Goal: Task Accomplishment & Management: Manage account settings

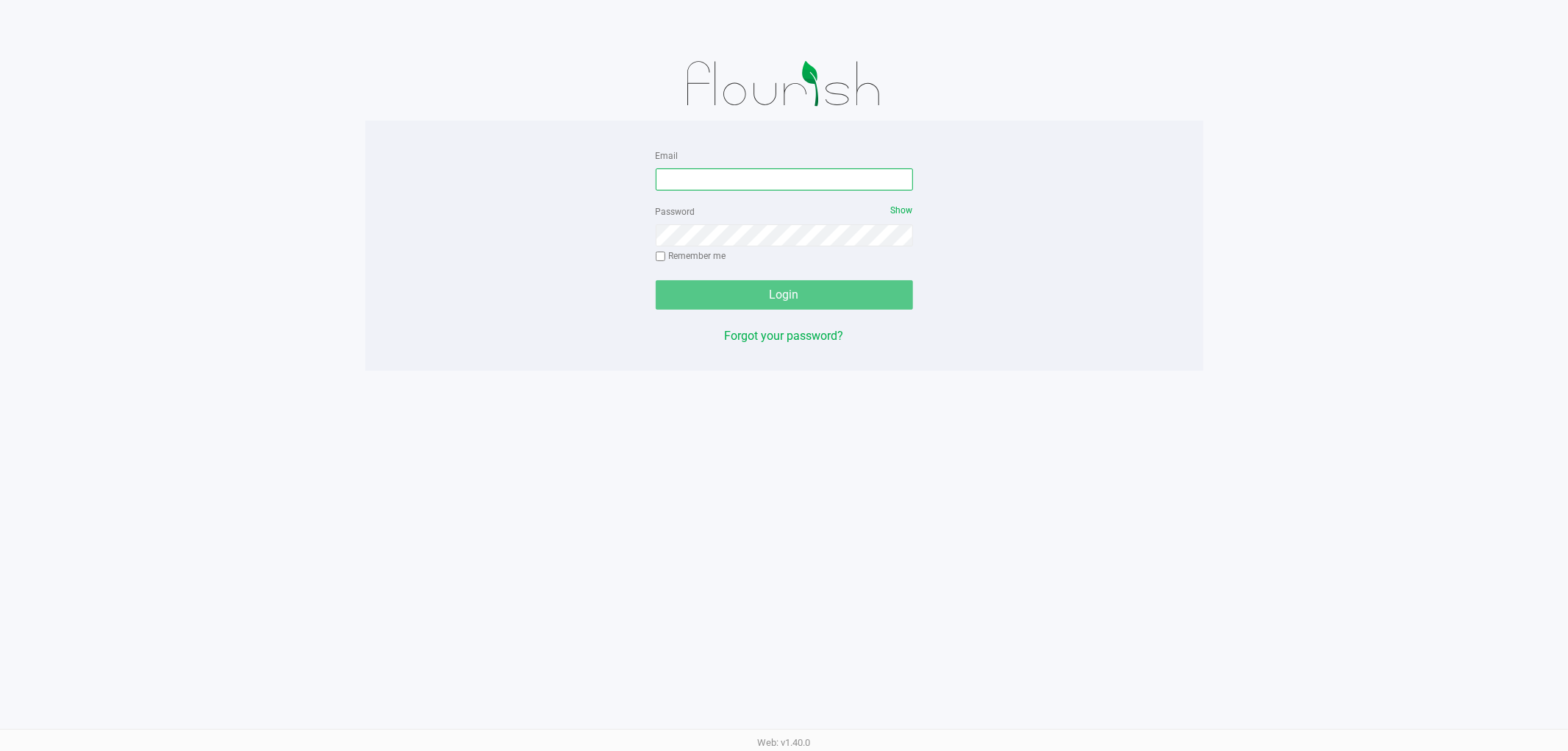
click at [736, 178] on input "Email" at bounding box center [784, 179] width 258 height 22
type input "[EMAIL_ADDRESS][DOMAIN_NAME]"
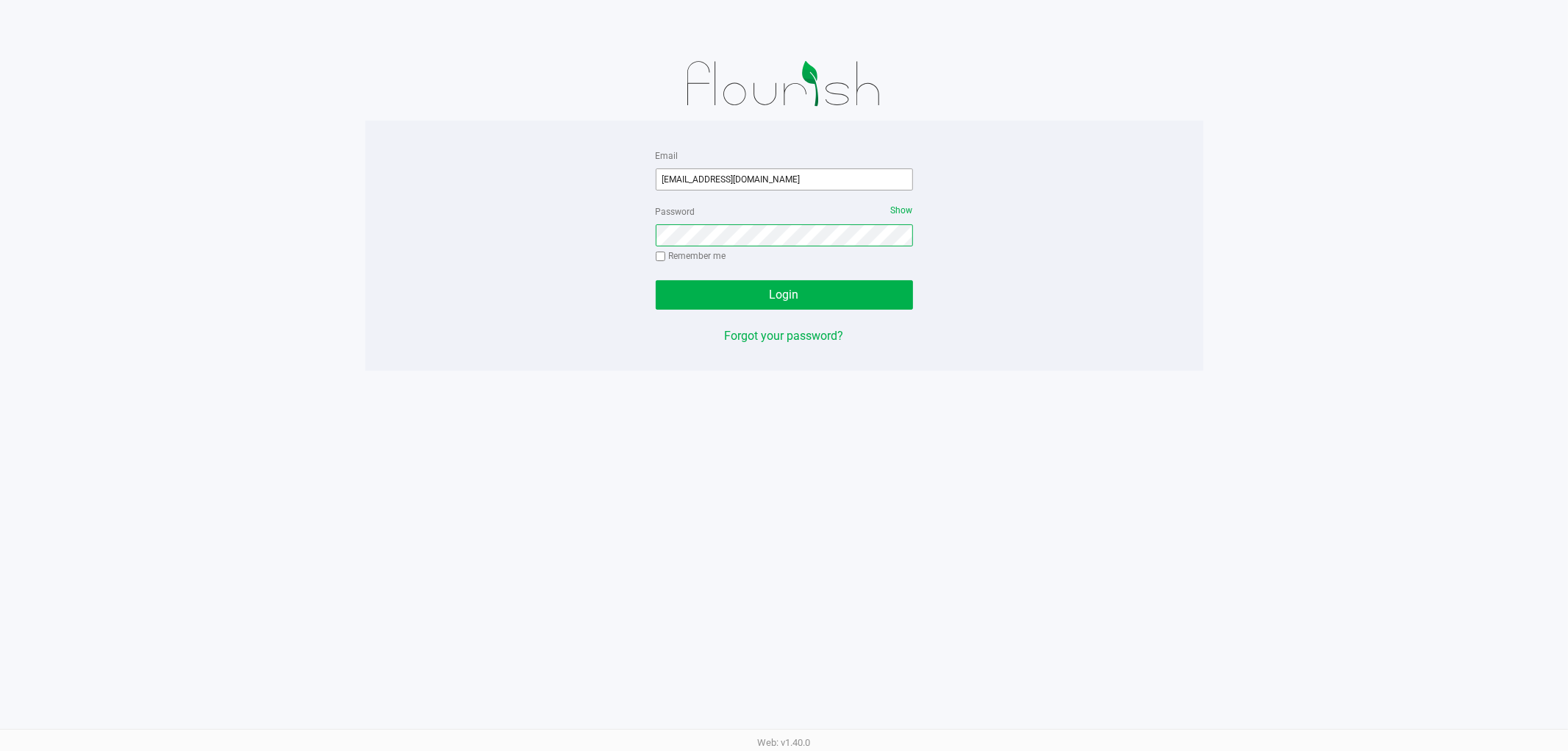
click at [656, 280] on button "Login" at bounding box center [784, 294] width 258 height 29
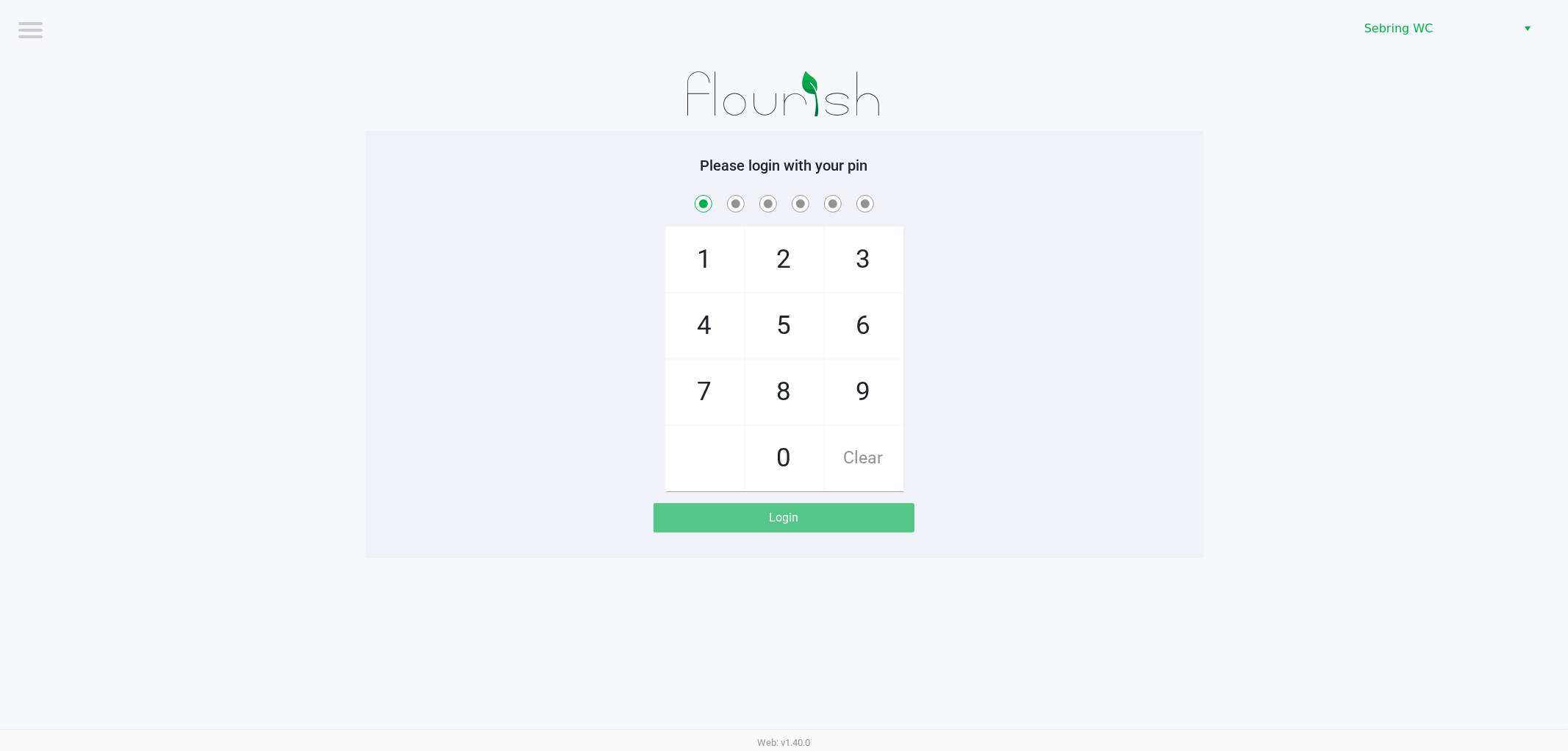
checkbox input "true"
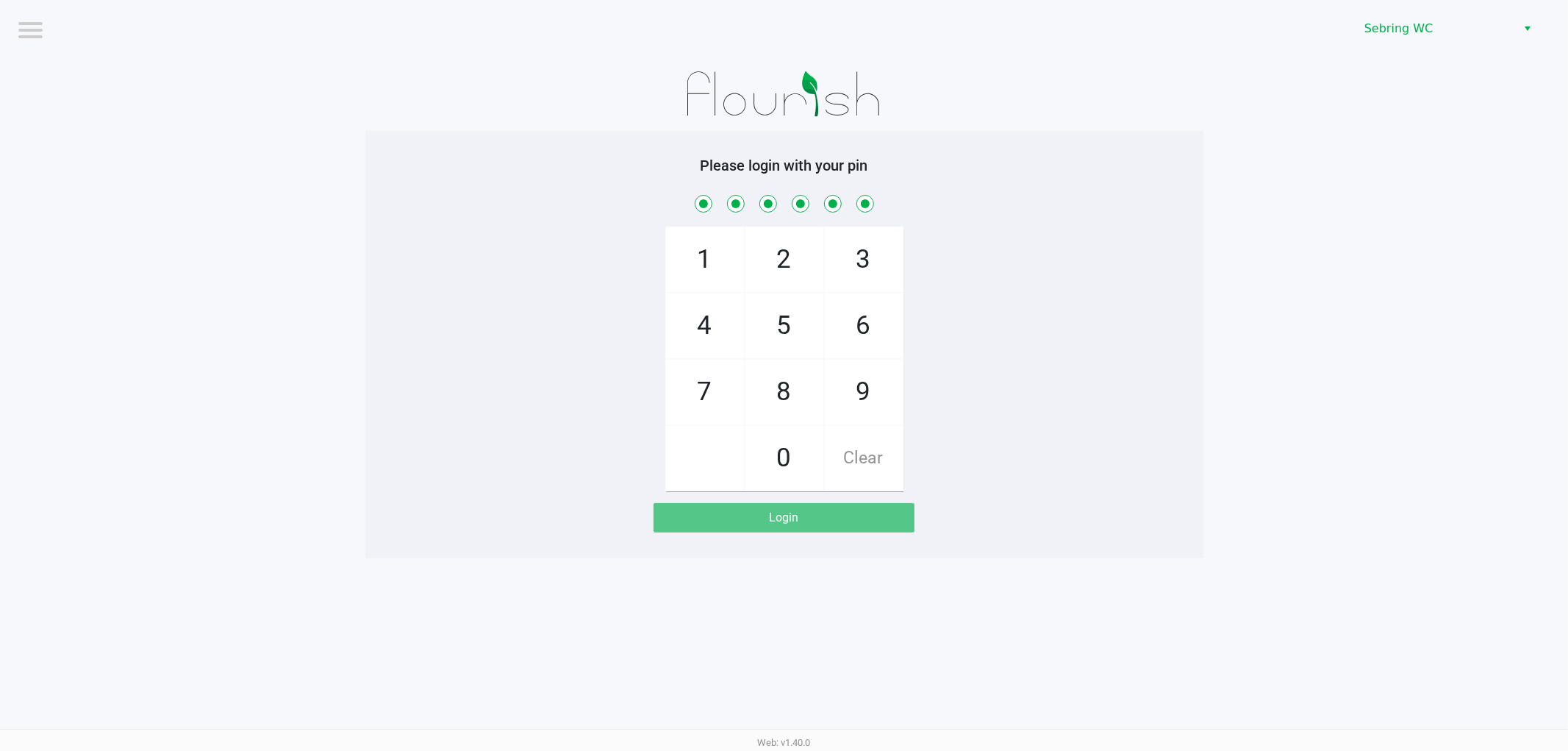
checkbox input "true"
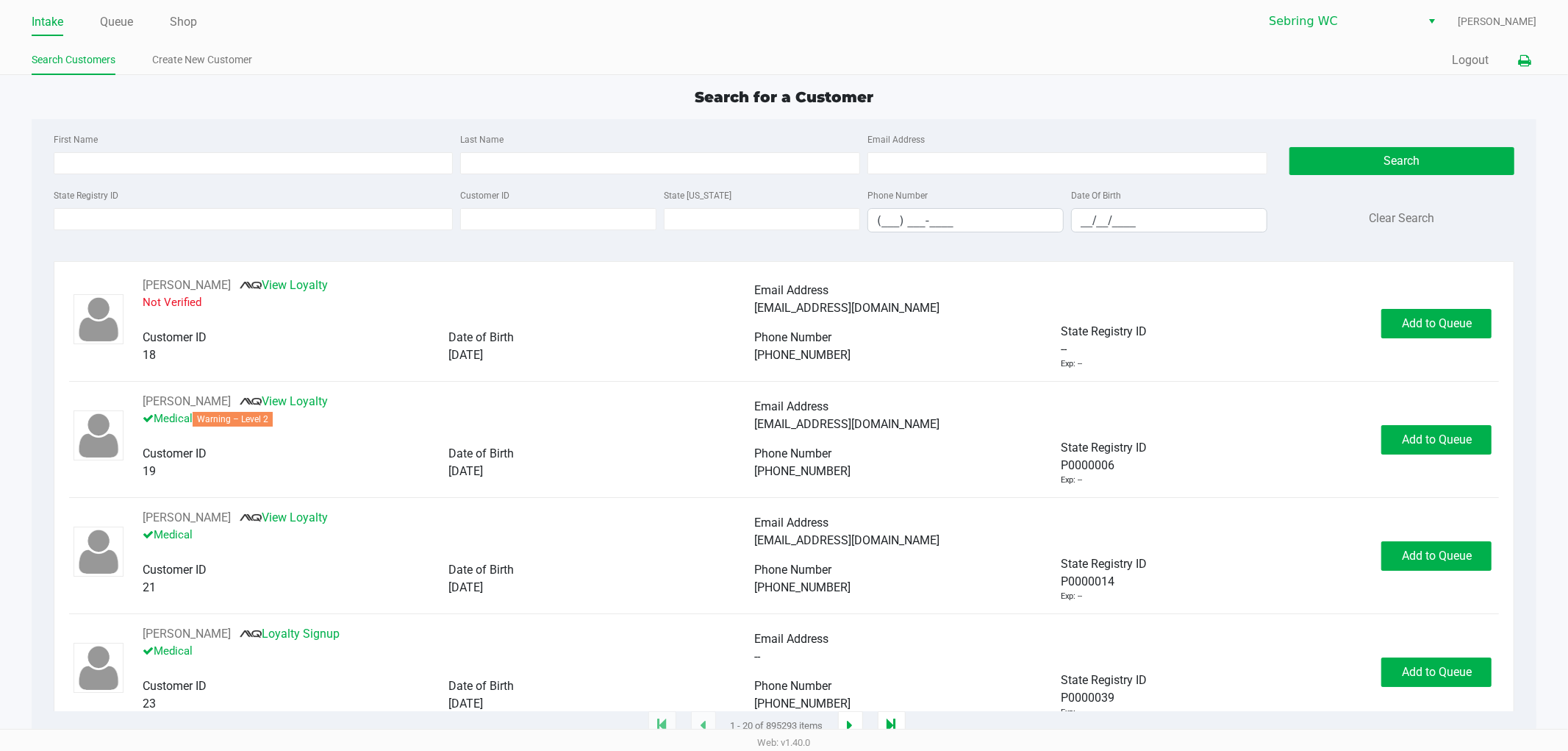
click at [1523, 66] on icon at bounding box center [1524, 61] width 12 height 11
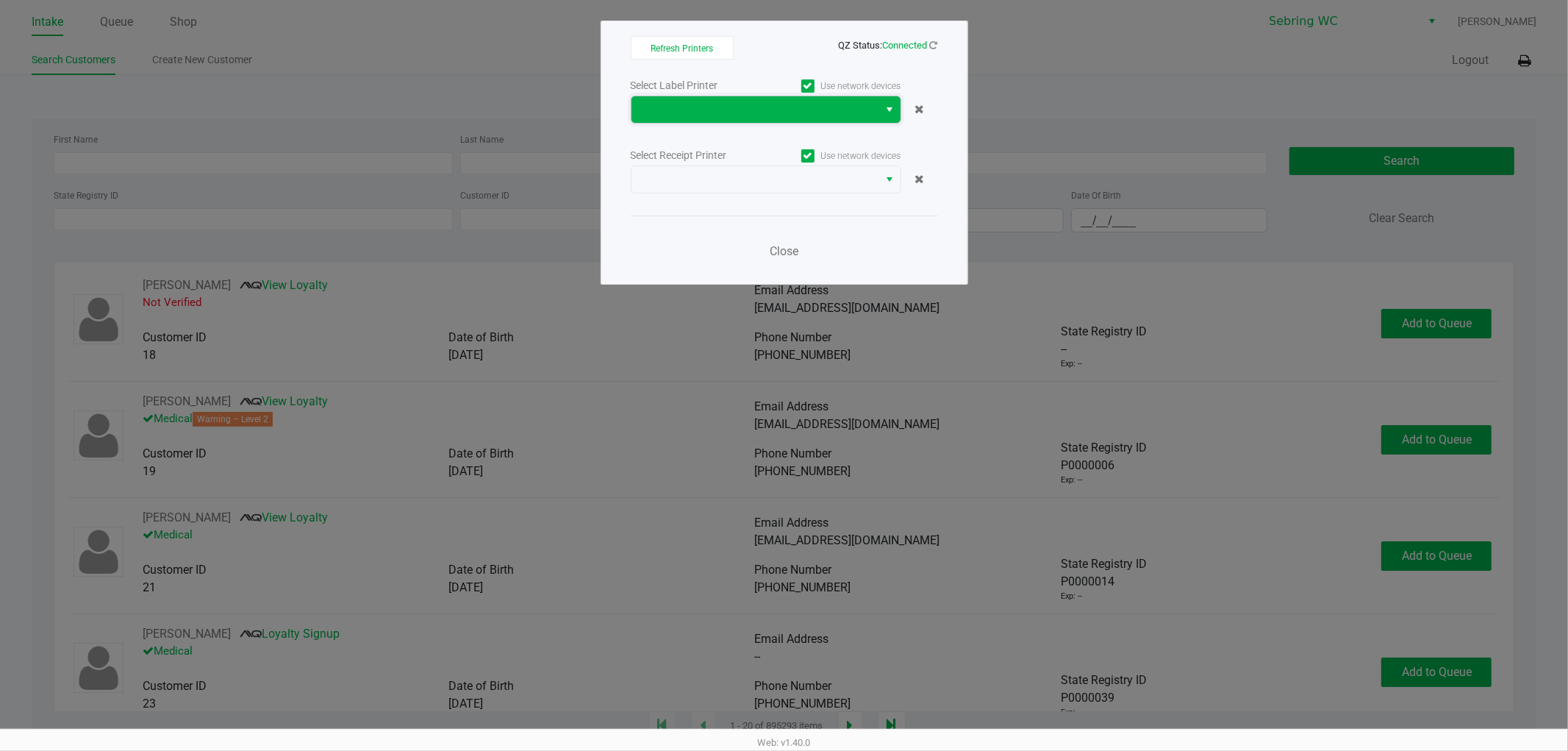
click at [638, 113] on span at bounding box center [755, 109] width 248 height 27
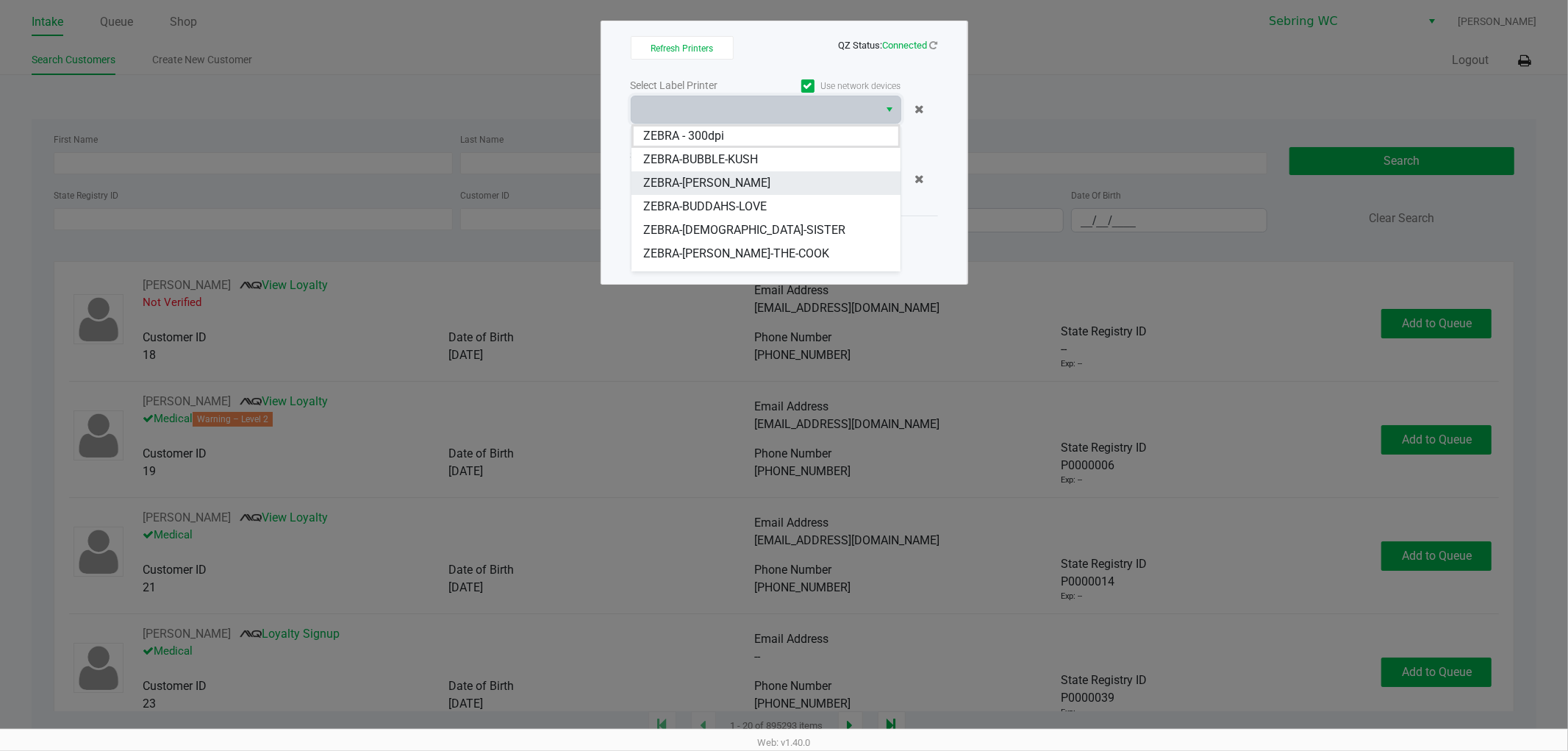
scroll to position [18, 0]
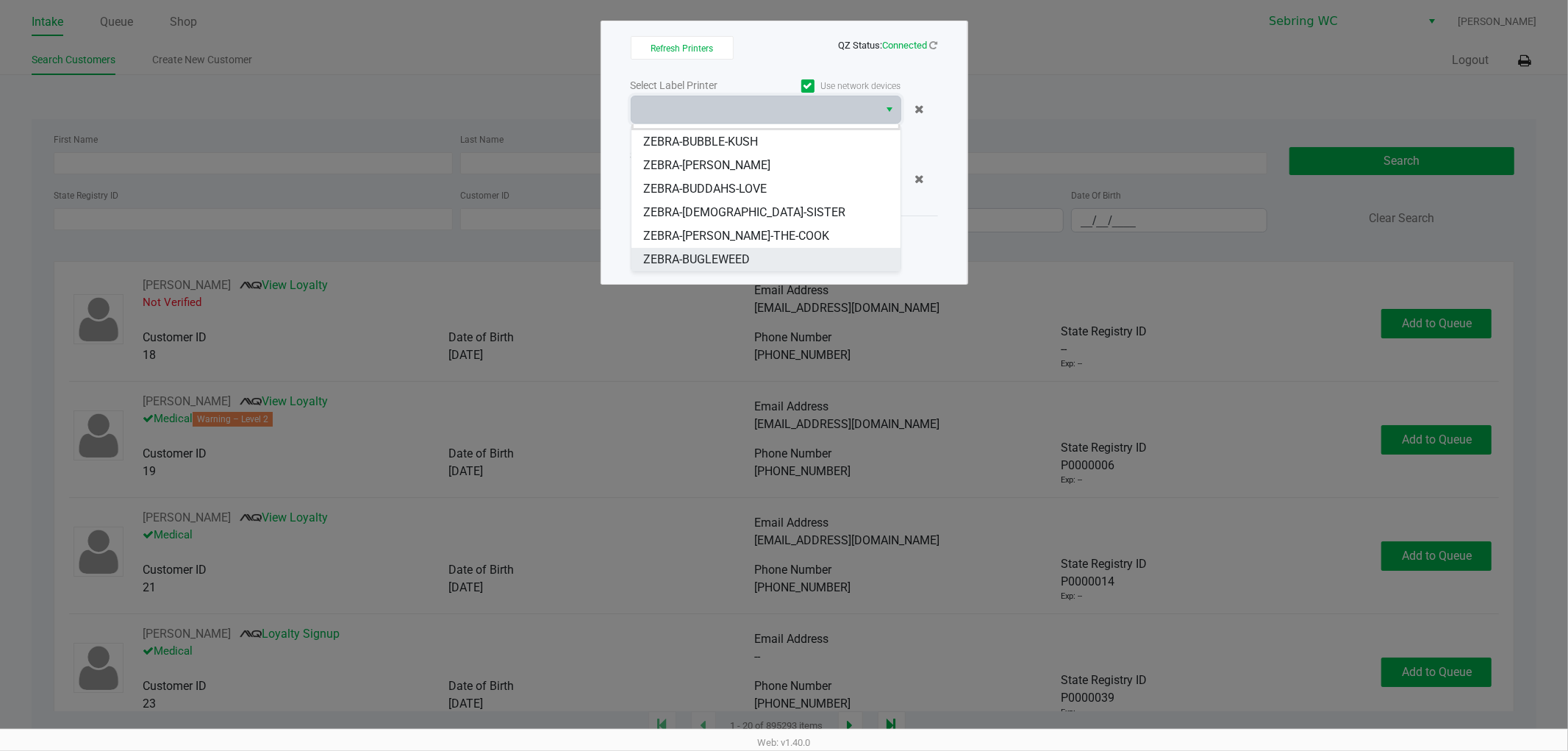
click at [717, 251] on span "ZEBRA-BUGLEWEED" at bounding box center [696, 260] width 107 height 18
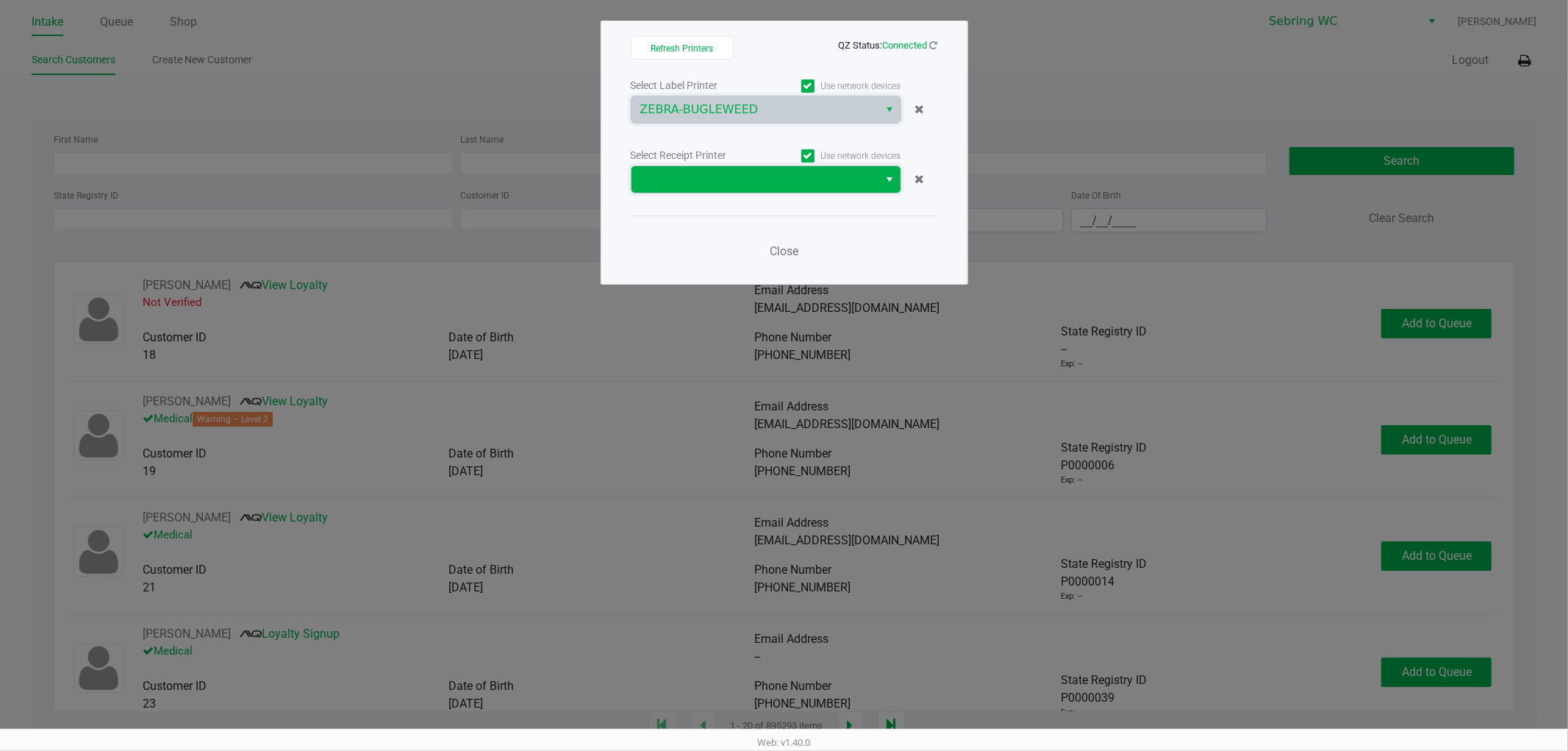
click at [702, 181] on span at bounding box center [755, 180] width 230 height 18
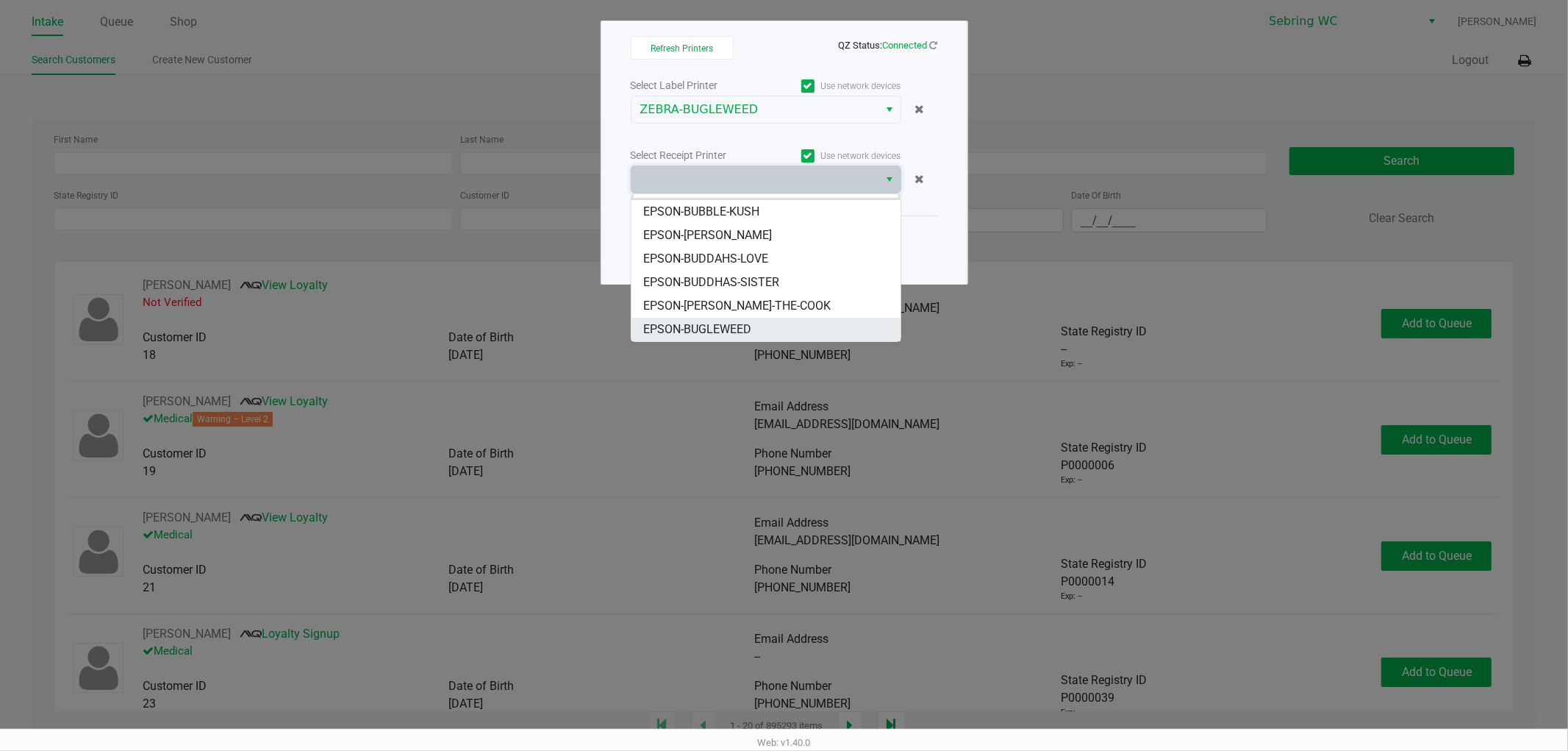
click at [747, 325] on span "EPSON-BUGLEWEED" at bounding box center [697, 330] width 108 height 18
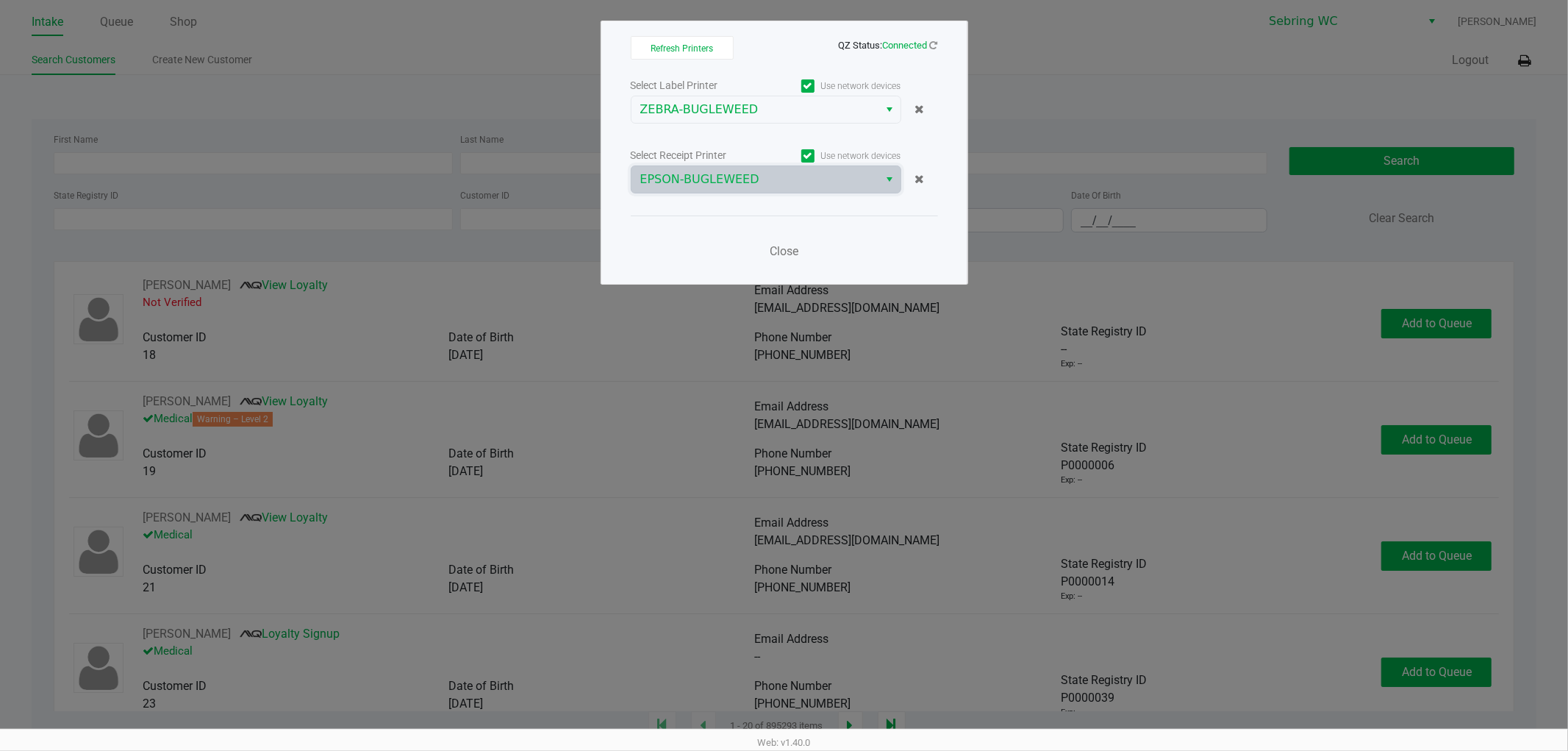
click at [675, 229] on div "Close" at bounding box center [784, 242] width 307 height 53
click at [773, 253] on span "Close" at bounding box center [784, 252] width 28 height 14
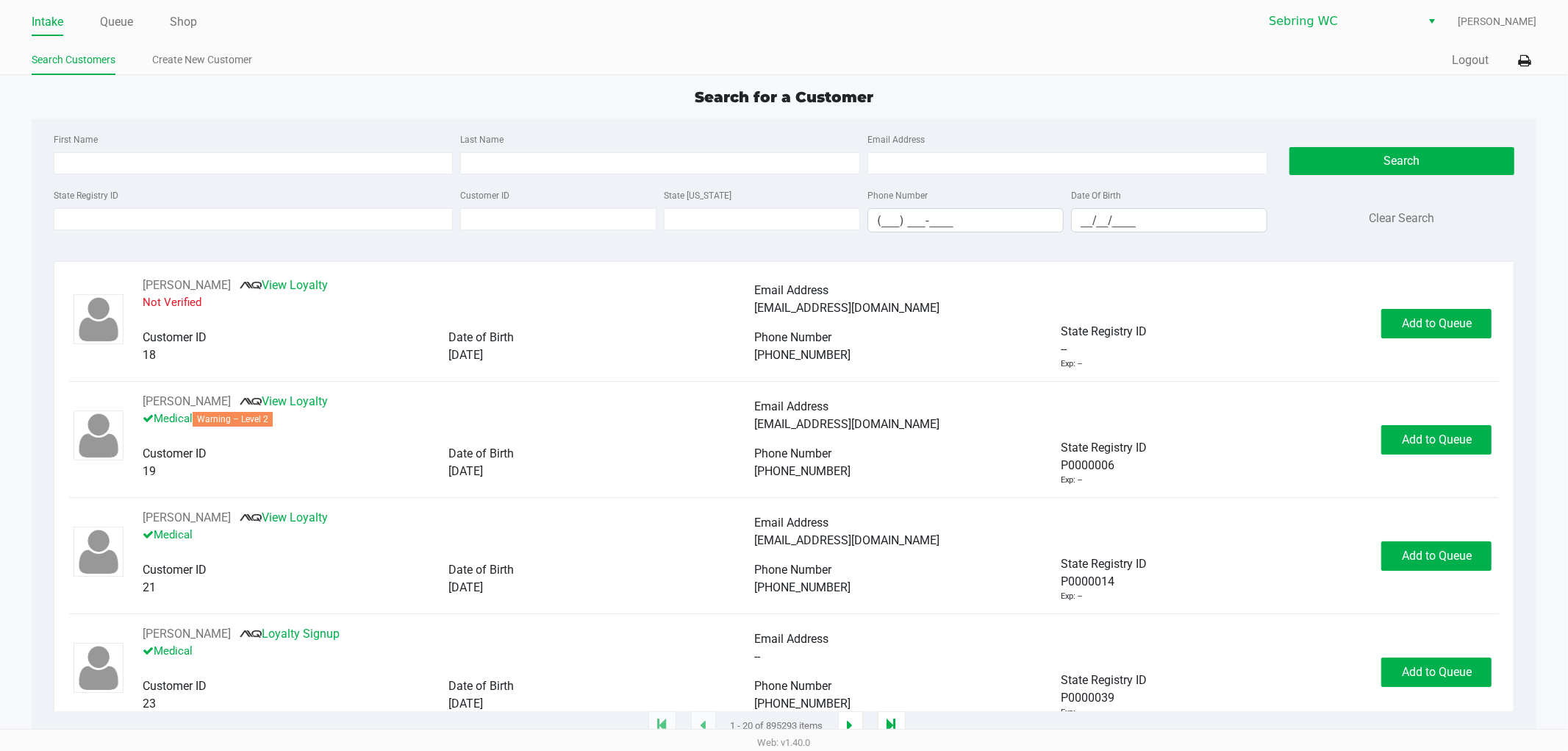
click at [1458, 70] on div "Quick Sale Logout" at bounding box center [1160, 60] width 752 height 28
click at [1466, 48] on div "Quick Sale Logout" at bounding box center [1160, 60] width 752 height 28
click at [1458, 55] on button "Logout" at bounding box center [1469, 60] width 36 height 18
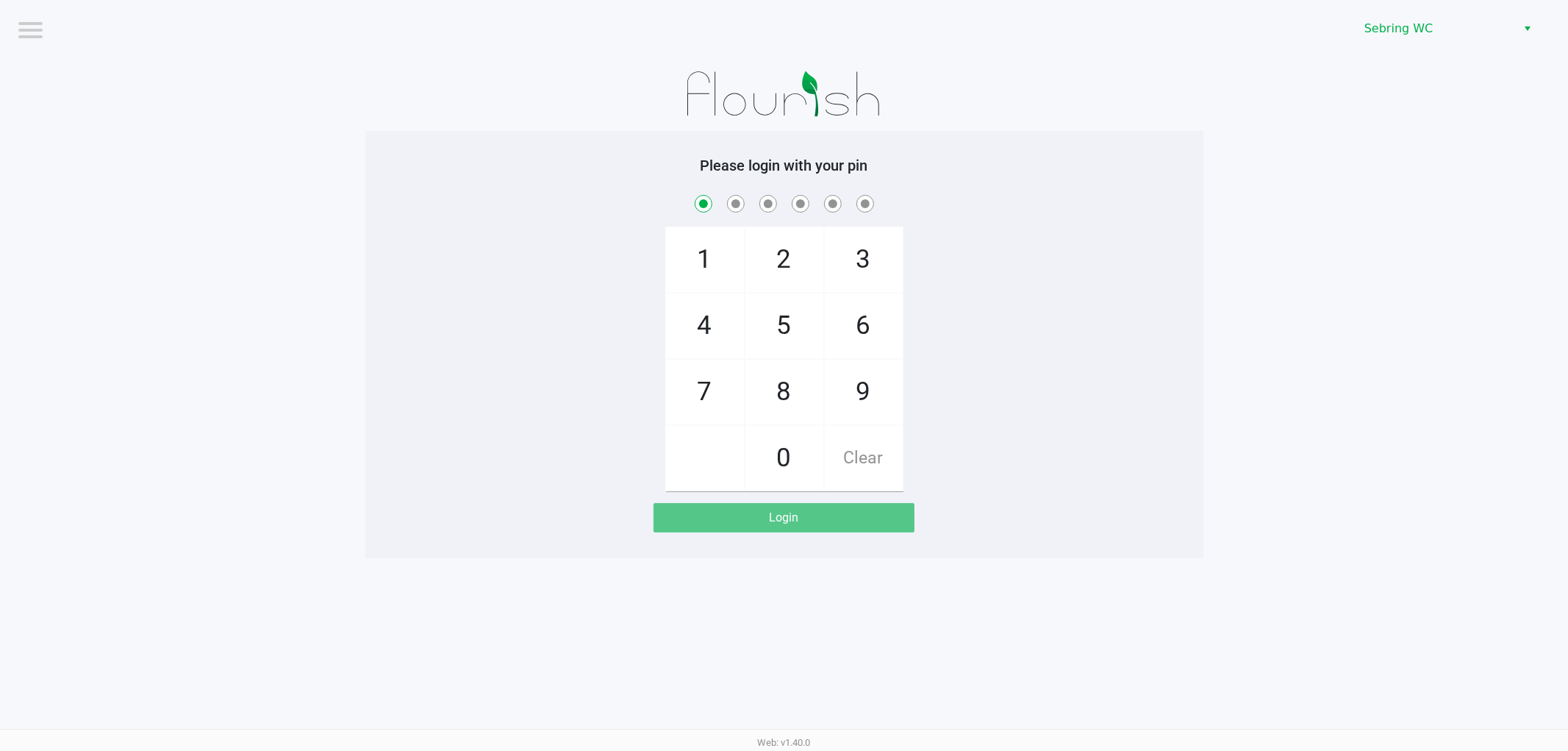
checkbox input "true"
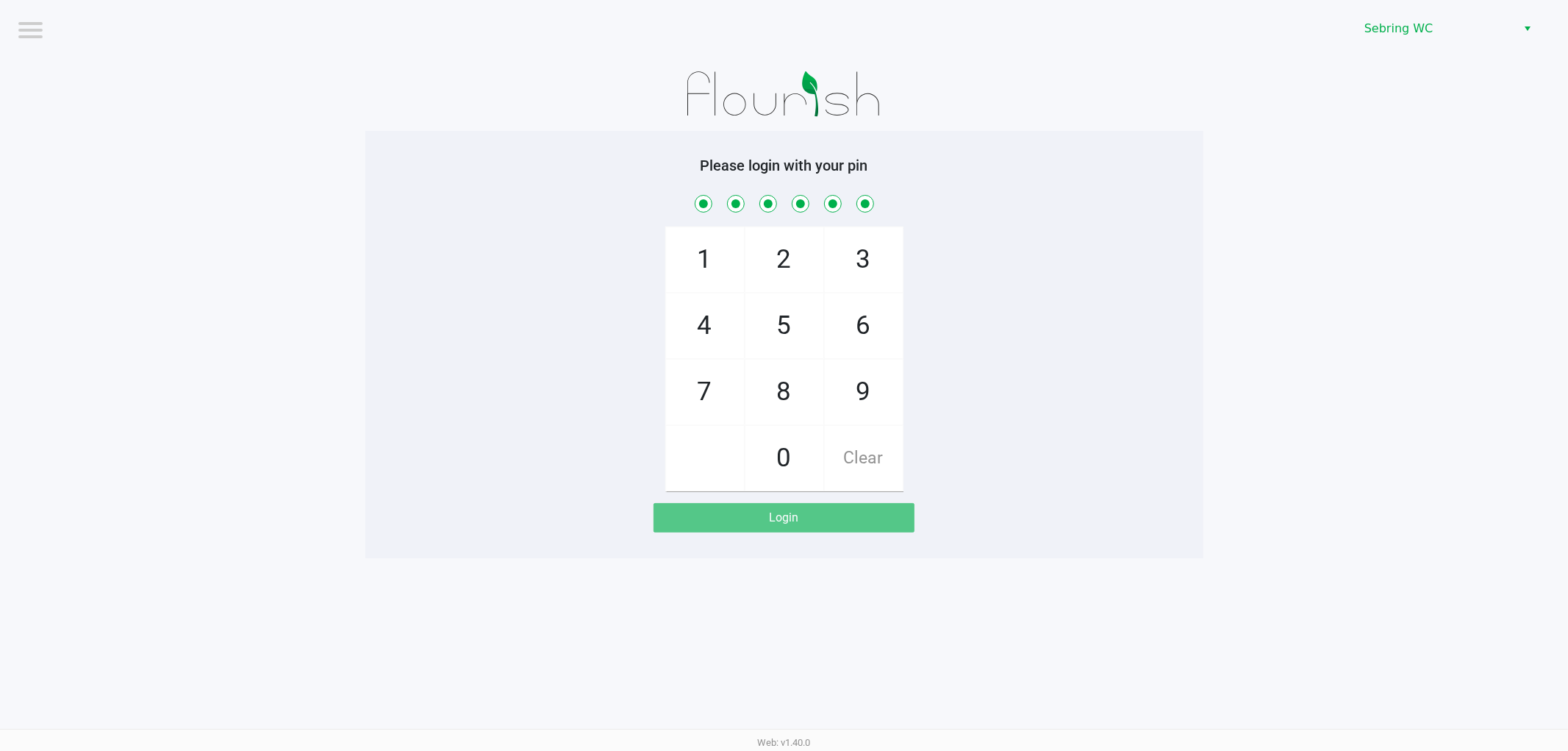
checkbox input "true"
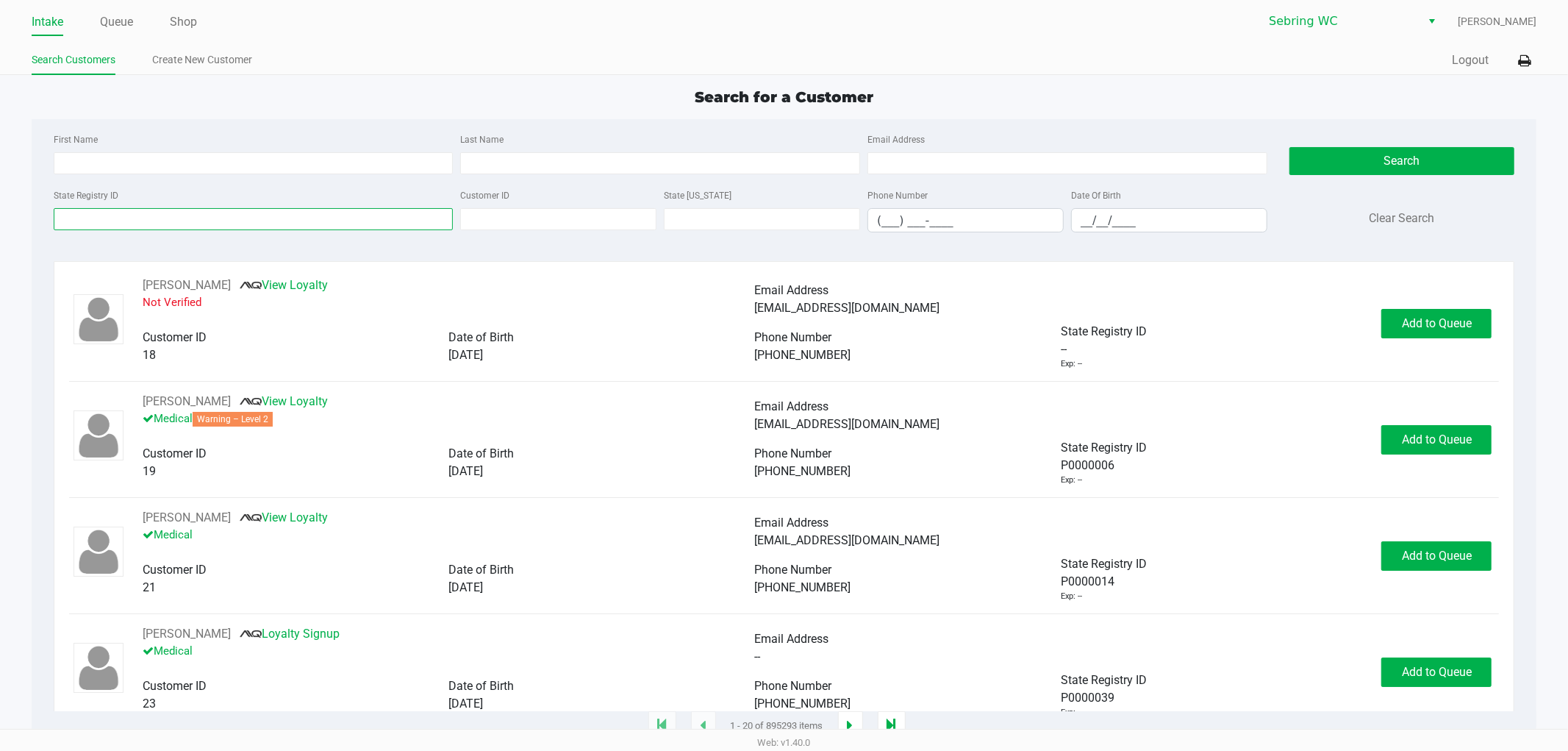
click at [197, 213] on input "State Registry ID" at bounding box center [253, 219] width 400 height 22
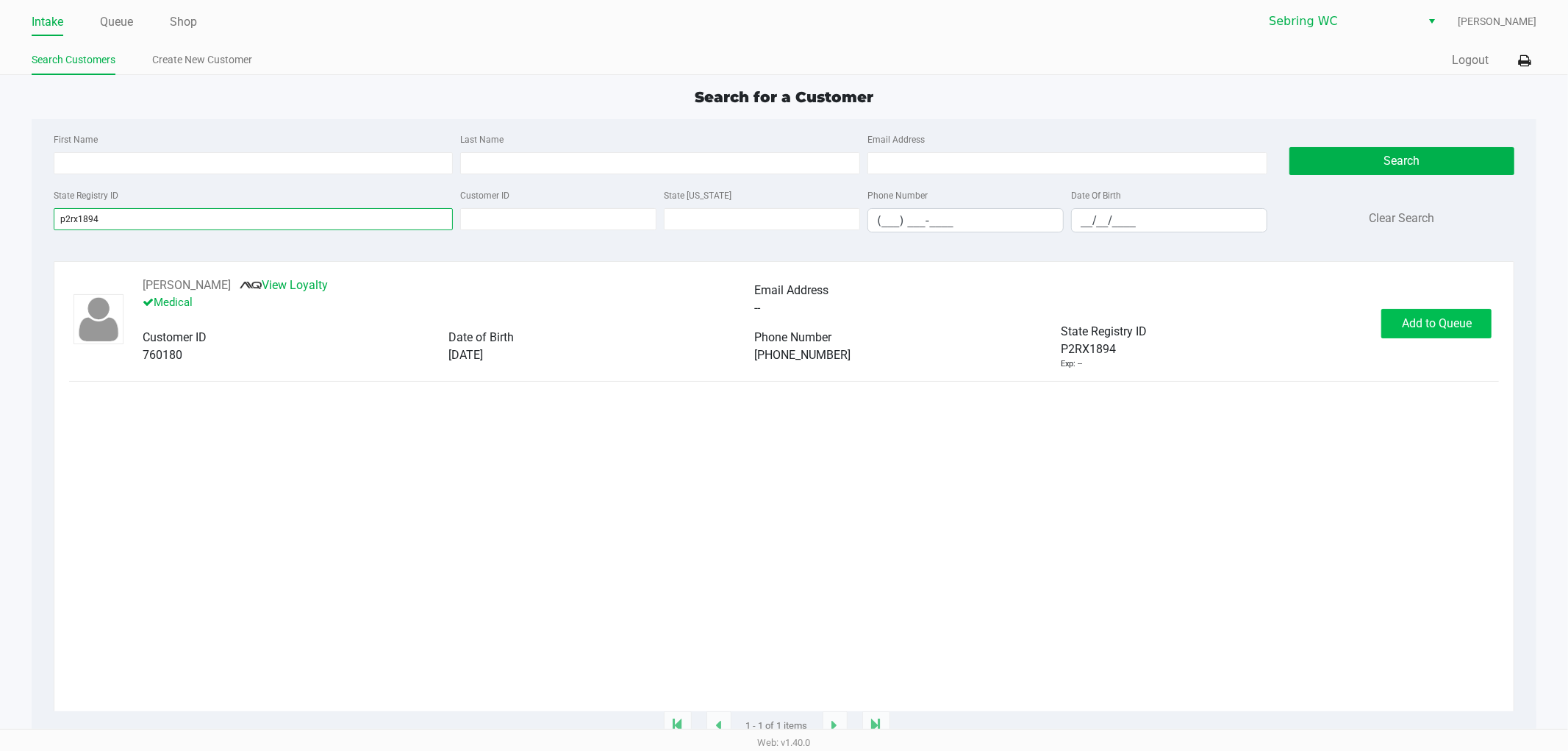
type input "p2rx1894"
click at [1438, 336] on button "Add to Queue" at bounding box center [1437, 323] width 110 height 29
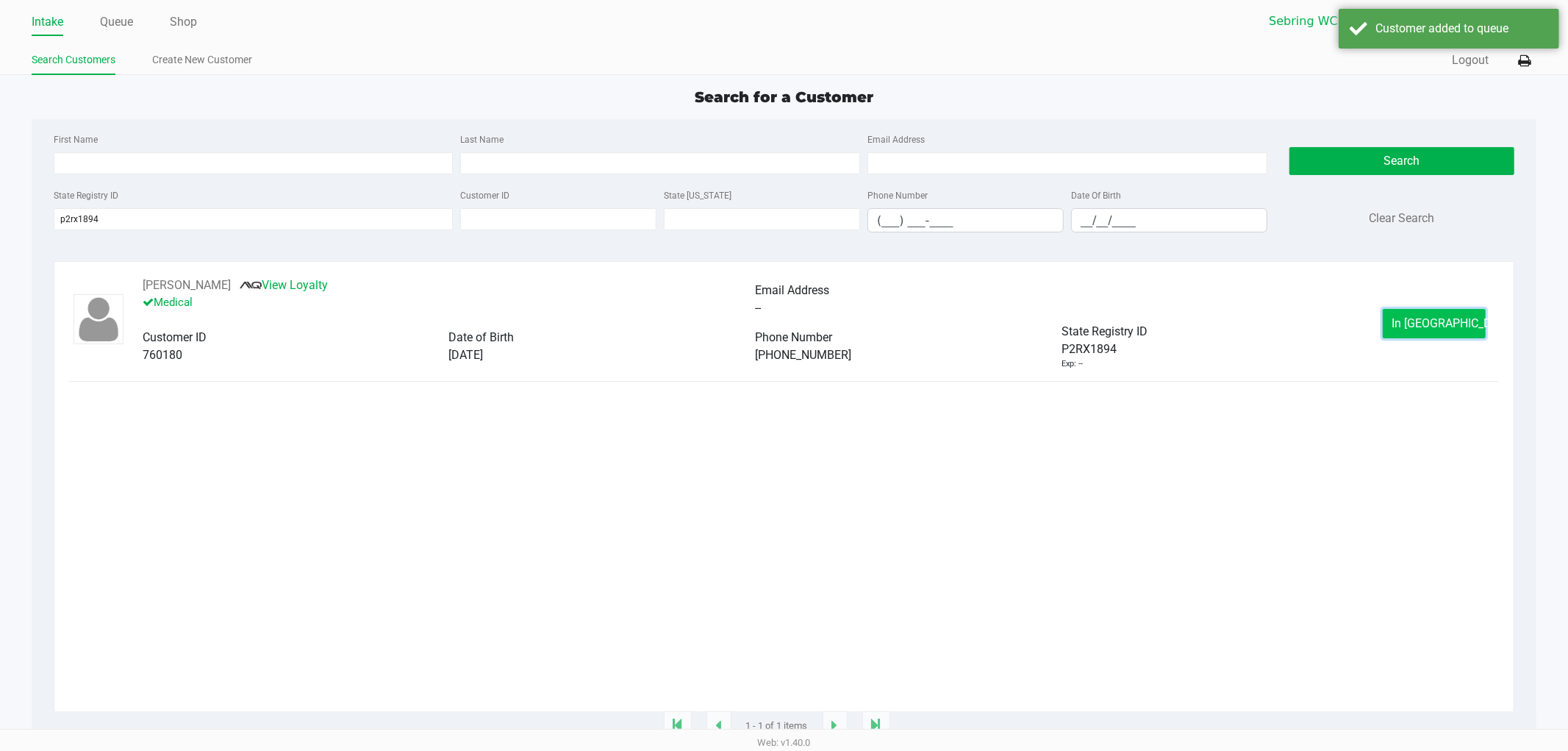
click at [1431, 330] on span "In Queue" at bounding box center [1453, 324] width 123 height 14
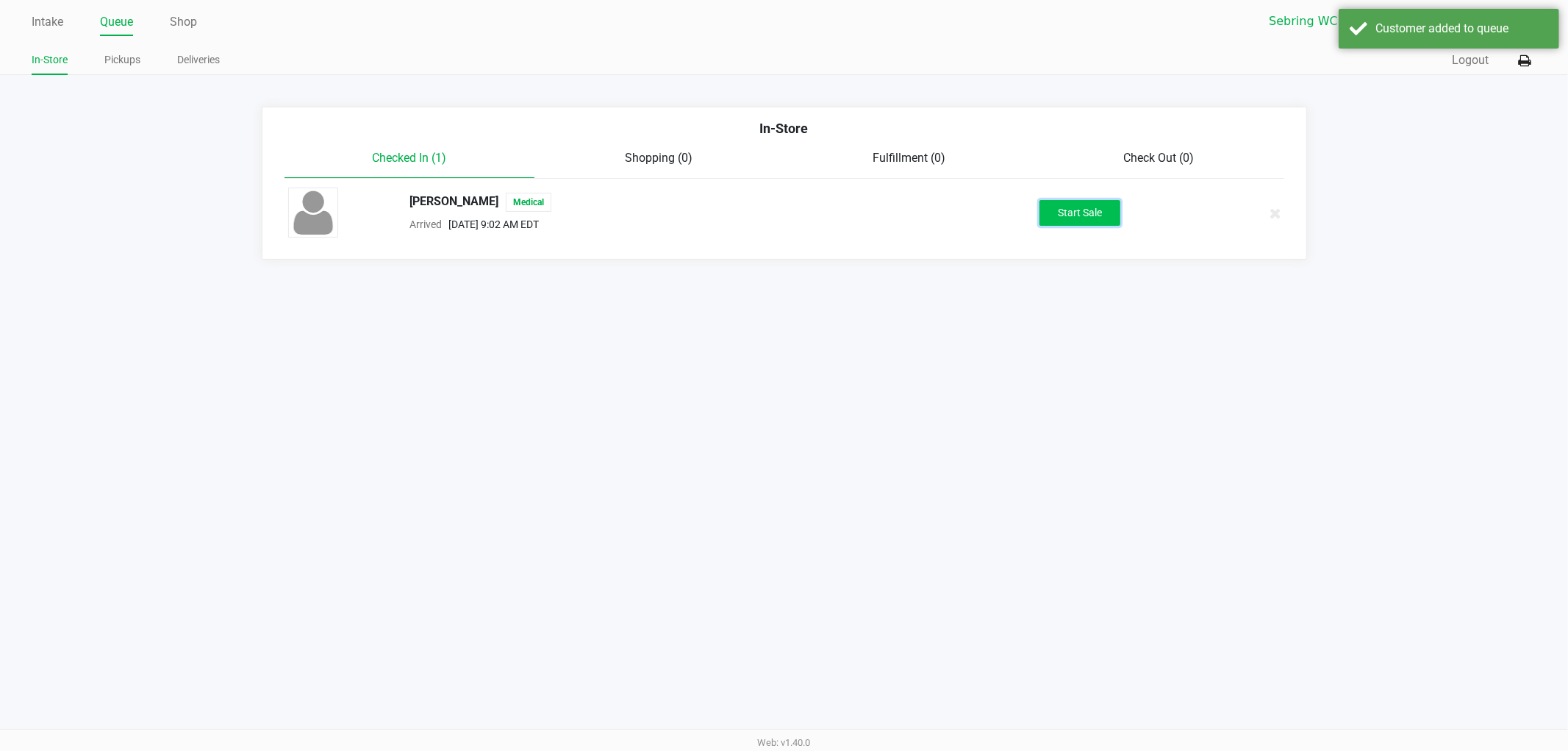
click at [1095, 209] on button "Start Sale" at bounding box center [1079, 212] width 81 height 26
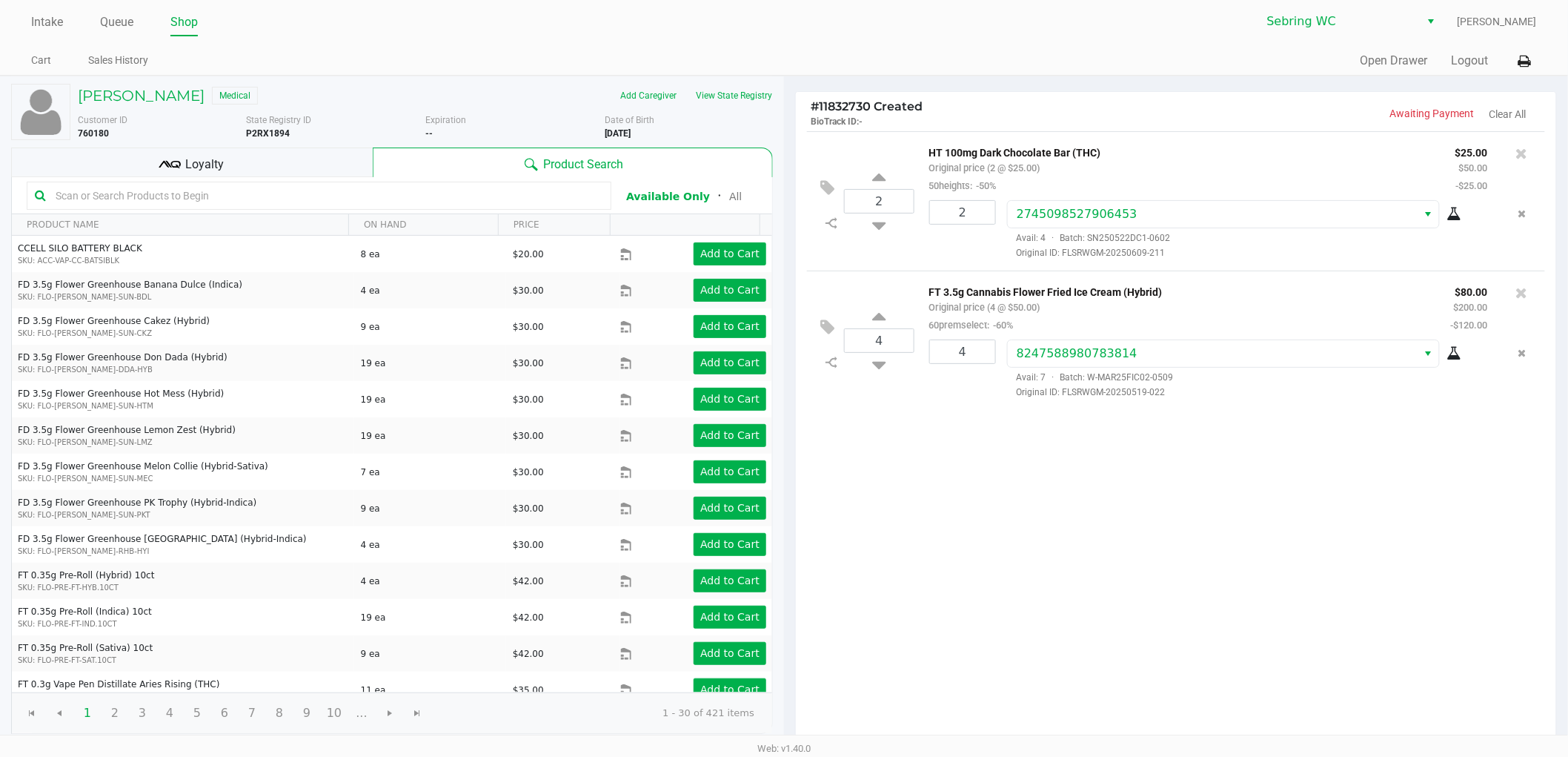
scroll to position [152, 0]
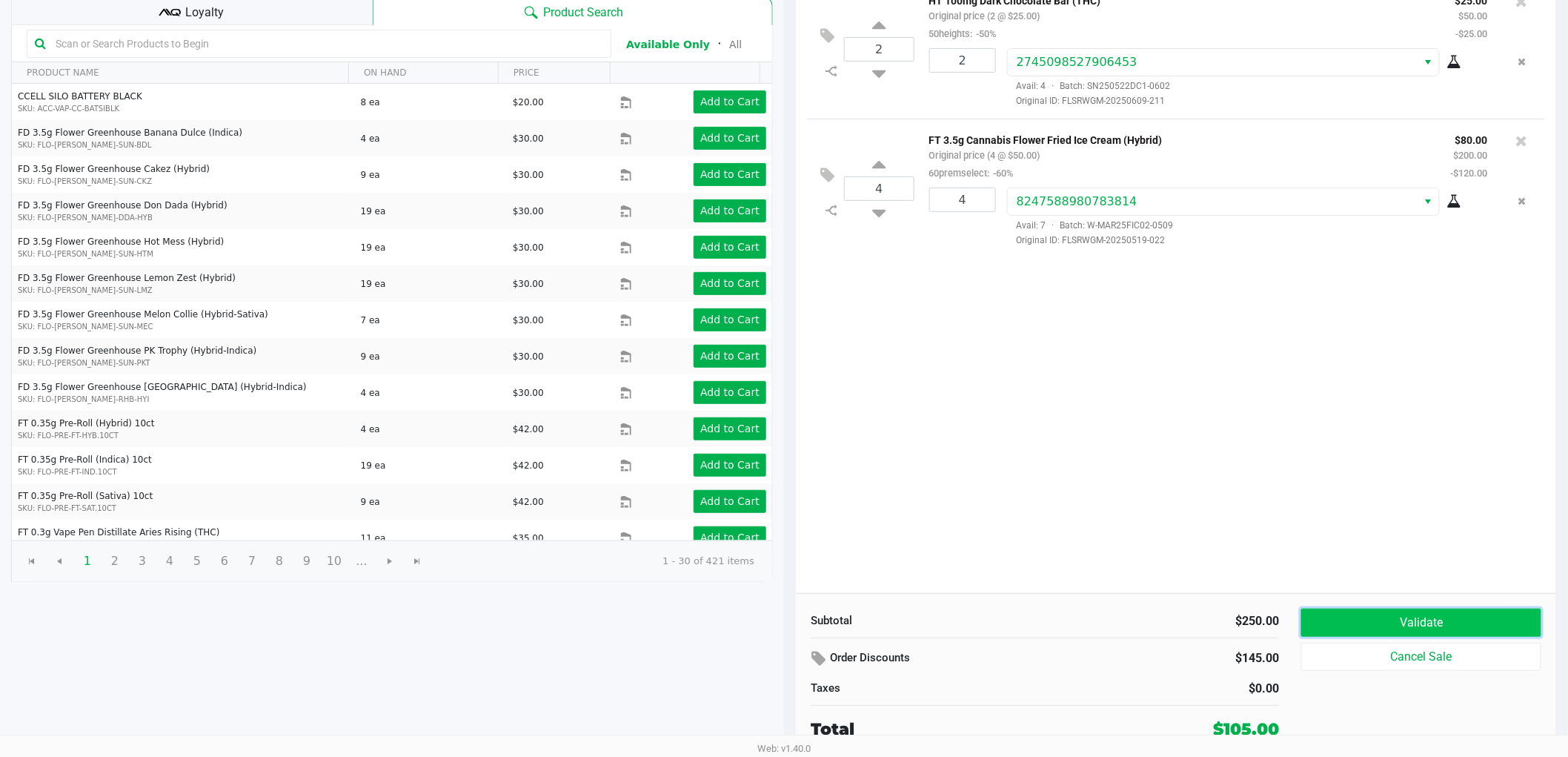
click at [1378, 617] on button "Validate" at bounding box center [1421, 622] width 240 height 28
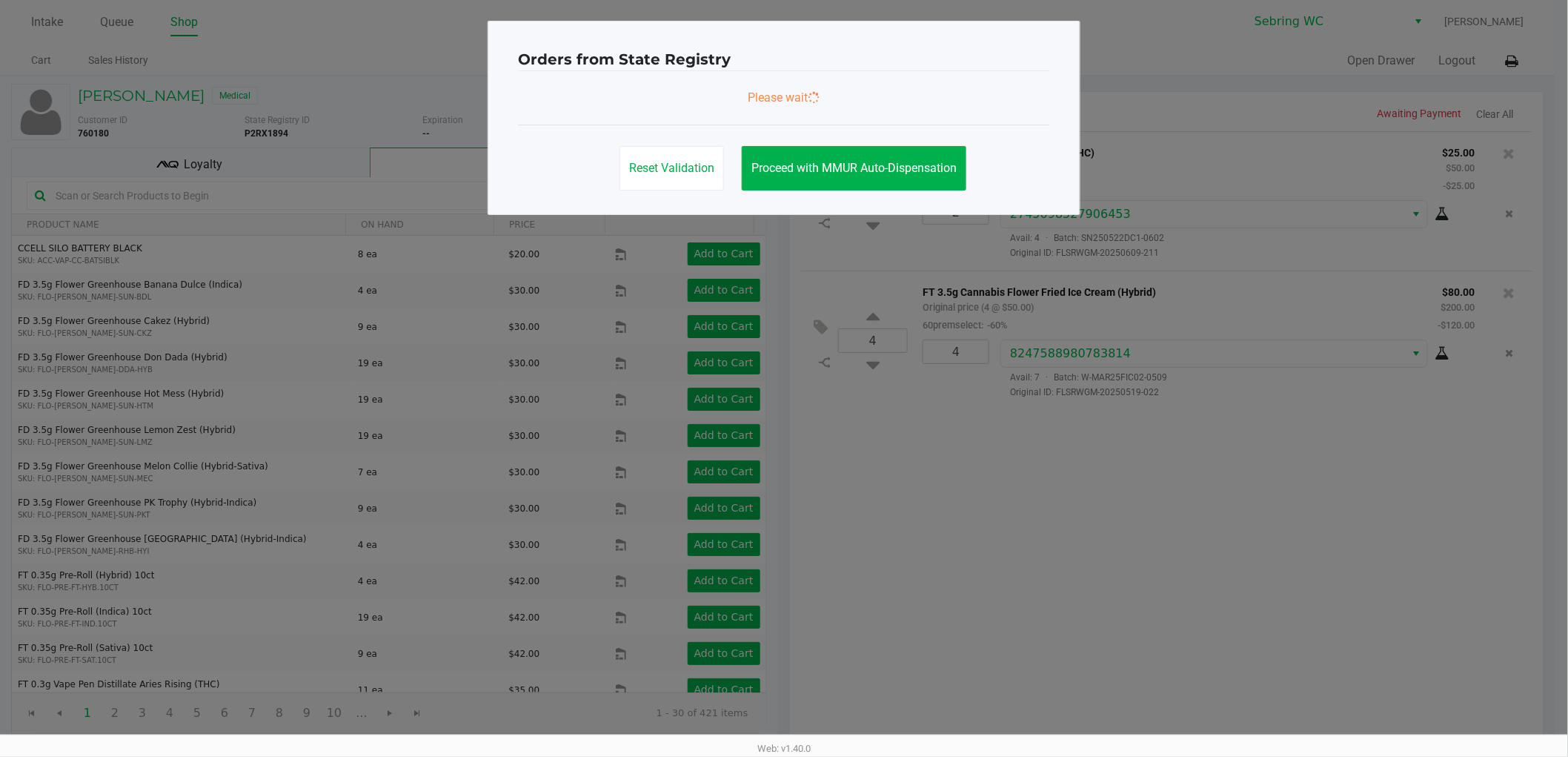
scroll to position [0, 0]
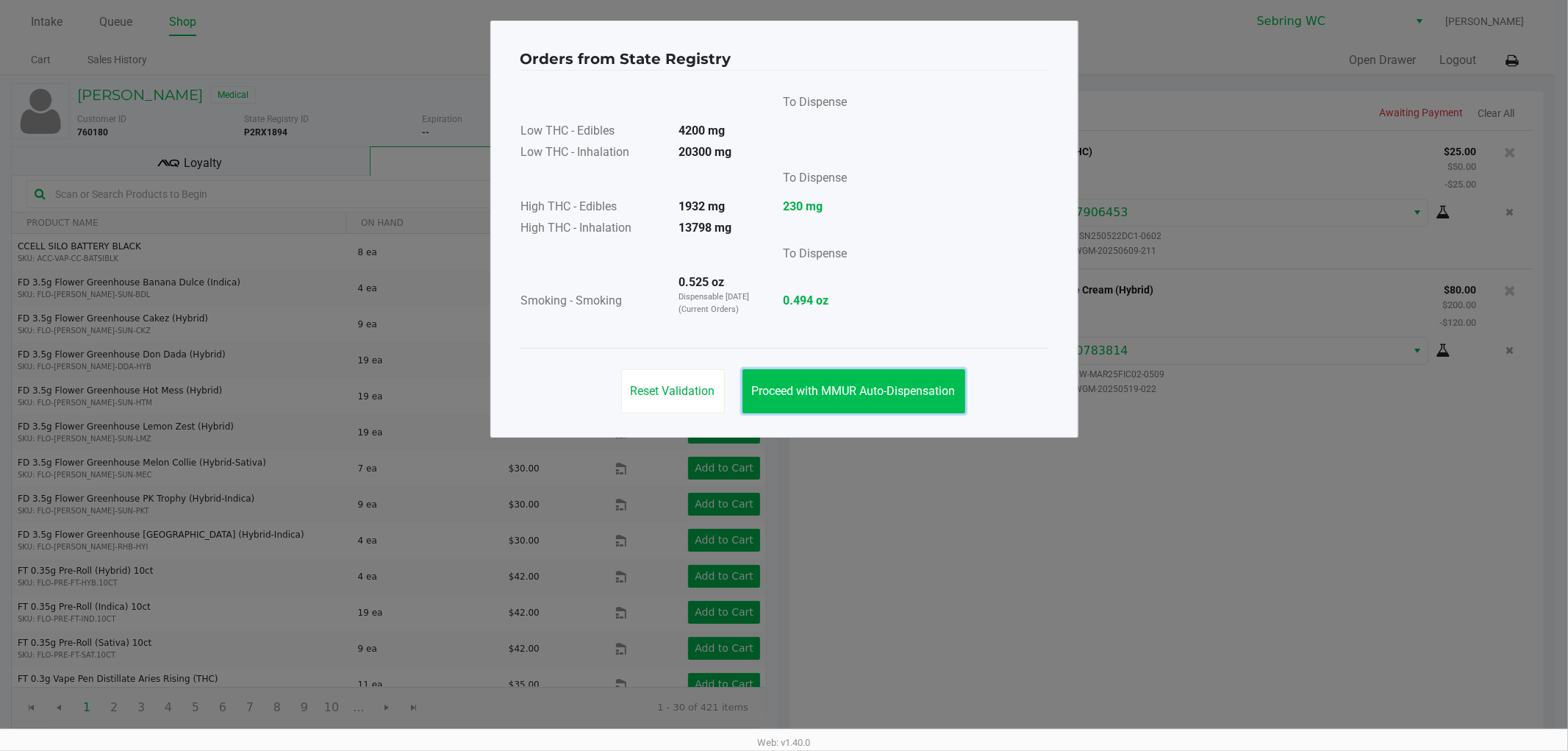
click at [880, 402] on button "Proceed with MMUR Auto-Dispensation" at bounding box center [854, 391] width 223 height 44
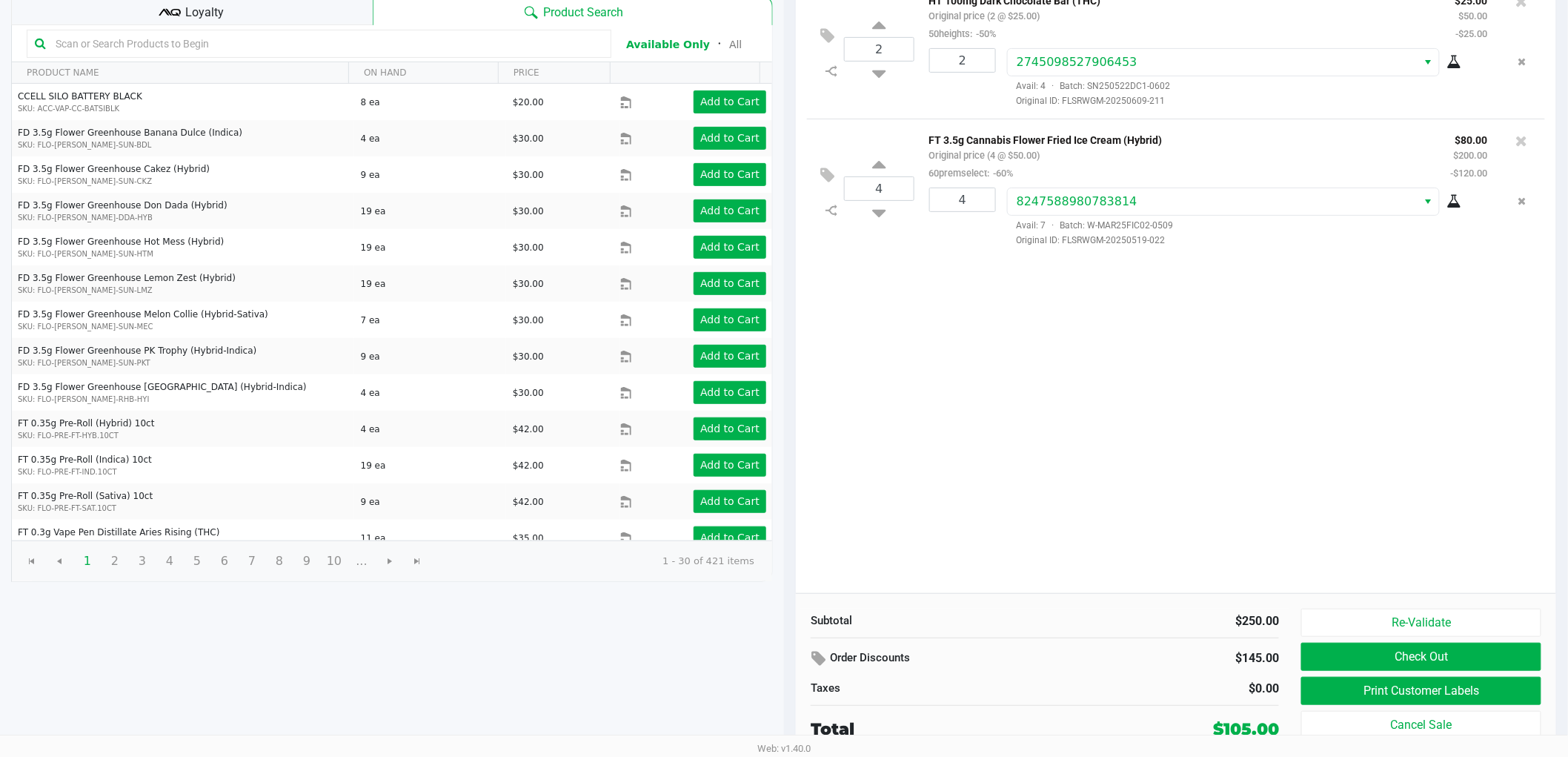
scroll to position [152, 0]
click at [1452, 684] on button "Print Customer Labels" at bounding box center [1421, 690] width 240 height 28
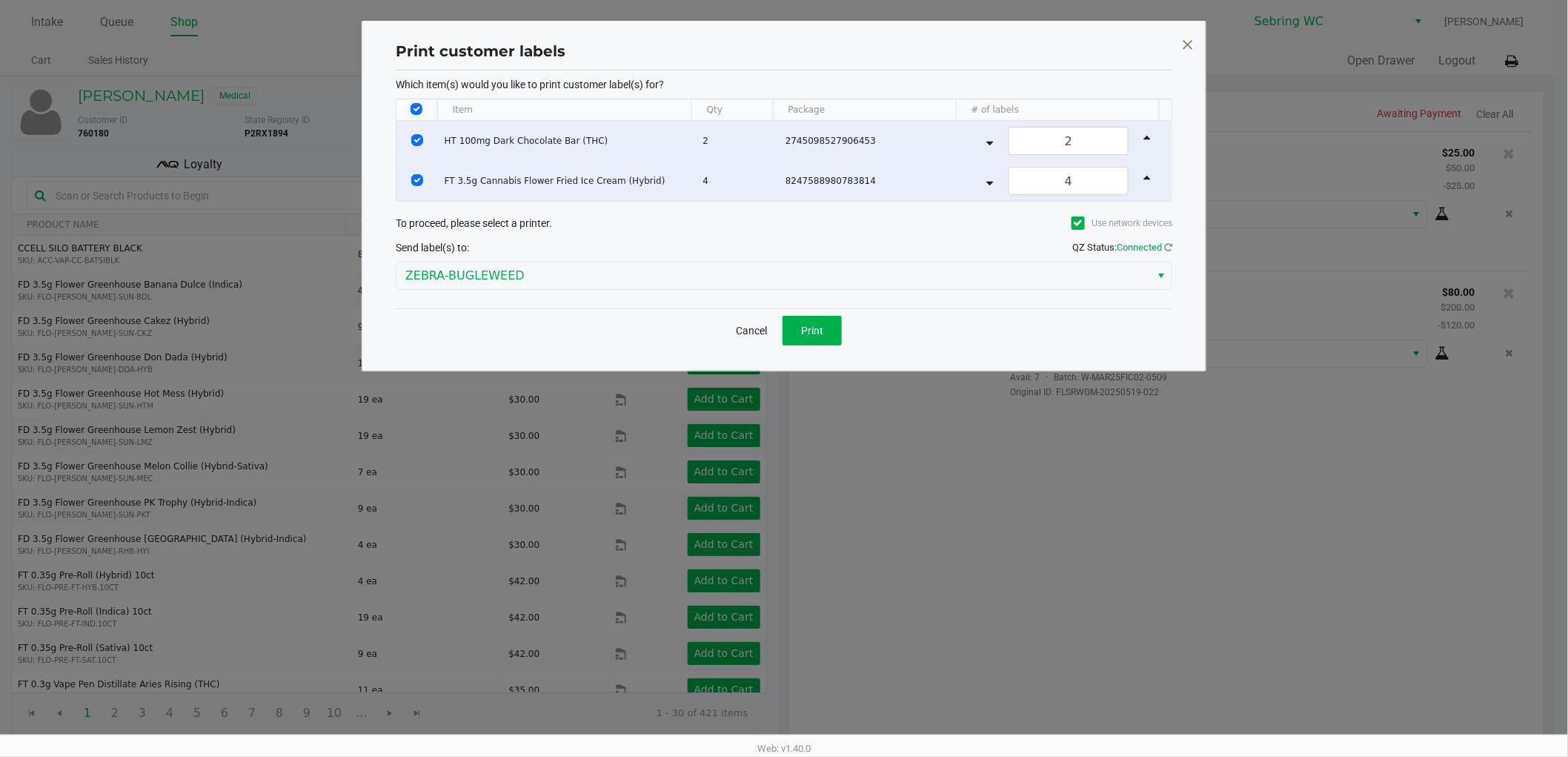
scroll to position [0, 0]
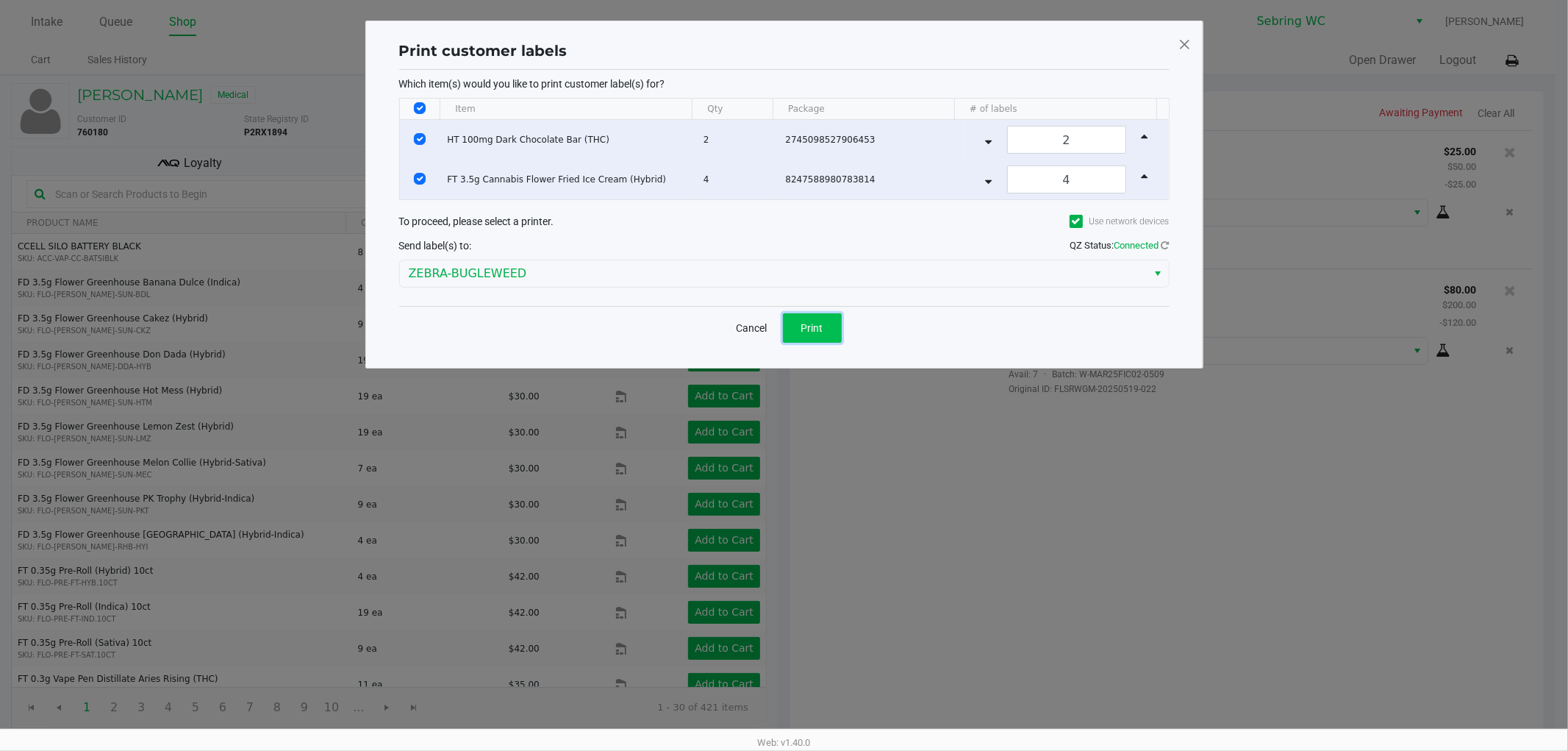
click at [814, 322] on span "Print" at bounding box center [812, 327] width 22 height 12
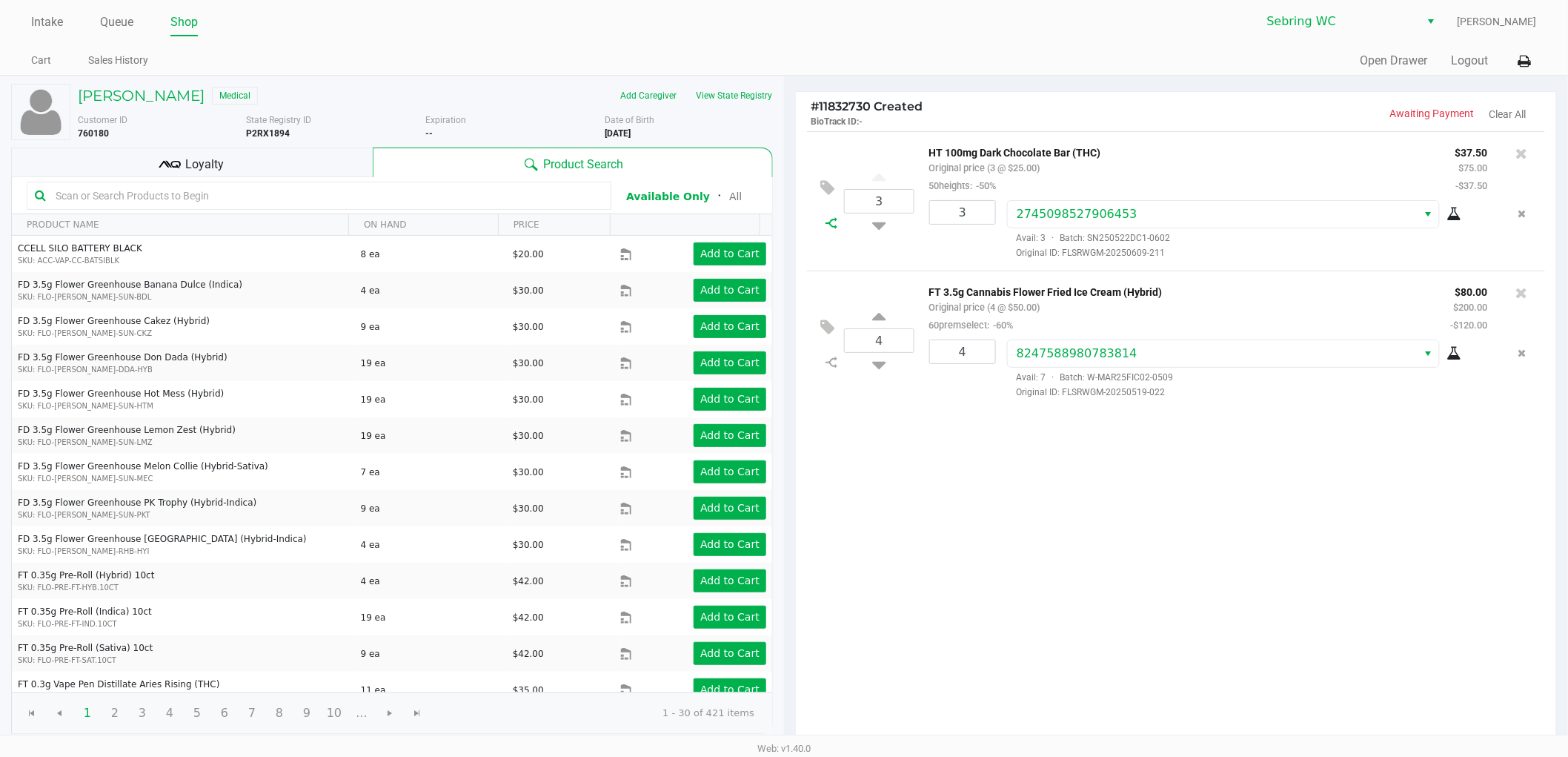
click at [827, 223] on icon at bounding box center [831, 222] width 12 height 12
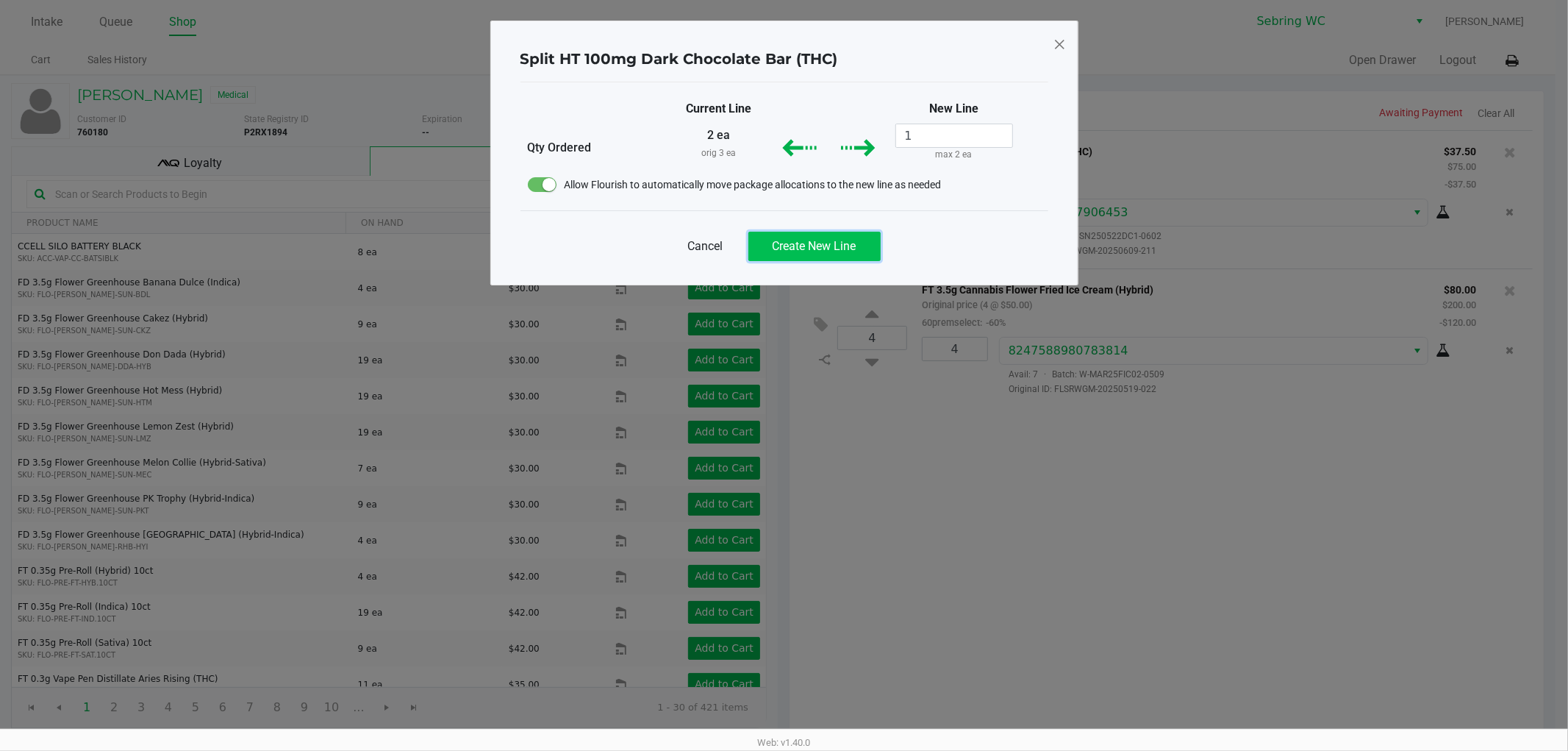
click at [809, 244] on span "Create New Line" at bounding box center [815, 246] width 84 height 14
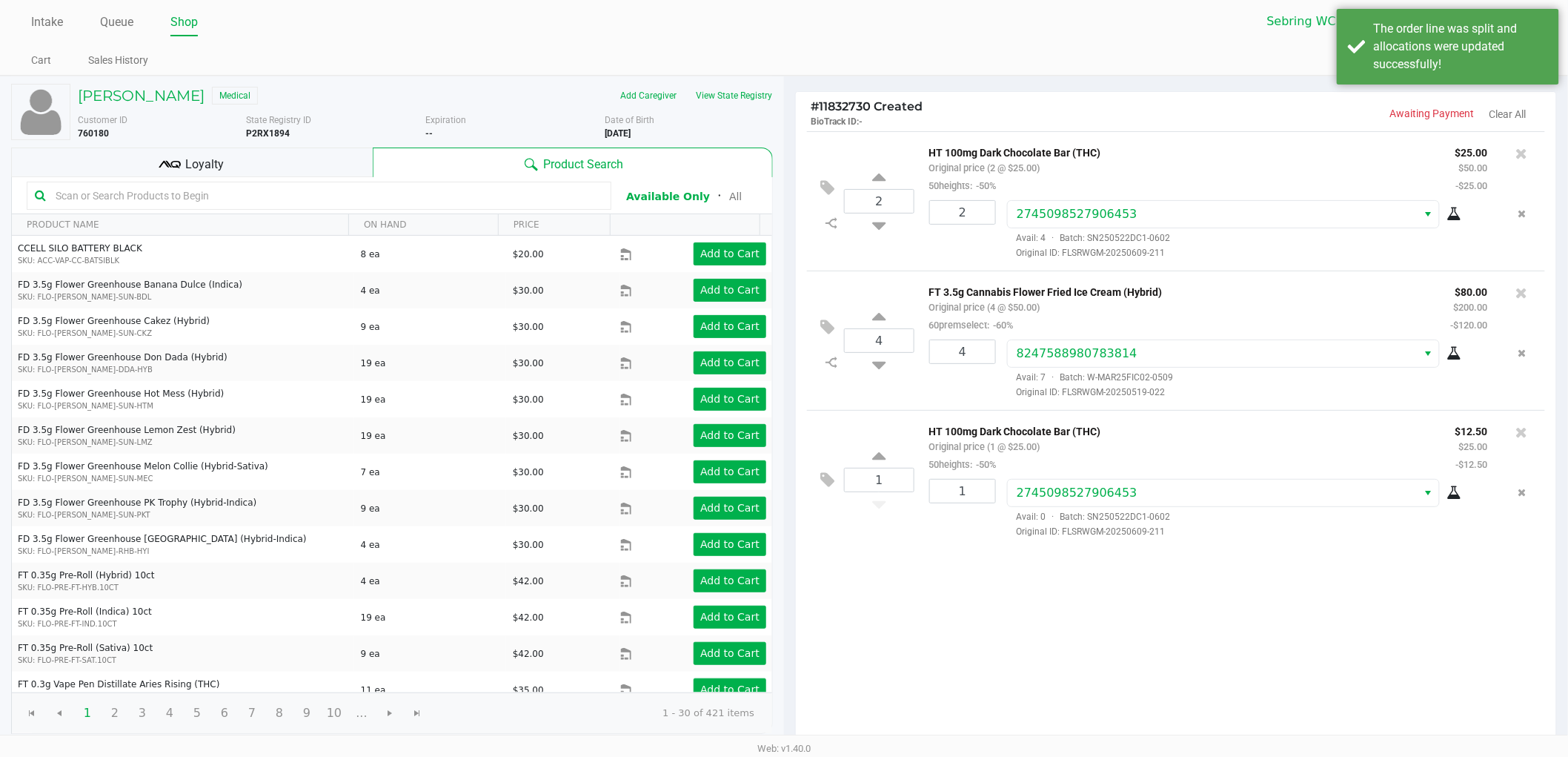
click at [934, 571] on div "2 HT 100mg Dark Chocolate Bar (THC) Original price (2 @ $25.00) 50heights: -50%…" at bounding box center [1176, 437] width 760 height 614
click at [831, 473] on icon at bounding box center [827, 479] width 14 height 17
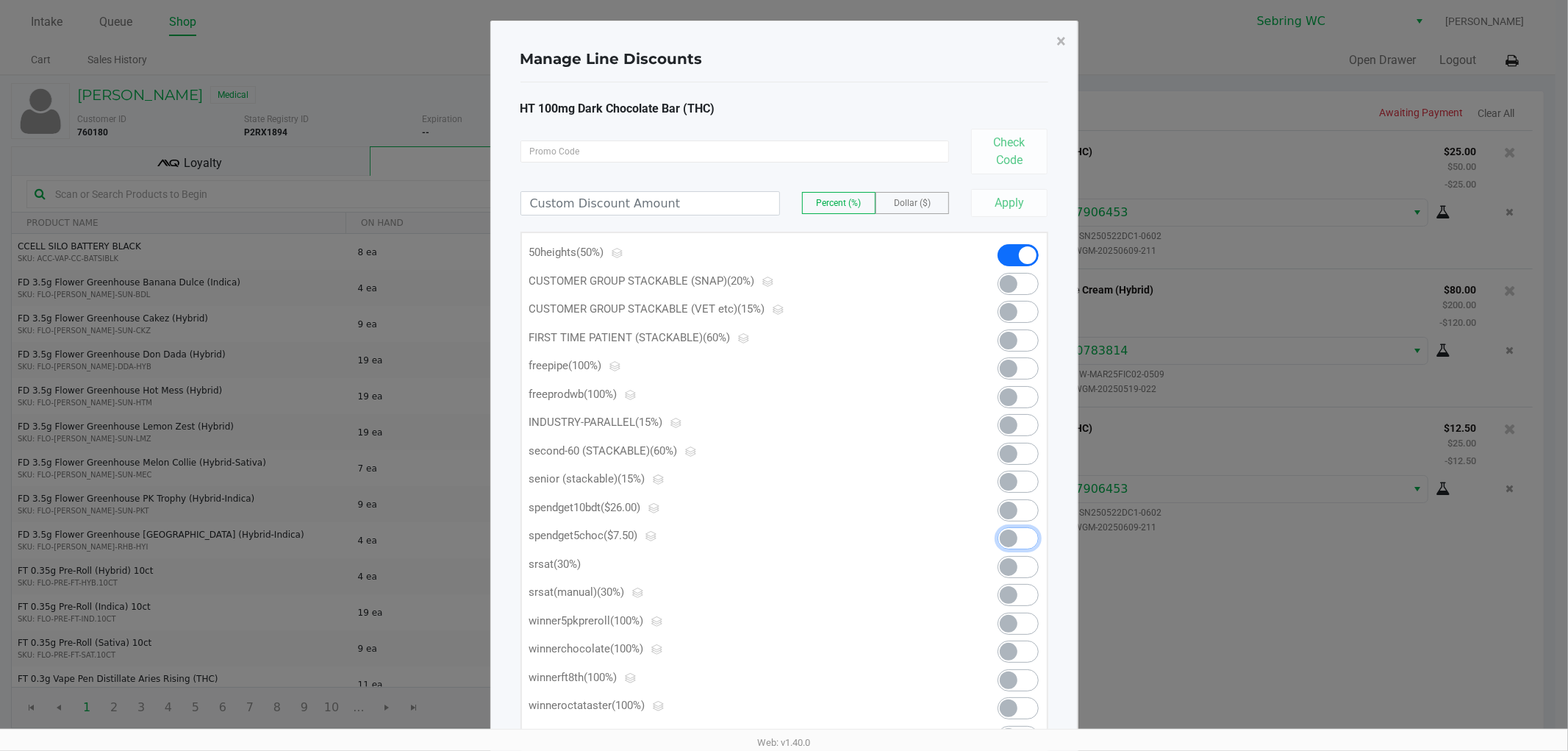
click at [1007, 540] on span at bounding box center [1008, 539] width 18 height 18
click at [1066, 45] on button "×" at bounding box center [1061, 41] width 33 height 41
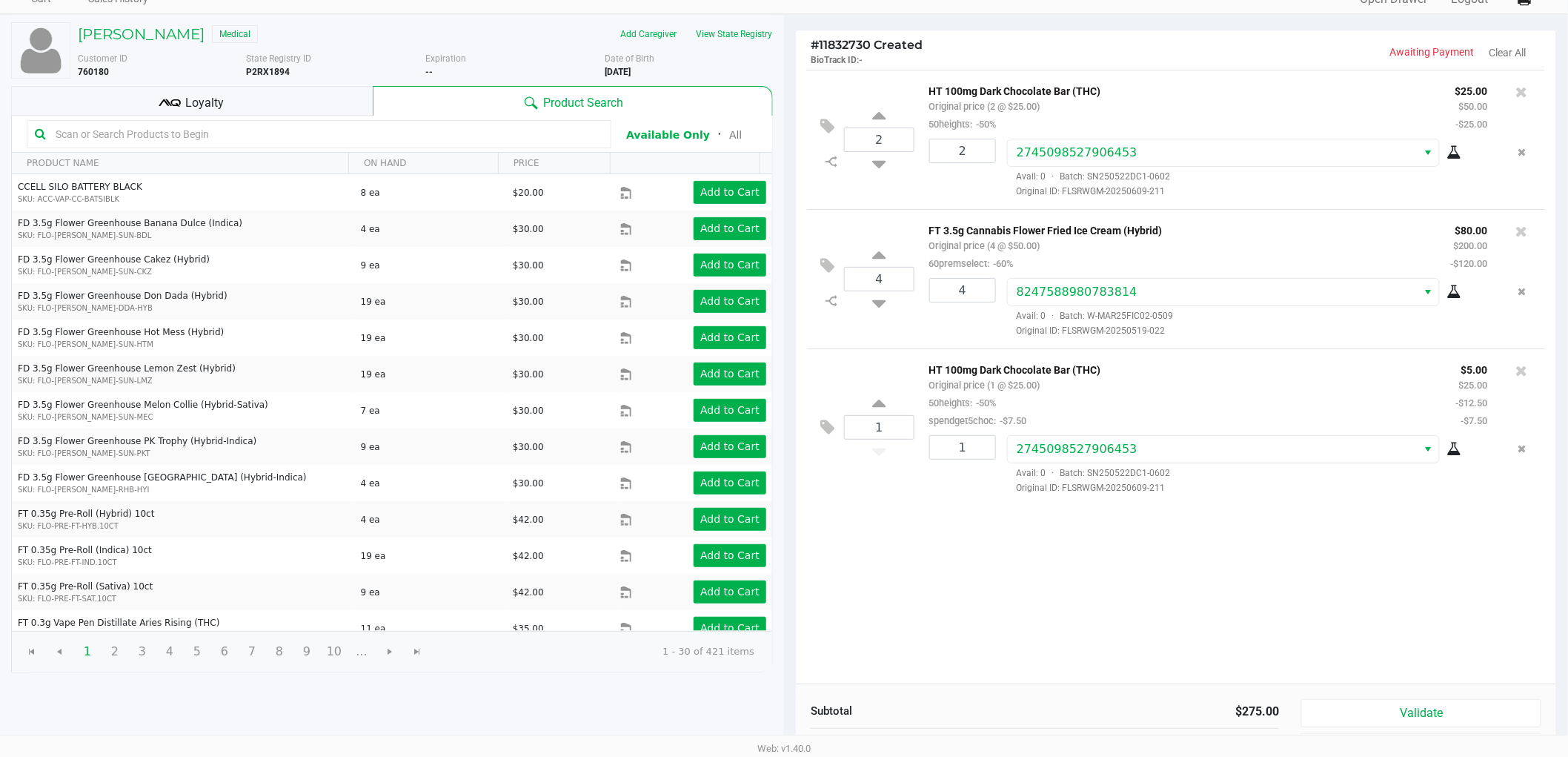
scroll to position [152, 0]
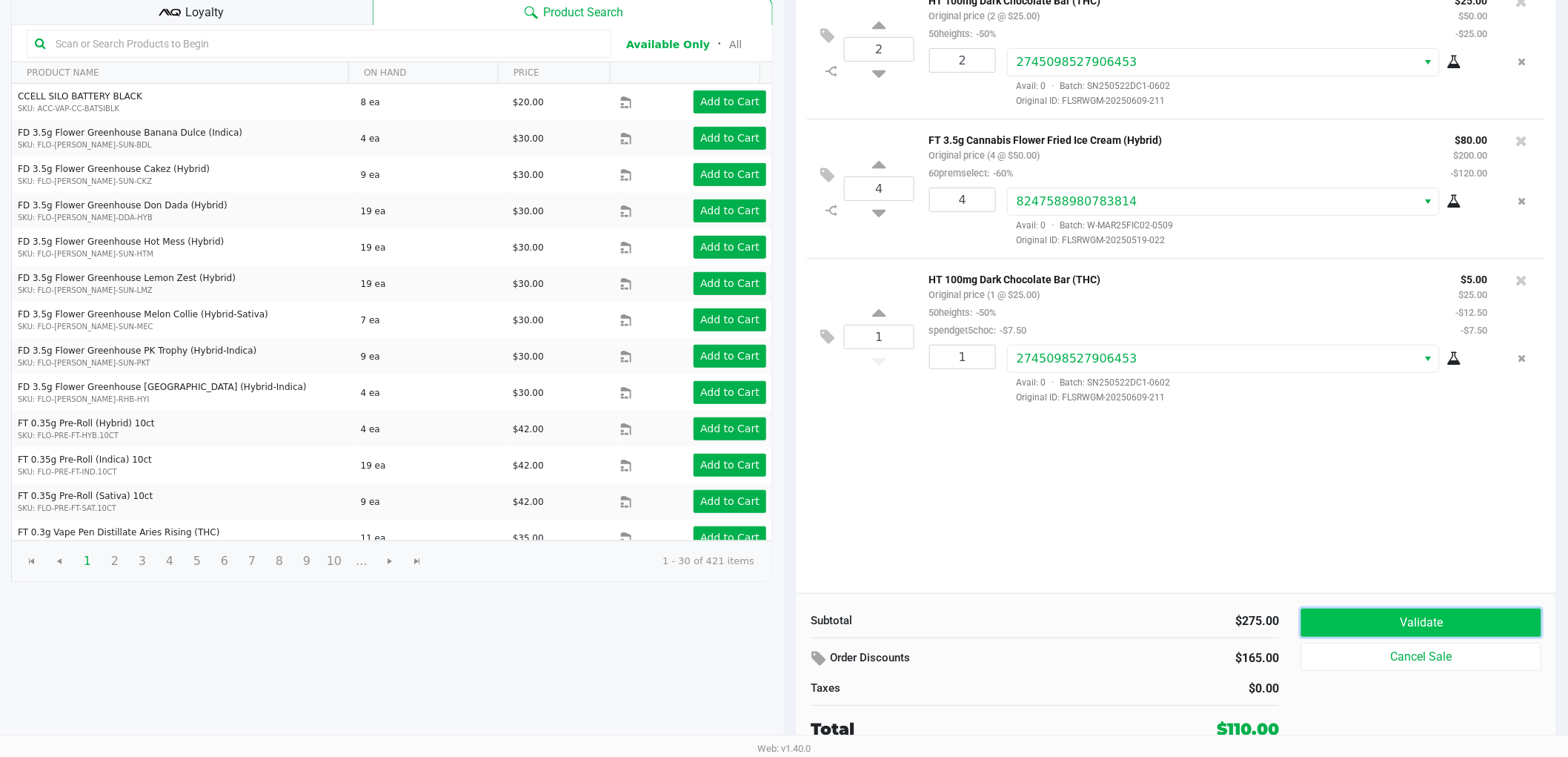
click at [1324, 613] on button "Validate" at bounding box center [1421, 622] width 240 height 28
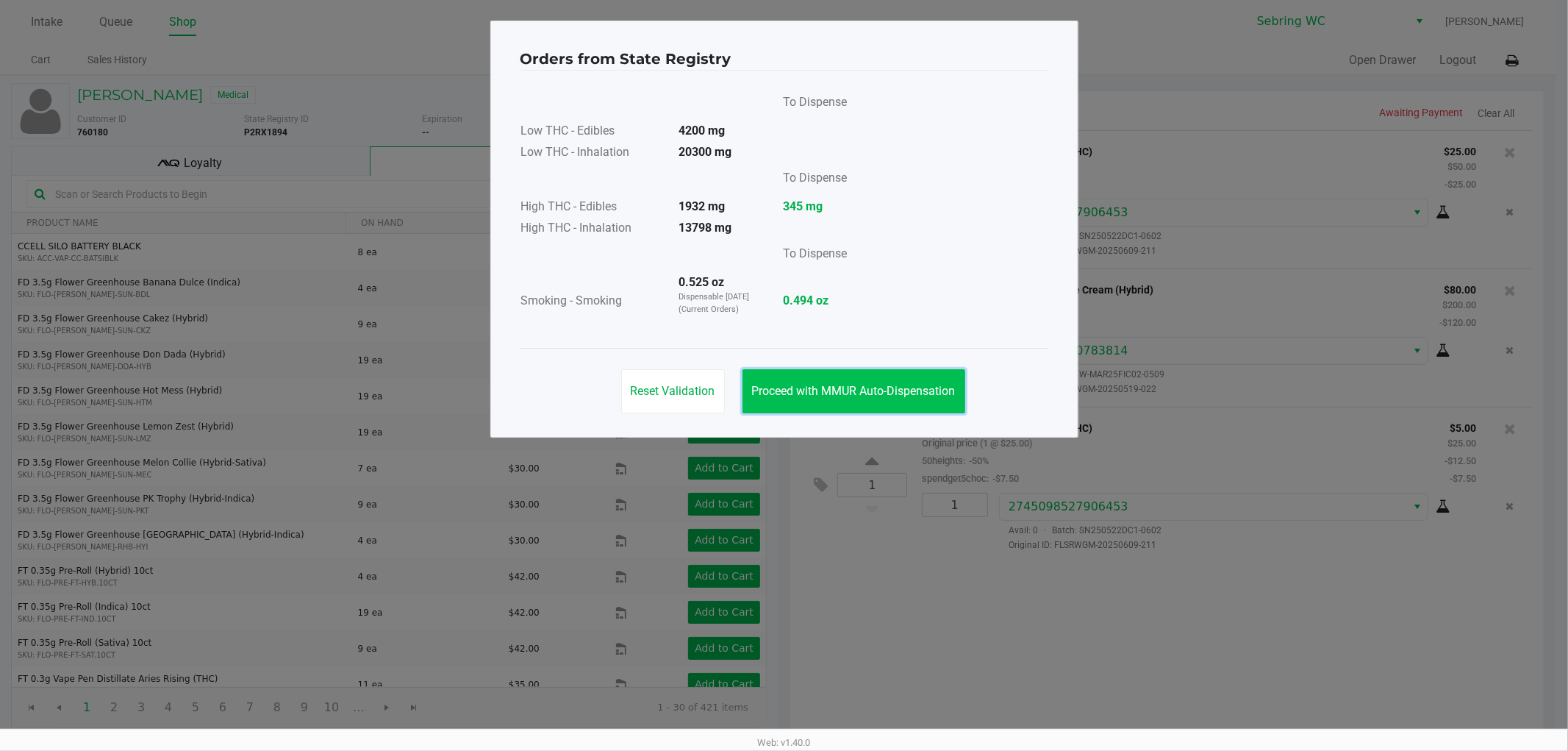
click at [808, 394] on span "Proceed with MMUR Auto-Dispensation" at bounding box center [853, 391] width 203 height 14
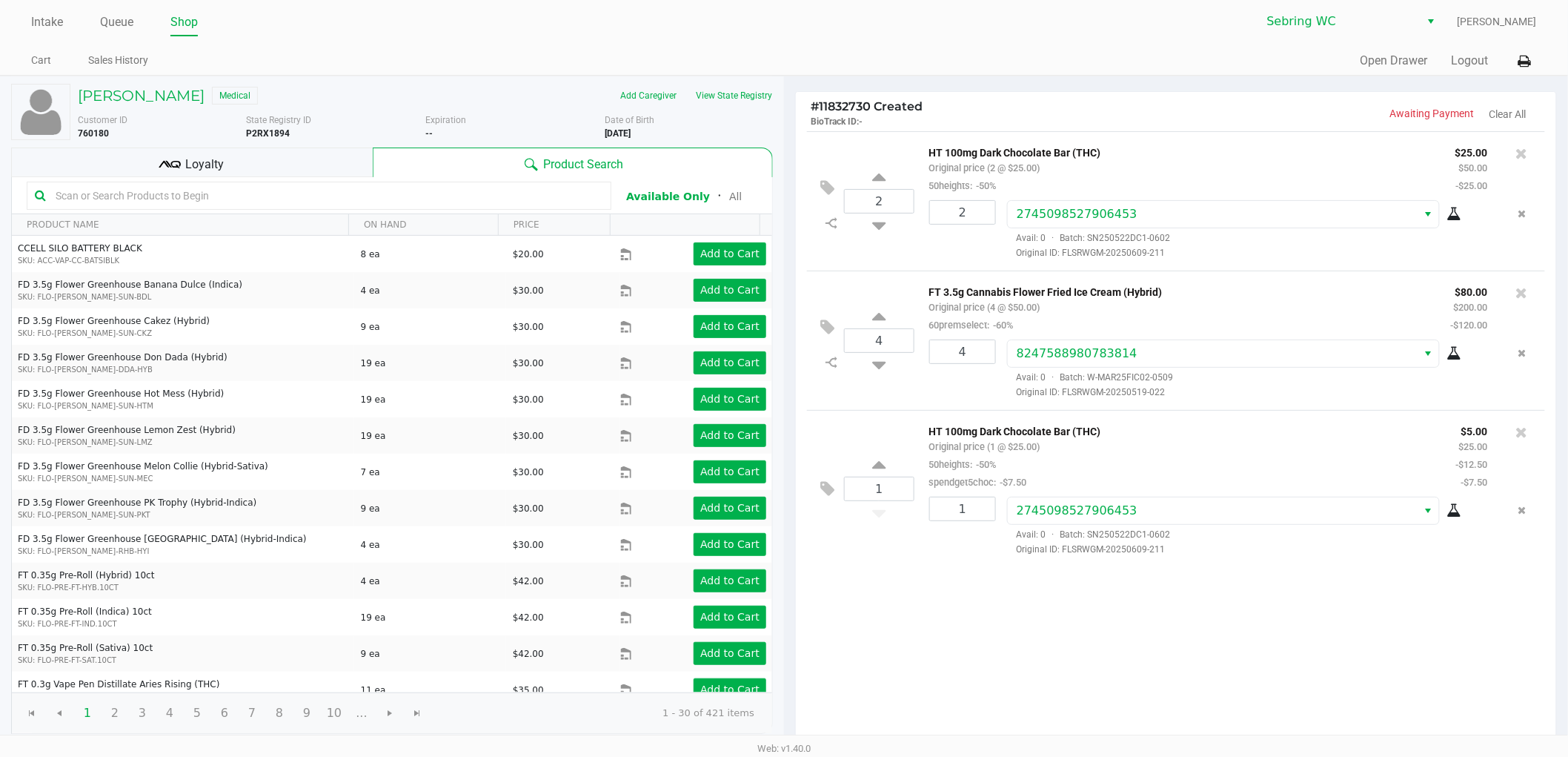
scroll to position [152, 0]
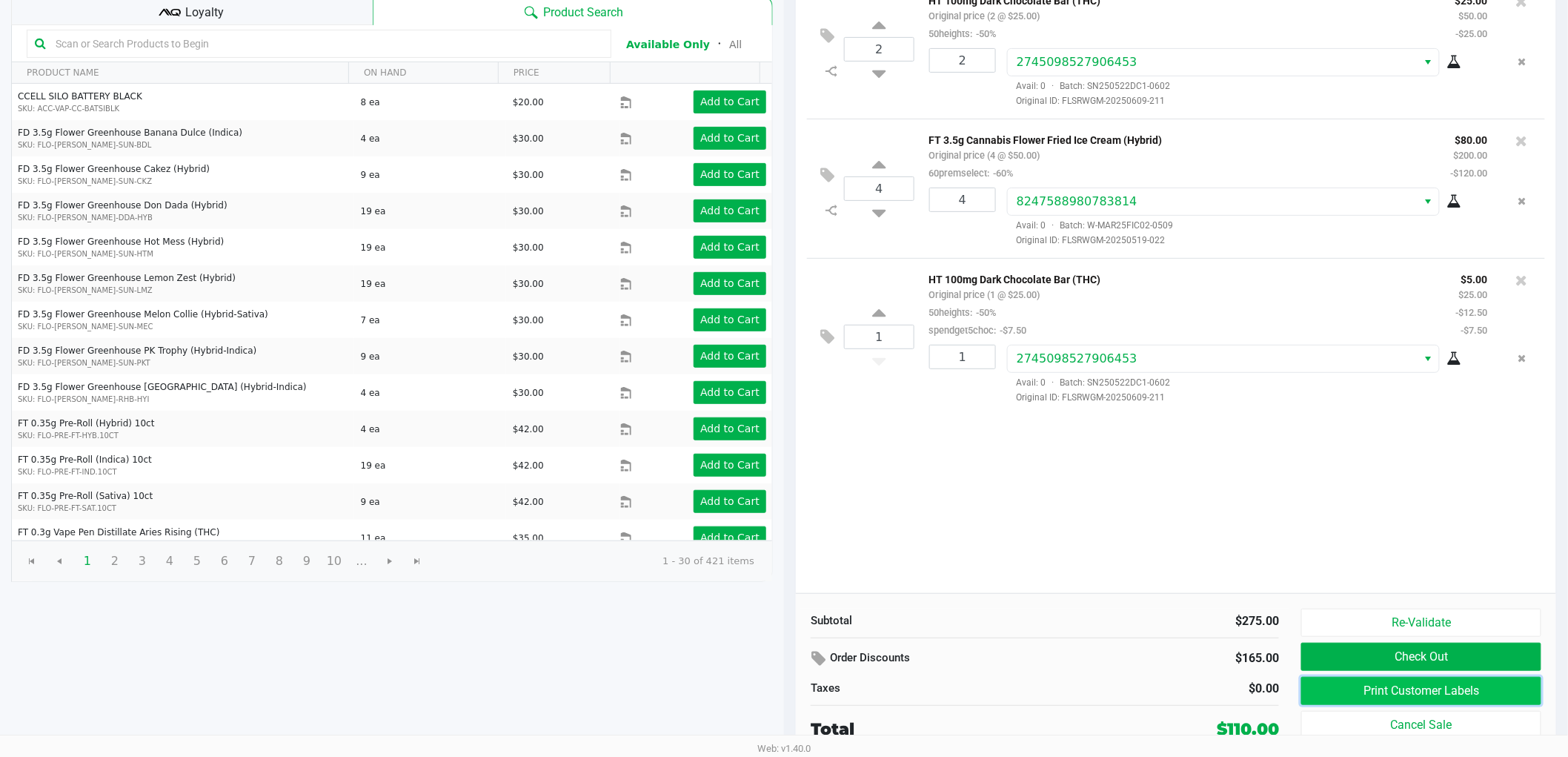
click at [1356, 686] on button "Print Customer Labels" at bounding box center [1421, 690] width 240 height 28
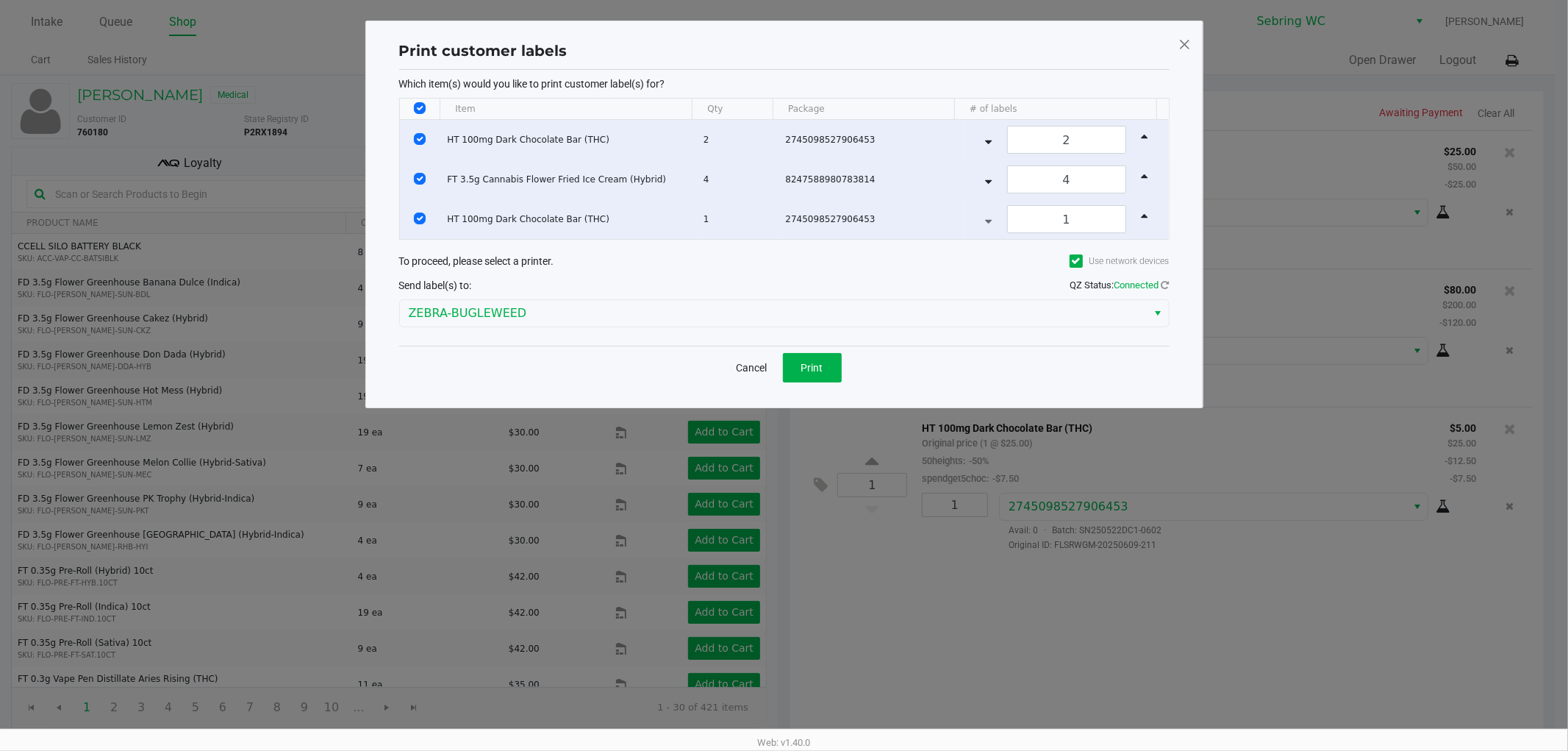
click at [417, 105] on input "Select All Rows" at bounding box center [419, 108] width 12 height 12
checkbox input "false"
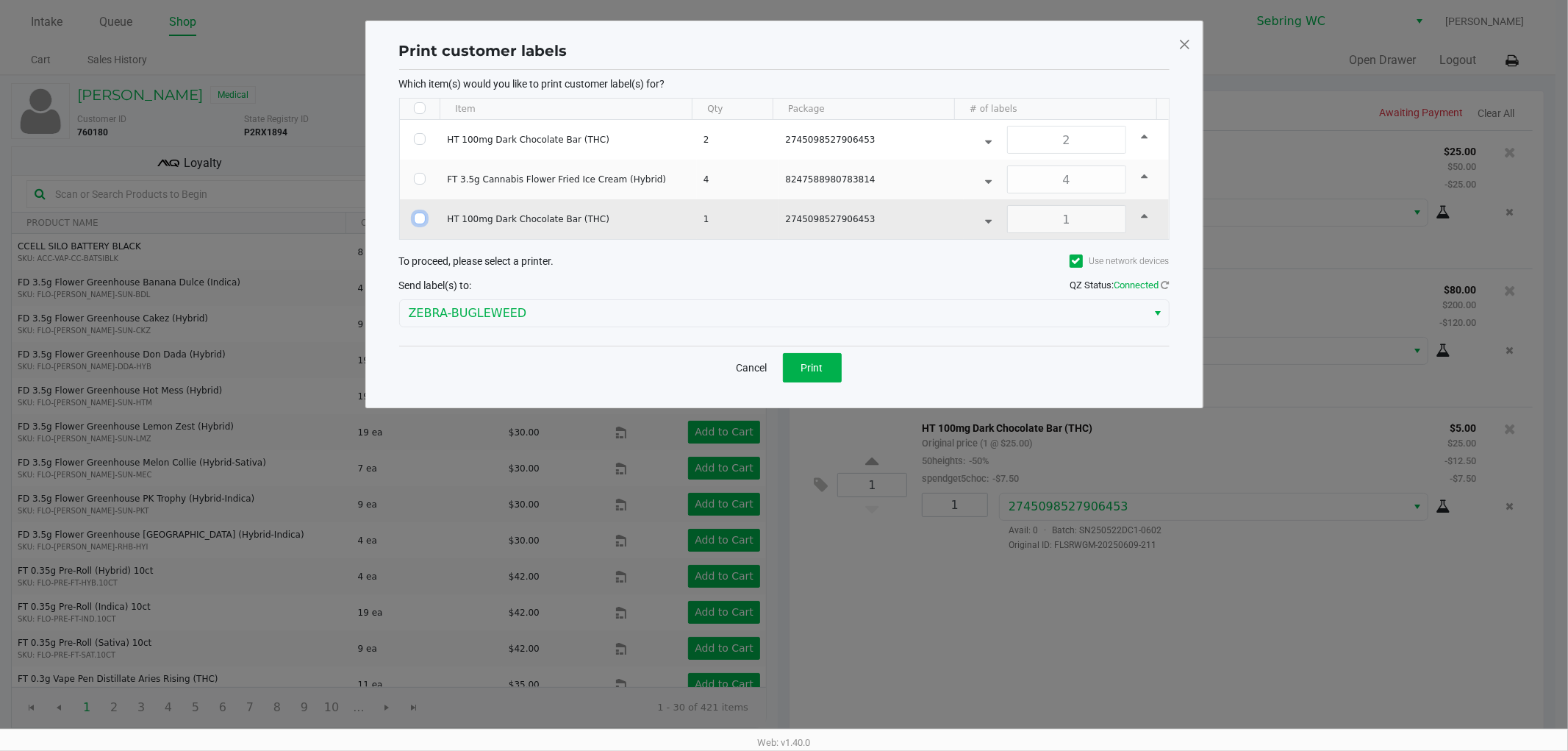
click at [419, 215] on input "Select Row" at bounding box center [419, 218] width 12 height 12
checkbox input "true"
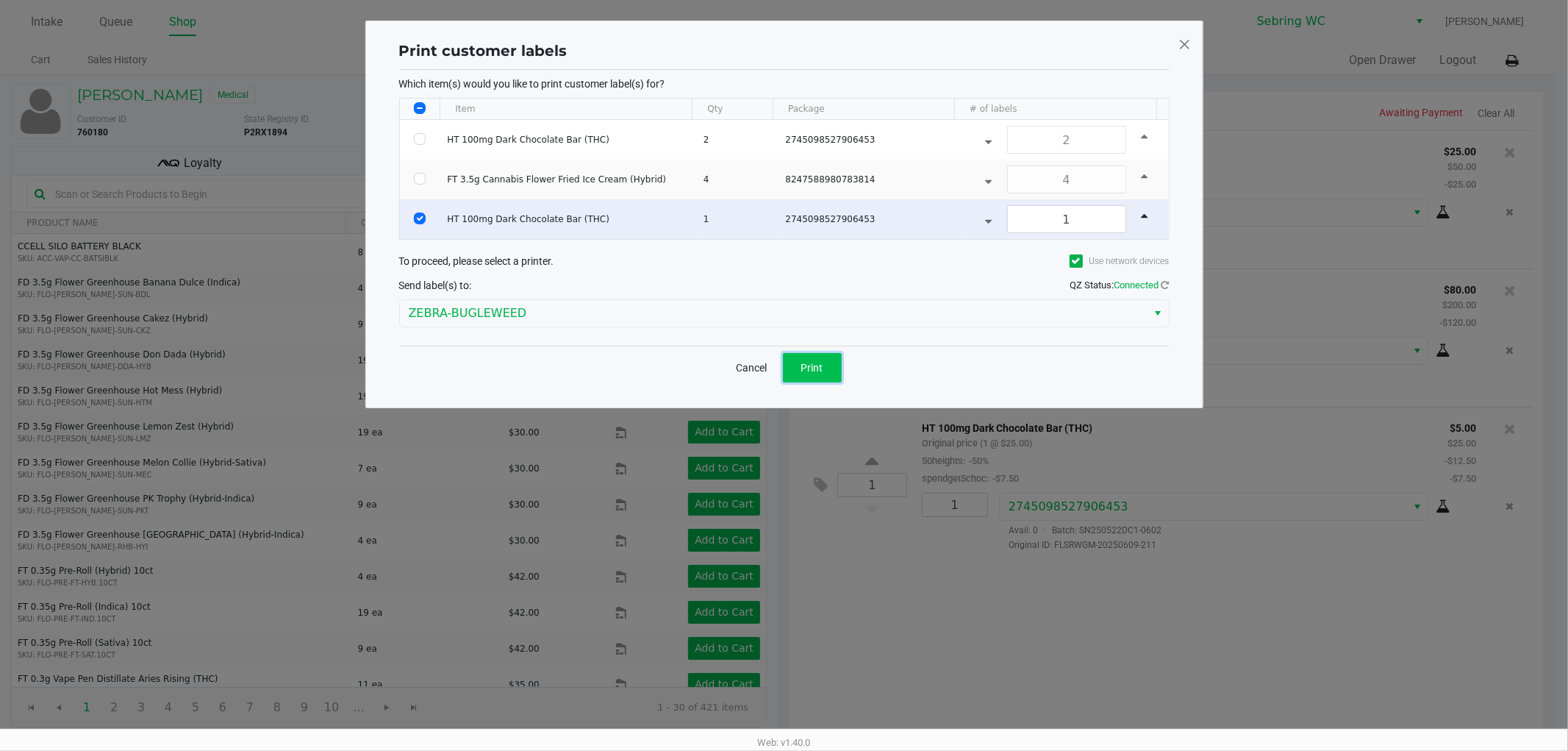
click at [822, 382] on button "Print" at bounding box center [812, 367] width 59 height 29
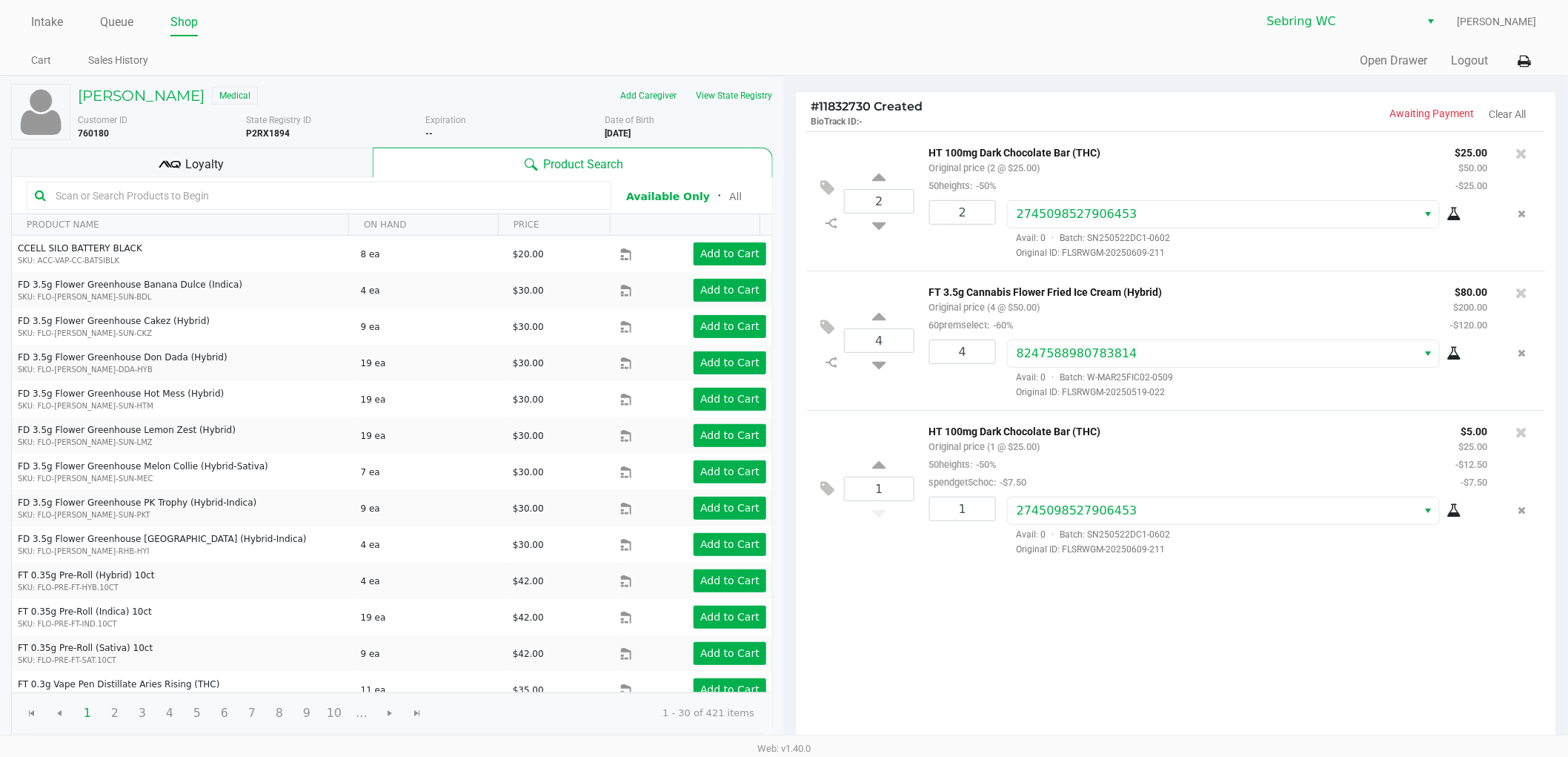
click at [320, 166] on div "Loyalty" at bounding box center [192, 162] width 362 height 30
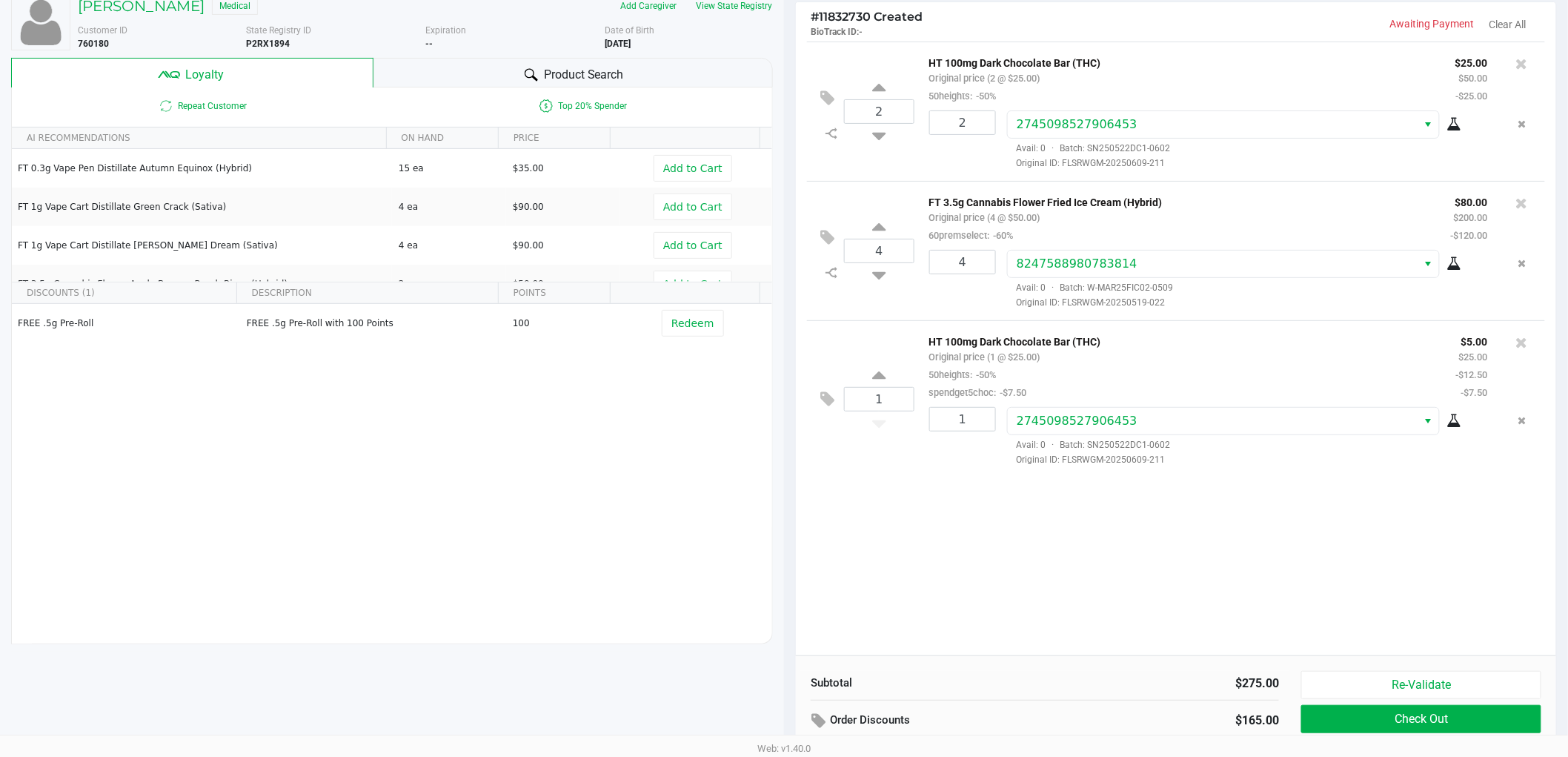
scroll to position [170, 0]
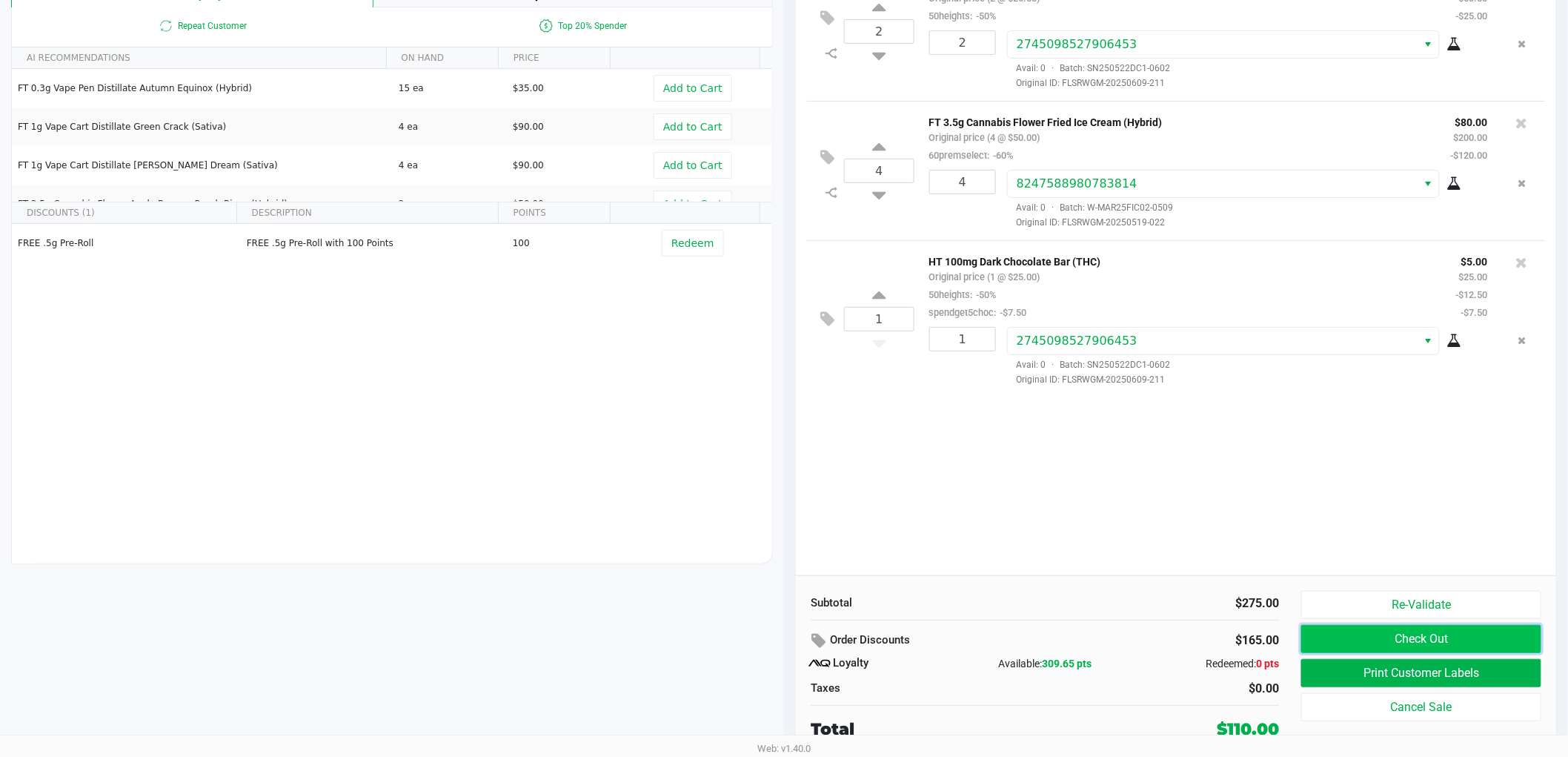
click at [1356, 641] on button "Check Out" at bounding box center [1421, 638] width 240 height 28
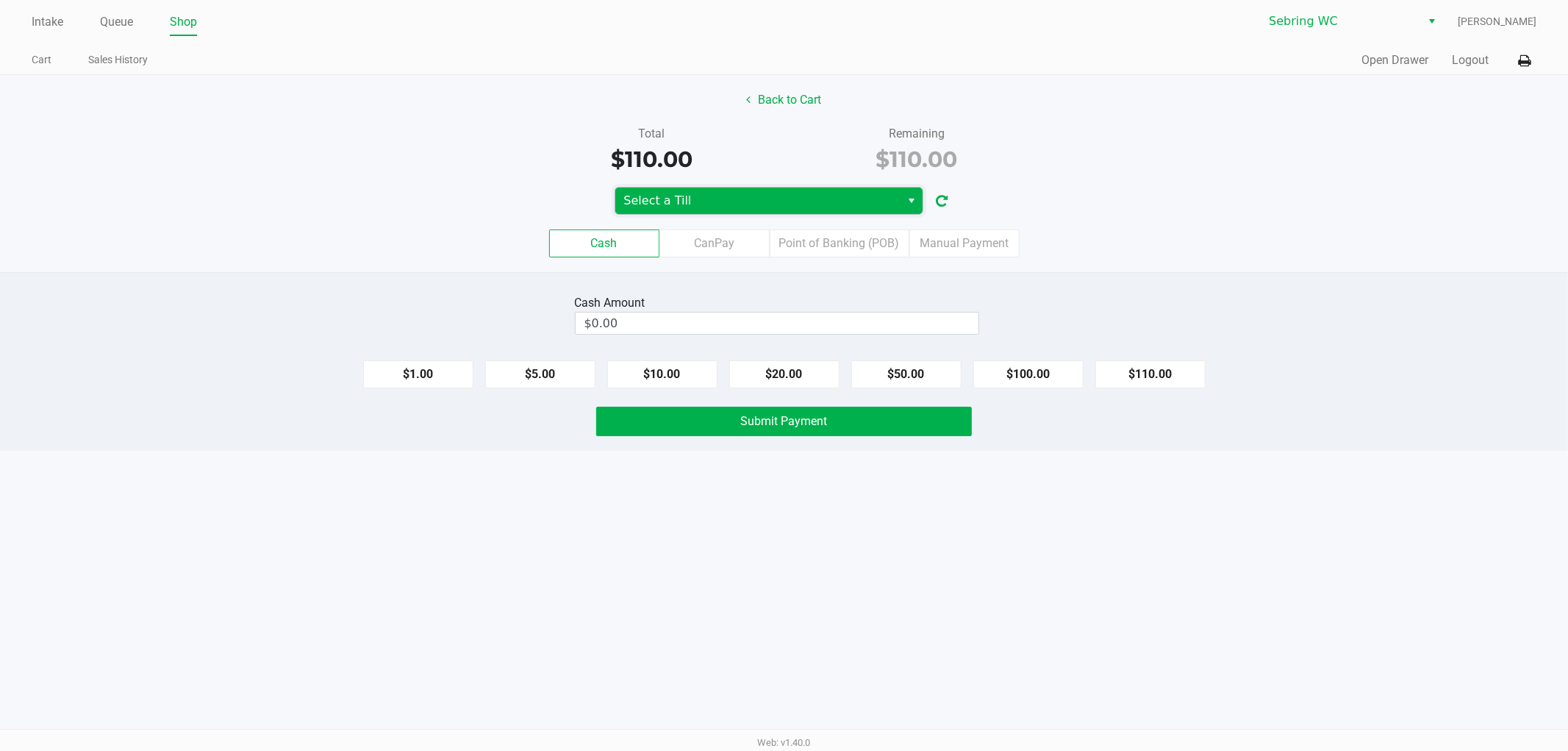
click at [839, 204] on span "Select a Till" at bounding box center [758, 201] width 268 height 18
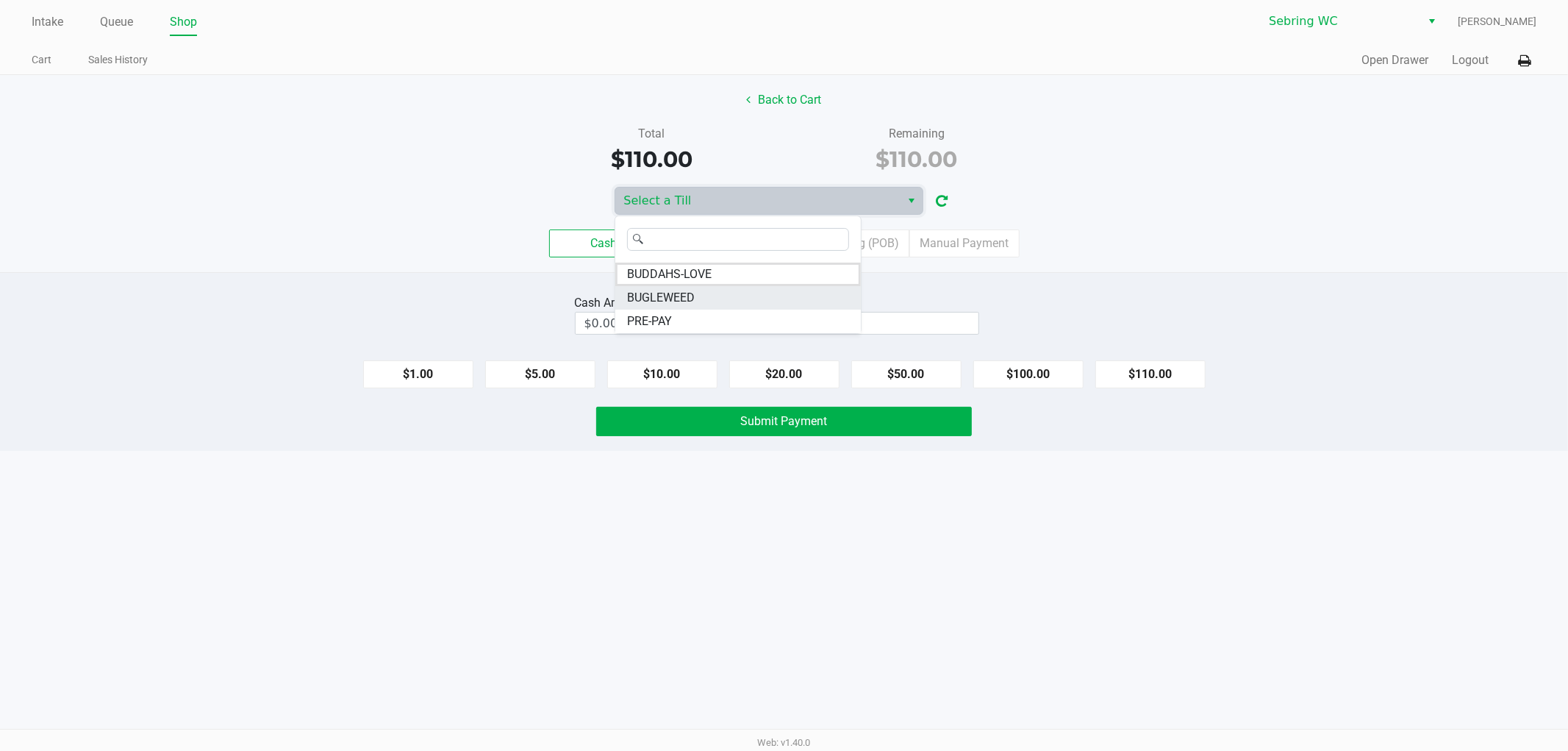
click at [720, 296] on li "BUGLEWEED" at bounding box center [737, 298] width 245 height 23
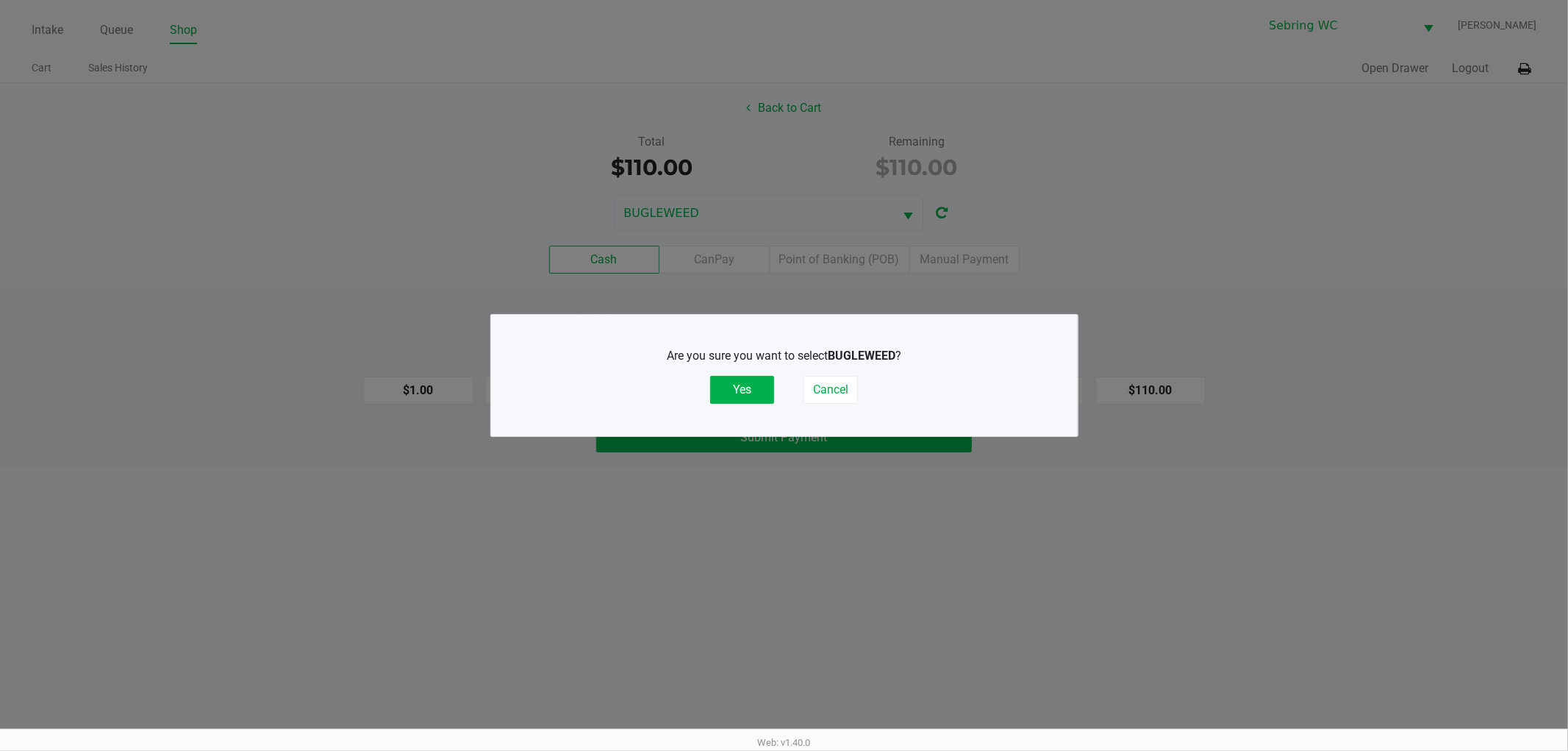
click at [730, 406] on div "Are you sure you want to select BUGLEWEED ? Yes Cancel" at bounding box center [784, 375] width 528 height 92
click at [737, 389] on button "Yes" at bounding box center [742, 389] width 64 height 28
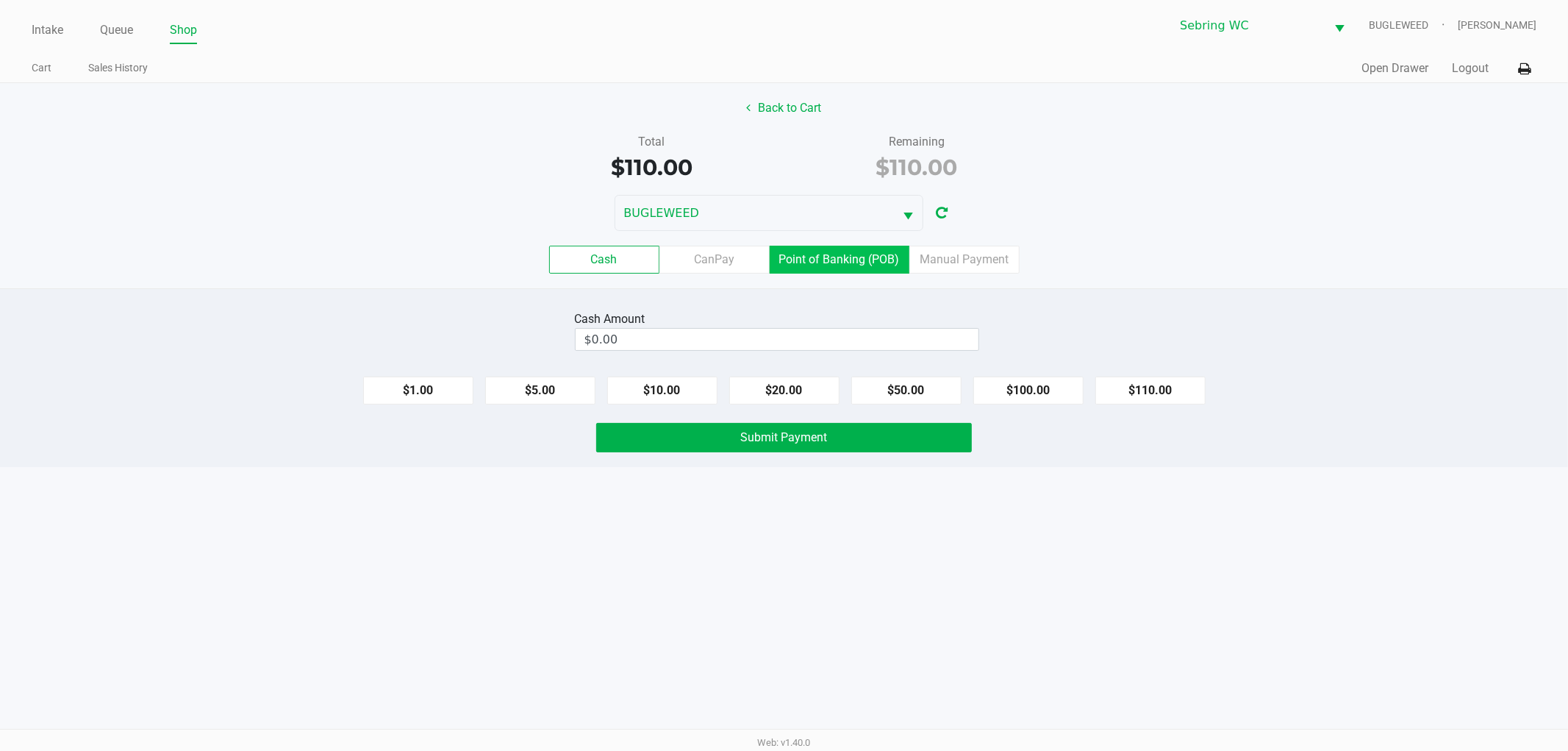
click at [844, 259] on label "Point of Banking (POB)" at bounding box center [839, 259] width 139 height 28
click at [0, 0] on 7 "Point of Banking (POB)" at bounding box center [0, 0] width 0 height 0
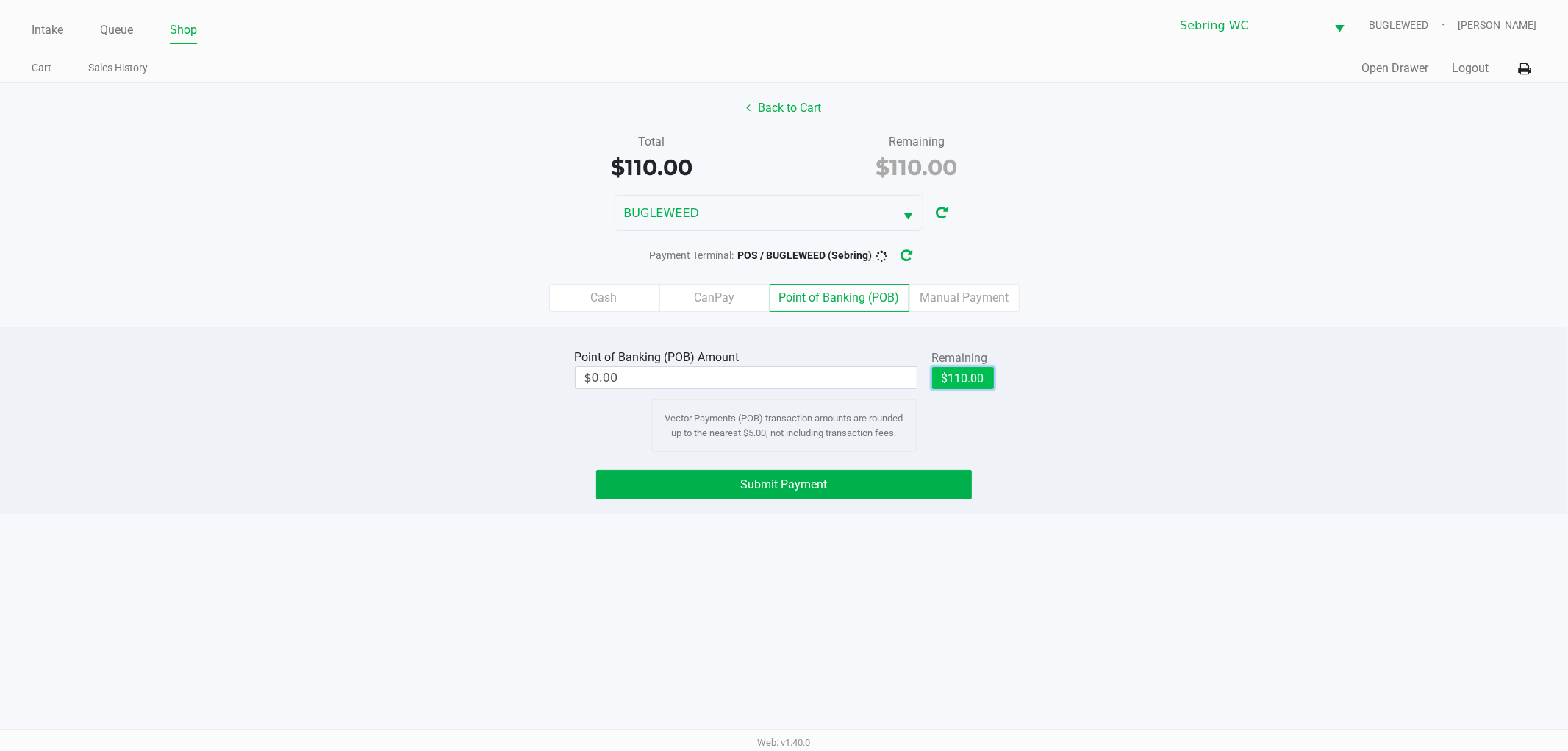
click at [970, 378] on button "$110.00" at bounding box center [962, 378] width 61 height 22
type input "$110.00"
click at [833, 483] on button "Submit Payment" at bounding box center [784, 484] width 376 height 29
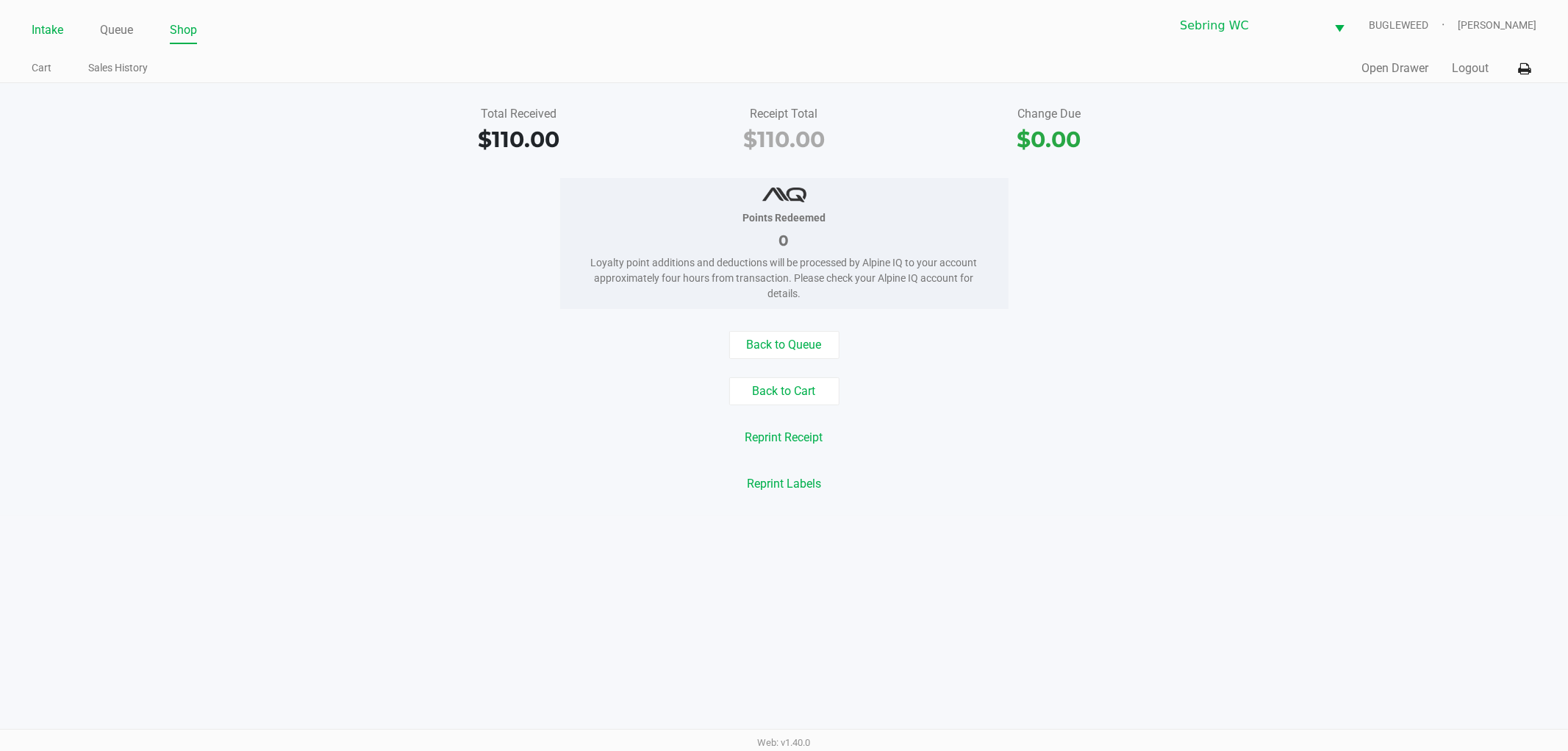
click at [57, 32] on link "Intake" at bounding box center [48, 29] width 32 height 20
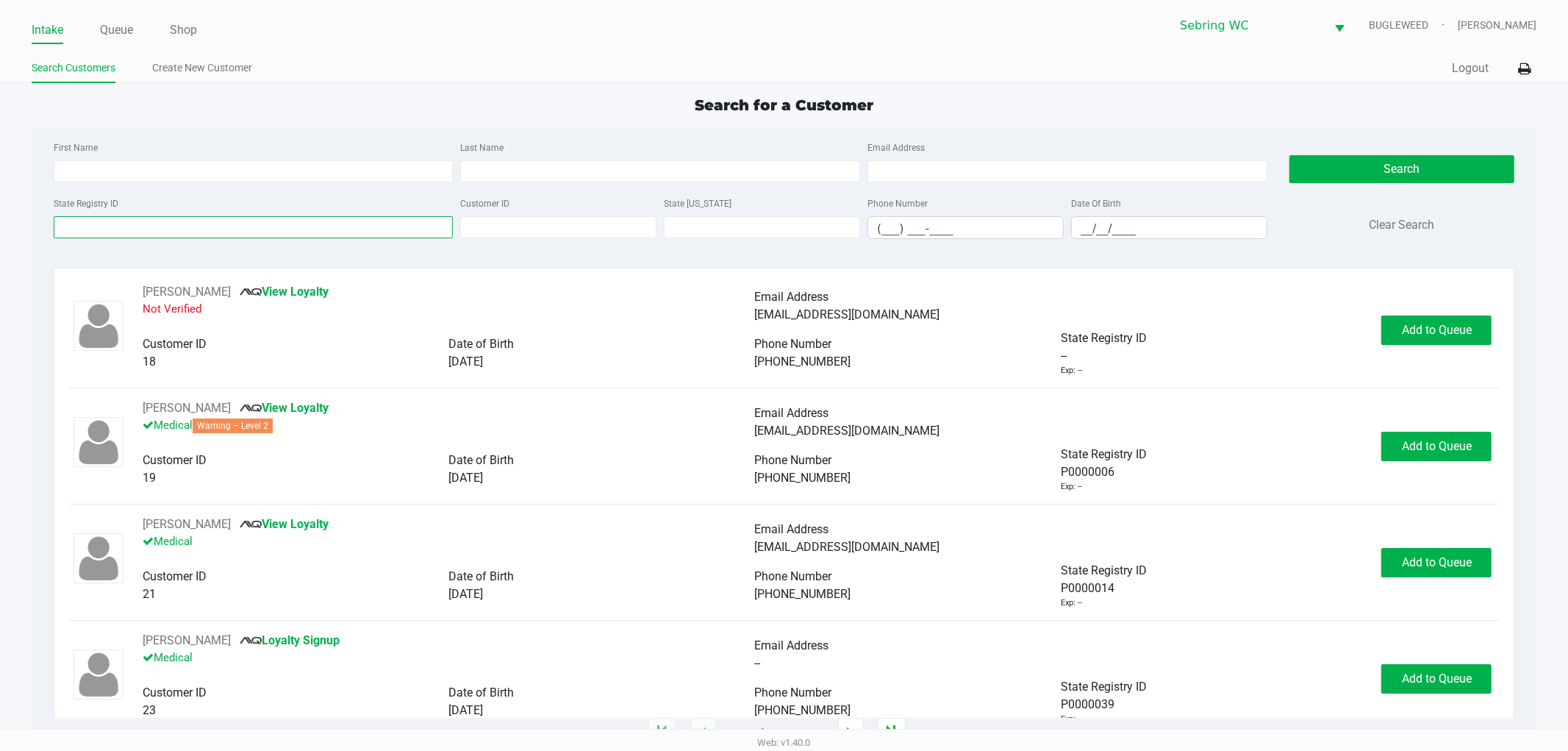
click at [281, 228] on input "State Registry ID" at bounding box center [253, 227] width 400 height 22
click at [138, 229] on input "State Registry ID" at bounding box center [253, 227] width 400 height 22
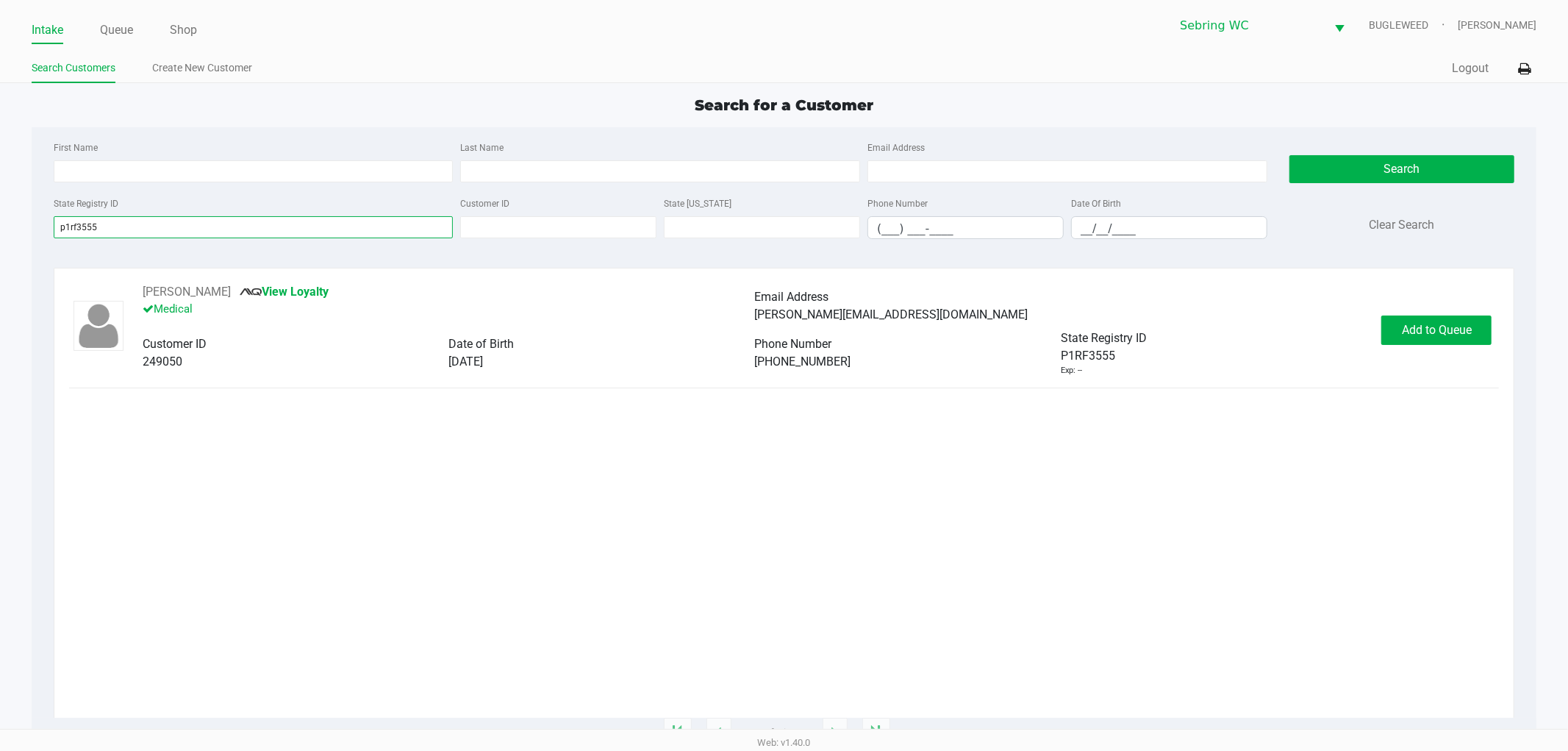
type input "p1rf3555"
click at [1466, 346] on div "Keila Caban View Loyalty Medical Email Address keila.dreamsbig@gmail.com Custom…" at bounding box center [784, 330] width 1430 height 93
click at [1458, 326] on span "Add to Queue" at bounding box center [1437, 330] width 70 height 14
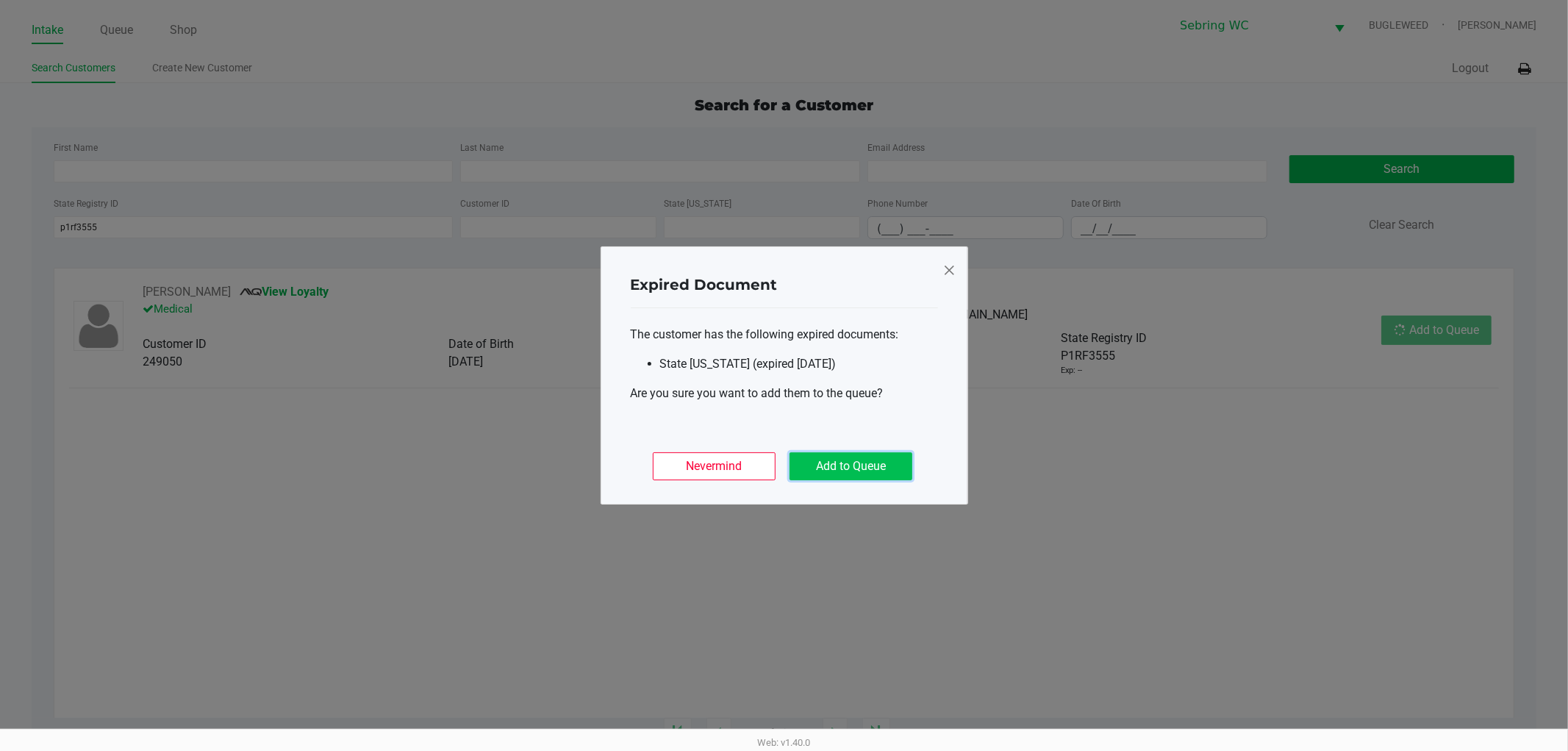
click at [833, 467] on button "Add to Queue" at bounding box center [851, 466] width 123 height 28
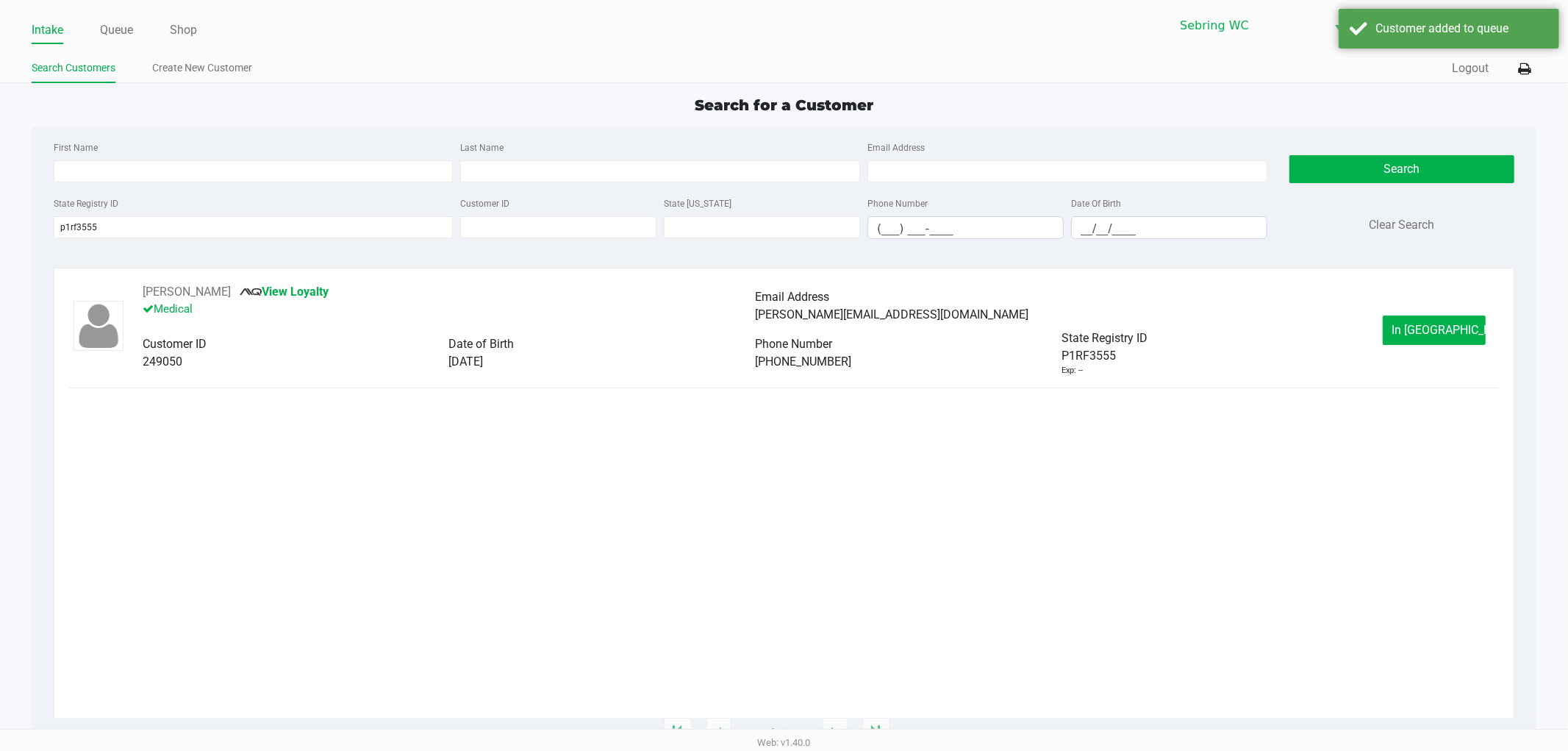
click at [482, 364] on span "06/21/1979" at bounding box center [466, 362] width 35 height 14
drag, startPoint x: 1408, startPoint y: 307, endPoint x: 1397, endPoint y: 318, distance: 15.6
click at [1406, 308] on div "Keila Caban View Loyalty Medical Email Address keila.dreamsbig@gmail.com Custom…" at bounding box center [784, 330] width 1430 height 93
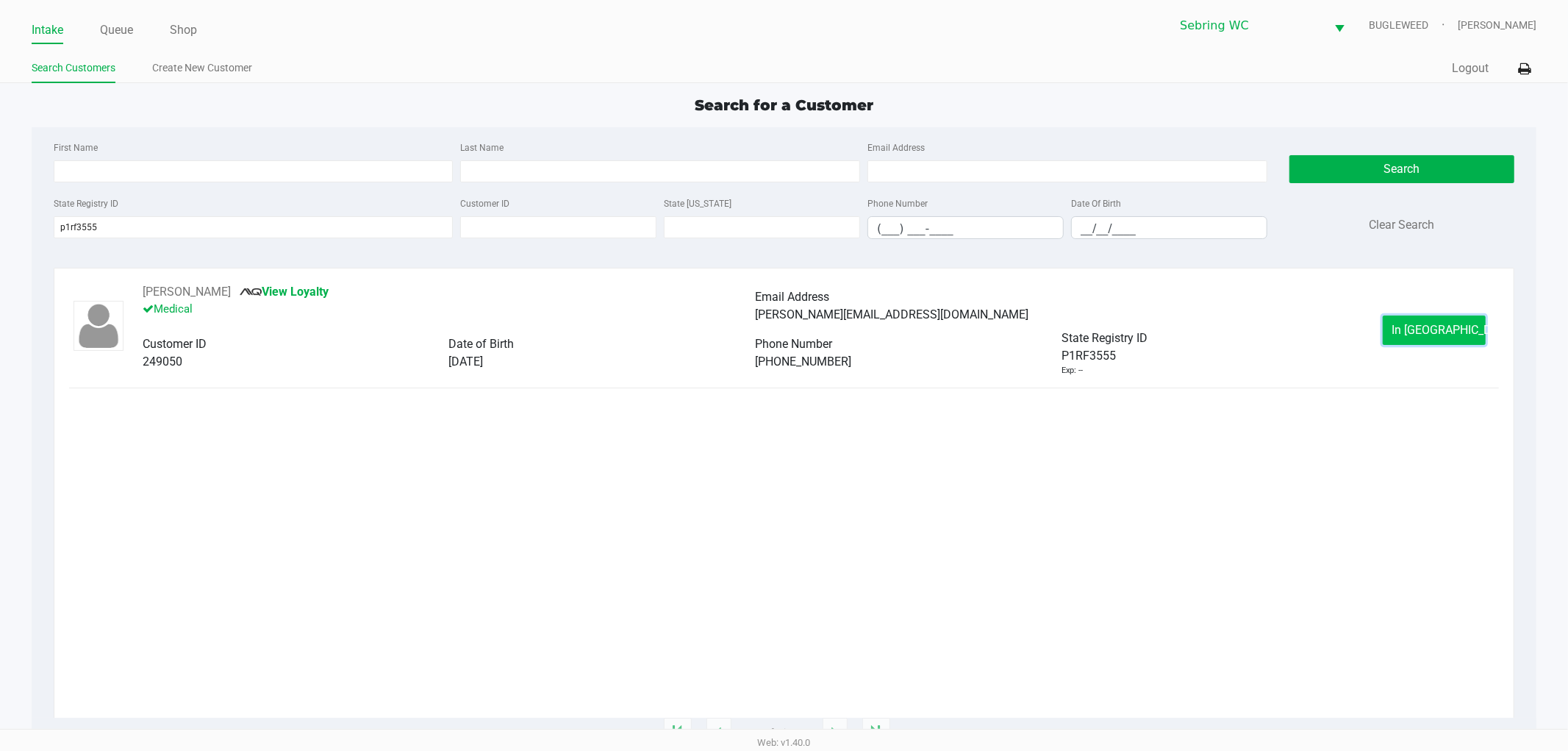
click at [1395, 326] on button "In Queue" at bounding box center [1434, 330] width 103 height 29
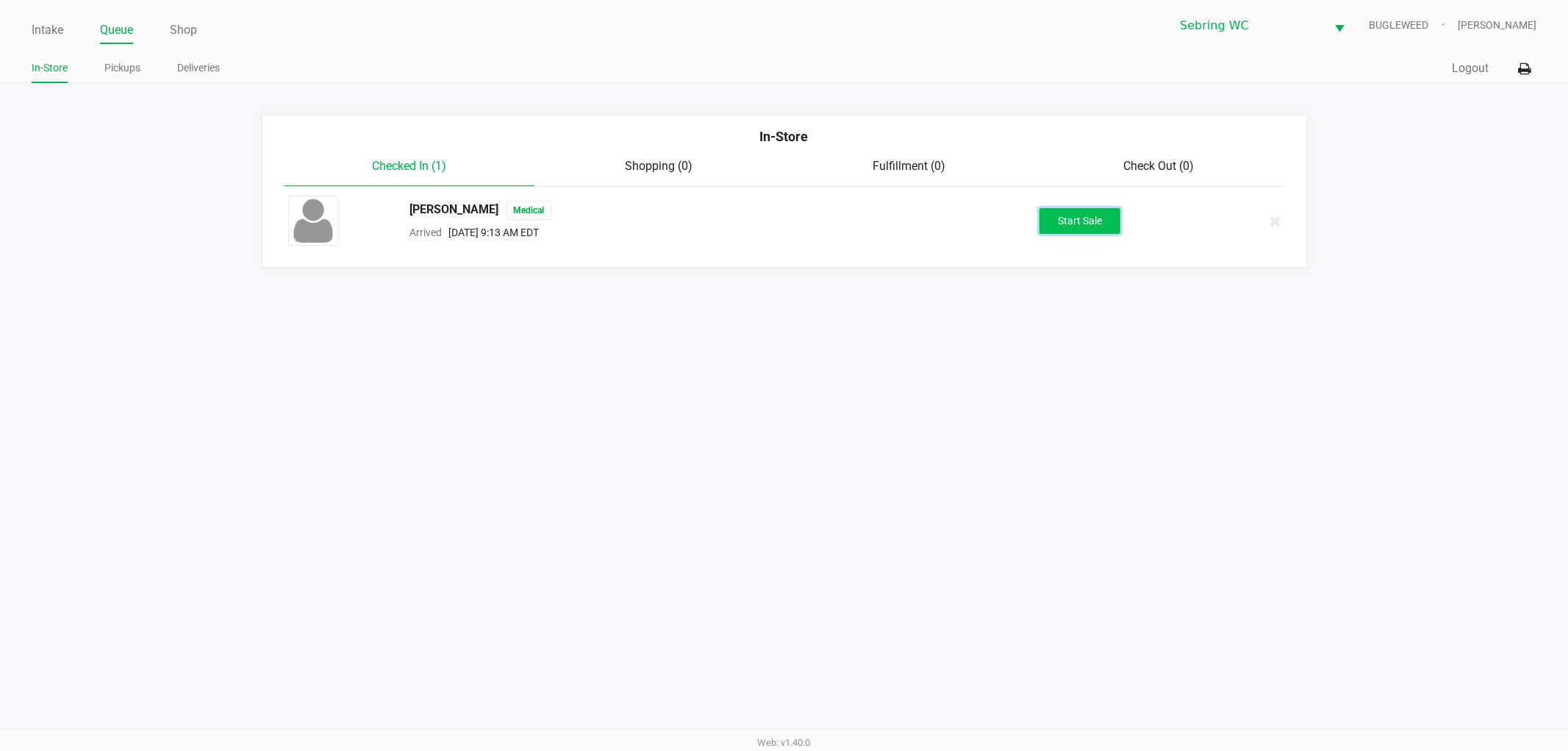
click at [1082, 225] on button "Start Sale" at bounding box center [1079, 220] width 81 height 26
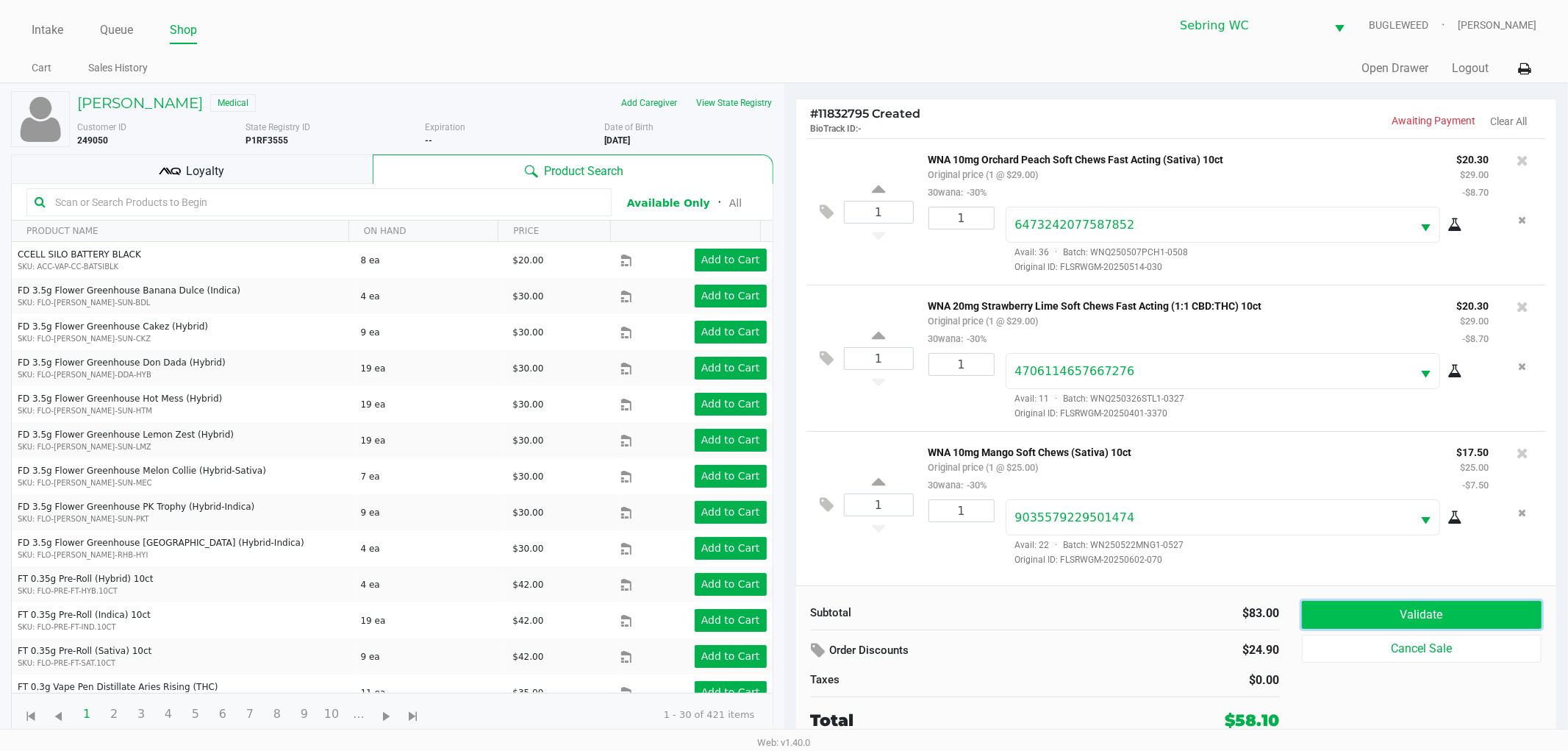
click at [1374, 618] on button "Validate" at bounding box center [1421, 614] width 241 height 28
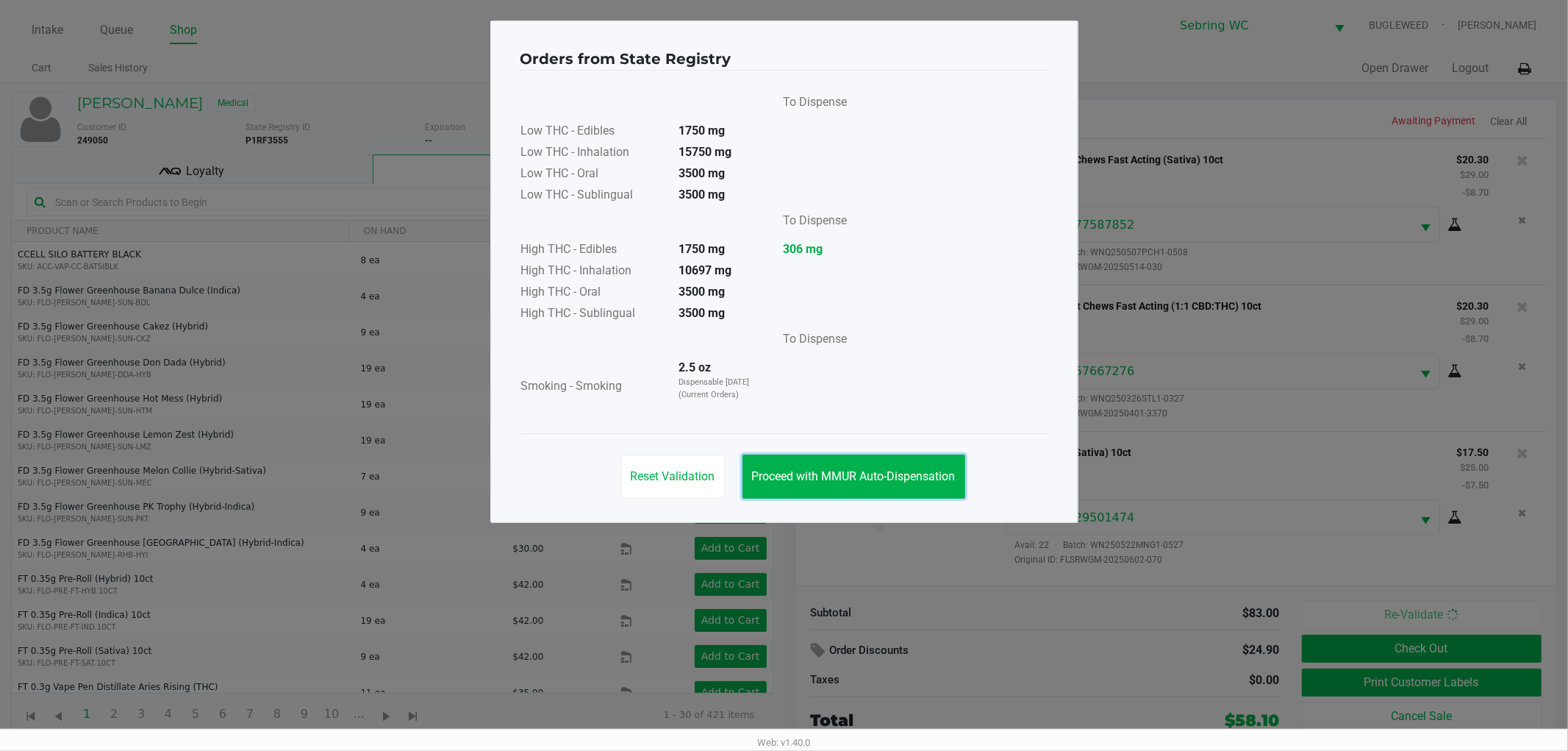
drag, startPoint x: 900, startPoint y: 483, endPoint x: 768, endPoint y: 429, distance: 142.6
click at [899, 483] on button "Proceed with MMUR Auto-Dispensation" at bounding box center [854, 476] width 223 height 44
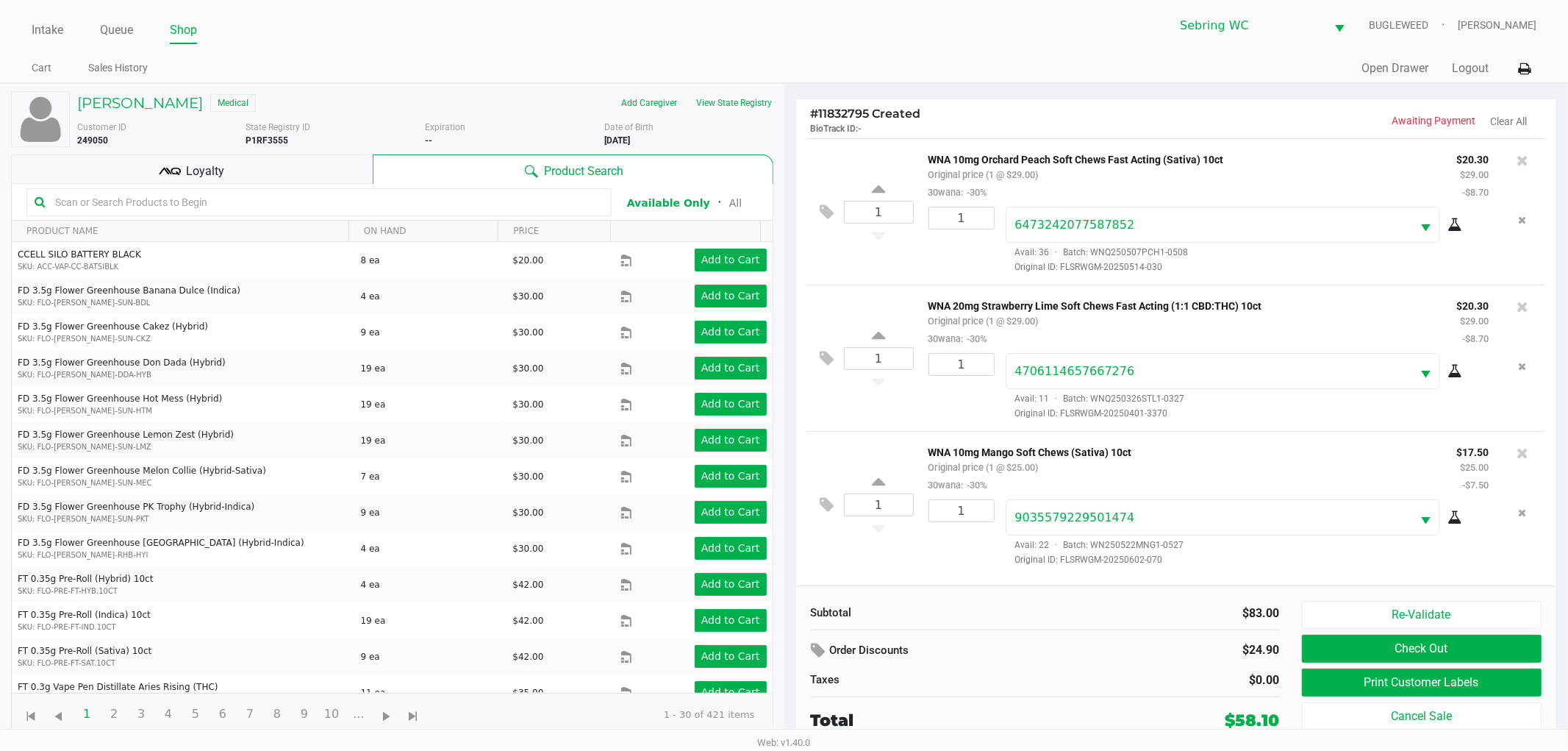
click at [270, 182] on div "Keila Caban Medical Add Caregiver View State Registry Customer ID 249050 State …" at bounding box center [392, 413] width 762 height 659
click at [270, 181] on div "Loyalty" at bounding box center [191, 169] width 362 height 29
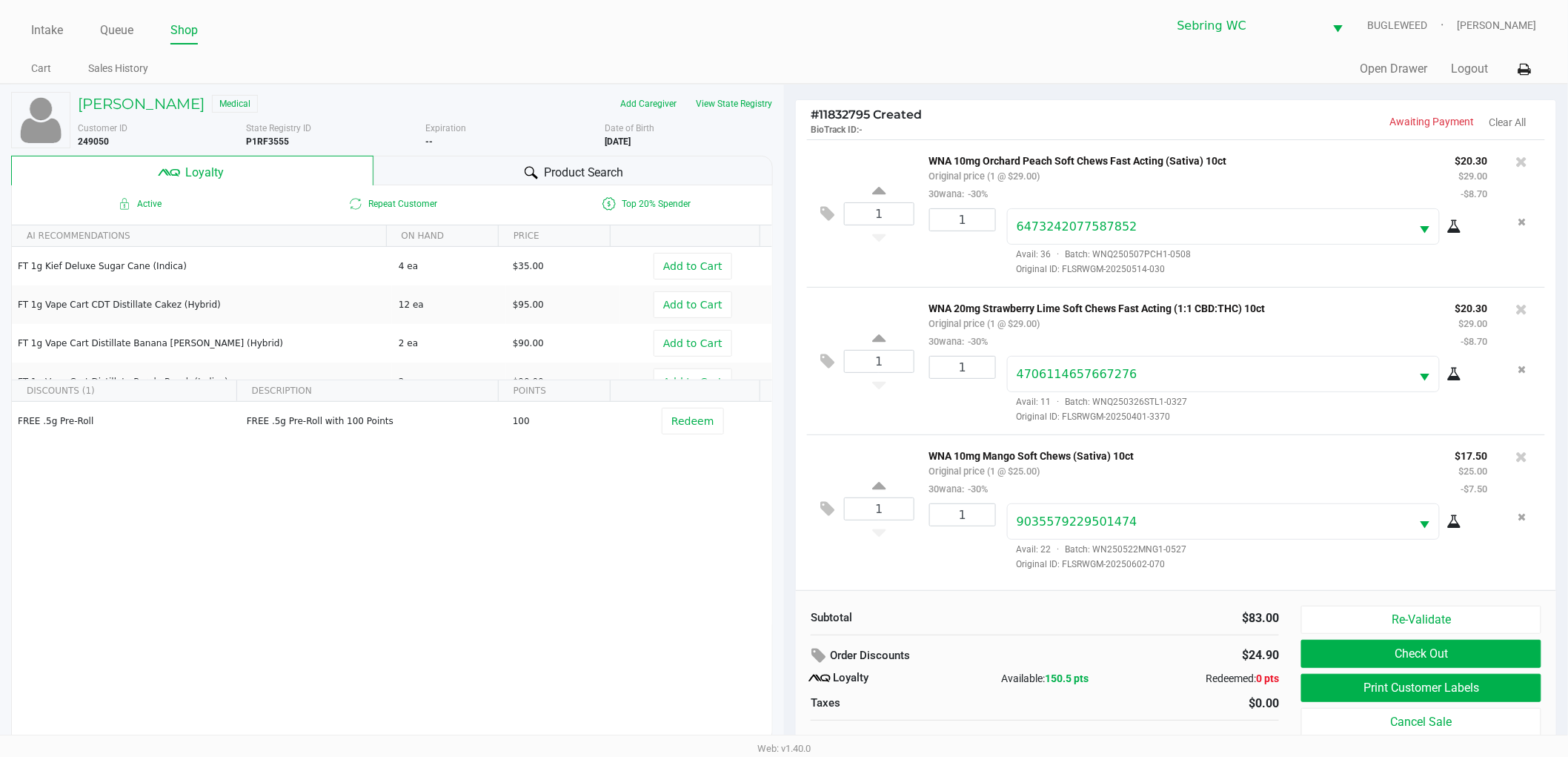
click at [432, 168] on div "Product Search" at bounding box center [573, 170] width 400 height 30
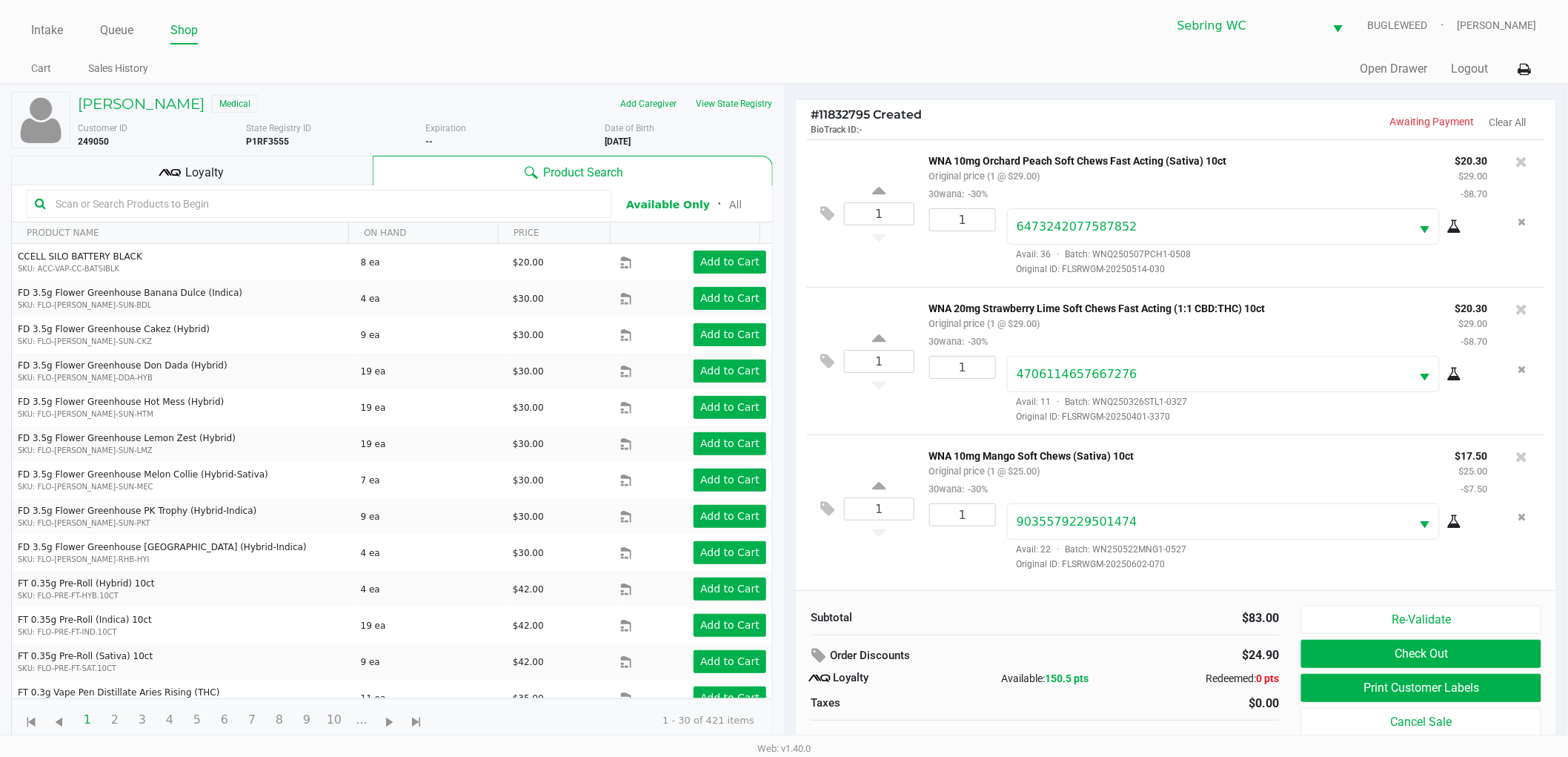
click at [995, 608] on div "Subtotal $83.00" at bounding box center [1045, 616] width 491 height 22
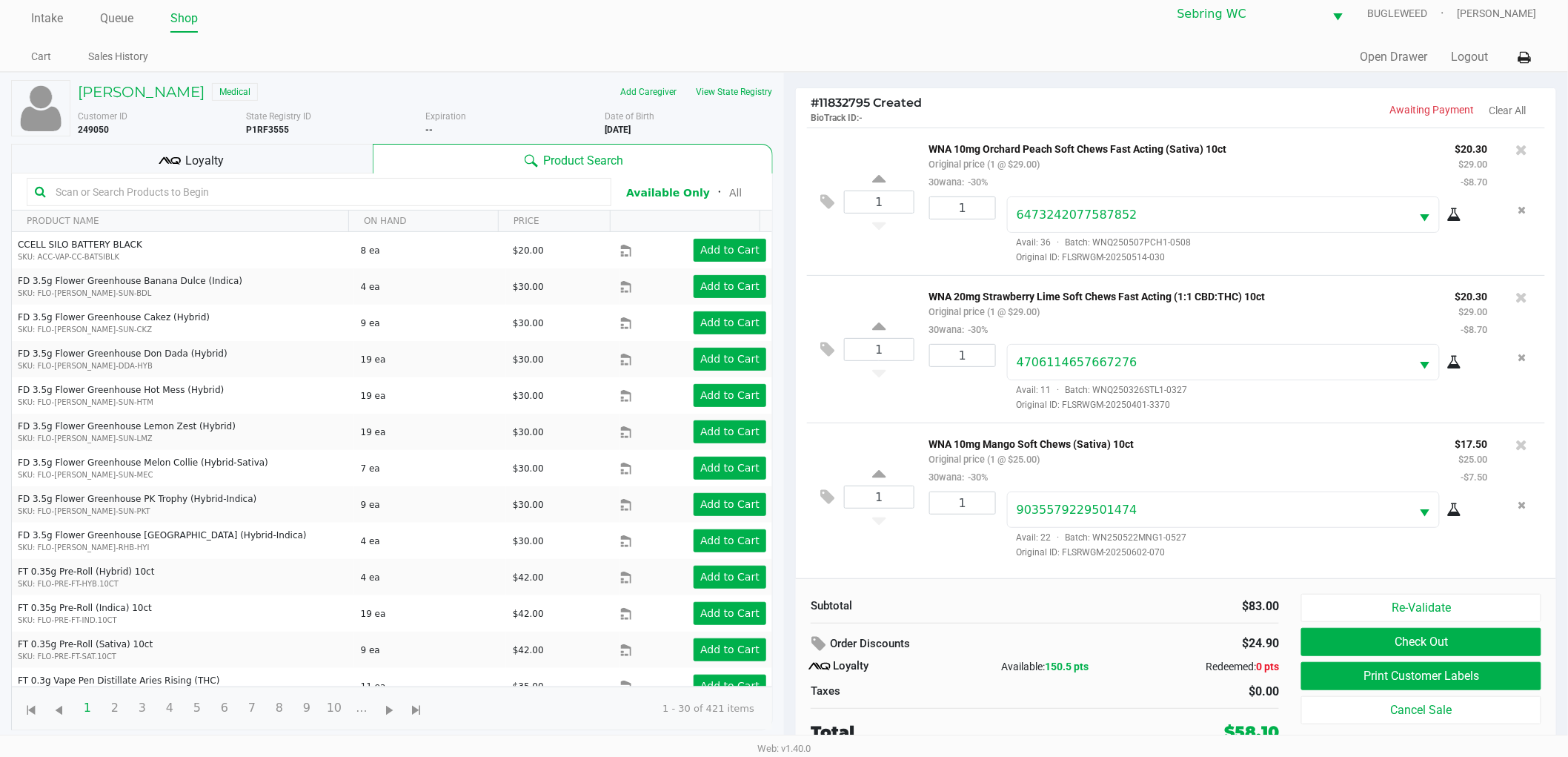
scroll to position [15, 0]
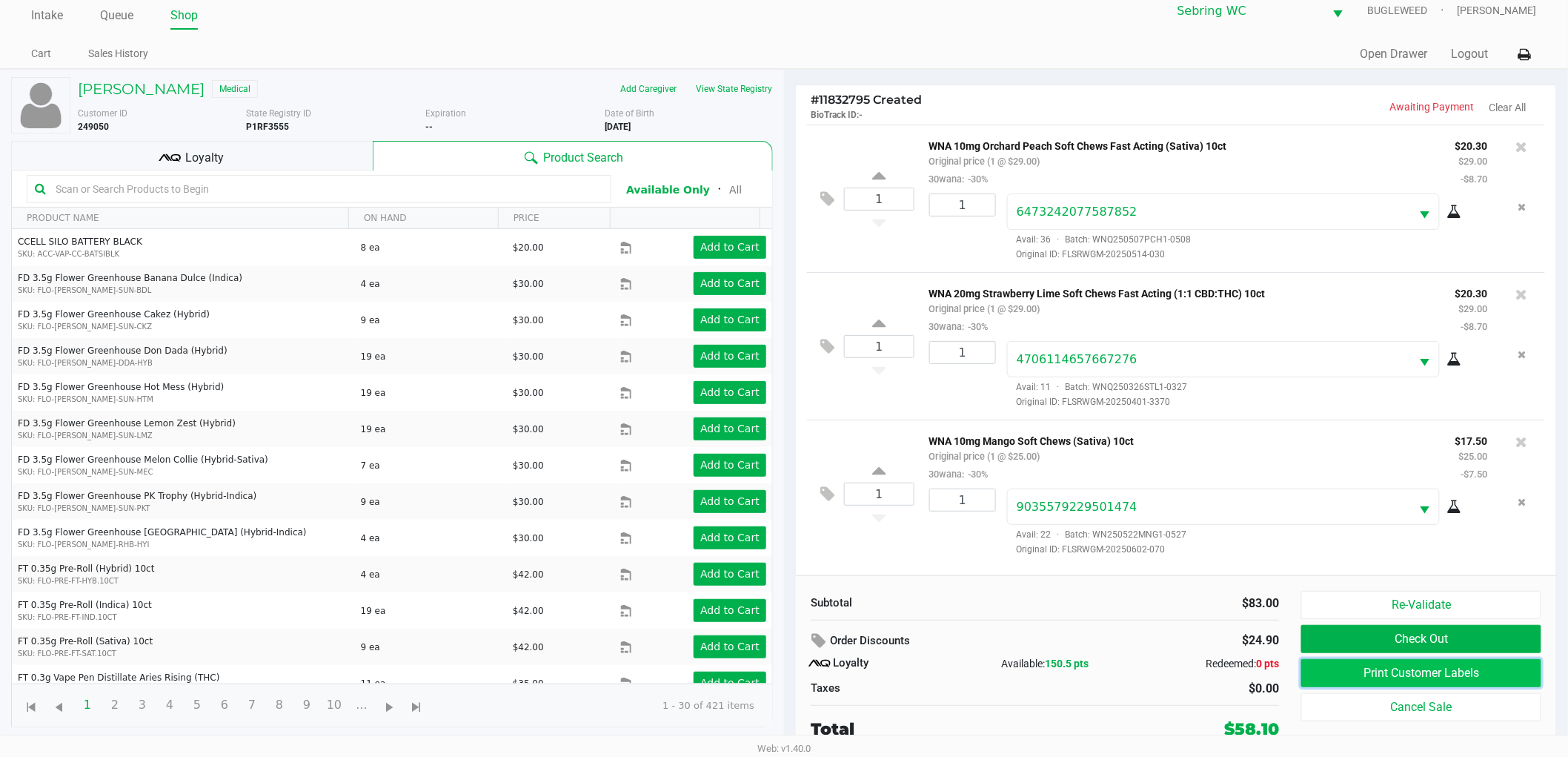
click at [1458, 668] on button "Print Customer Labels" at bounding box center [1421, 673] width 240 height 28
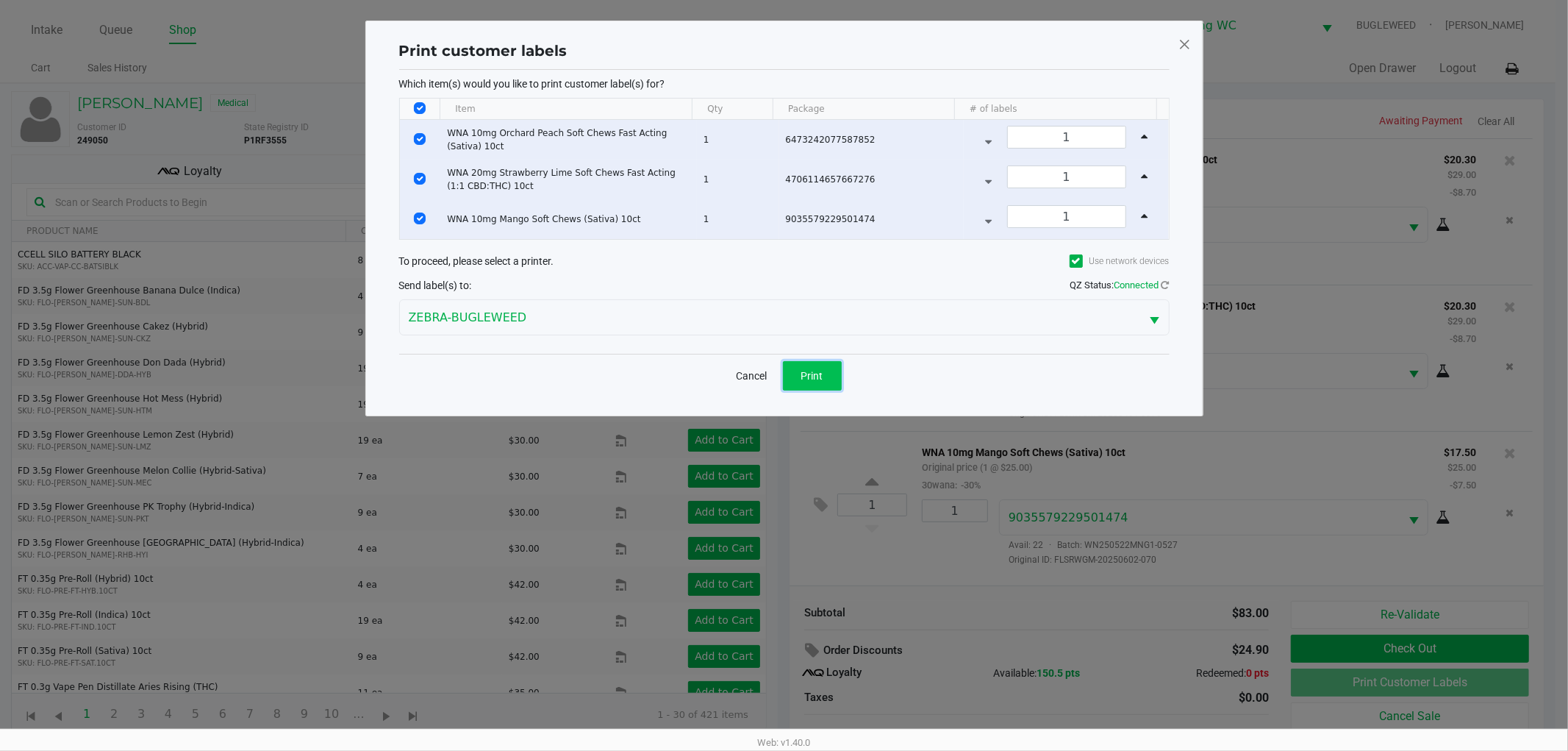
click at [811, 370] on span "Print" at bounding box center [812, 375] width 22 height 12
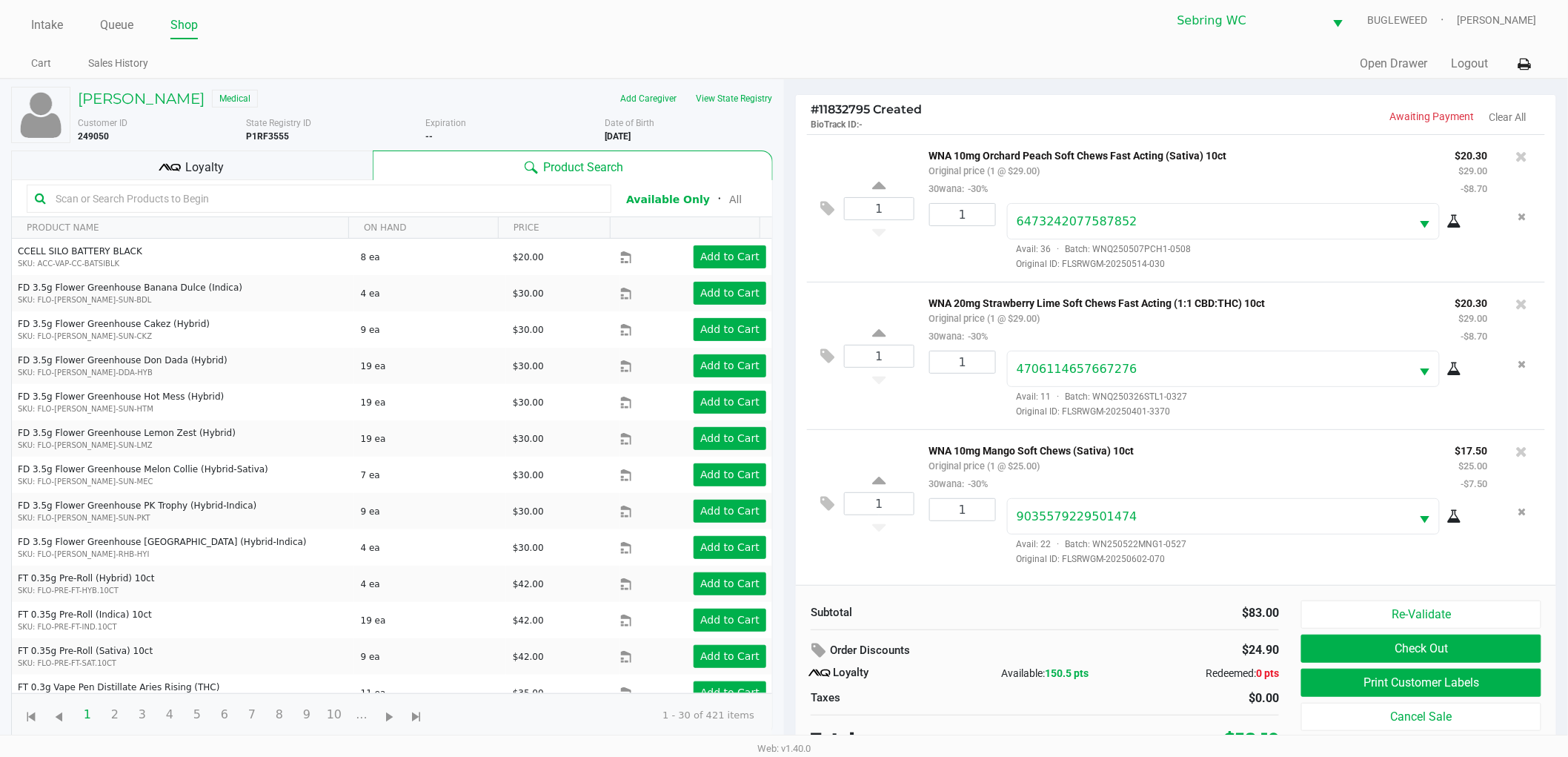
scroll to position [15, 0]
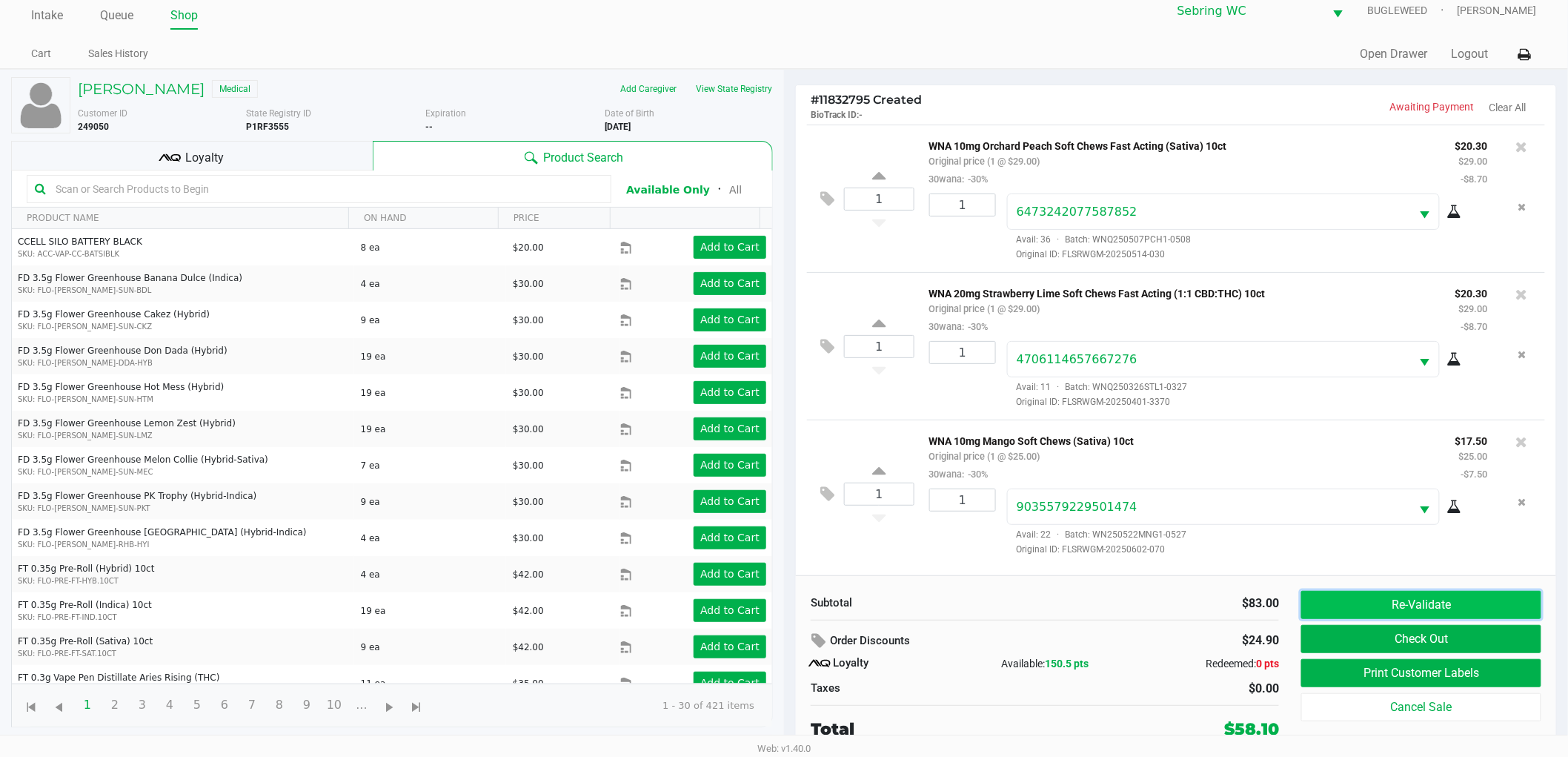
click at [1316, 595] on button "Re-Validate" at bounding box center [1421, 604] width 240 height 28
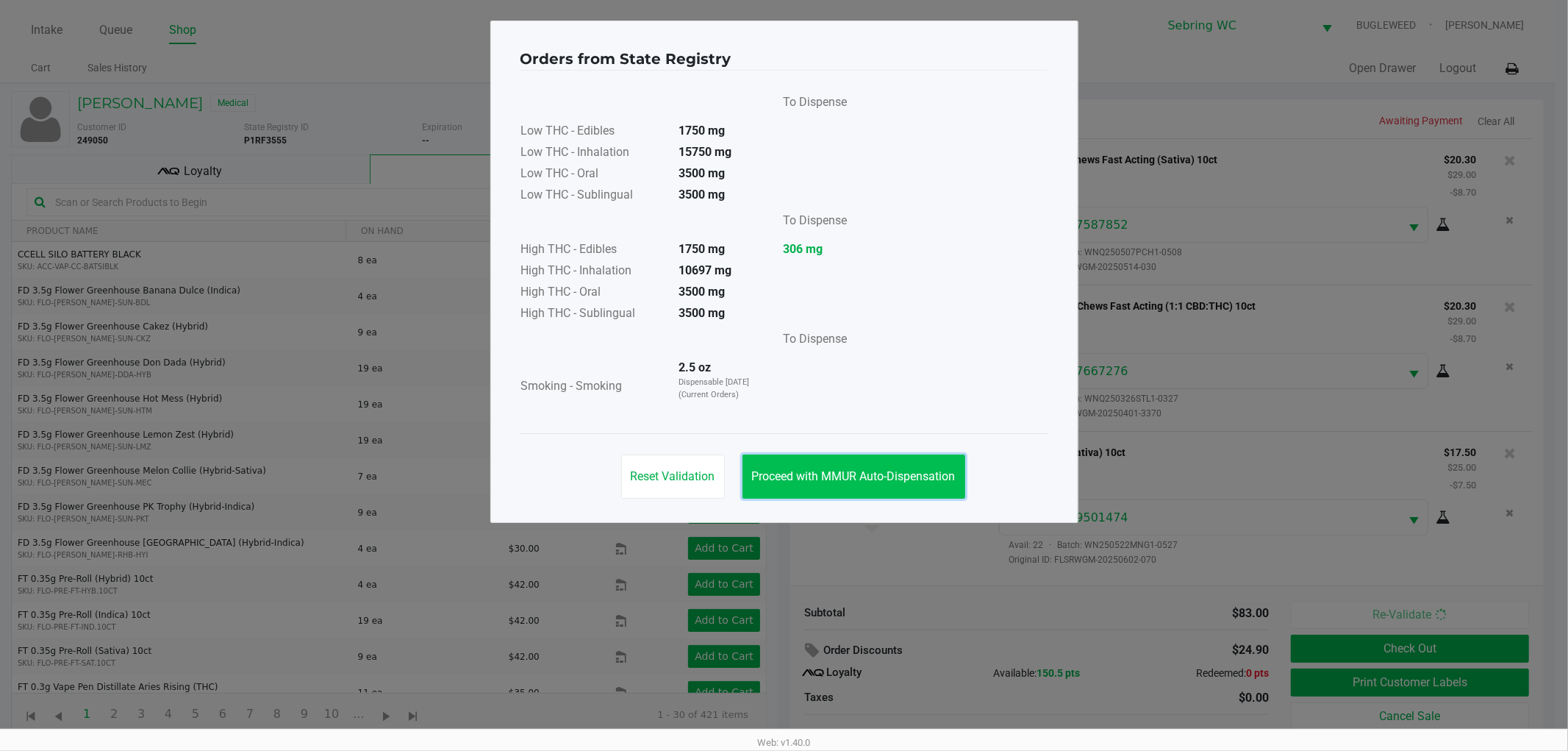
click at [825, 463] on button "Proceed with MMUR Auto-Dispensation" at bounding box center [854, 476] width 223 height 44
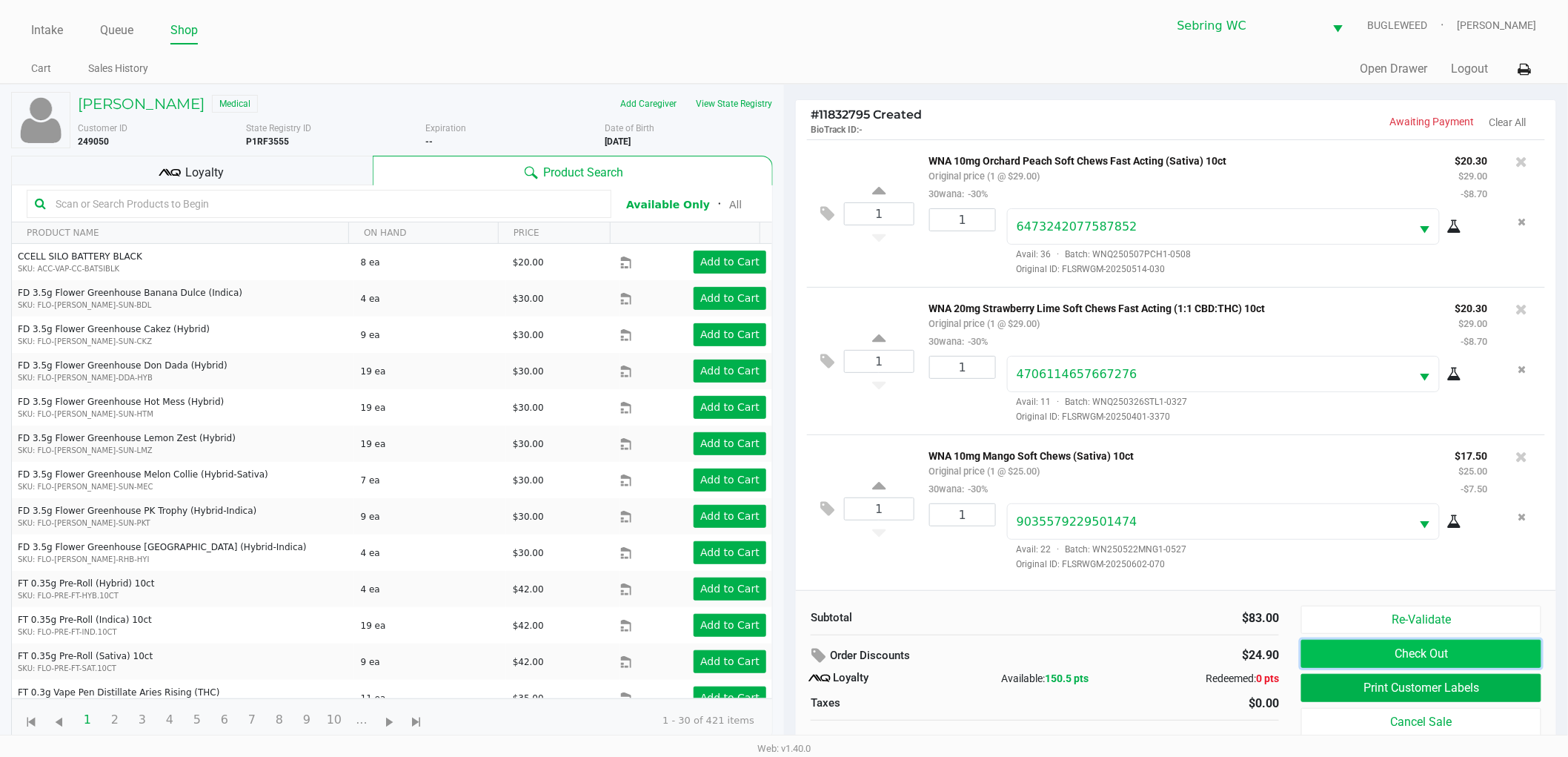
click at [1362, 652] on button "Check Out" at bounding box center [1421, 653] width 240 height 28
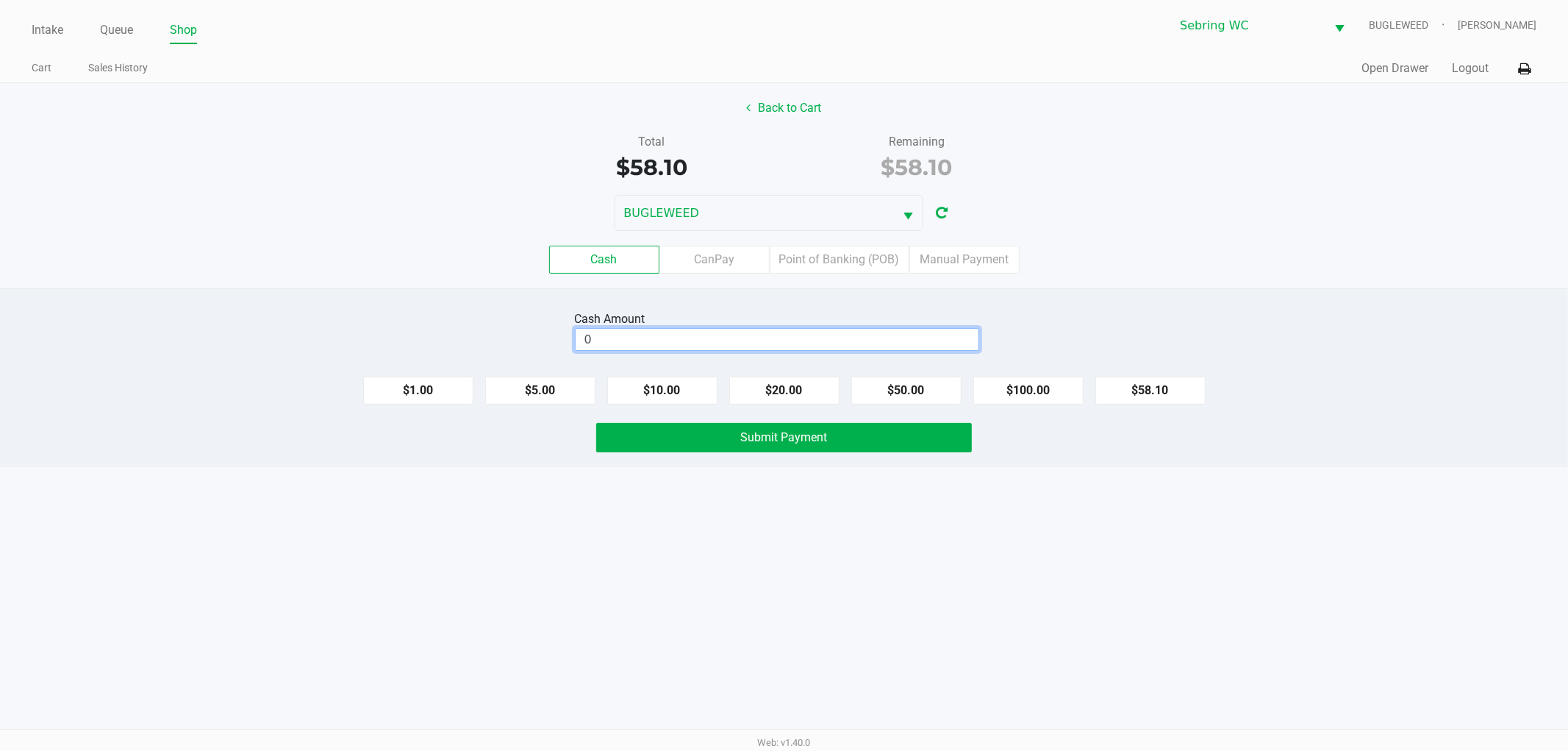
click at [692, 343] on input "0" at bounding box center [776, 340] width 402 height 21
type input "$60.00"
drag, startPoint x: 577, startPoint y: 616, endPoint x: 577, endPoint y: 597, distance: 19.0
click at [577, 615] on div "Intake Queue Shop Sebring WC BUGLEWEED Jonathan Mcelroy Cart Sales History Quic…" at bounding box center [784, 375] width 1568 height 751
click at [645, 435] on button "Submit Payment" at bounding box center [784, 437] width 376 height 29
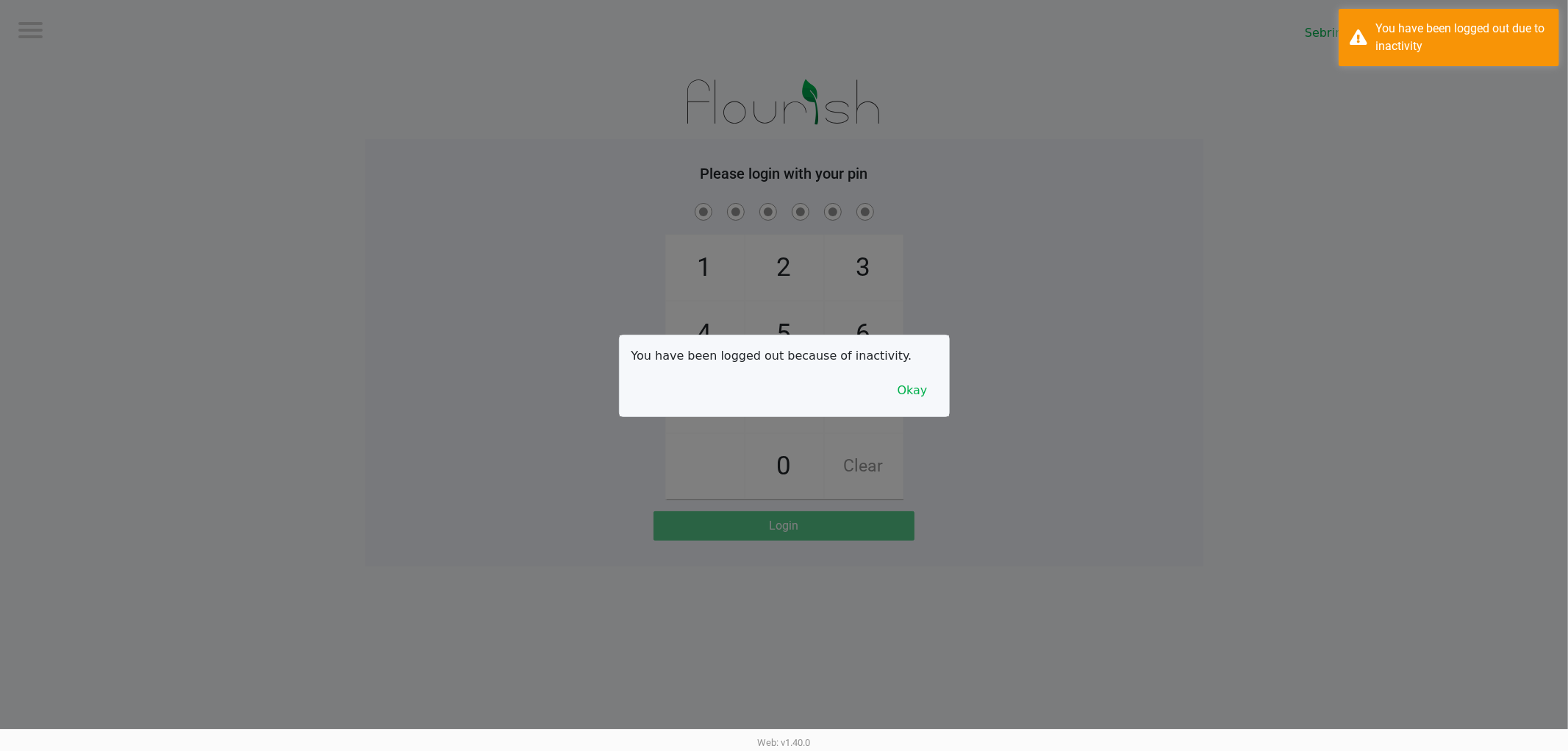
click at [918, 406] on div "You have been logged out because of inactivity. Okay" at bounding box center [784, 375] width 330 height 81
drag, startPoint x: 917, startPoint y: 395, endPoint x: 908, endPoint y: 394, distance: 9.1
click at [917, 394] on button "Okay" at bounding box center [911, 390] width 49 height 28
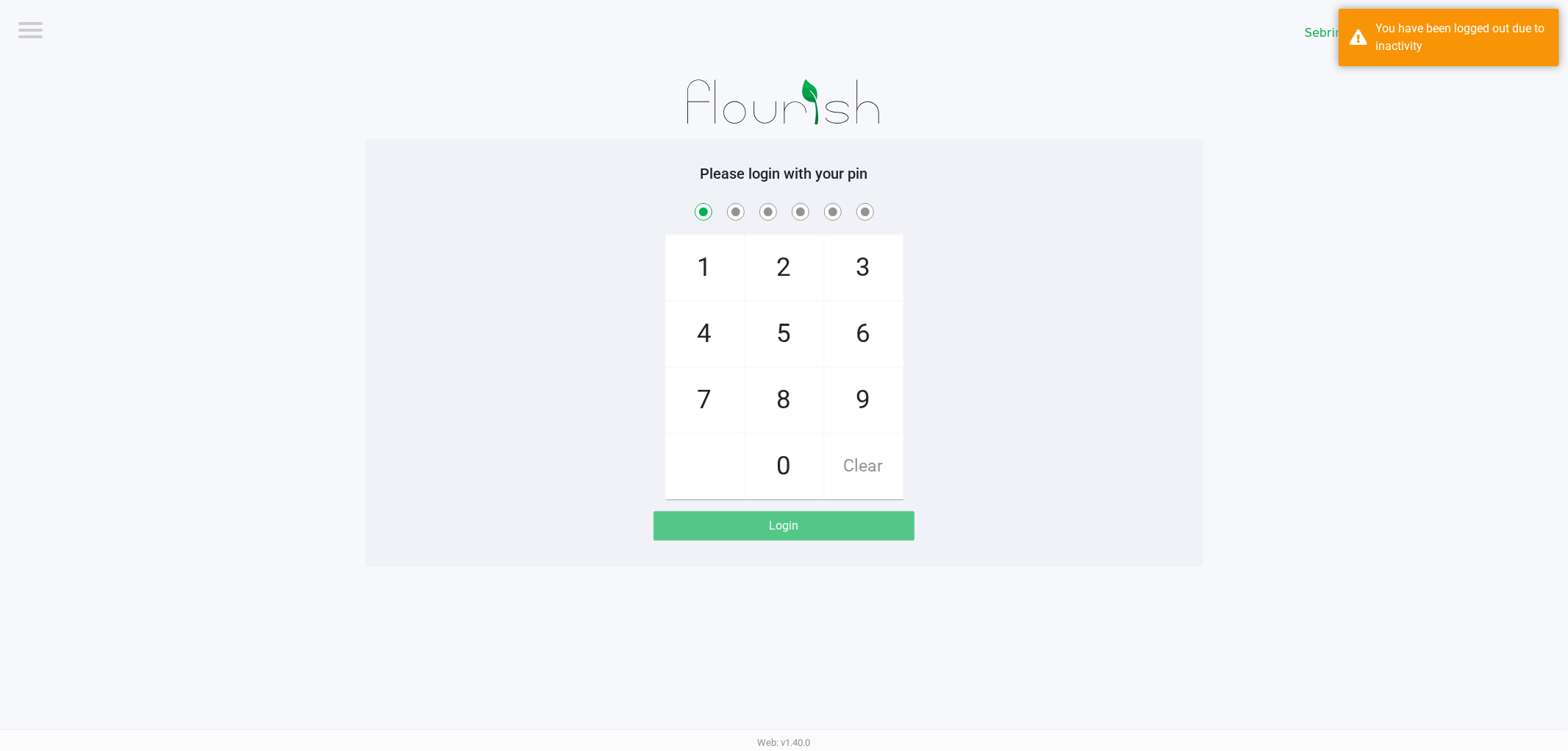
checkbox input "true"
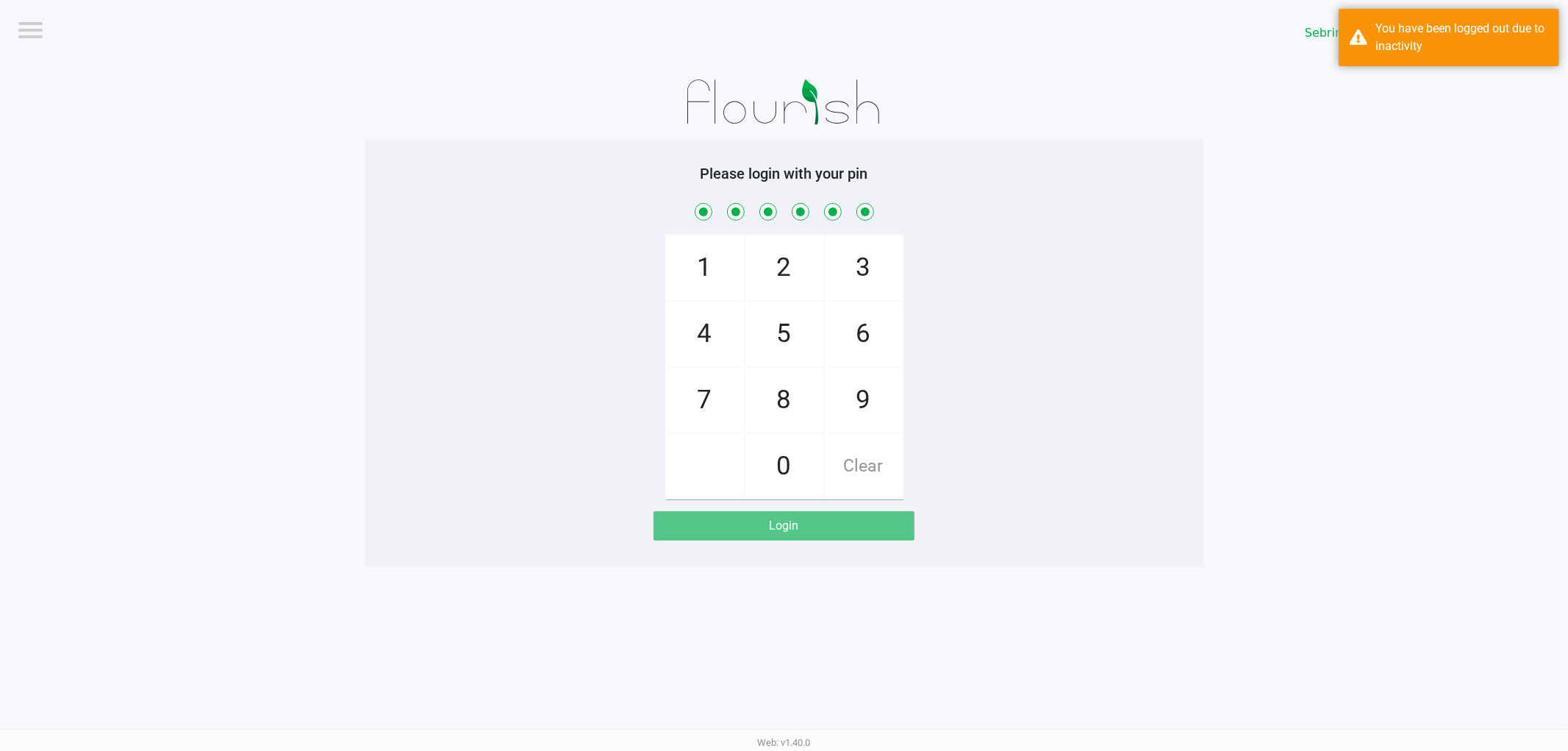
checkbox input "true"
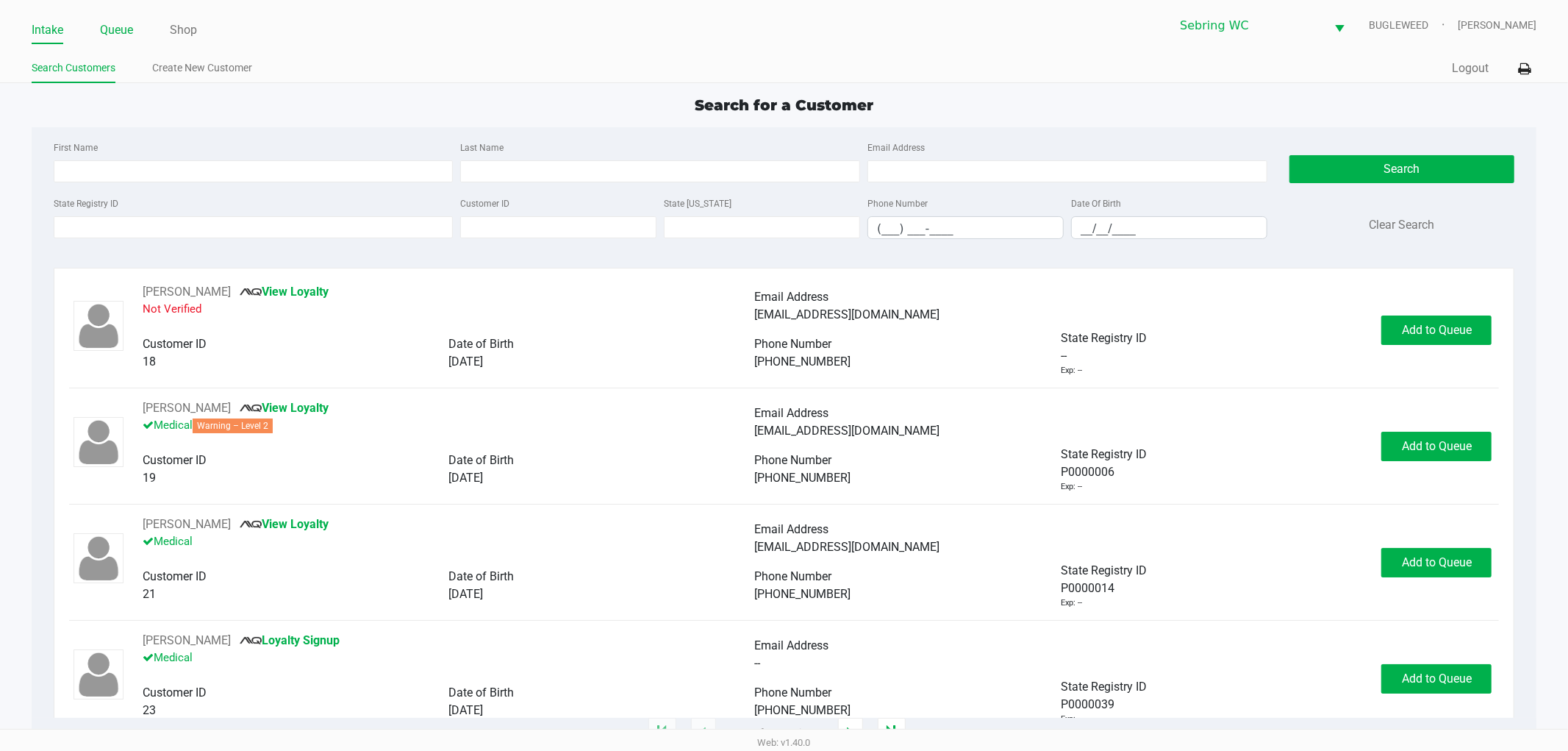
click at [128, 29] on link "Queue" at bounding box center [116, 29] width 33 height 20
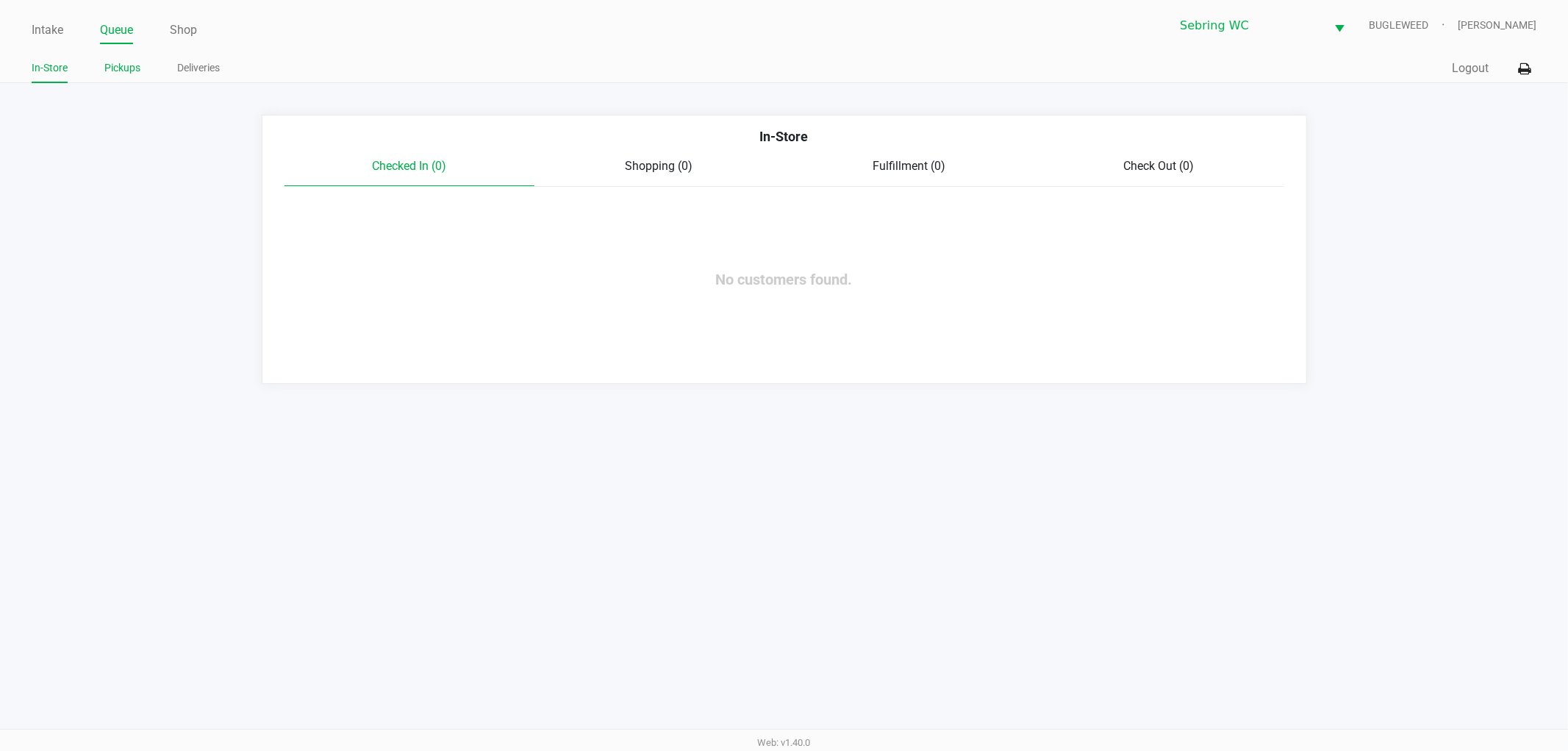
click at [132, 62] on link "Pickups" at bounding box center [122, 68] width 36 height 19
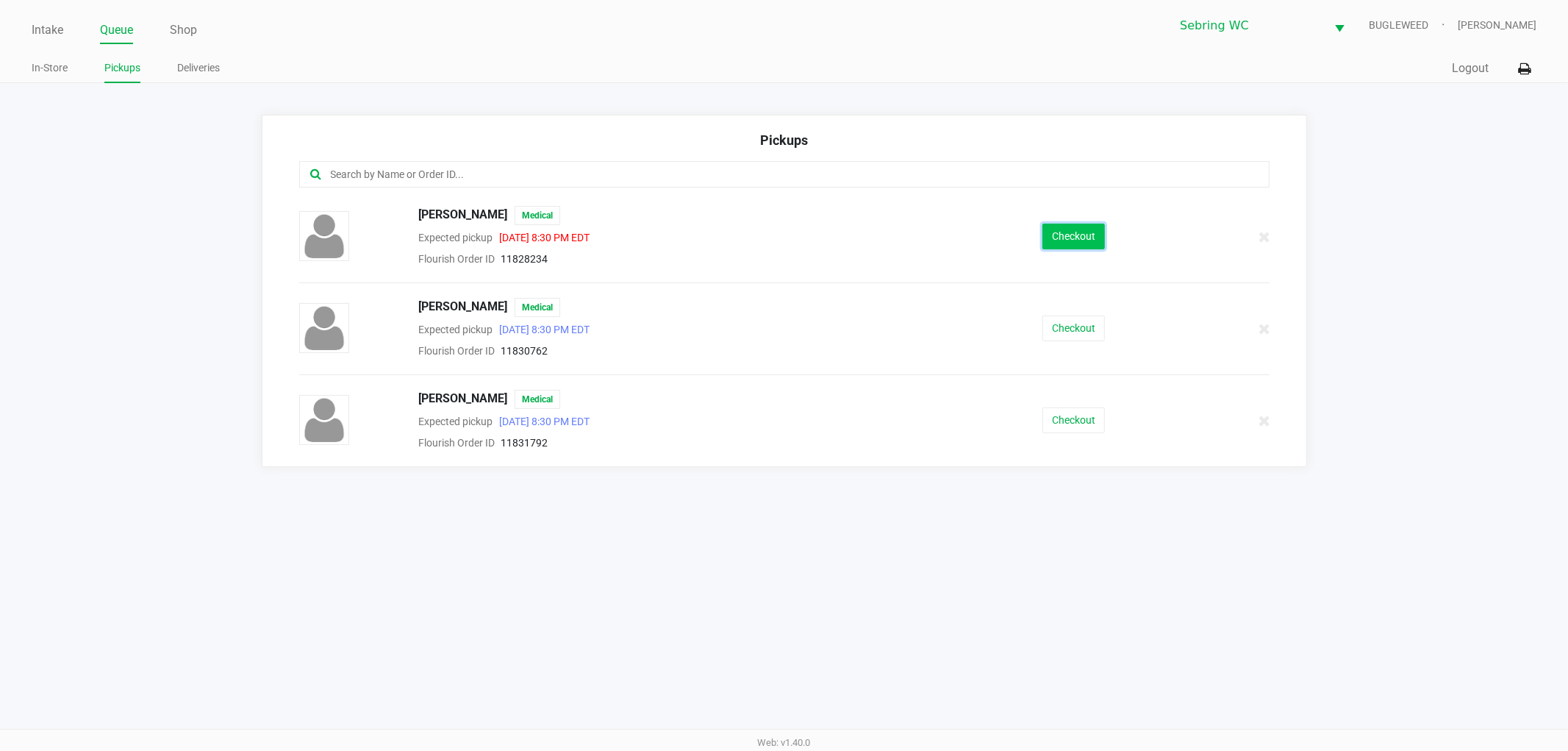
click at [1066, 232] on button "Checkout" at bounding box center [1073, 236] width 62 height 26
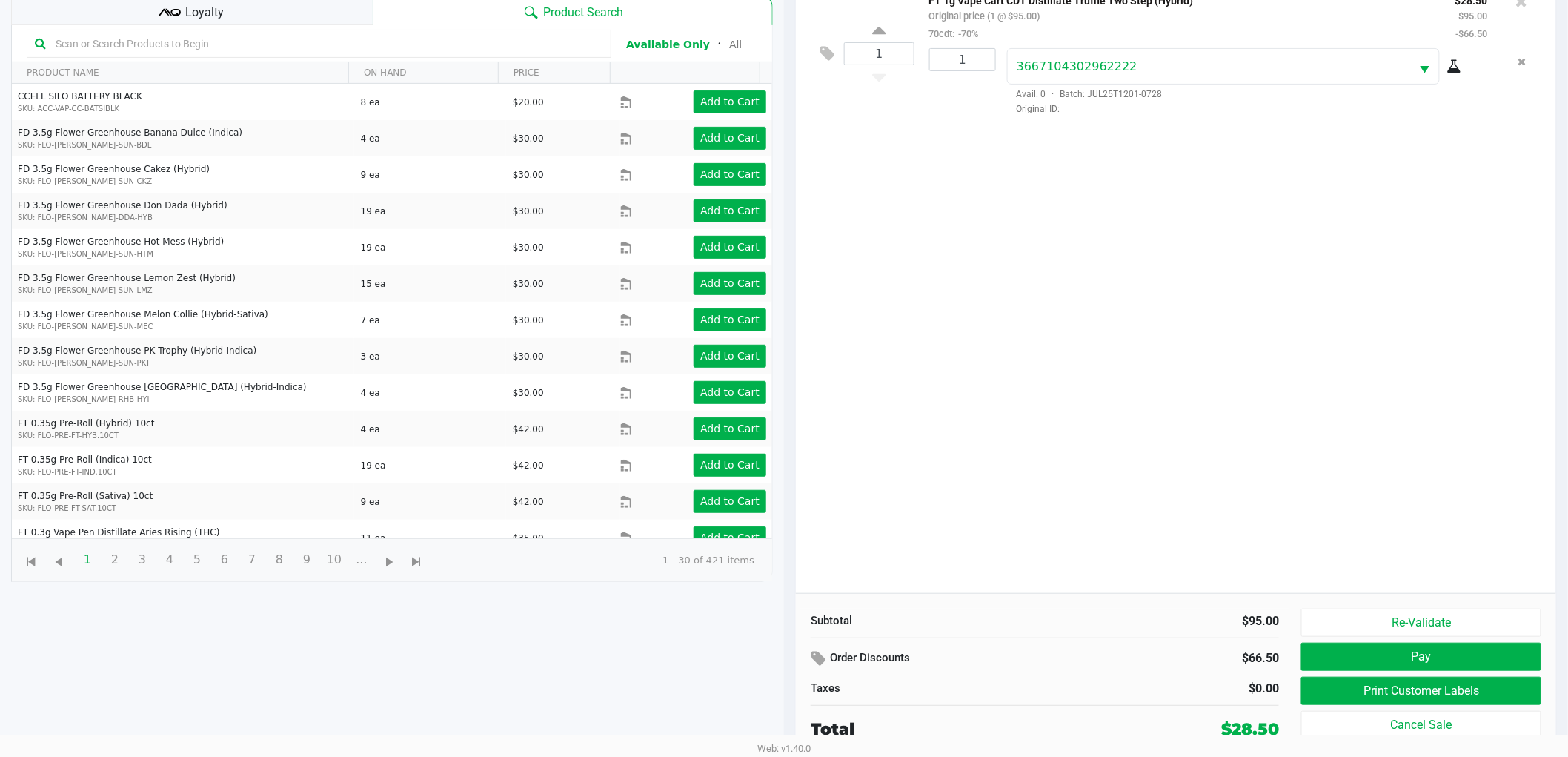
scroll to position [161, 0]
click at [1367, 619] on button "Re-Validate" at bounding box center [1421, 622] width 240 height 28
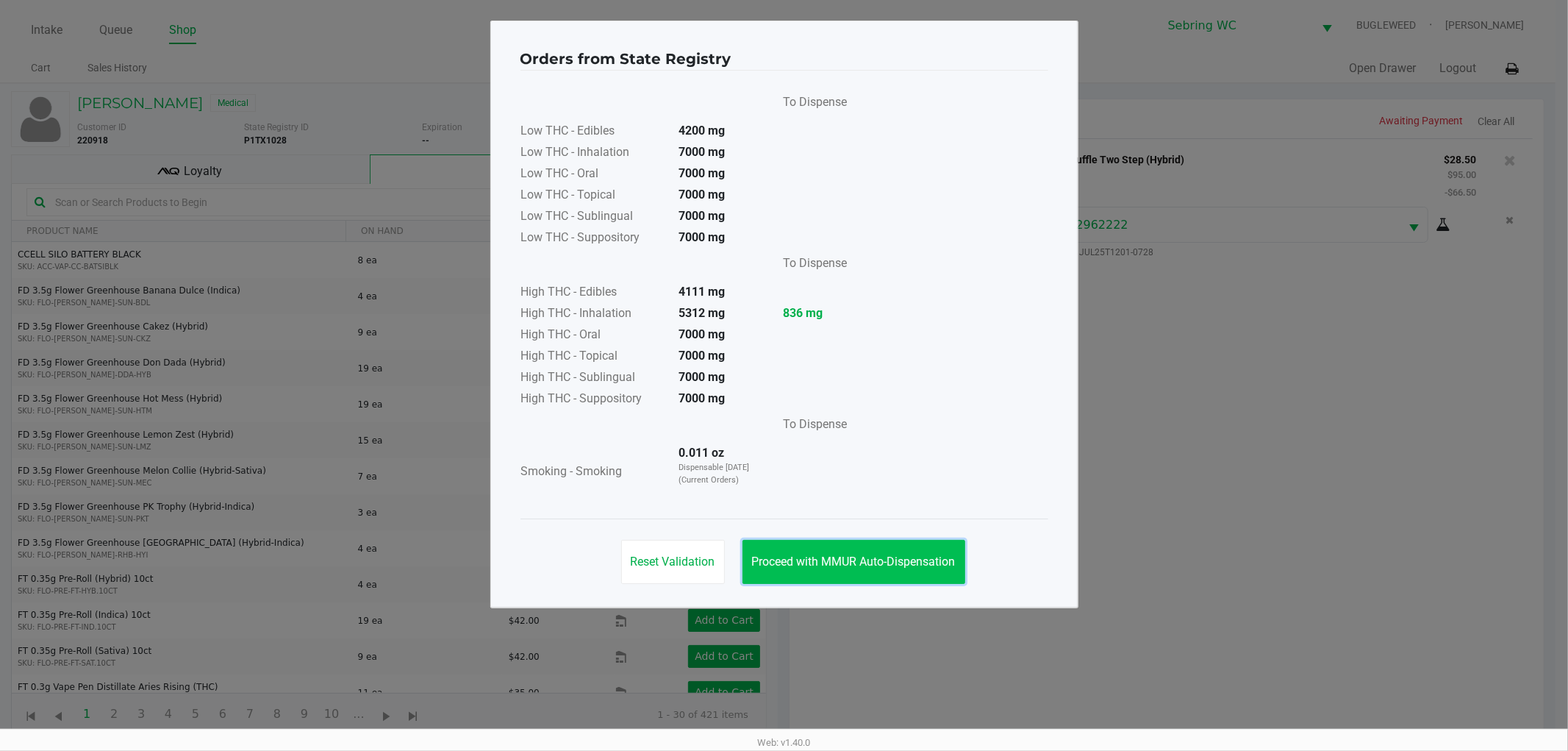
click at [862, 569] on button "Proceed with MMUR Auto-Dispensation" at bounding box center [854, 562] width 223 height 44
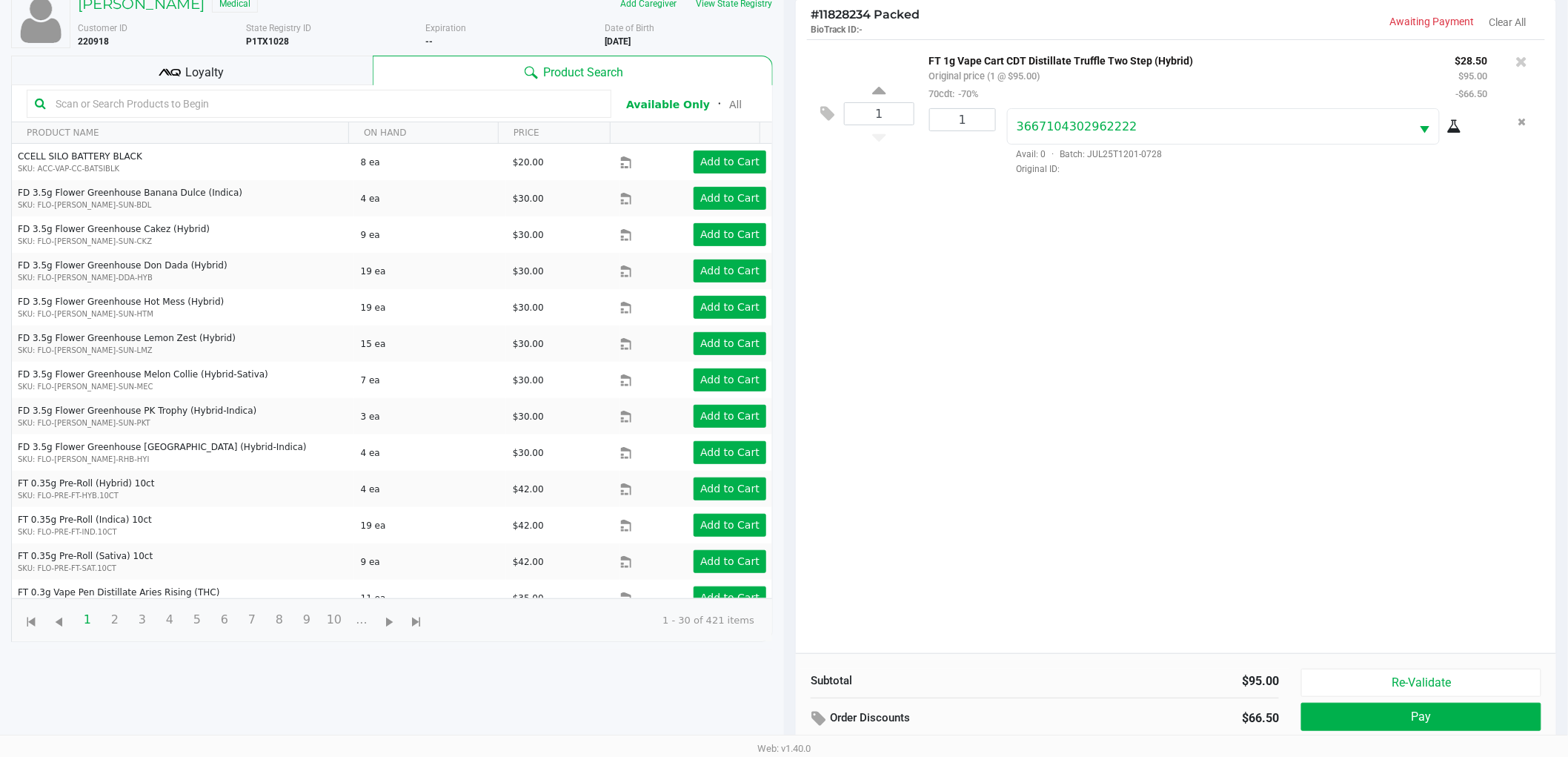
scroll to position [161, 0]
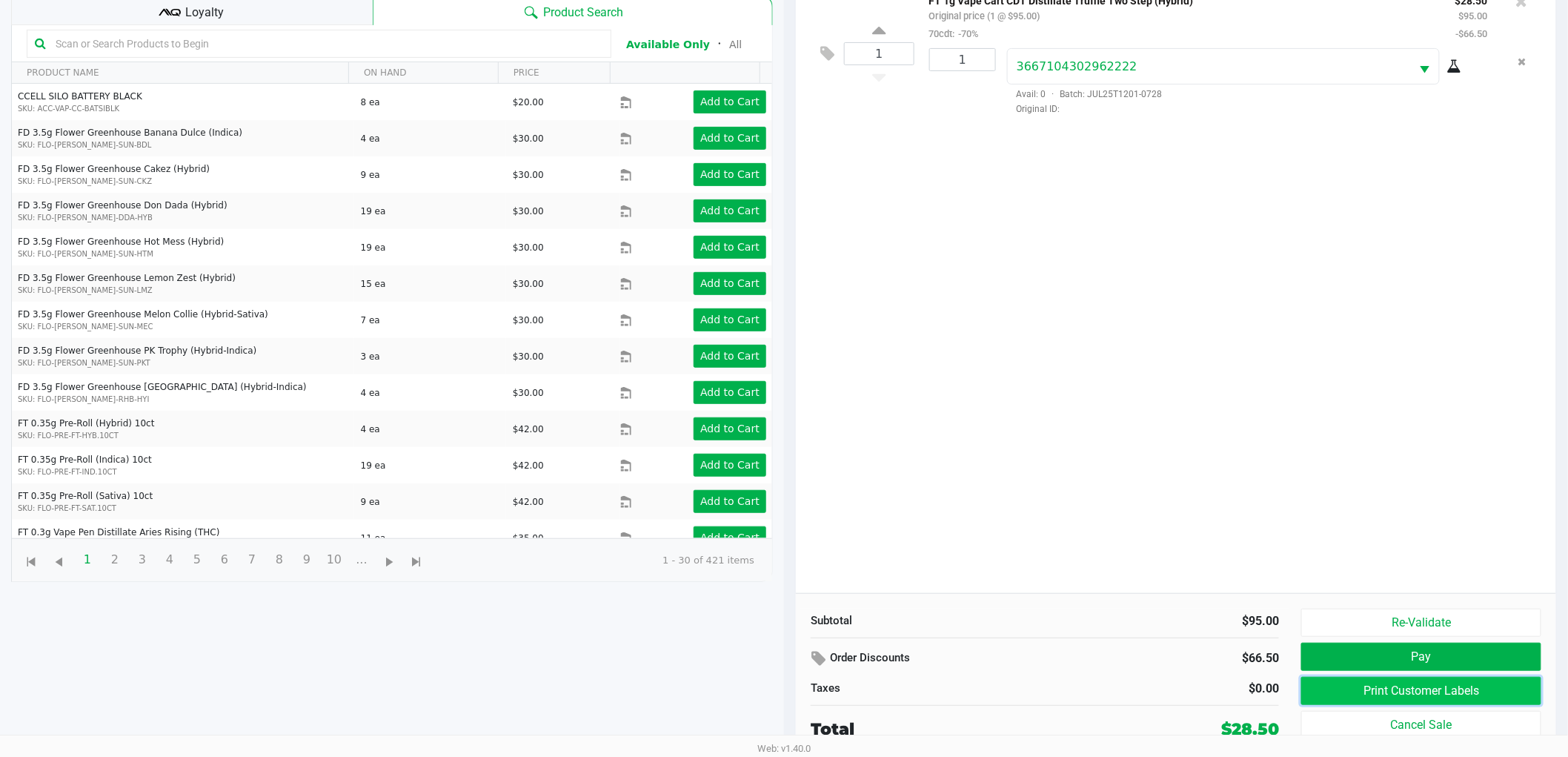
click at [1320, 686] on button "Print Customer Labels" at bounding box center [1421, 690] width 240 height 28
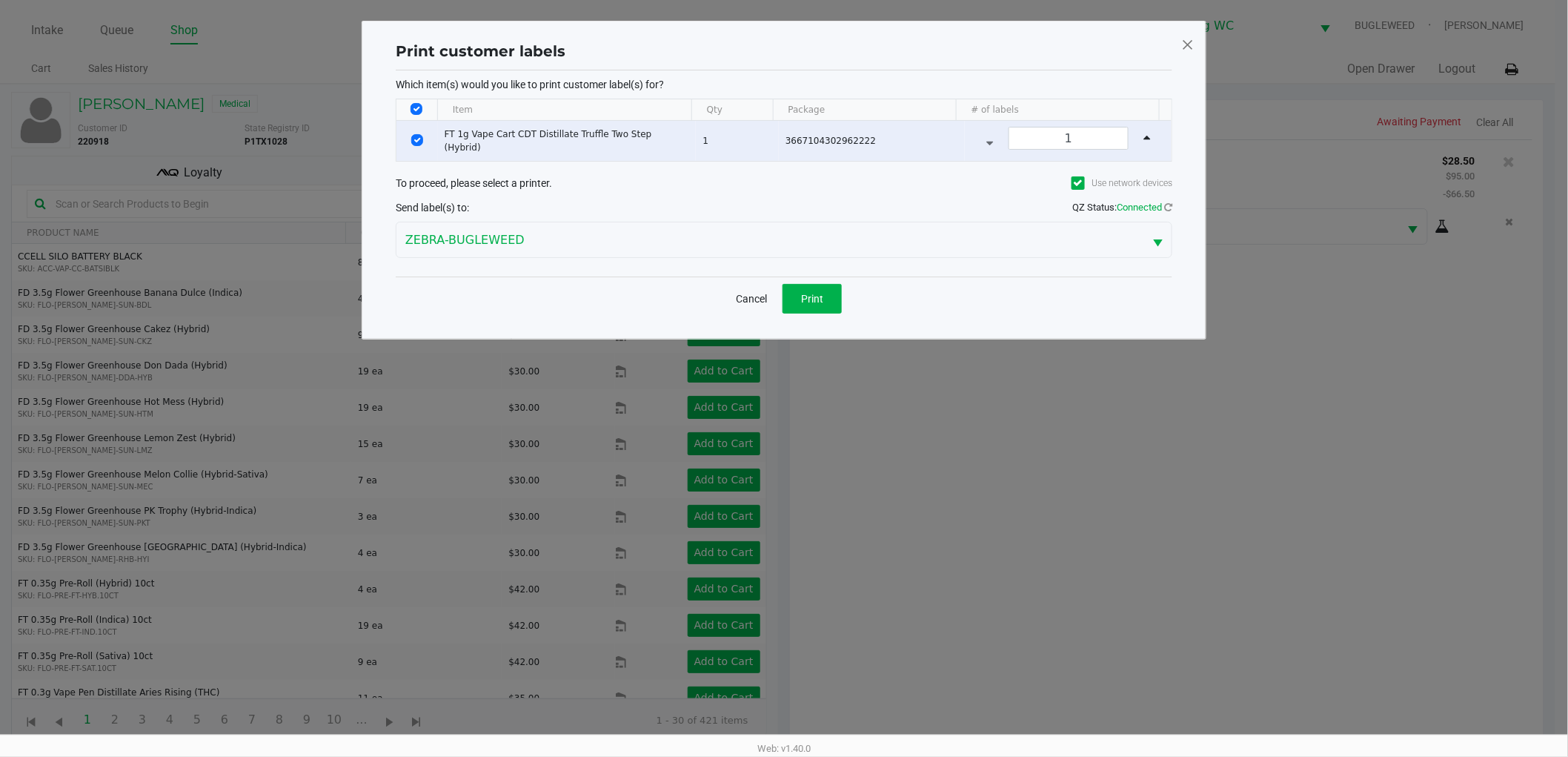
scroll to position [0, 0]
click at [823, 294] on span "Print" at bounding box center [818, 298] width 22 height 12
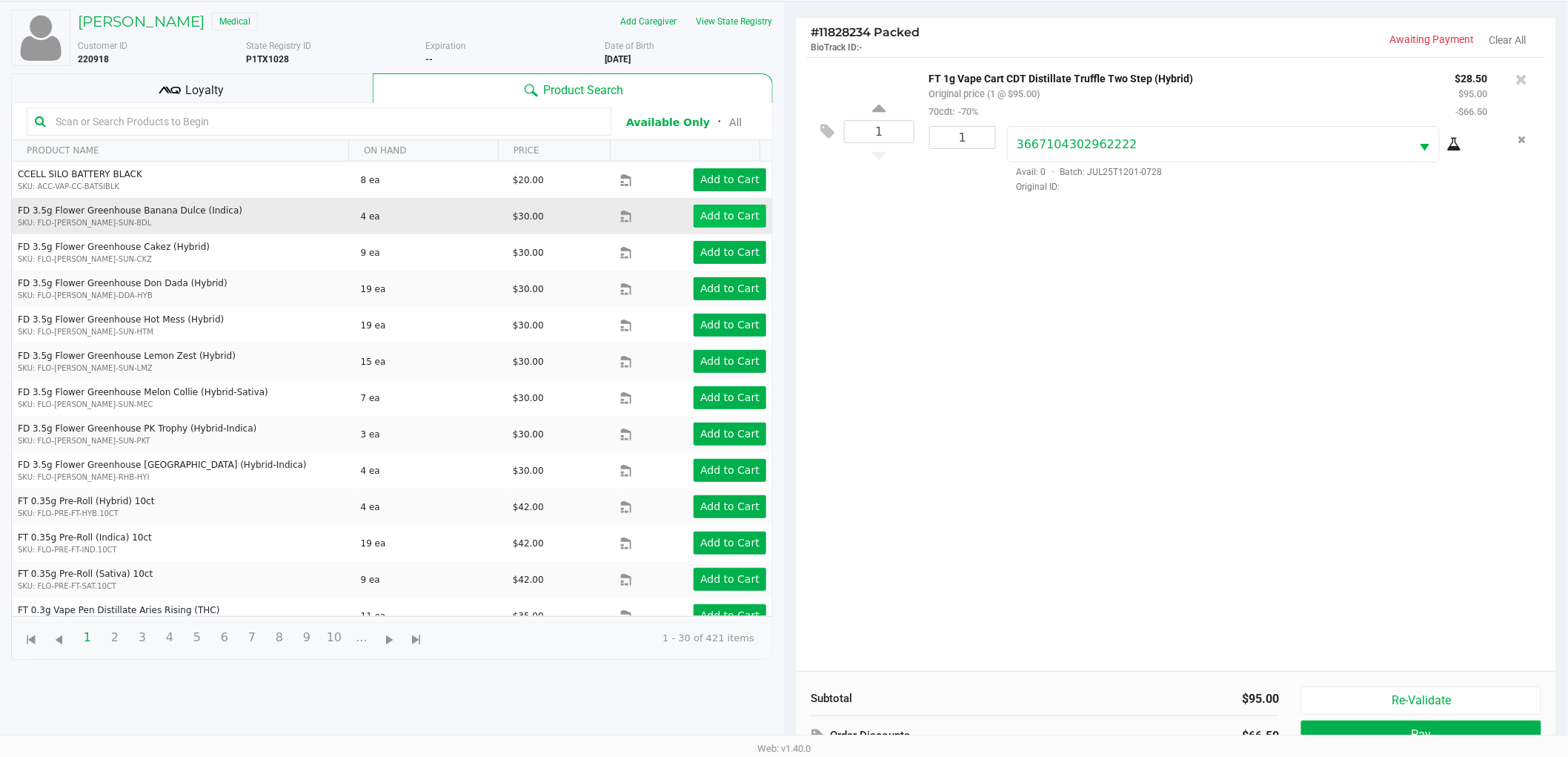
scroll to position [161, 0]
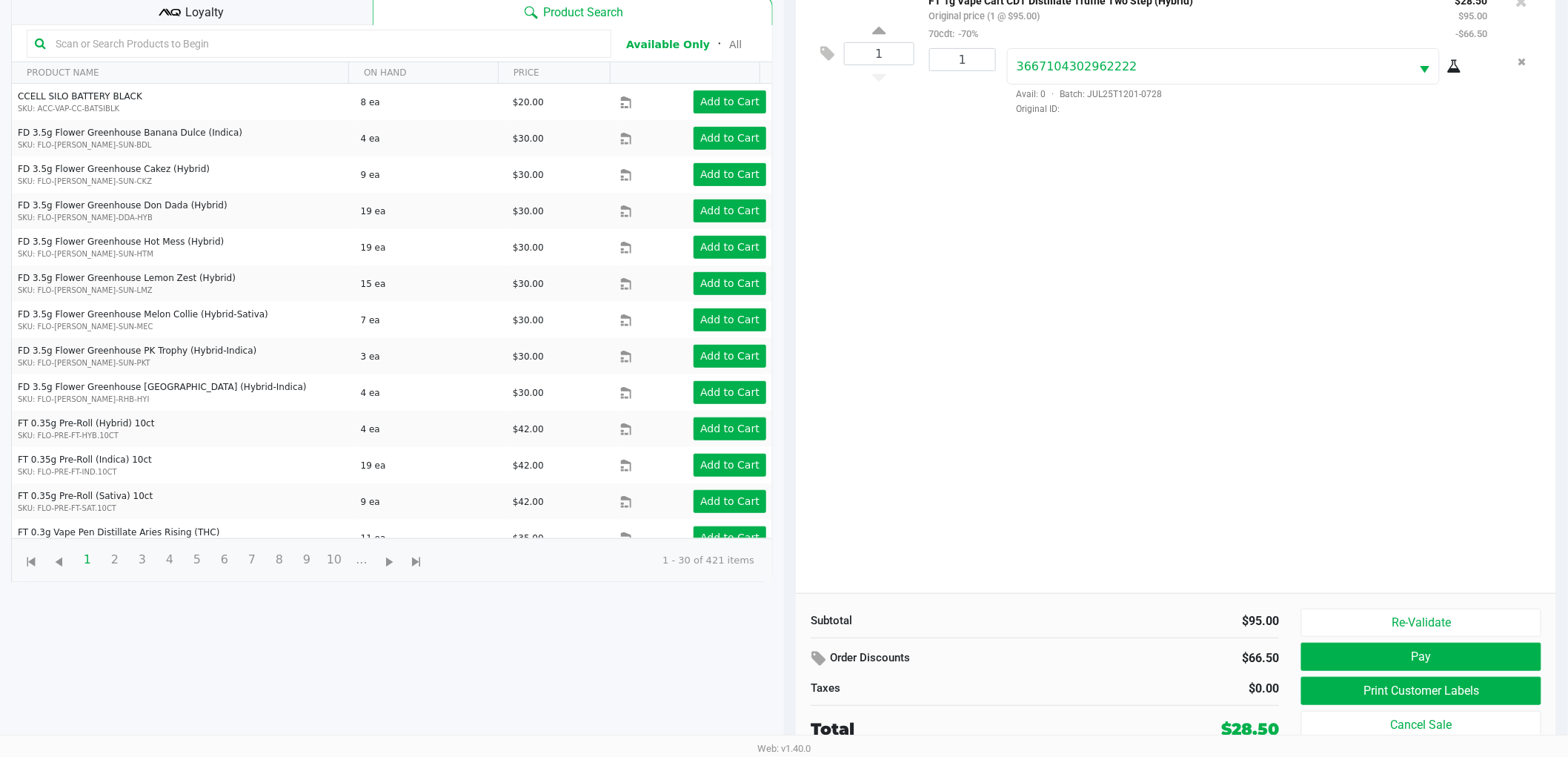
click at [282, 5] on div "Loyalty" at bounding box center [192, 10] width 362 height 30
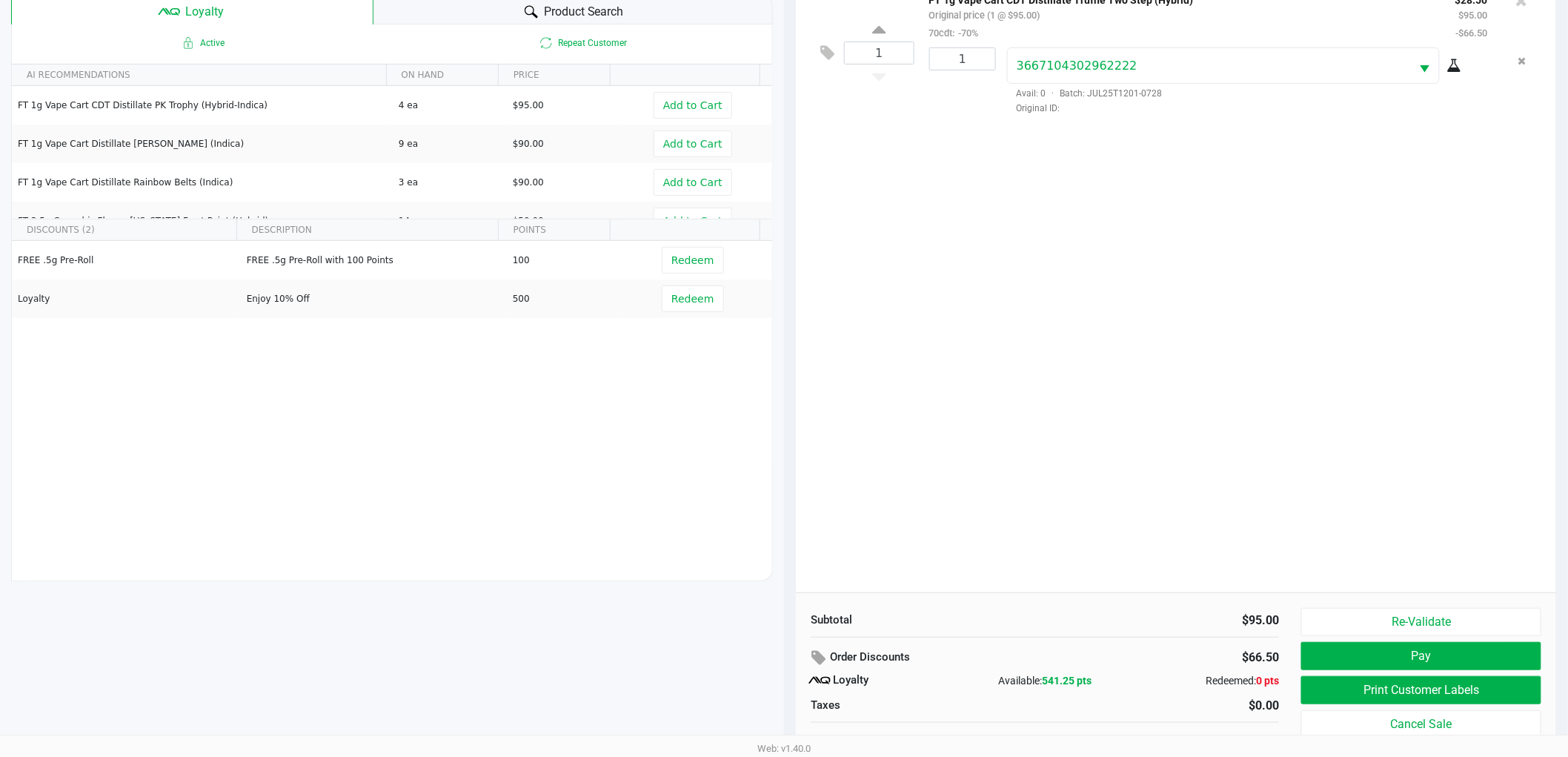
scroll to position [178, 0]
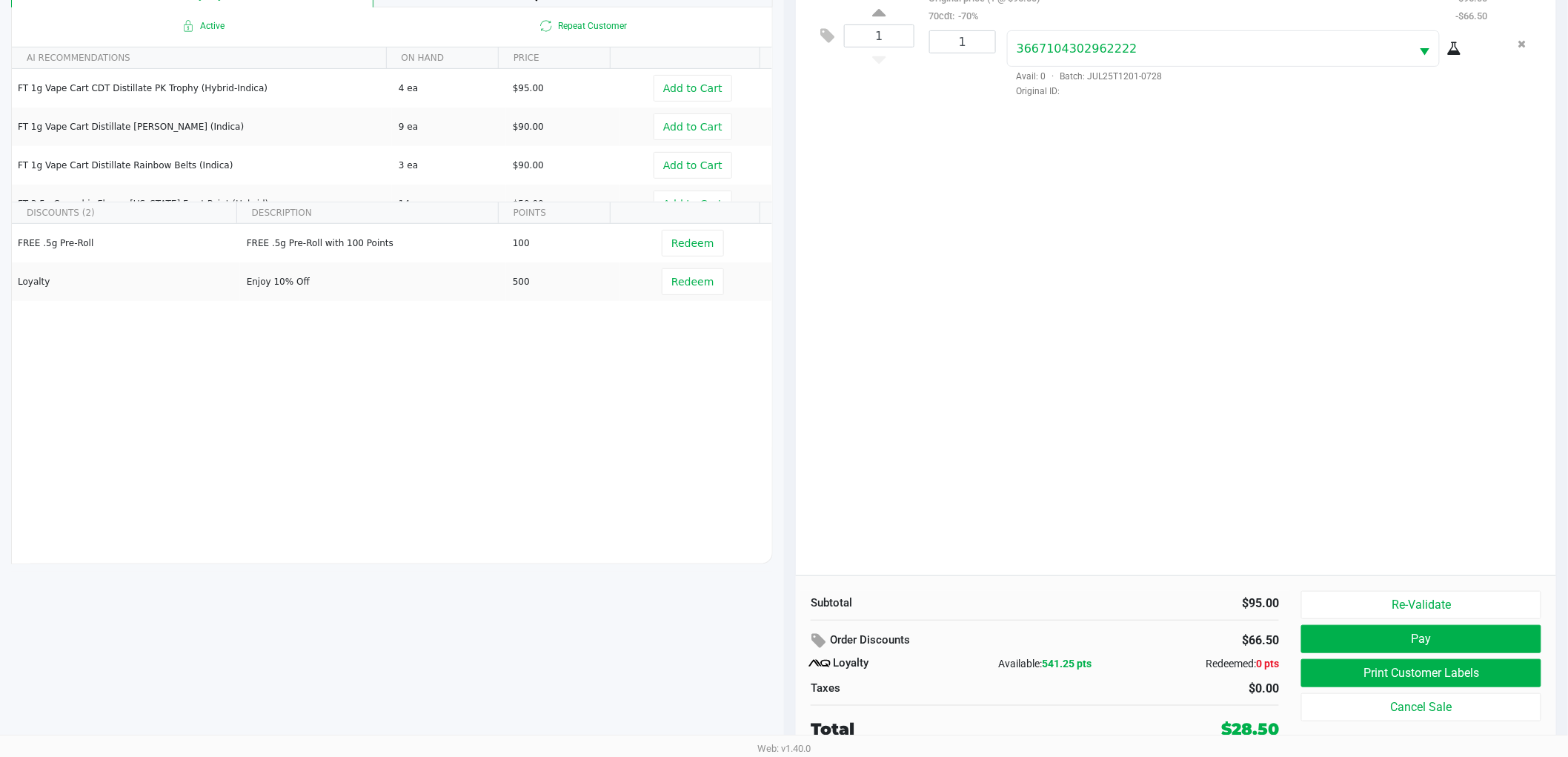
click at [1053, 659] on span "541.25 pts" at bounding box center [1066, 663] width 49 height 12
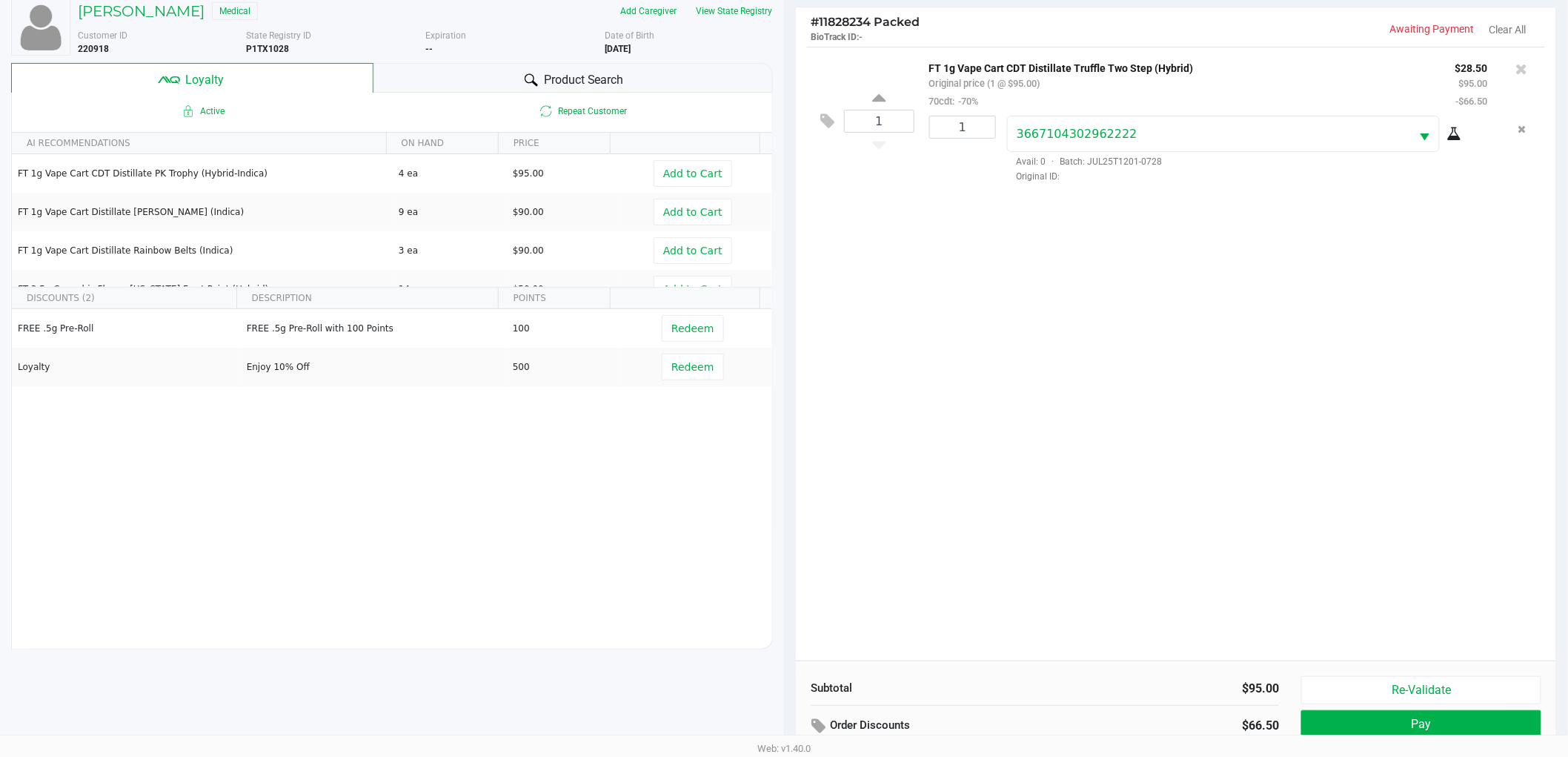
scroll to position [0, 0]
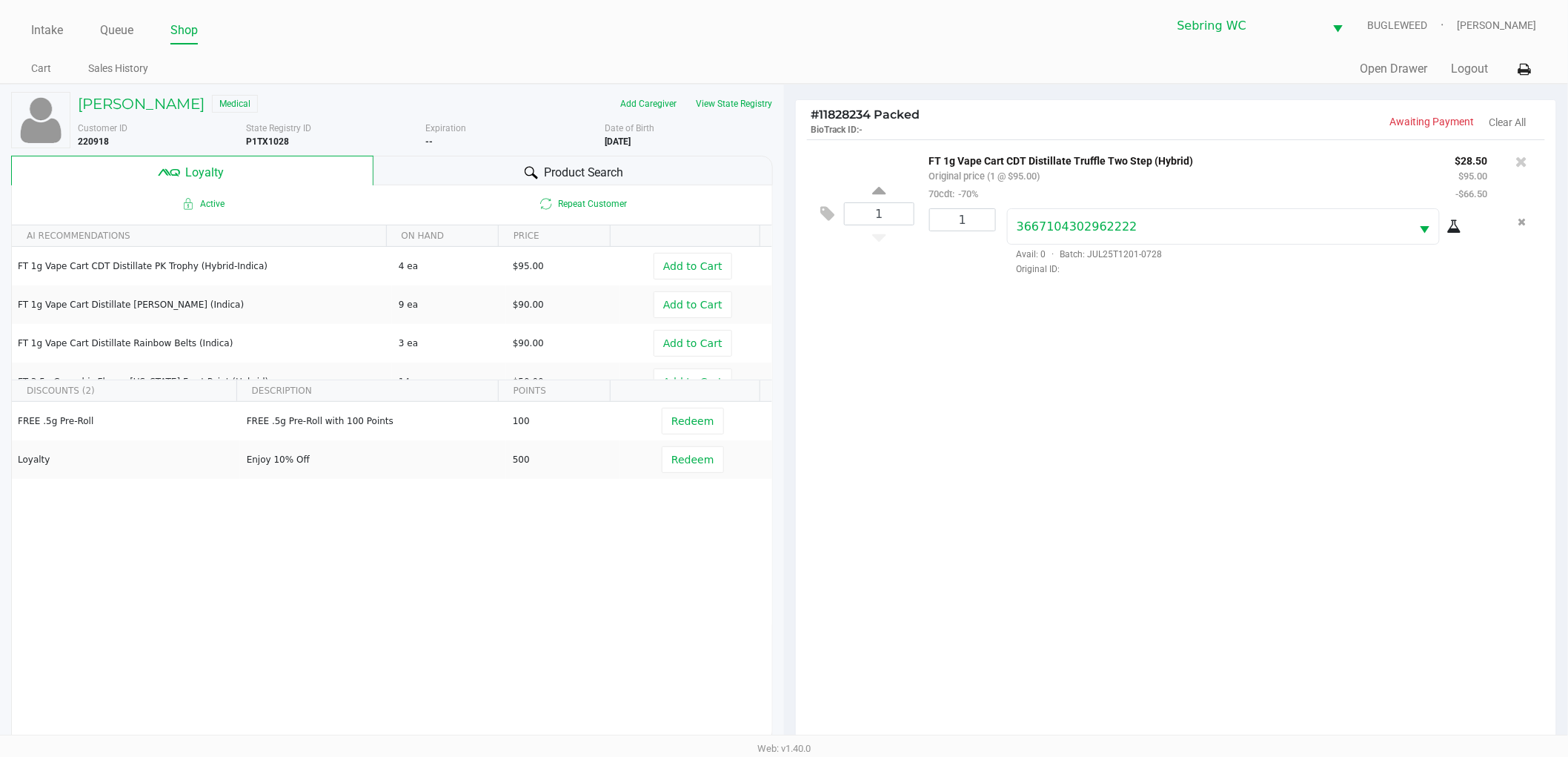
click at [885, 547] on div "1 FT 1g Vape Cart CDT Distillate Truffle Two Step (Hybrid) Original price (1 @ …" at bounding box center [1176, 446] width 760 height 614
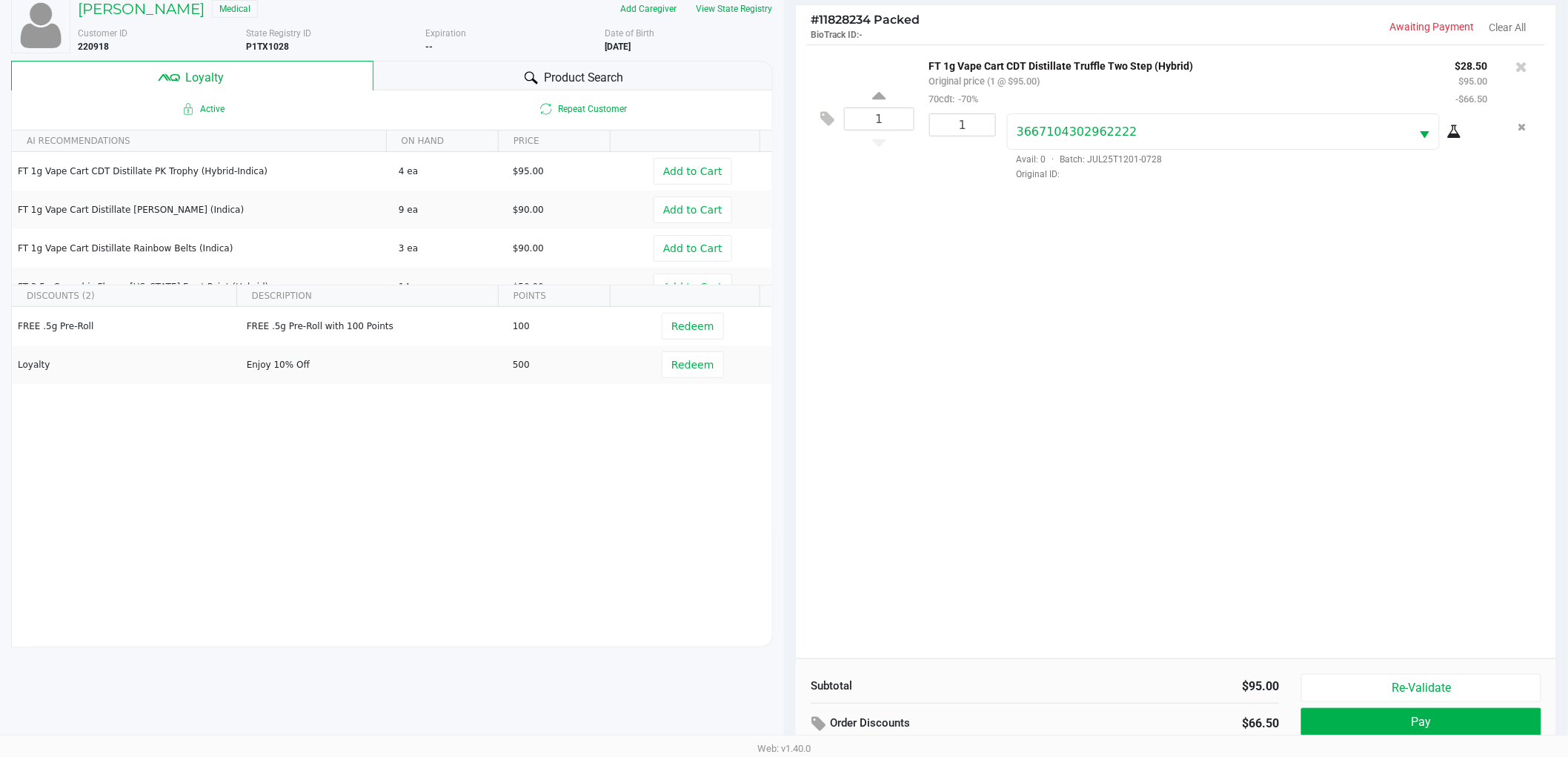
scroll to position [178, 0]
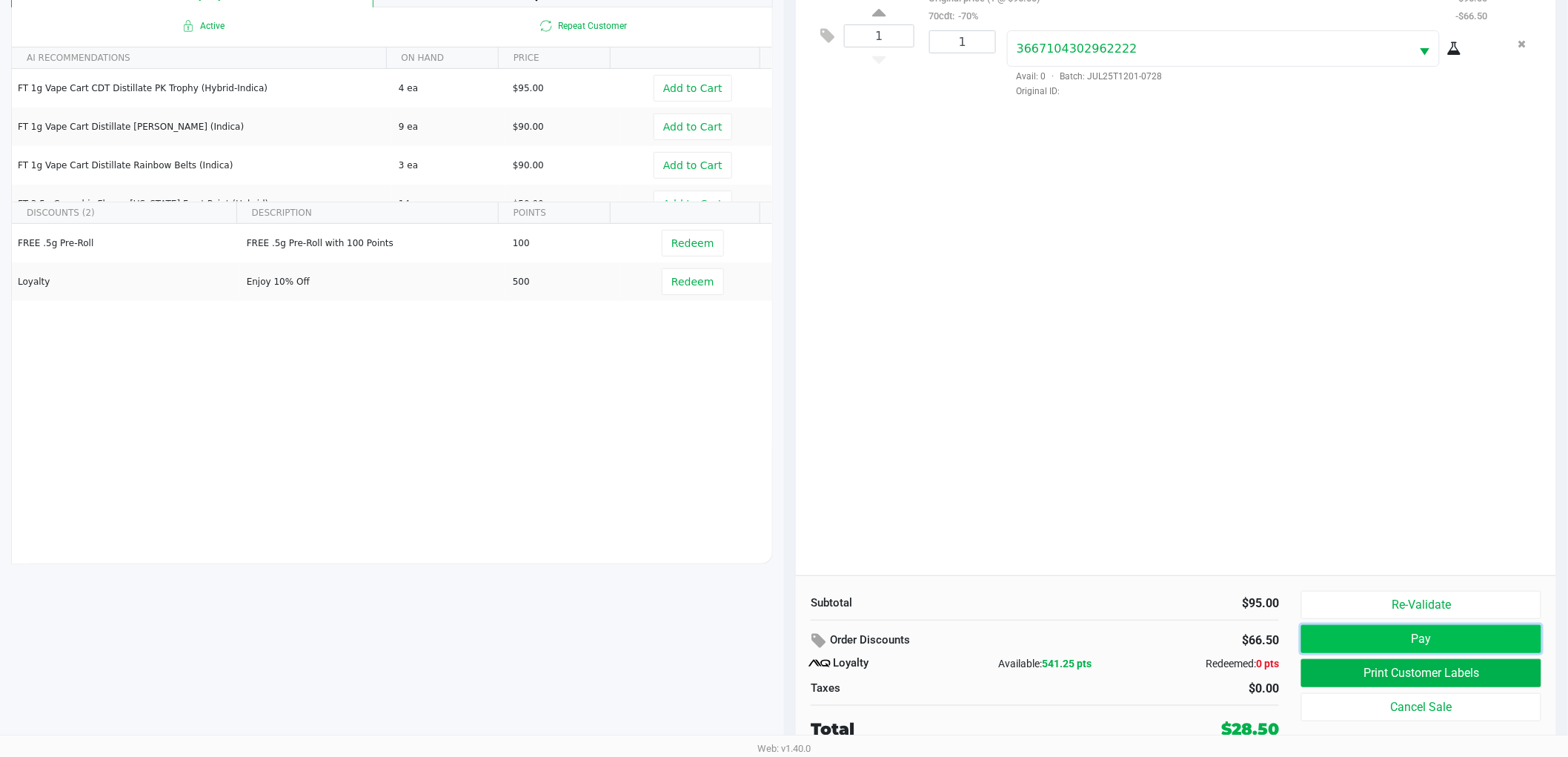
click at [1367, 638] on button "Pay" at bounding box center [1421, 638] width 240 height 28
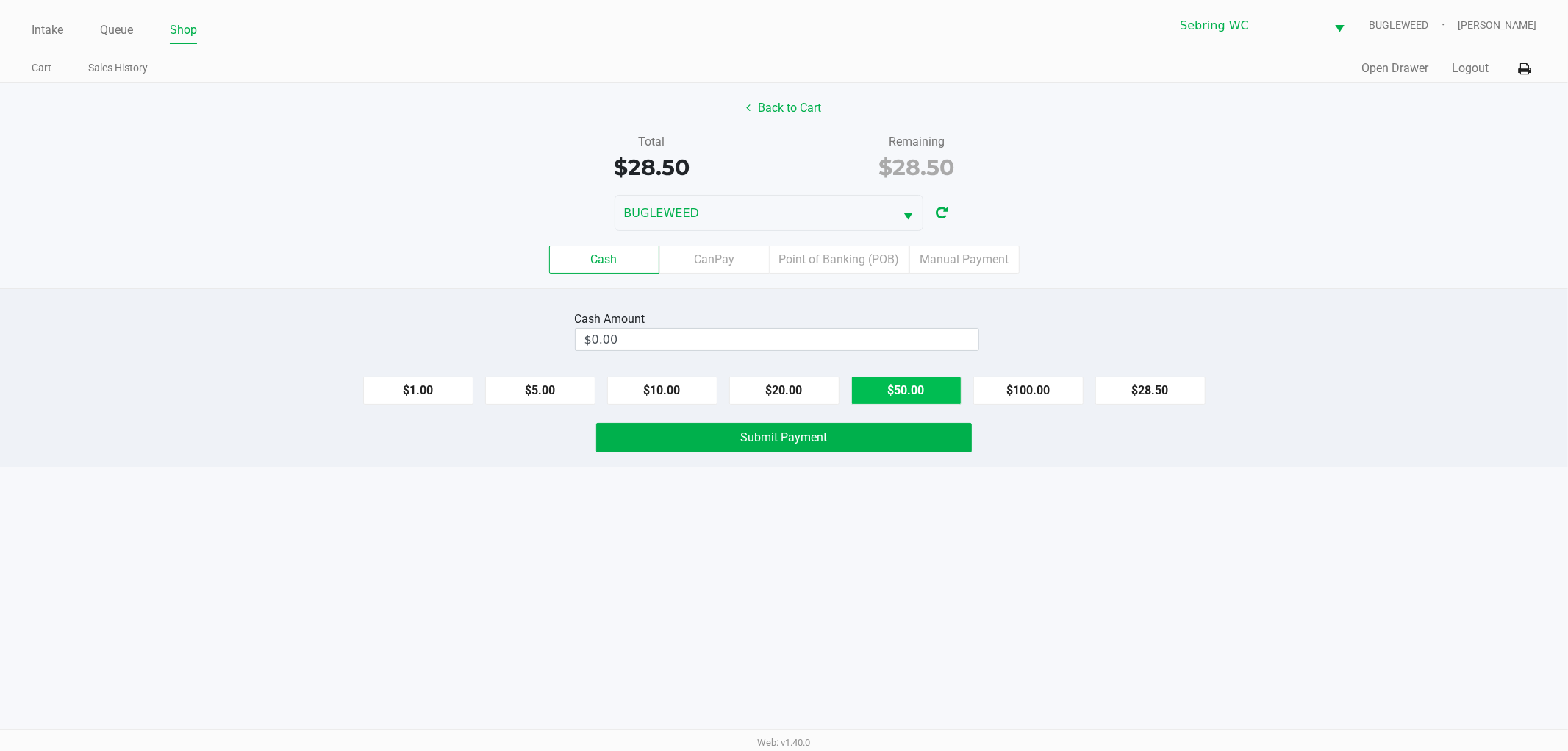
click at [939, 390] on button "$50.00" at bounding box center [906, 390] width 110 height 28
type input "$50.00"
drag, startPoint x: 623, startPoint y: 569, endPoint x: 702, endPoint y: 457, distance: 137.1
click at [629, 561] on div "Intake Queue Shop Sebring WC BUGLEWEED Jonathan Mcelroy Cart Sales History Quic…" at bounding box center [784, 375] width 1568 height 751
click at [709, 435] on button "Submit Payment" at bounding box center [784, 437] width 376 height 29
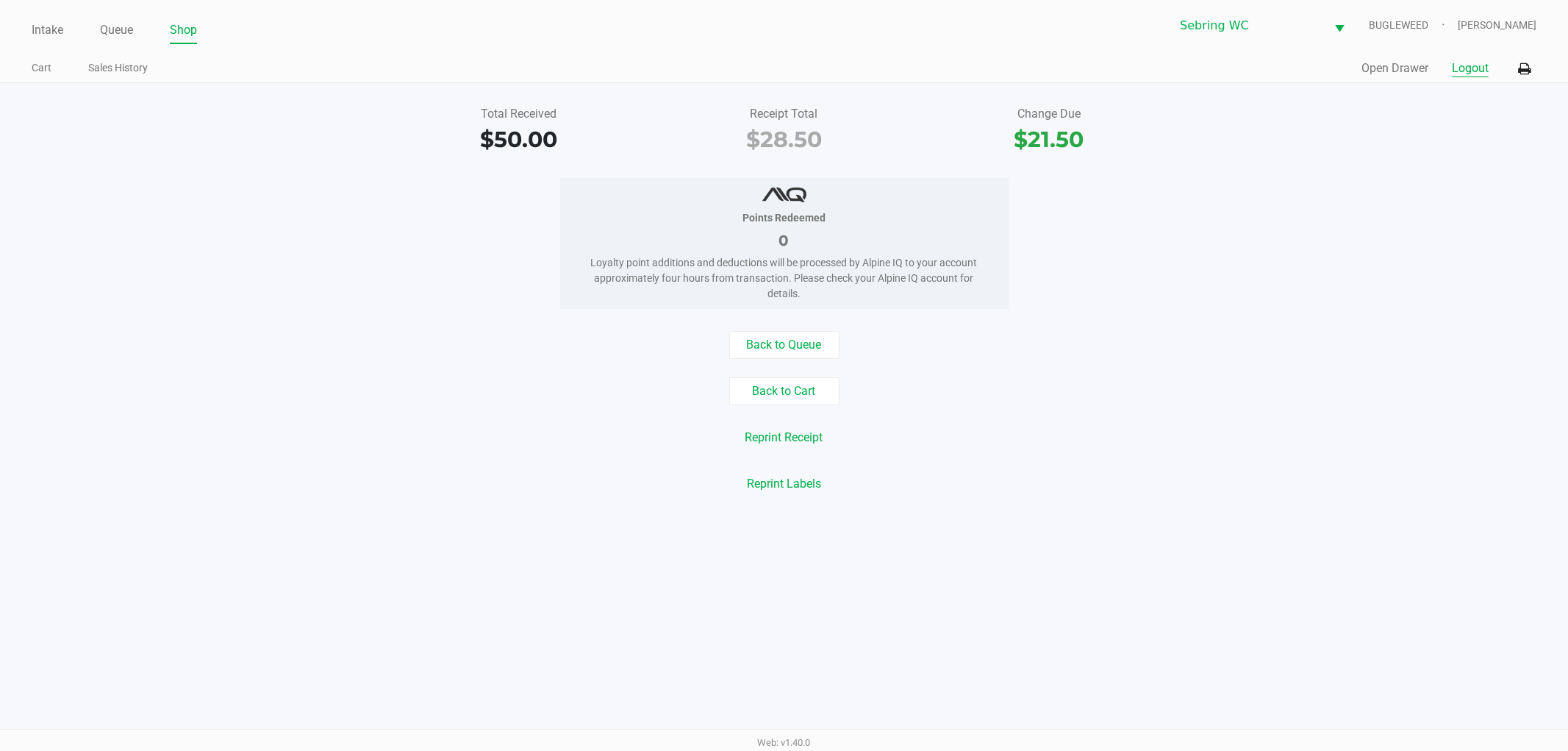
click at [1479, 60] on button "Logout" at bounding box center [1469, 68] width 36 height 18
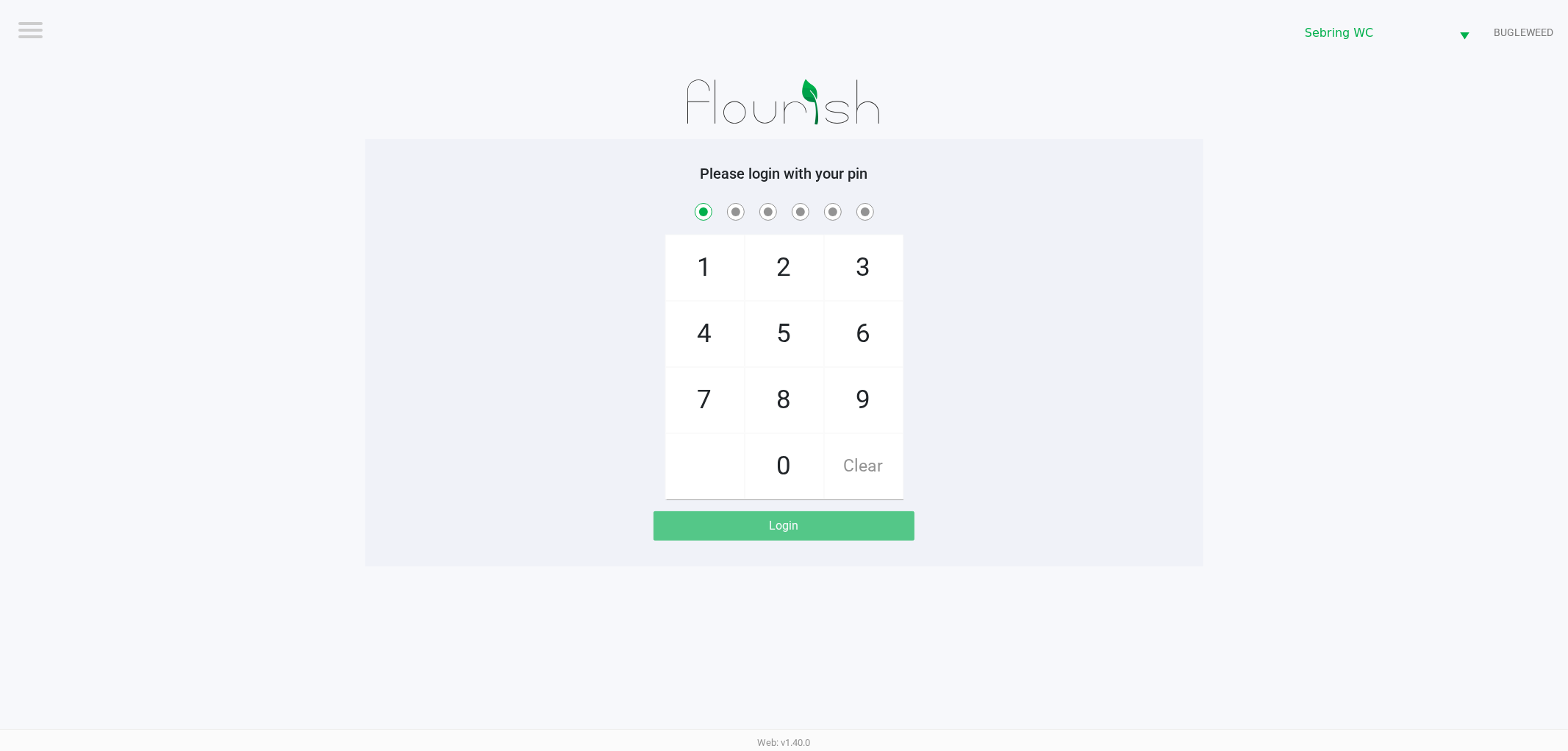
checkbox input "true"
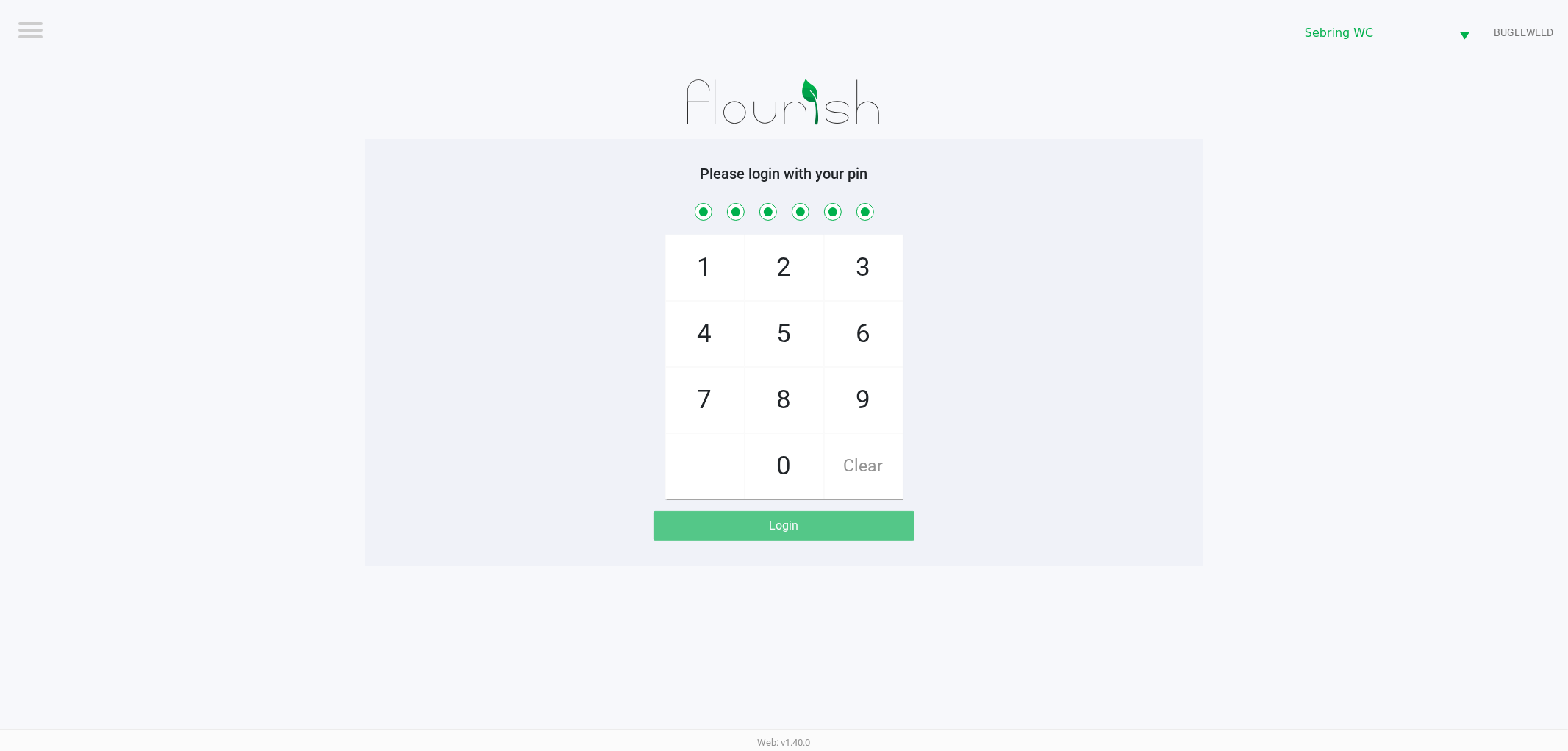
checkbox input "true"
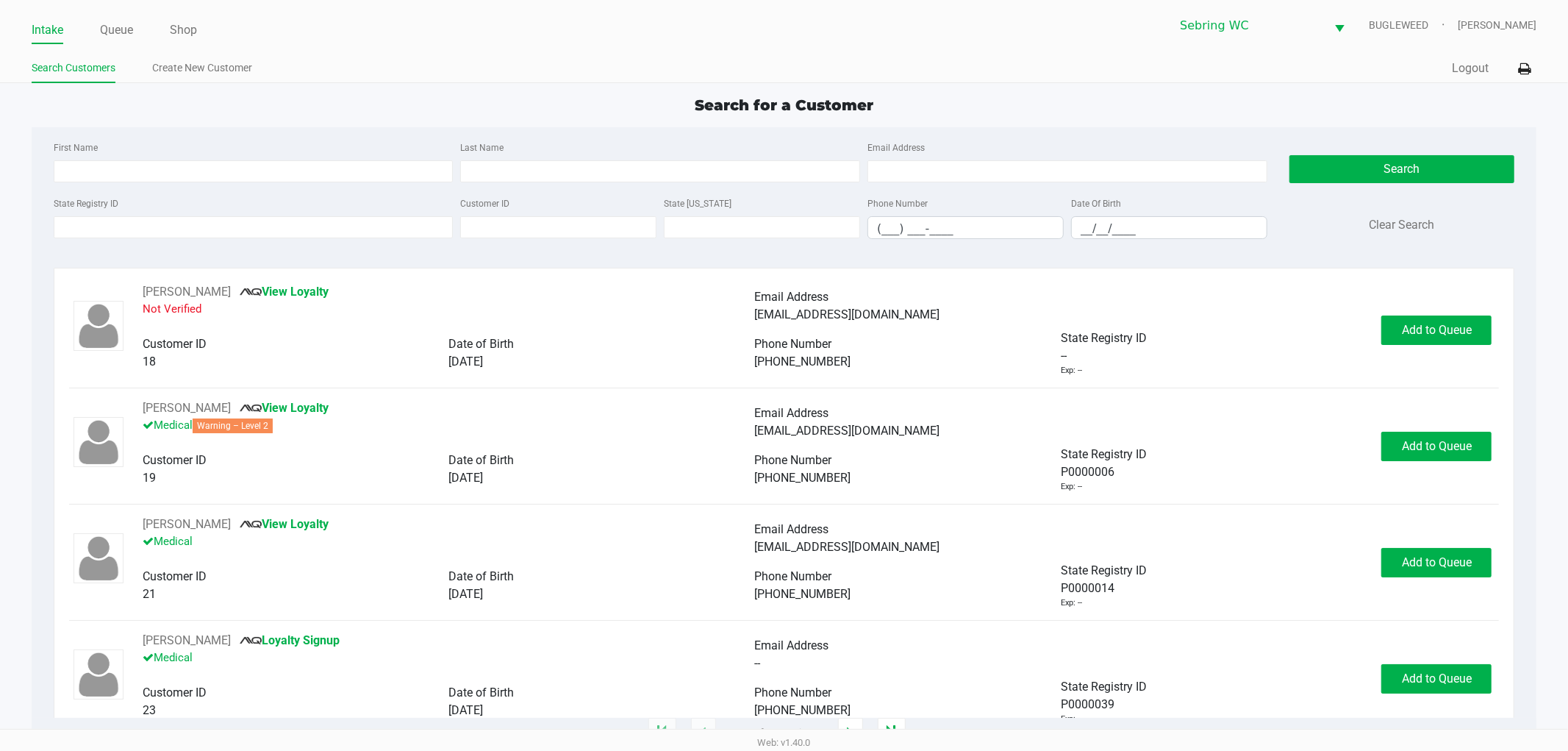
click at [98, 26] on ul "Intake Queue Shop" at bounding box center [408, 31] width 752 height 25
click at [115, 23] on link "Queue" at bounding box center [116, 29] width 33 height 20
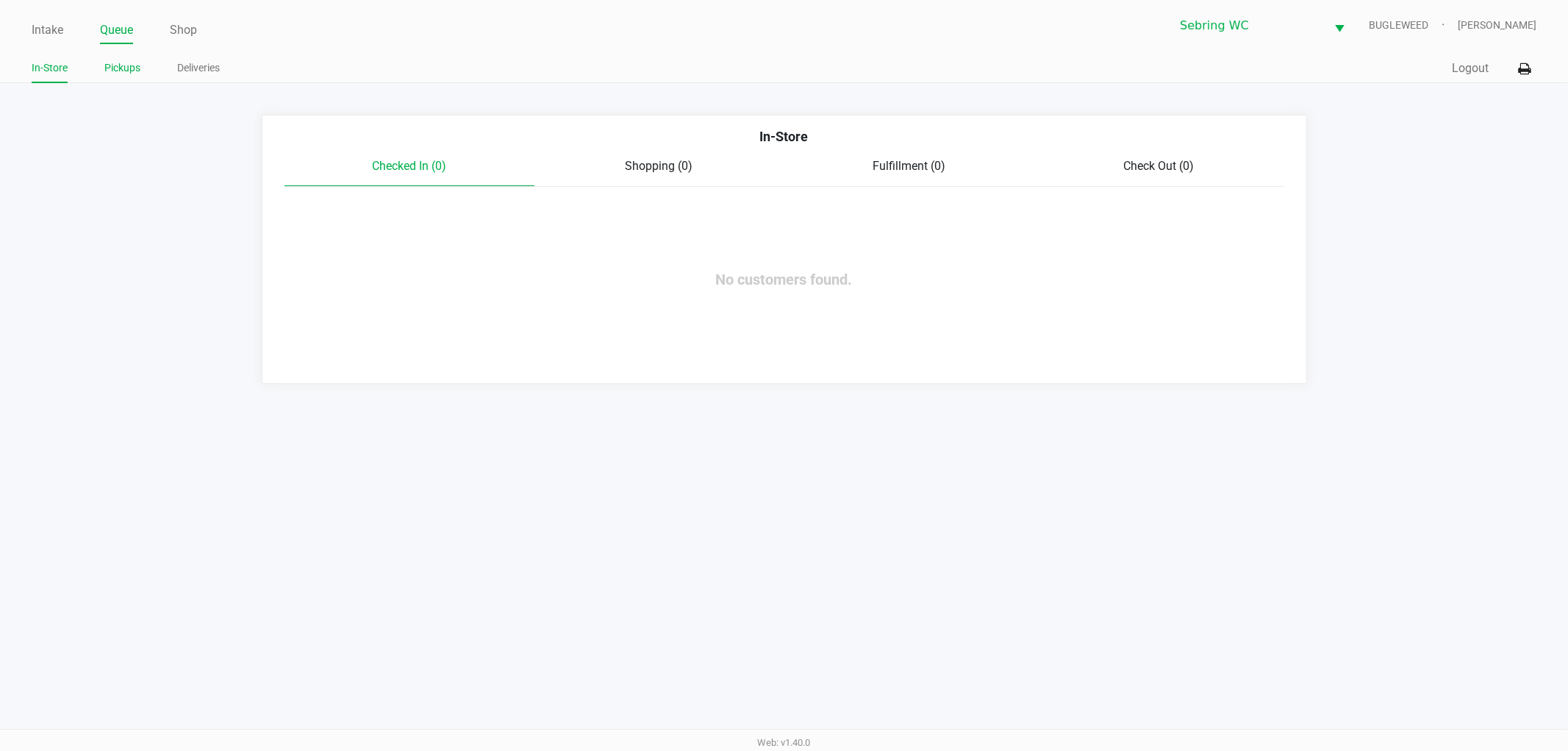
click at [114, 71] on link "Pickups" at bounding box center [122, 68] width 36 height 19
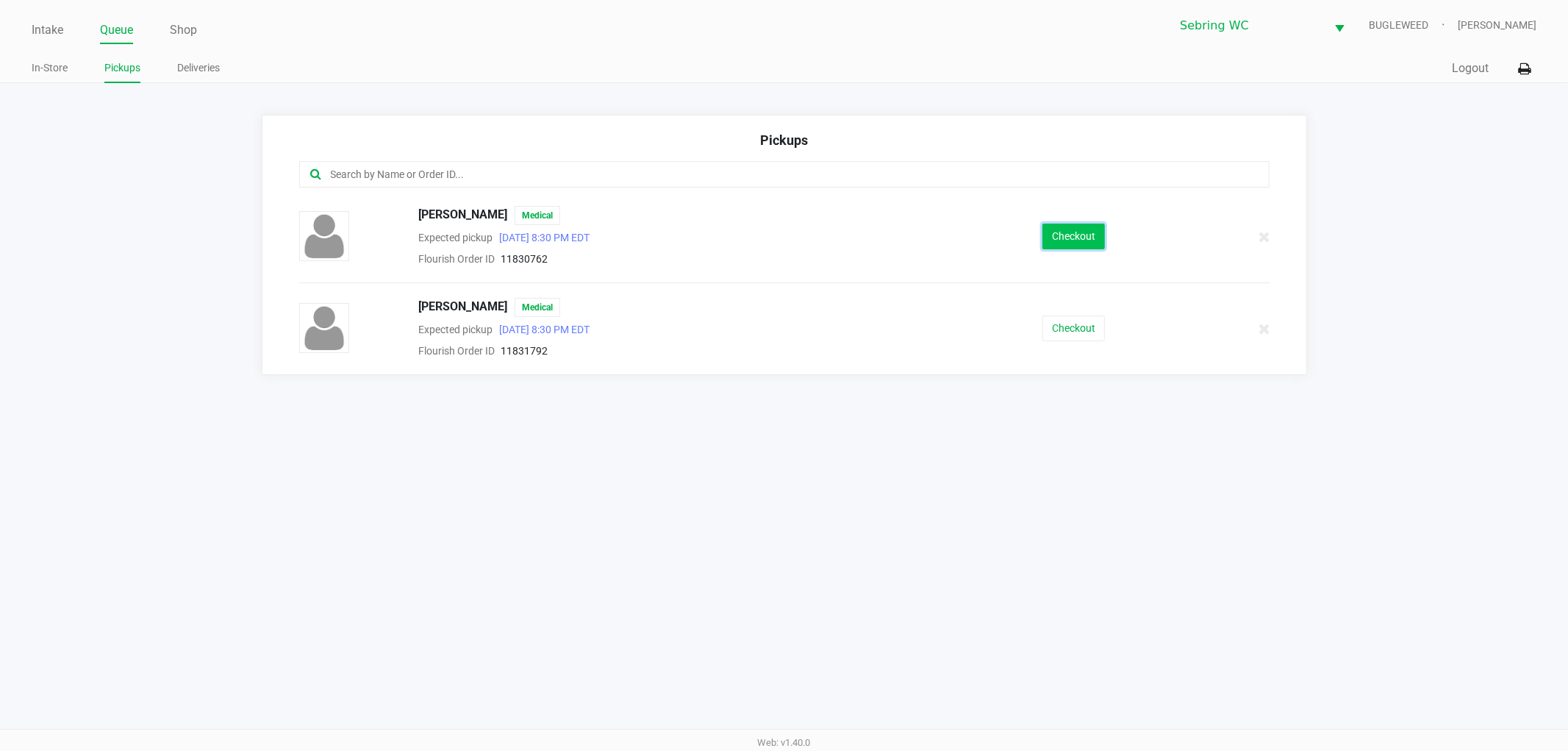
click at [1070, 233] on button "Checkout" at bounding box center [1073, 236] width 62 height 26
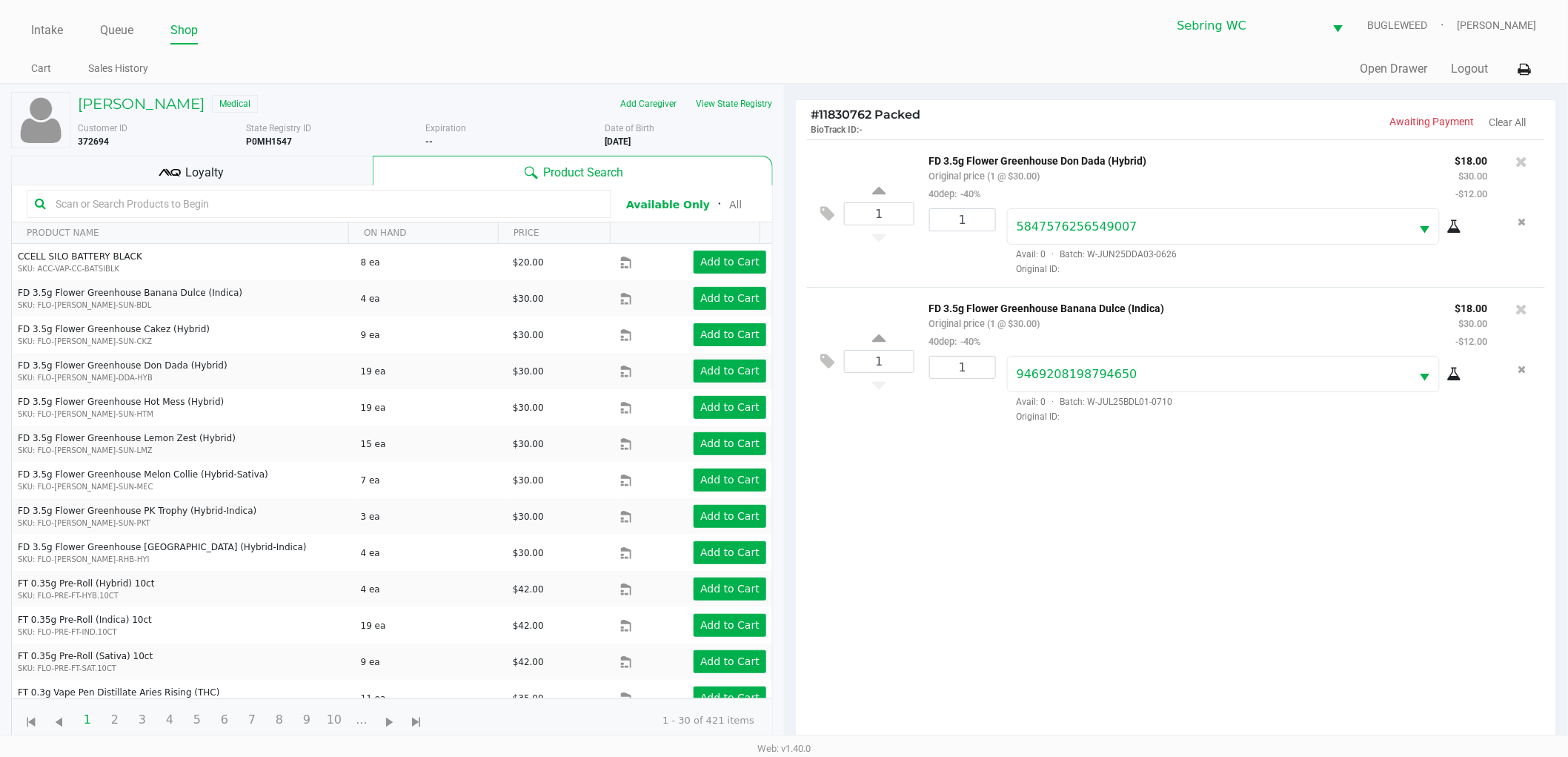
click at [277, 134] on div "State Registry ID P0MH1547" at bounding box center [336, 135] width 179 height 27
click at [272, 136] on b "P0MH1547" at bounding box center [269, 142] width 46 height 11
copy b "P0MH1547"
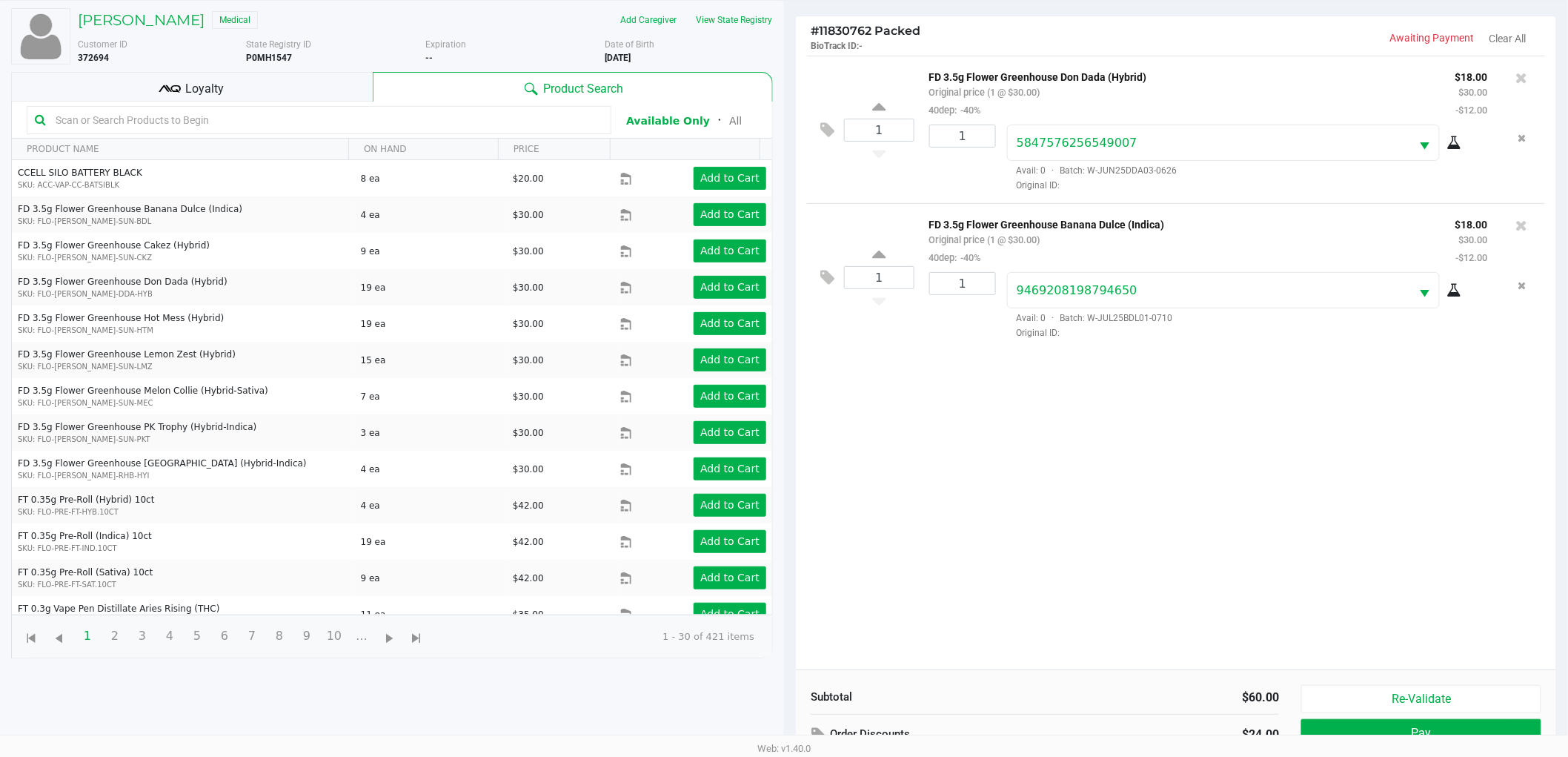
scroll to position [161, 0]
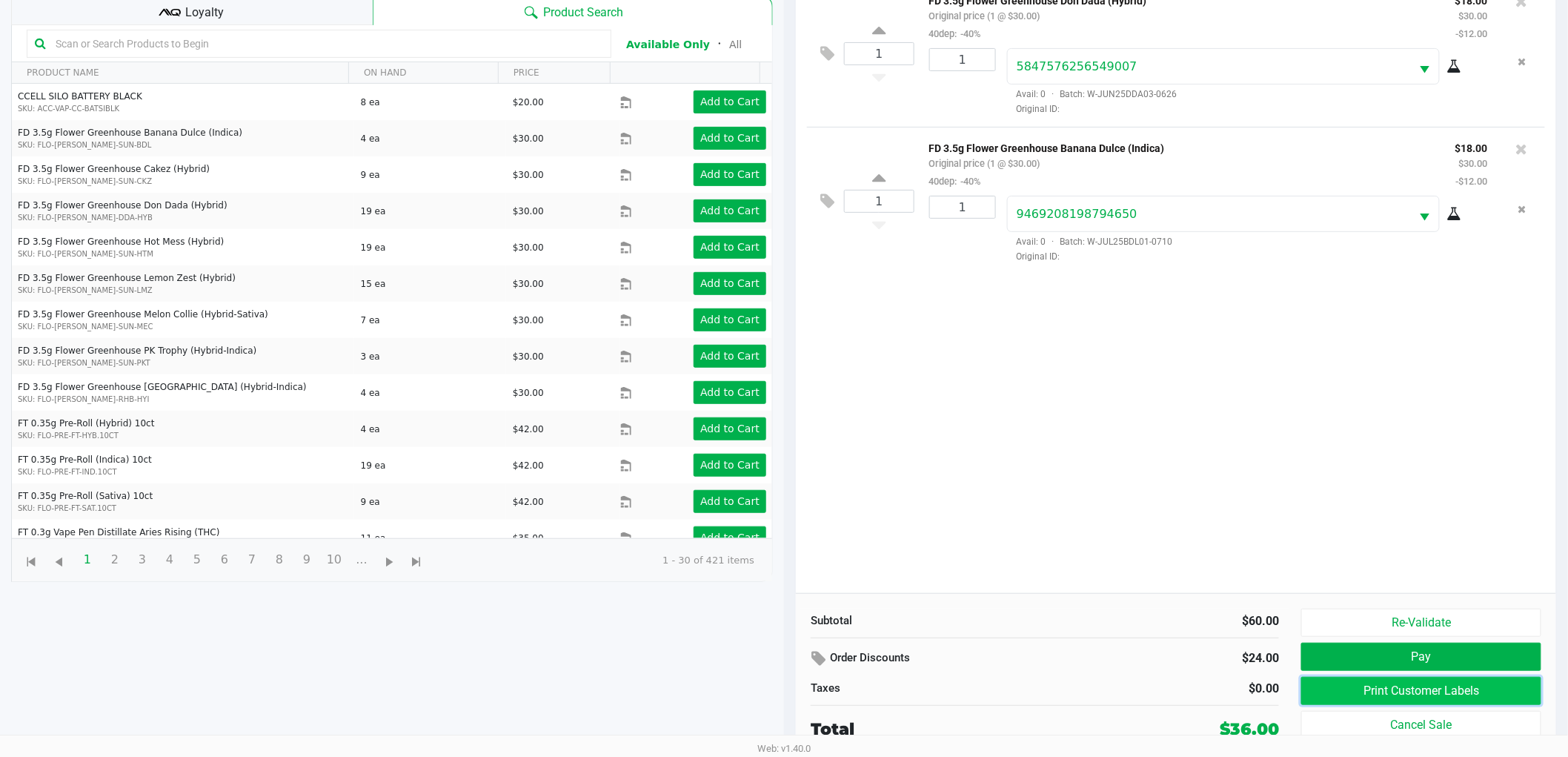
click at [1380, 687] on button "Print Customer Labels" at bounding box center [1421, 690] width 240 height 28
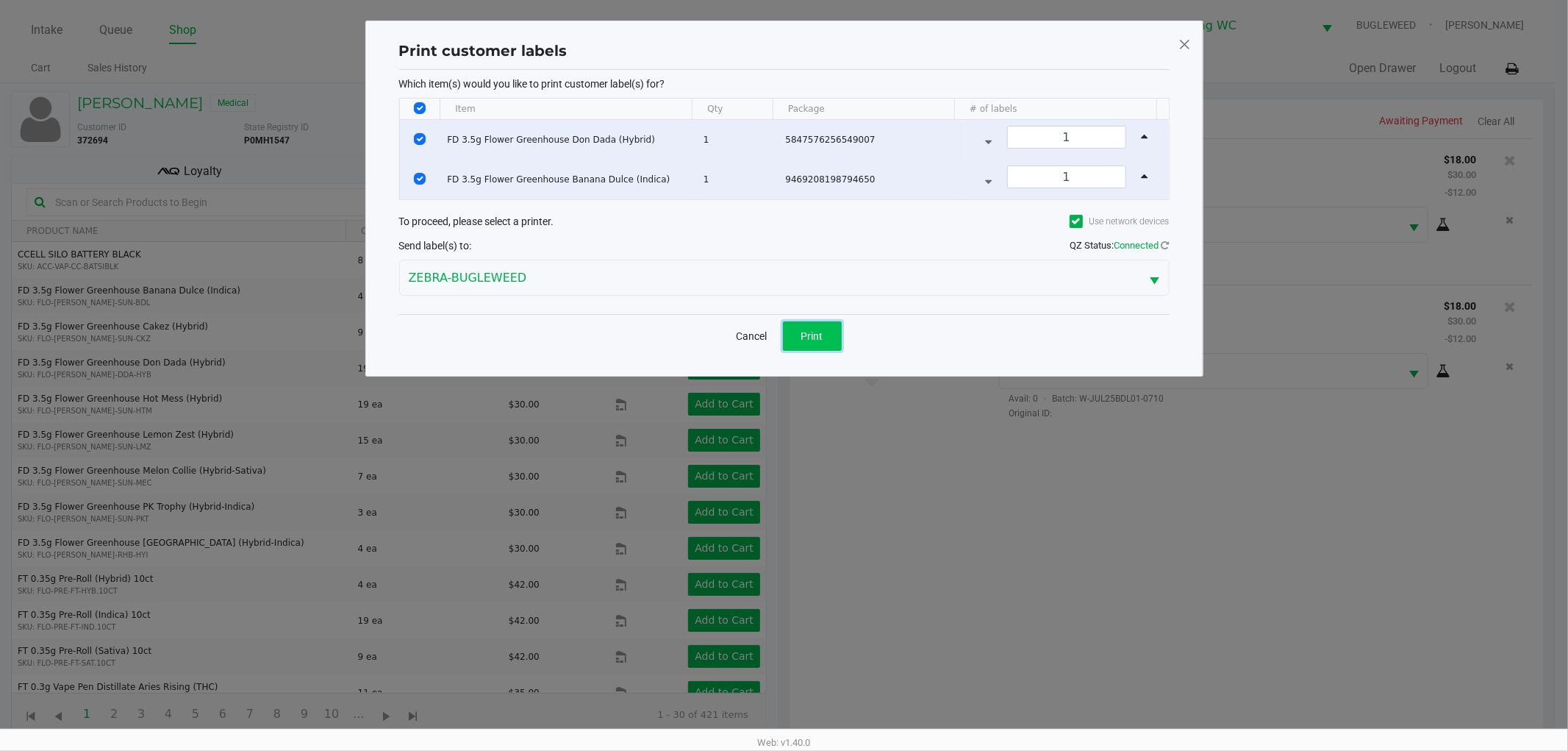
click at [818, 340] on span "Print" at bounding box center [812, 335] width 22 height 12
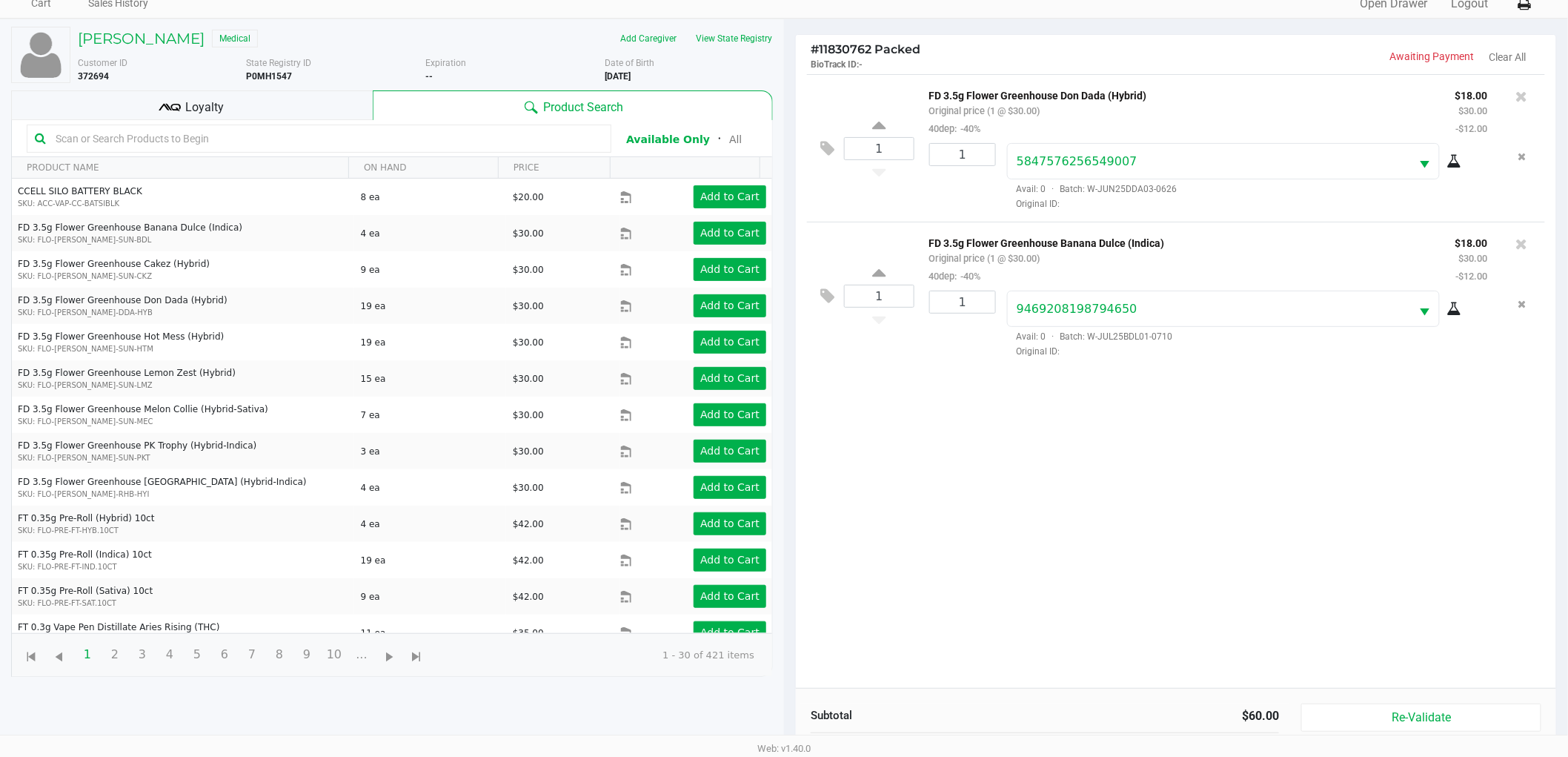
scroll to position [161, 0]
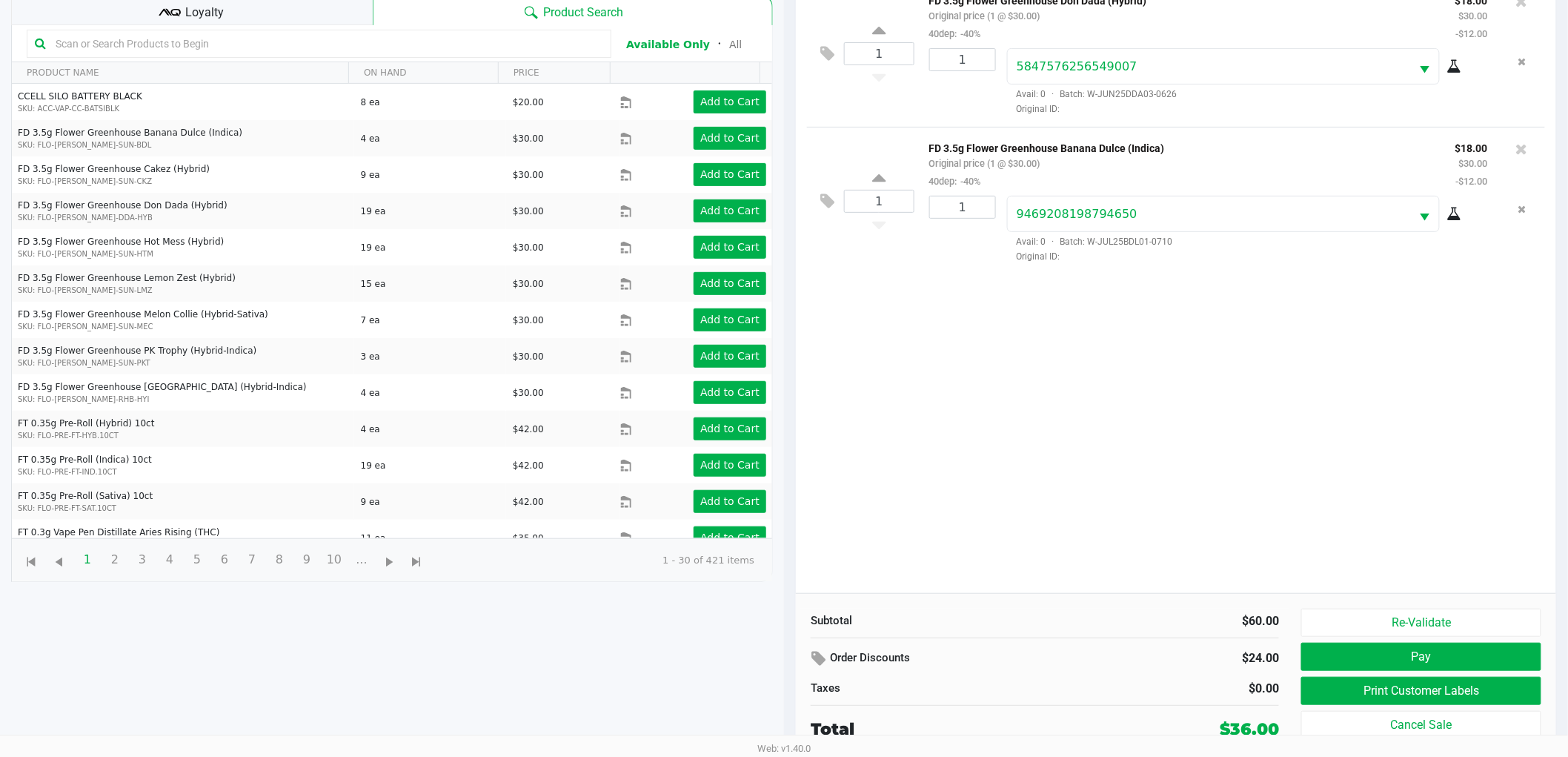
click at [1250, 455] on div "1 FD 3.5g Flower Greenhouse Don Dada (Hybrid) Original price (1 @ $30.00) 40dep…" at bounding box center [1176, 286] width 760 height 614
click at [1322, 620] on button "Re-Validate" at bounding box center [1421, 622] width 240 height 28
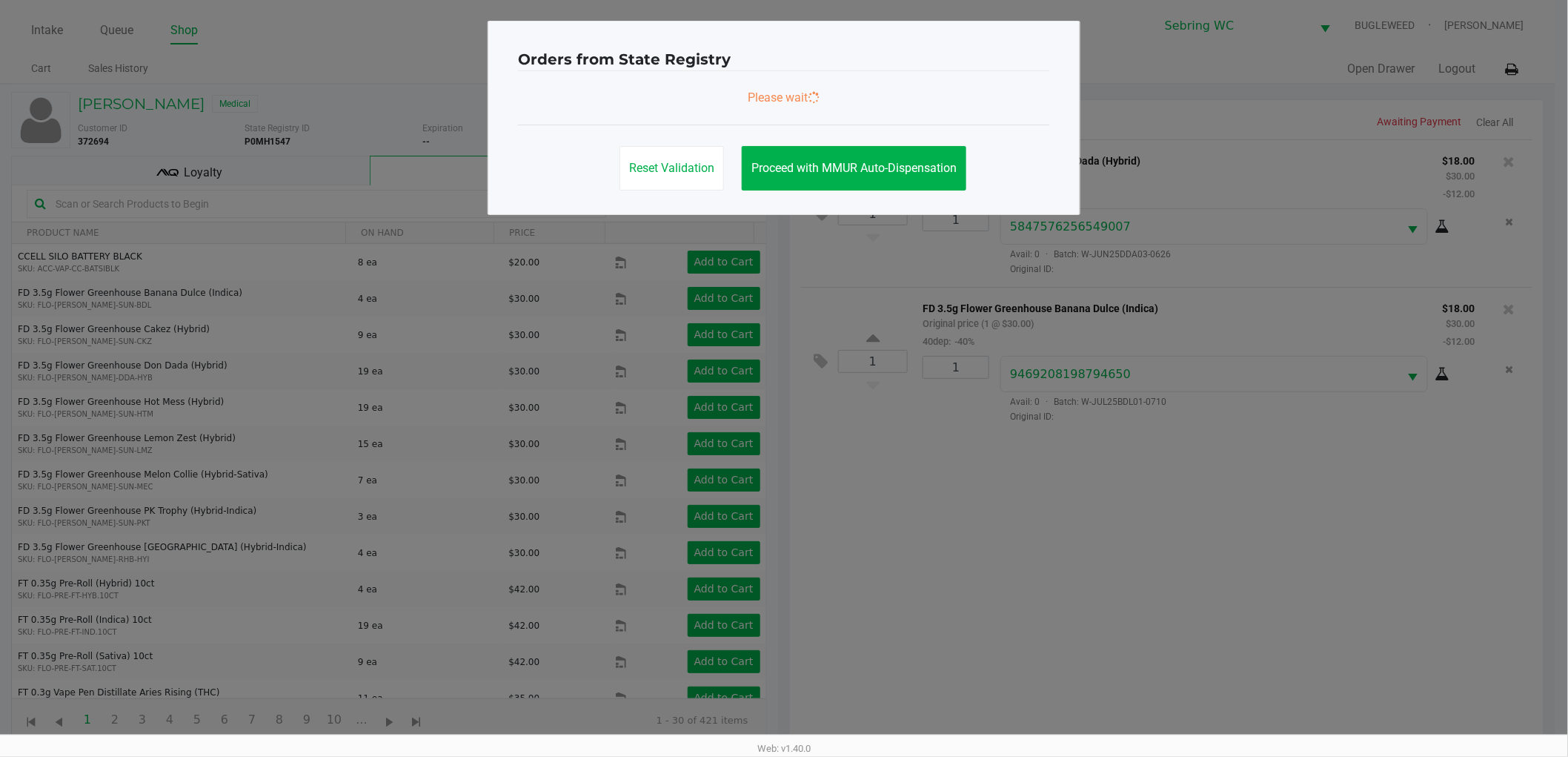
scroll to position [0, 0]
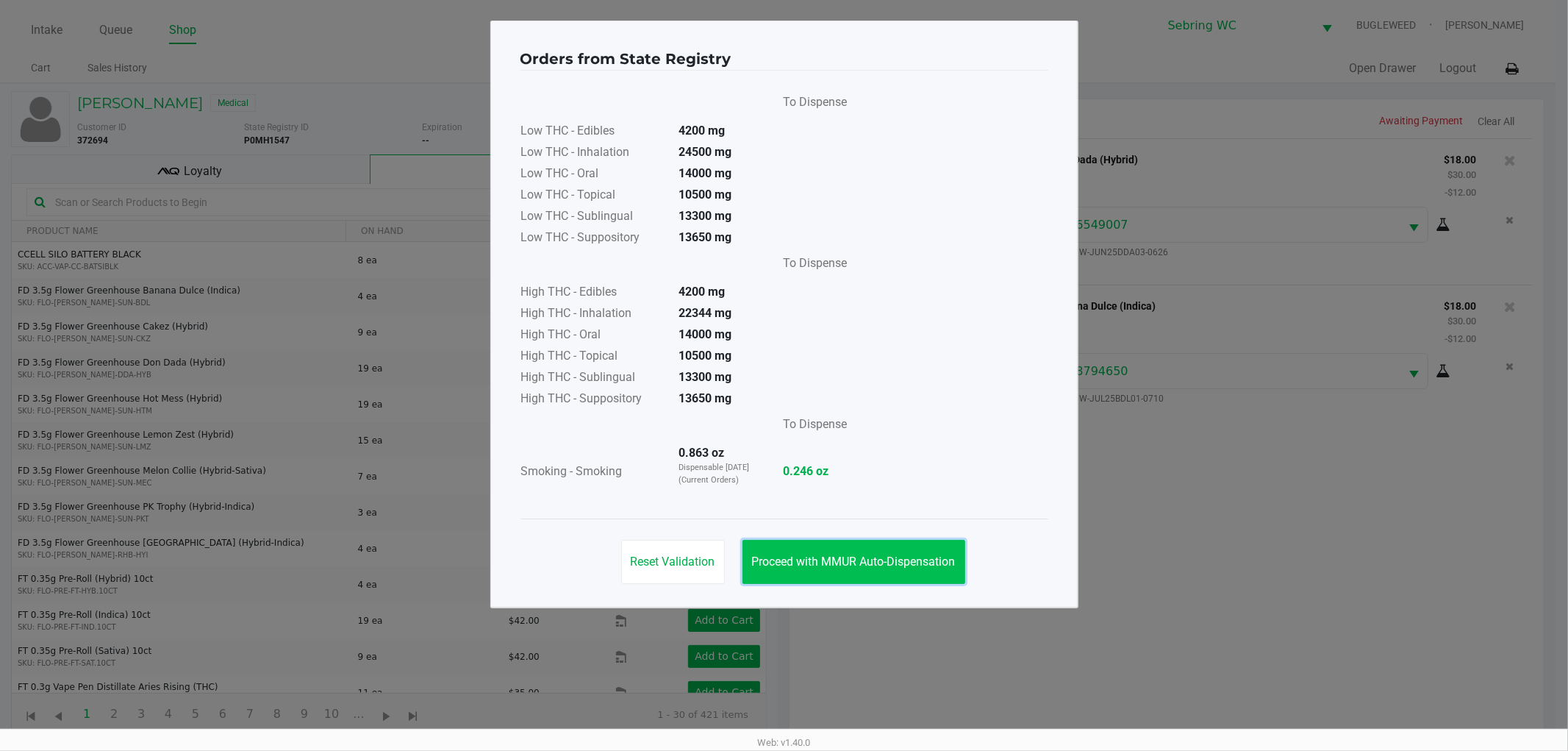
click at [882, 572] on button "Proceed with MMUR Auto-Dispensation" at bounding box center [854, 562] width 223 height 44
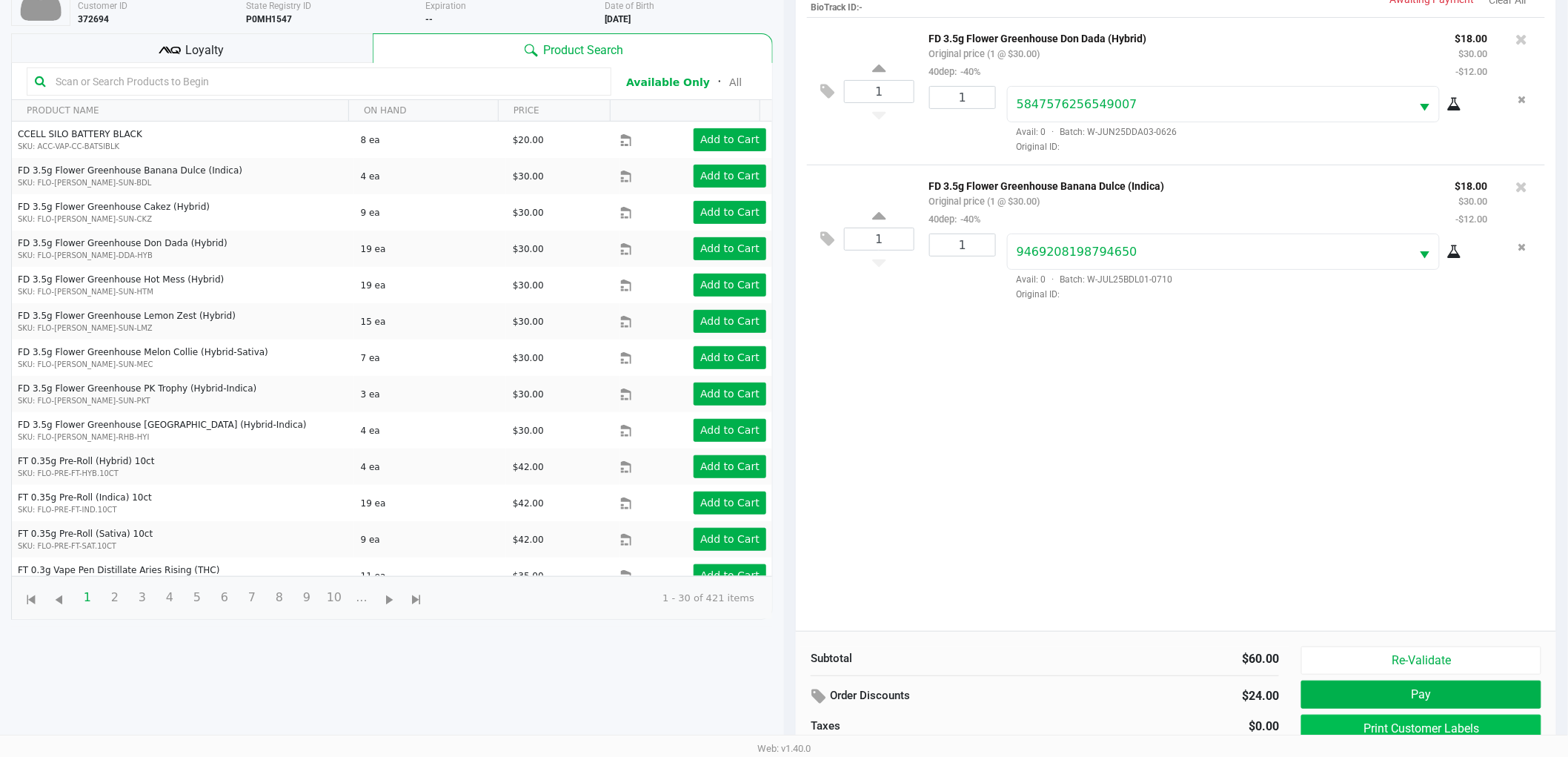
scroll to position [161, 0]
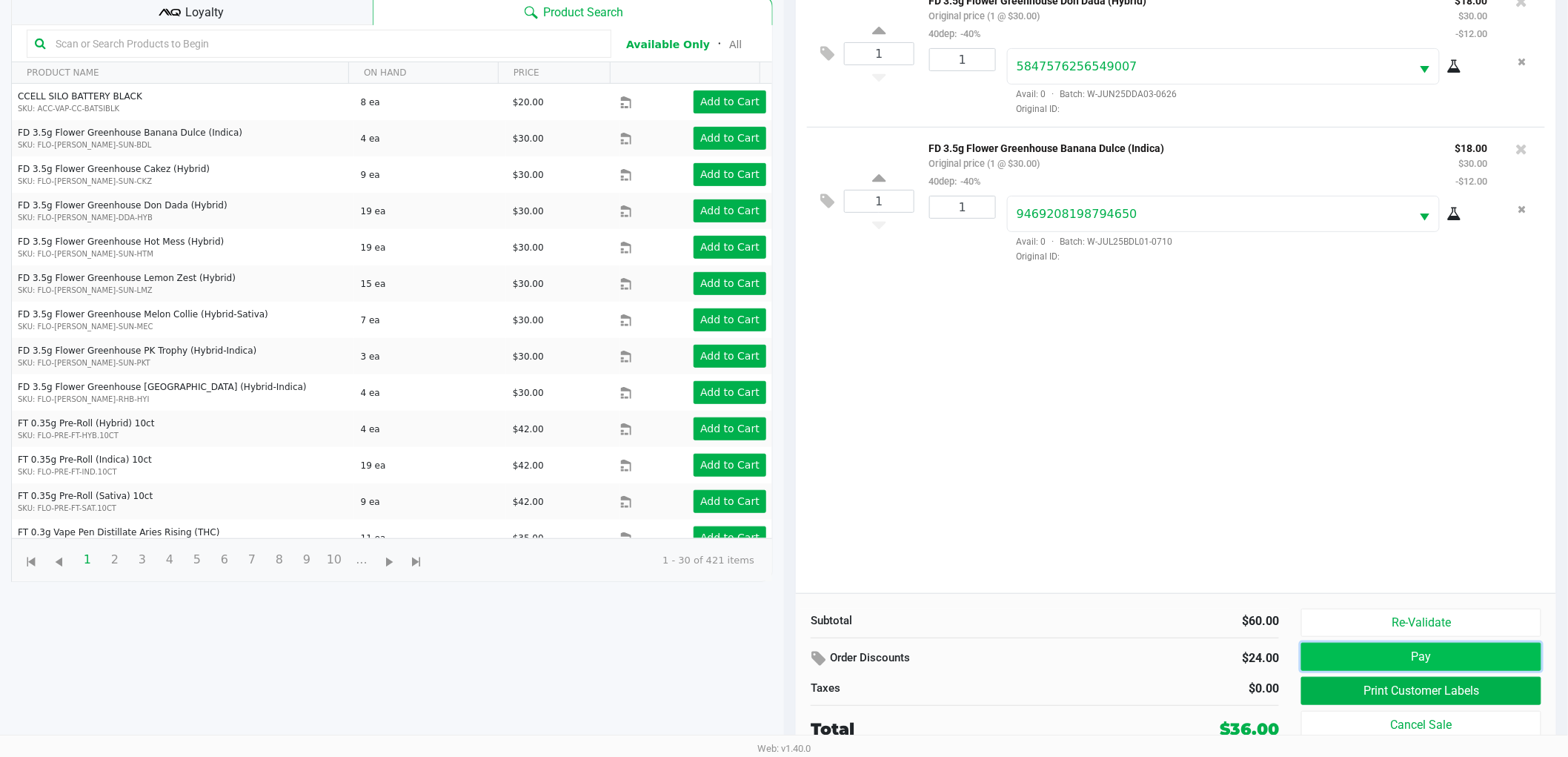
click at [1437, 658] on button "Pay" at bounding box center [1421, 656] width 240 height 28
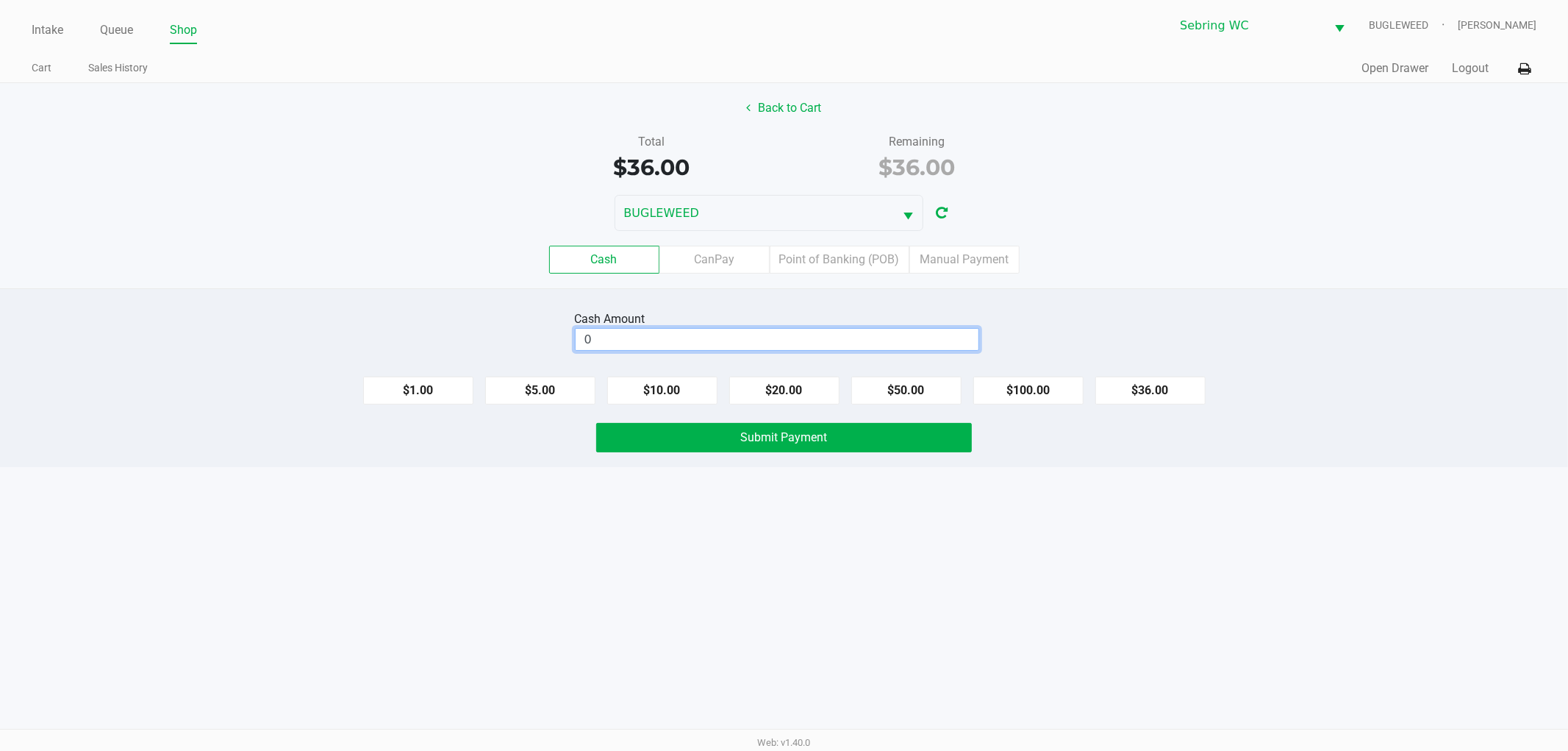
click at [655, 341] on input "0" at bounding box center [776, 340] width 402 height 21
type input "$40.00"
click at [304, 160] on div "Total $36.00 Remaining $36.00" at bounding box center [784, 158] width 1590 height 51
click at [806, 439] on span "Submit Payment" at bounding box center [784, 437] width 87 height 14
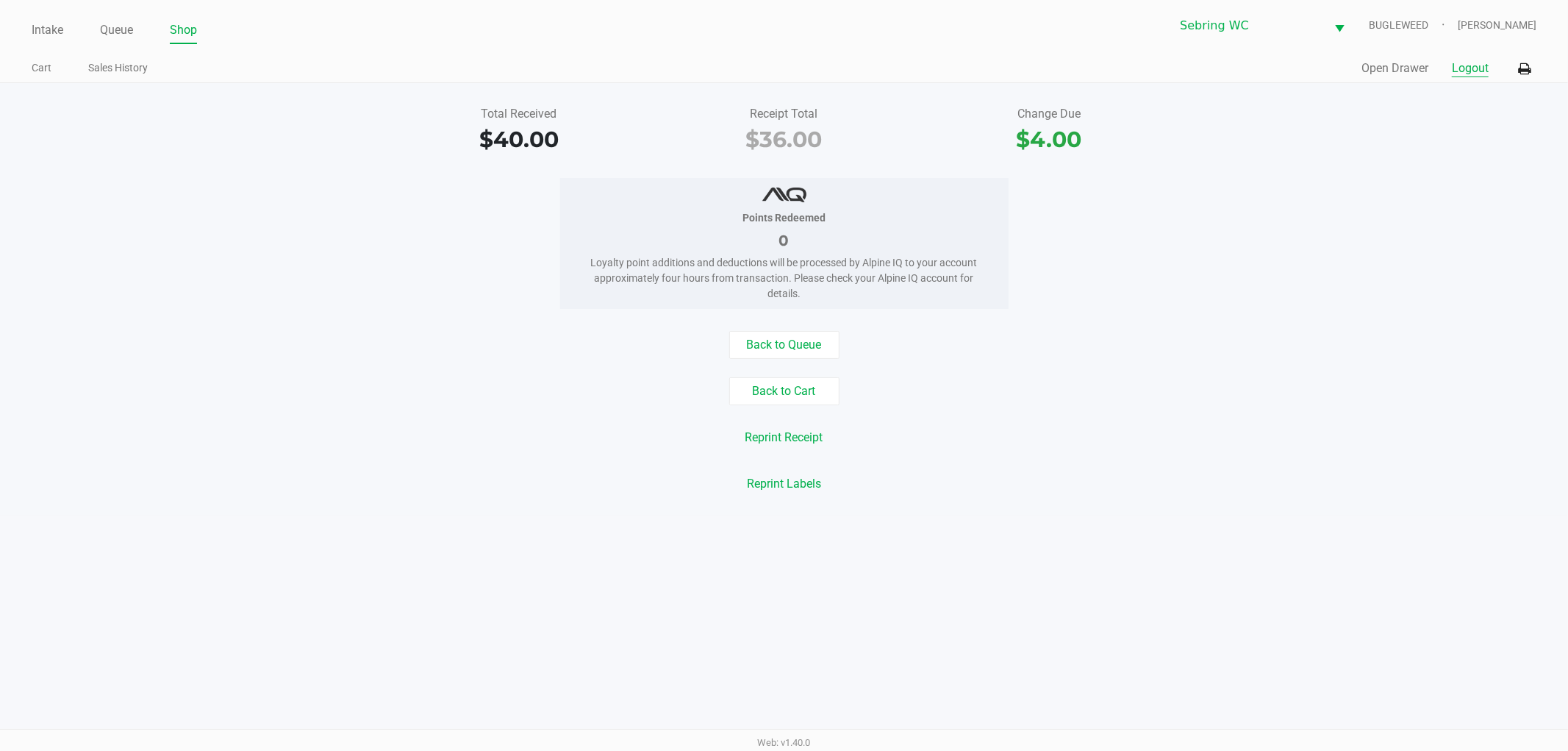
click at [1453, 71] on button "Logout" at bounding box center [1469, 68] width 36 height 18
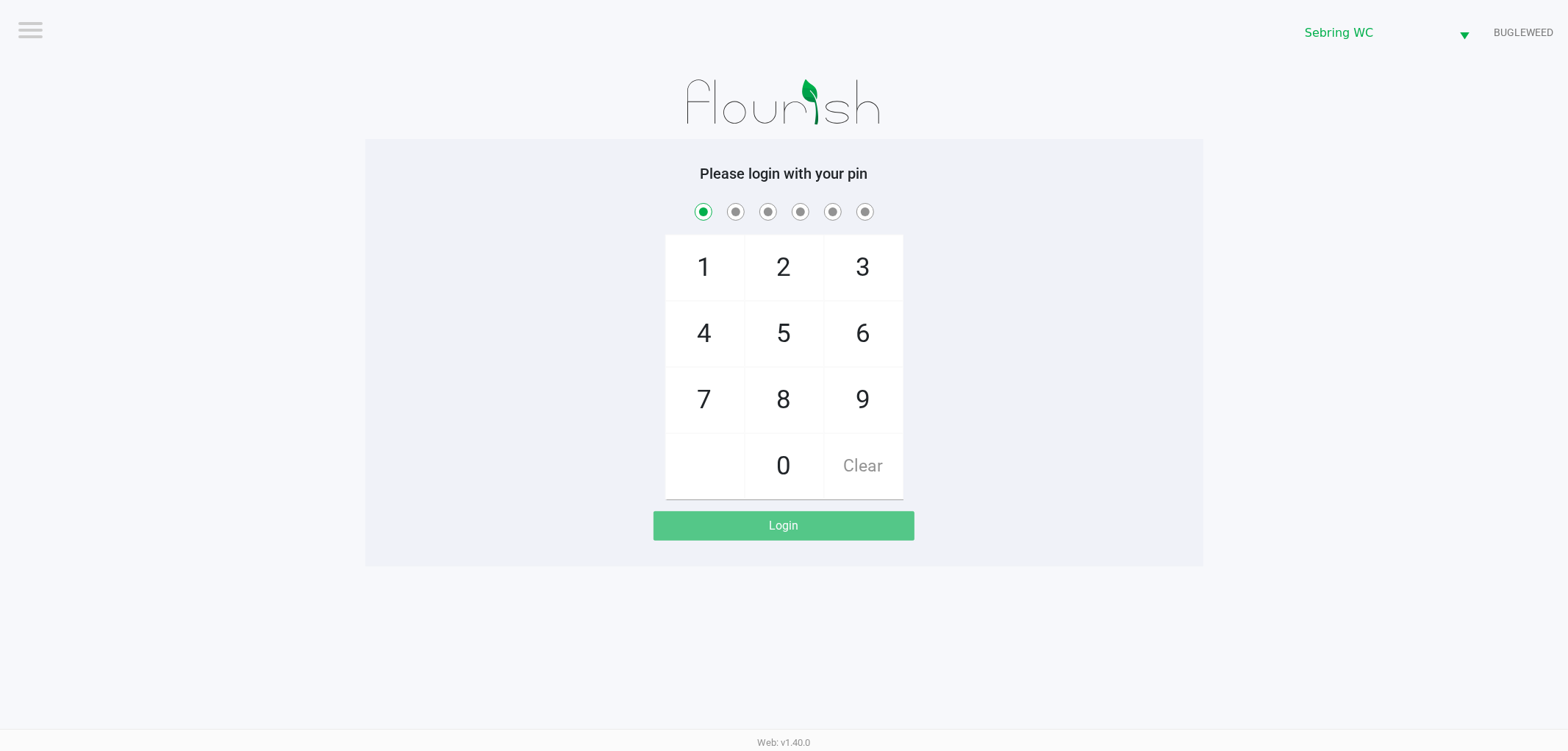
checkbox input "true"
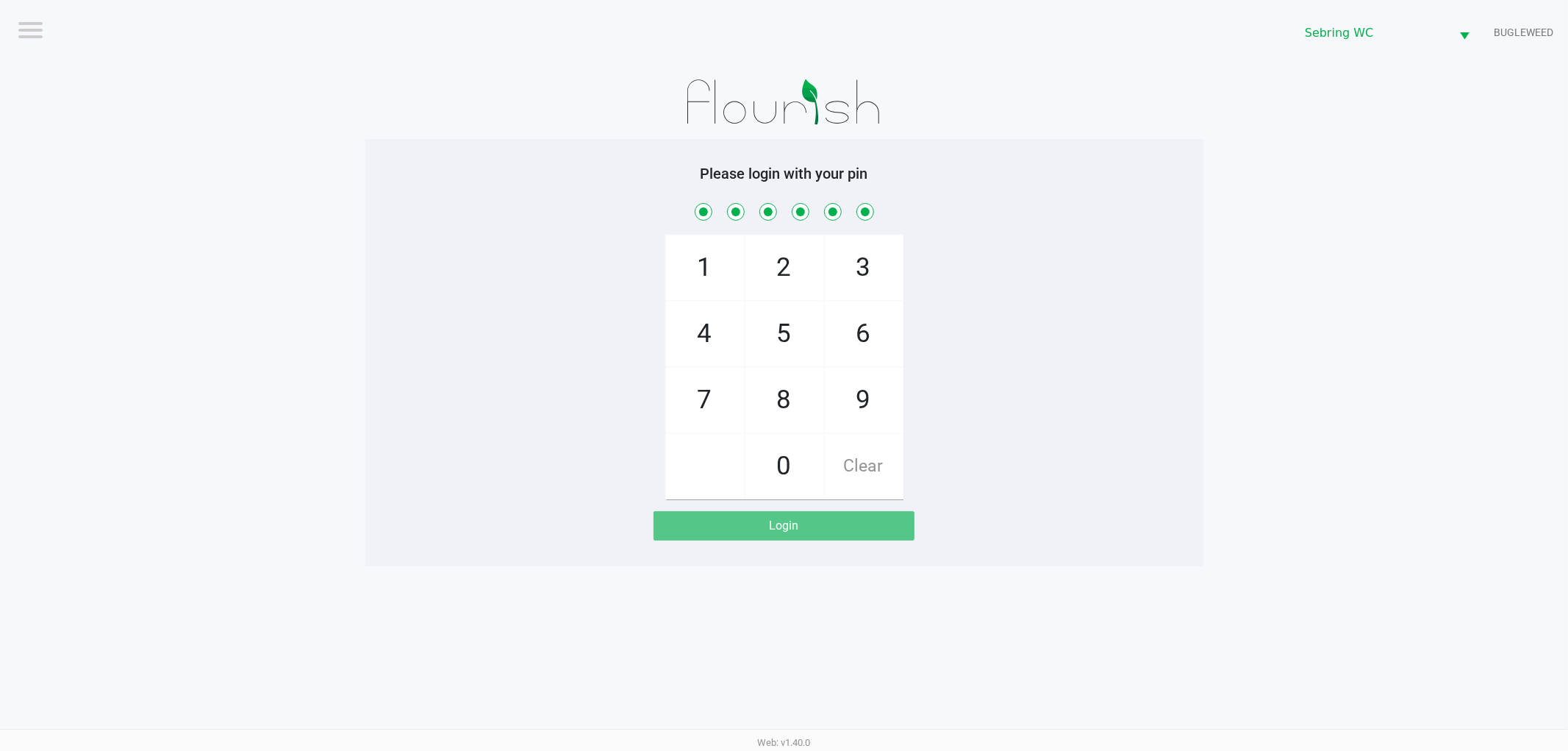
checkbox input "true"
checkbox input "false"
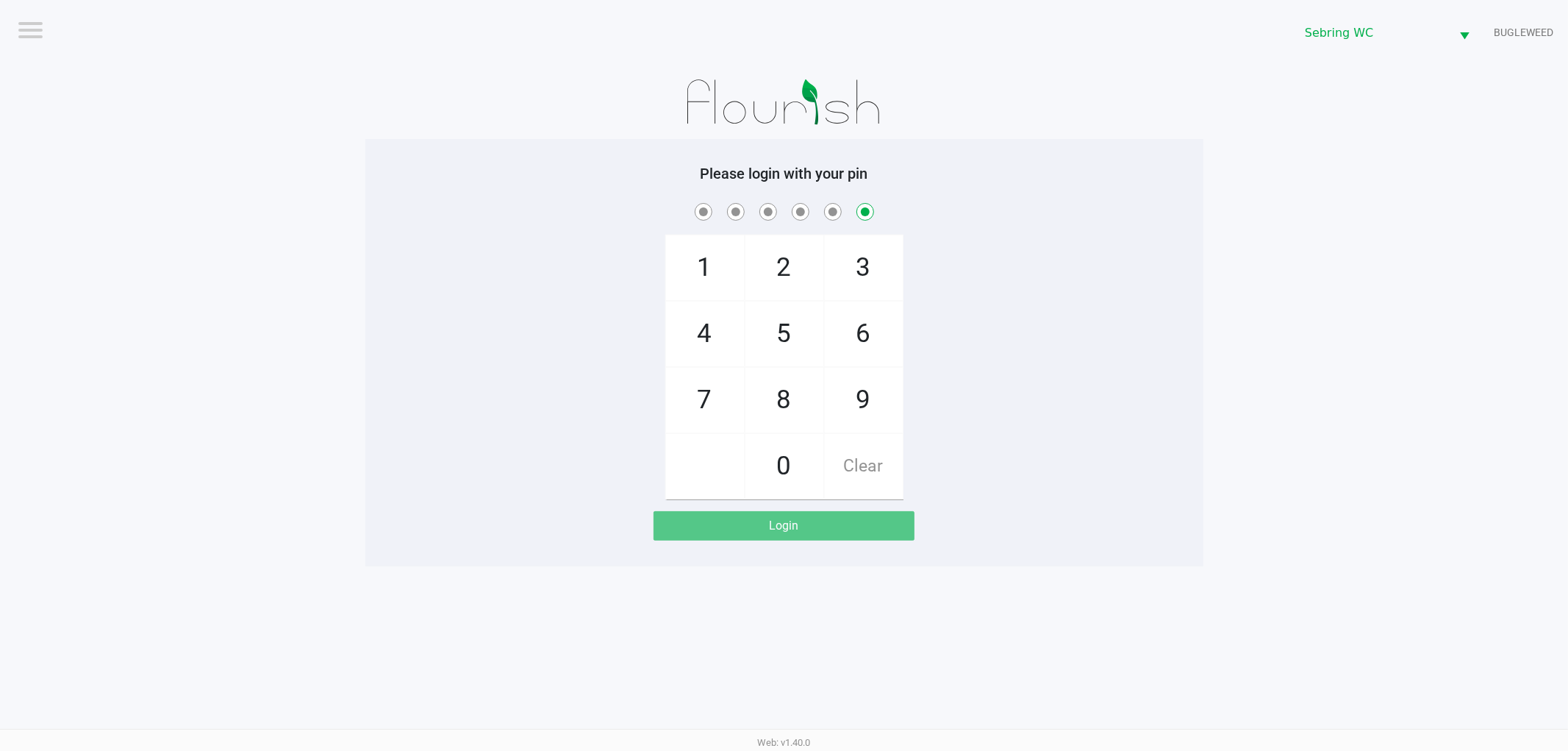
checkbox input "false"
checkbox input "true"
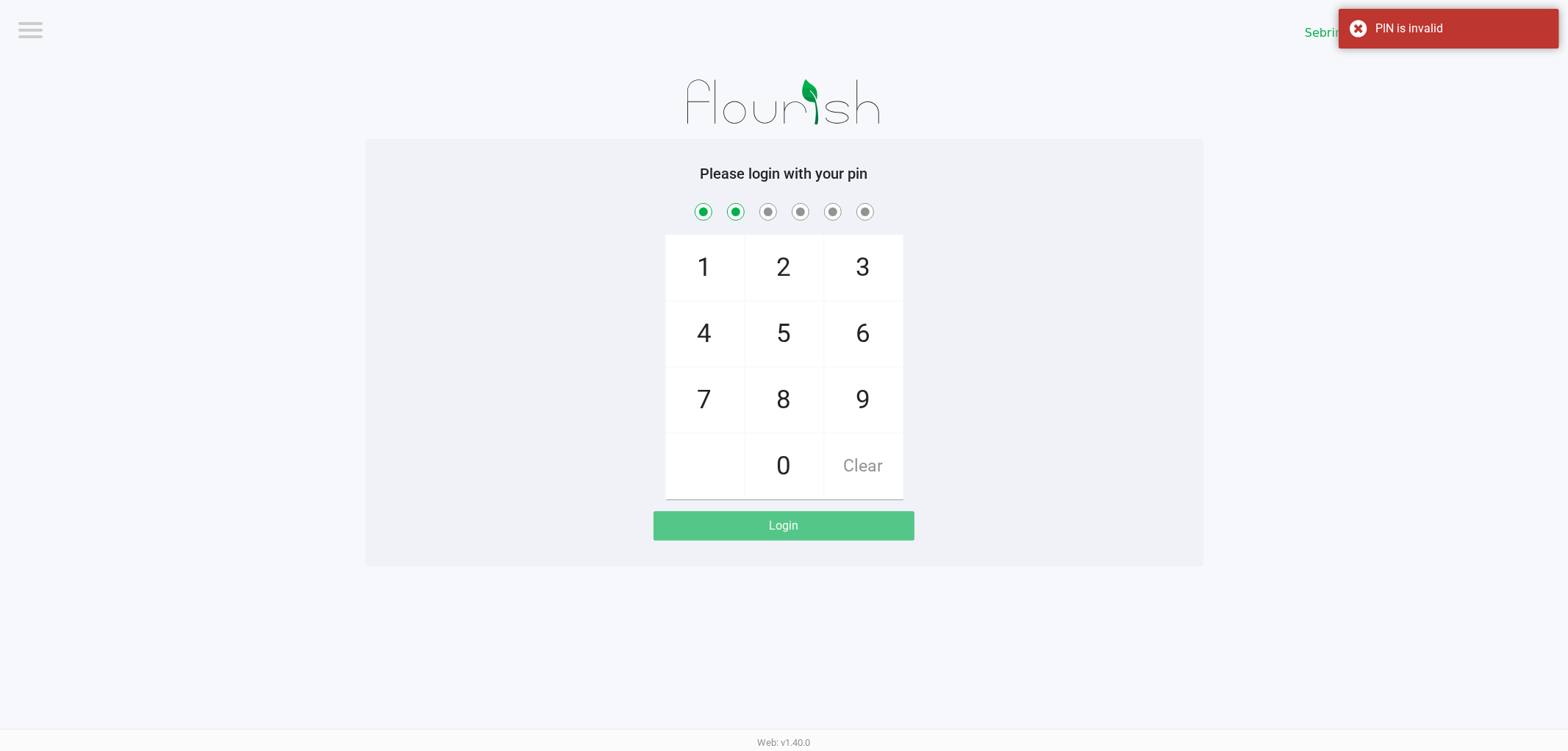
checkbox input "true"
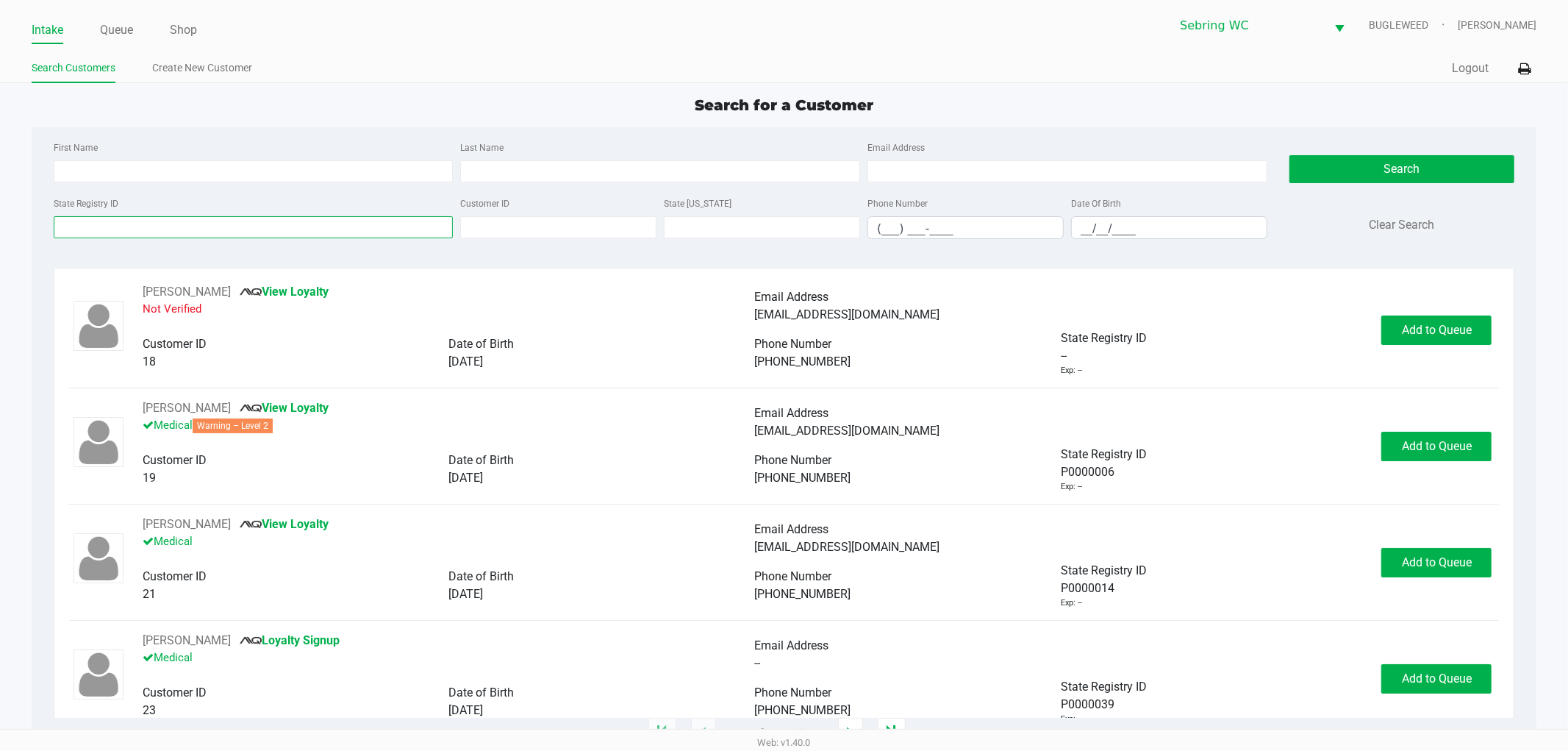
click at [125, 226] on input "State Registry ID" at bounding box center [253, 227] width 400 height 22
type input "emmanuel"
click at [125, 226] on input "emmanuel" at bounding box center [253, 227] width 400 height 22
paste input "emmanuel"
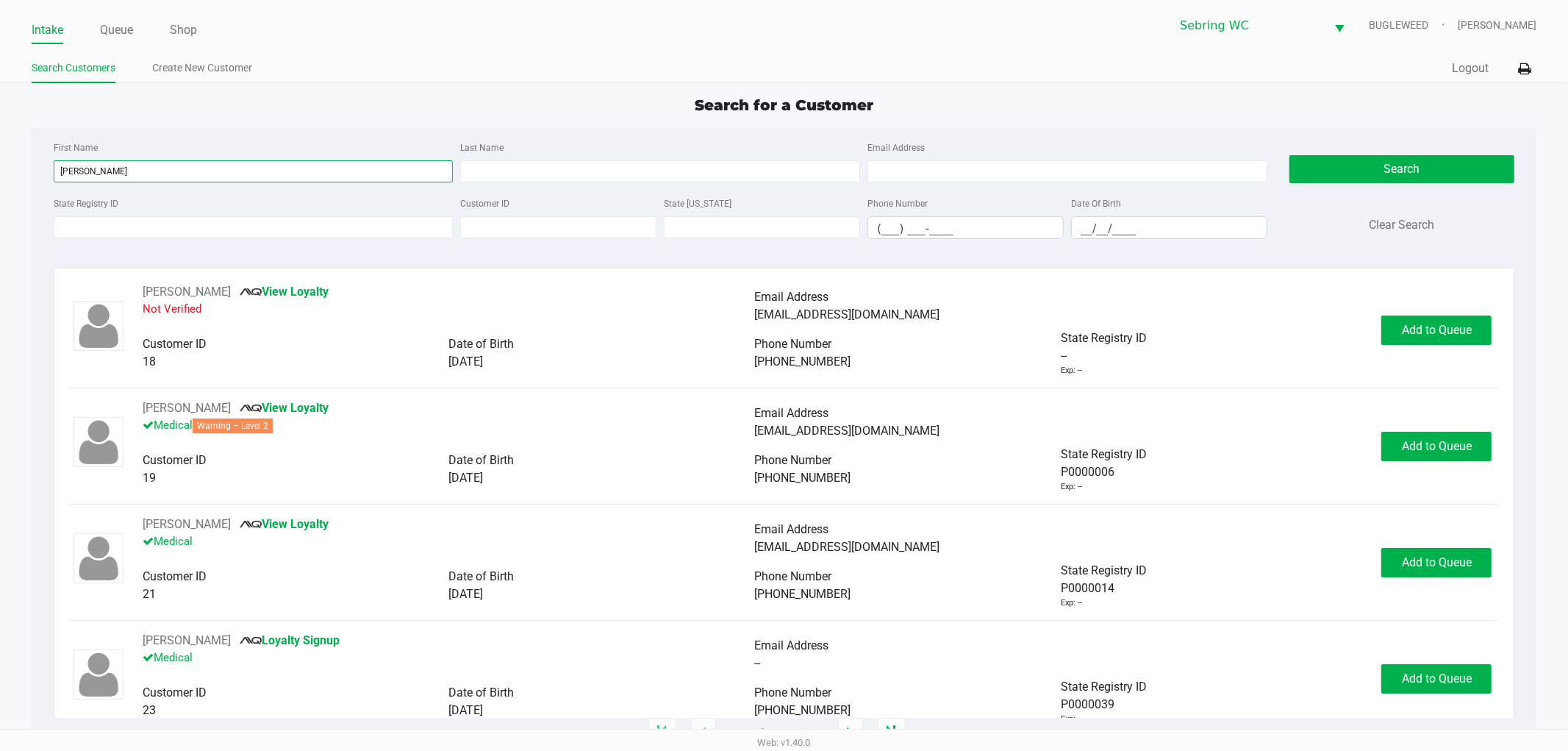
type input "emmanuel"
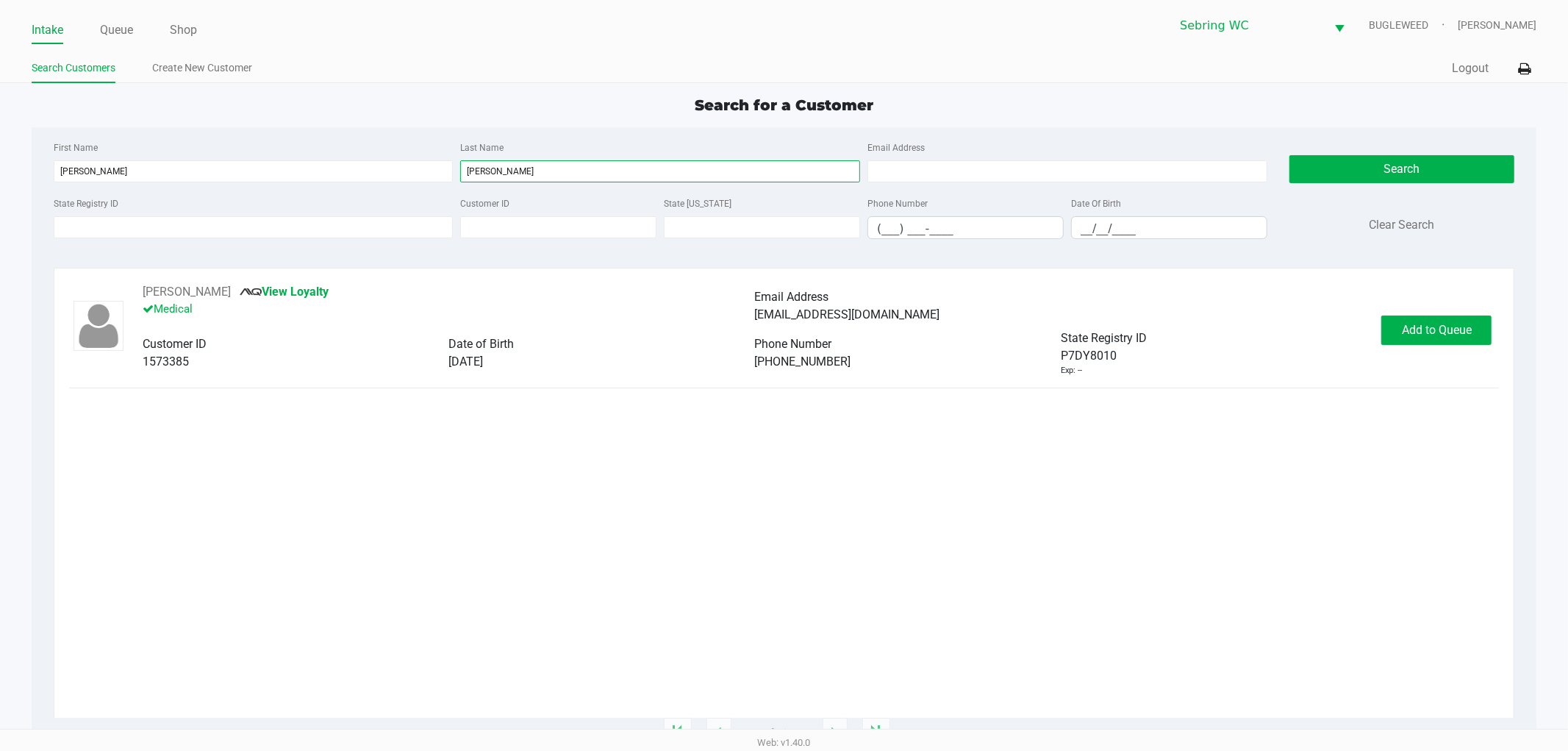
type input "soler"
click at [482, 360] on span "08/03/1989" at bounding box center [466, 362] width 35 height 14
drag, startPoint x: 1458, startPoint y: 348, endPoint x: 1458, endPoint y: 337, distance: 11.0
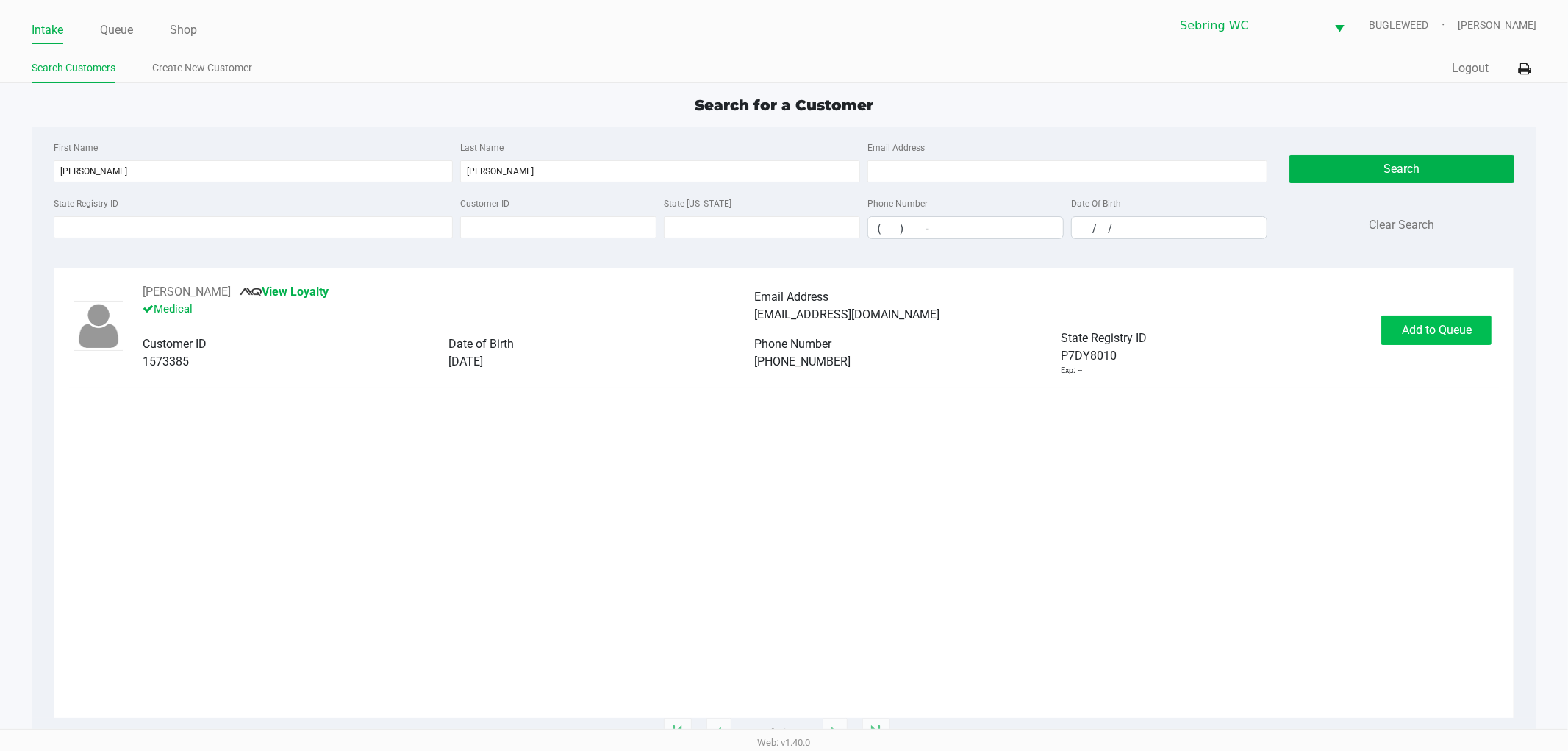
click at [1458, 346] on div "EMMANUEL SOLER View Loyalty Medical Email Address emmanuelsoler89@gmail.com Cus…" at bounding box center [784, 330] width 1430 height 93
click at [1458, 331] on span "Add to Queue" at bounding box center [1437, 330] width 70 height 14
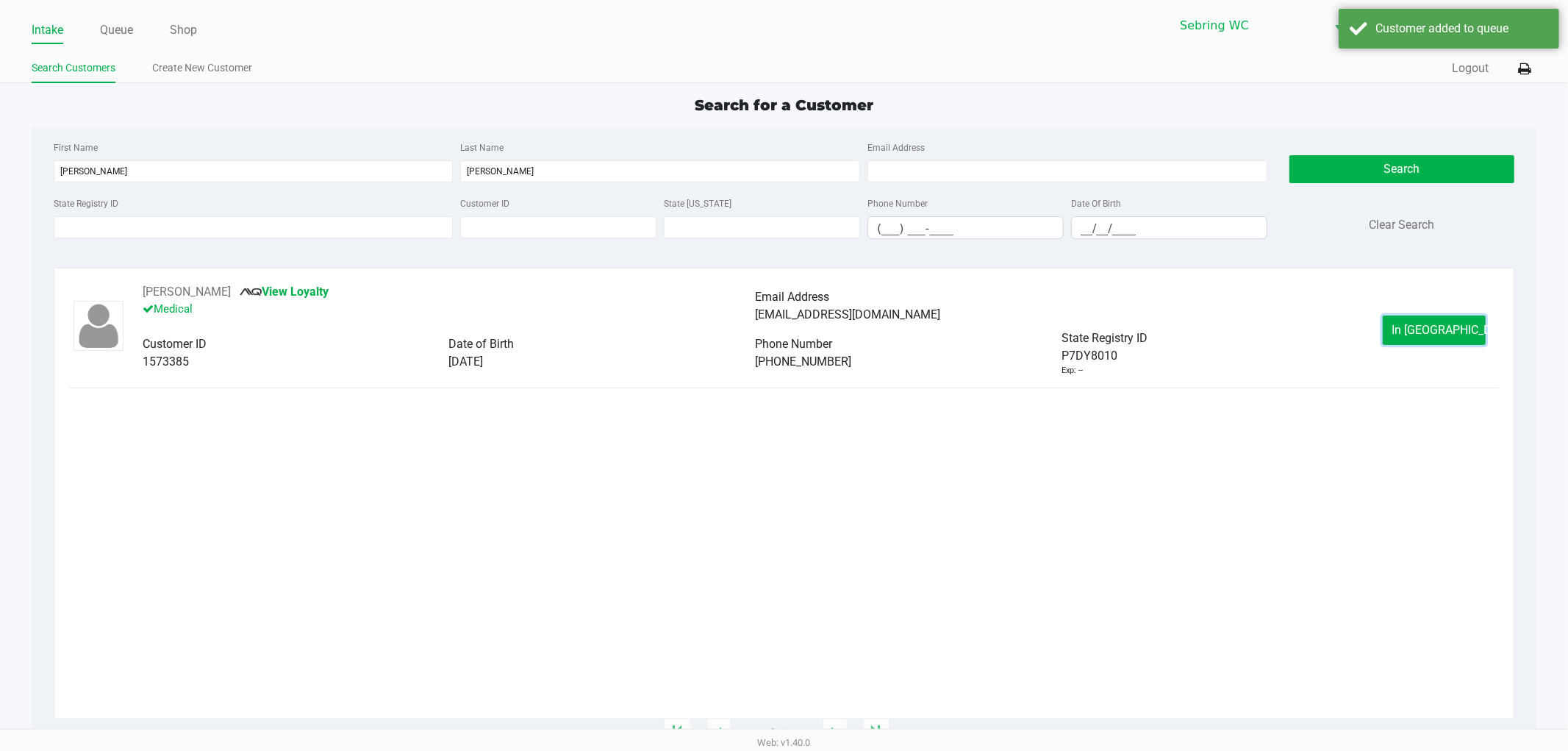
click at [1458, 331] on button "In Queue" at bounding box center [1434, 330] width 103 height 29
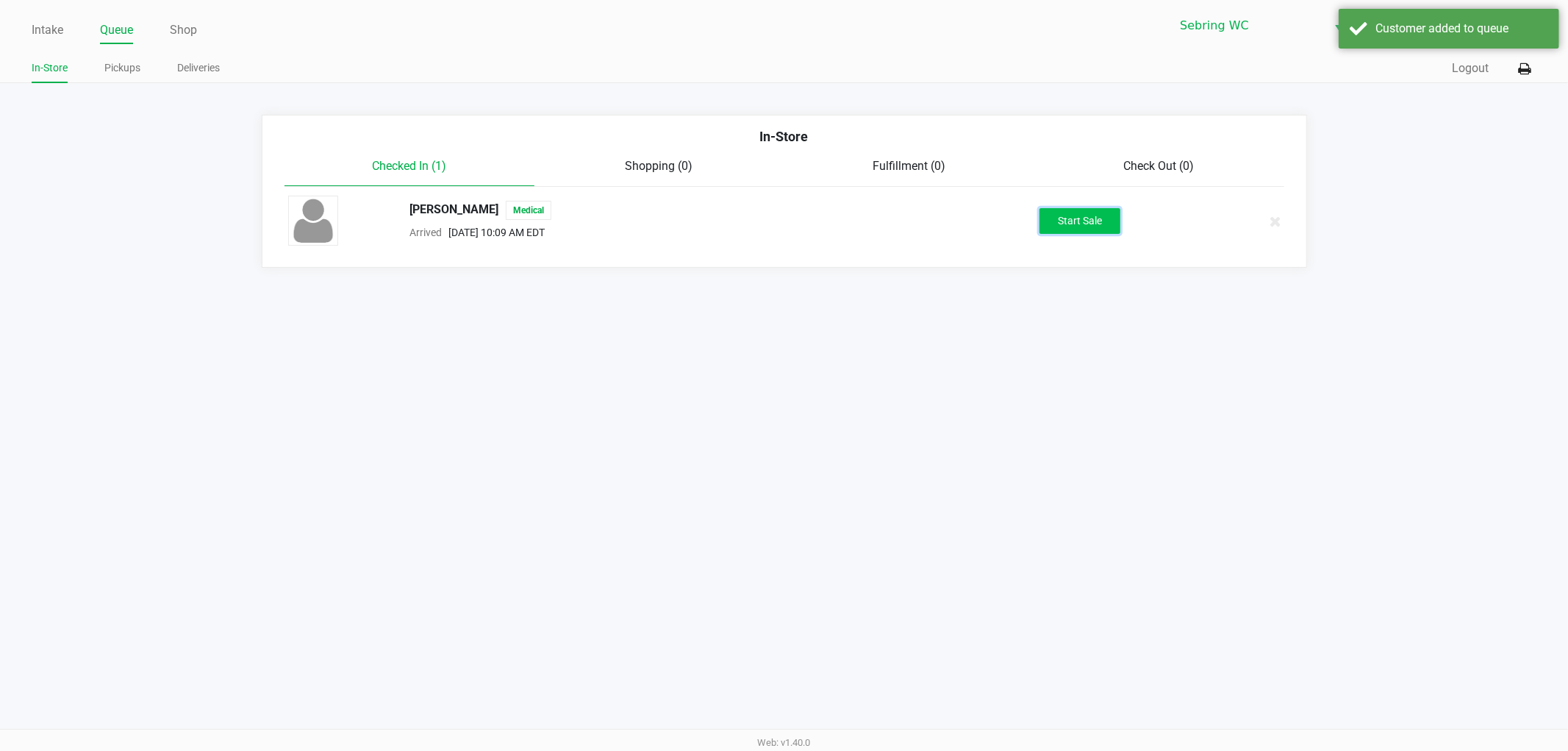
click at [1068, 214] on button "Start Sale" at bounding box center [1079, 220] width 81 height 26
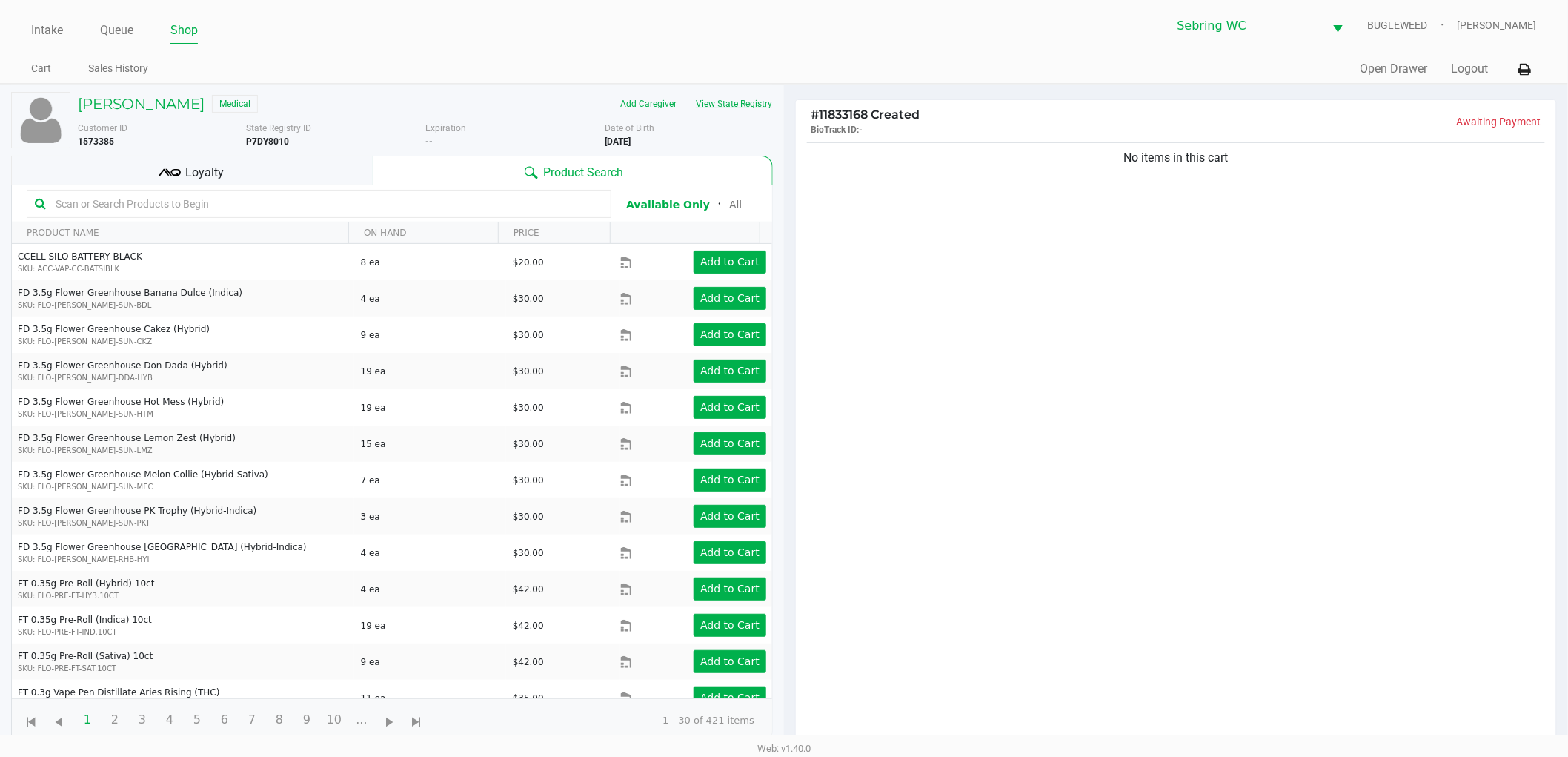
click at [716, 101] on button "View State Registry" at bounding box center [729, 104] width 87 height 23
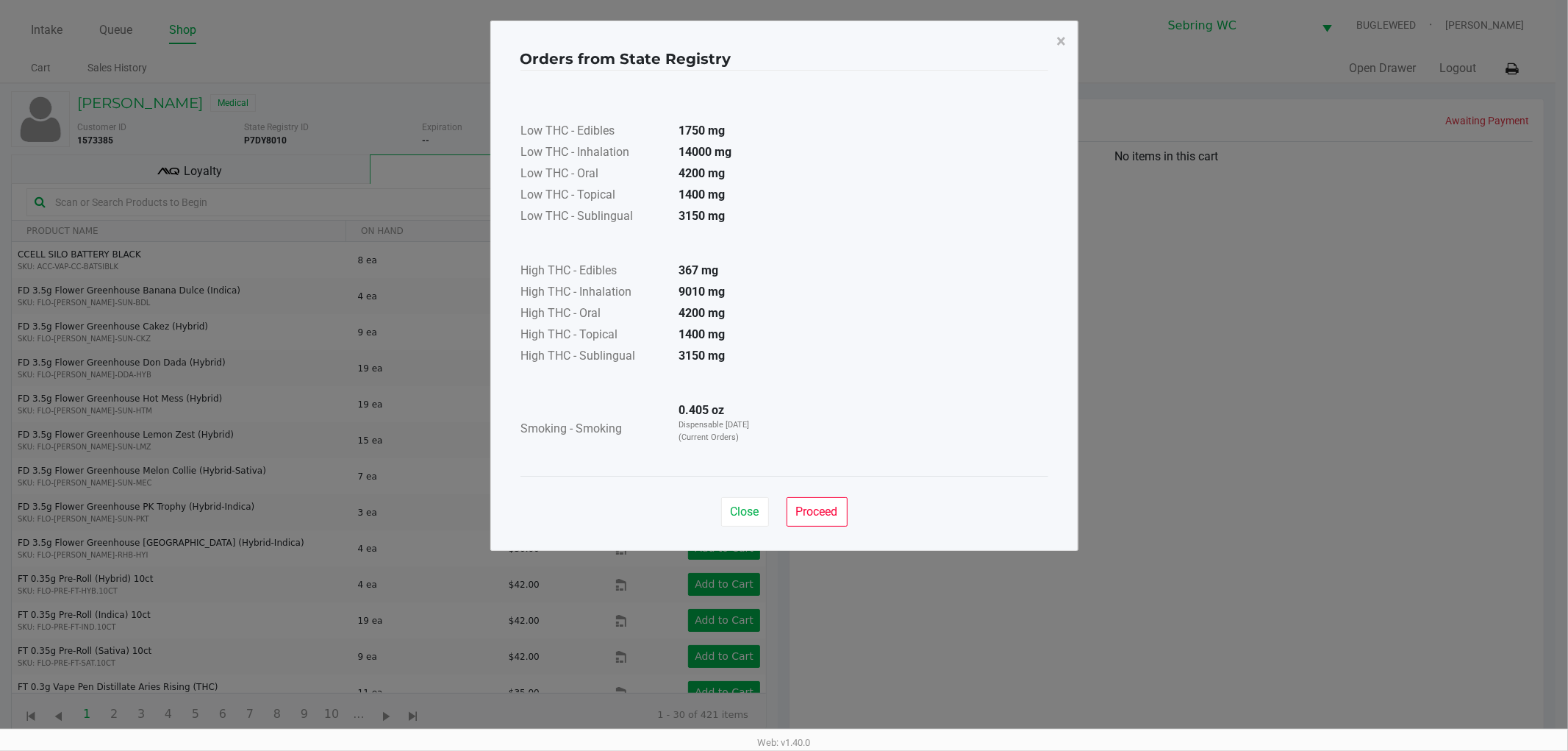
click at [700, 409] on strong "0.405 oz" at bounding box center [701, 410] width 45 height 14
click at [816, 515] on span "Proceed" at bounding box center [816, 512] width 42 height 14
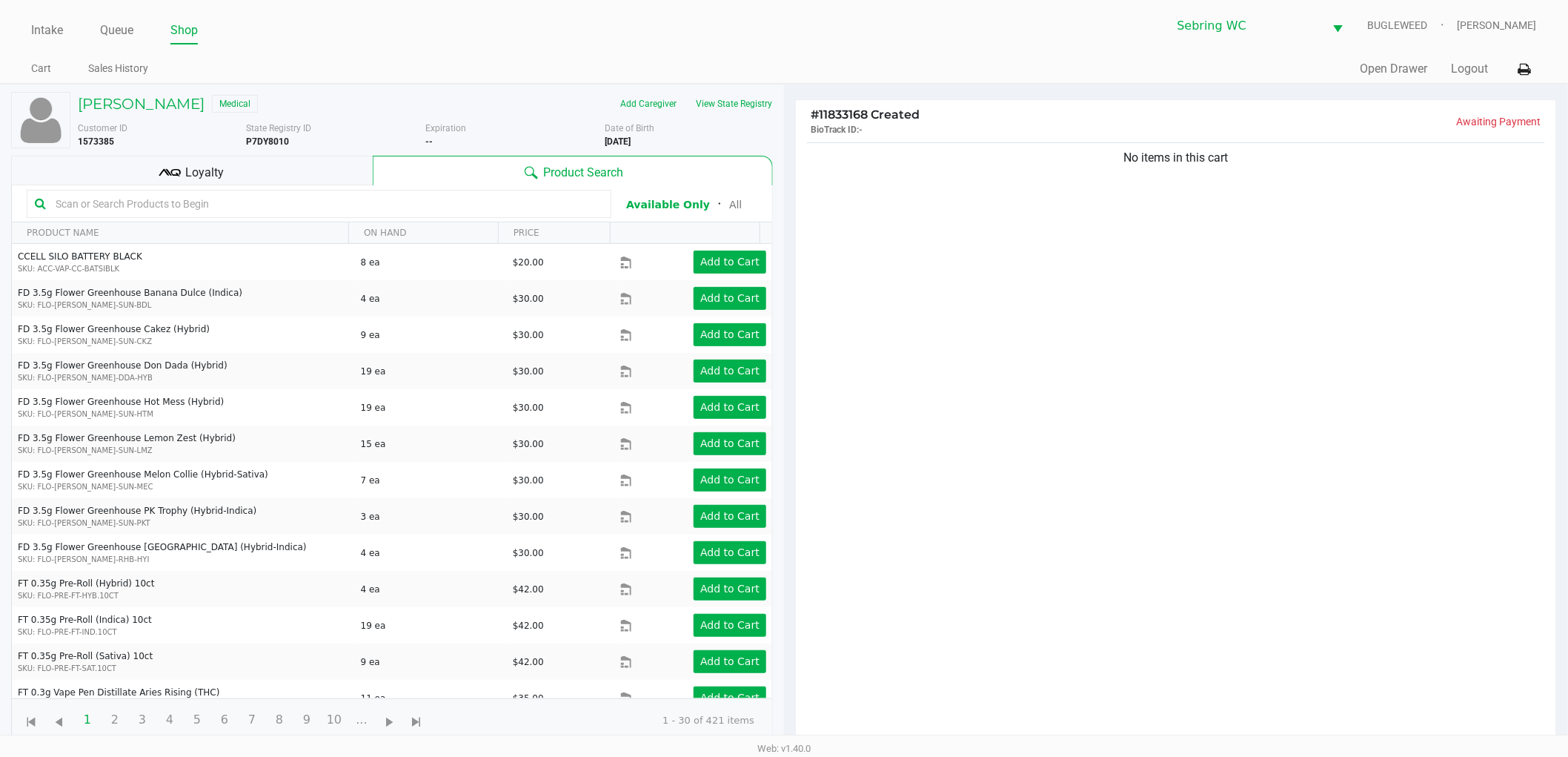
click at [958, 495] on div "No items in this cart" at bounding box center [1176, 446] width 760 height 614
drag, startPoint x: 857, startPoint y: 323, endPoint x: 871, endPoint y: 317, distance: 15.2
click at [861, 323] on div "No items in this cart" at bounding box center [1176, 446] width 760 height 614
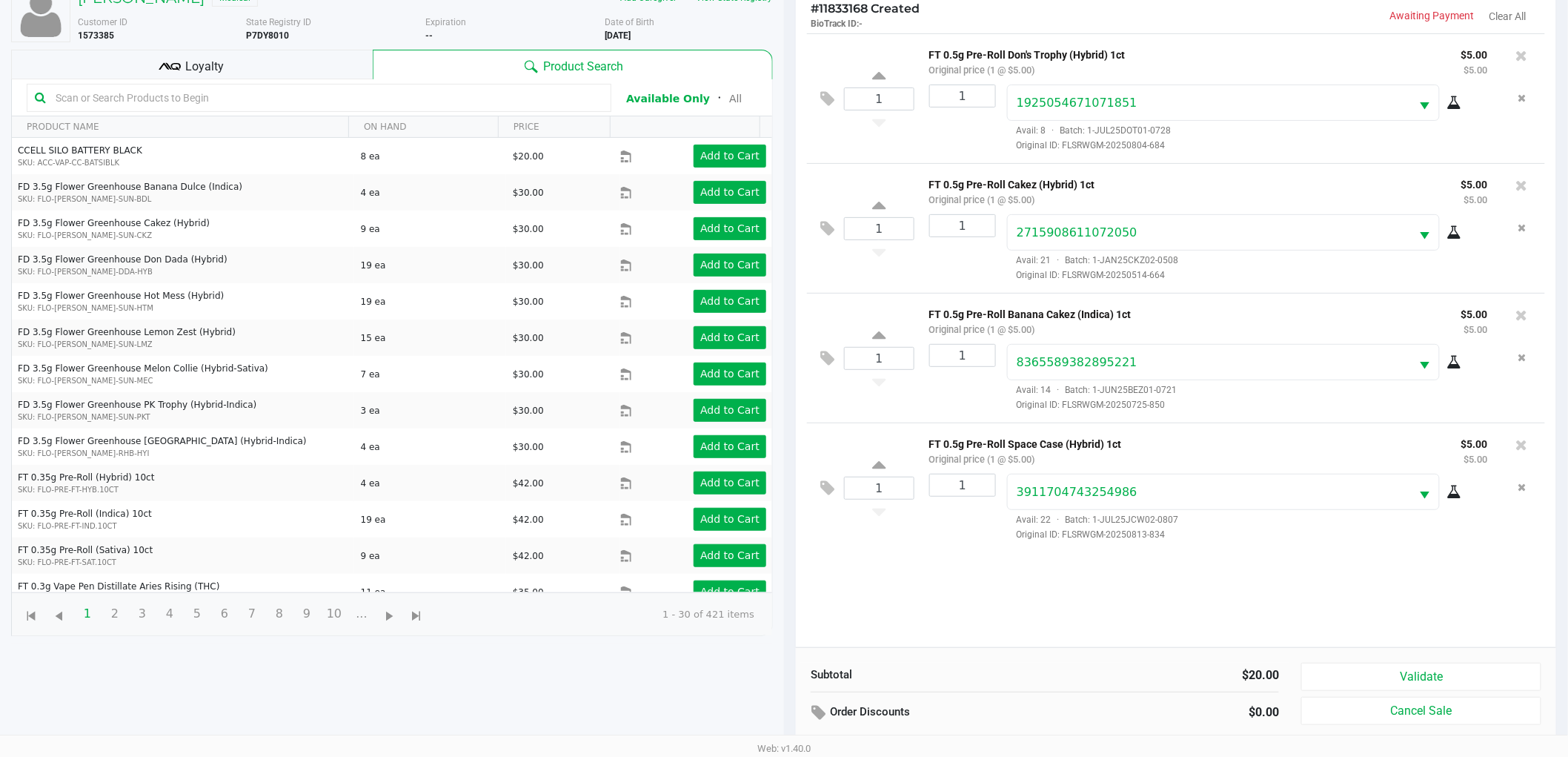
scroll to position [161, 0]
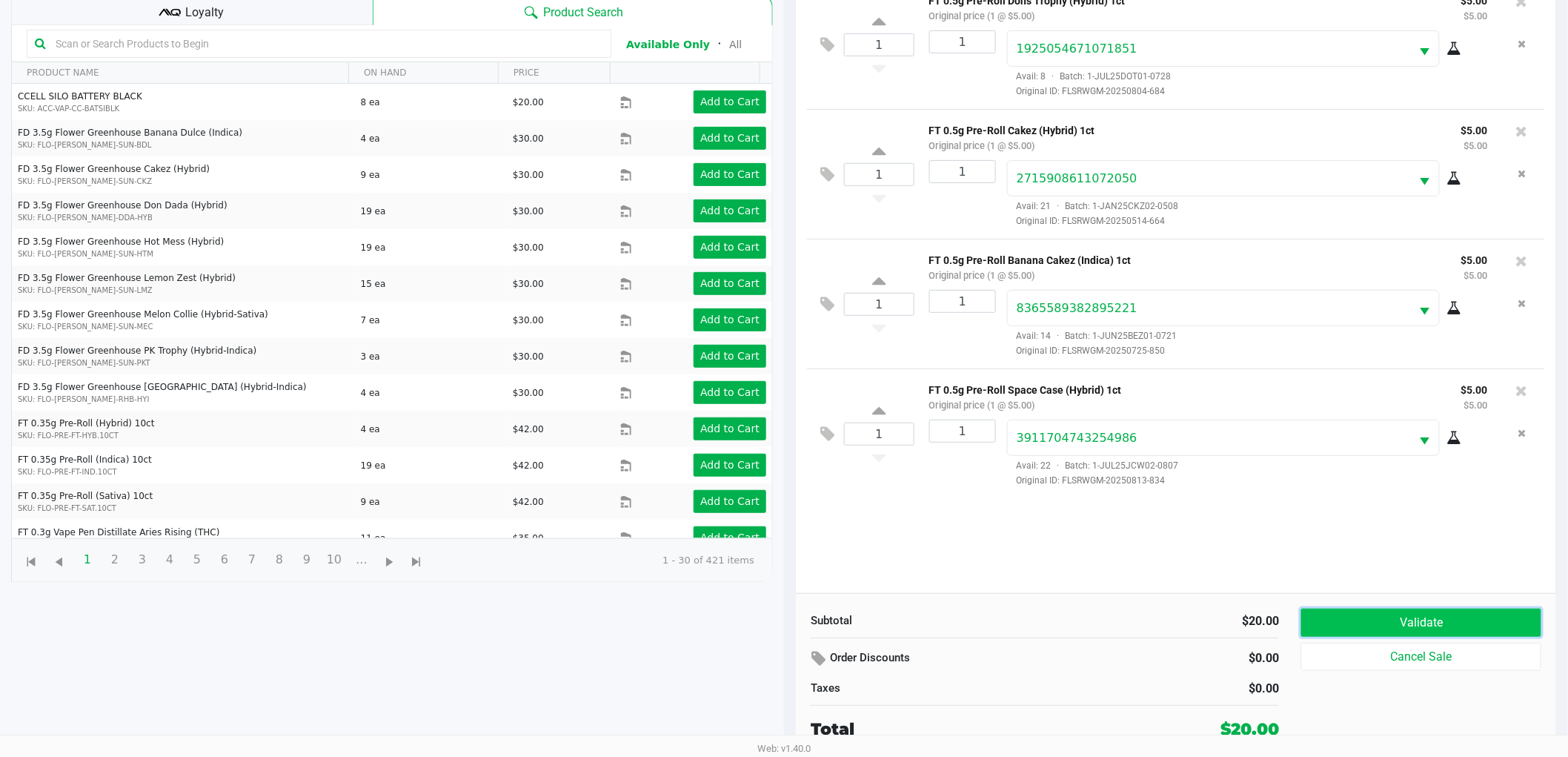
click at [1310, 624] on button "Validate" at bounding box center [1421, 622] width 240 height 28
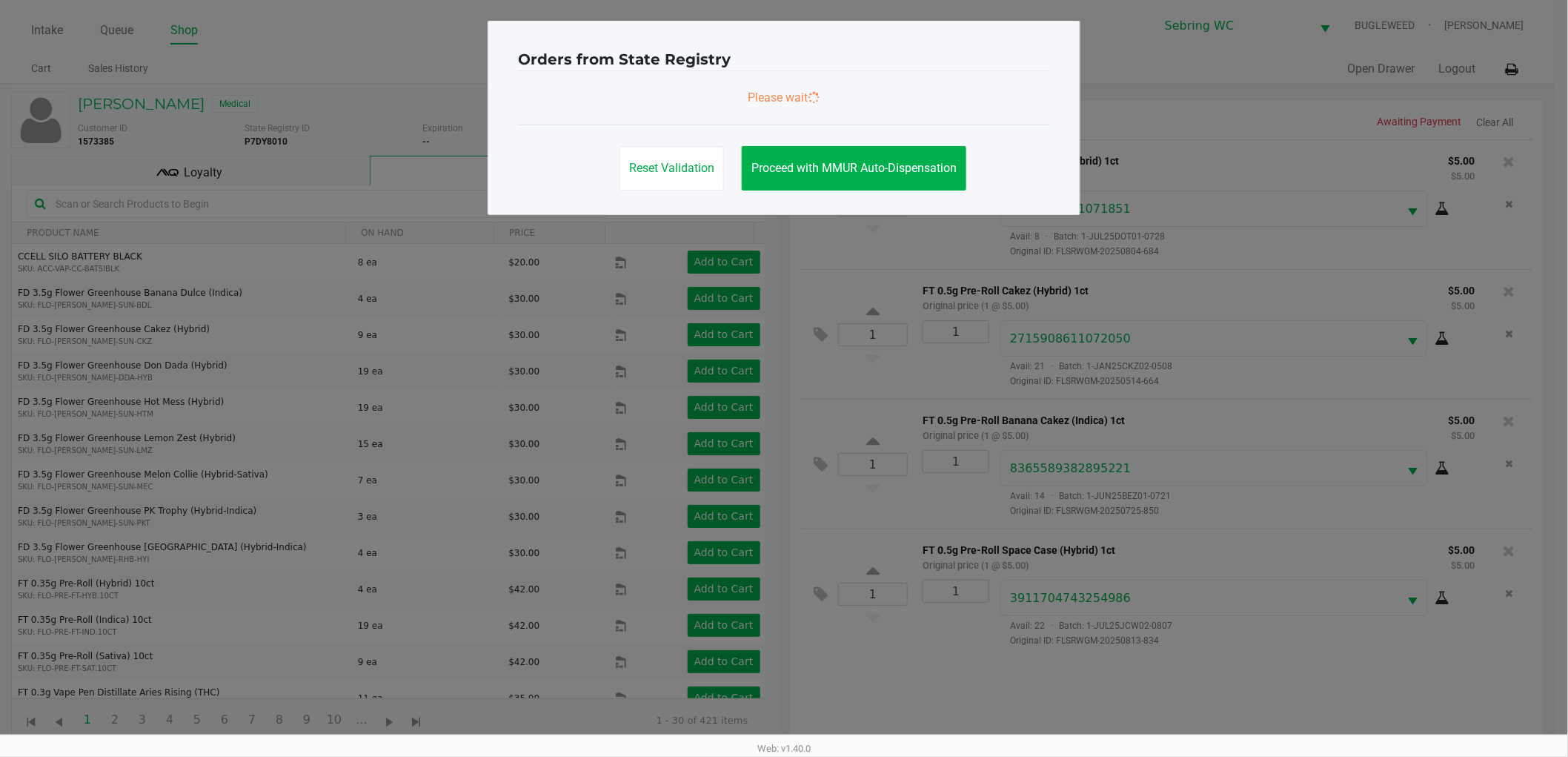
scroll to position [0, 0]
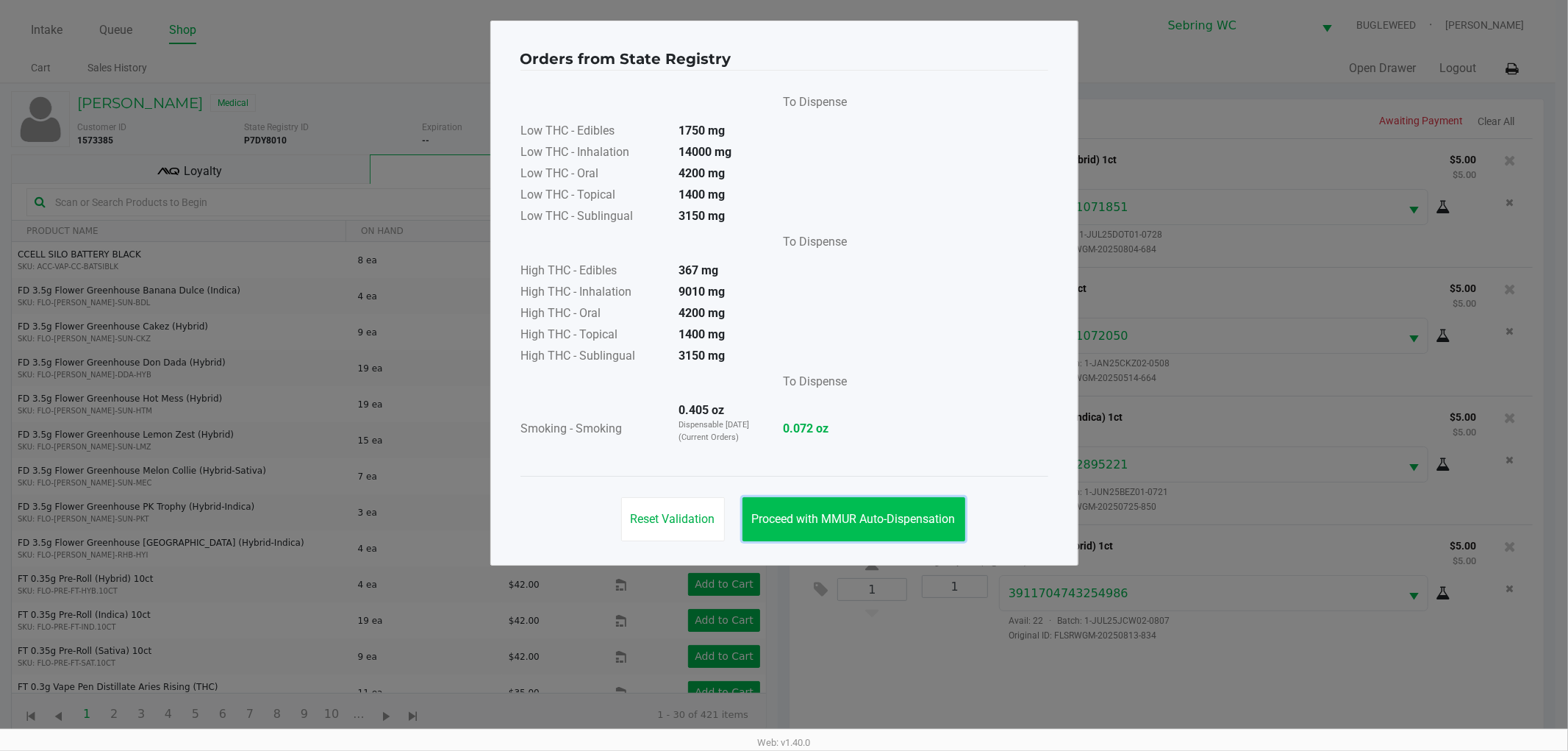
click at [877, 521] on span "Proceed with MMUR Auto-Dispensation" at bounding box center [853, 519] width 203 height 14
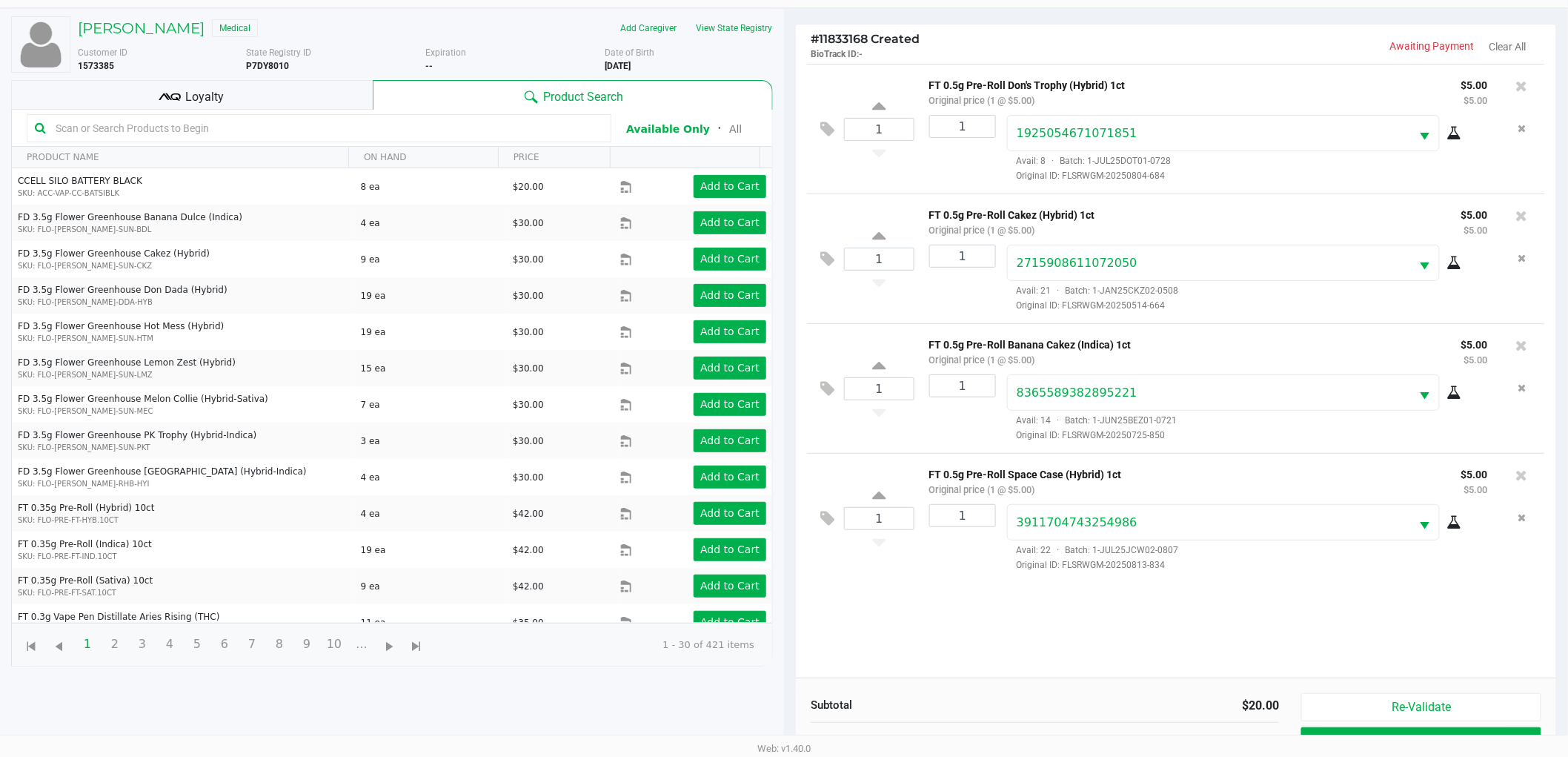
scroll to position [161, 0]
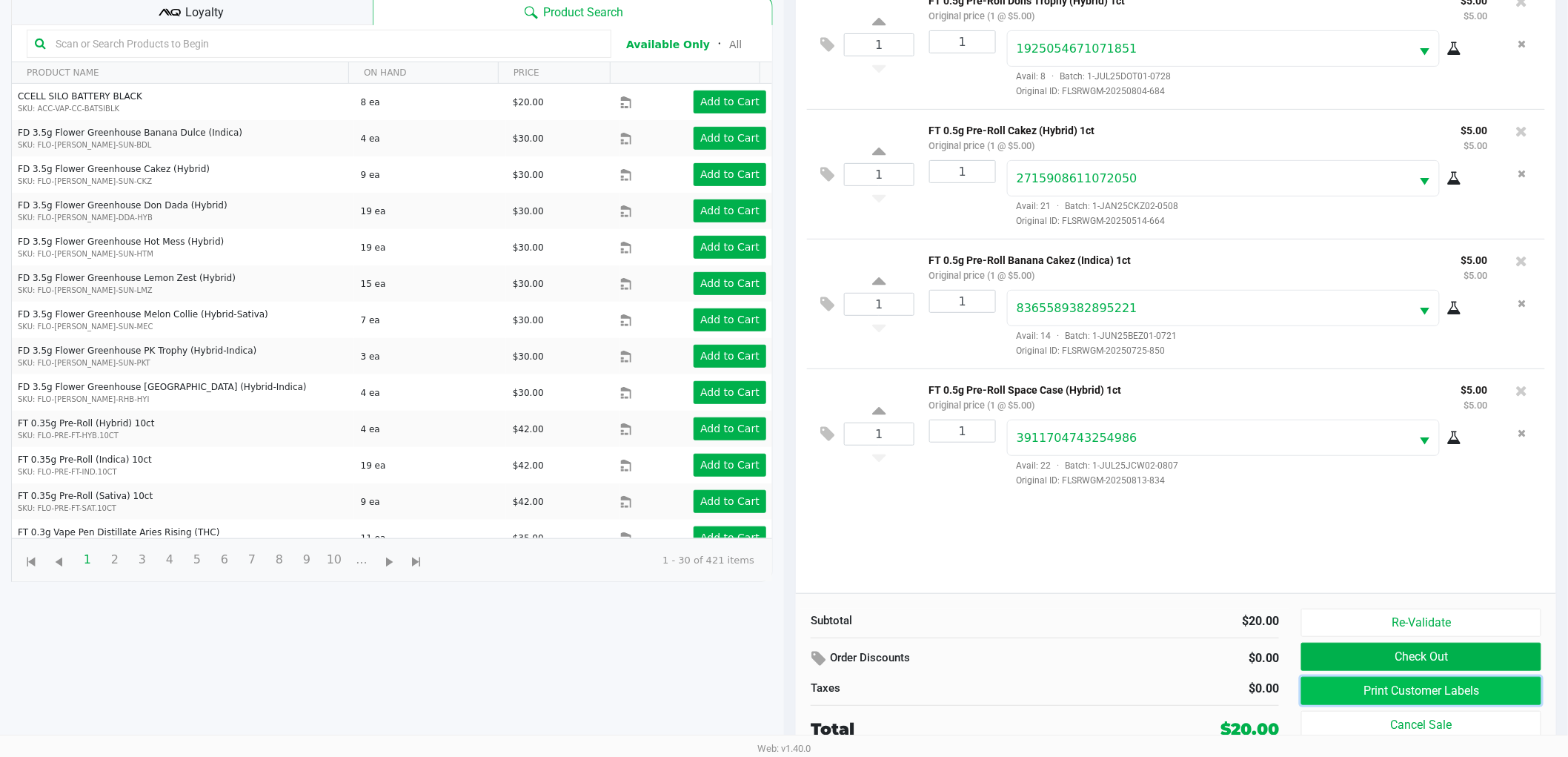
click at [1483, 682] on button "Print Customer Labels" at bounding box center [1421, 690] width 240 height 28
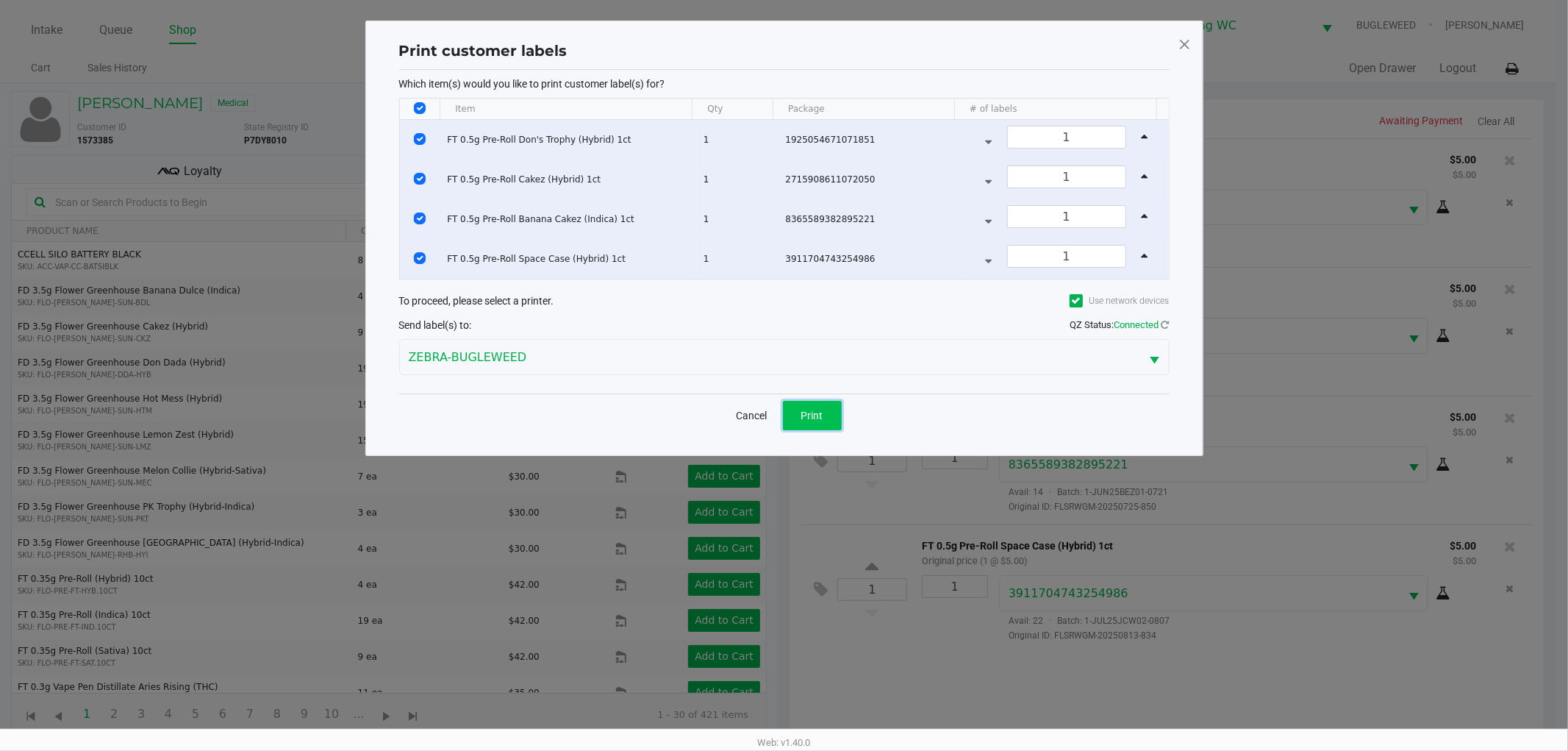
click at [820, 423] on button "Print" at bounding box center [812, 415] width 59 height 29
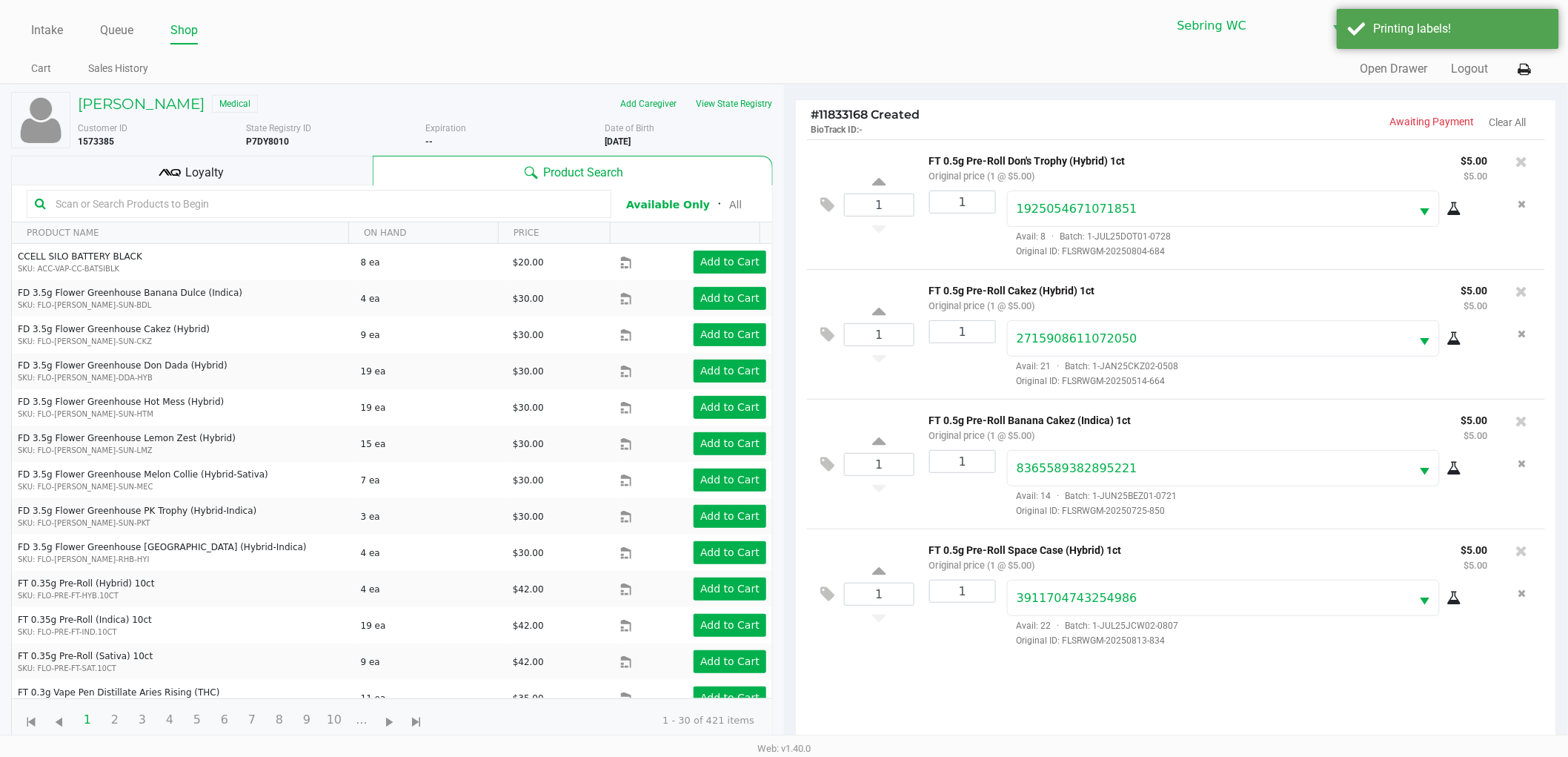
scroll to position [161, 0]
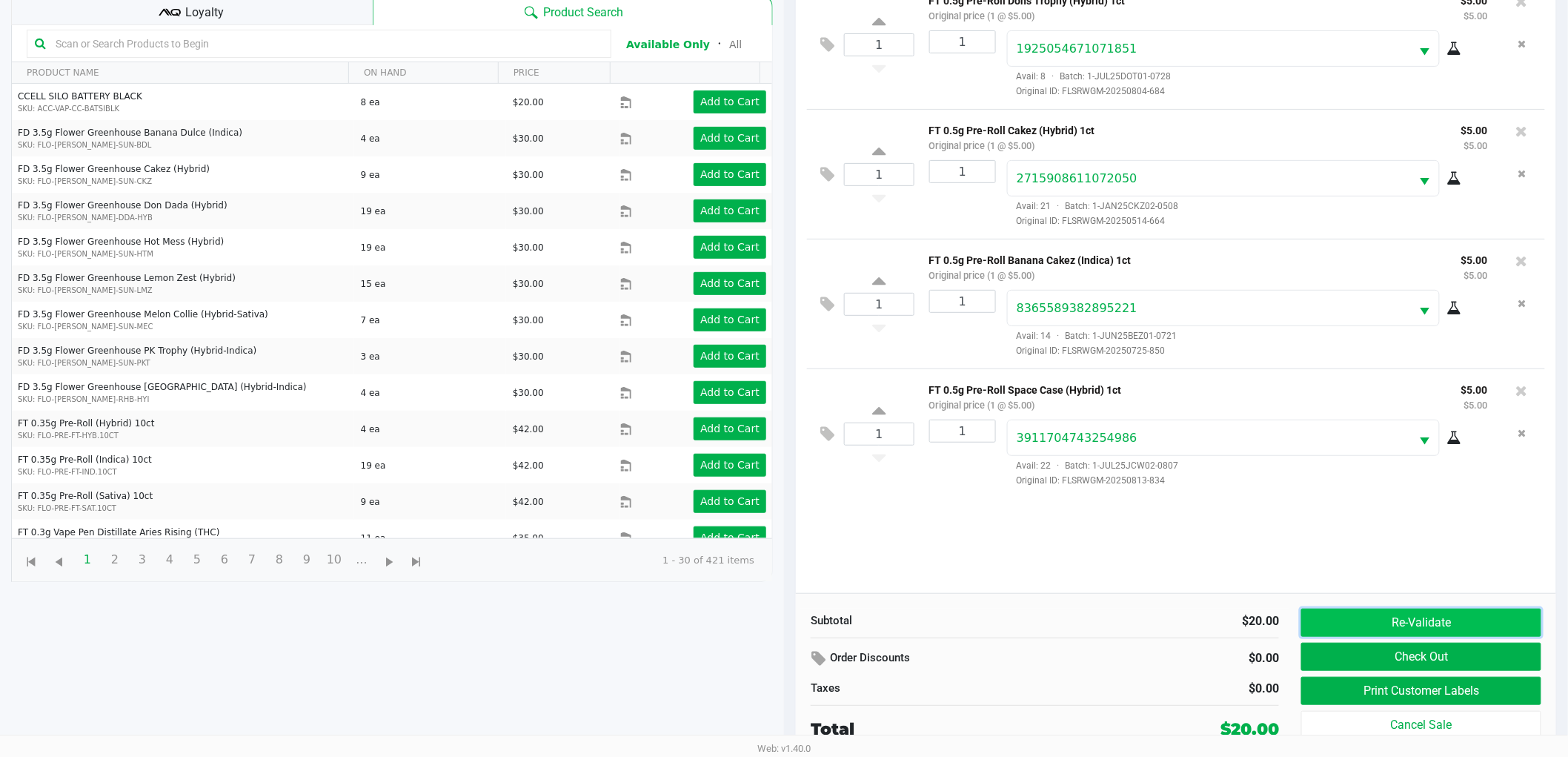
click at [1391, 624] on button "Re-Validate" at bounding box center [1421, 622] width 240 height 28
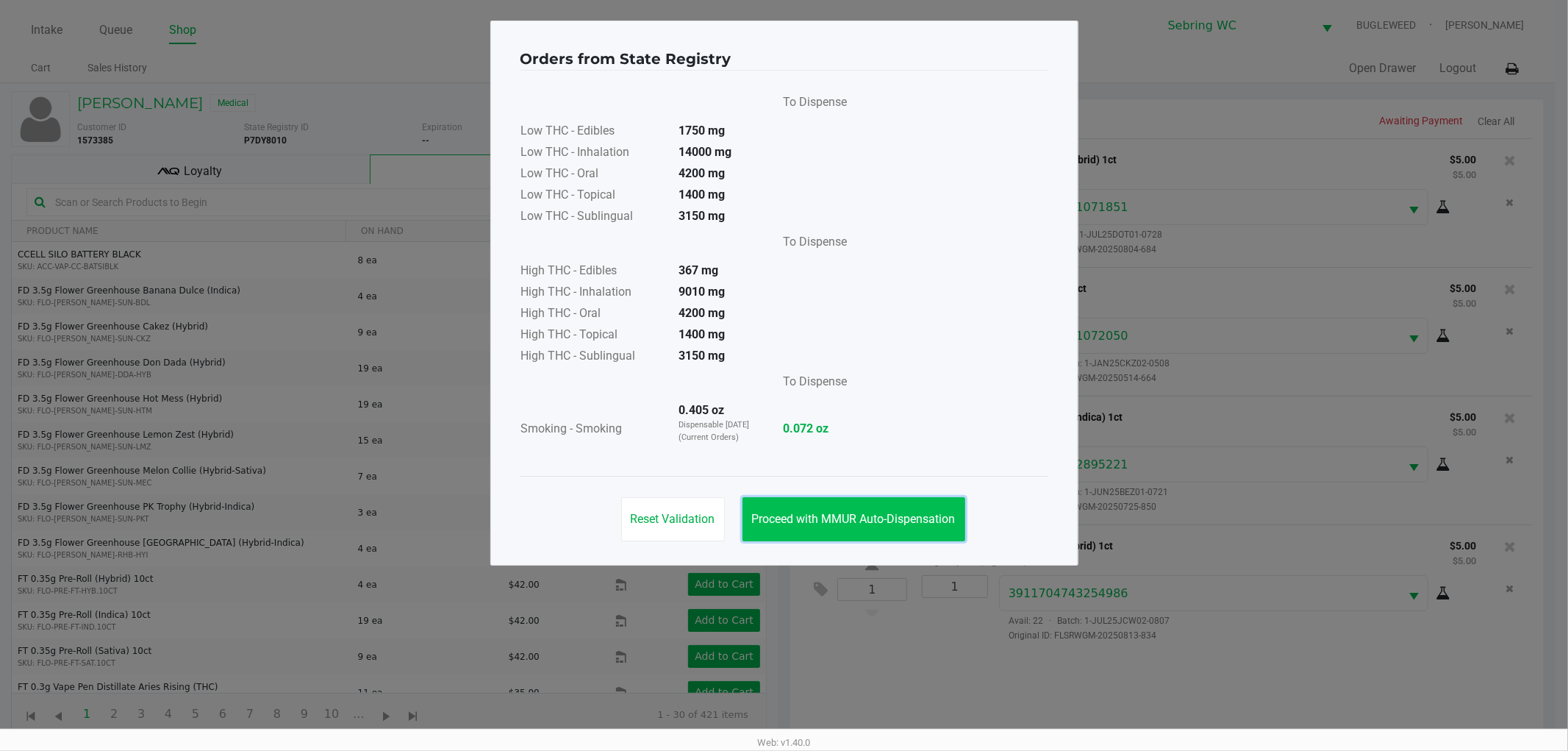
click at [918, 513] on span "Proceed with MMUR Auto-Dispensation" at bounding box center [853, 519] width 203 height 14
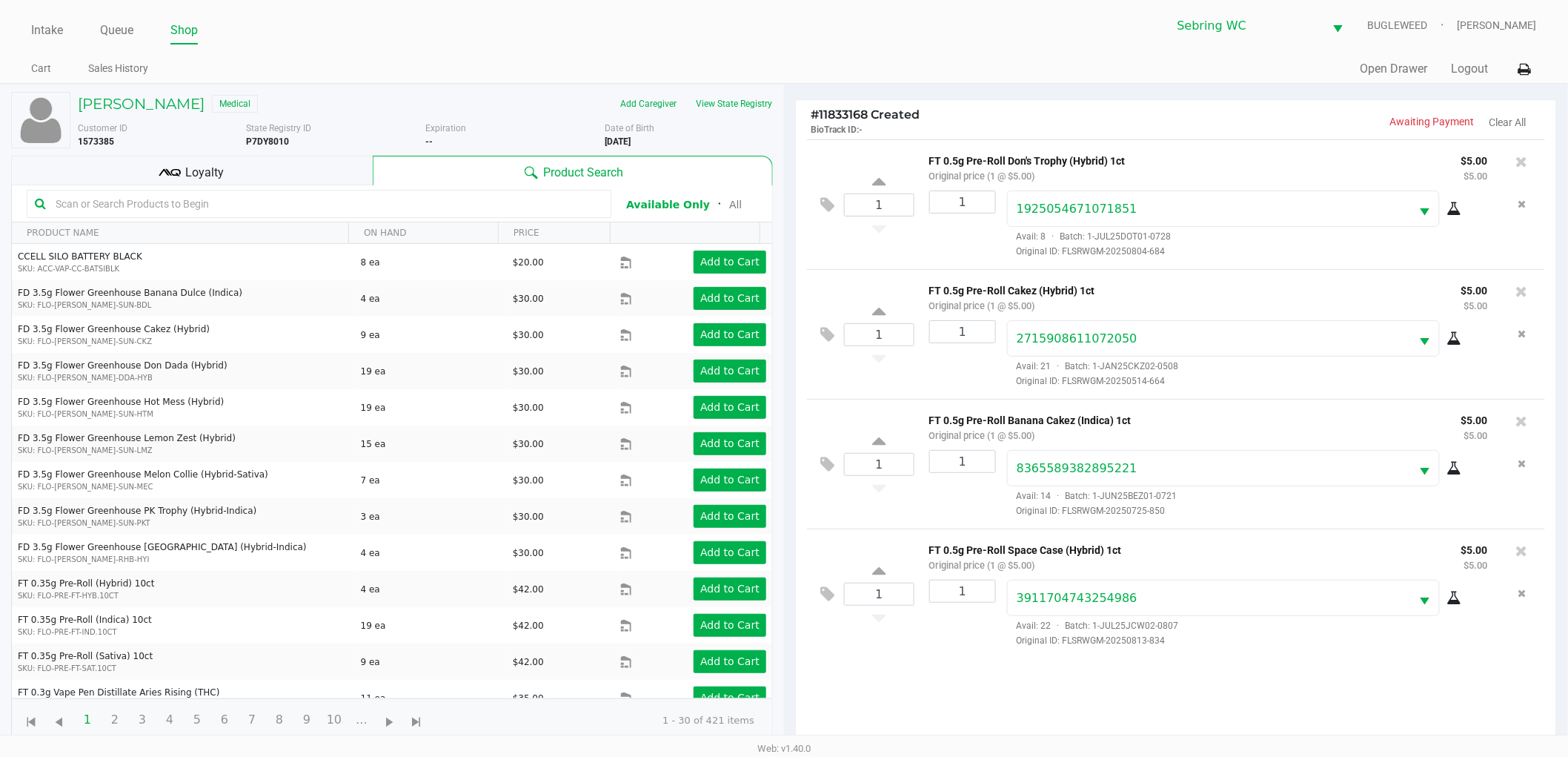
click at [616, 144] on b "8/03/1989" at bounding box center [617, 142] width 26 height 11
click at [618, 144] on b "8/03/1989" at bounding box center [617, 142] width 26 height 11
click at [251, 174] on div "Loyalty" at bounding box center [192, 170] width 362 height 30
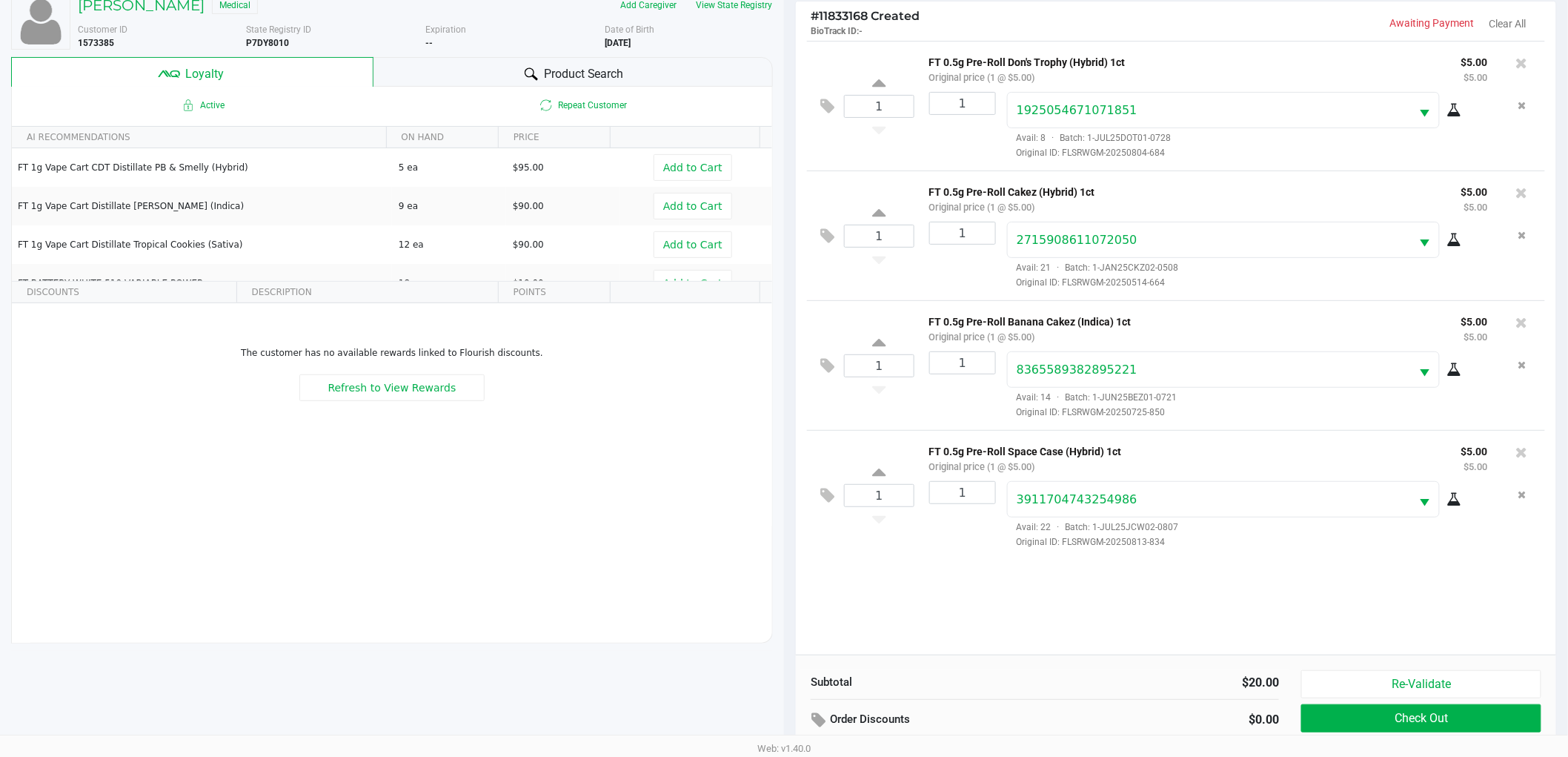
scroll to position [178, 0]
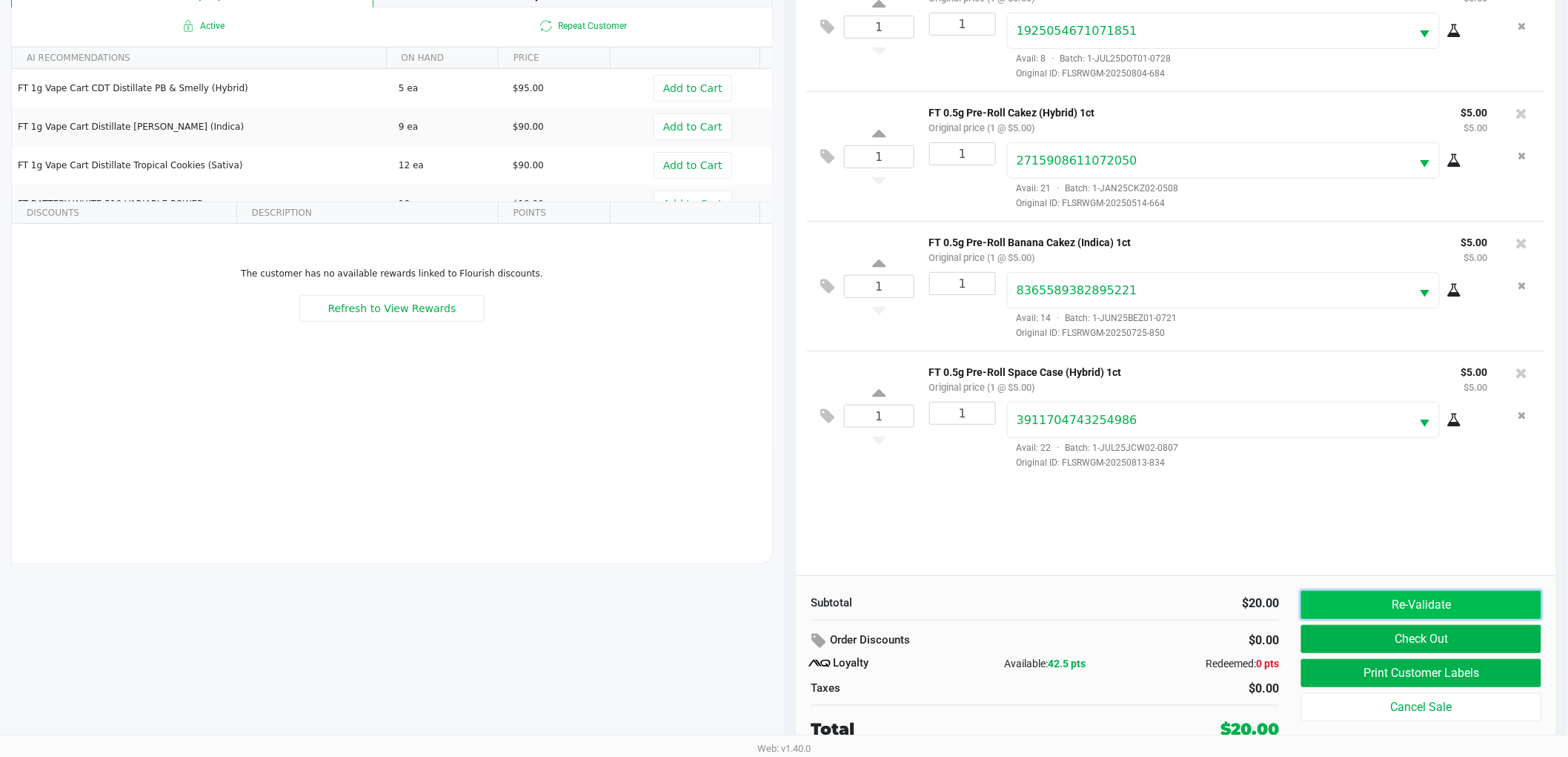
click at [1440, 607] on button "Re-Validate" at bounding box center [1421, 604] width 240 height 28
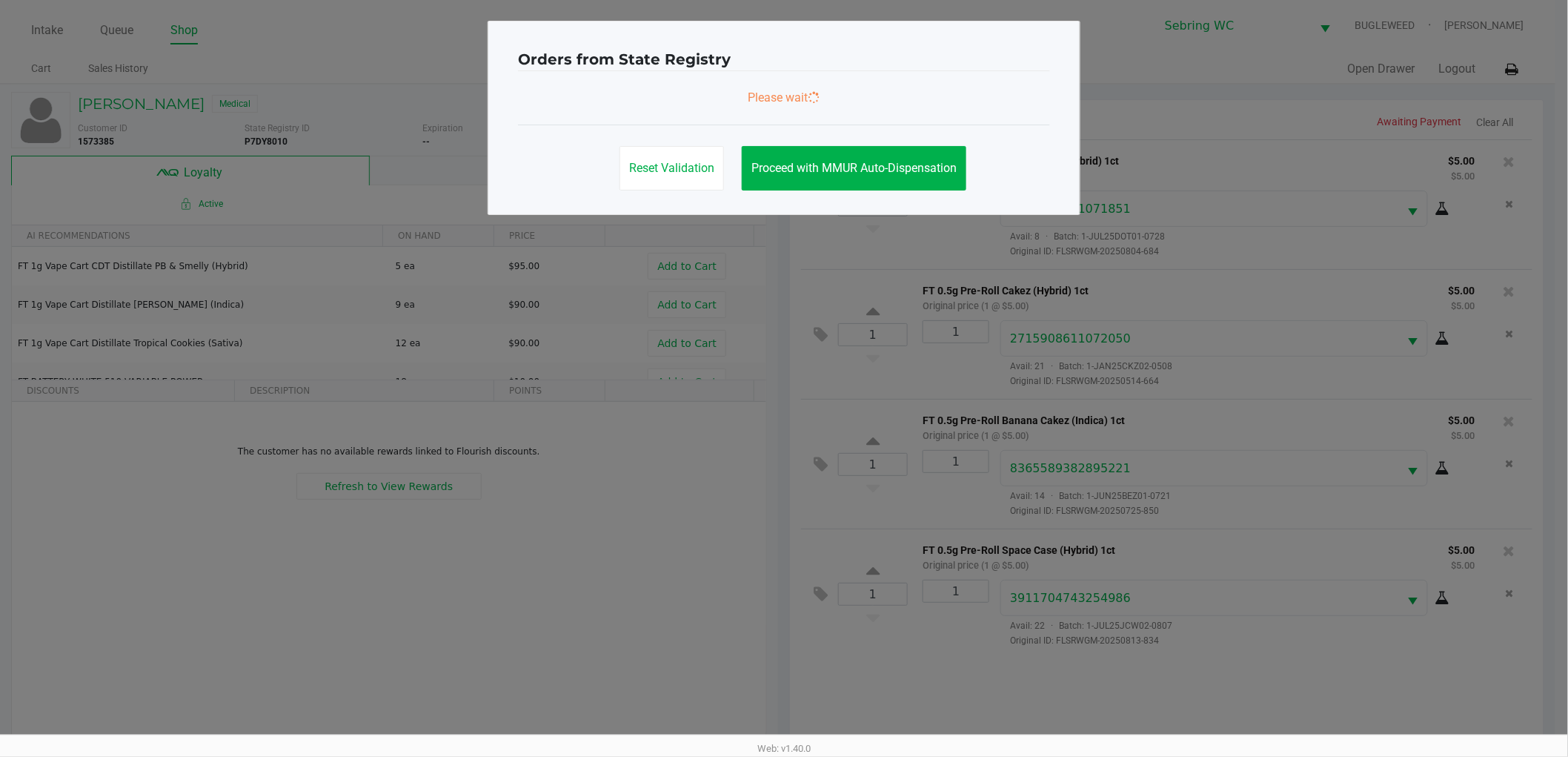
scroll to position [0, 0]
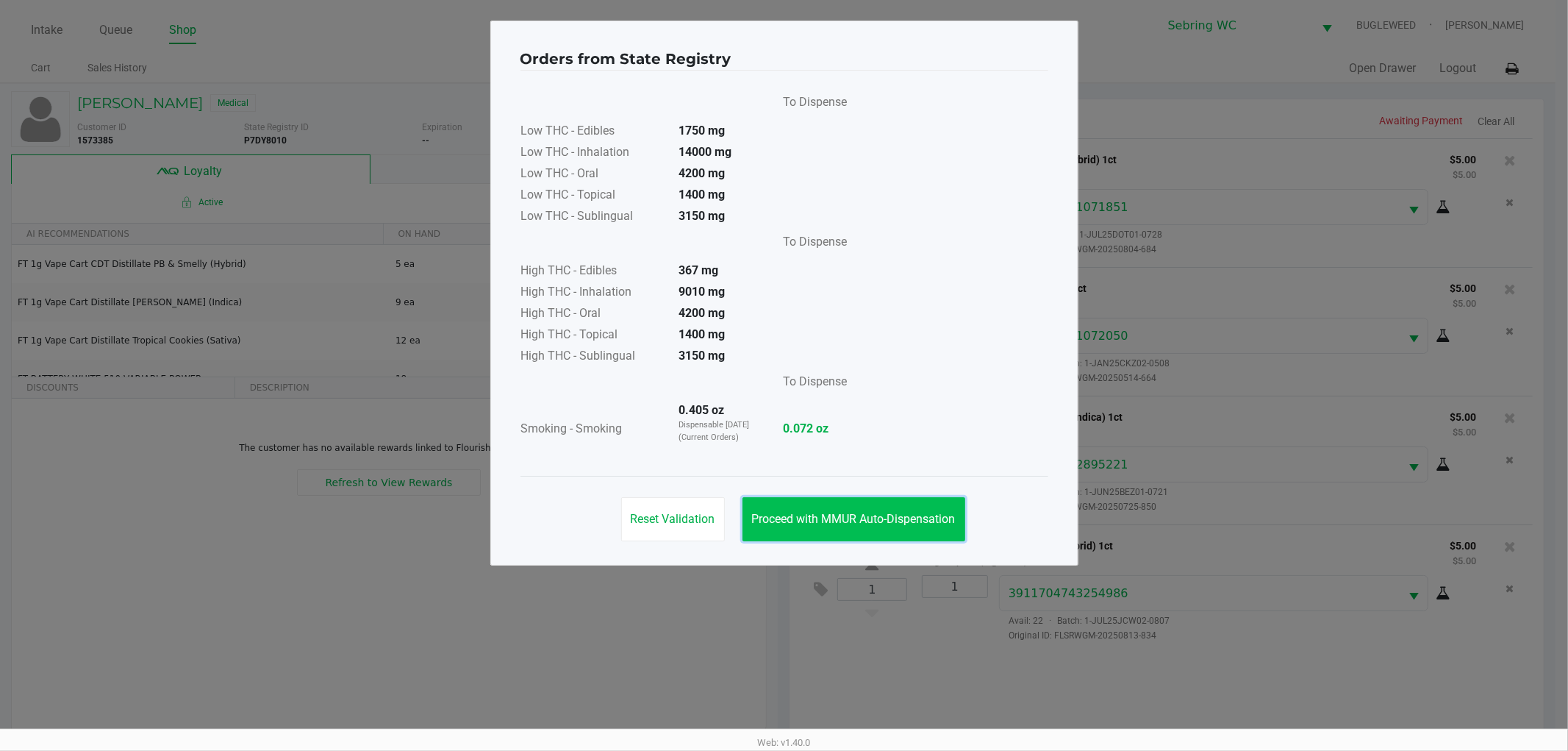
click at [813, 519] on span "Proceed with MMUR Auto-Dispensation" at bounding box center [853, 519] width 203 height 14
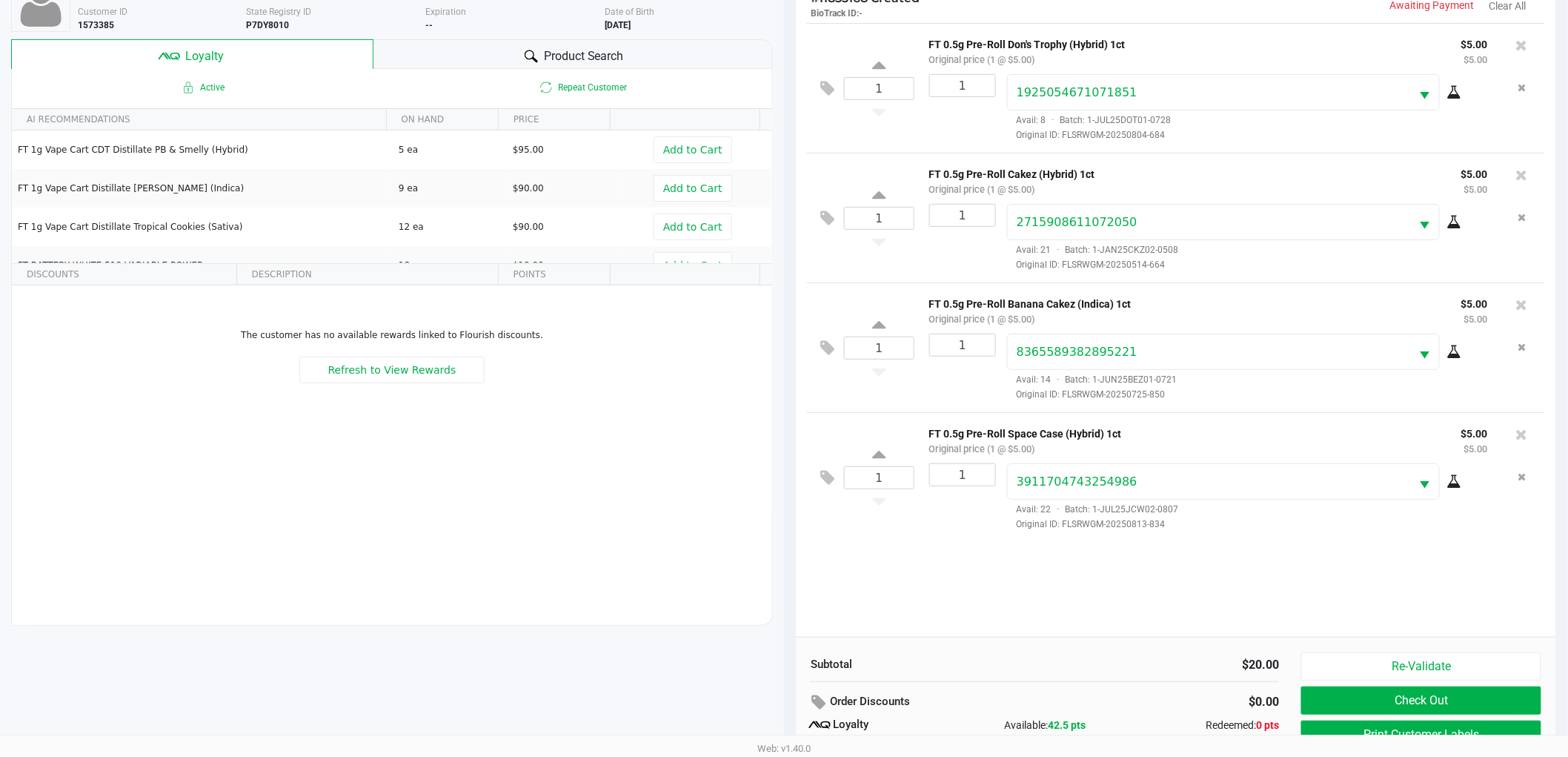
scroll to position [178, 0]
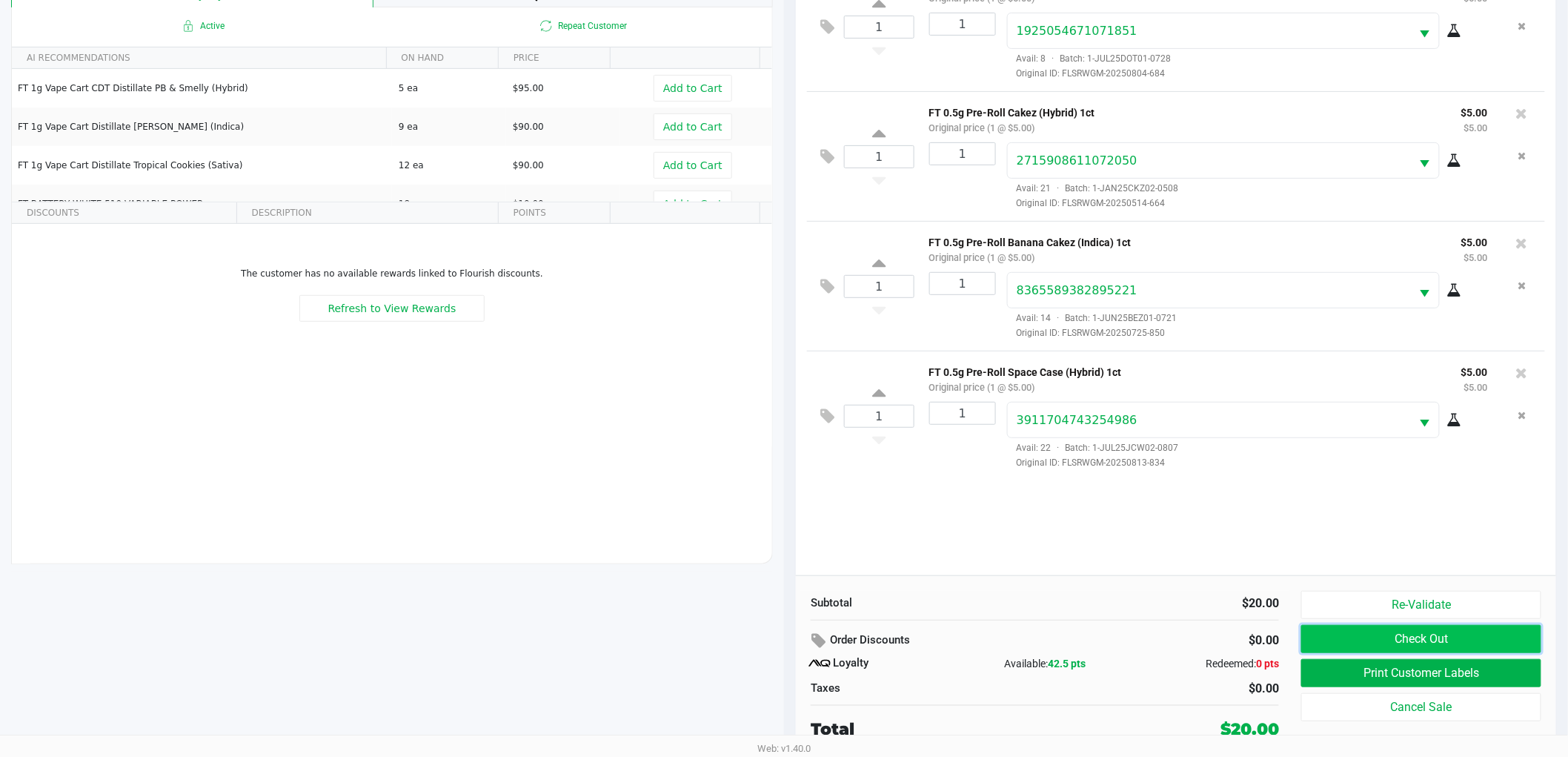
click at [1394, 641] on button "Check Out" at bounding box center [1421, 638] width 240 height 28
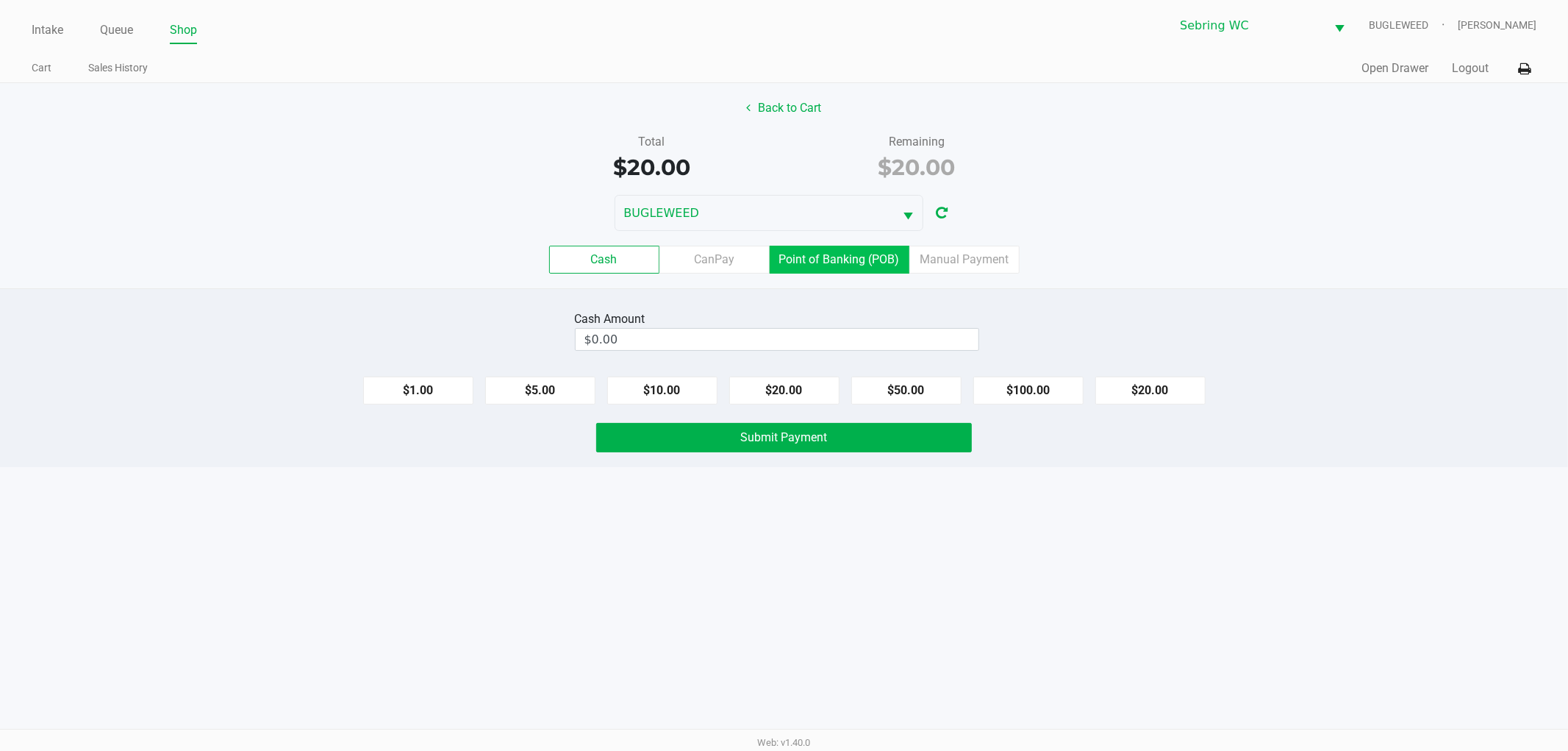
click at [840, 267] on label "Point of Banking (POB)" at bounding box center [839, 259] width 139 height 28
click at [0, 0] on 7 "Point of Banking (POB)" at bounding box center [0, 0] width 0 height 0
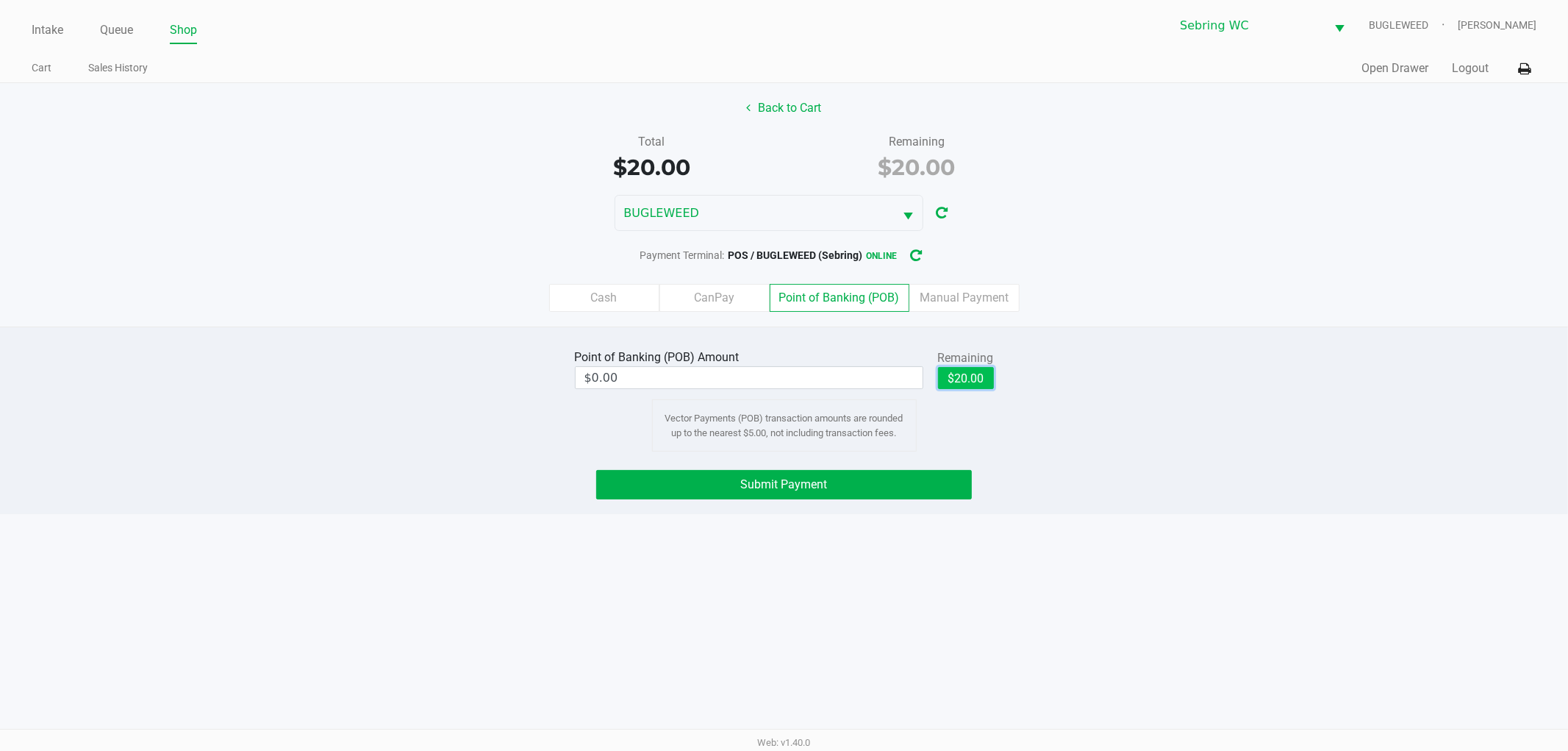
click at [975, 386] on button "$20.00" at bounding box center [966, 378] width 56 height 22
type input "$20.00"
click at [861, 479] on button "Submit Payment" at bounding box center [784, 484] width 376 height 29
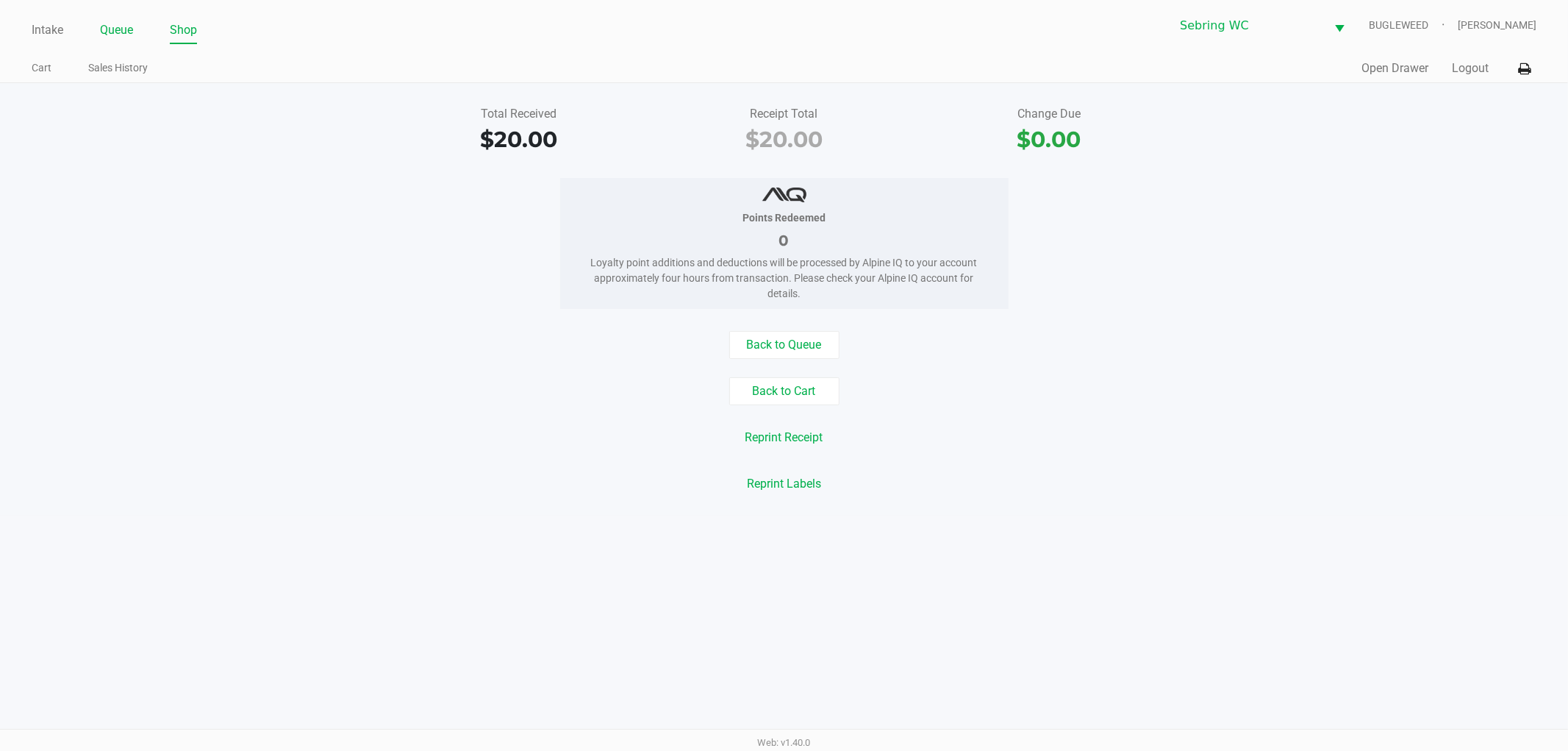
click at [125, 32] on link "Queue" at bounding box center [116, 29] width 33 height 20
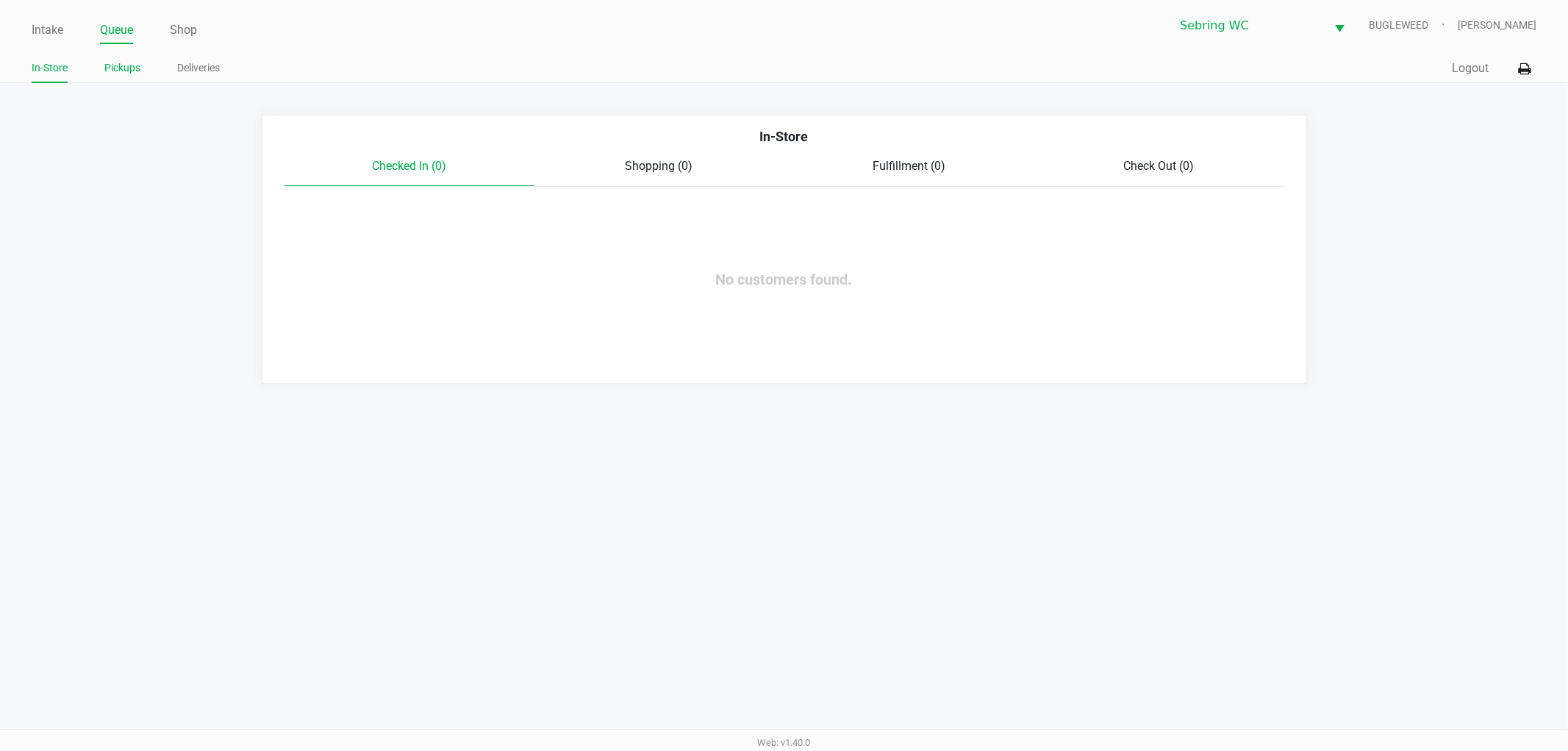
click at [122, 72] on link "Pickups" at bounding box center [122, 68] width 36 height 19
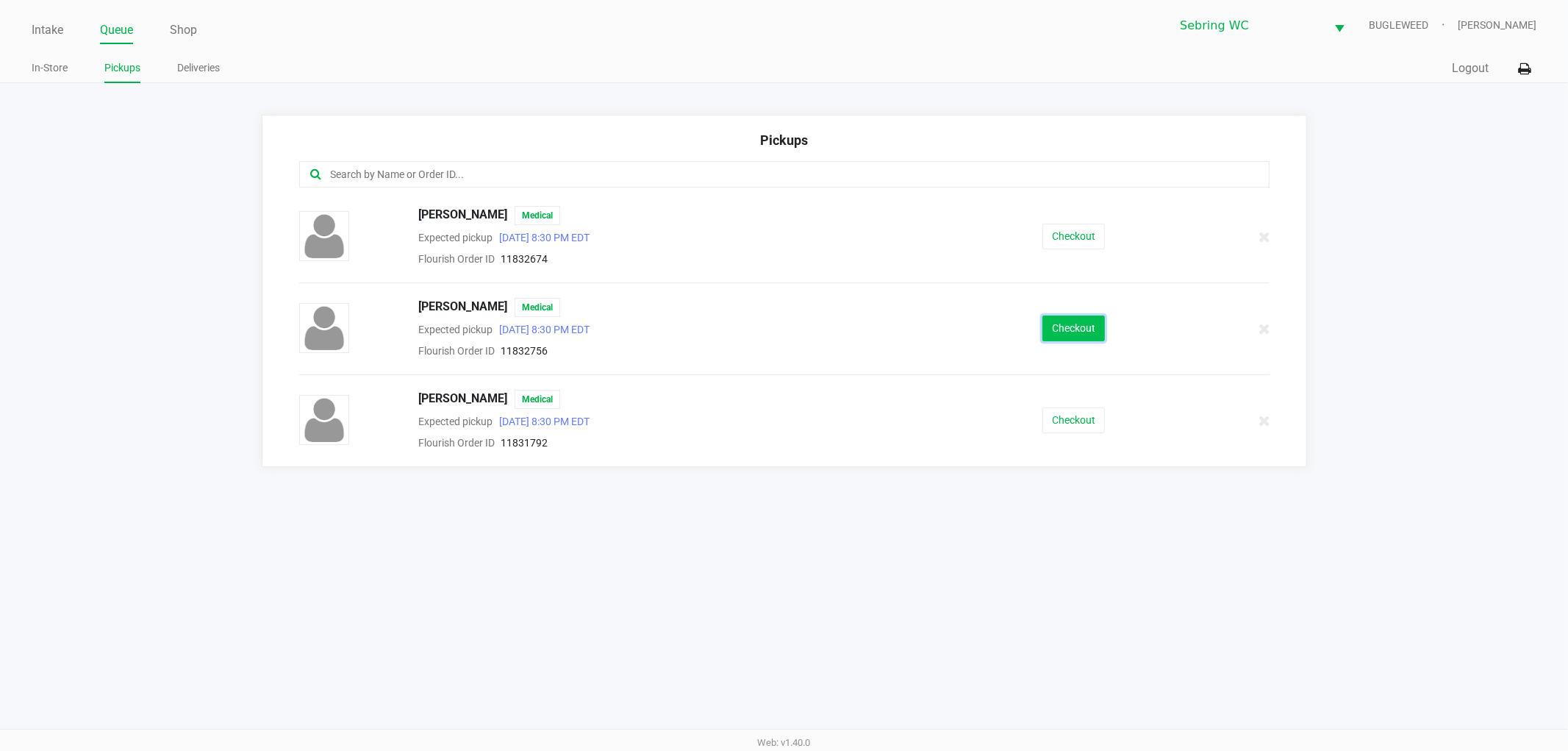
click at [1073, 335] on button "Checkout" at bounding box center [1073, 328] width 62 height 26
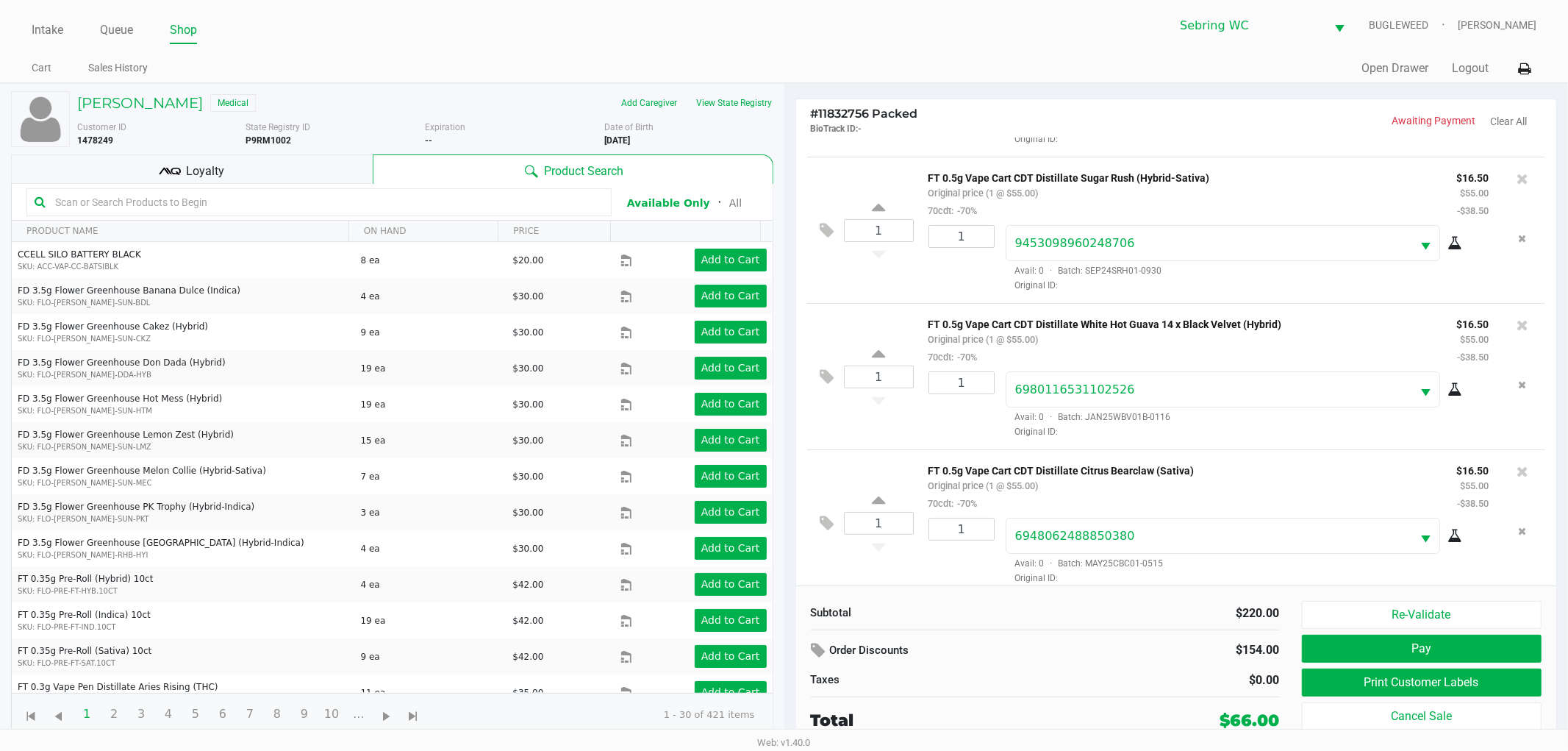
scroll to position [141, 0]
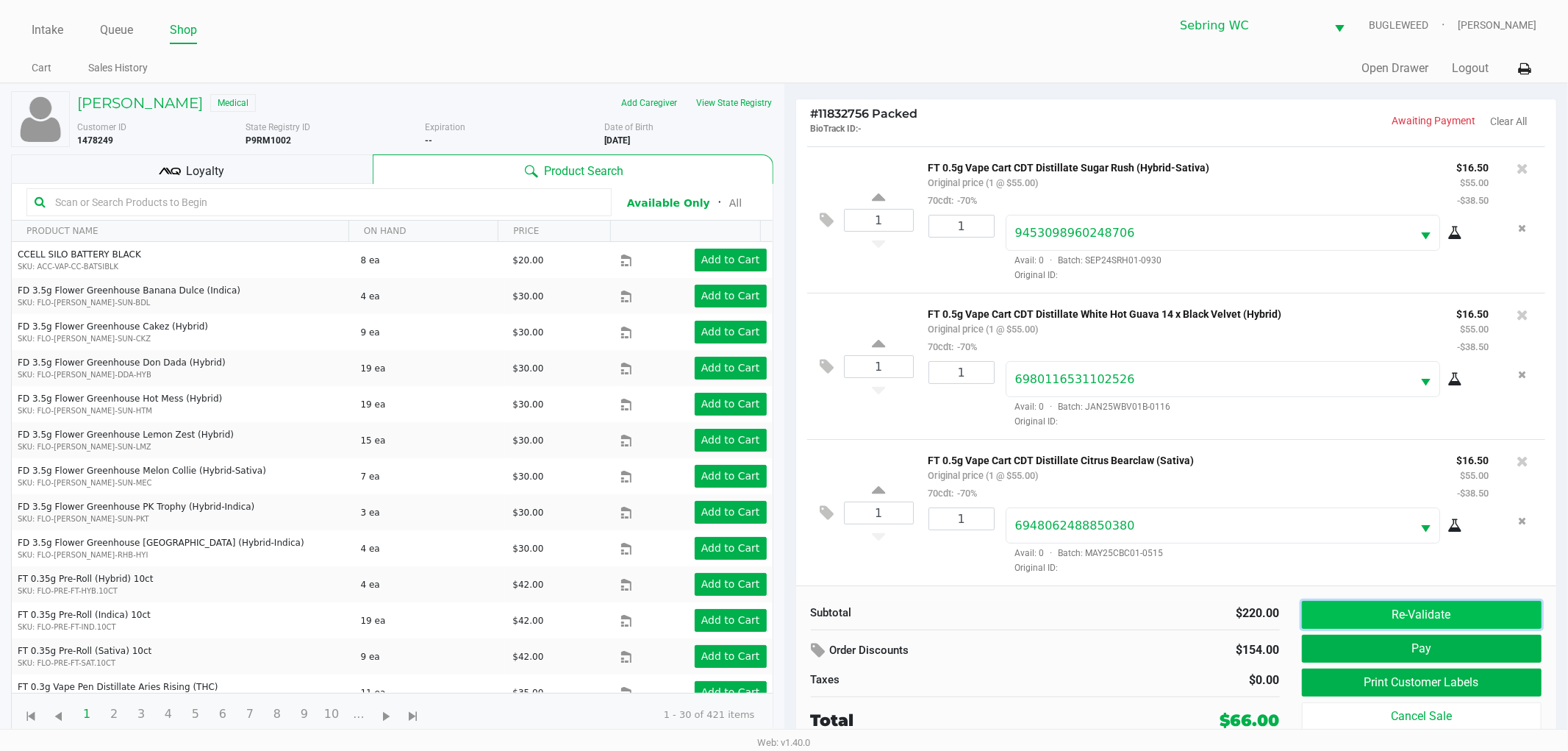
click at [1389, 618] on button "Re-Validate" at bounding box center [1421, 614] width 241 height 28
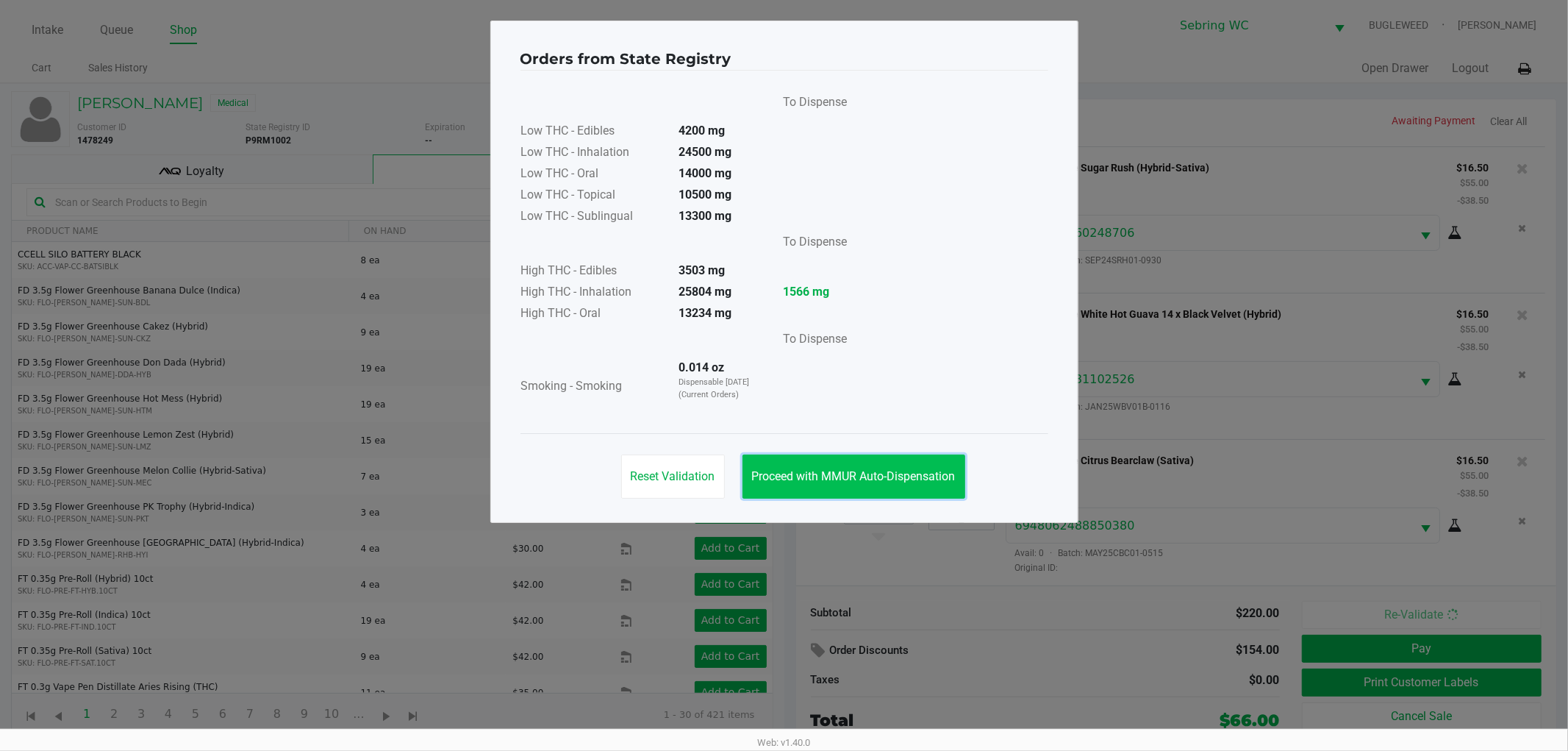
click at [847, 469] on span "Proceed with MMUR Auto-Dispensation" at bounding box center [853, 476] width 203 height 14
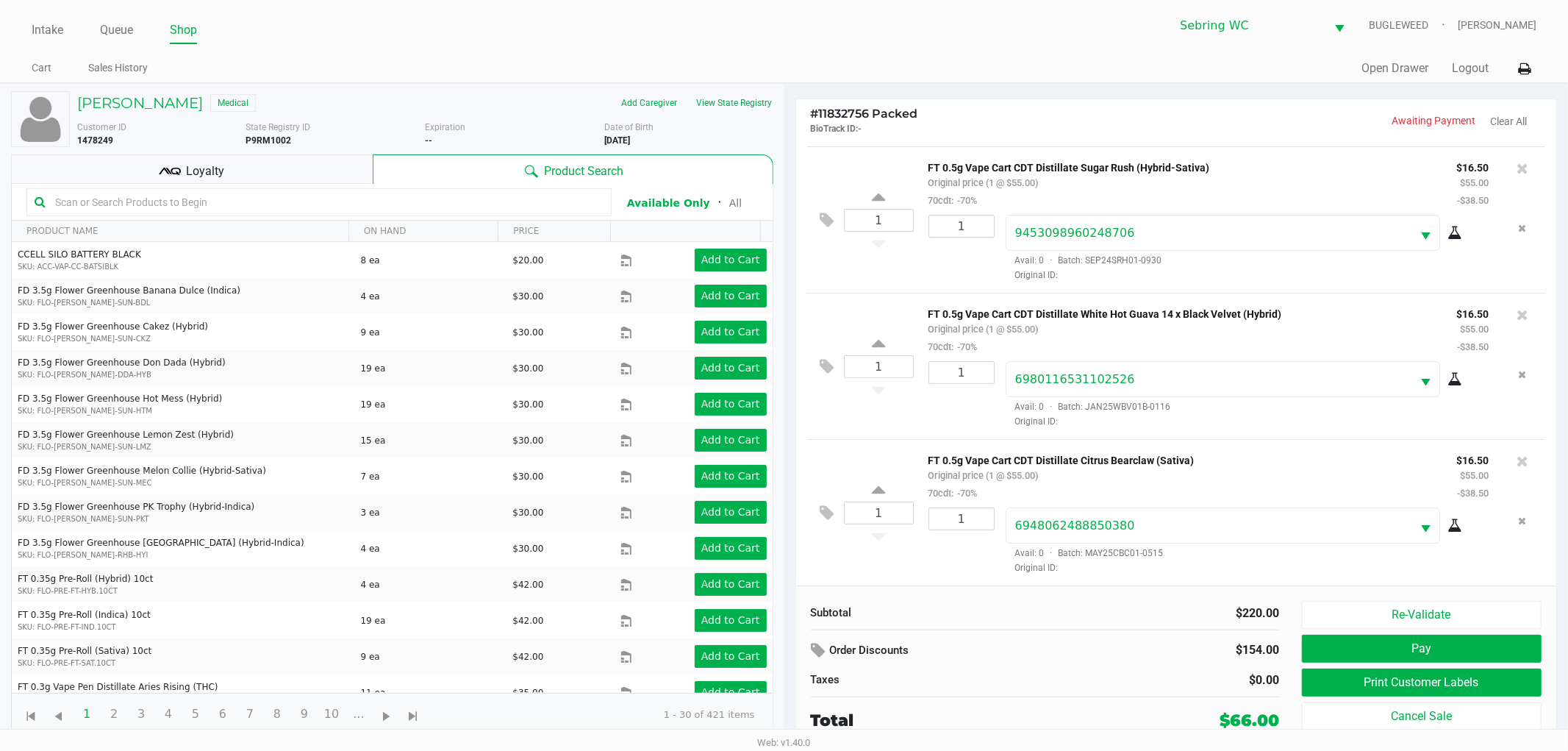
click at [1113, 459] on p "FT 0.5g Vape Cart CDT Distillate Citrus Bearclaw (Sativa)" at bounding box center [1181, 458] width 505 height 15
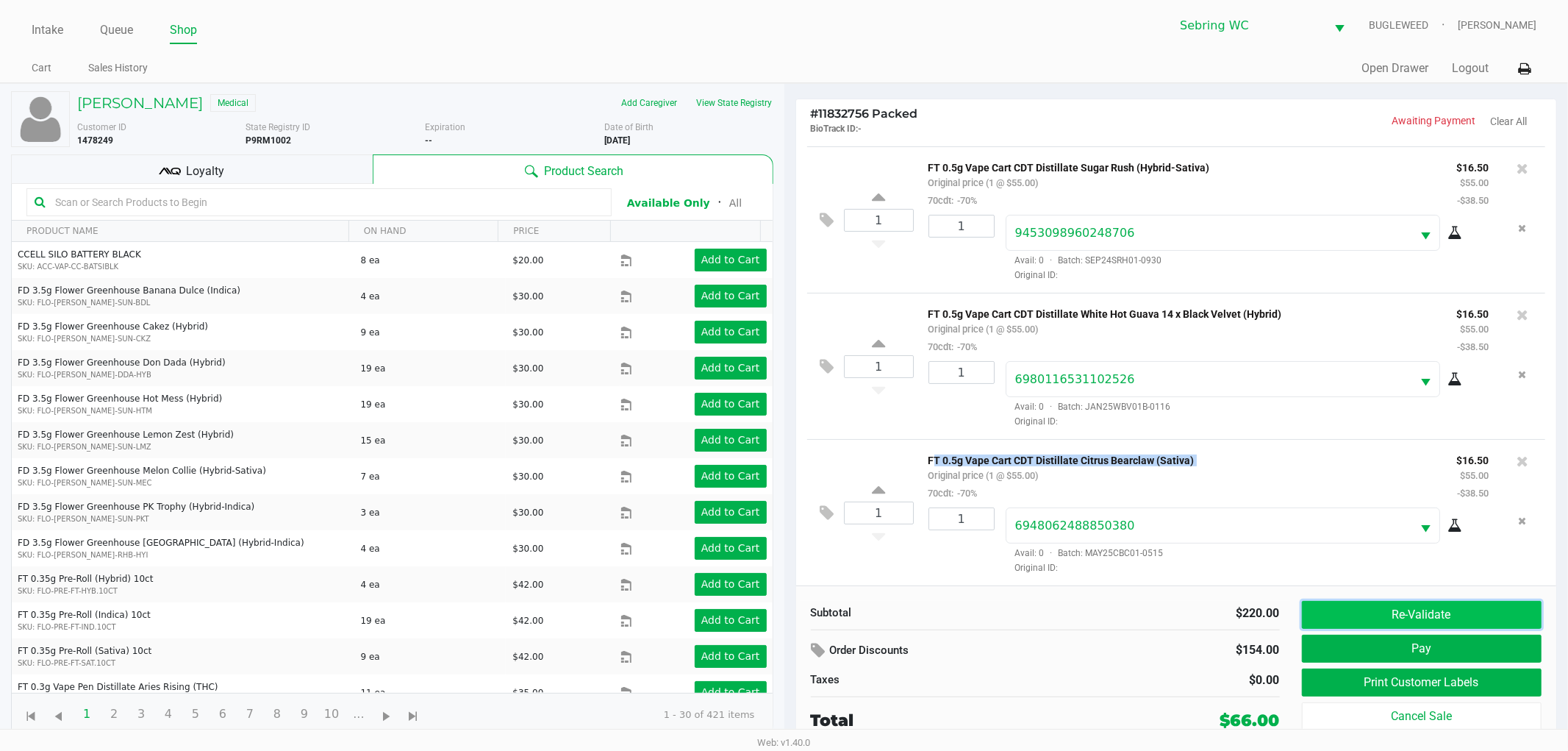
click at [1407, 609] on button "Re-Validate" at bounding box center [1421, 614] width 241 height 28
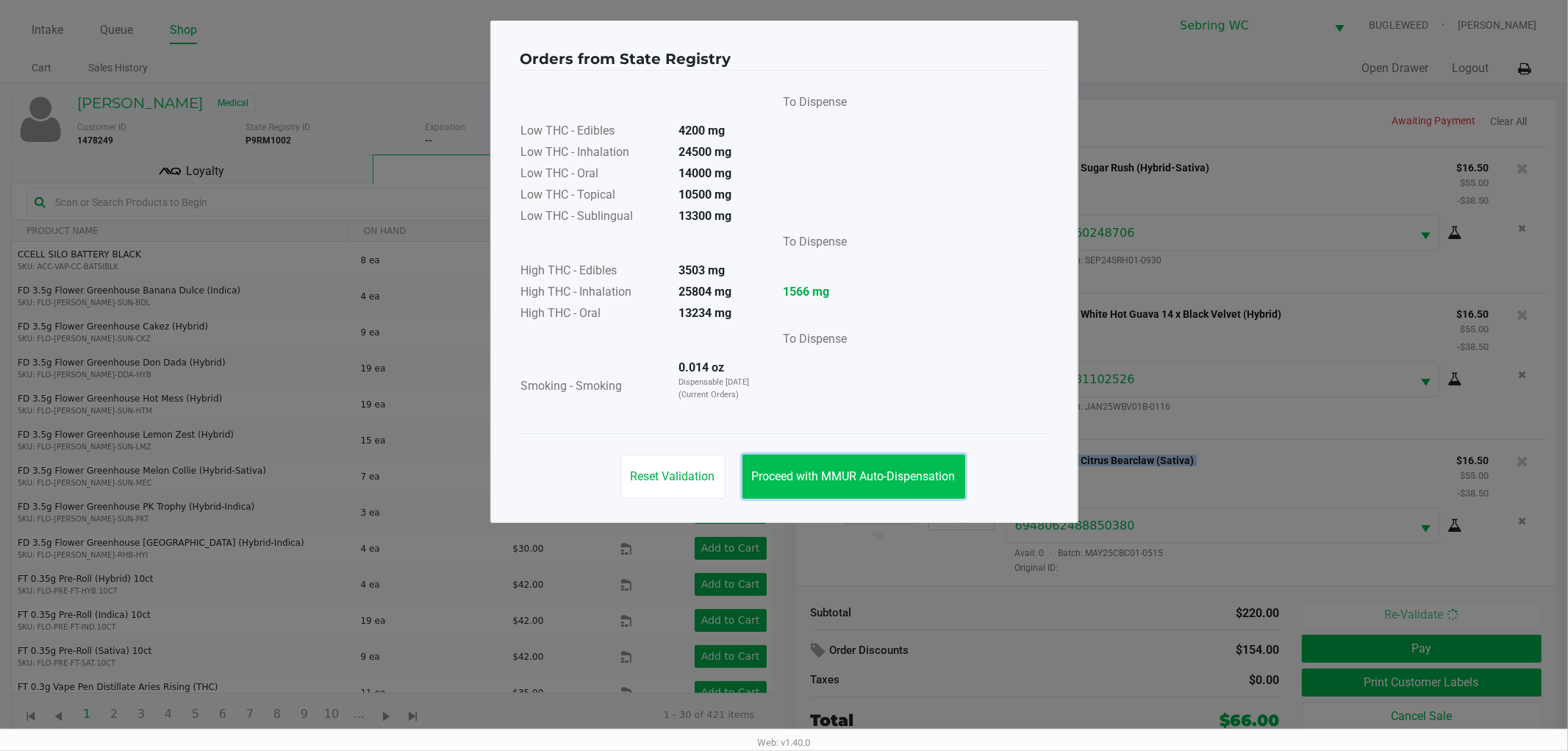
click at [858, 471] on span "Proceed with MMUR Auto-Dispensation" at bounding box center [853, 476] width 203 height 14
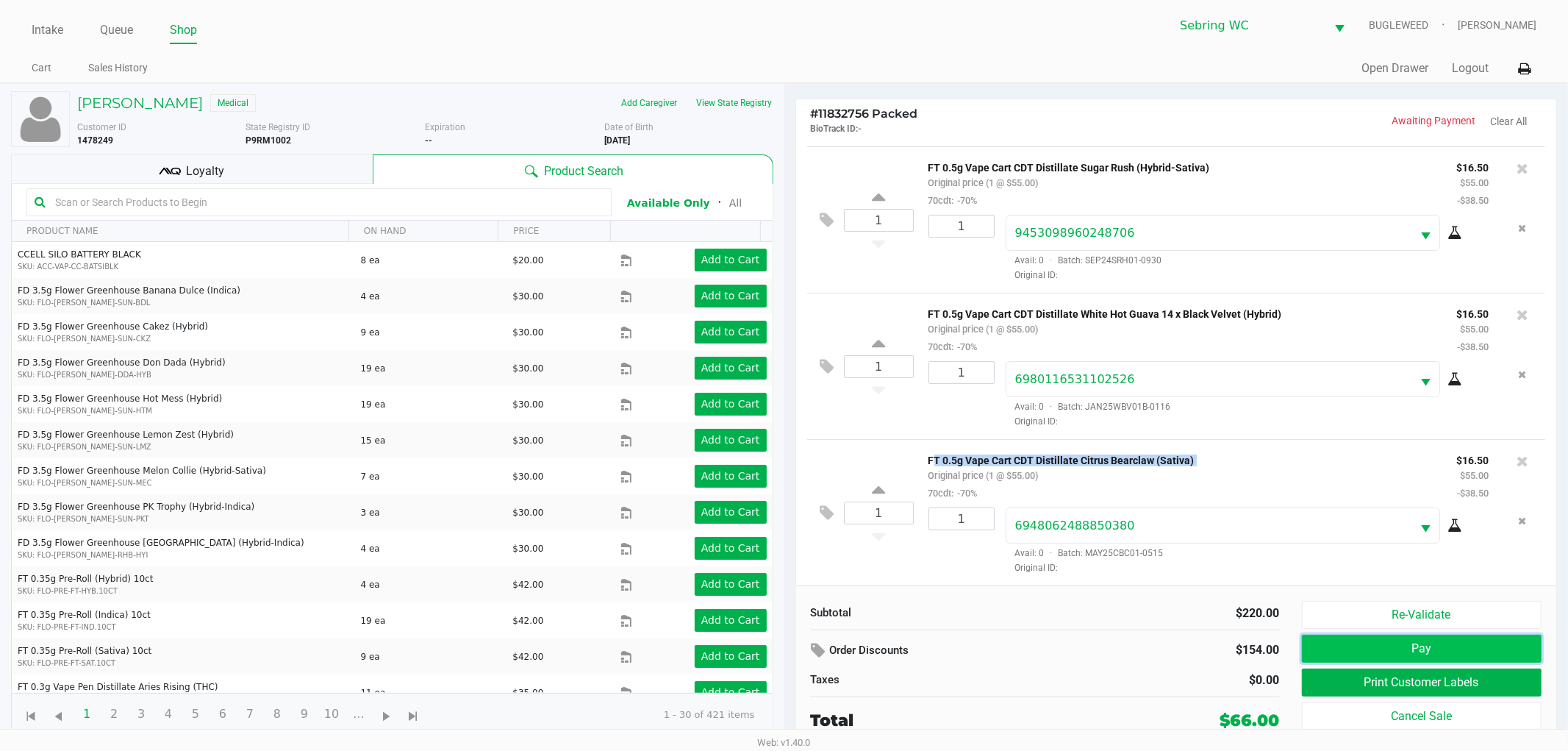
click at [1360, 650] on button "Pay" at bounding box center [1421, 648] width 241 height 28
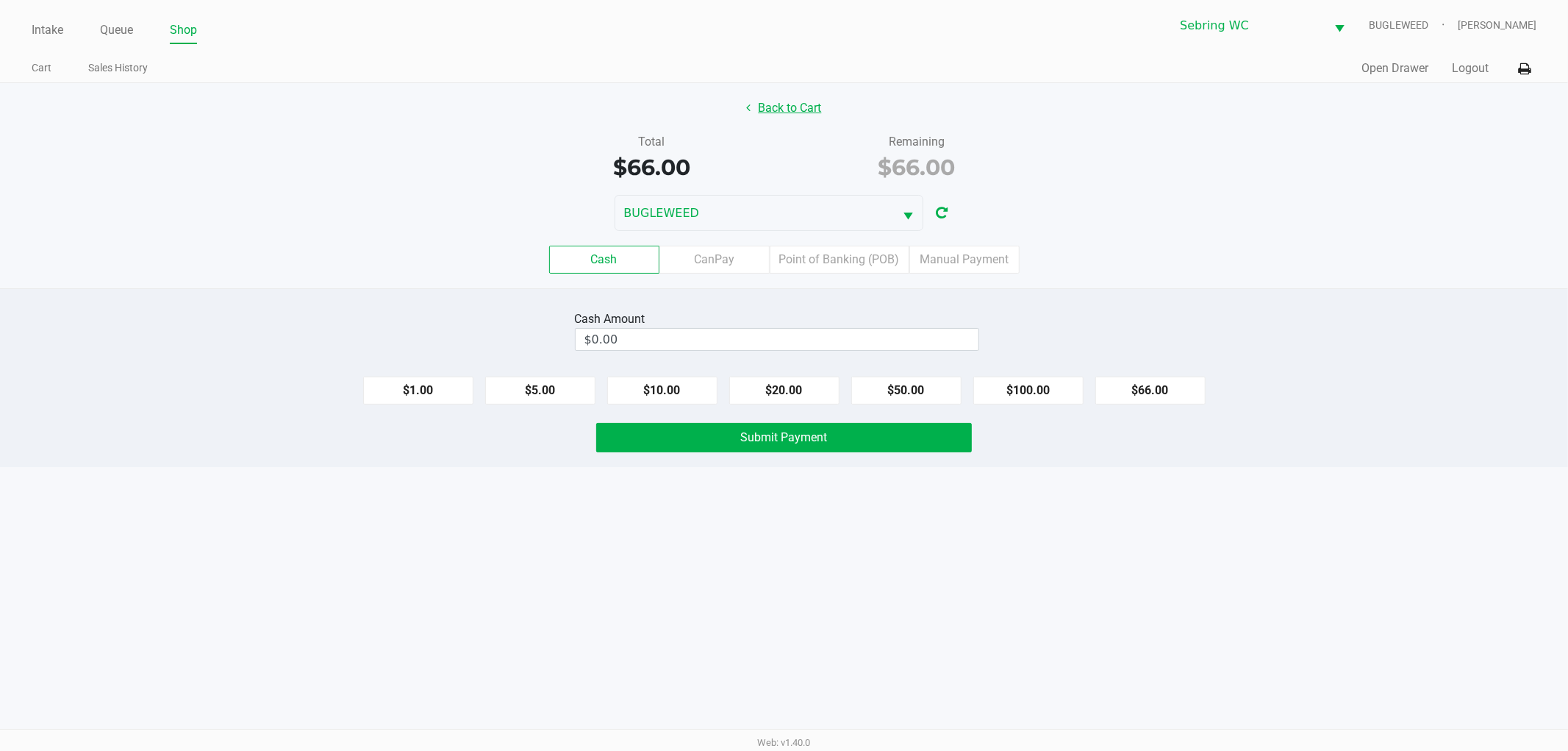
click at [802, 111] on button "Back to Cart" at bounding box center [784, 108] width 94 height 28
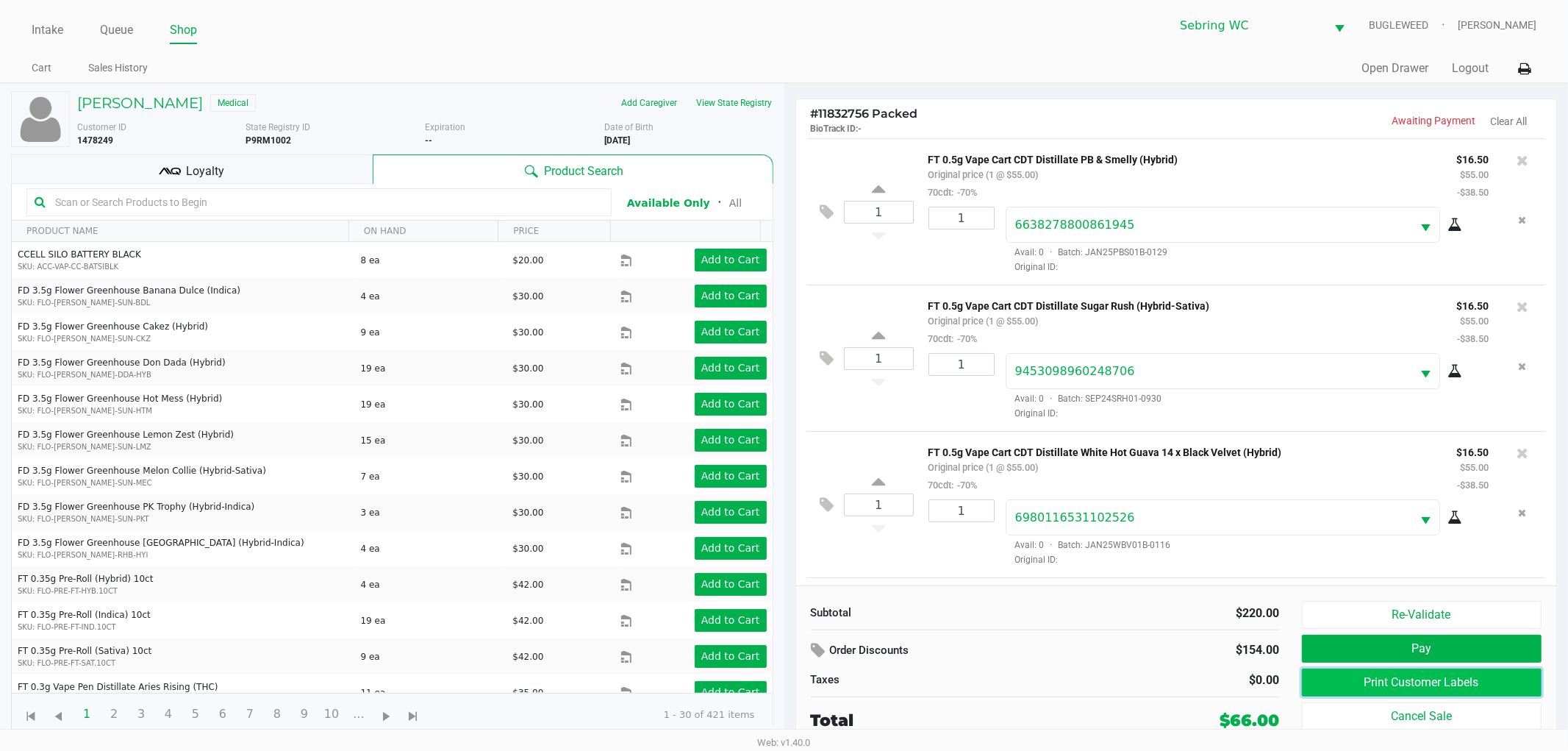
click at [1352, 680] on button "Print Customer Labels" at bounding box center [1421, 682] width 241 height 28
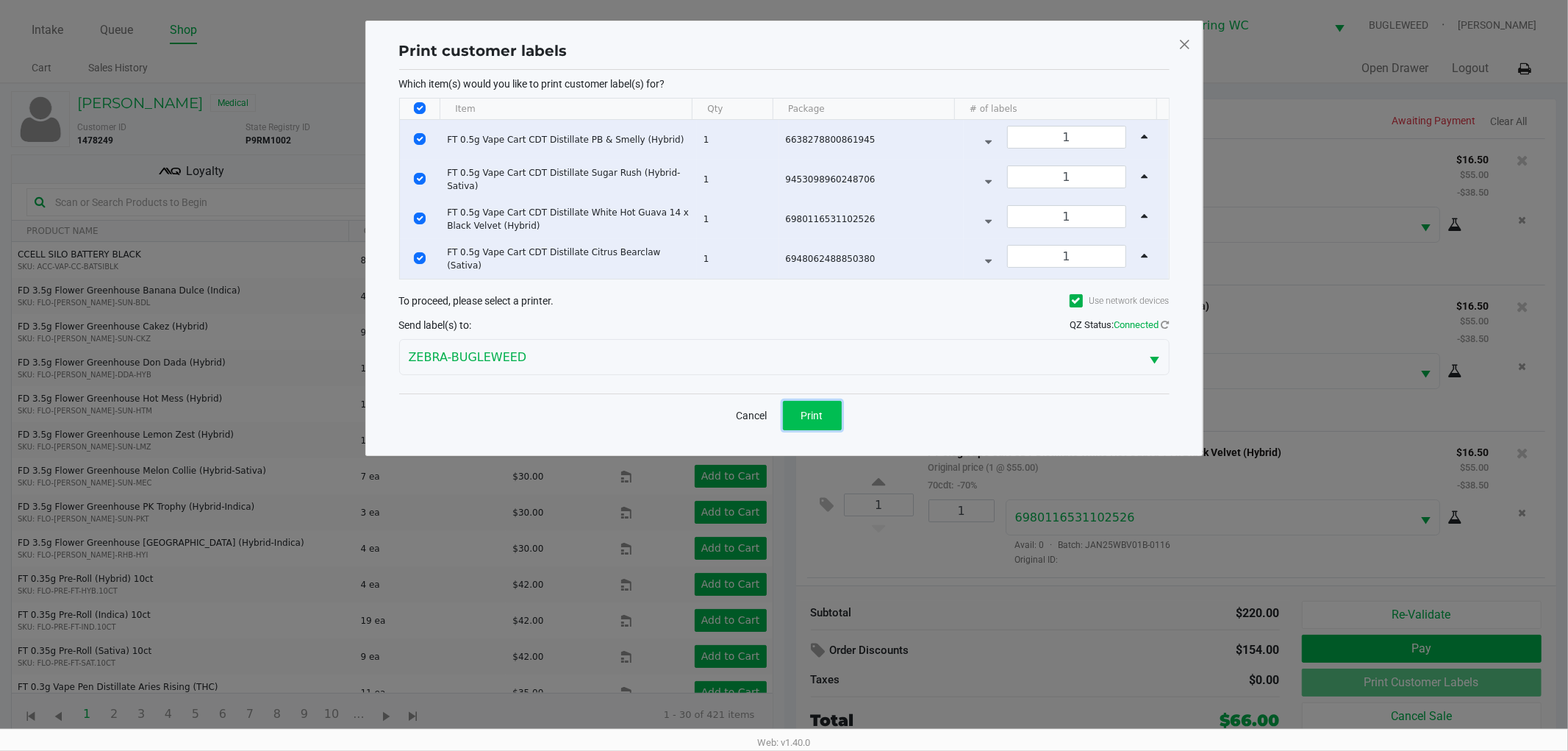
click at [833, 411] on button "Print" at bounding box center [812, 415] width 59 height 29
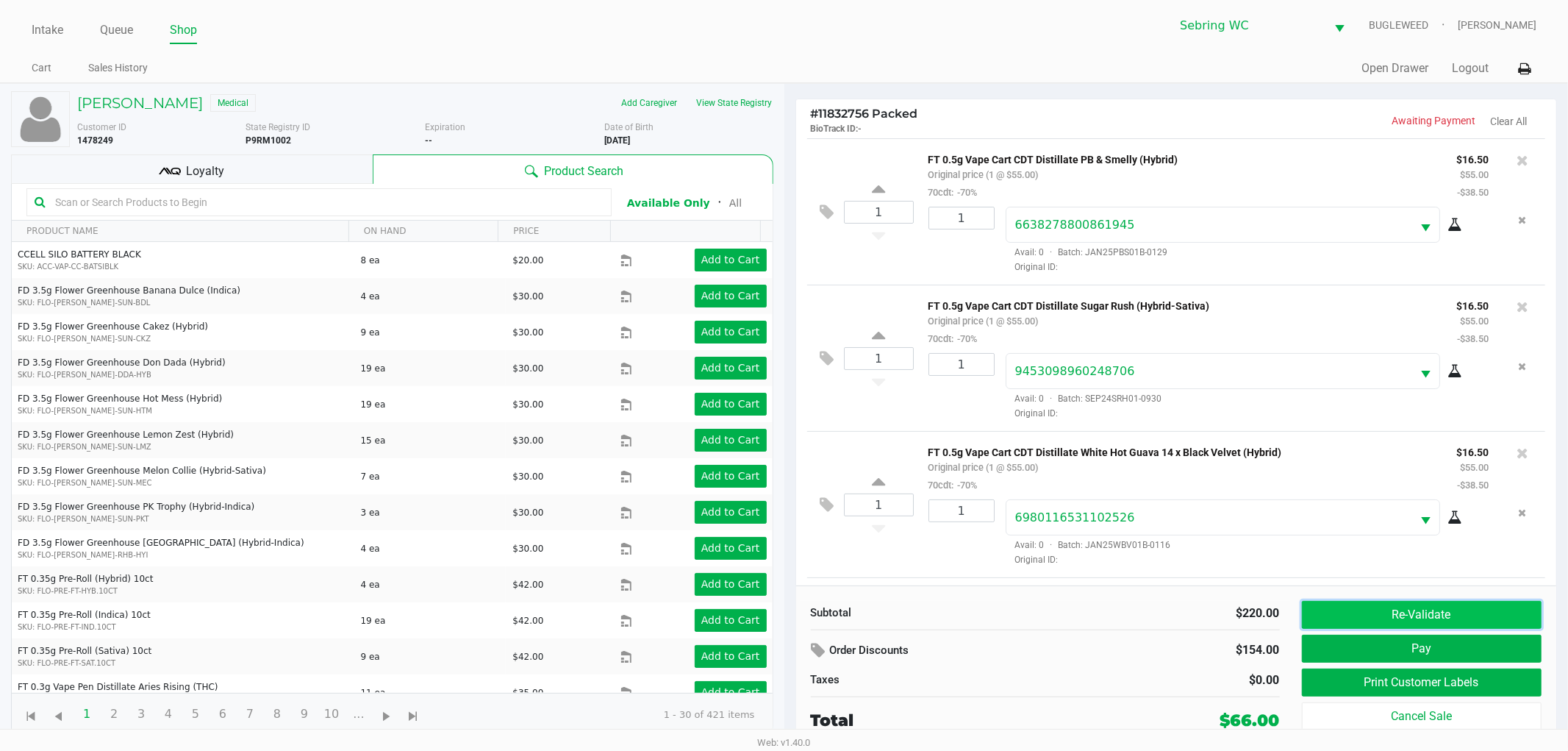
click at [1358, 607] on button "Re-Validate" at bounding box center [1421, 614] width 241 height 28
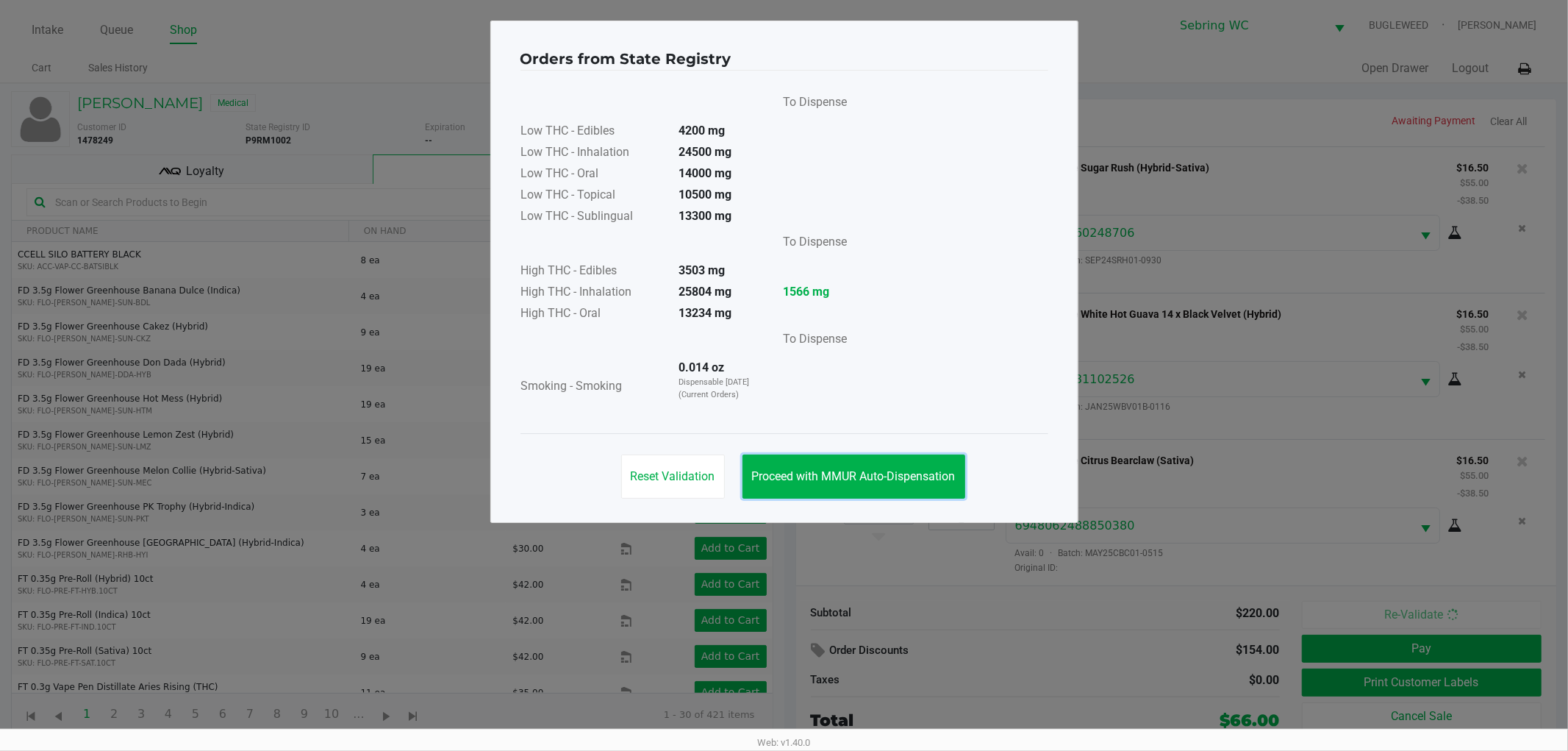
drag, startPoint x: 843, startPoint y: 475, endPoint x: 877, endPoint y: 505, distance: 45.3
click at [843, 479] on span "Proceed with MMUR Auto-Dispensation" at bounding box center [853, 476] width 203 height 14
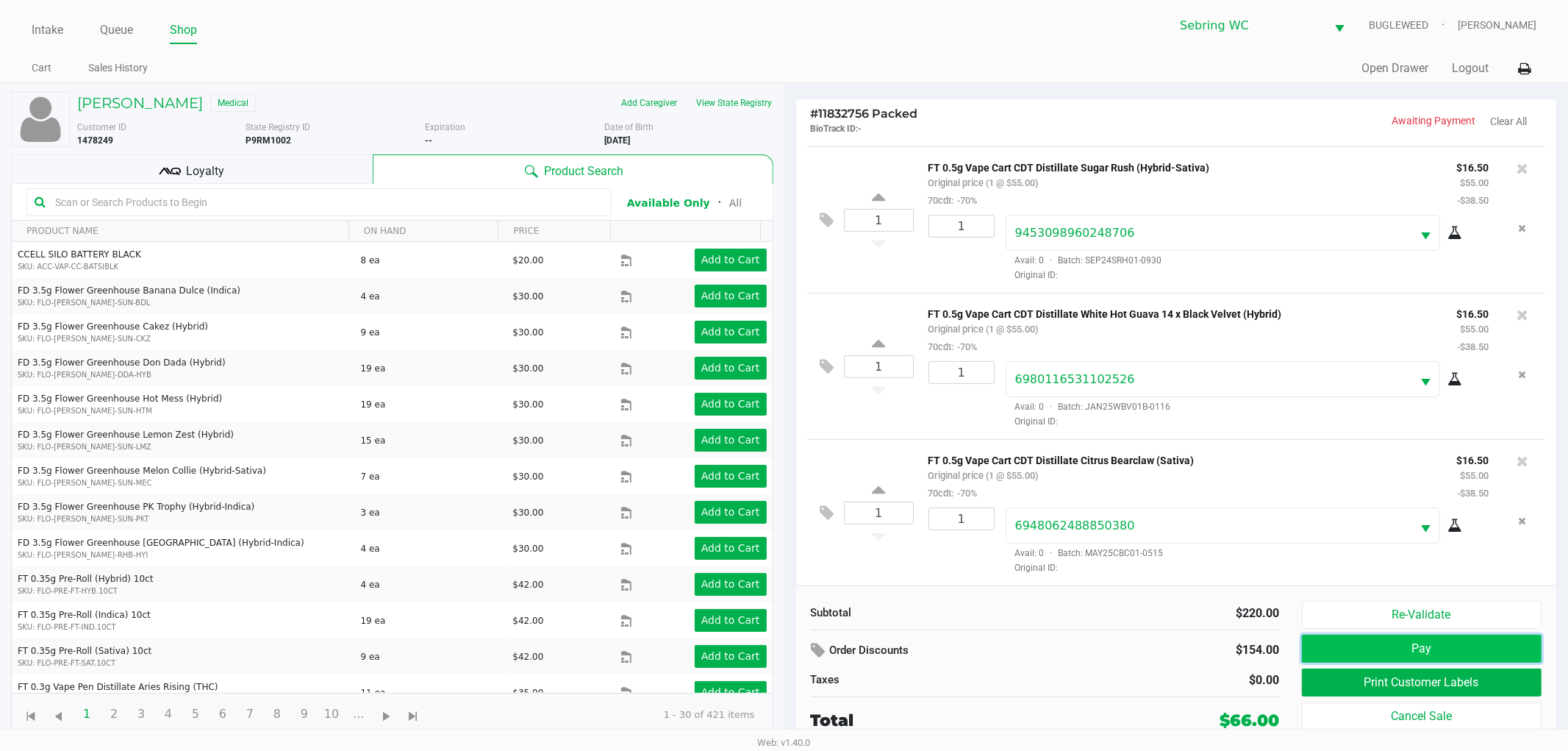
click at [1478, 641] on button "Pay" at bounding box center [1421, 648] width 241 height 28
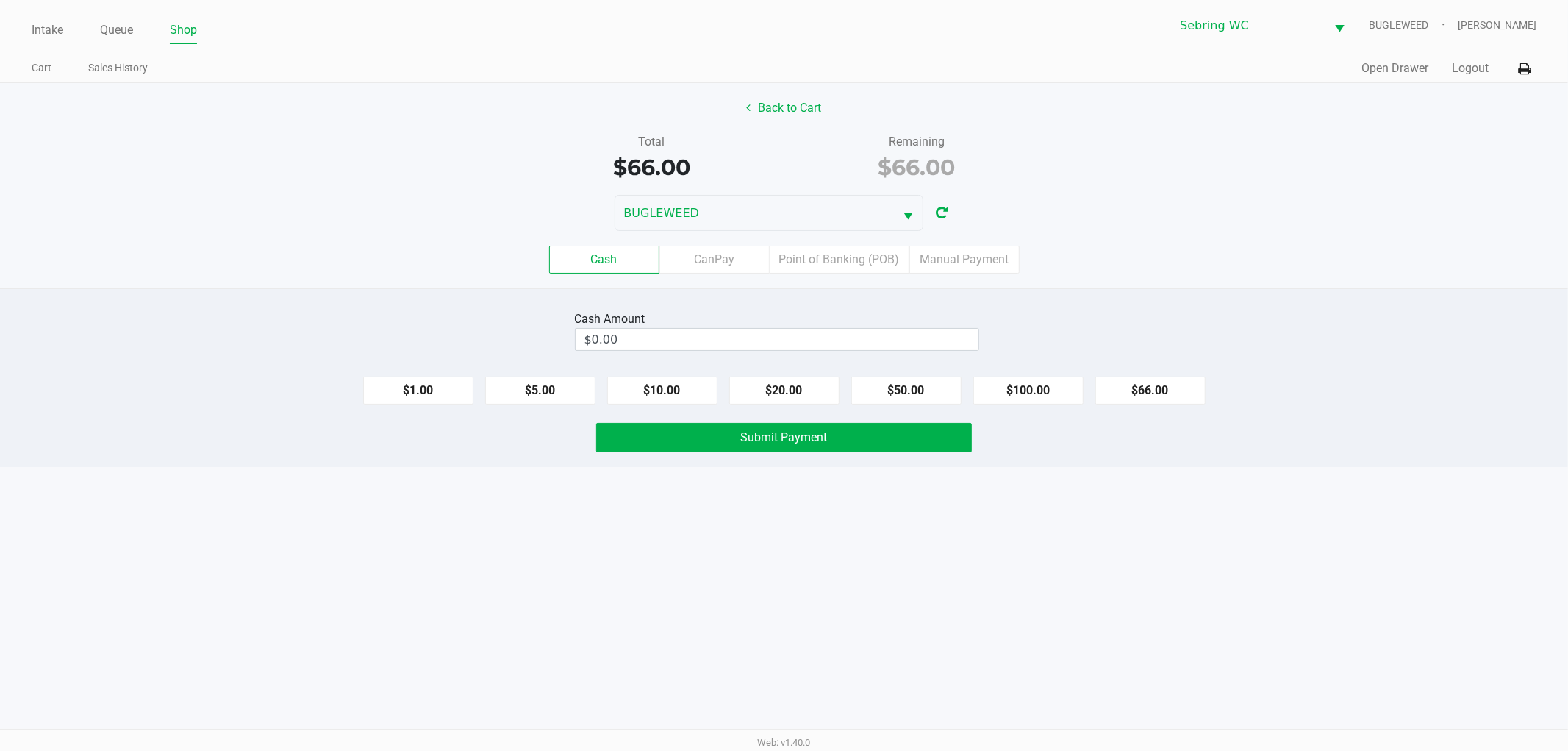
click at [1047, 409] on div "Cash Amount $0.00 $1.00 $5.00 $10.00 $20.00 $50.00 $100.00 $66.00 Submit Payment" at bounding box center [784, 377] width 1568 height 179
click at [1041, 382] on button "$100.00" at bounding box center [1028, 390] width 110 height 28
type input "$100.00"
click at [870, 511] on div "Intake Queue Shop Sebring WC BUGLEWEED Jonathan Mcelroy Cart Sales History Quic…" at bounding box center [784, 375] width 1568 height 751
click at [808, 436] on span "Submit Payment" at bounding box center [784, 437] width 87 height 14
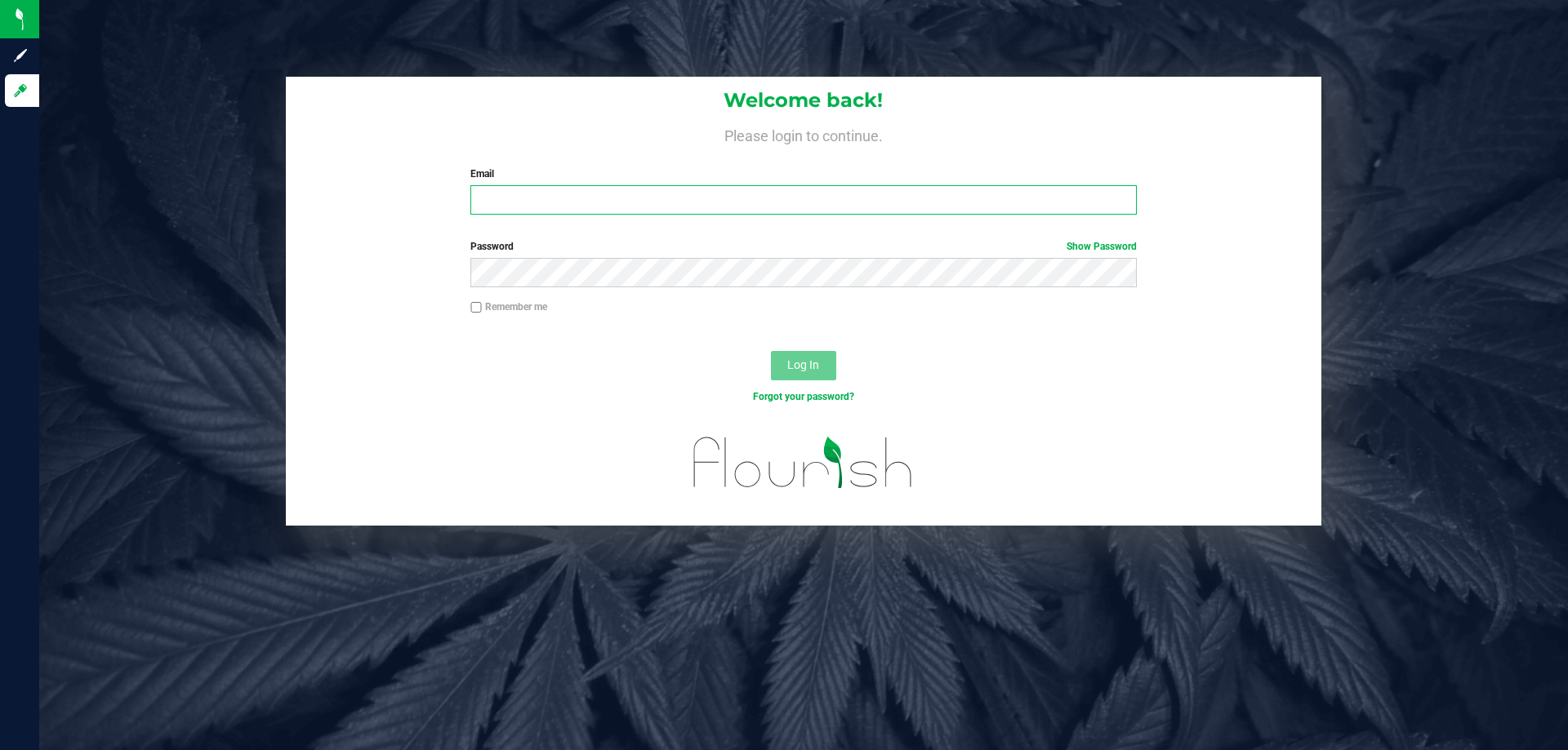
click at [569, 198] on input "Email" at bounding box center [803, 200] width 665 height 30
type input "[EMAIL_ADDRESS][DOMAIN_NAME]"
click at [771, 351] on button "Log In" at bounding box center [803, 366] width 65 height 30
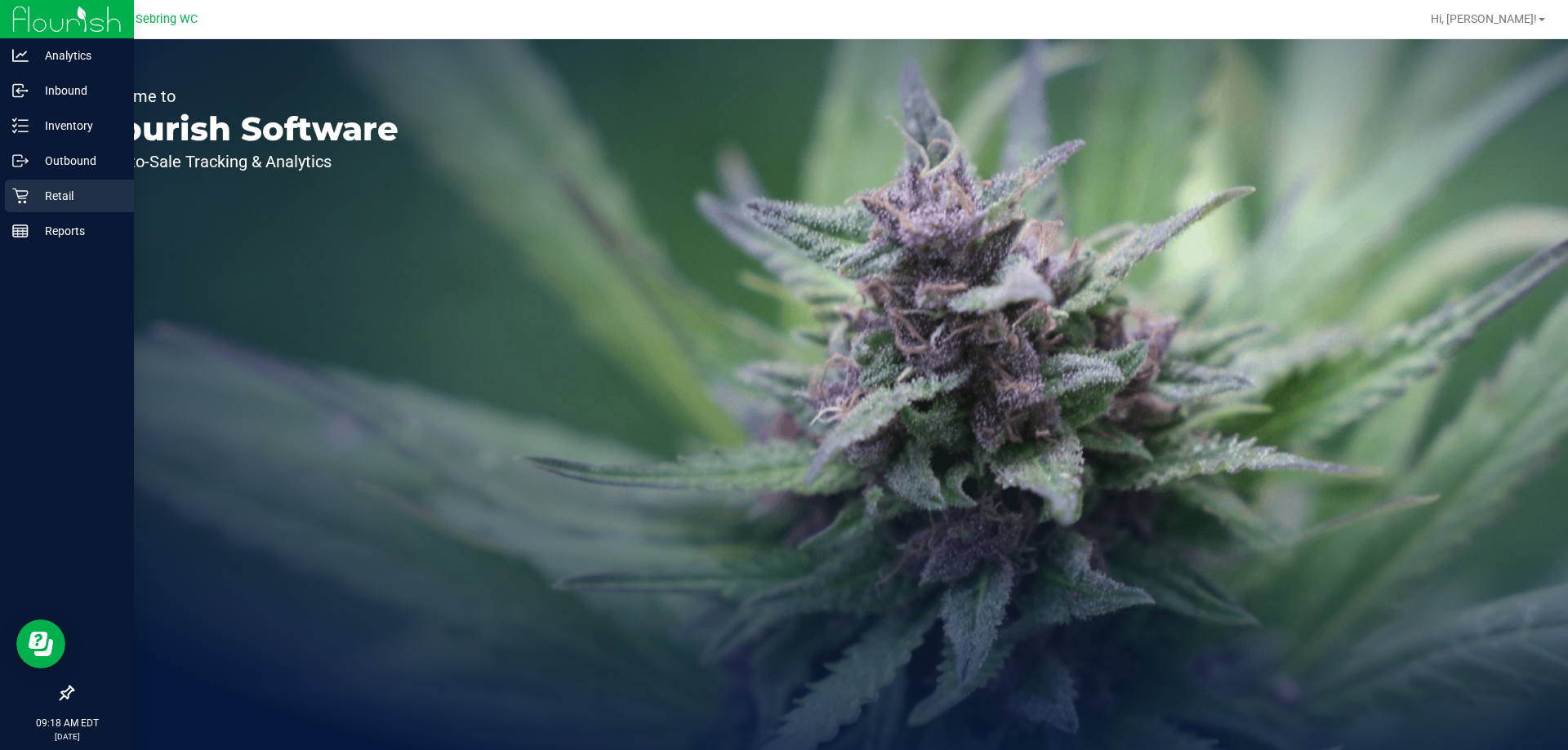
click at [66, 192] on p "Retail" at bounding box center [77, 196] width 98 height 20
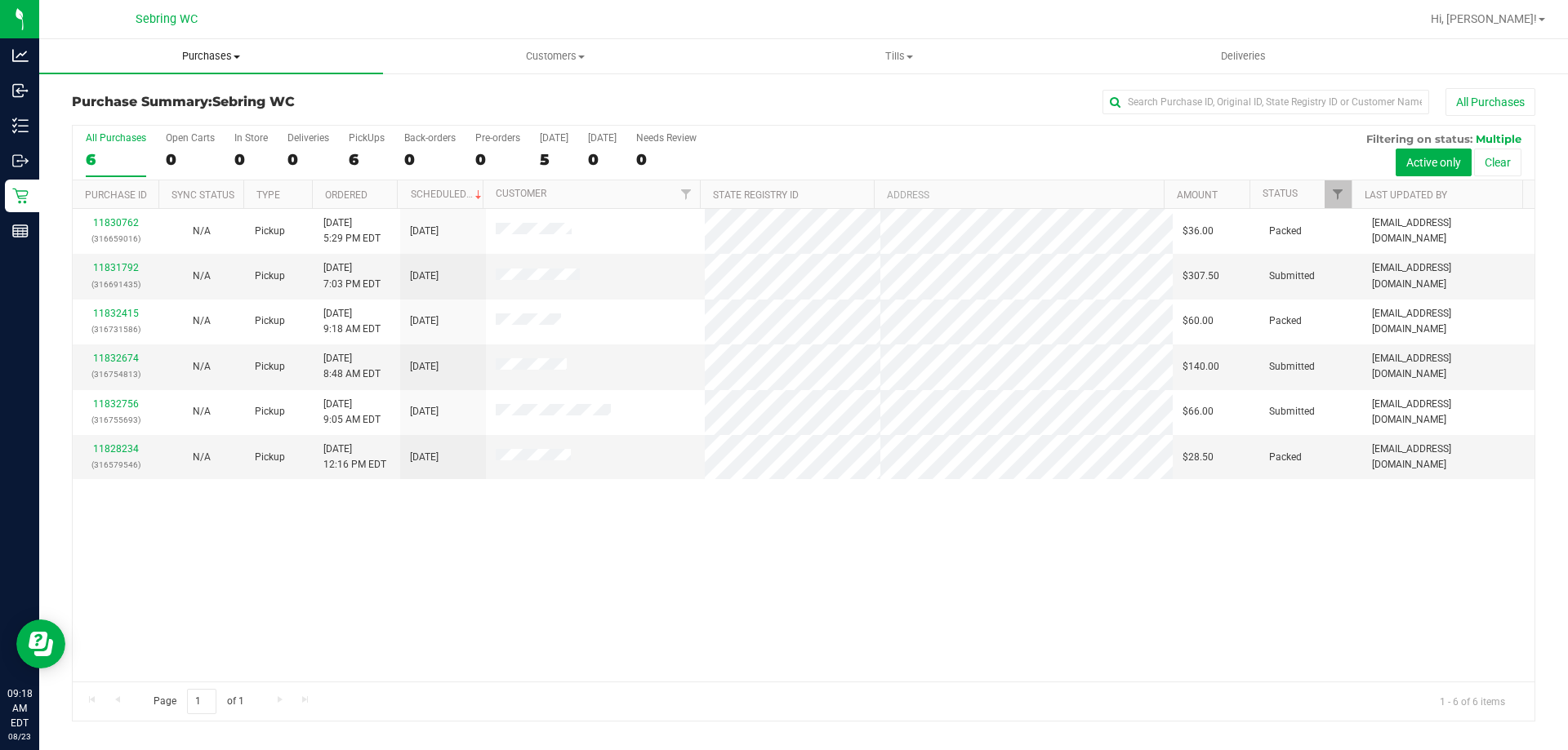
click at [203, 59] on span "Purchases" at bounding box center [211, 56] width 343 height 15
click at [152, 123] on li "Fulfillment" at bounding box center [211, 118] width 343 height 20
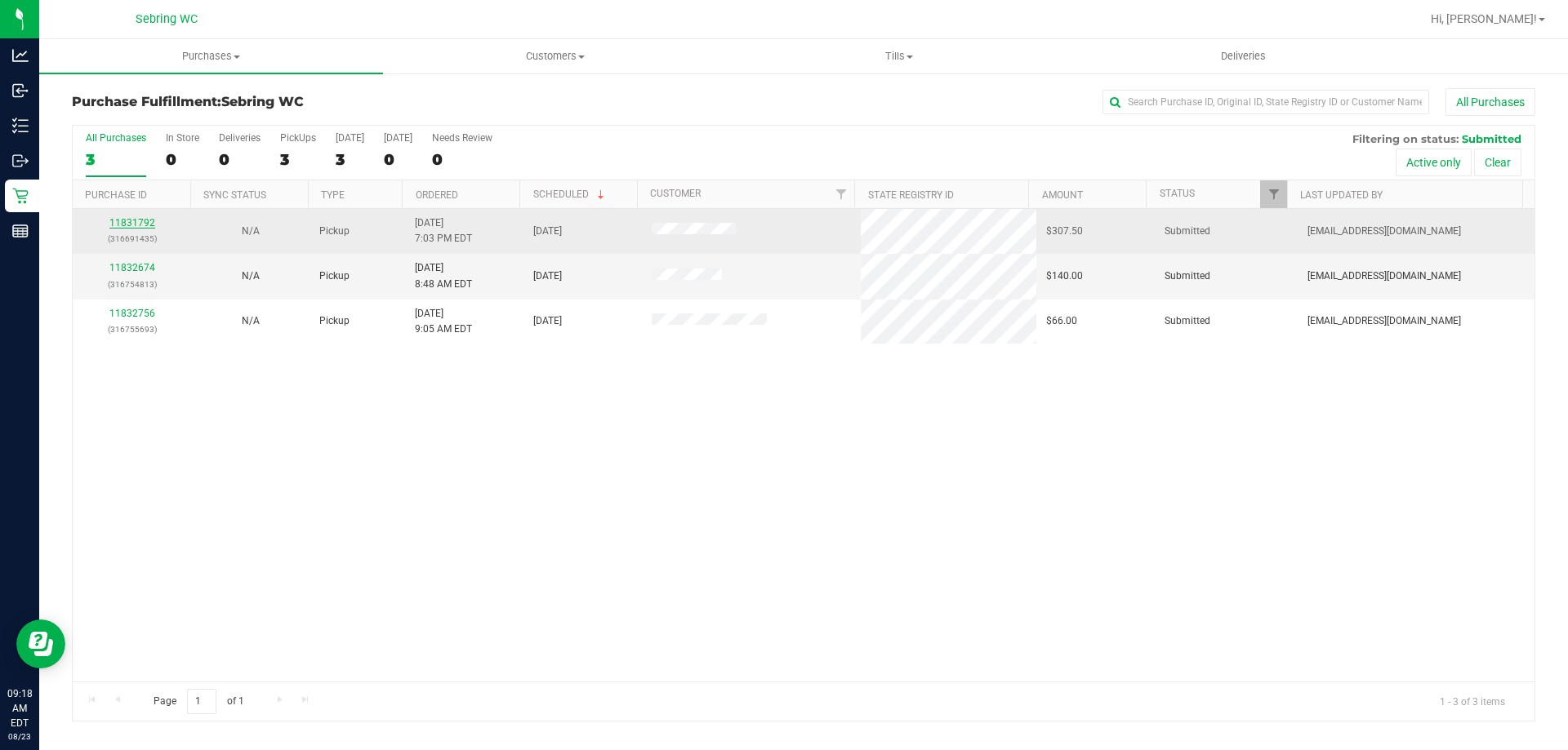
click at [134, 225] on link "11831792" at bounding box center [132, 223] width 45 height 12
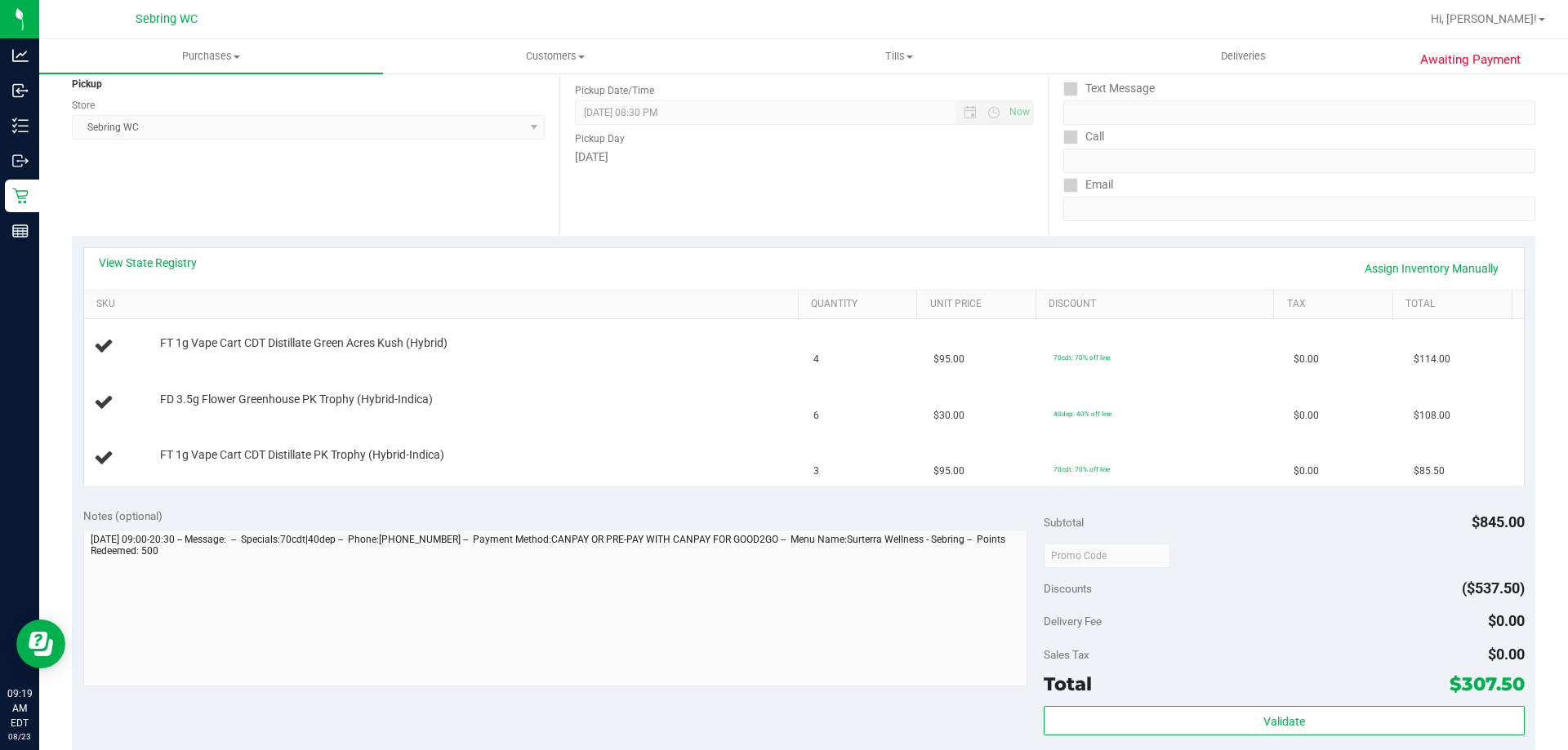
scroll to position [327, 0]
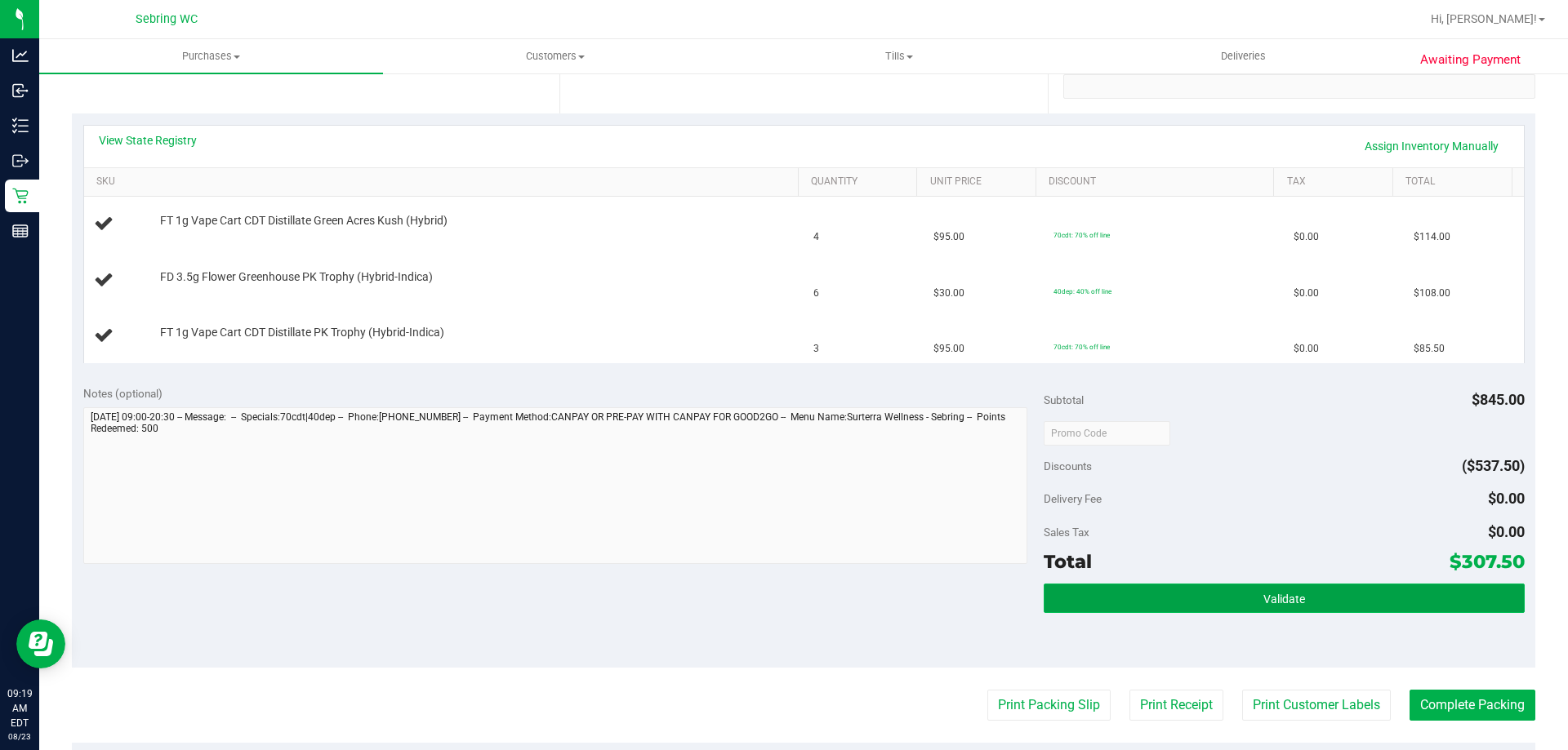
click at [1226, 594] on button "Validate" at bounding box center [1283, 599] width 480 height 30
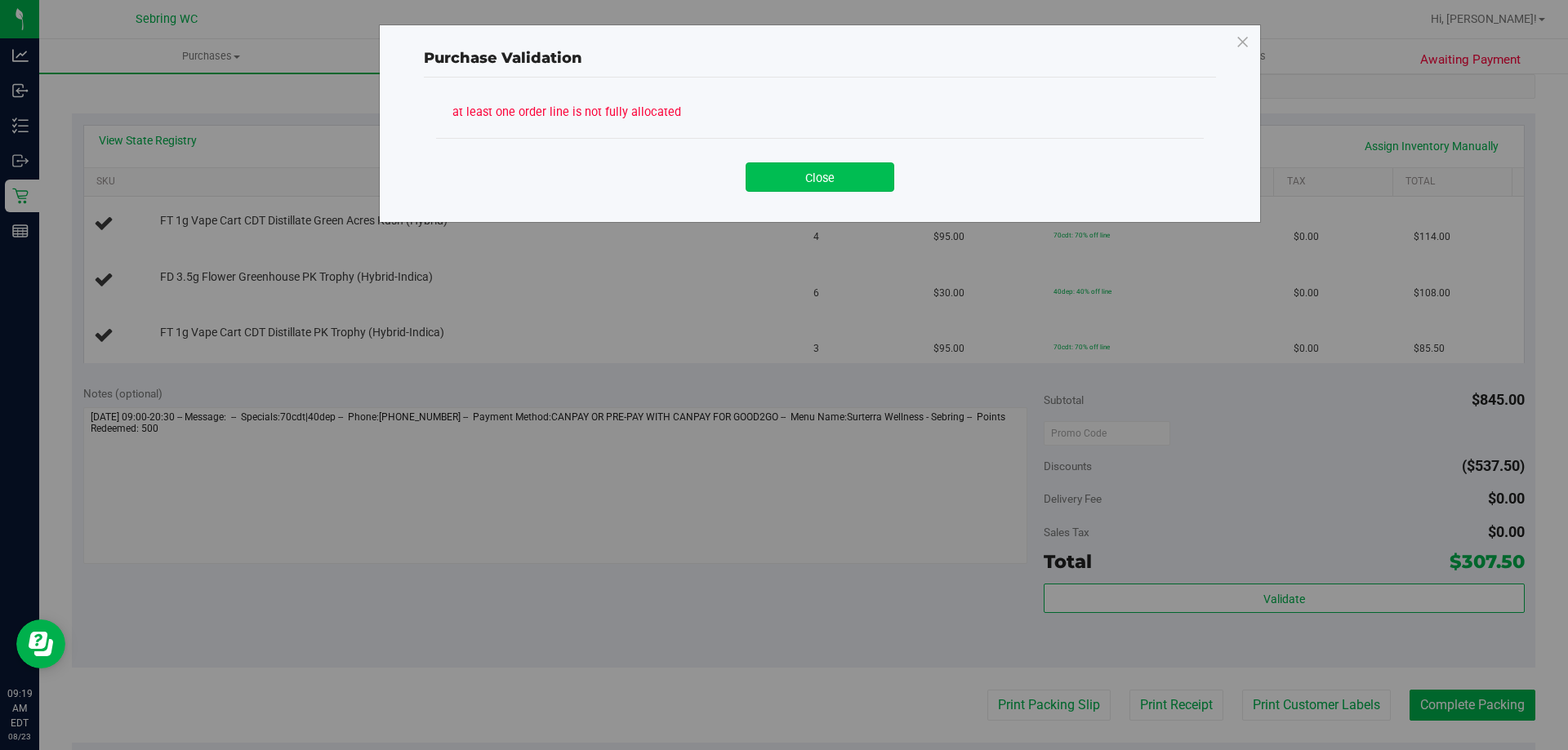
click at [791, 173] on button "Close" at bounding box center [819, 178] width 149 height 30
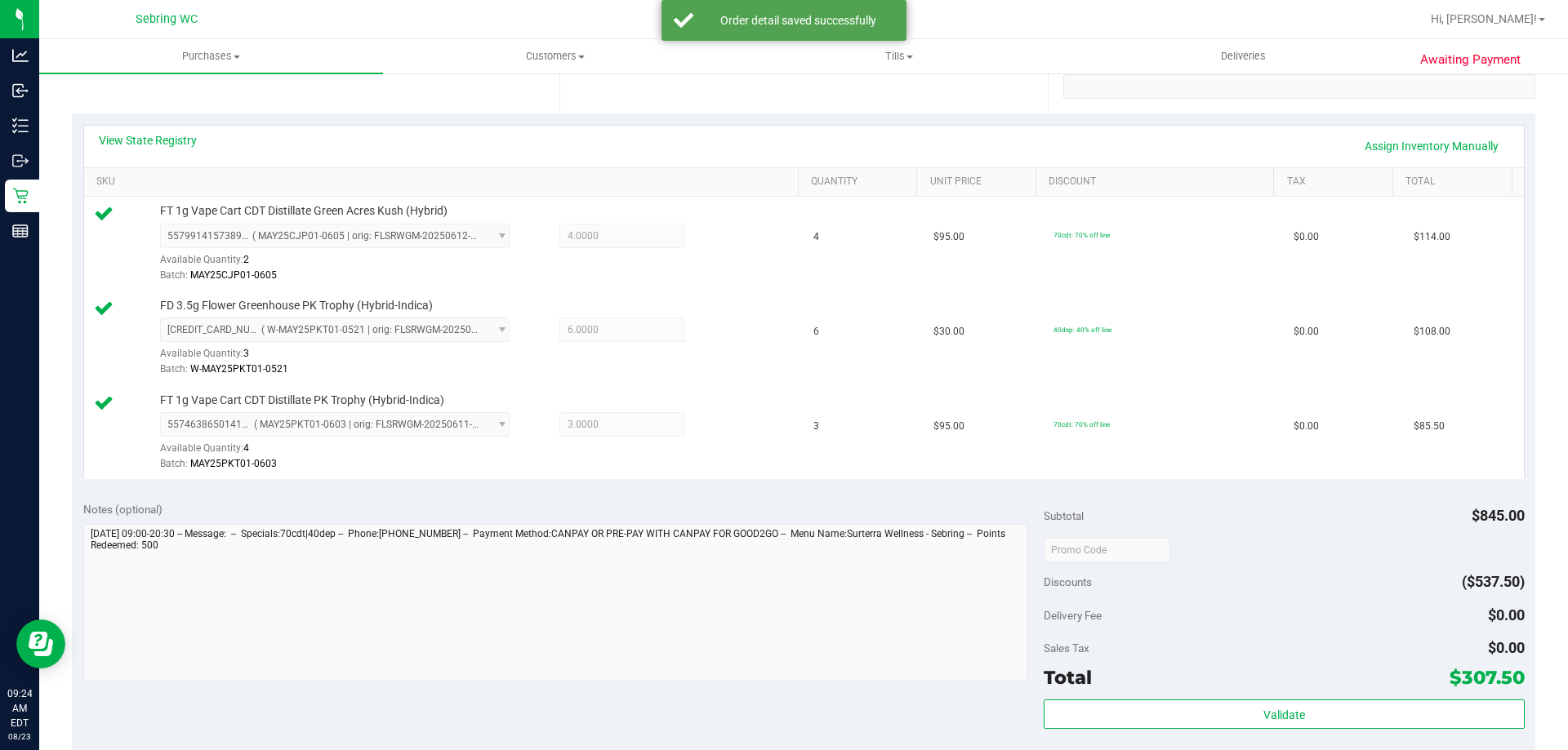
click at [1319, 699] on div "Subtotal $845.00 Discounts ($537.50) Delivery Fee $0.00 Sales Tax $0.00 Total $…" at bounding box center [1283, 638] width 480 height 272
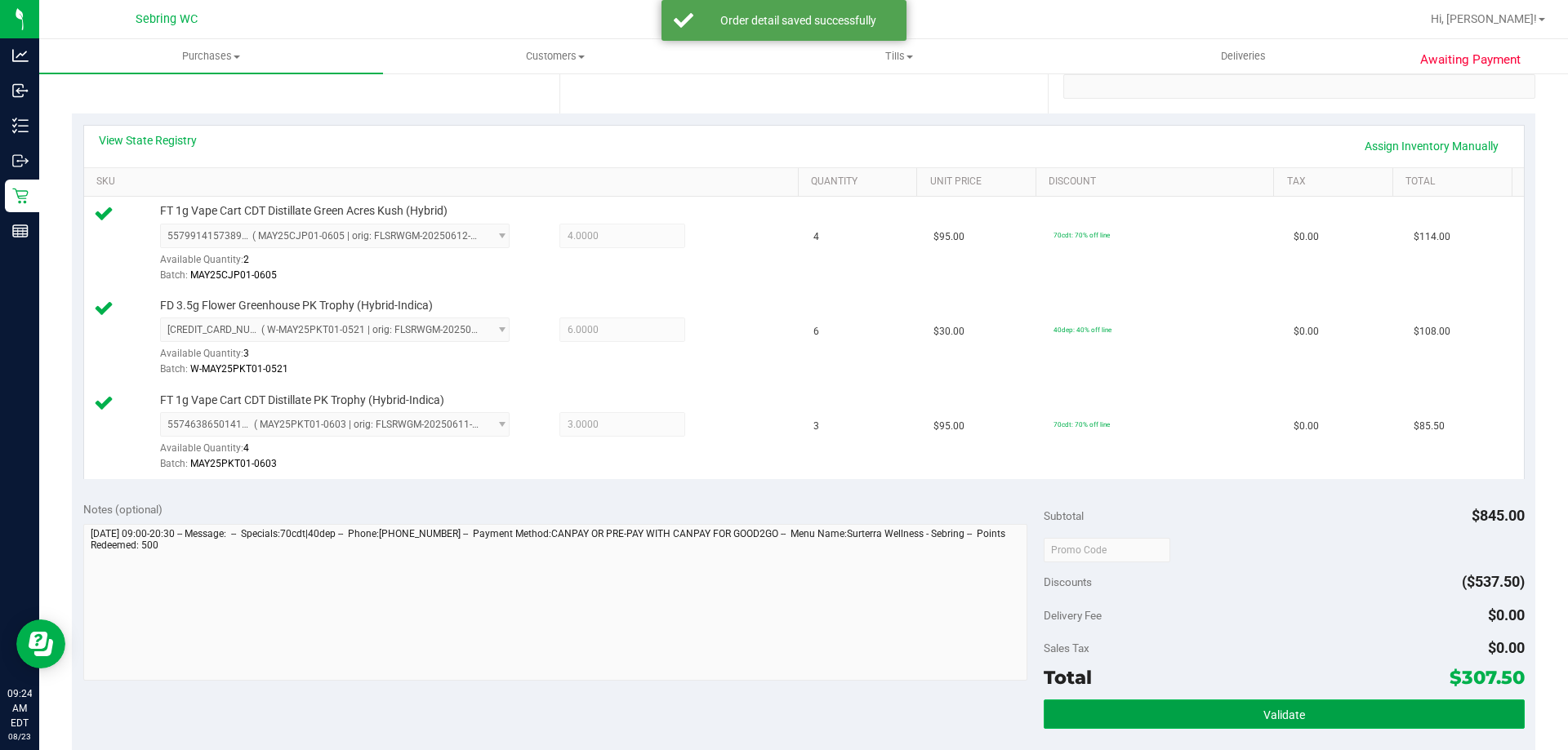
click at [1314, 705] on button "Validate" at bounding box center [1283, 714] width 480 height 30
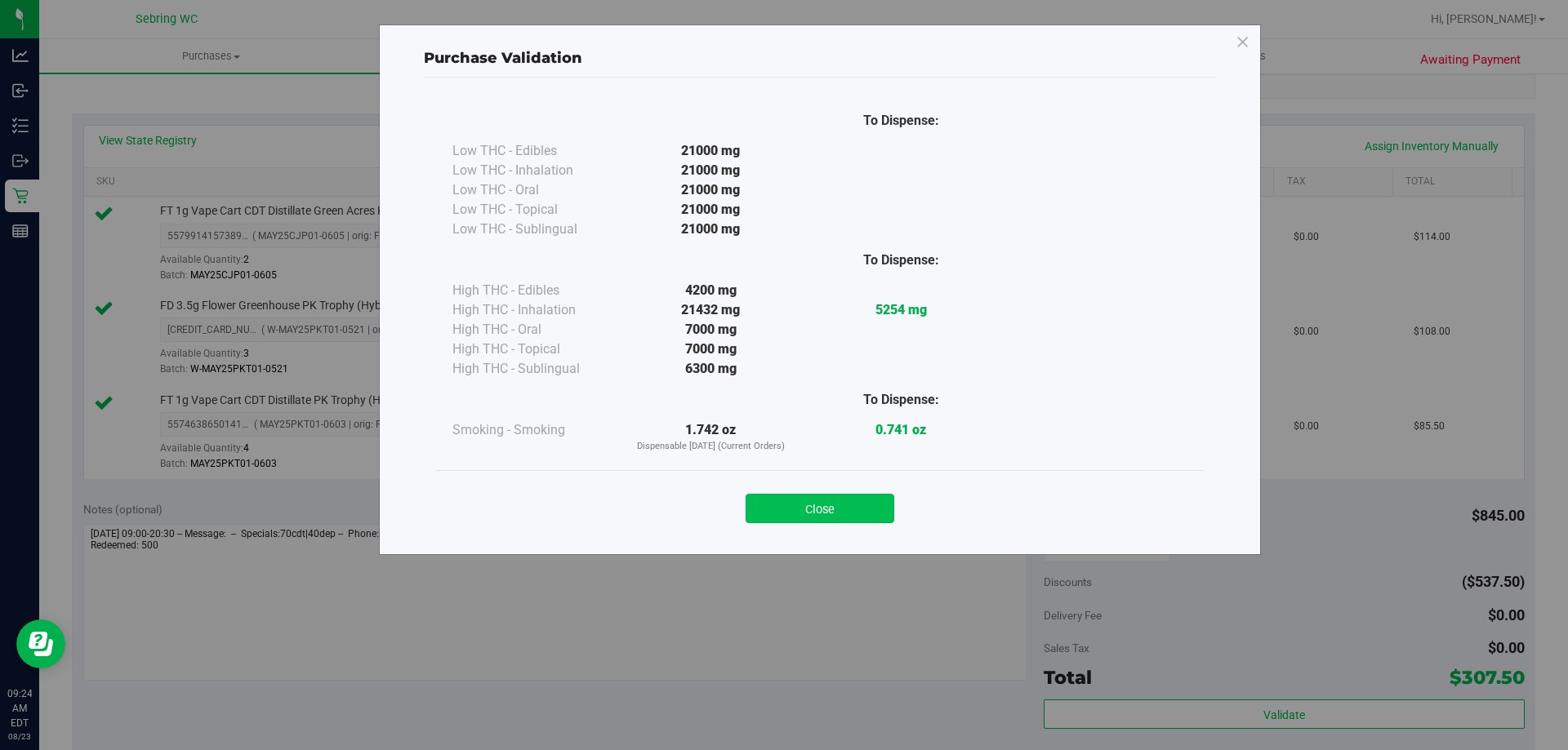
click at [783, 522] on button "Close" at bounding box center [819, 509] width 149 height 30
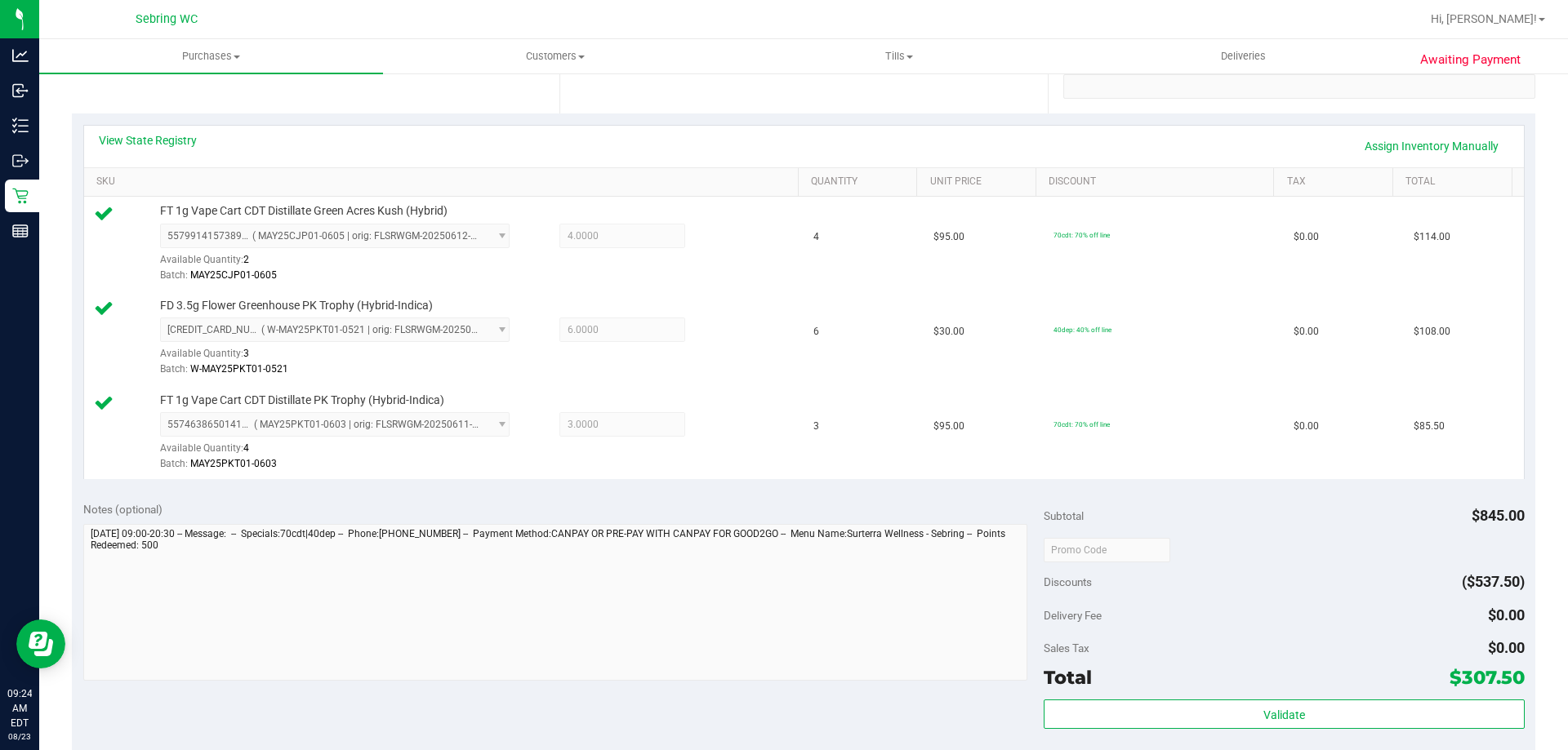
scroll to position [774, 0]
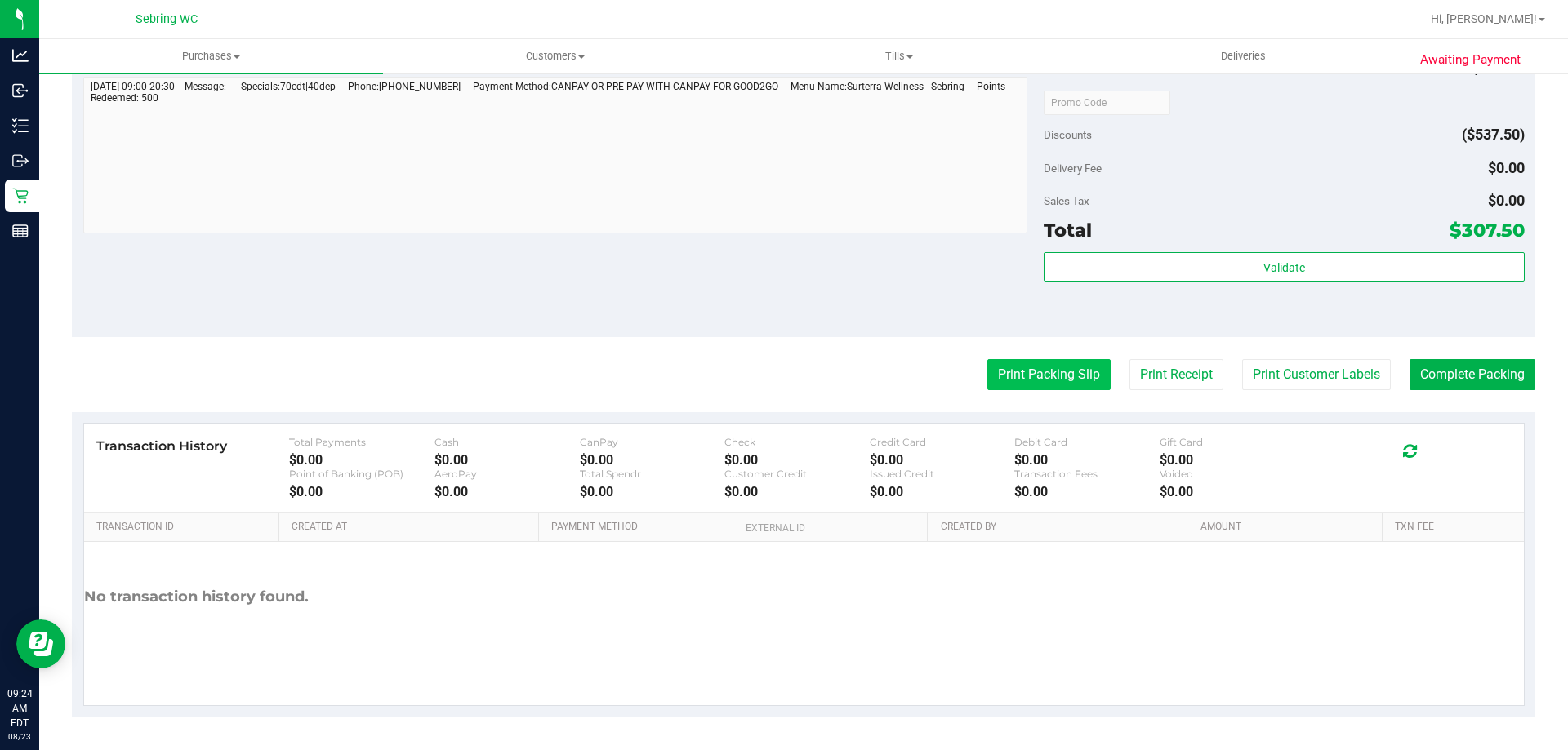
click at [1033, 381] on button "Print Packing Slip" at bounding box center [1048, 374] width 123 height 31
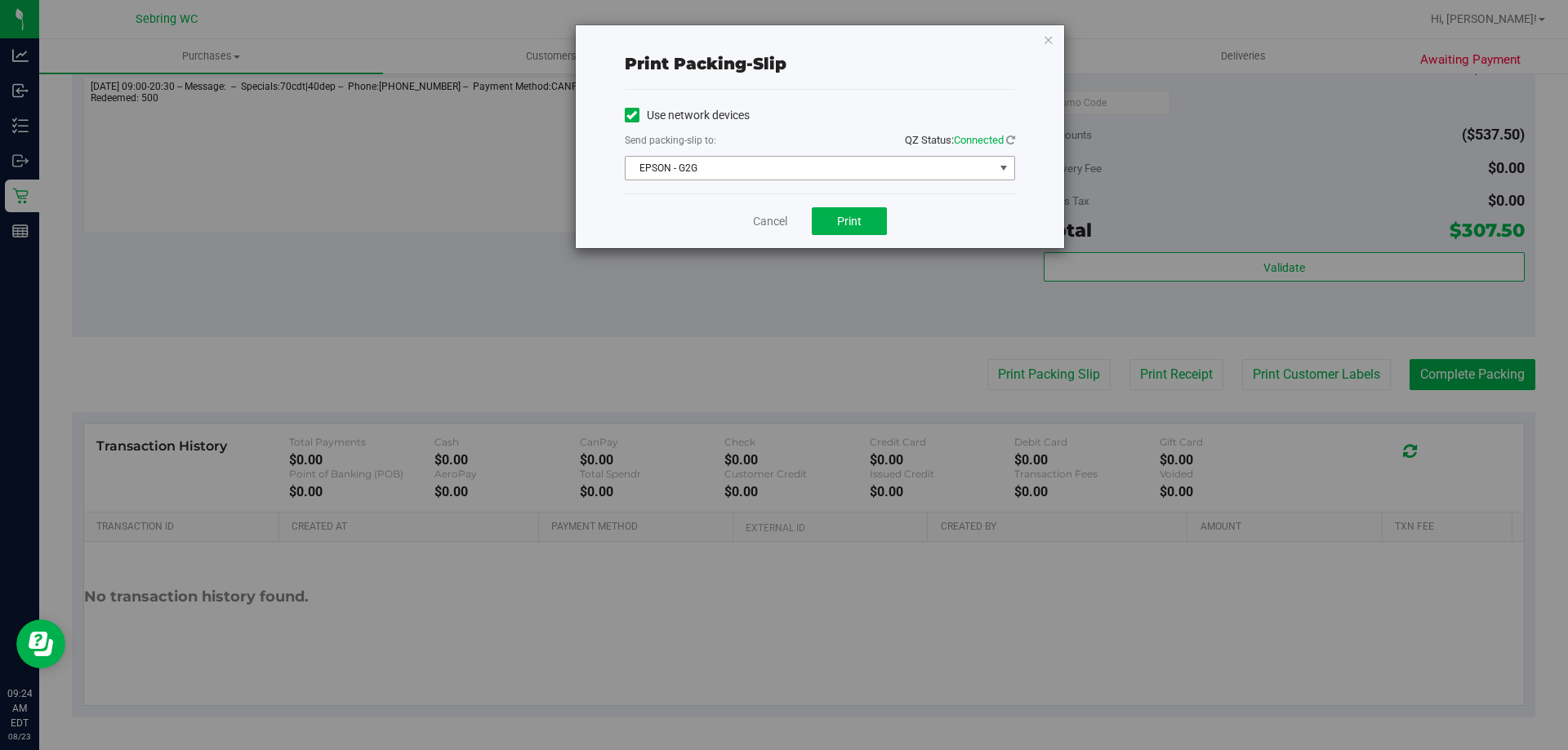
click at [737, 168] on span "EPSON - G2G" at bounding box center [809, 168] width 368 height 23
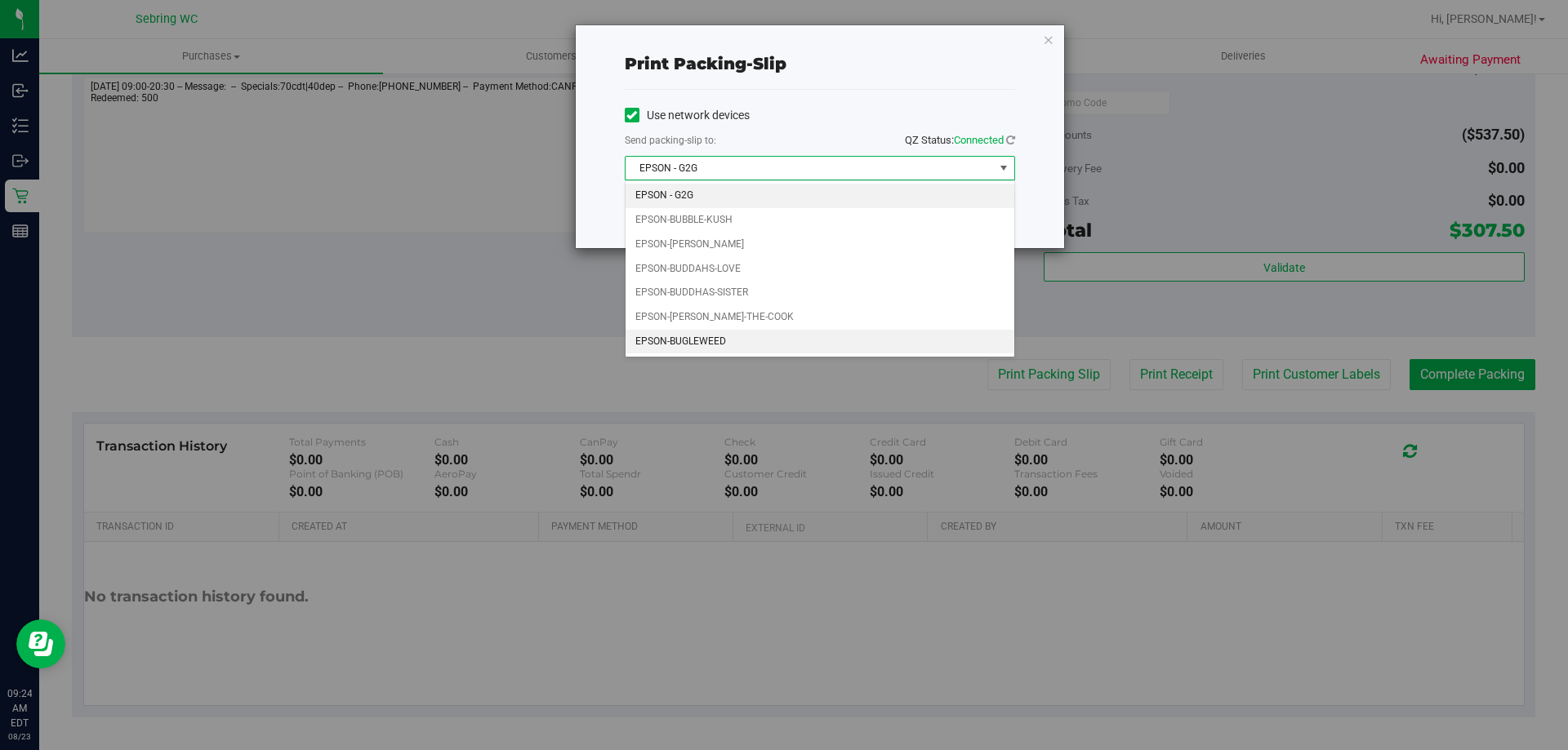
click at [754, 338] on li "EPSON-BUGLEWEED" at bounding box center [820, 341] width 389 height 25
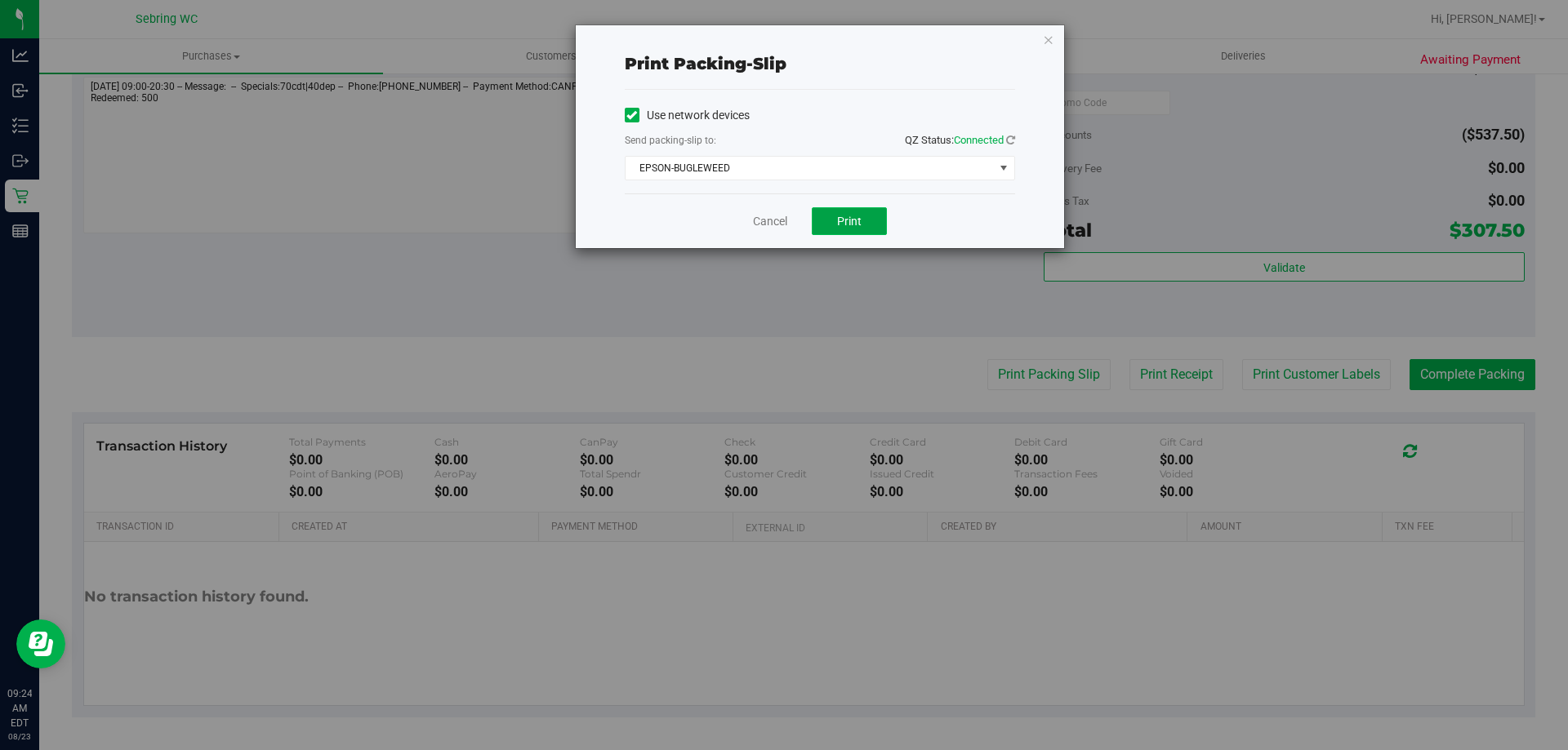
click at [845, 210] on button "Print" at bounding box center [849, 221] width 75 height 28
click at [774, 220] on link "Cancel" at bounding box center [770, 221] width 35 height 17
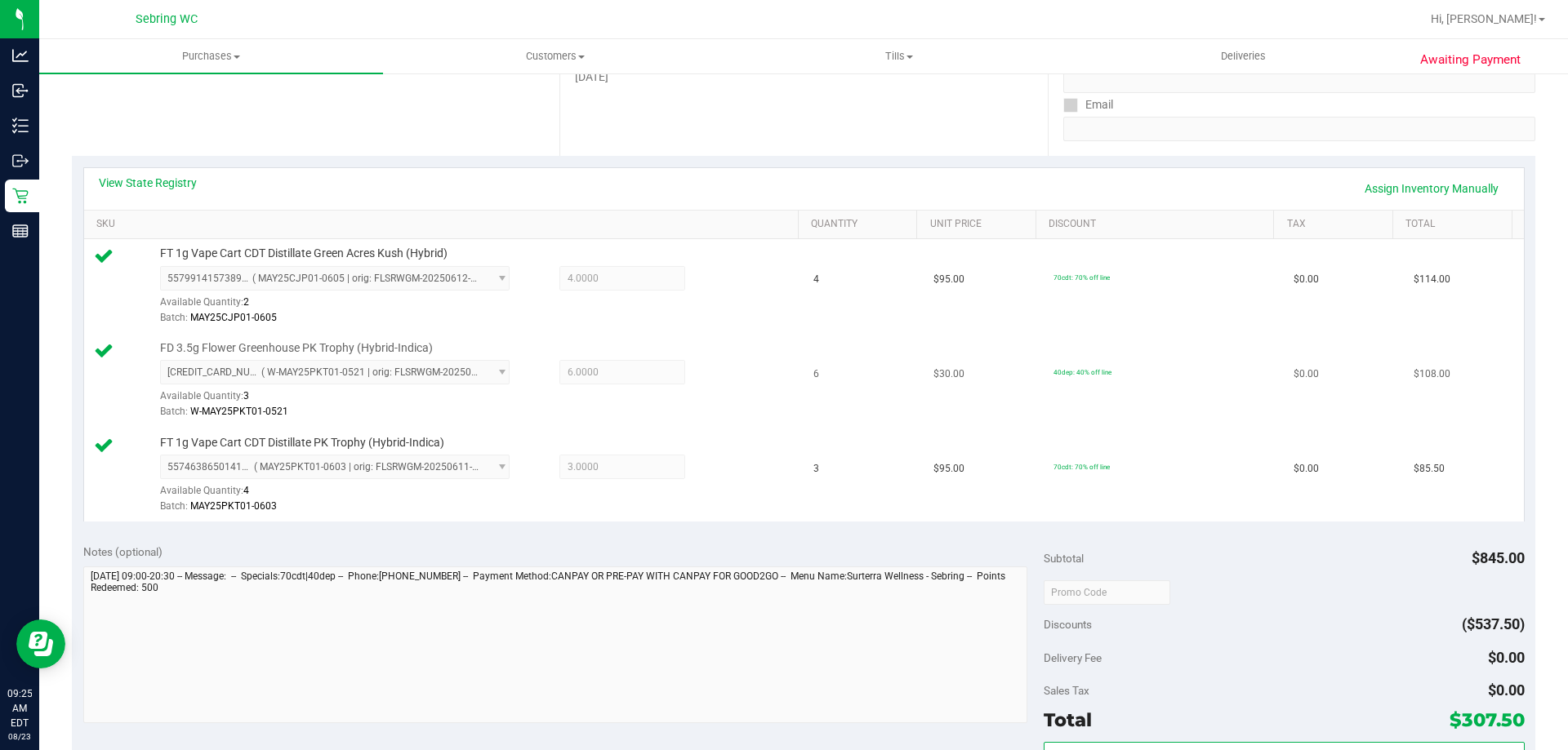
scroll to position [611, 0]
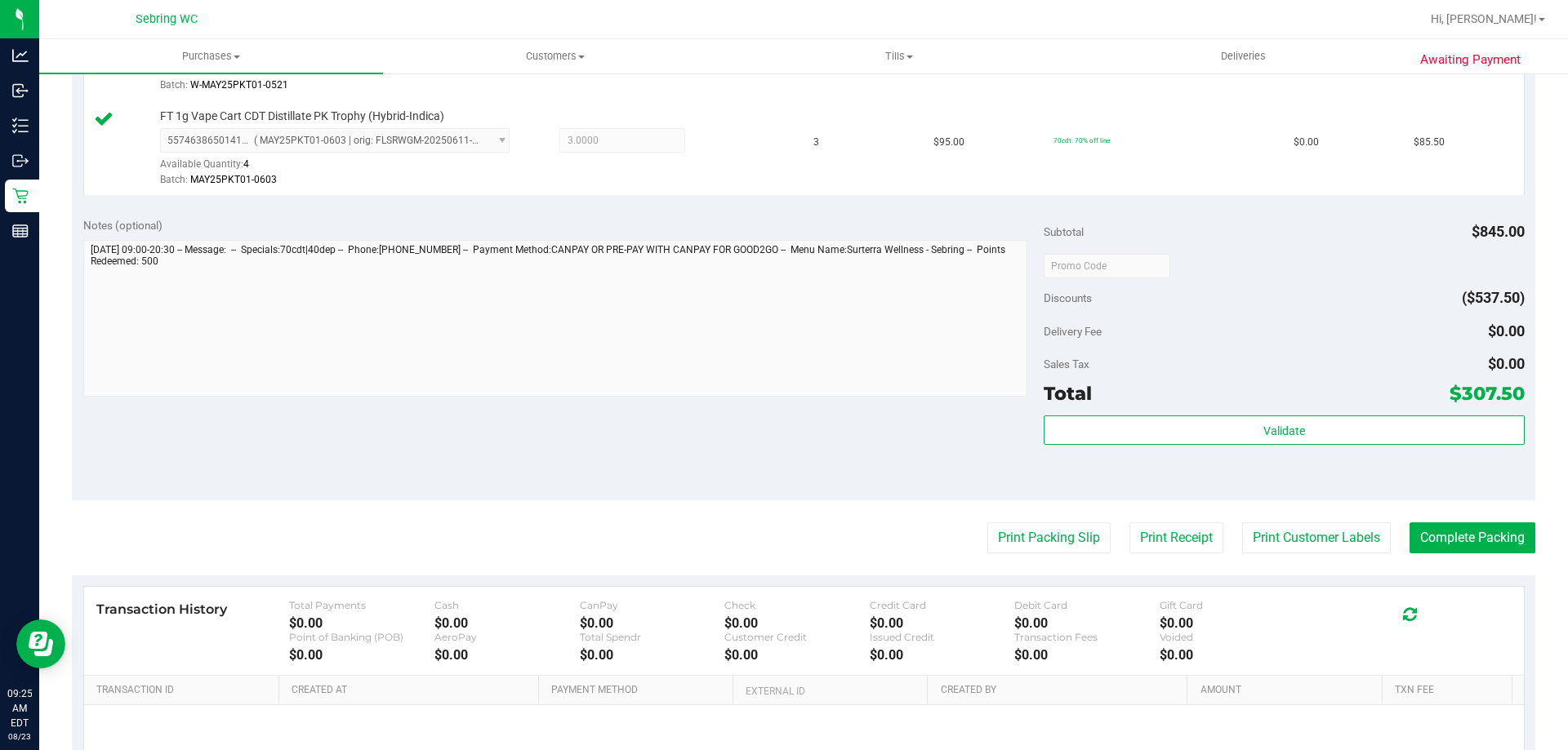
click at [1292, 410] on div "Subtotal $845.00 Discounts ($537.50) Delivery Fee $0.00 Sales Tax $0.00 Total $…" at bounding box center [1283, 353] width 480 height 272
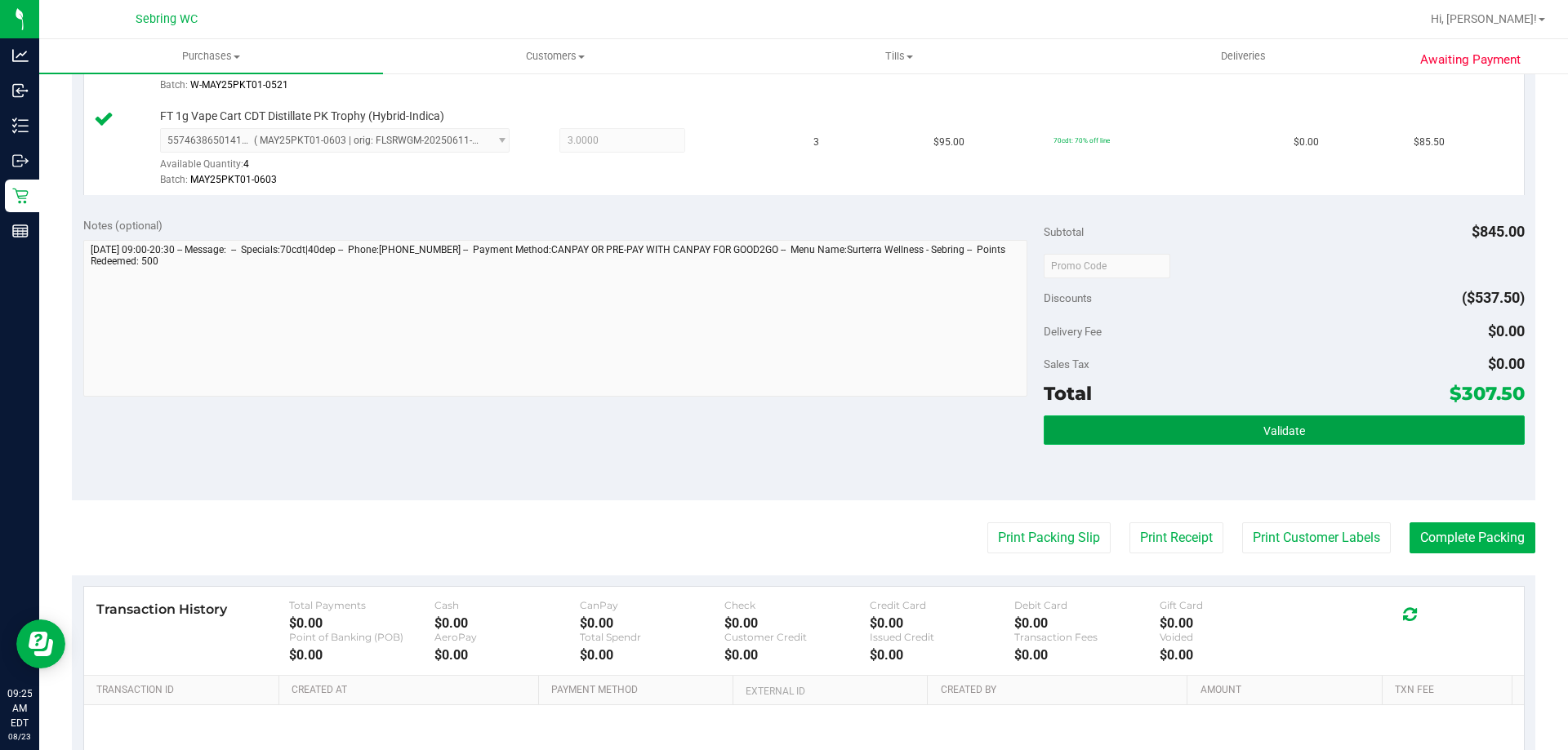
click at [1282, 429] on span "Validate" at bounding box center [1284, 430] width 41 height 13
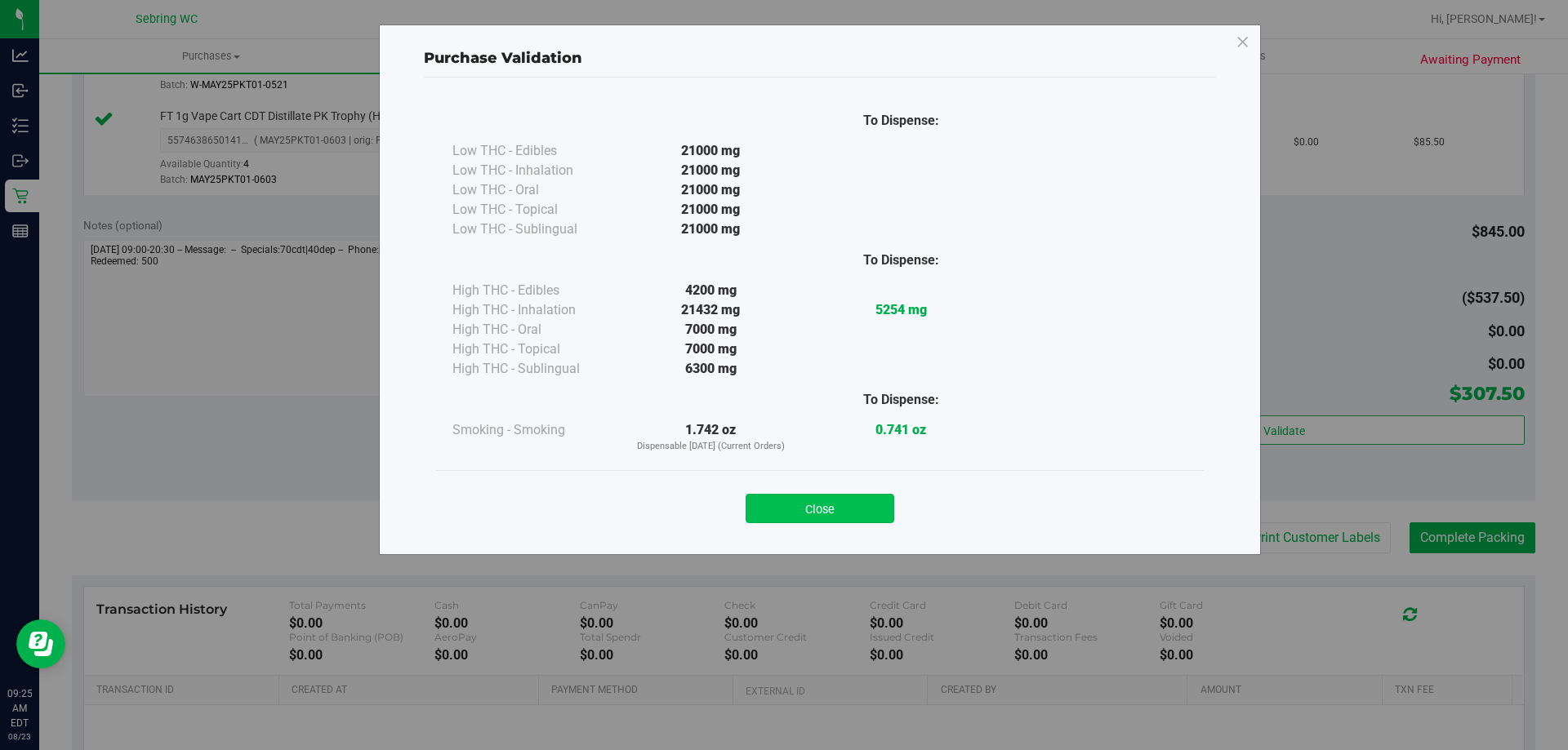
click at [844, 499] on button "Close" at bounding box center [819, 509] width 149 height 30
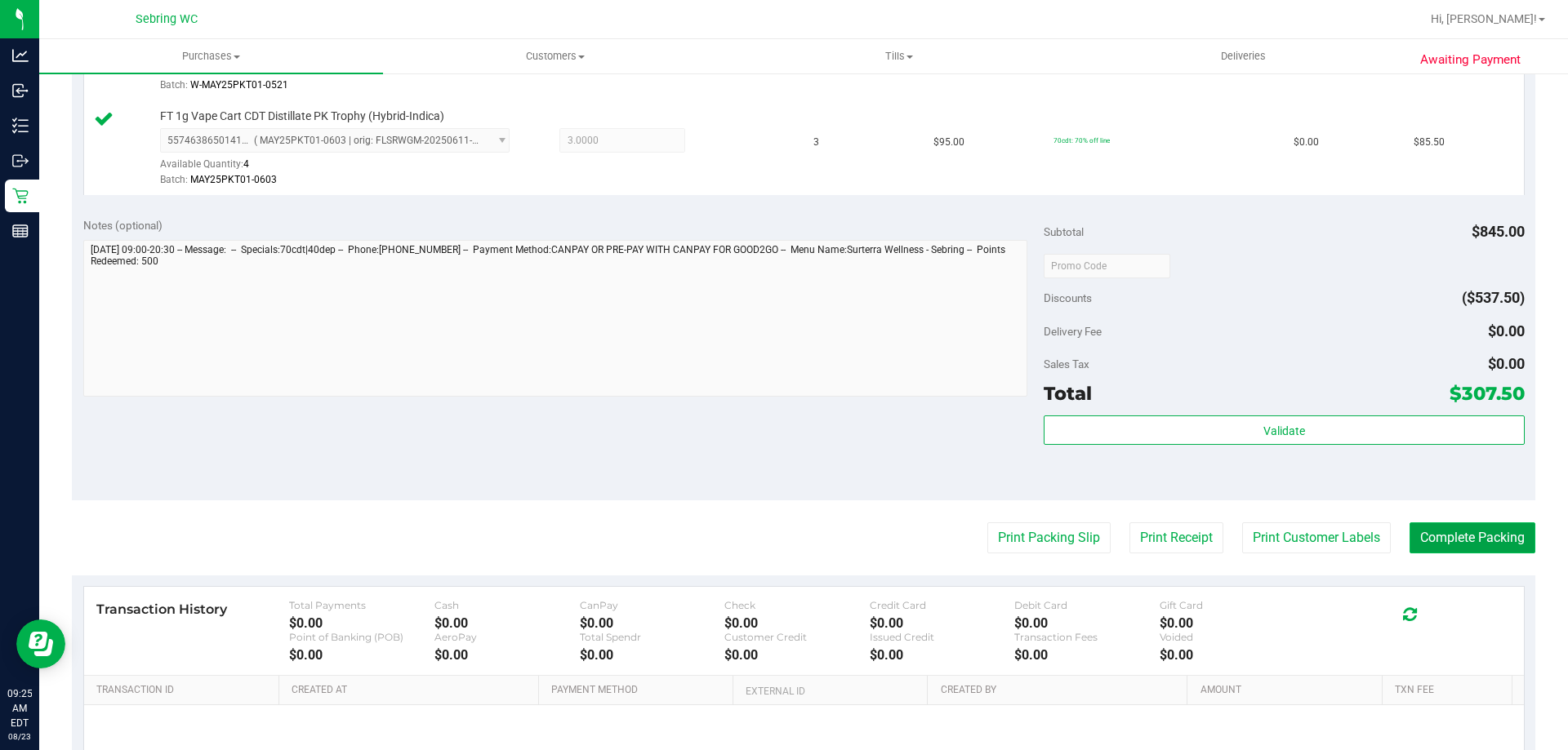
click at [1438, 538] on button "Complete Packing" at bounding box center [1471, 538] width 125 height 31
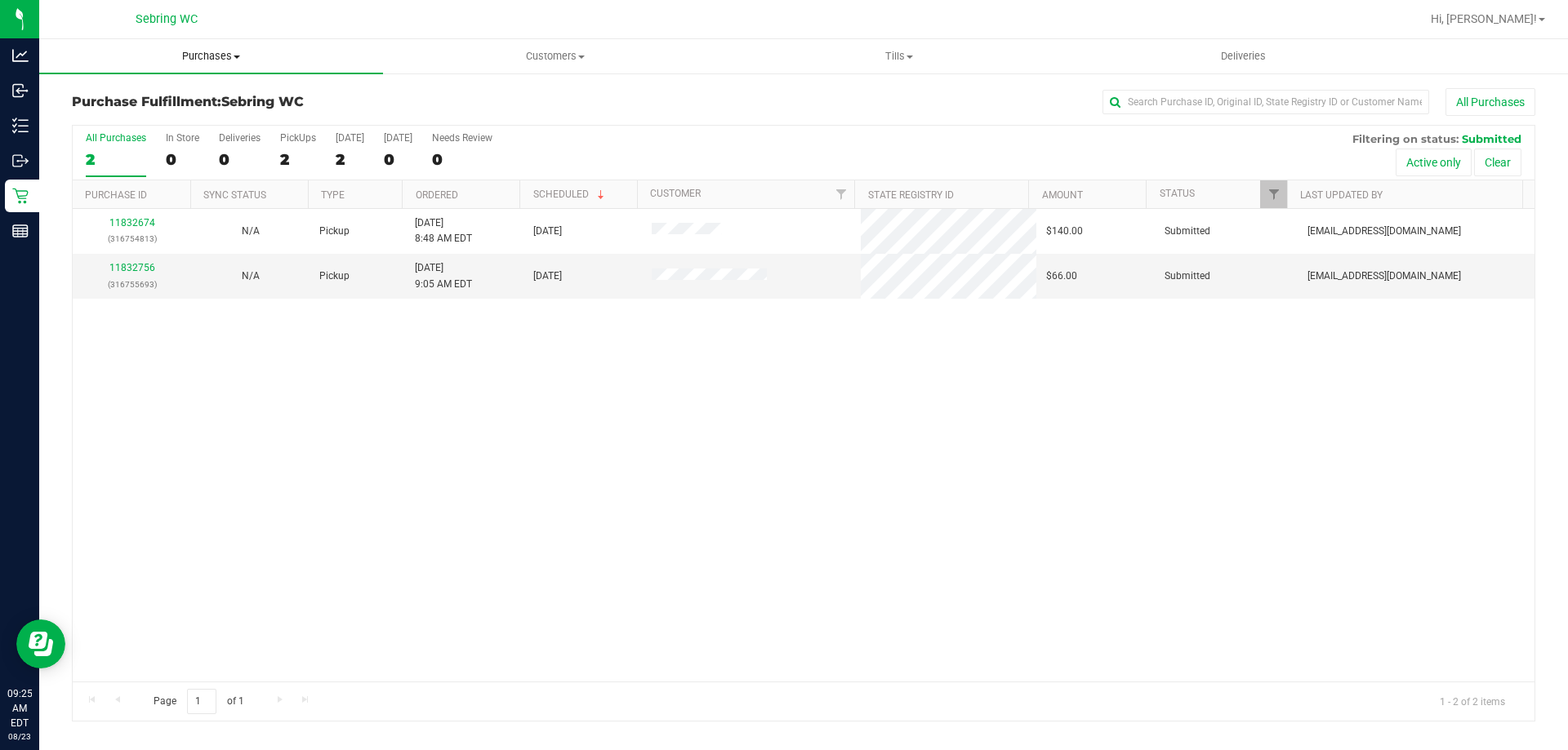
click at [222, 56] on span "Purchases" at bounding box center [211, 56] width 343 height 15
click at [167, 92] on span "Summary of purchases" at bounding box center [123, 99] width 168 height 14
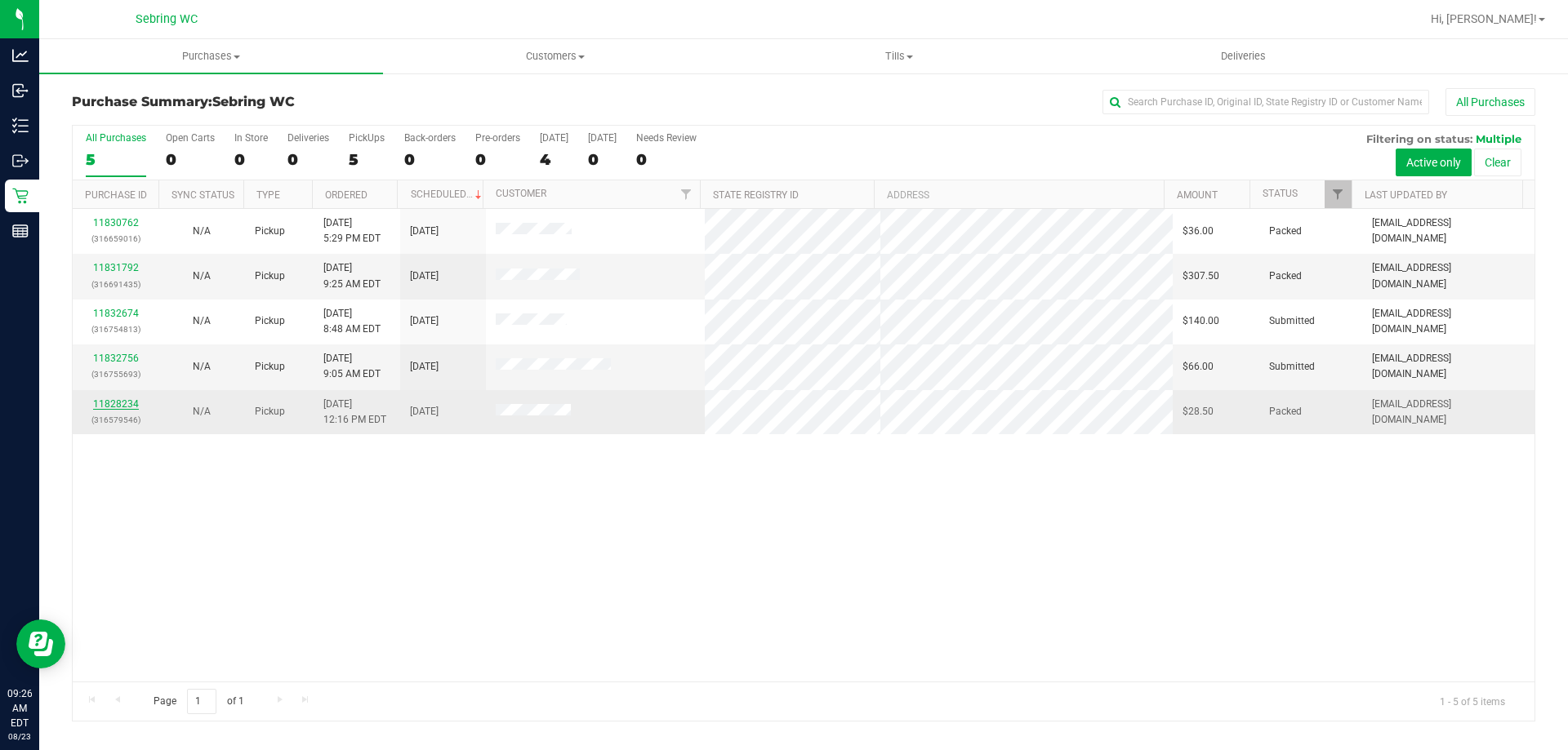
click at [135, 407] on link "11828234" at bounding box center [115, 405] width 45 height 12
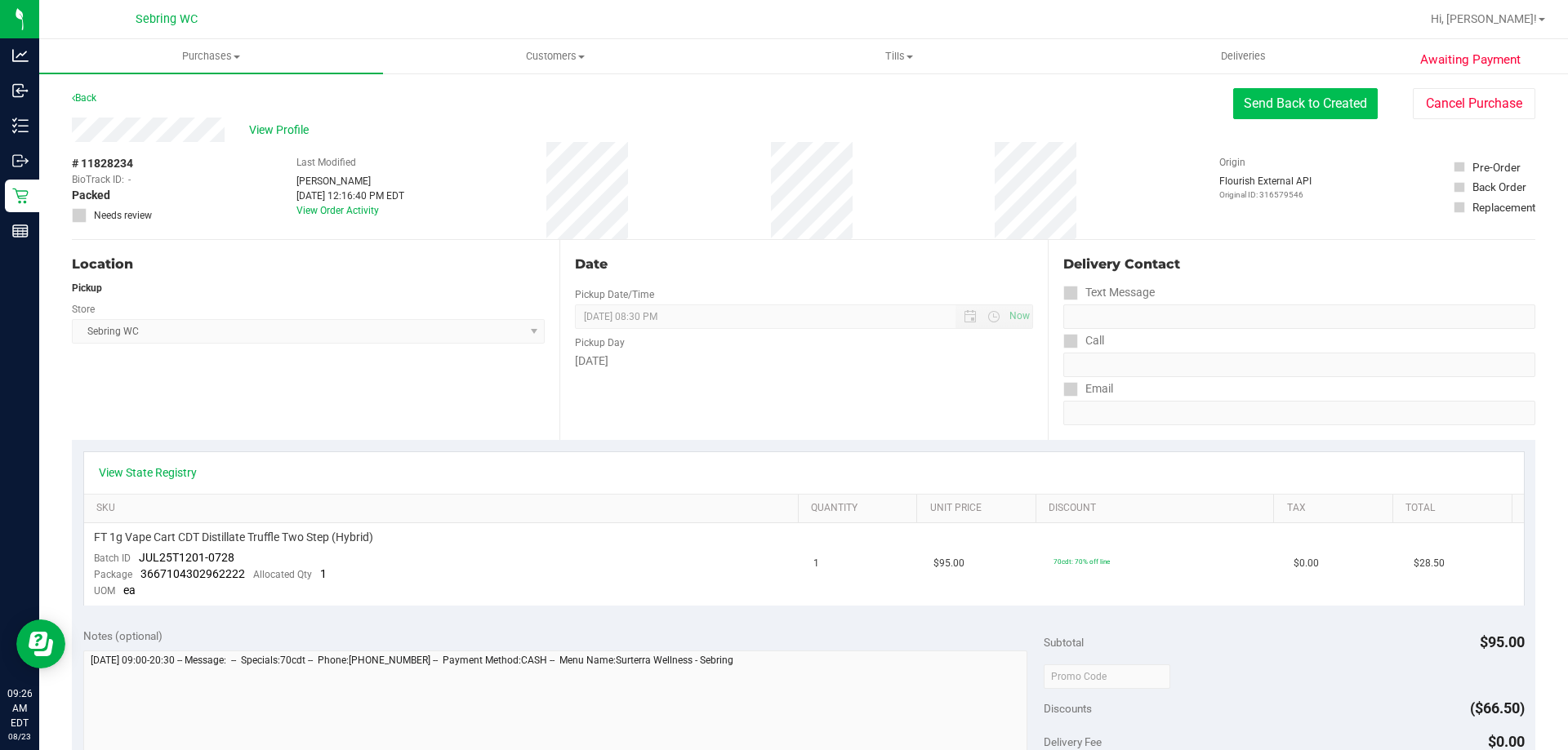
click at [1244, 107] on button "Send Back to Created" at bounding box center [1305, 103] width 144 height 31
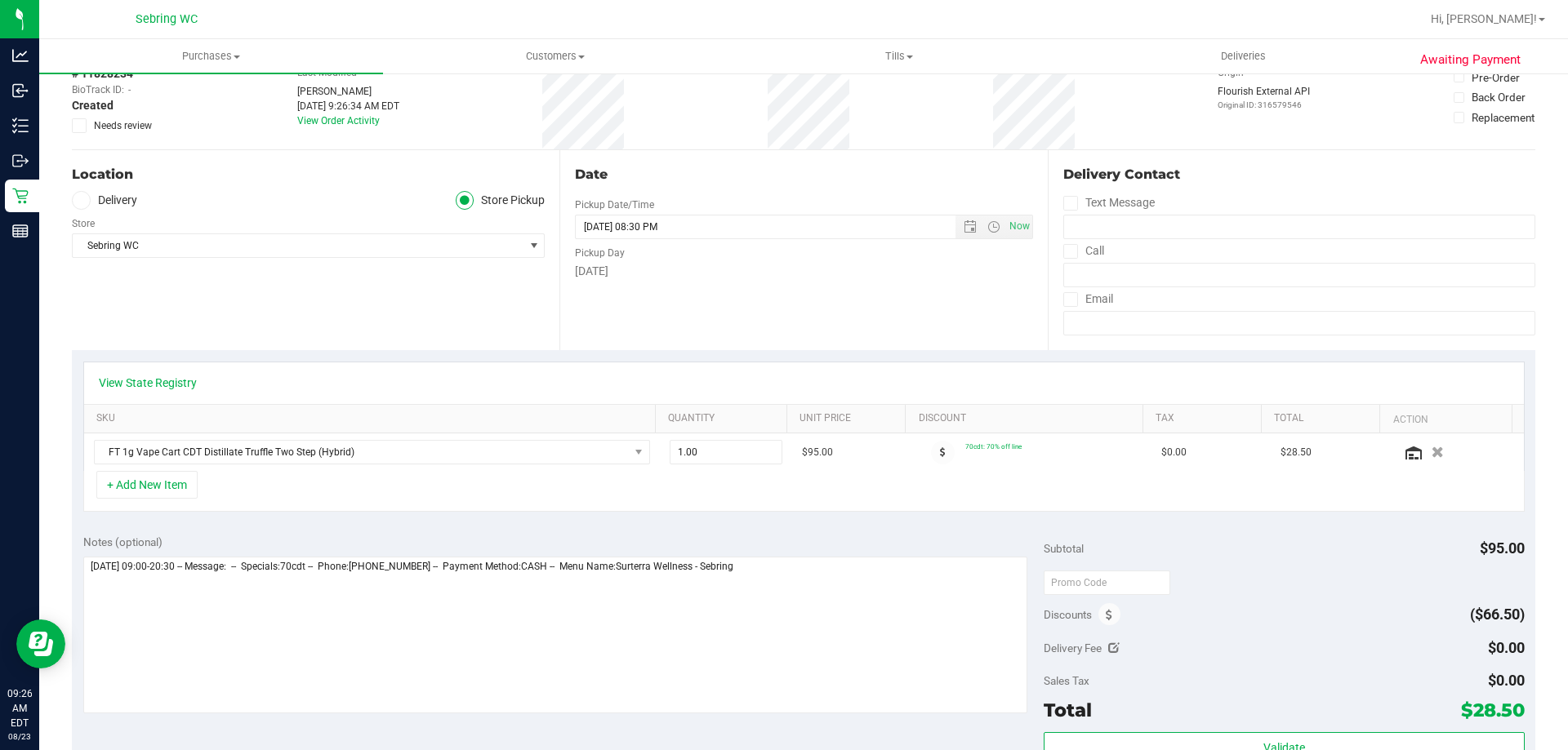
scroll to position [327, 0]
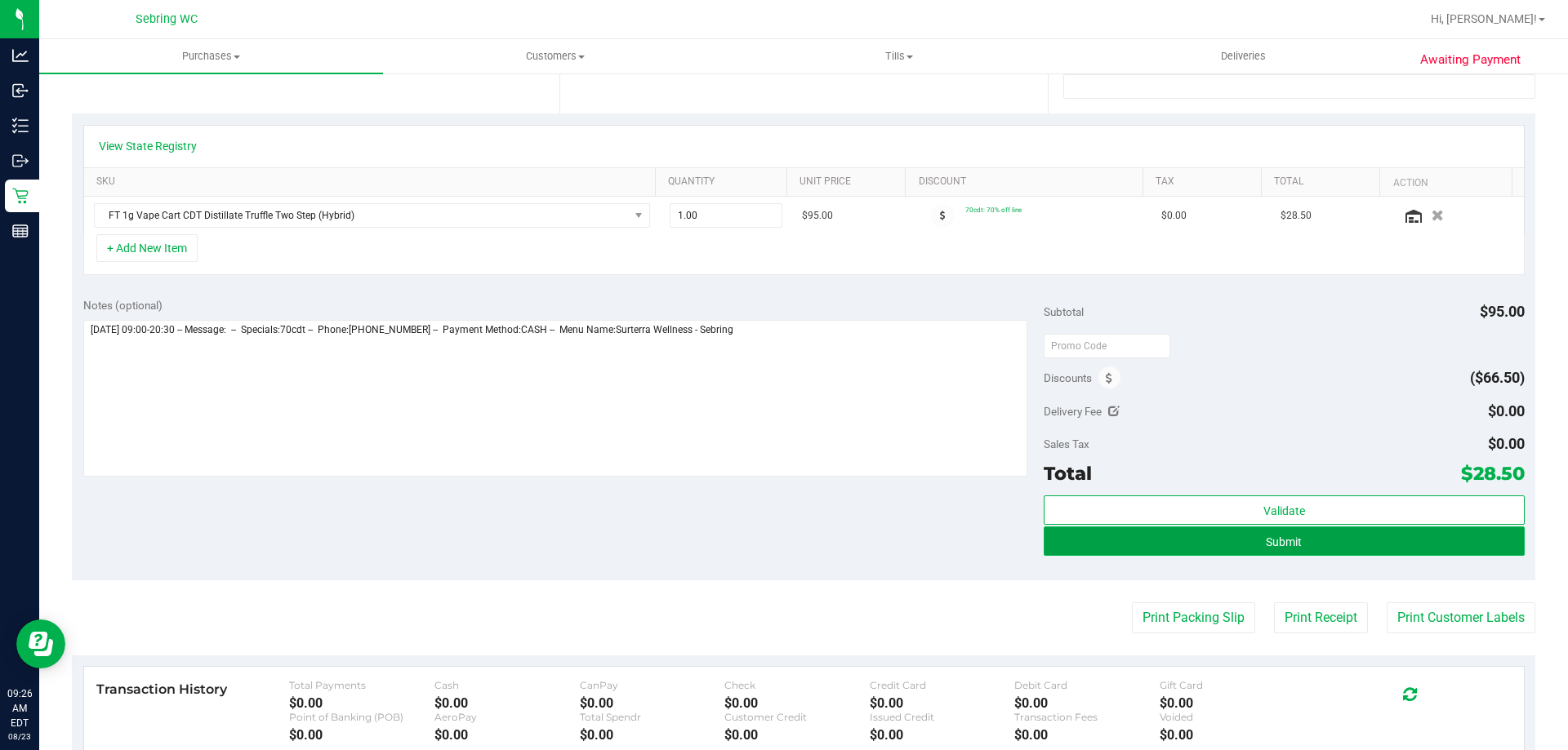
click at [1265, 548] on span "Submit" at bounding box center [1283, 542] width 36 height 13
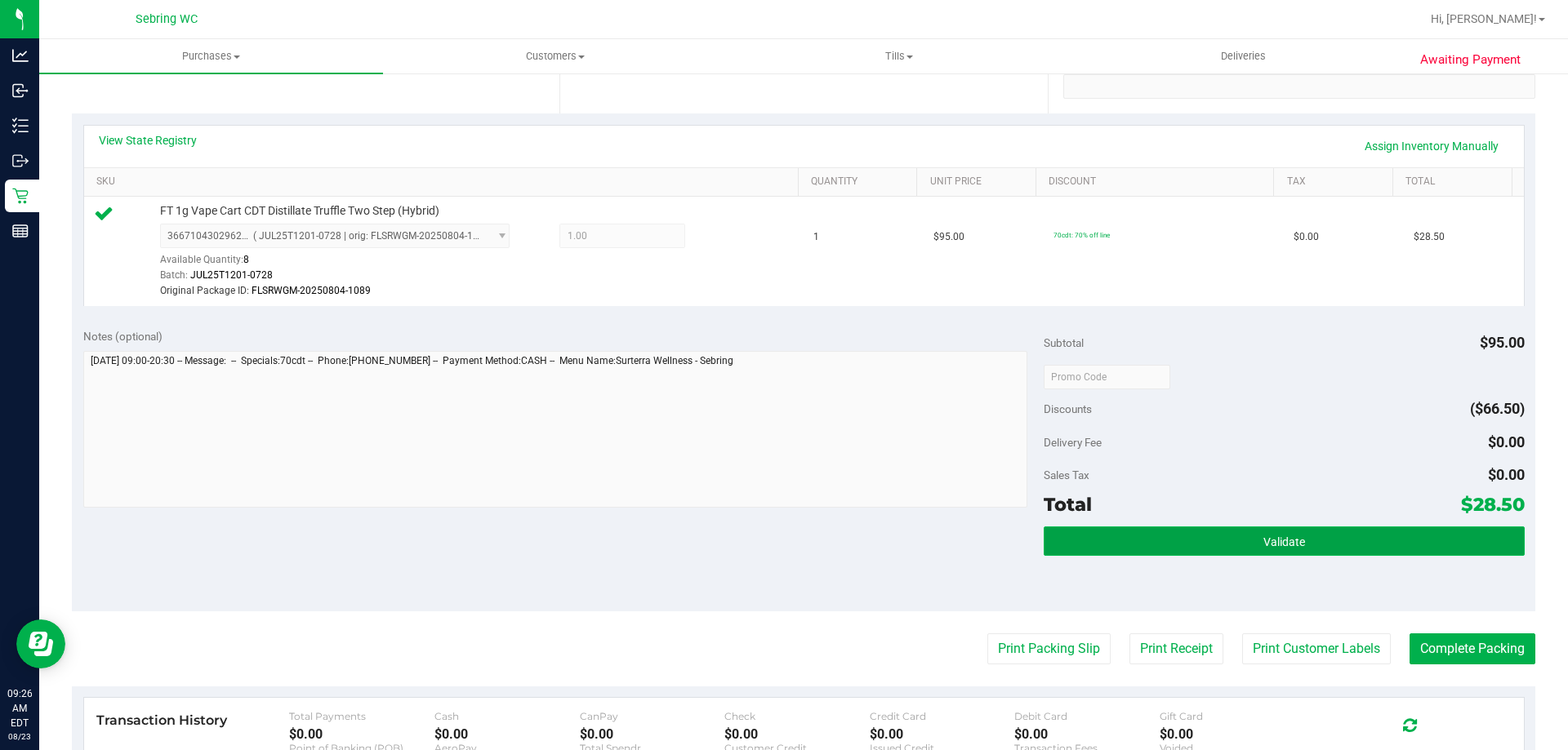
click at [1323, 546] on button "Validate" at bounding box center [1283, 542] width 480 height 30
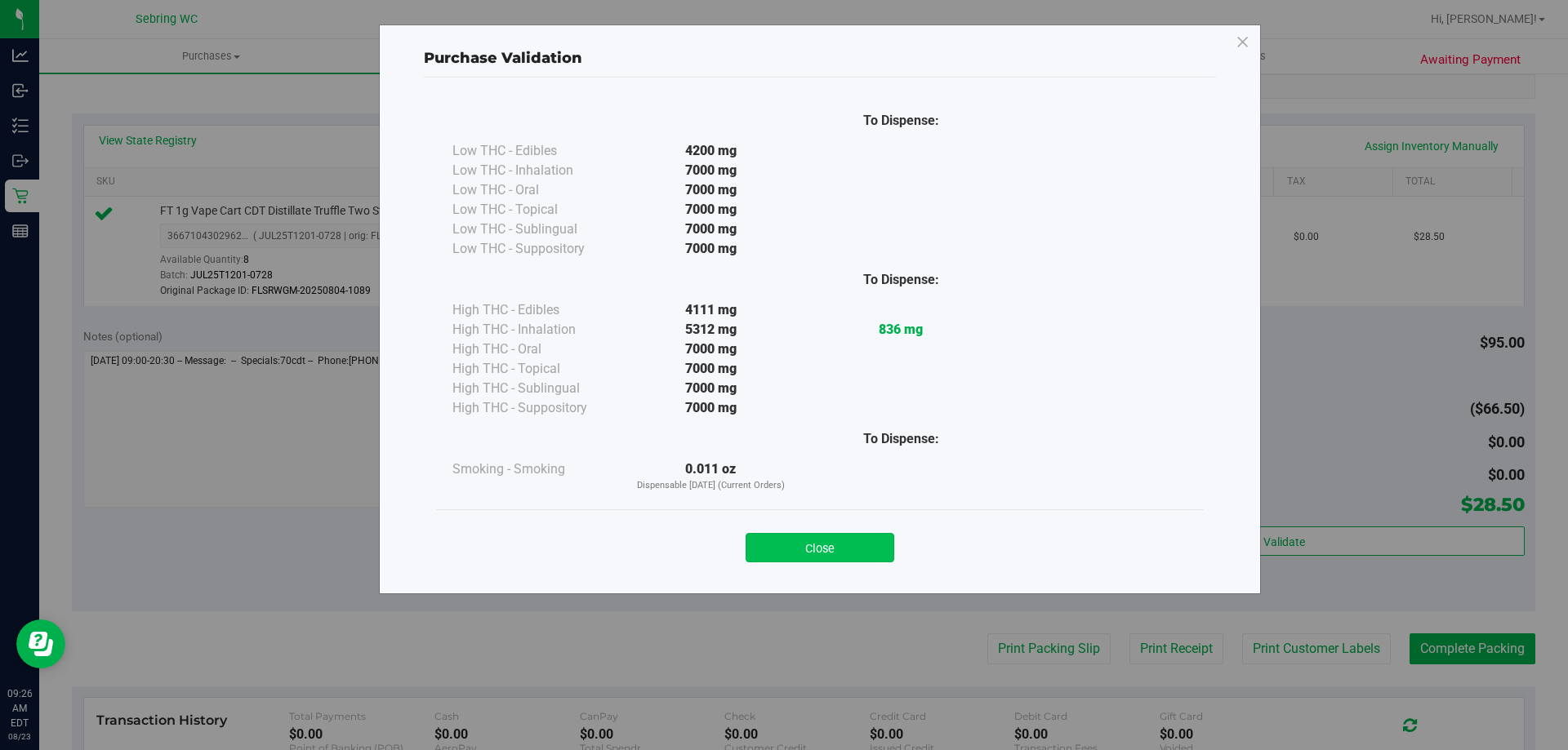
click at [882, 556] on button "Close" at bounding box center [819, 548] width 149 height 30
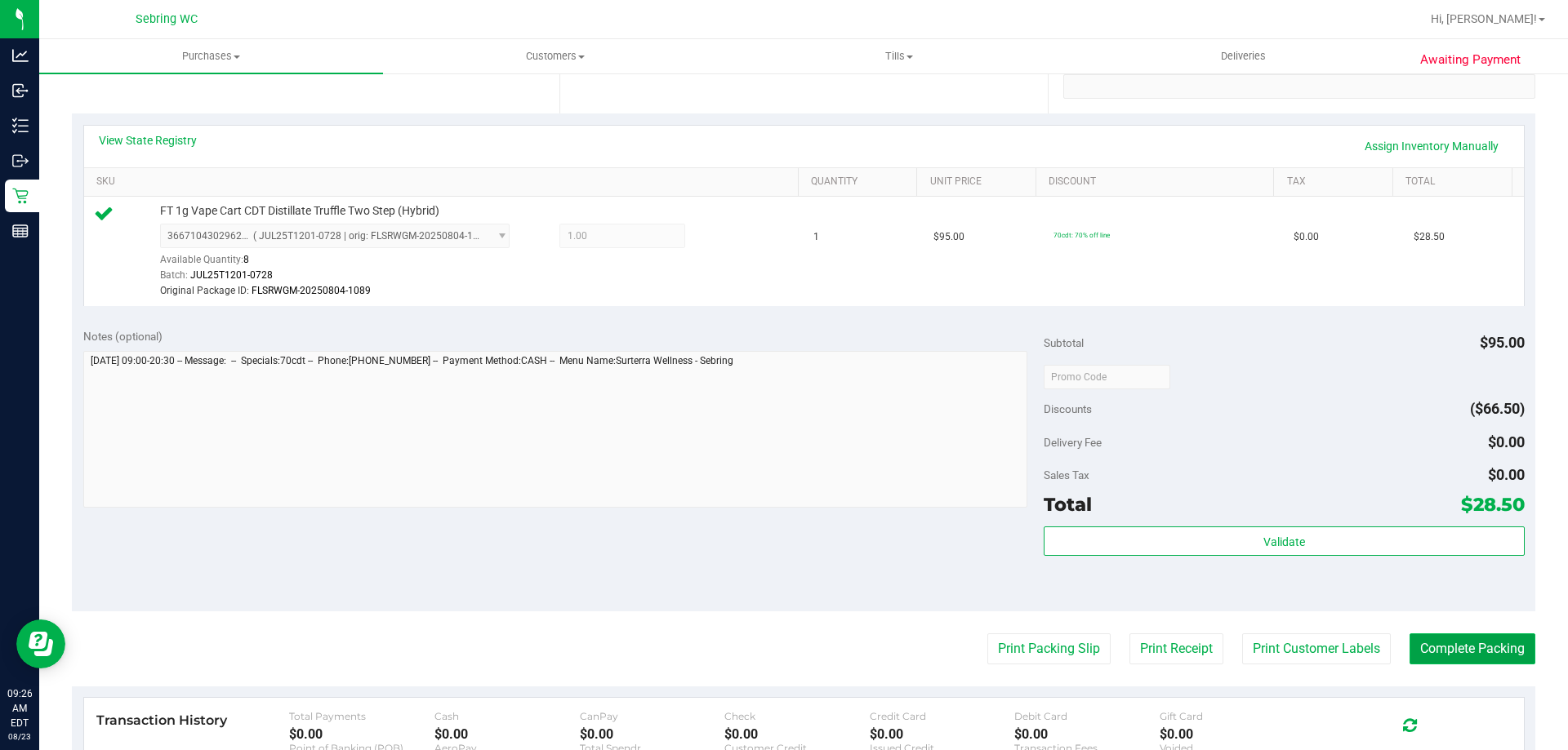
click at [1460, 656] on button "Complete Packing" at bounding box center [1471, 648] width 125 height 31
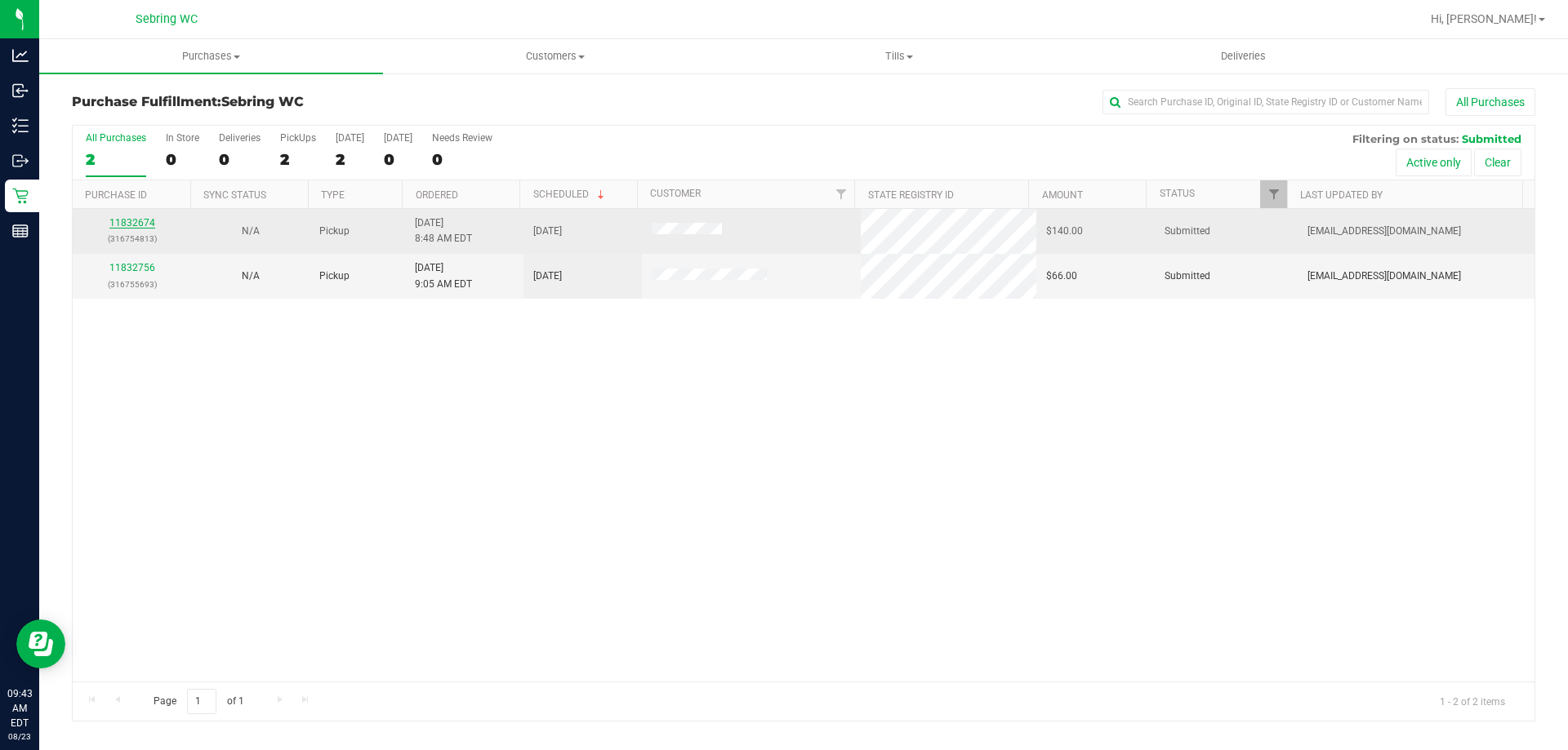
click at [141, 224] on link "11832674" at bounding box center [132, 223] width 45 height 12
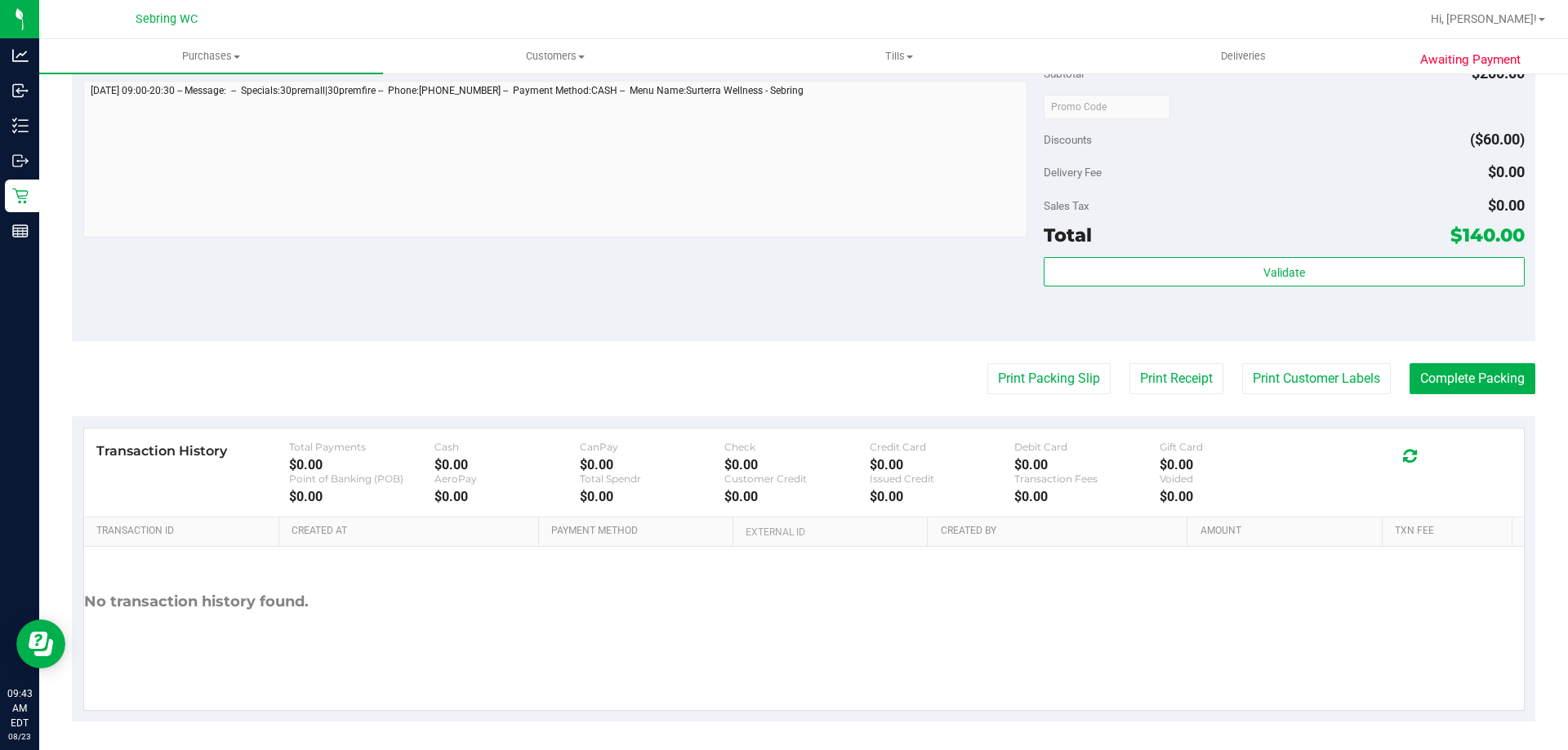
scroll to position [327, 0]
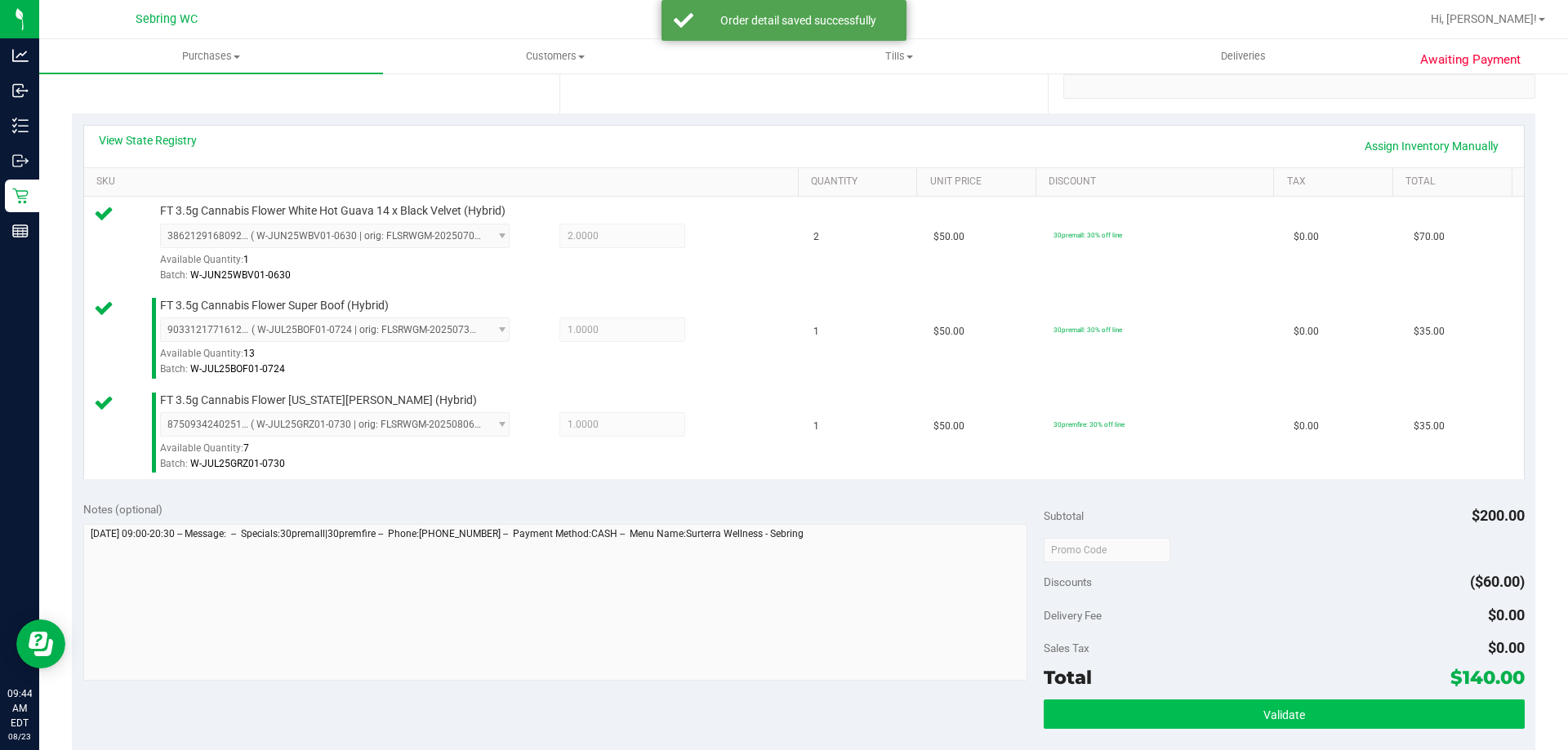
click at [1252, 700] on div "Subtotal $200.00 Discounts ($60.00) Delivery Fee $0.00 Sales Tax $0.00 Total $1…" at bounding box center [1283, 638] width 480 height 272
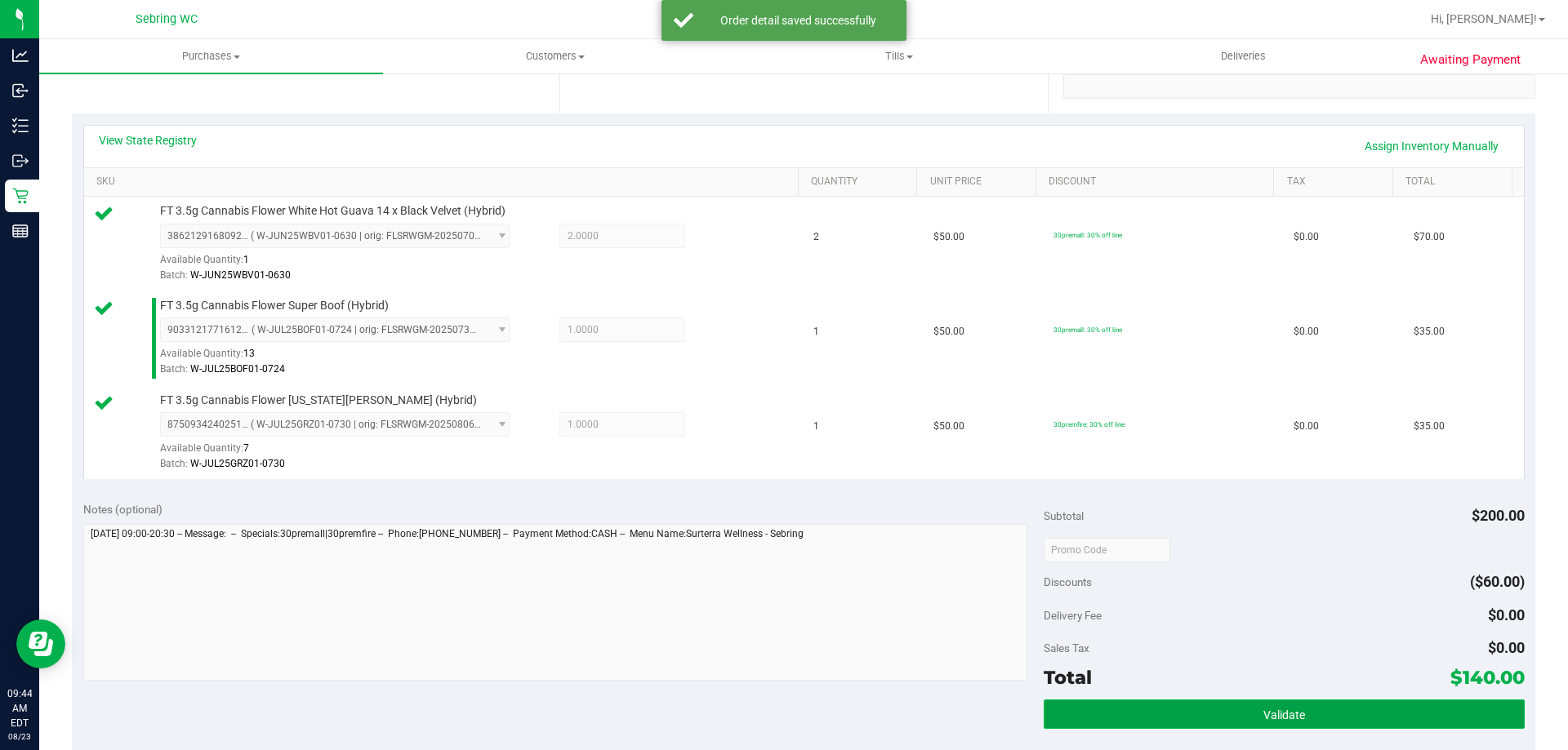
click at [1246, 703] on button "Validate" at bounding box center [1283, 714] width 480 height 30
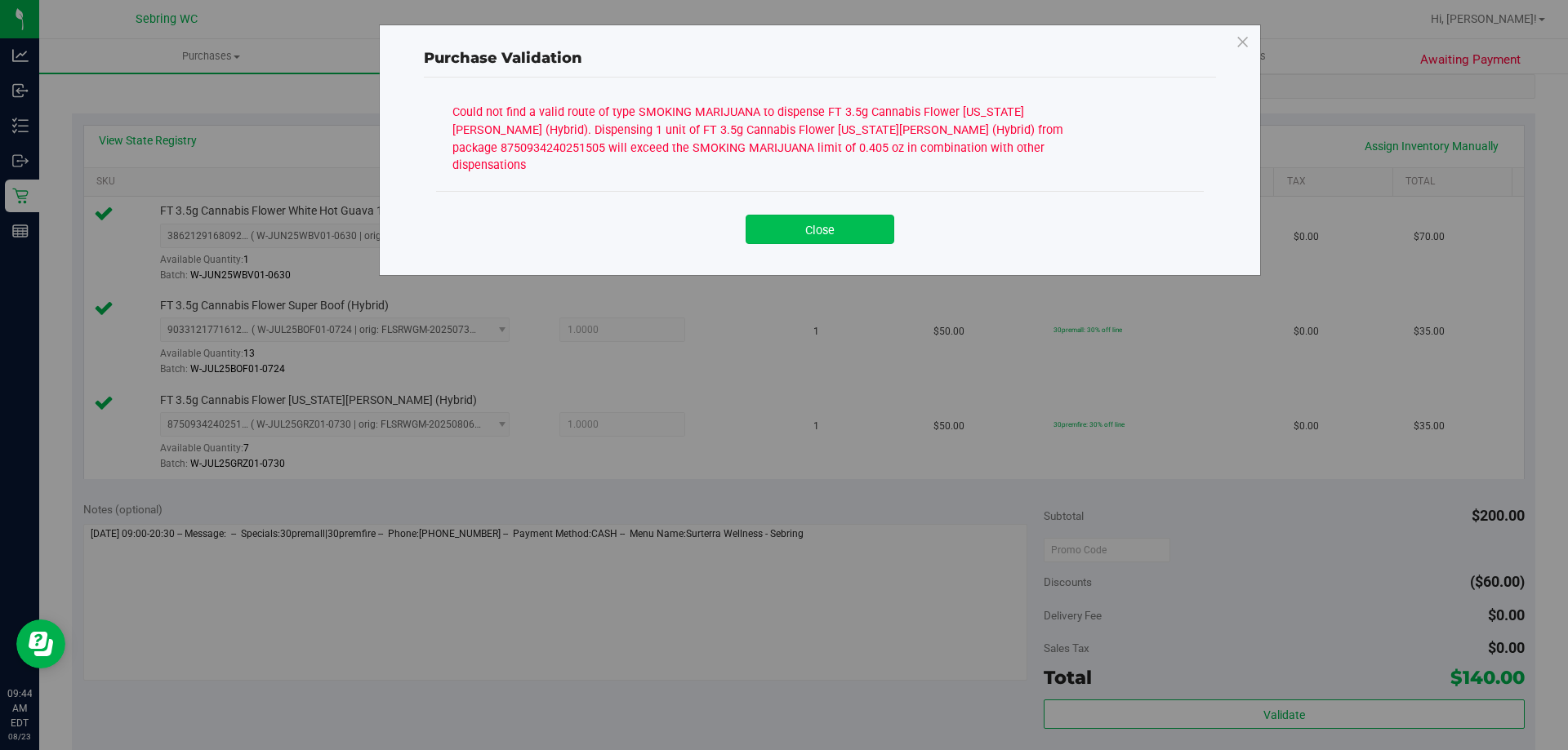
click at [845, 215] on button "Close" at bounding box center [819, 230] width 149 height 30
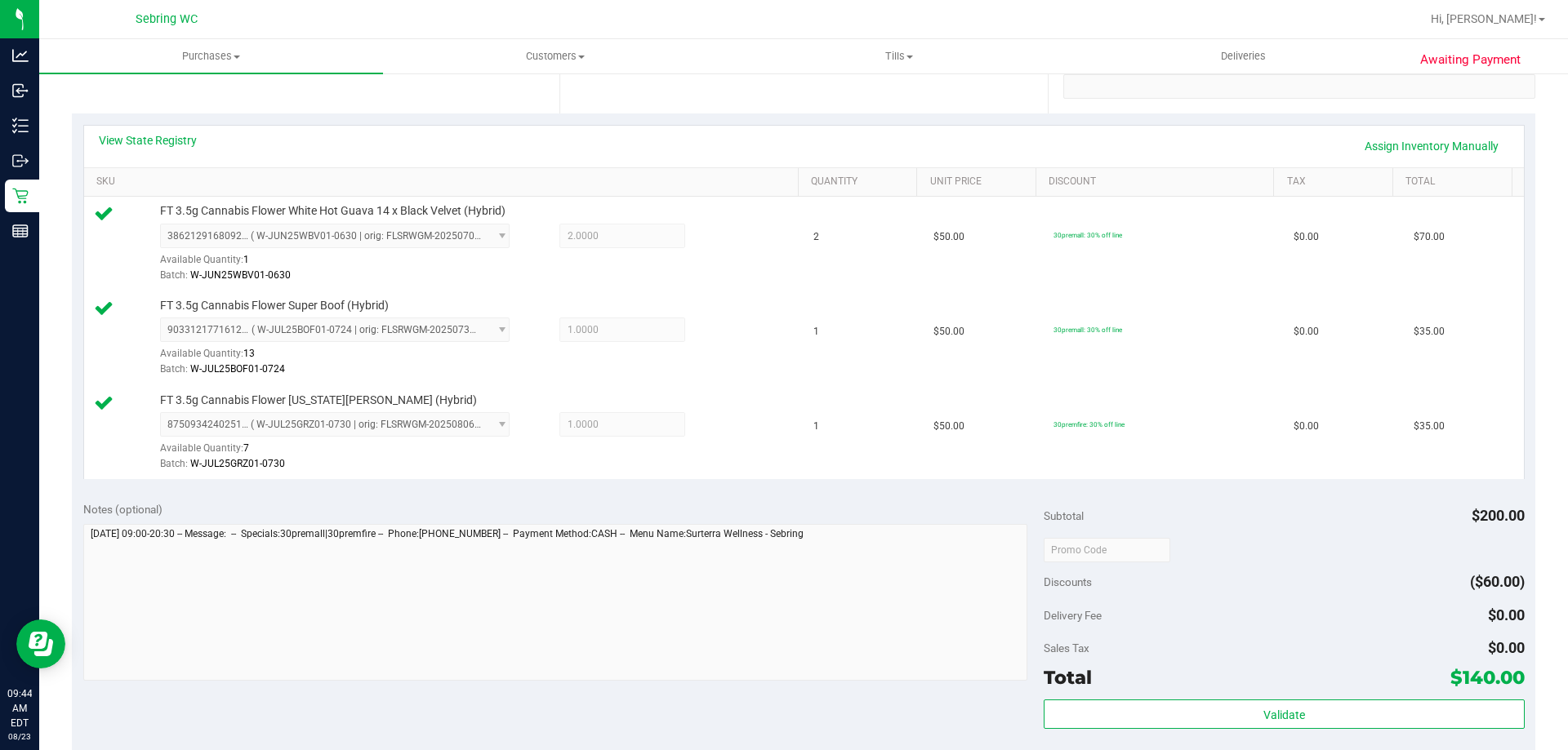
scroll to position [0, 0]
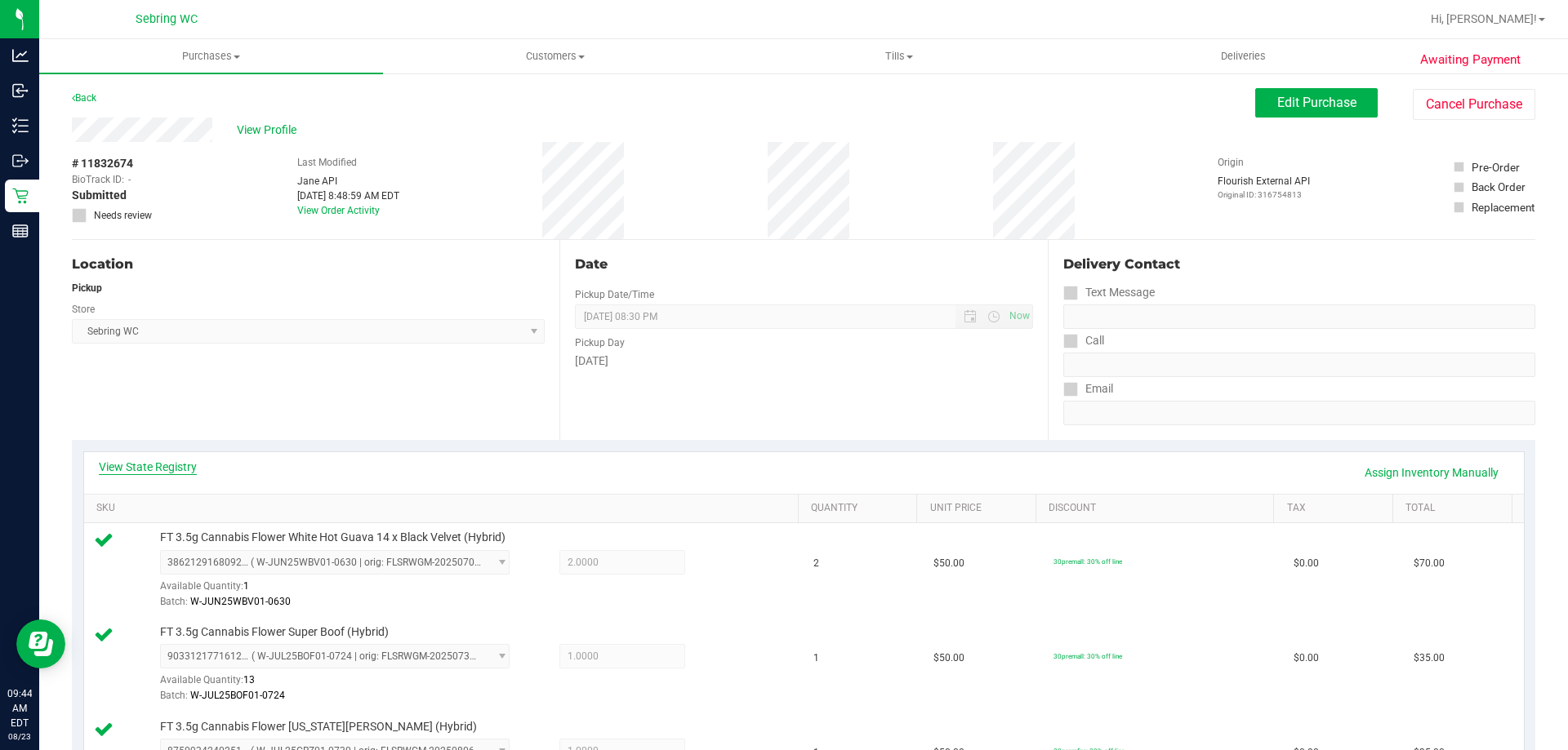
click at [158, 464] on link "View State Registry" at bounding box center [147, 467] width 98 height 17
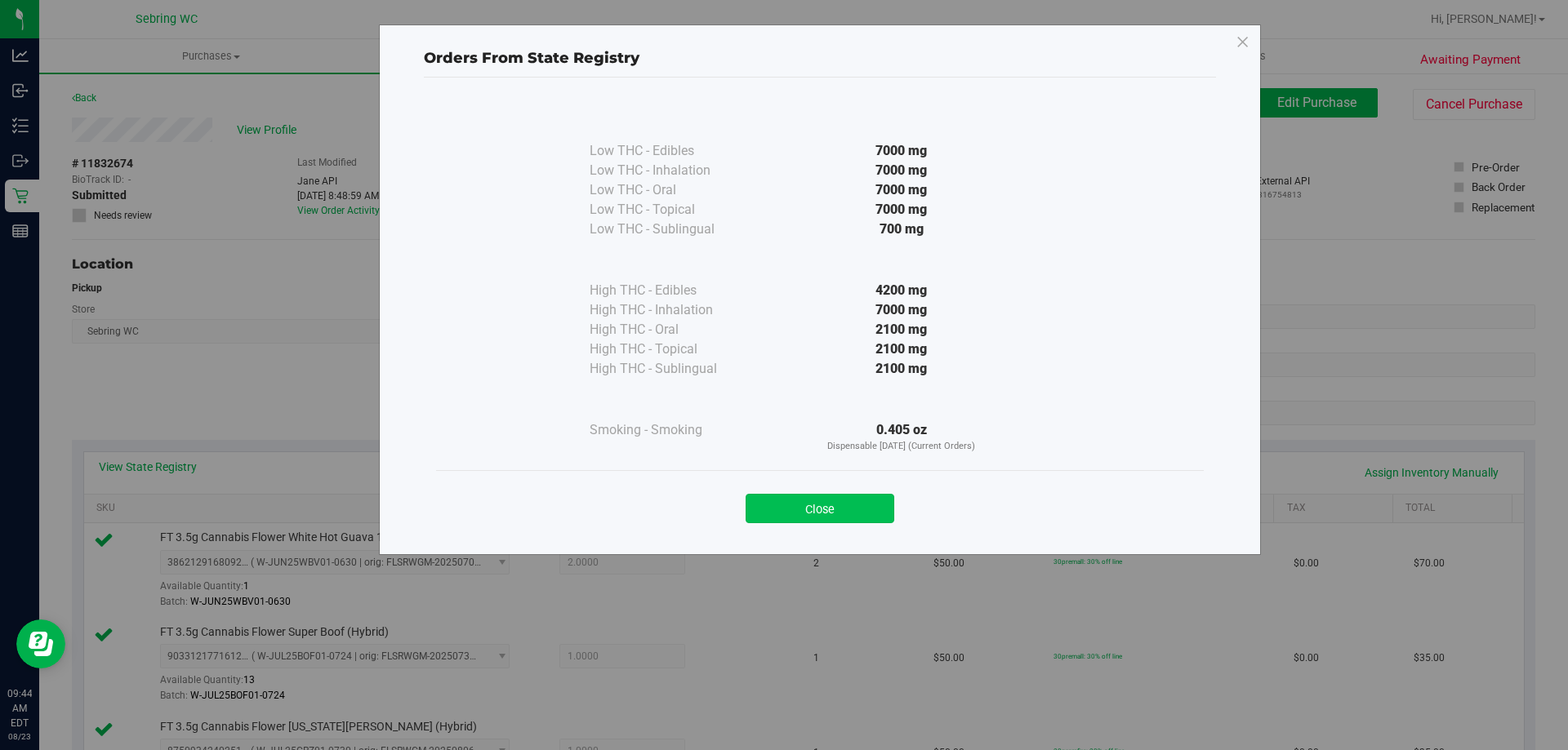
click at [827, 508] on button "Close" at bounding box center [819, 509] width 149 height 30
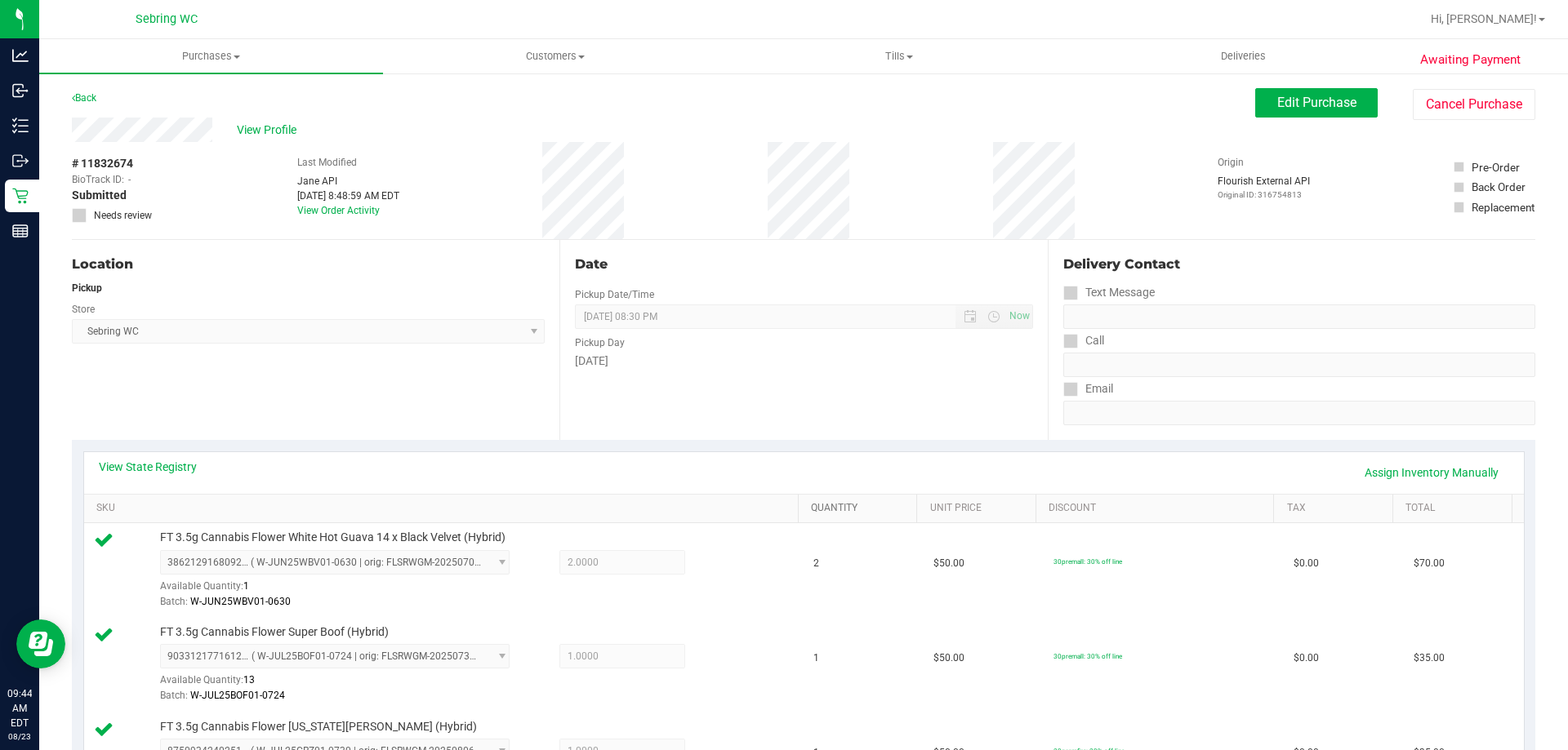
click at [827, 508] on link "Quantity" at bounding box center [860, 508] width 100 height 13
click at [845, 503] on link "Quantity" at bounding box center [860, 508] width 100 height 13
click at [446, 399] on div "Location Pickup Store [PERSON_NAME] Select Store [PERSON_NAME][GEOGRAPHIC_DATA]…" at bounding box center [316, 339] width 487 height 200
click at [184, 450] on div "View State Registry Assign Inventory Manually SKU Quantity Unit Price Discount …" at bounding box center [803, 629] width 1463 height 377
click at [190, 483] on div "View State Registry Assign Inventory Manually" at bounding box center [803, 473] width 1410 height 28
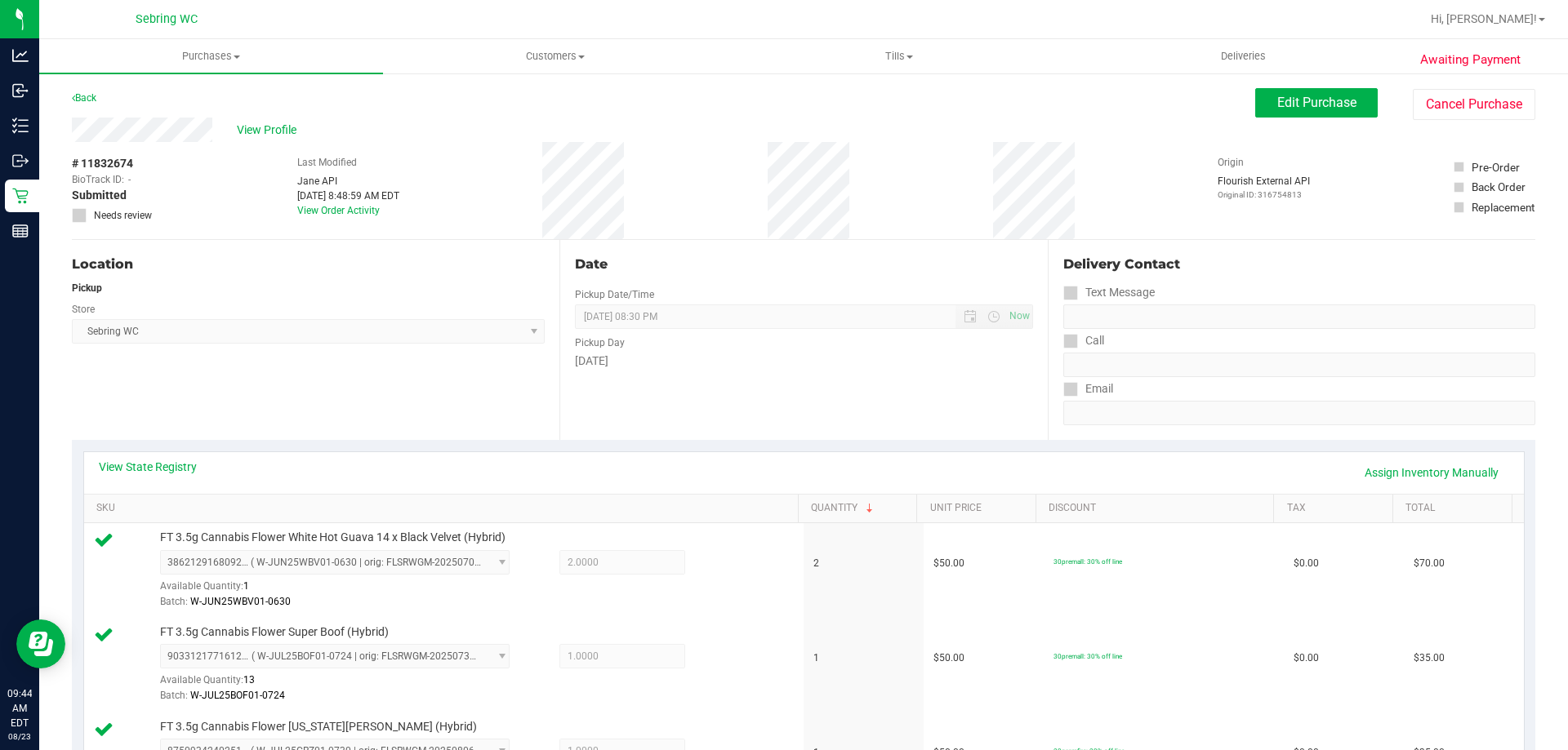
click at [197, 461] on div "View State Registry Assign Inventory Manually" at bounding box center [803, 473] width 1410 height 28
click at [195, 469] on link "View State Registry" at bounding box center [147, 467] width 98 height 17
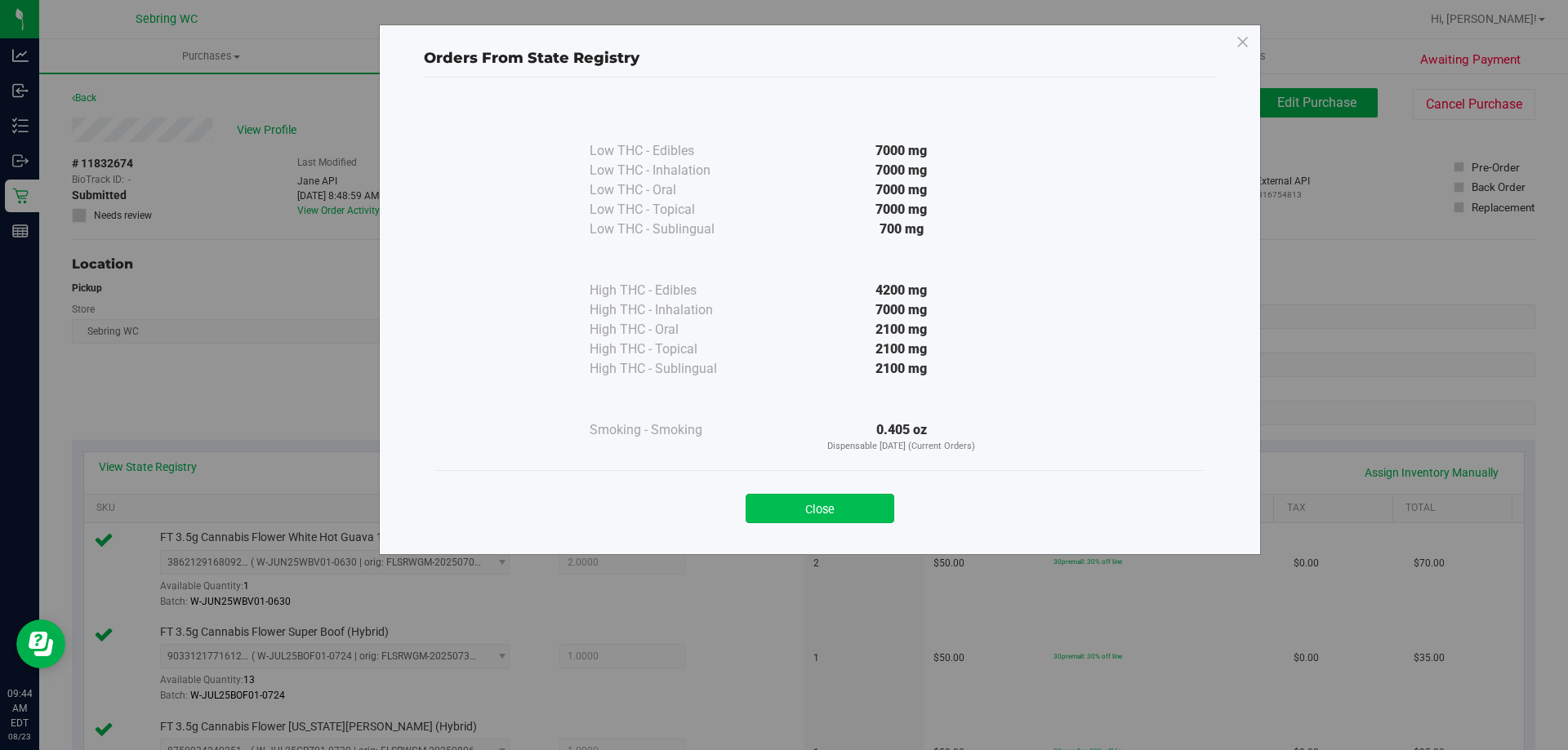
click at [859, 499] on button "Close" at bounding box center [819, 509] width 149 height 30
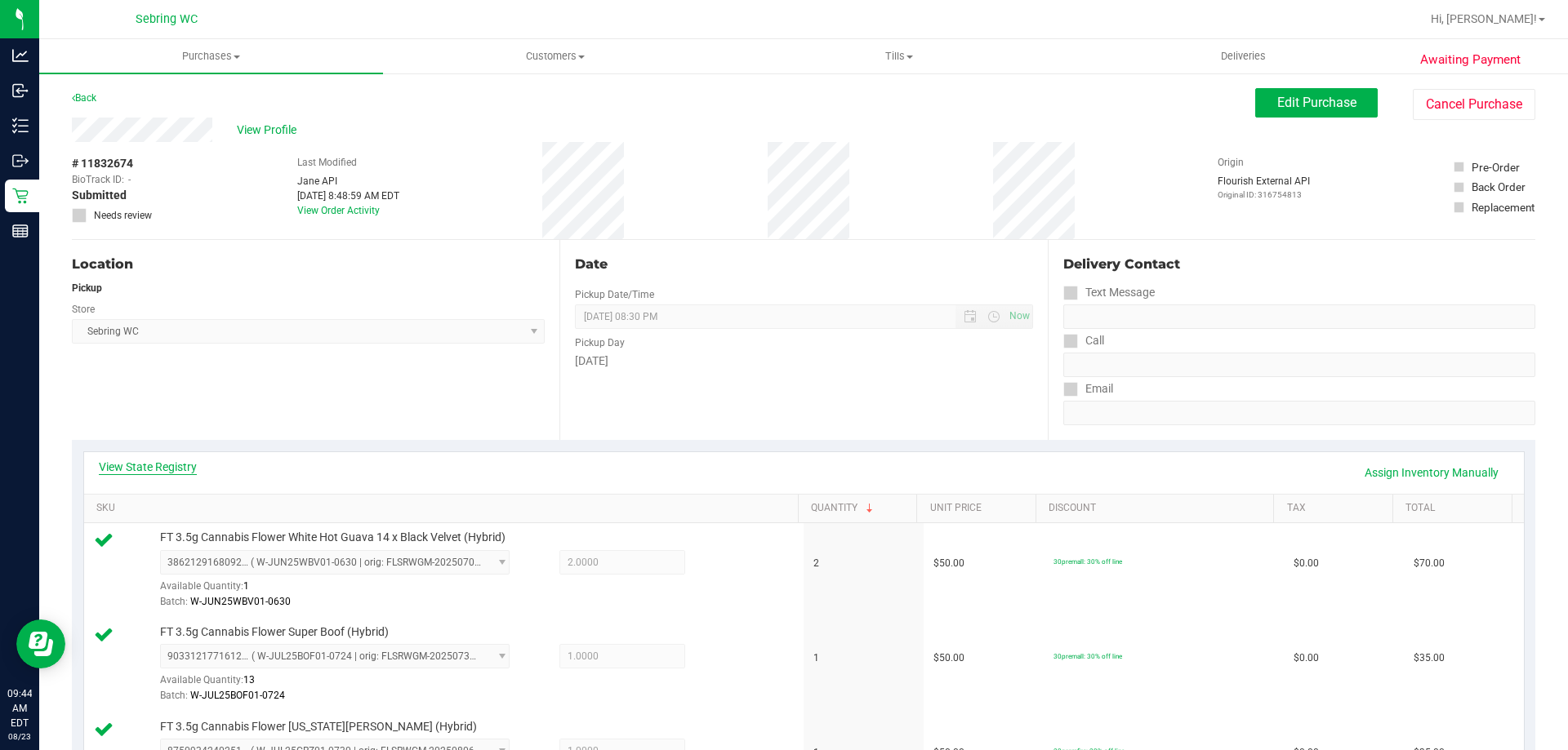
click at [163, 473] on link "View State Registry" at bounding box center [147, 467] width 98 height 17
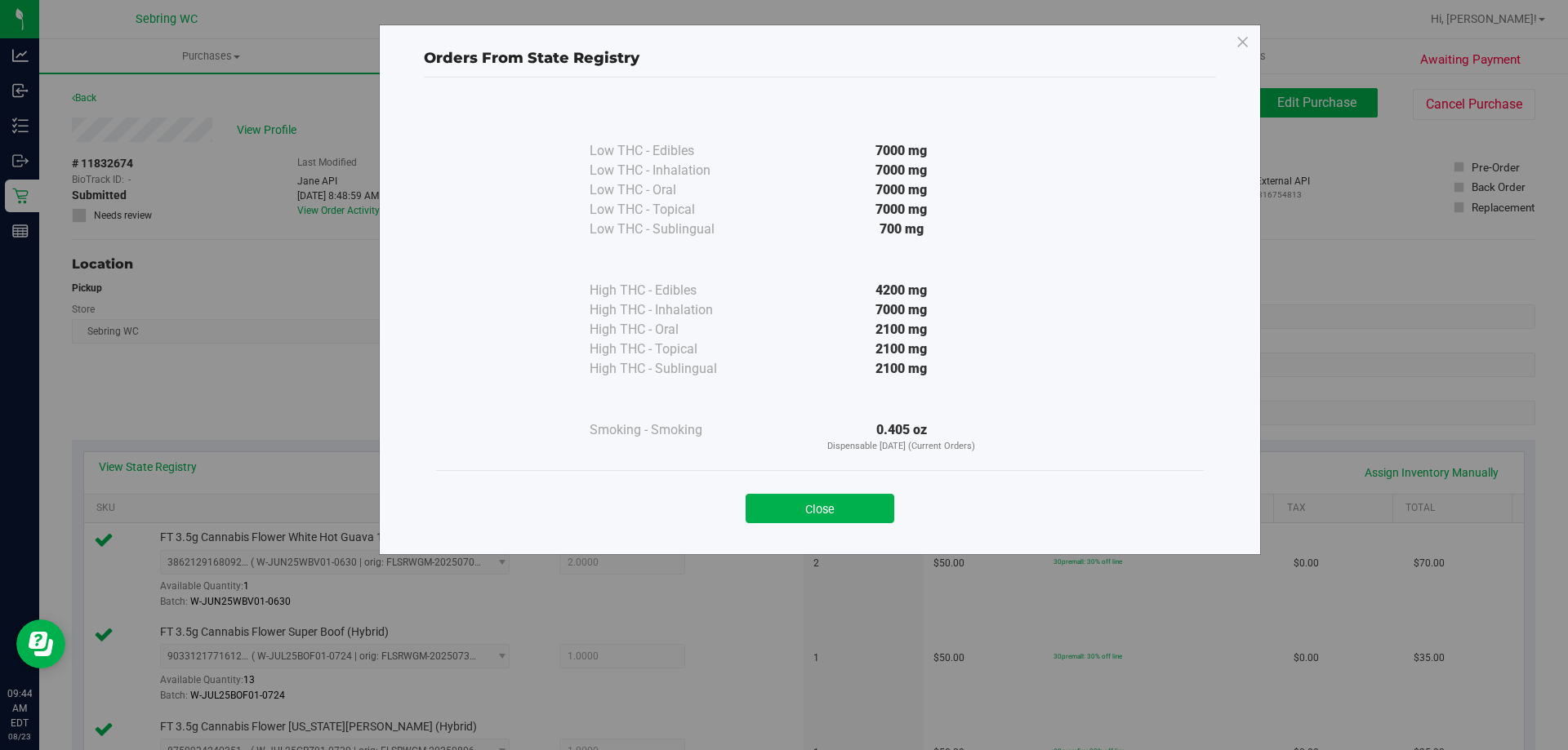
click at [895, 434] on div "0.405 oz Dispensable [DATE] (Current Orders)" at bounding box center [901, 437] width 297 height 34
click at [813, 498] on button "Close" at bounding box center [819, 509] width 149 height 30
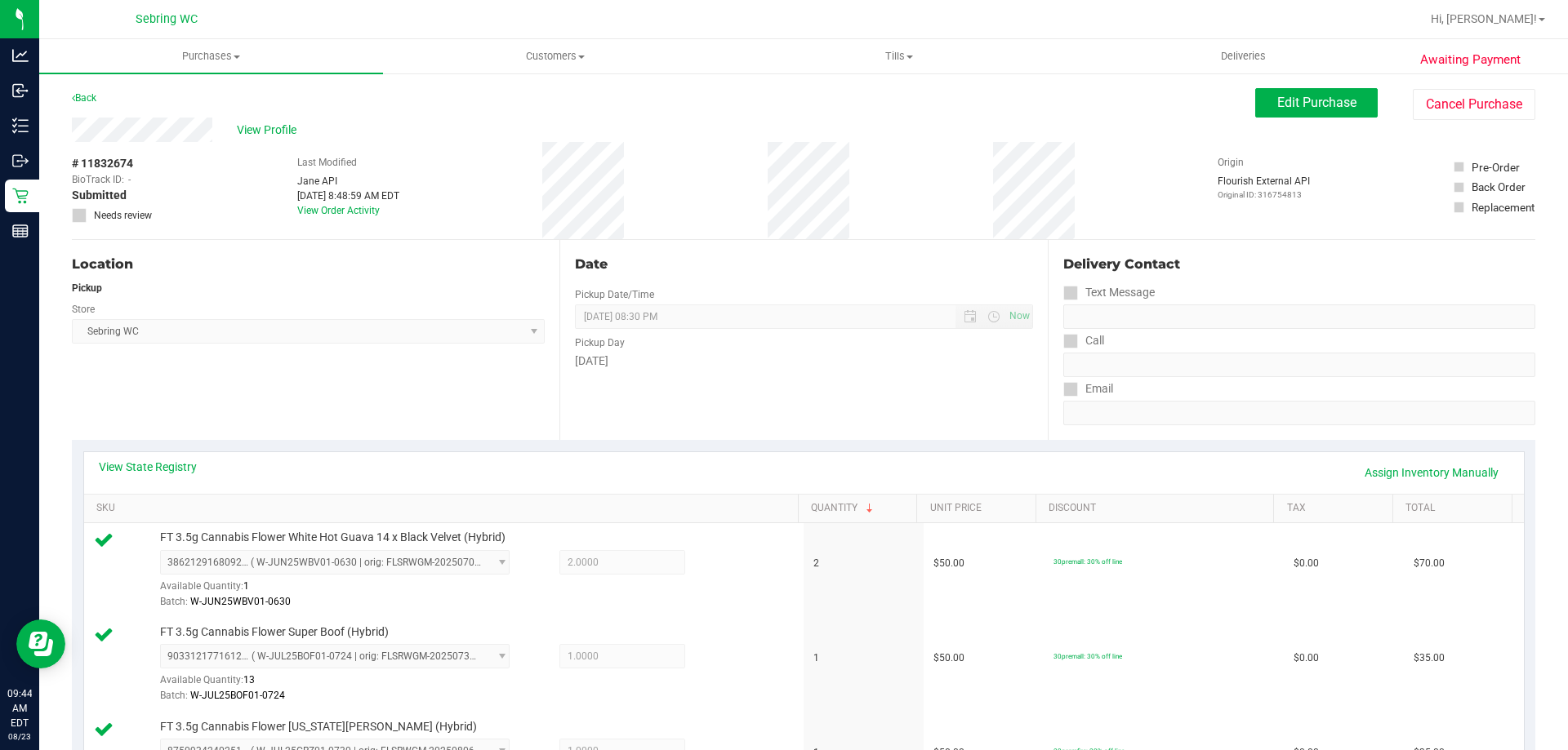
click at [116, 164] on span "# 11832674" at bounding box center [103, 163] width 61 height 17
copy span "11832674"
click at [97, 99] on link "Back" at bounding box center [84, 98] width 25 height 12
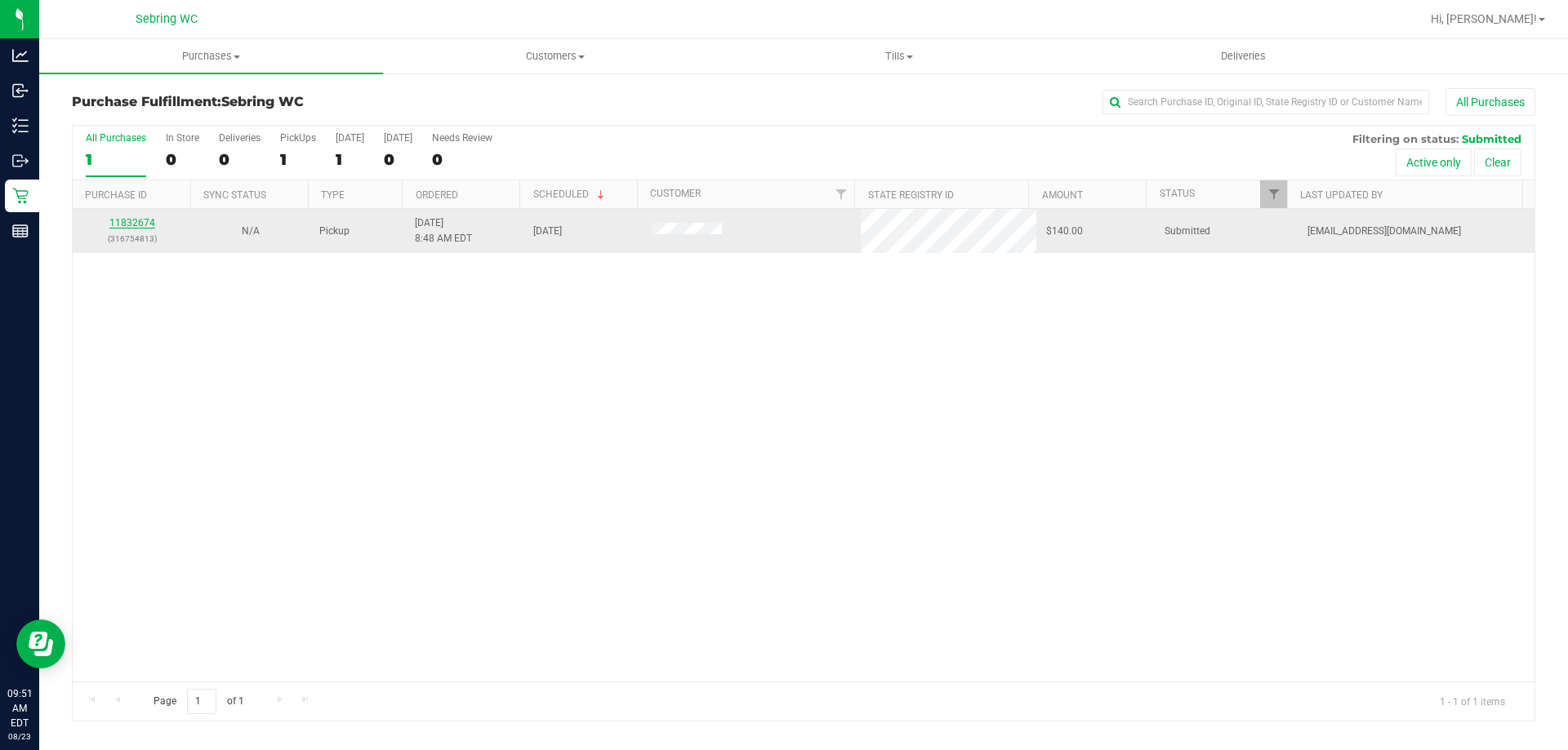
click at [129, 222] on link "11832674" at bounding box center [132, 223] width 45 height 12
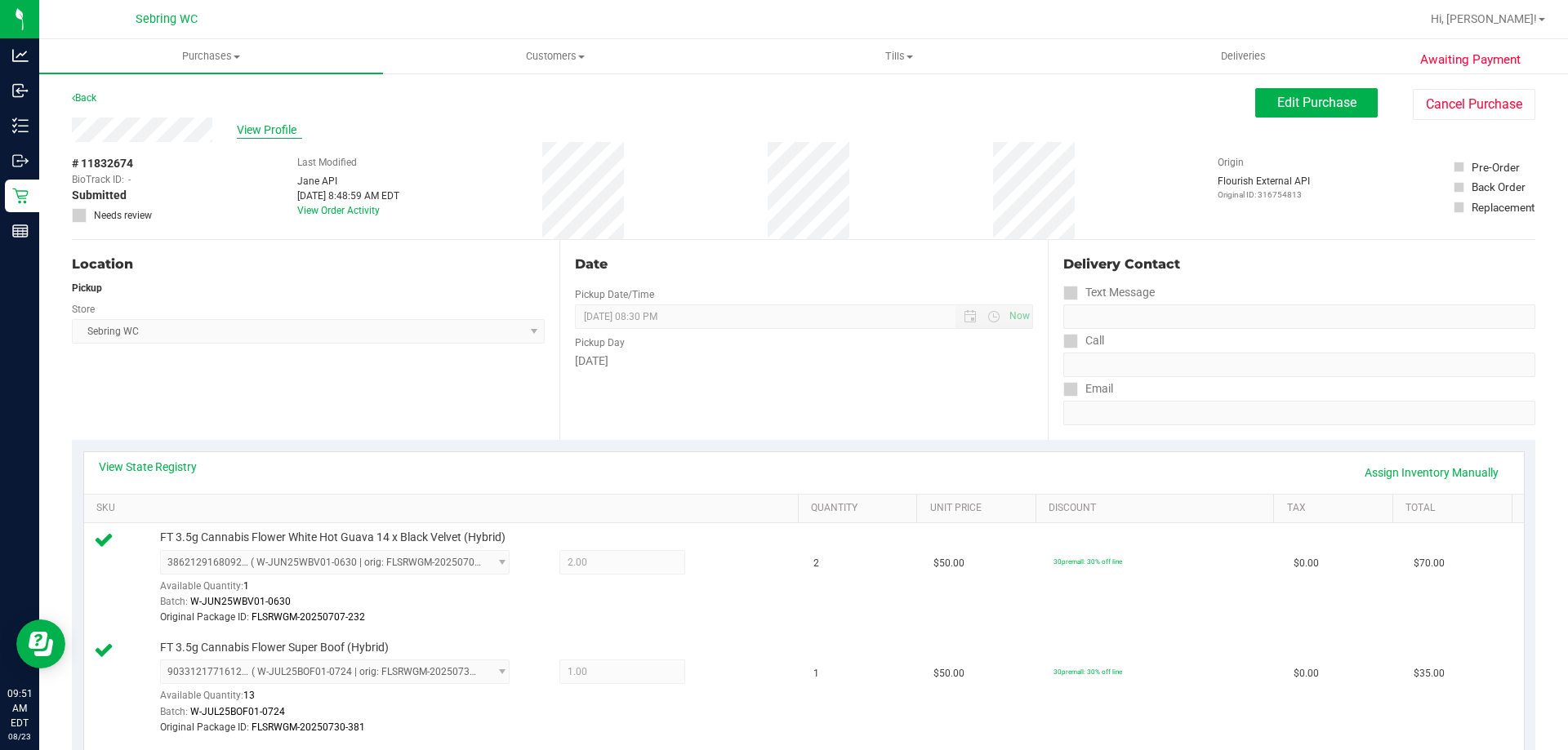
click at [253, 129] on span "View Profile" at bounding box center [269, 129] width 65 height 17
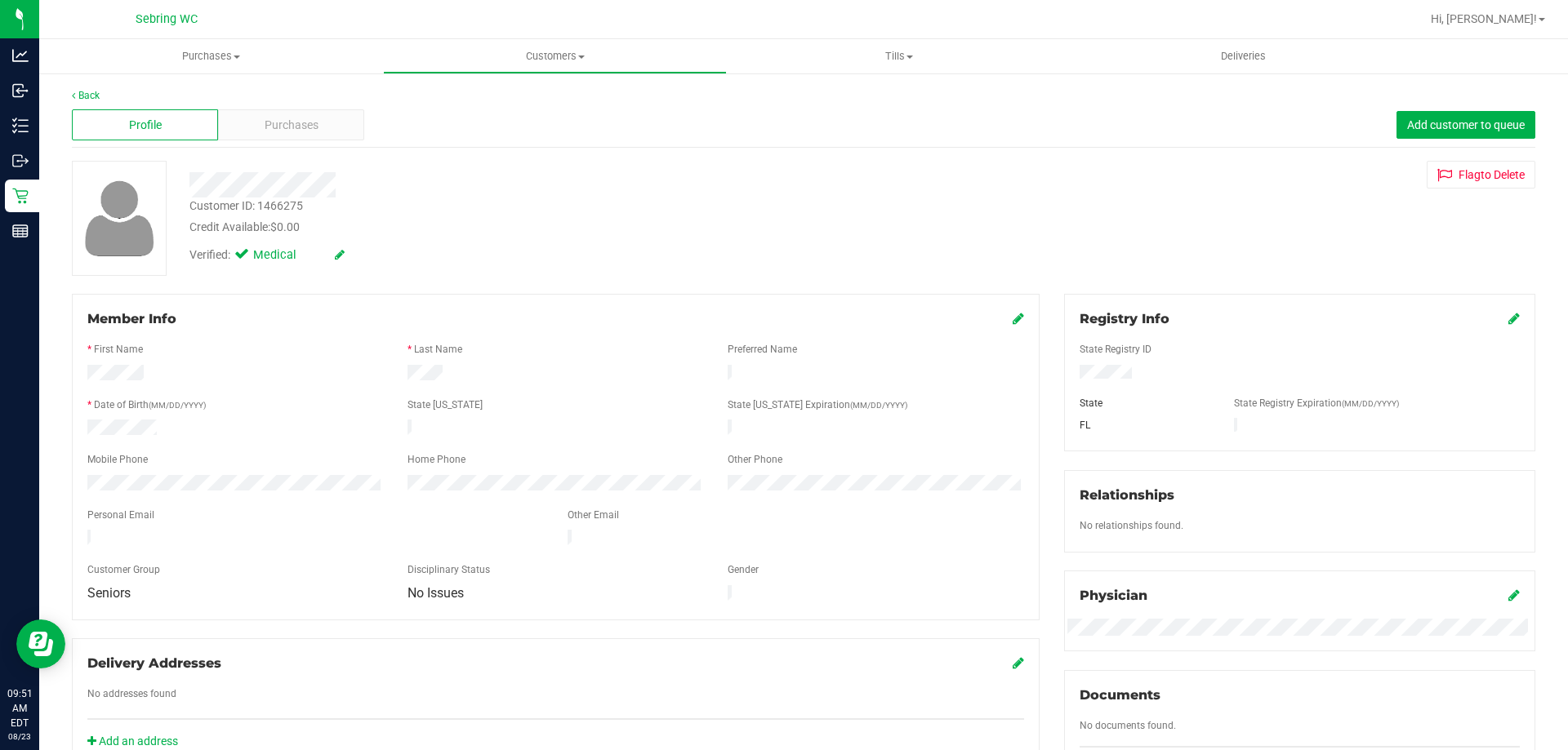
click at [281, 202] on div "Customer ID: 1466275" at bounding box center [246, 205] width 113 height 17
copy div "1466275"
click at [80, 102] on div "Back" at bounding box center [803, 95] width 1463 height 15
click at [93, 92] on link "Back" at bounding box center [86, 96] width 28 height 12
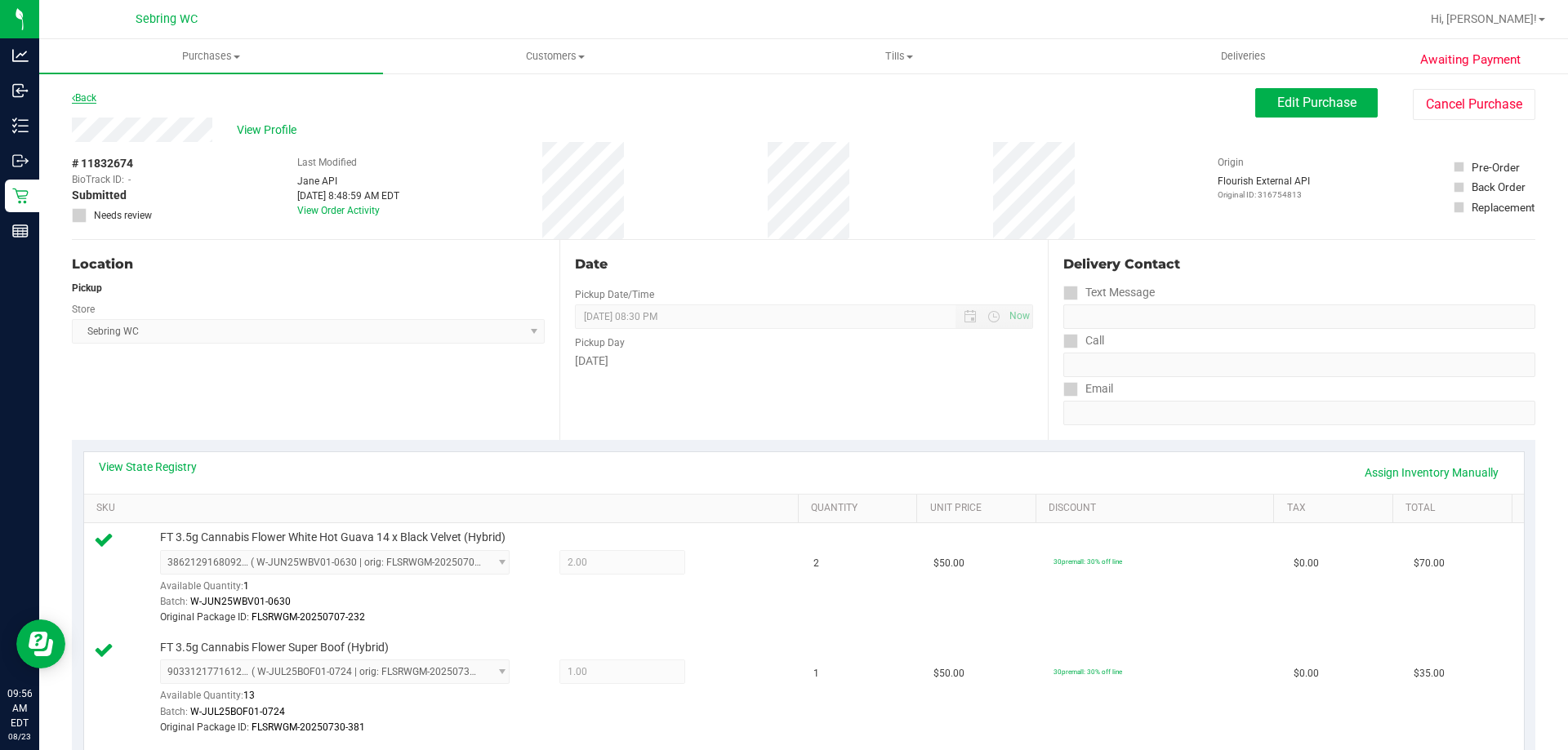
click at [83, 96] on link "Back" at bounding box center [84, 98] width 25 height 12
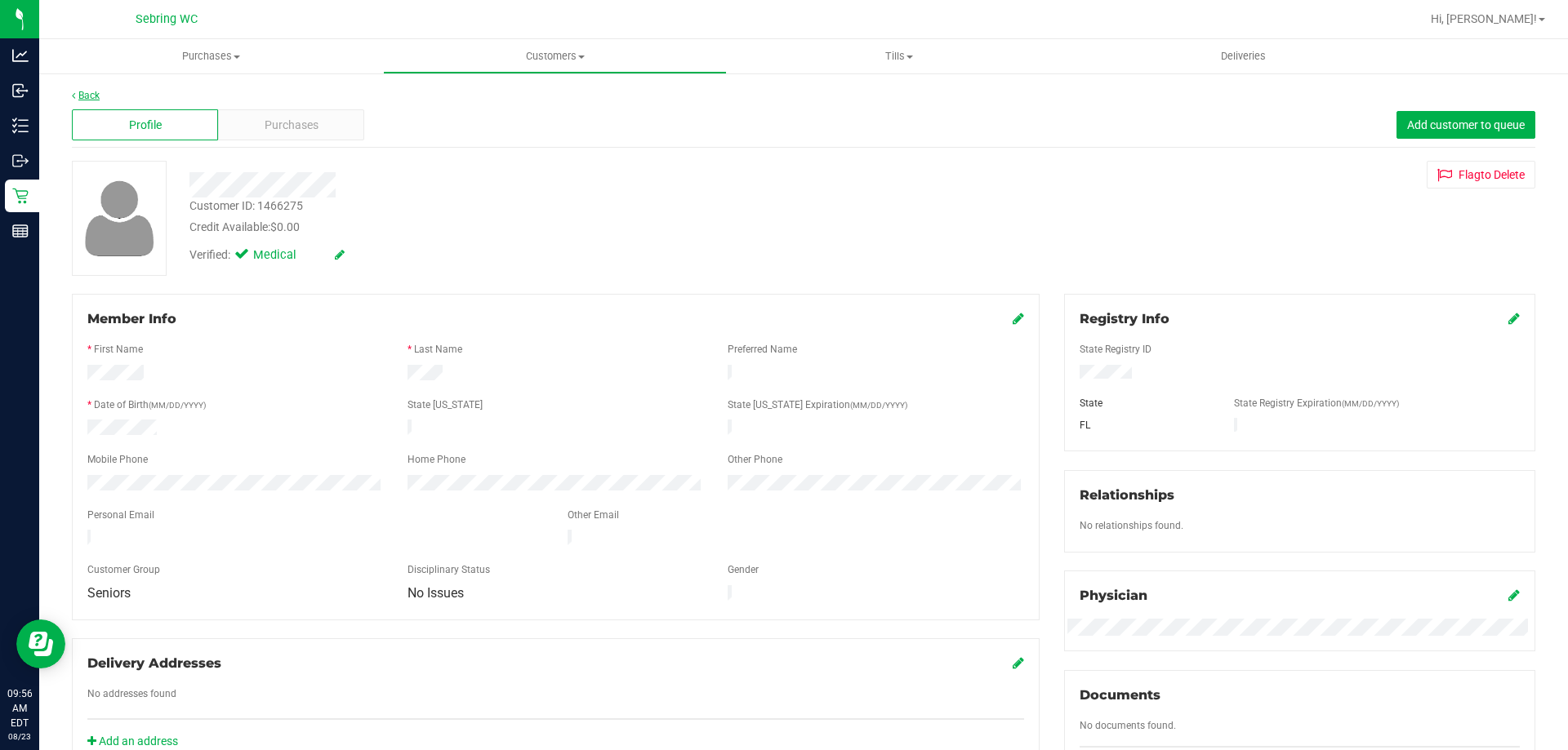
click at [87, 92] on link "Back" at bounding box center [86, 96] width 28 height 12
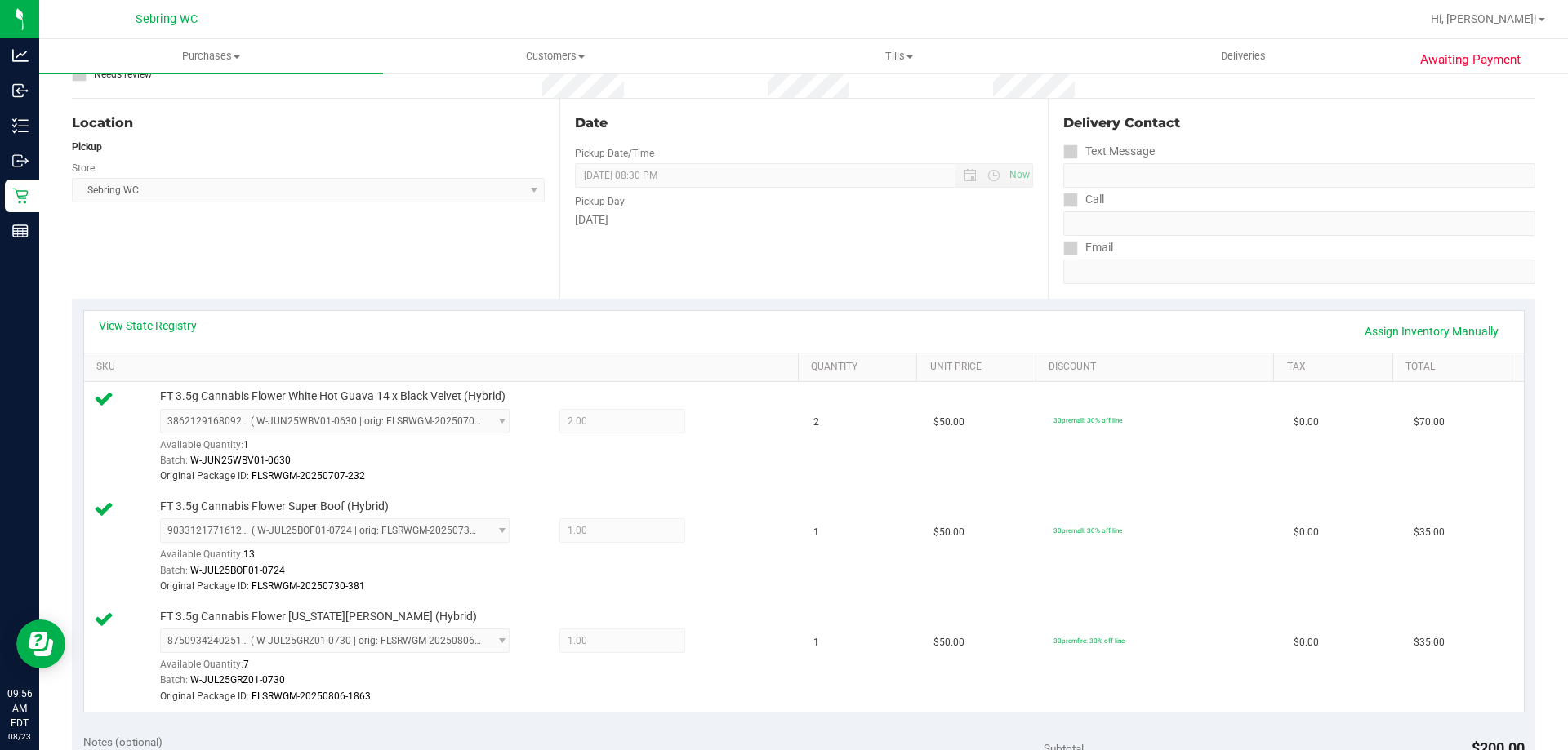
scroll to position [245, 0]
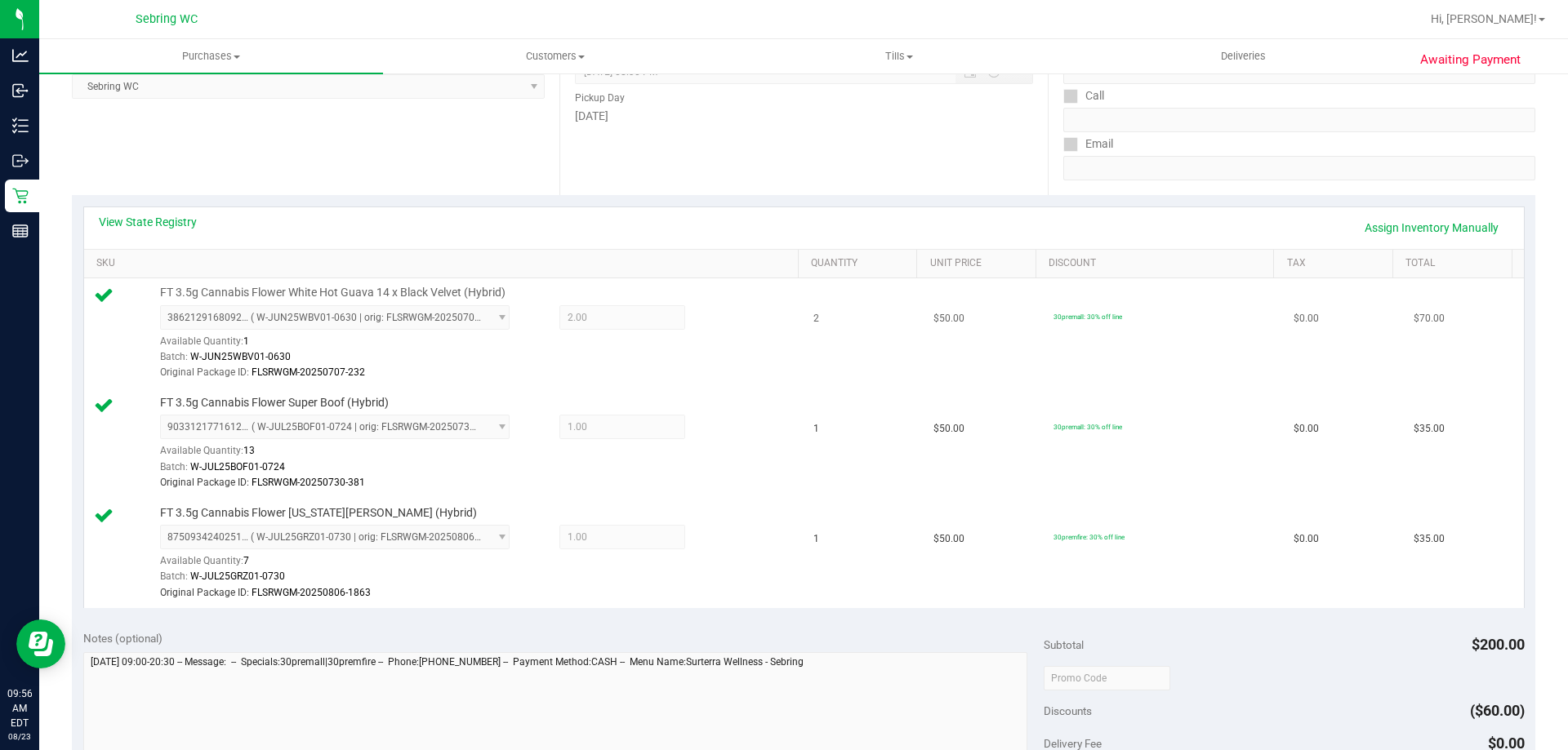
click at [404, 290] on span "FT 3.5g Cannabis Flower White Hot Guava 14 x Black Velvet (Hybrid)" at bounding box center [333, 293] width 345 height 16
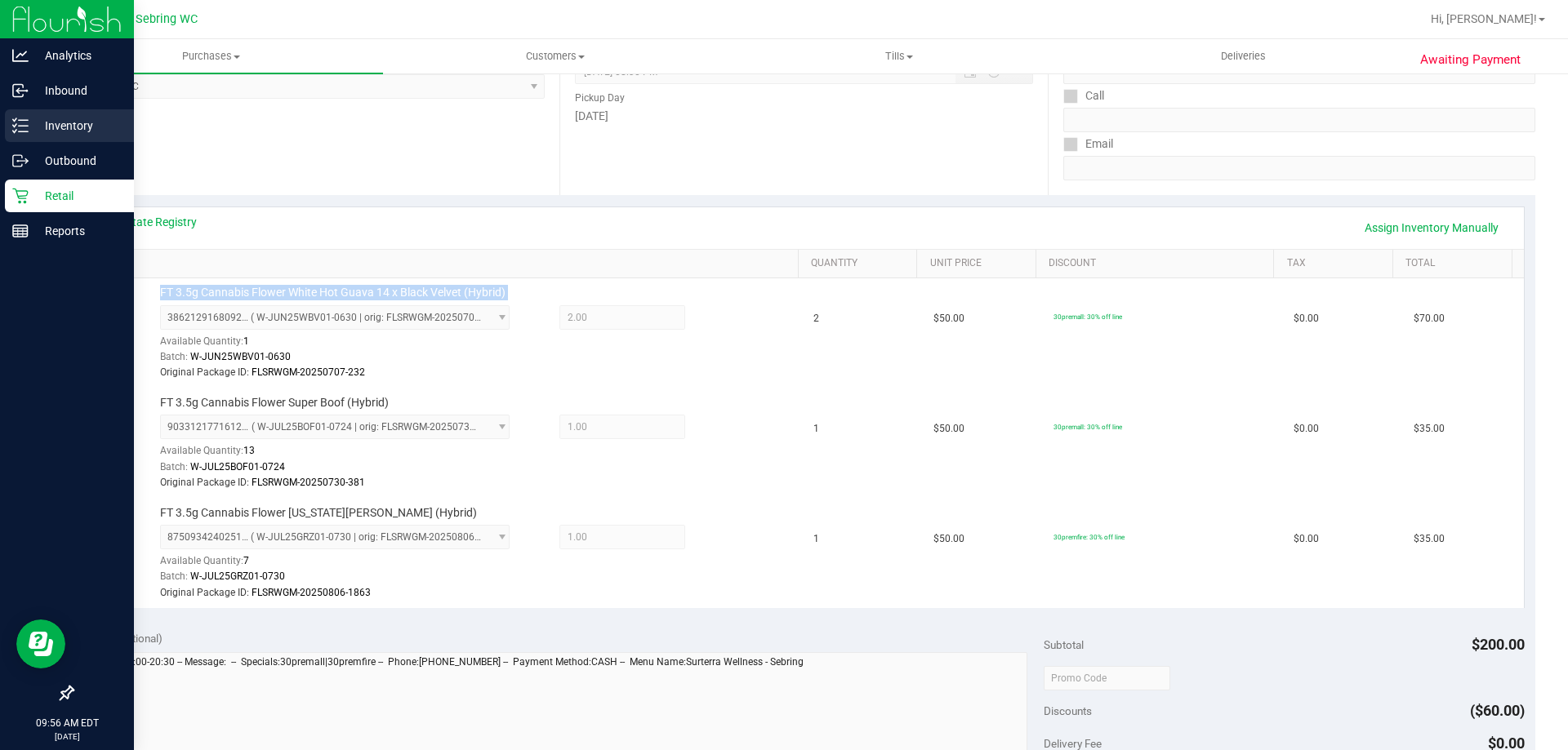
click at [36, 123] on p "Inventory" at bounding box center [77, 125] width 98 height 20
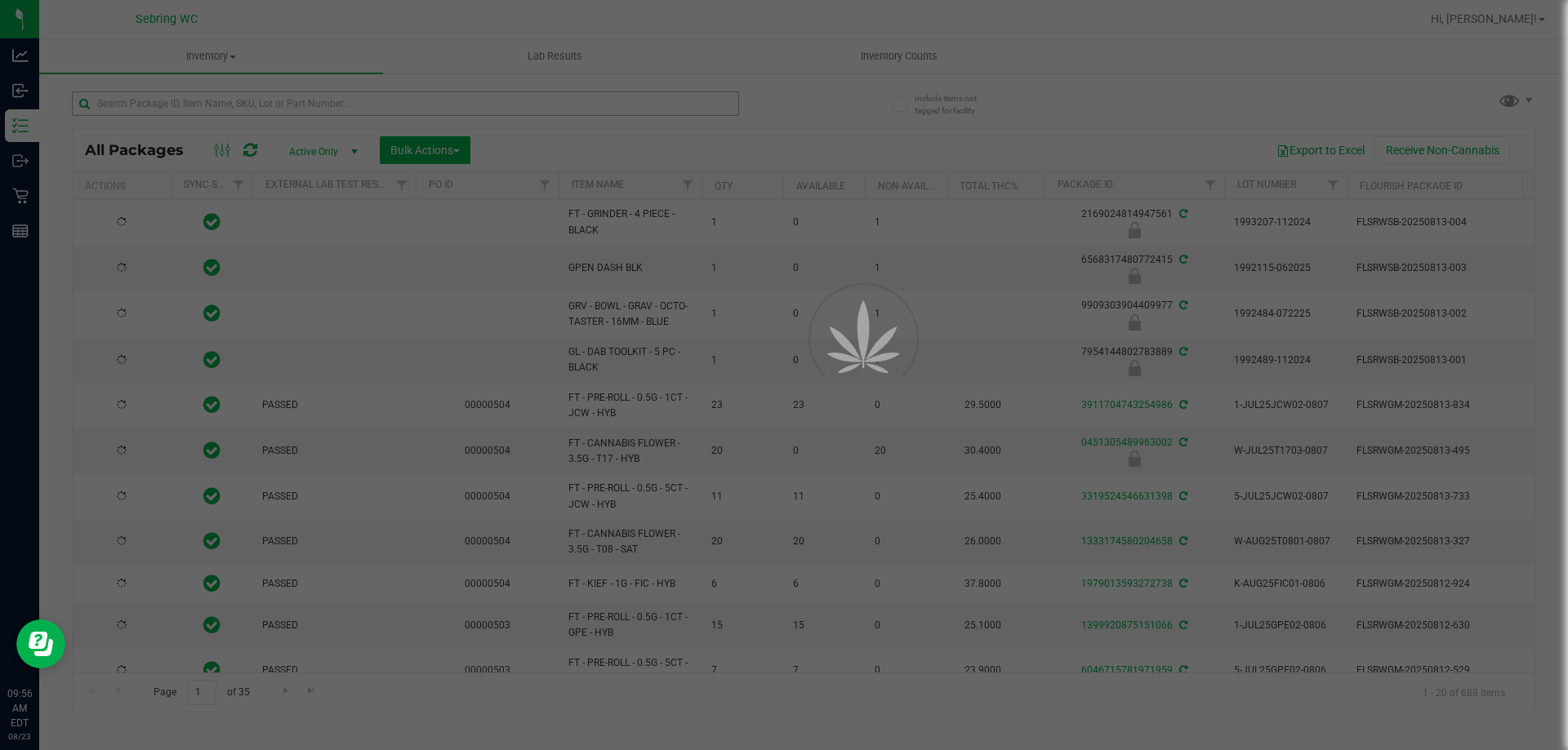
click at [287, 104] on div at bounding box center [784, 375] width 1568 height 750
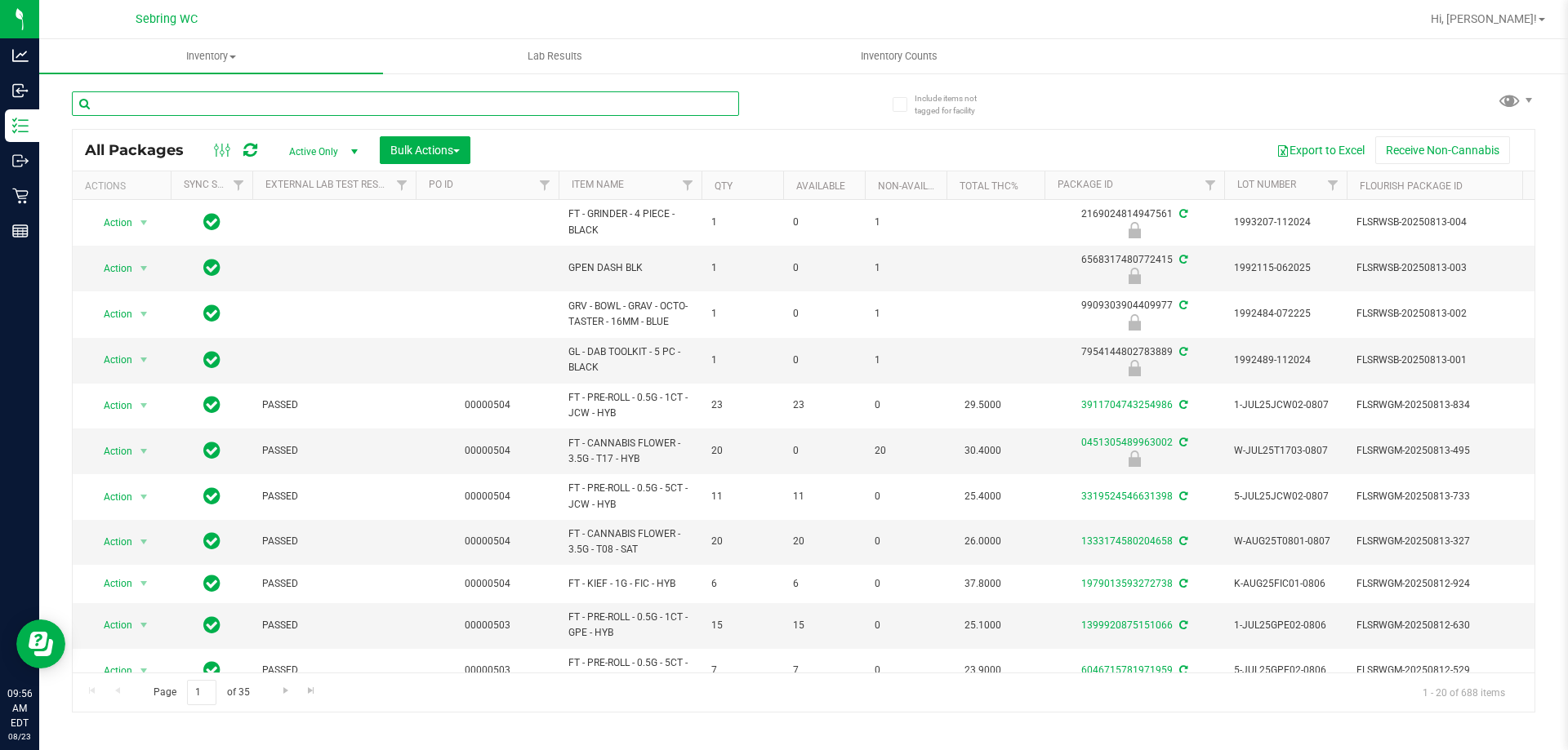
click at [287, 104] on input "text" at bounding box center [406, 104] width 667 height 25
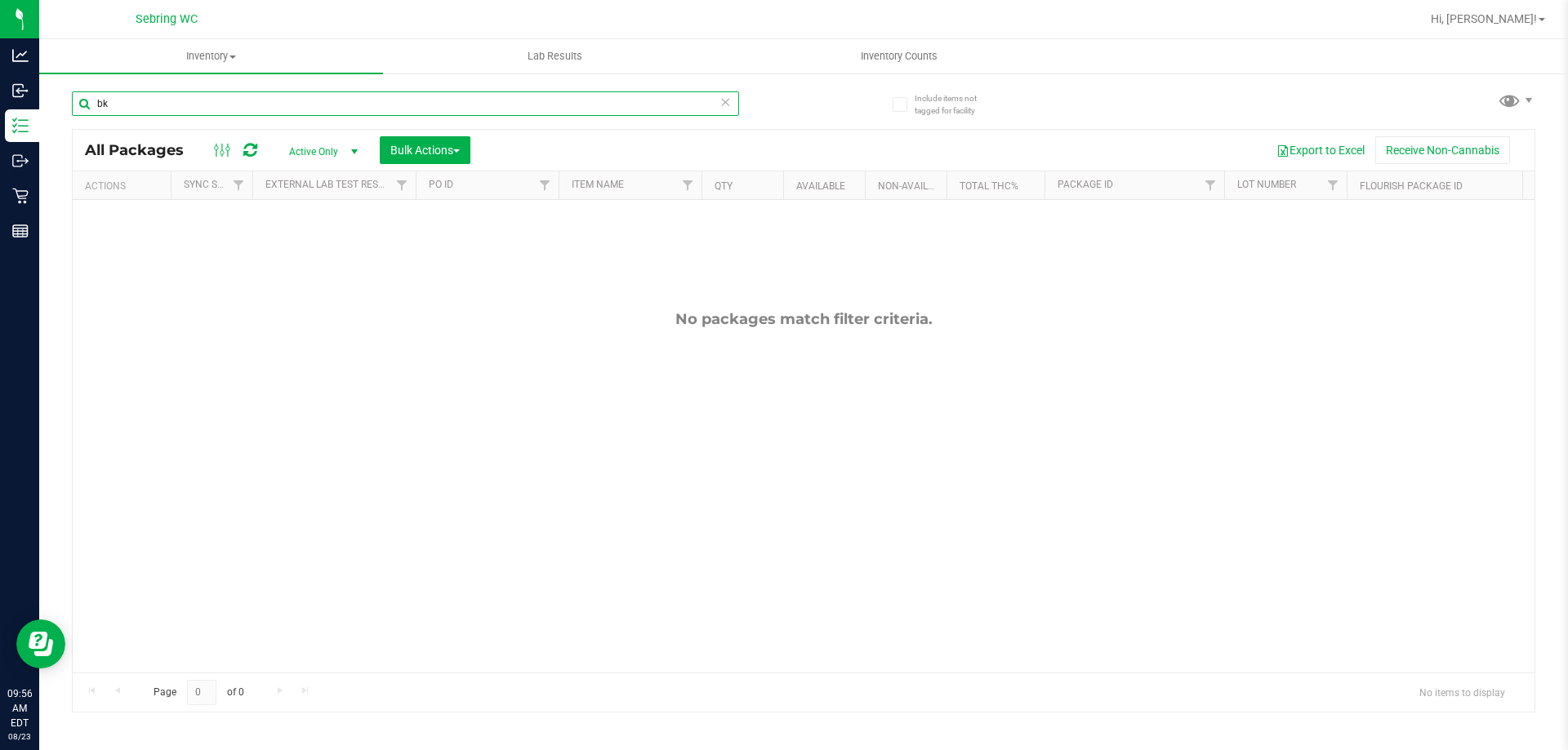
type input "b"
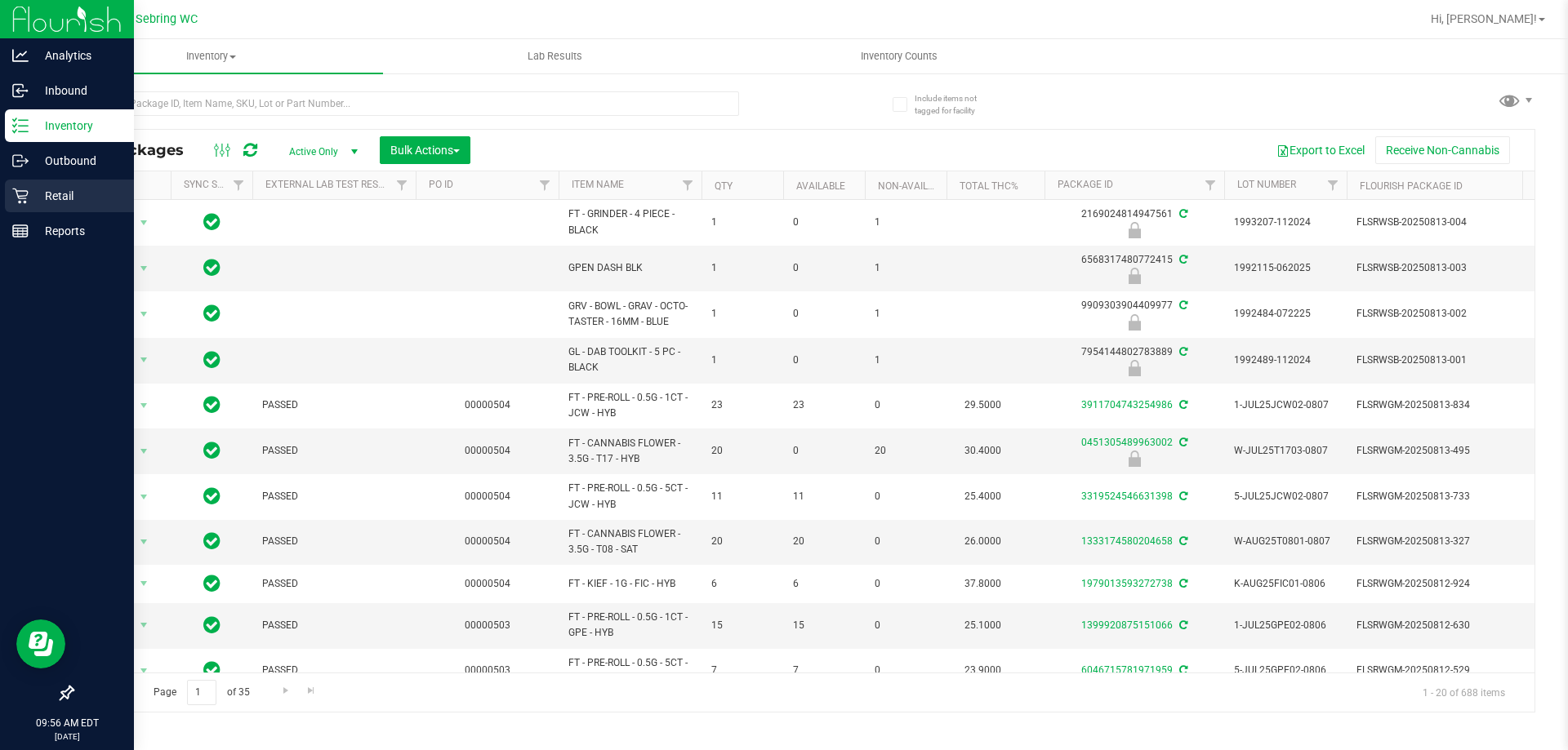
click at [37, 182] on div "Retail" at bounding box center [69, 195] width 129 height 33
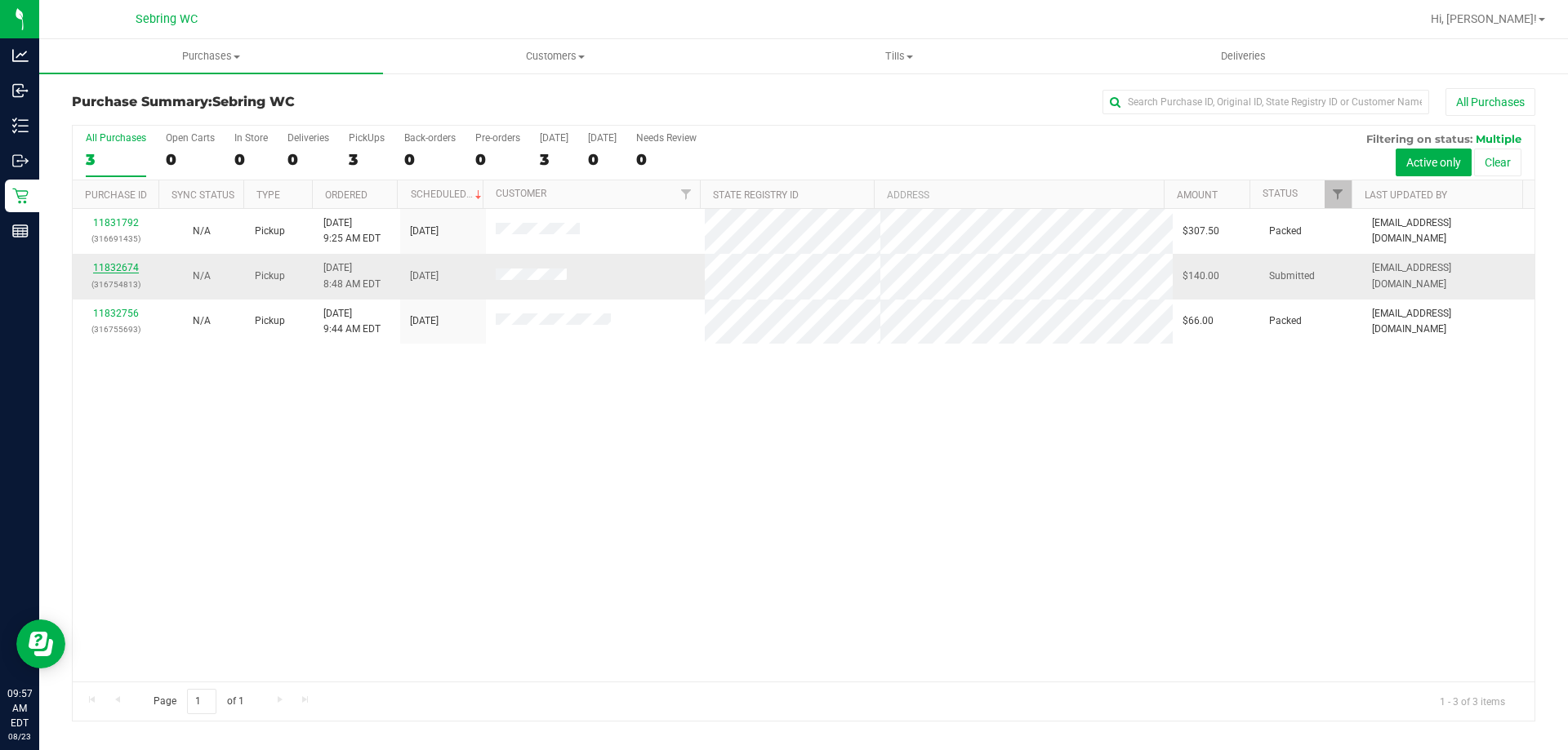
click at [120, 265] on link "11832674" at bounding box center [115, 268] width 45 height 12
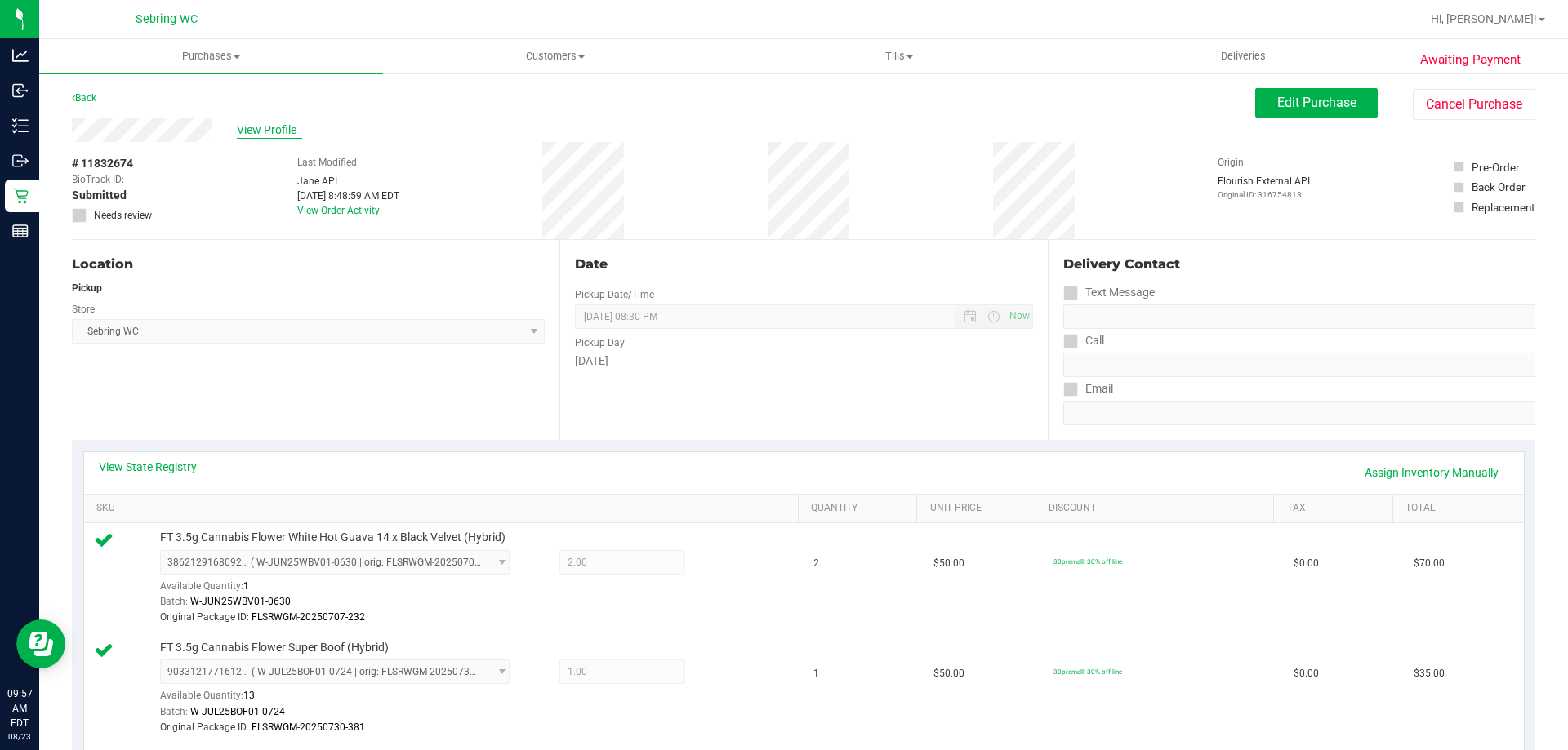
click at [258, 121] on span "View Profile" at bounding box center [269, 129] width 65 height 17
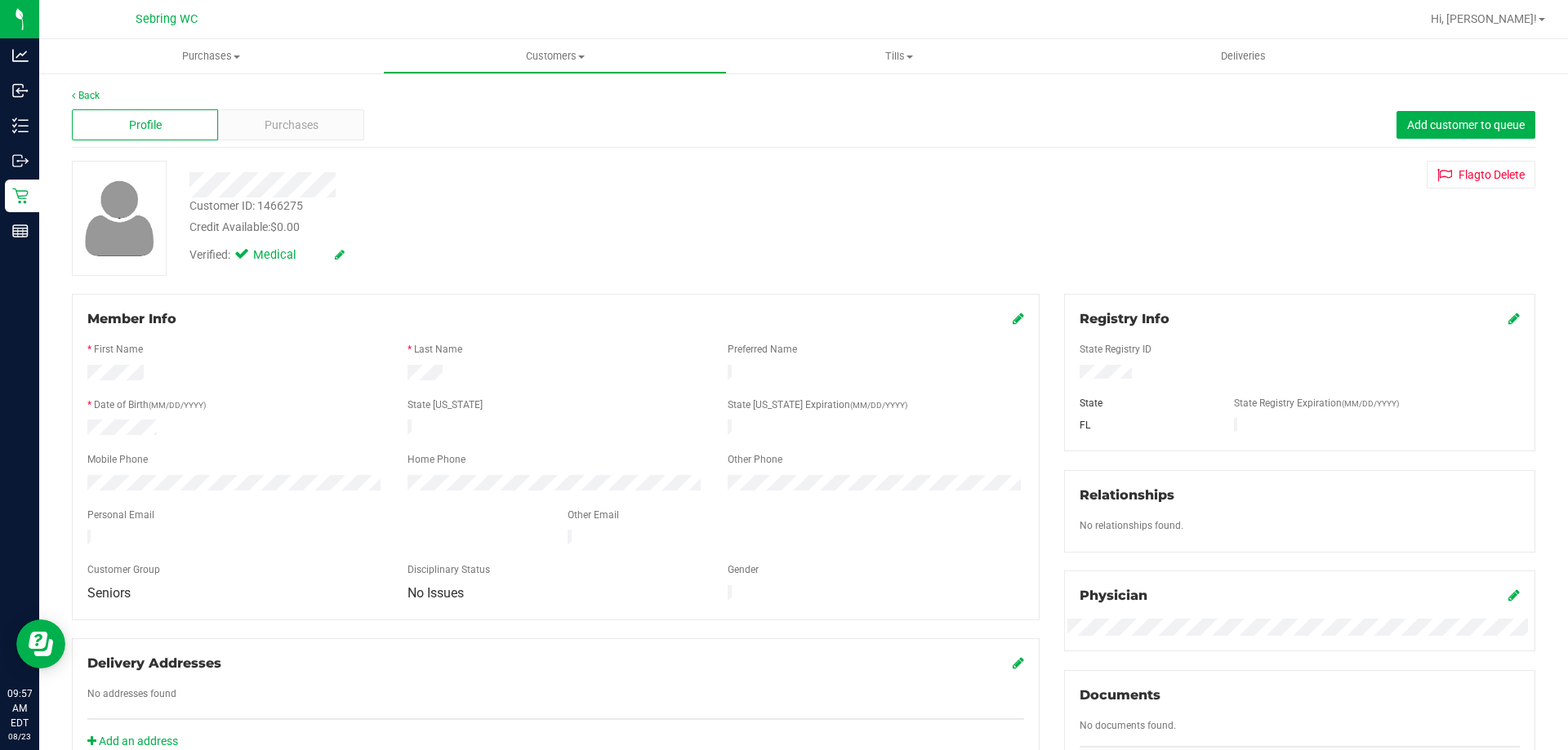
click at [279, 197] on div "Customer ID: 1466275" at bounding box center [246, 205] width 113 height 17
click at [78, 97] on link "Back" at bounding box center [86, 96] width 28 height 12
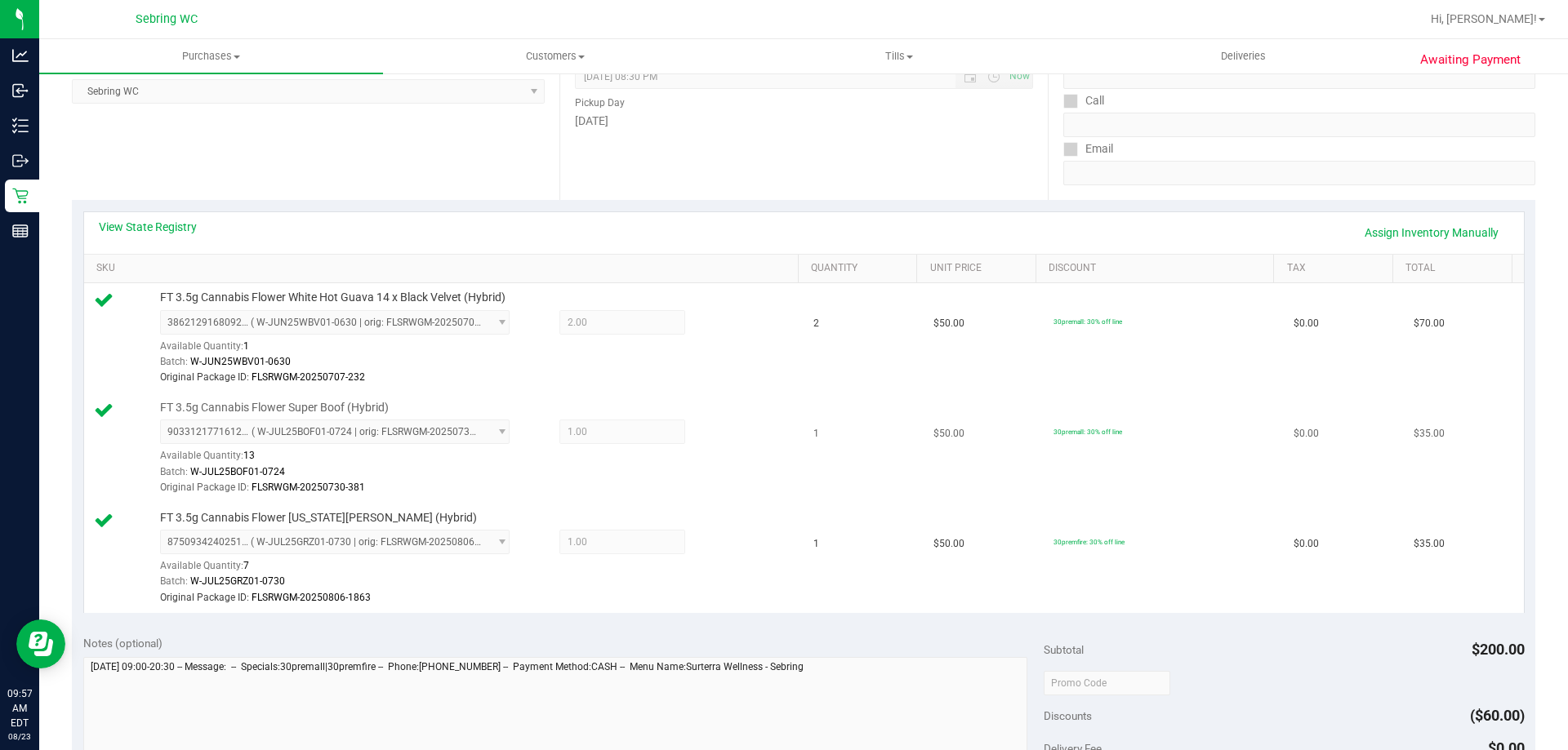
scroll to position [245, 0]
click at [1400, 222] on link "Assign Inventory Manually" at bounding box center [1431, 228] width 155 height 28
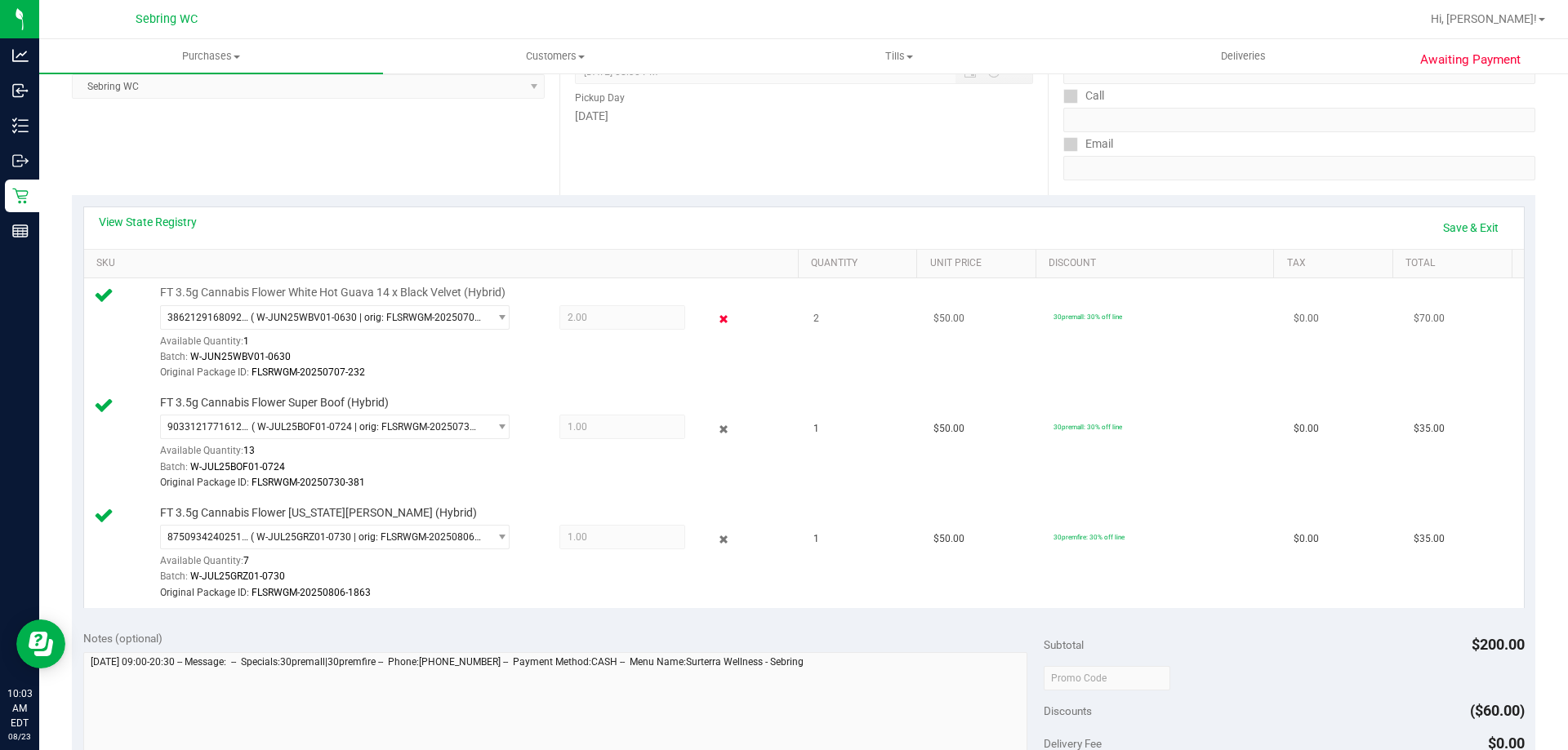
click at [715, 319] on icon at bounding box center [723, 319] width 17 height 19
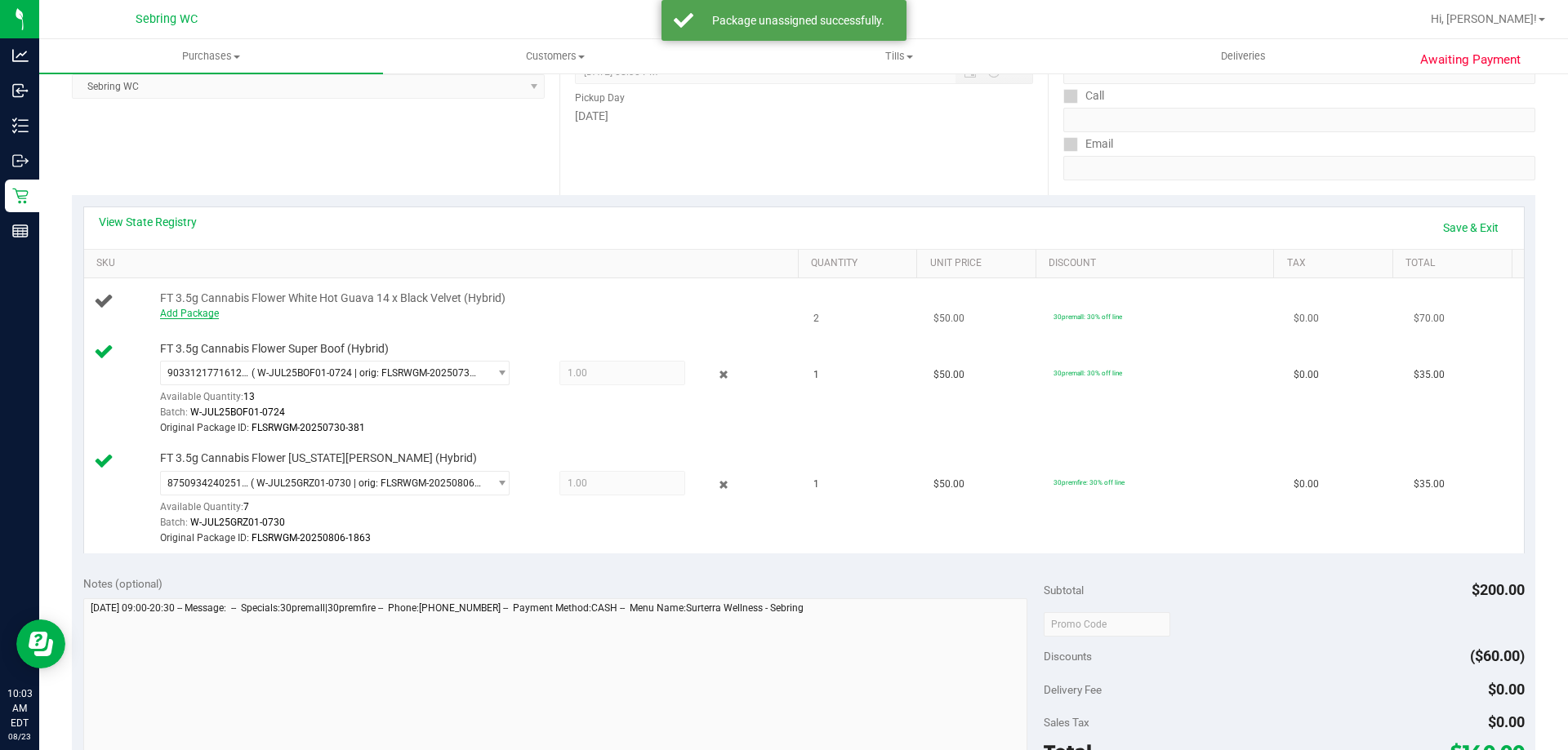
click at [204, 311] on link "Add Package" at bounding box center [189, 314] width 59 height 12
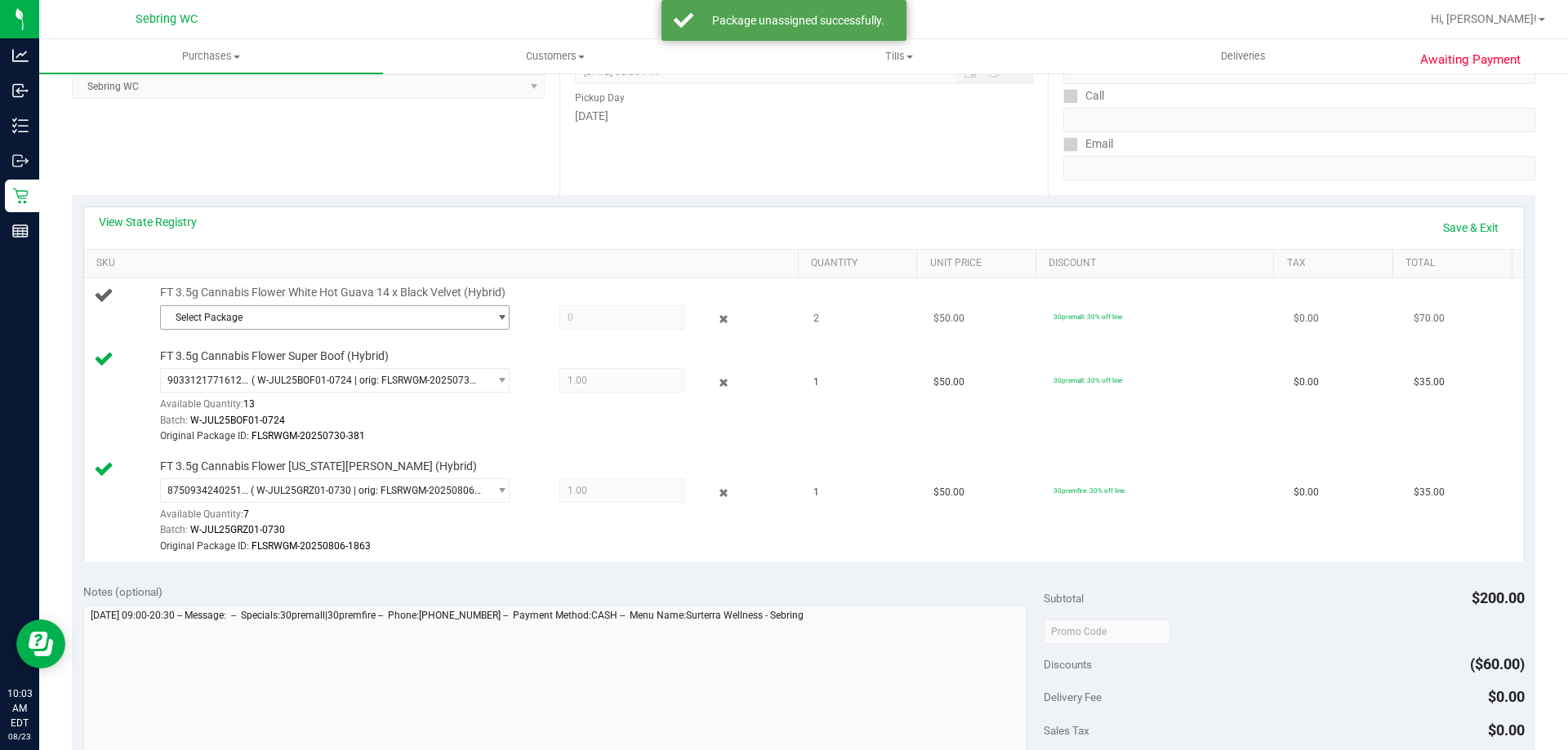
click at [288, 311] on span "Select Package" at bounding box center [325, 317] width 328 height 23
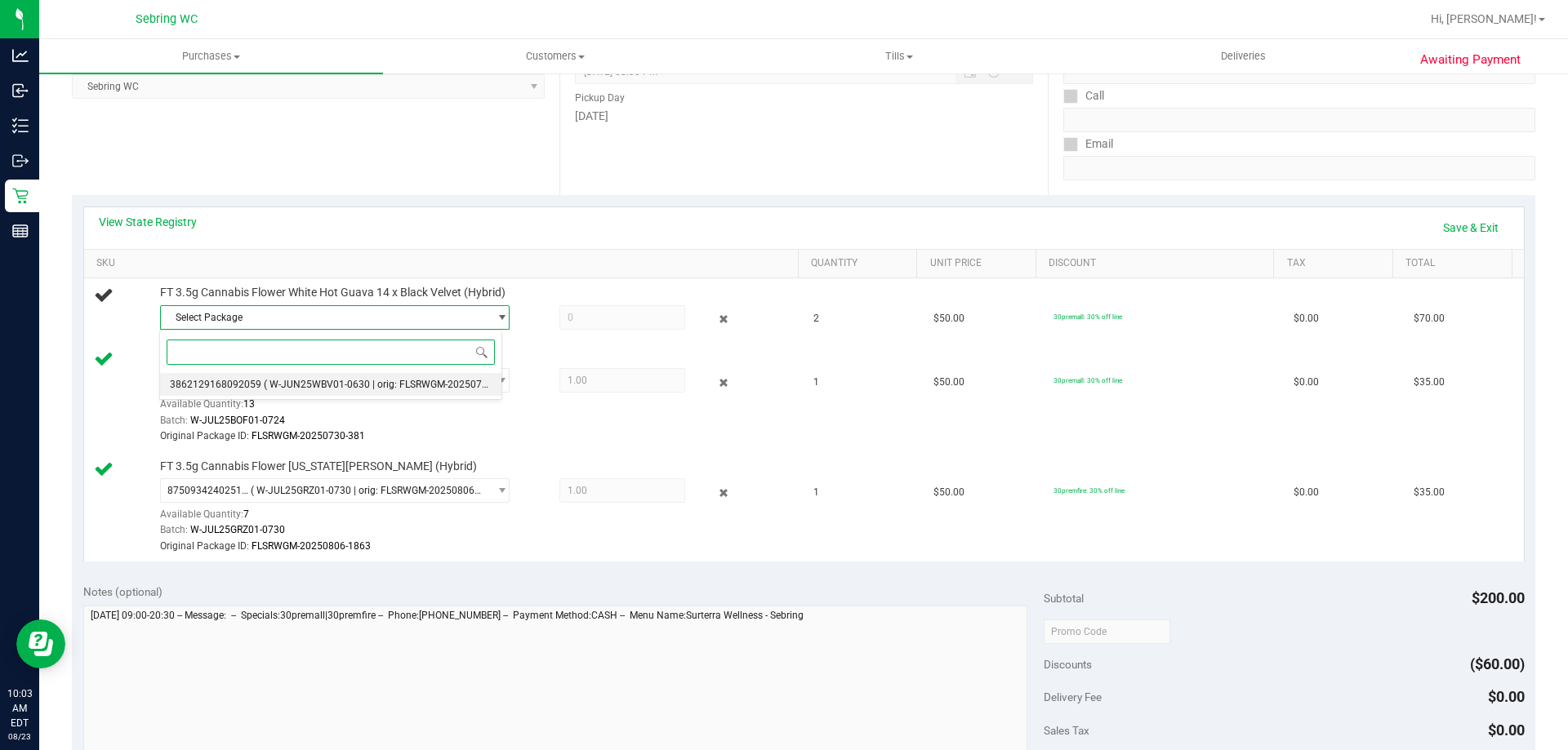
click at [276, 386] on span "( W-JUN25WBV01-0630 | orig: FLSRWGM-20250707-232 )" at bounding box center [391, 385] width 255 height 12
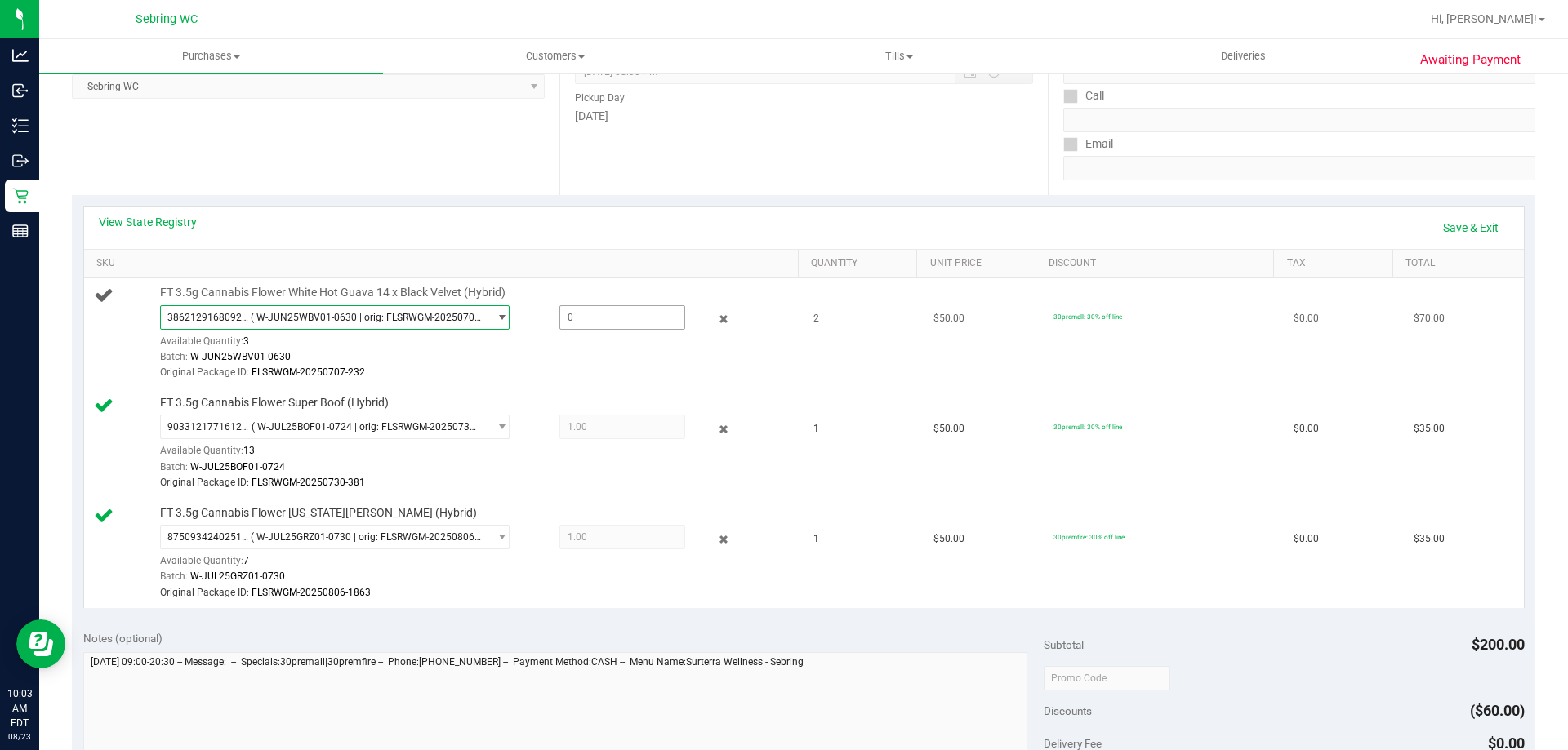
click at [617, 321] on span at bounding box center [622, 317] width 125 height 25
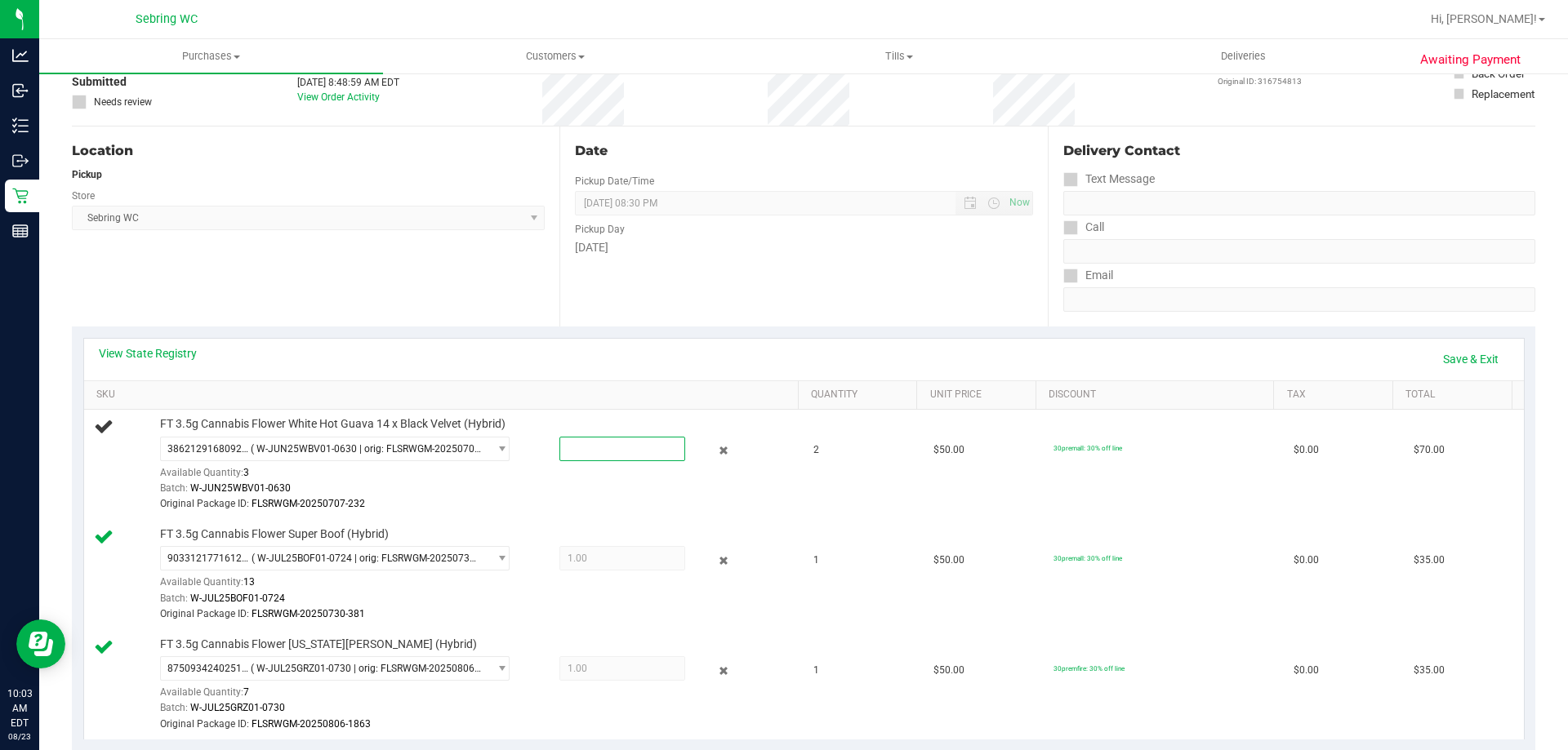
scroll to position [0, 0]
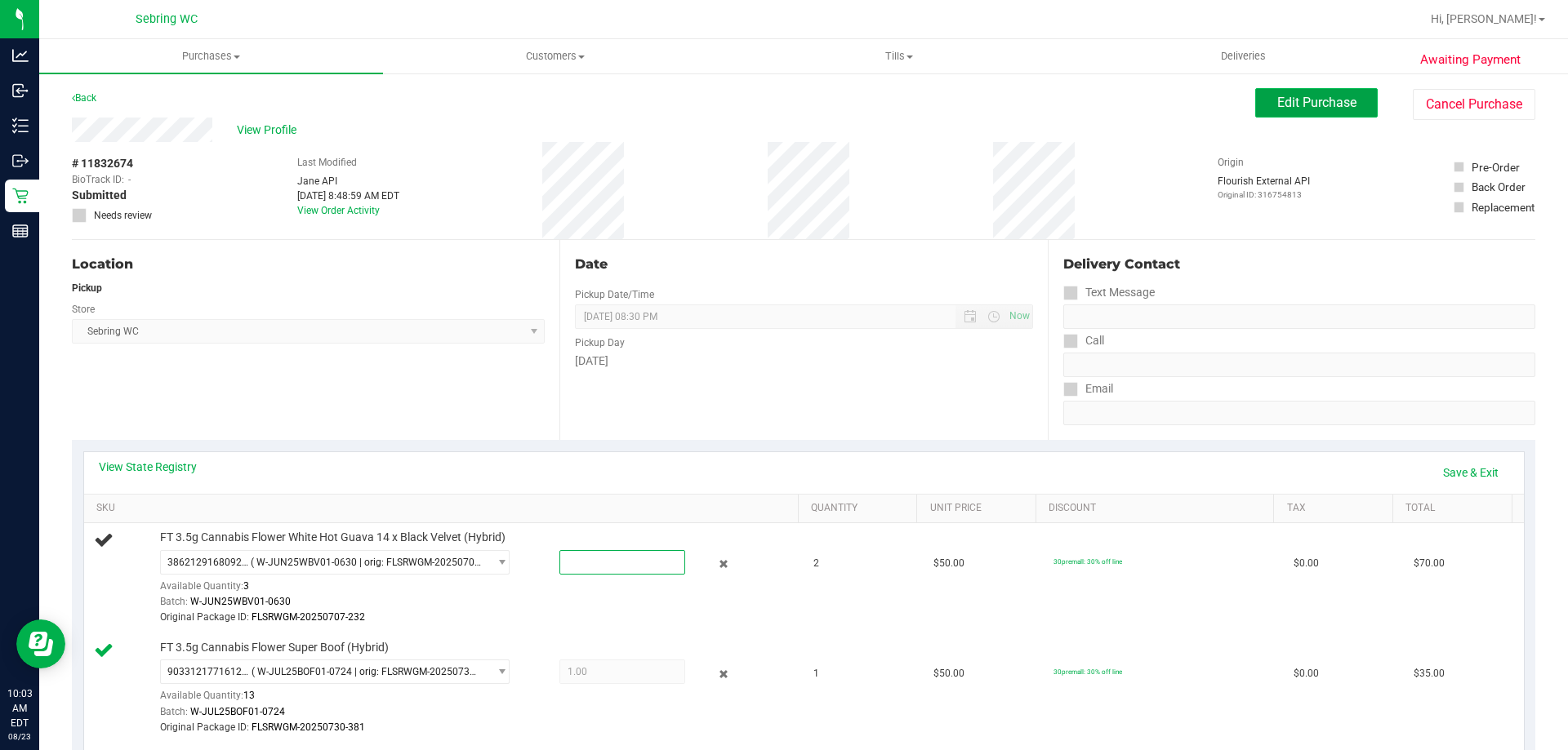
click at [1311, 97] on span "Edit Purchase" at bounding box center [1316, 103] width 79 height 16
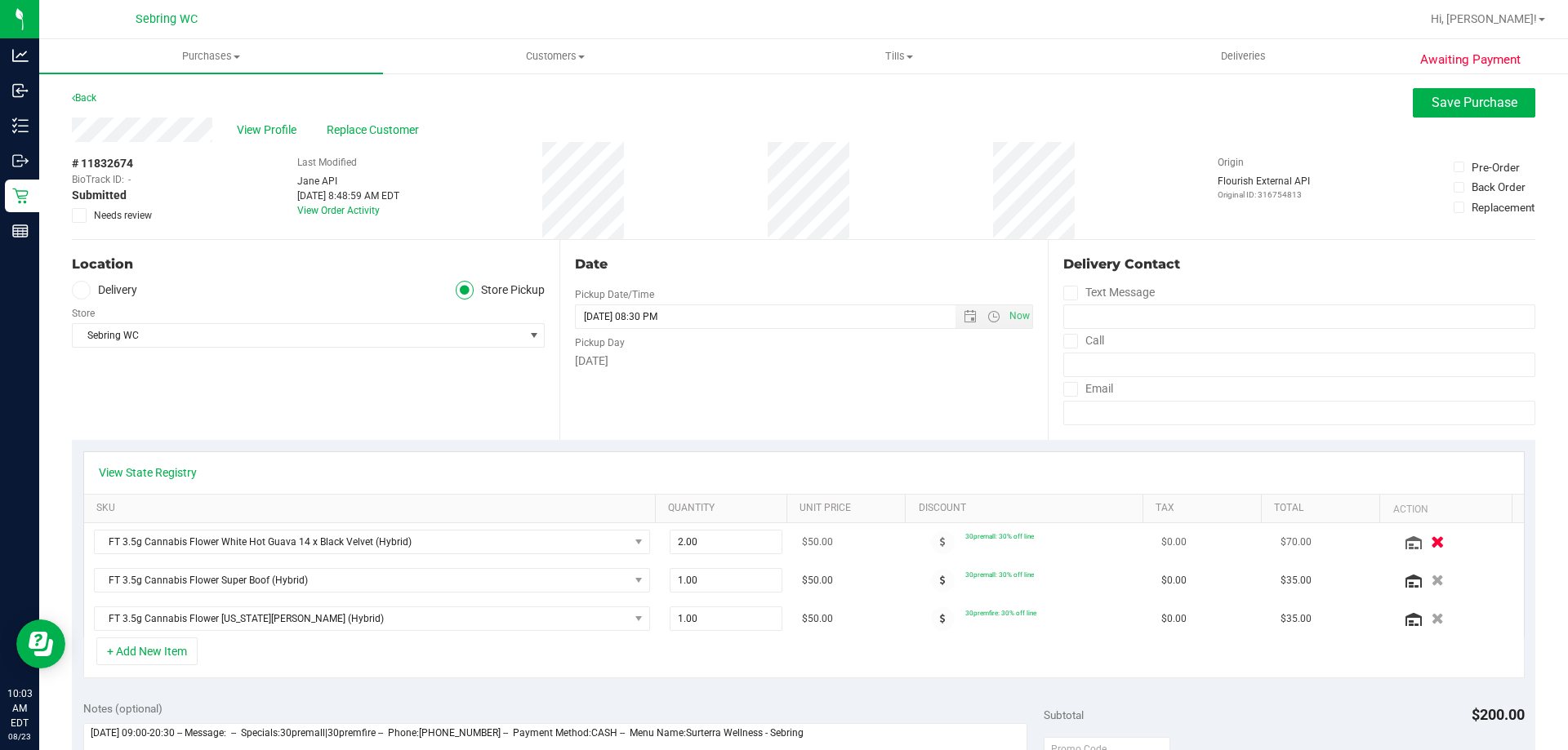
click at [1431, 546] on icon "button" at bounding box center [1438, 543] width 14 height 12
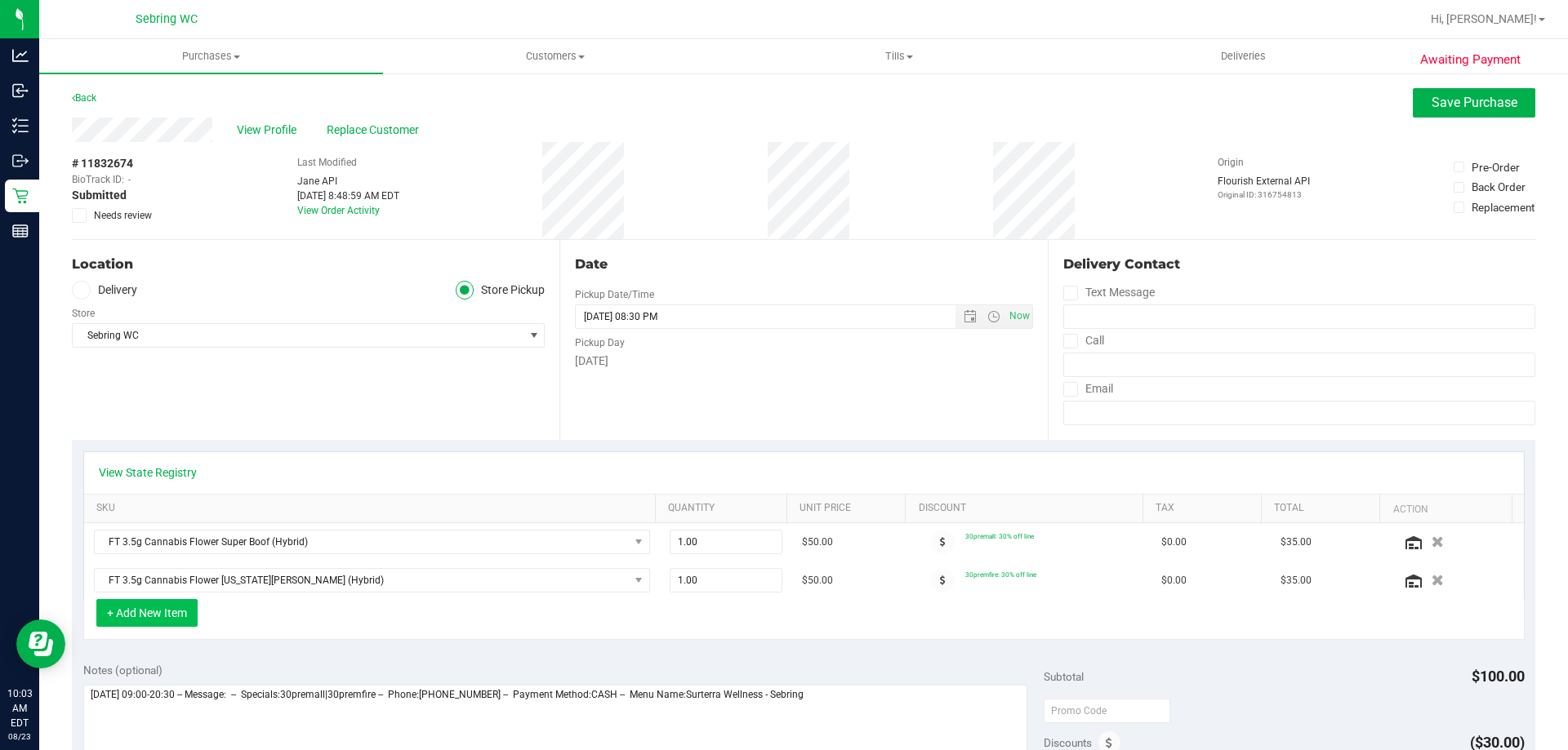
click at [155, 618] on button "+ Add New Item" at bounding box center [147, 613] width 102 height 28
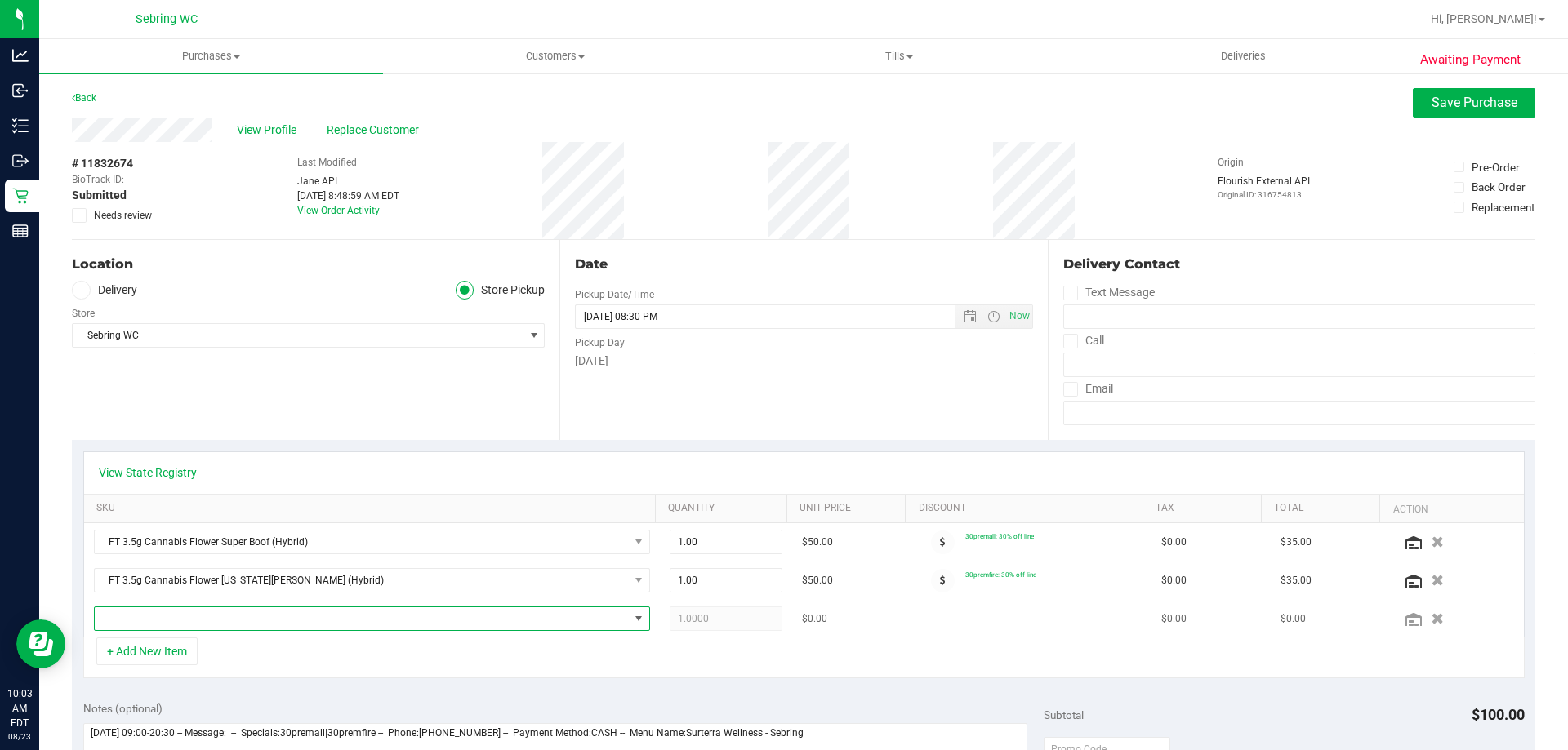
click at [261, 618] on span "NO DATA FOUND" at bounding box center [361, 619] width 534 height 23
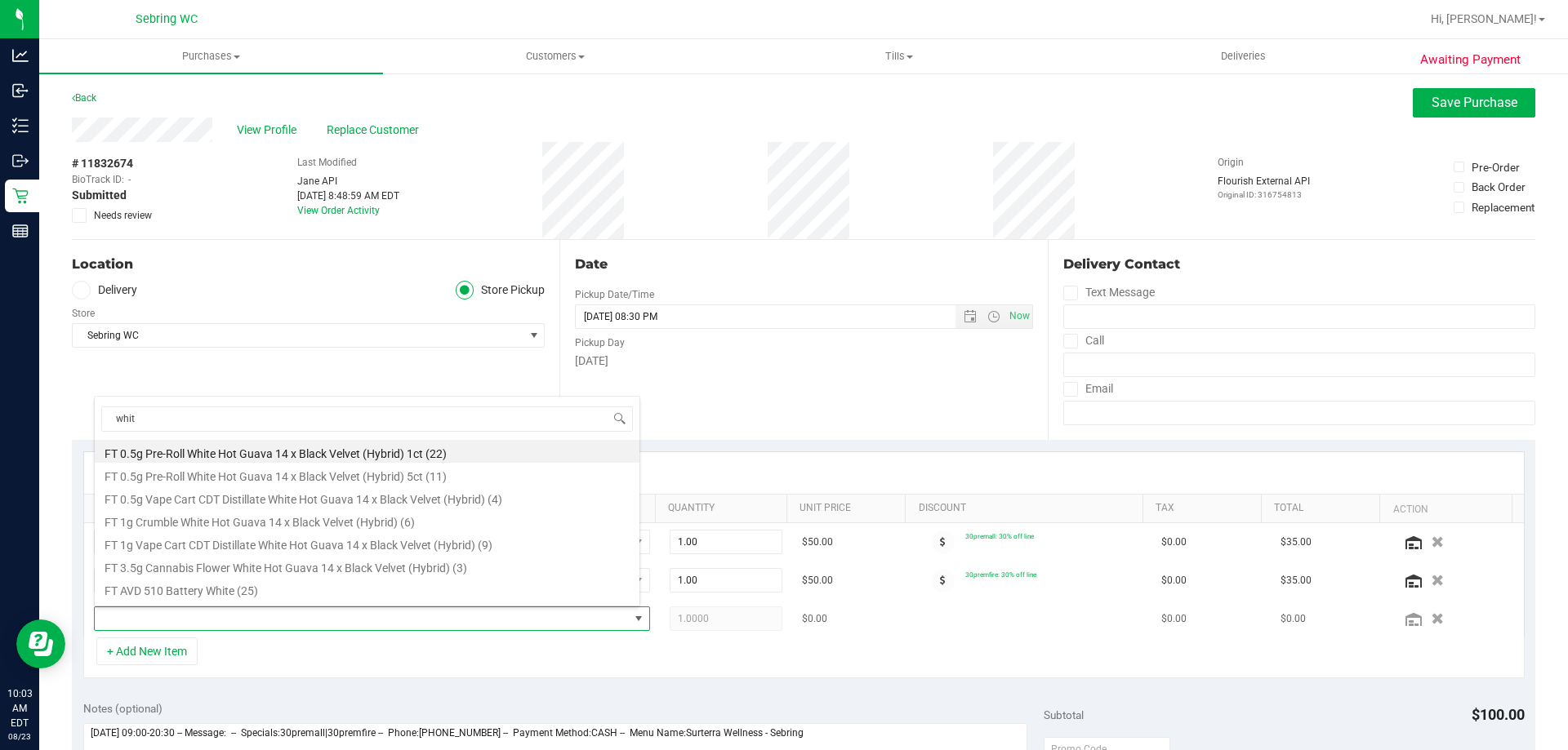
type input "white"
click at [361, 569] on li "FT 3.5g Cannabis Flower White Hot Guava 14 x Black Velvet (Hybrid) (3)" at bounding box center [367, 565] width 545 height 23
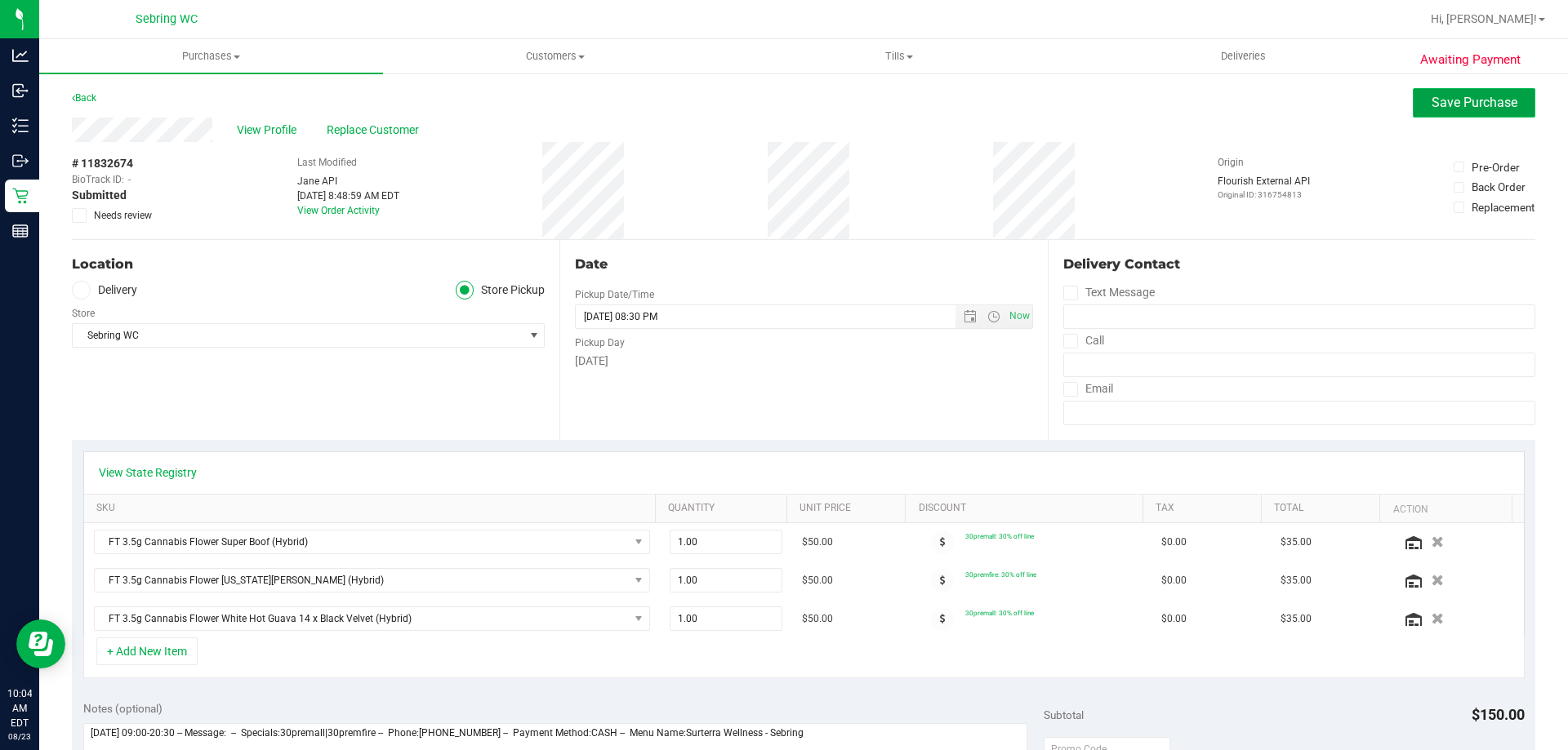
click at [1493, 97] on span "Save Purchase" at bounding box center [1473, 103] width 86 height 16
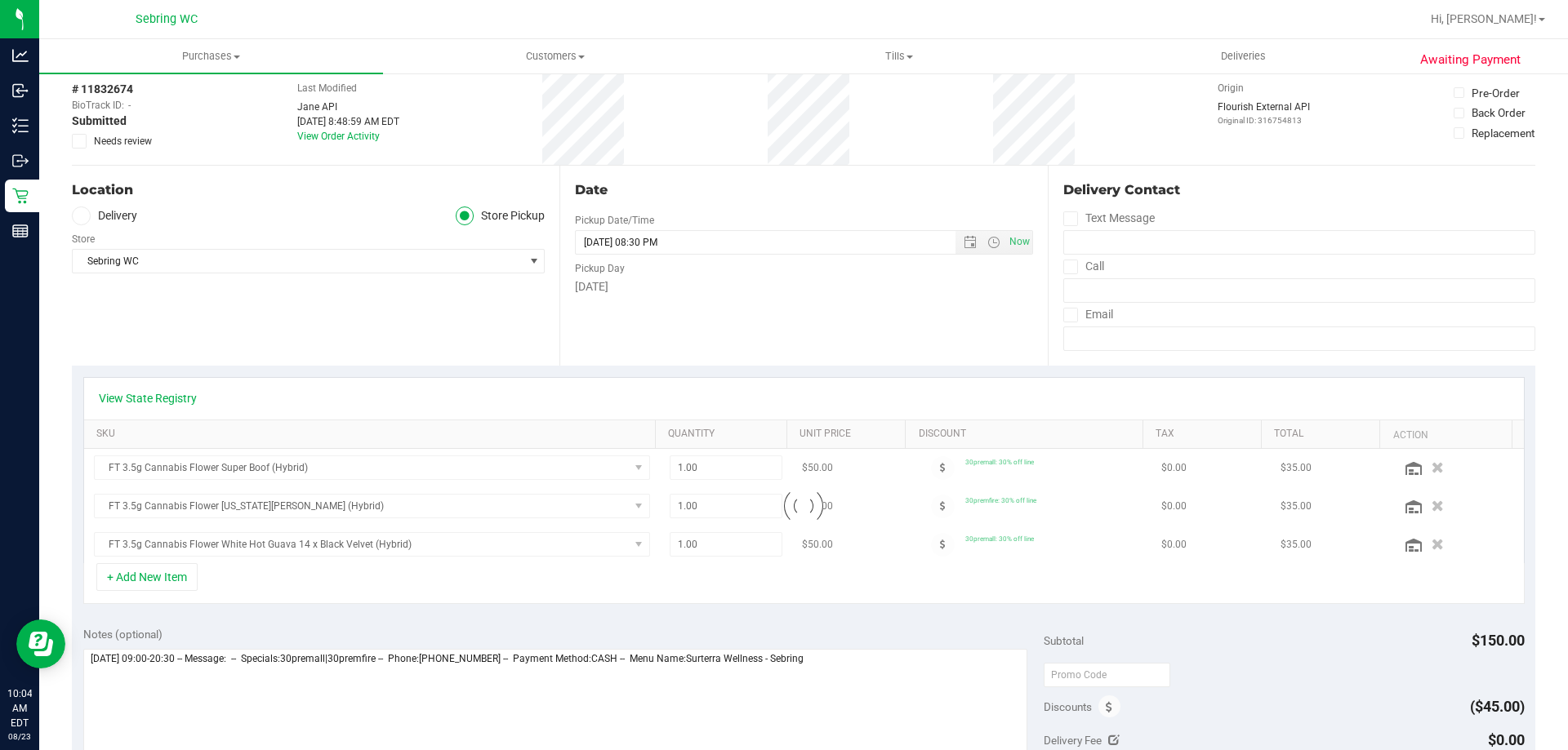
scroll to position [163, 0]
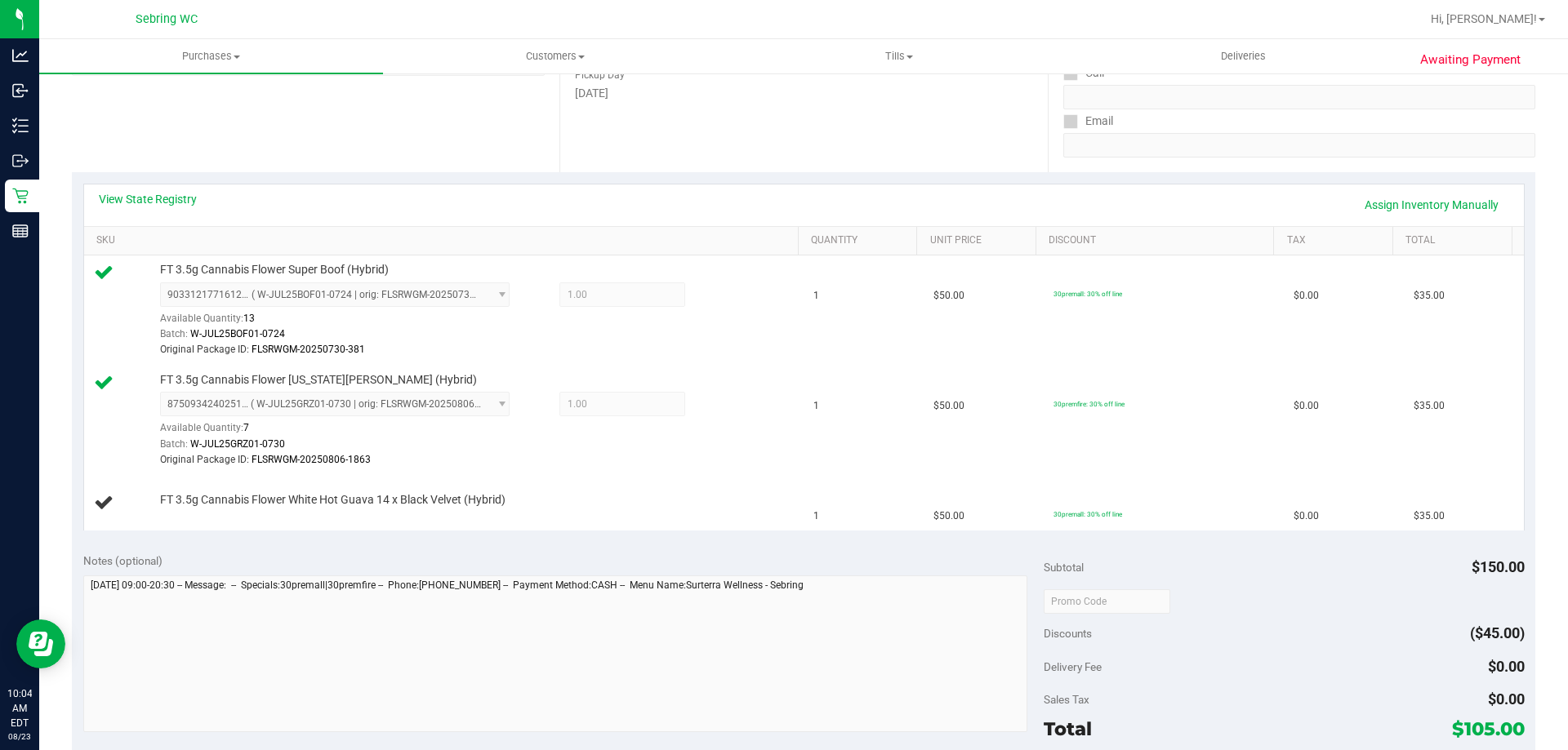
scroll to position [409, 0]
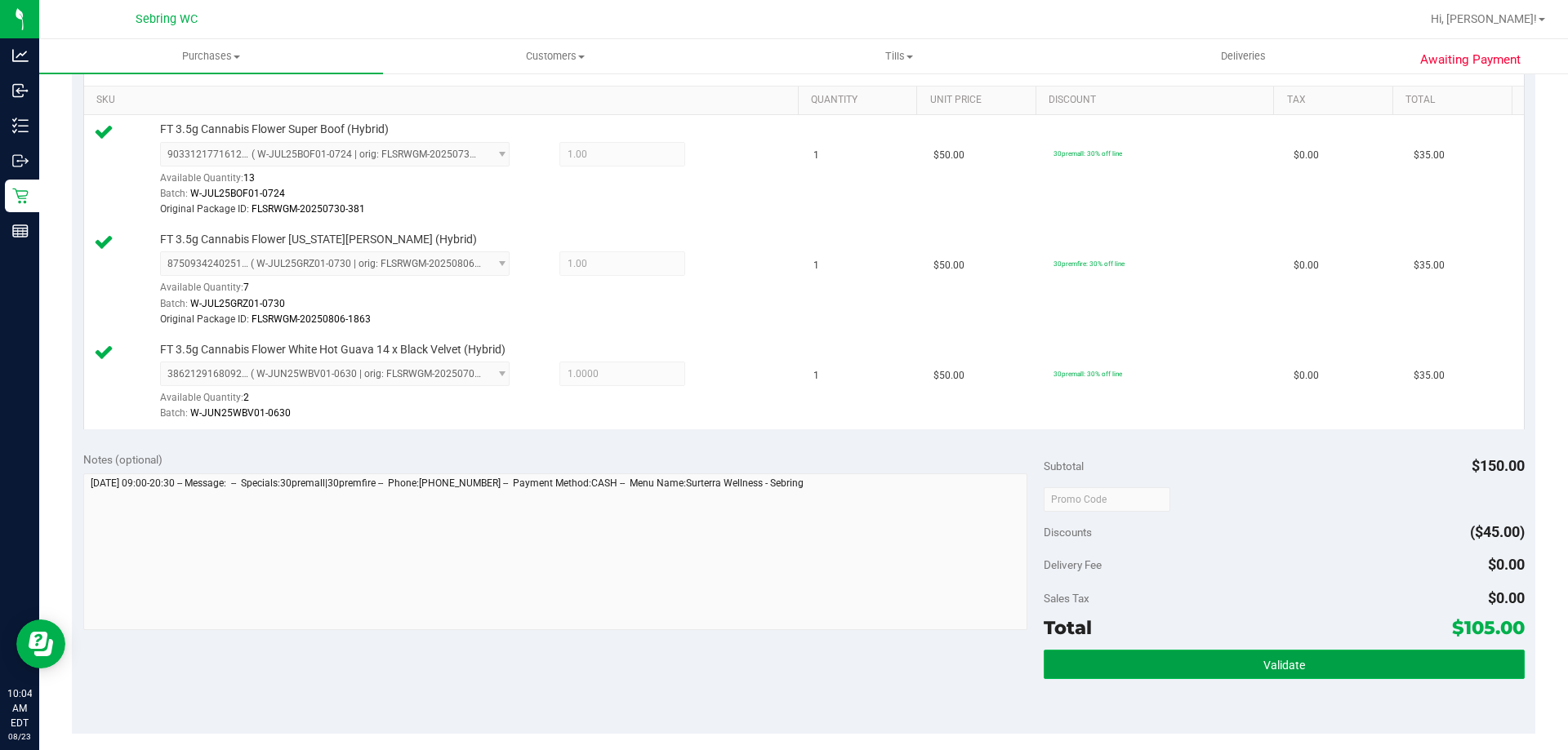
click at [1104, 676] on button "Validate" at bounding box center [1283, 665] width 480 height 30
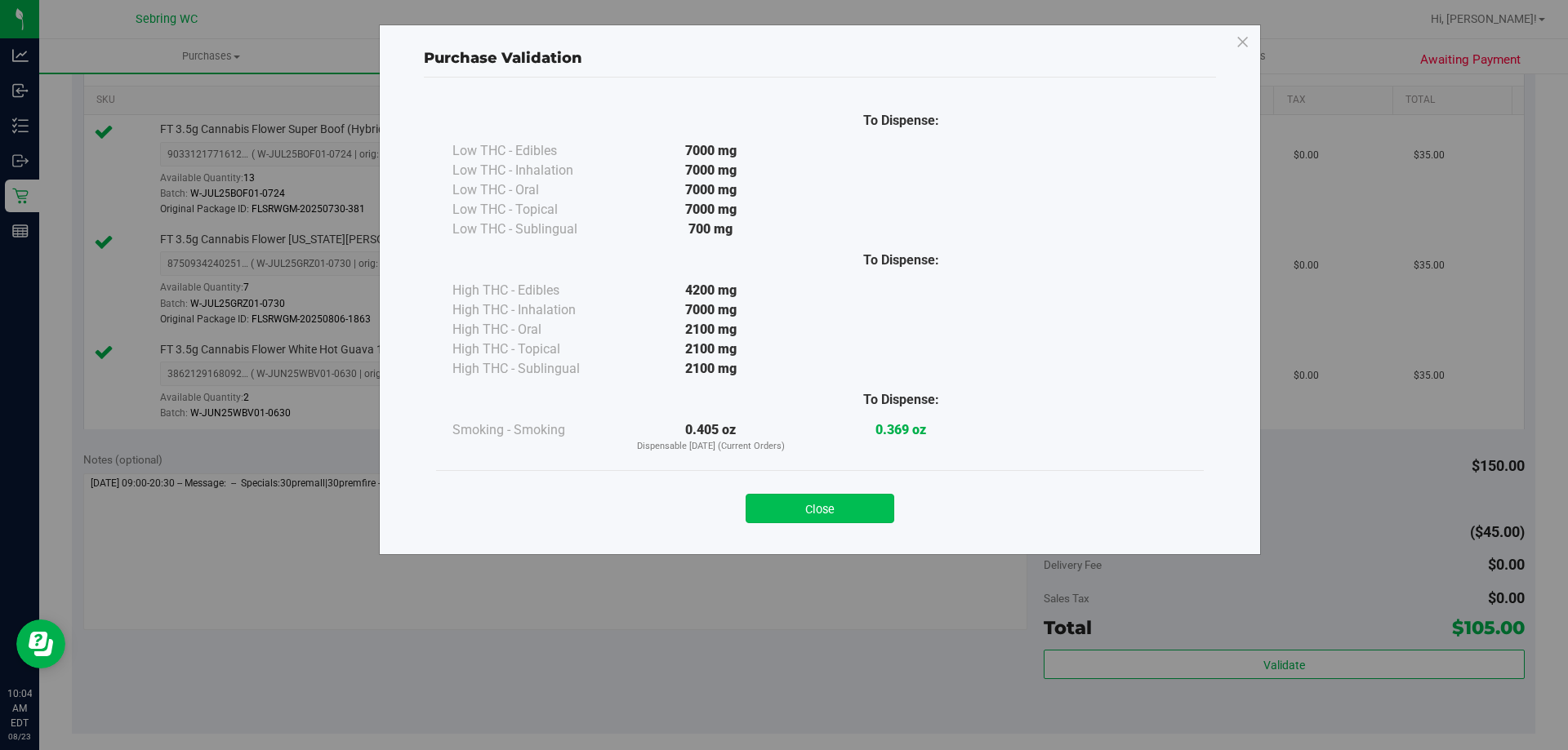
click at [853, 519] on button "Close" at bounding box center [819, 509] width 149 height 30
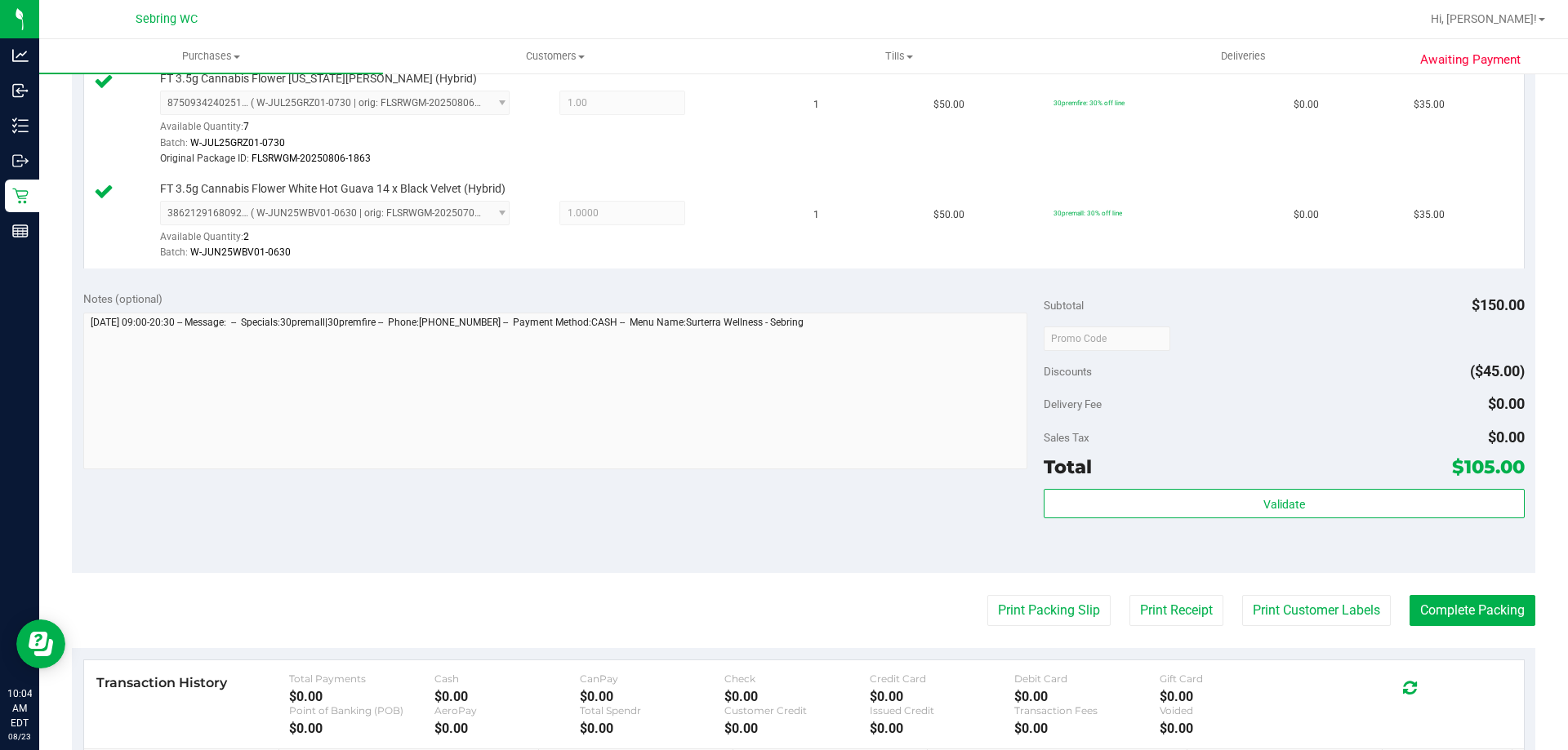
scroll to position [805, 0]
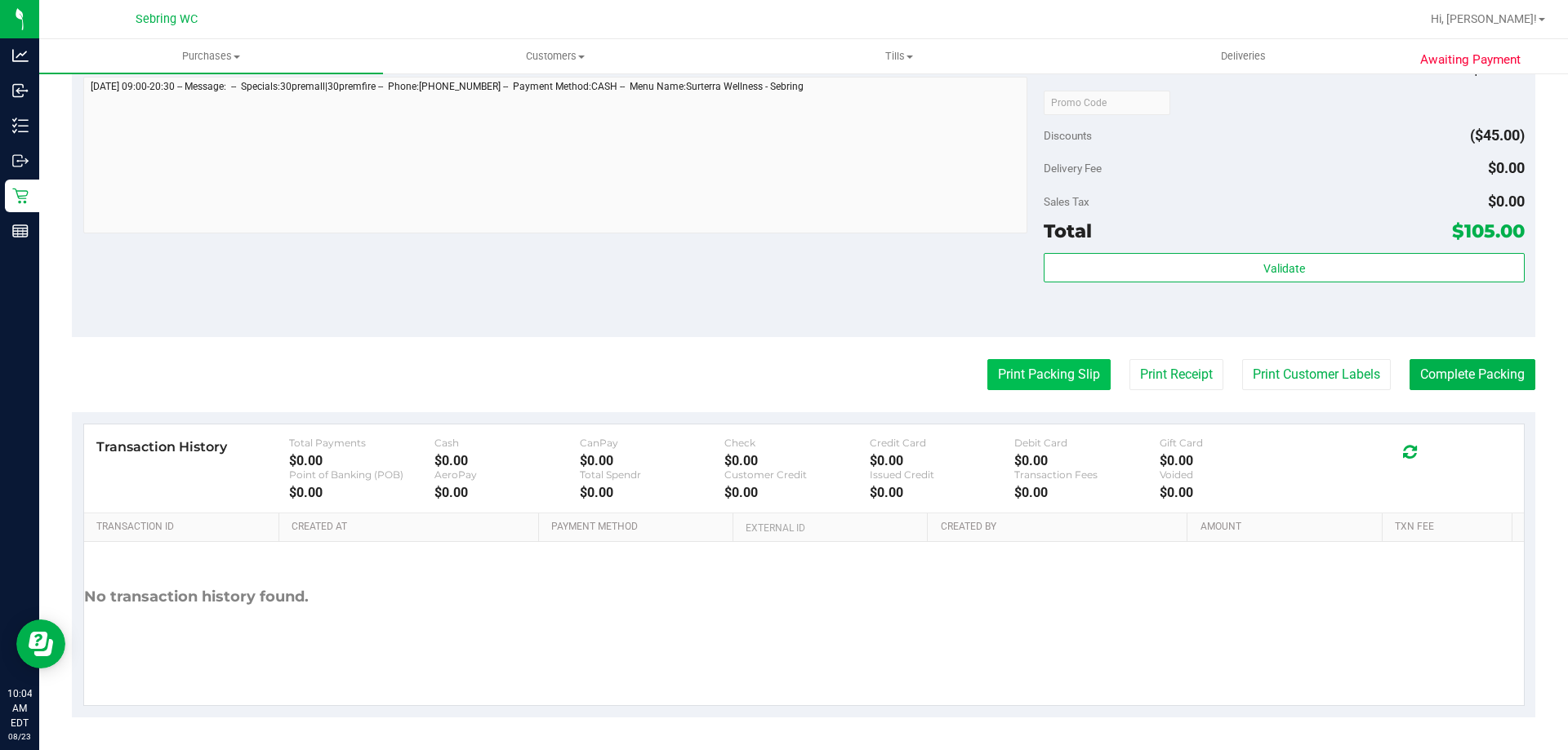
click at [1032, 386] on button "Print Packing Slip" at bounding box center [1048, 374] width 123 height 31
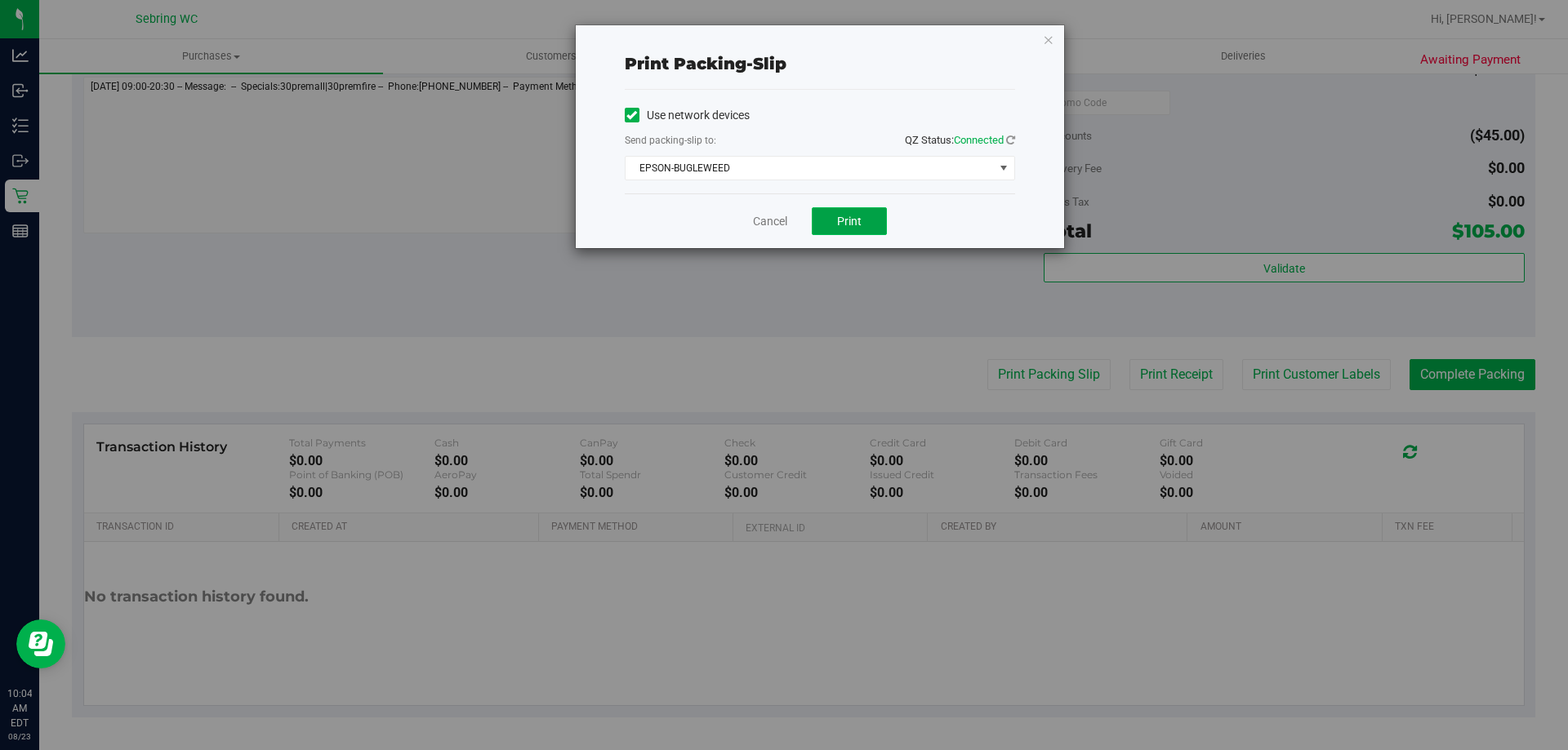
click at [828, 229] on button "Print" at bounding box center [849, 221] width 75 height 28
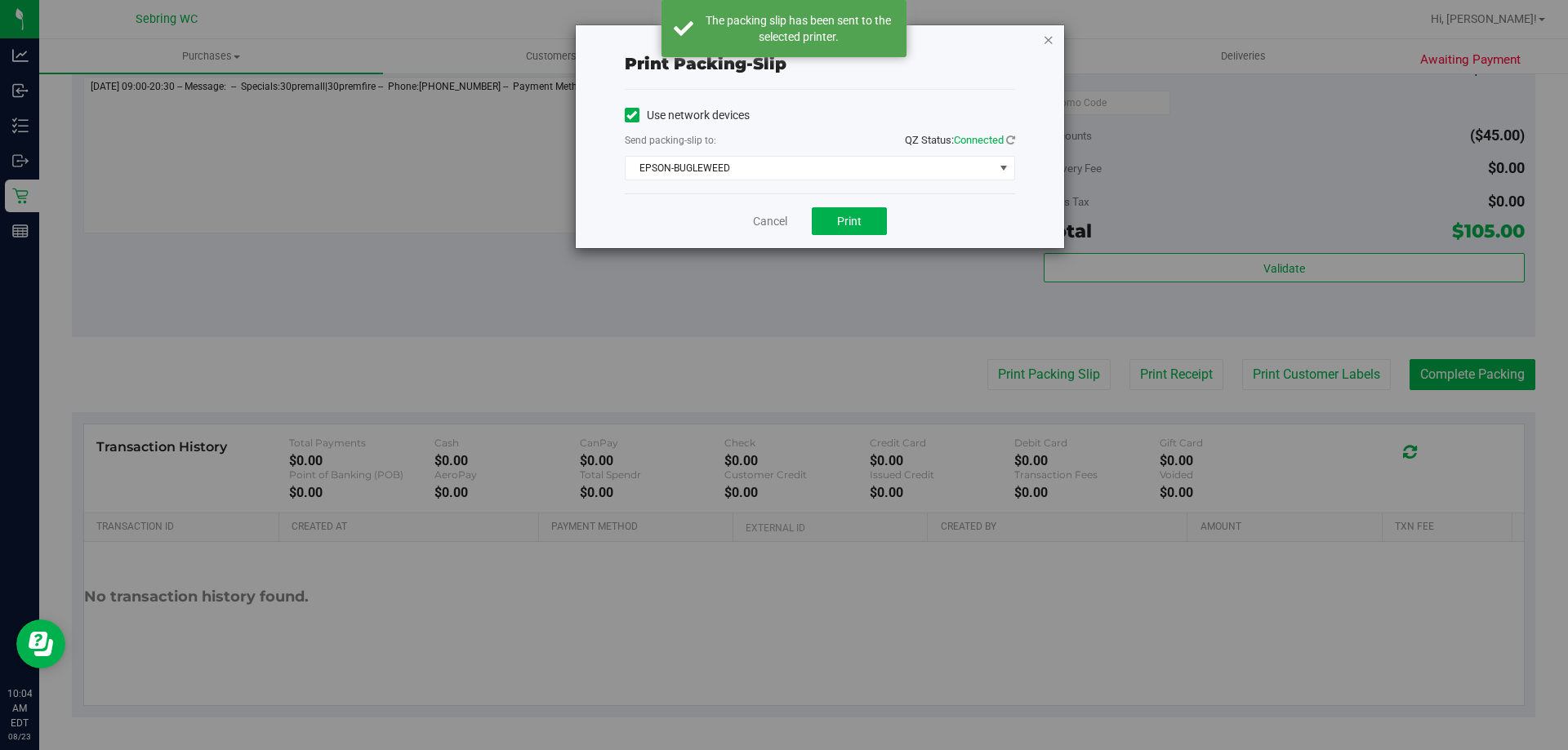
click at [1047, 40] on icon "button" at bounding box center [1049, 39] width 12 height 20
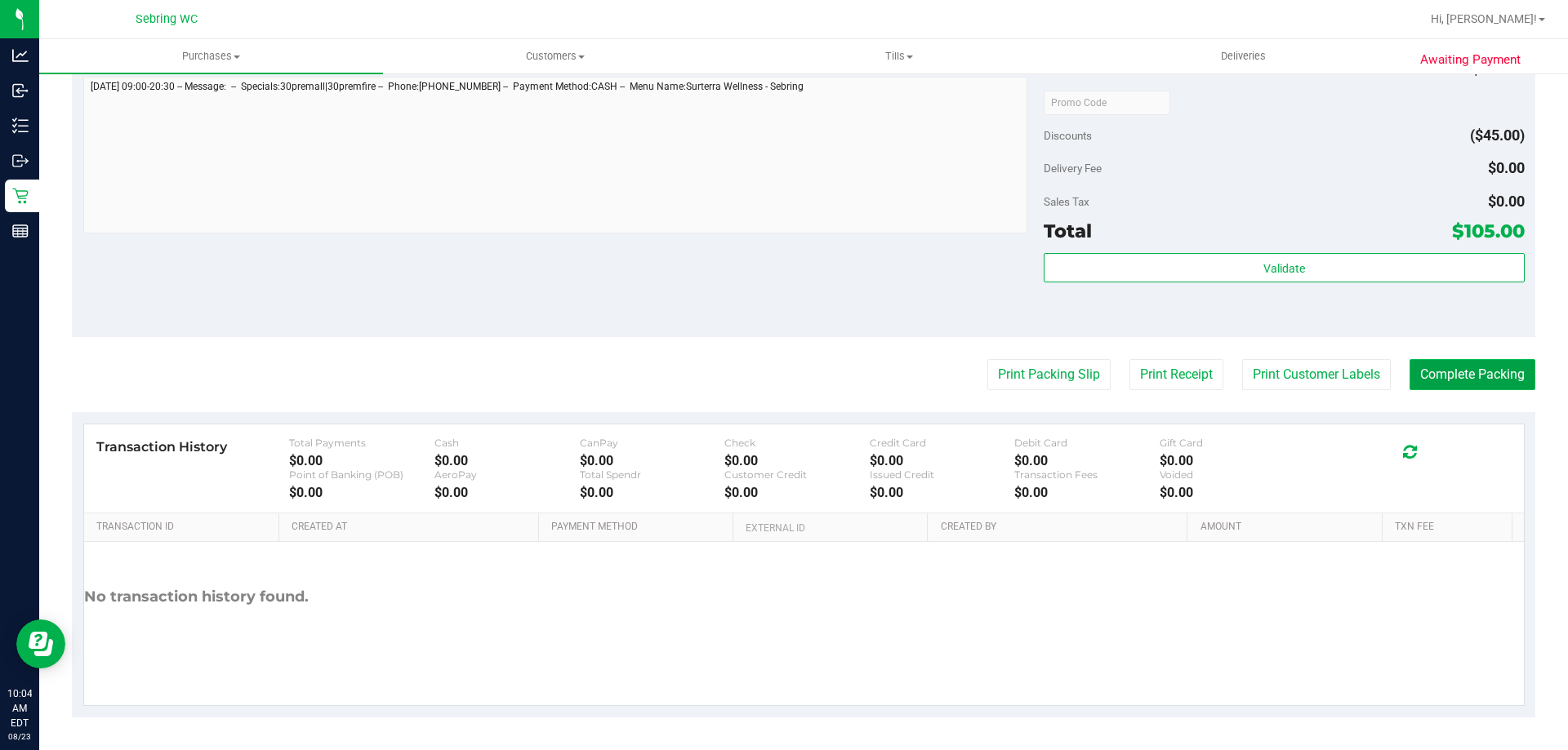
click at [1436, 383] on button "Complete Packing" at bounding box center [1471, 374] width 125 height 31
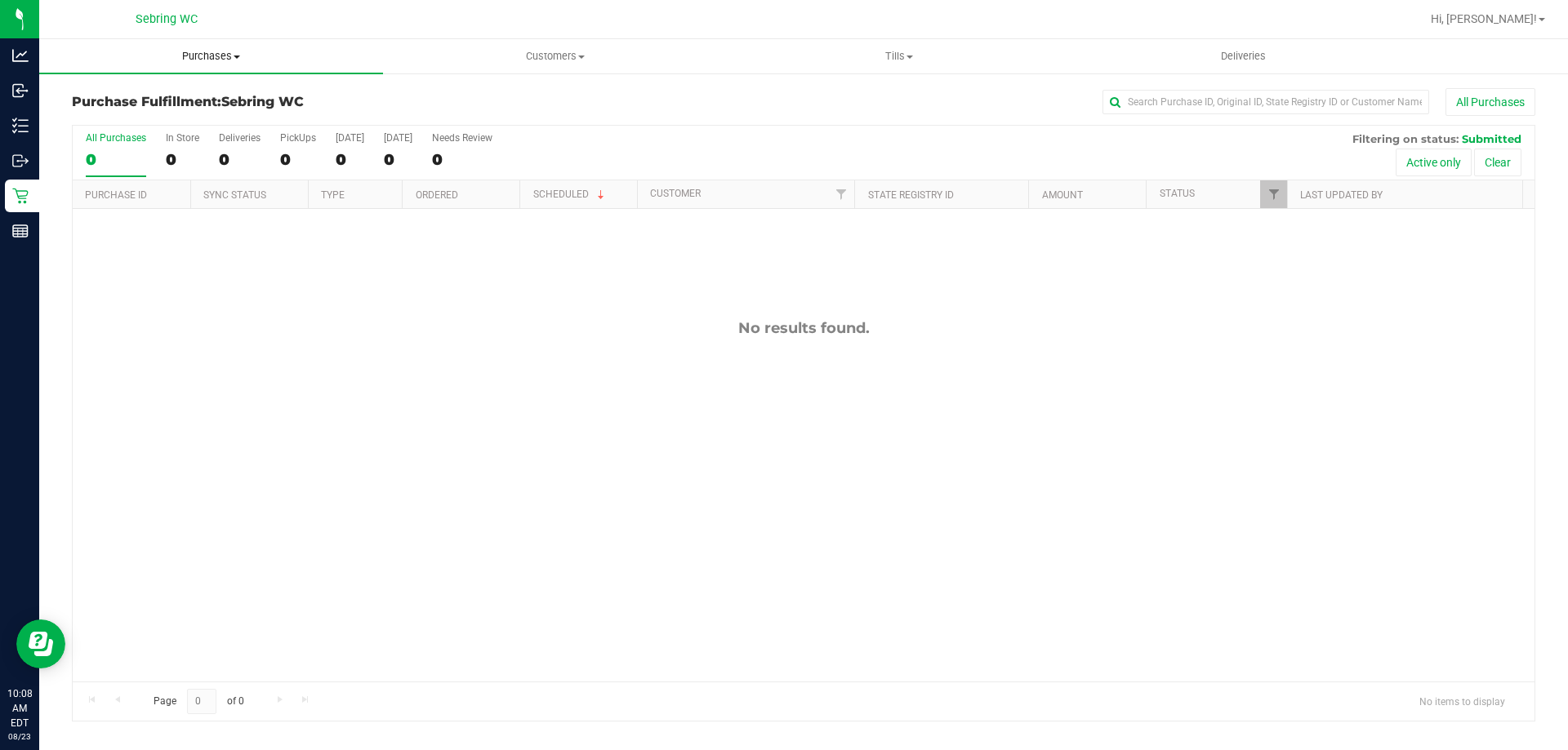
click at [212, 57] on span "Purchases" at bounding box center [211, 56] width 343 height 15
click at [137, 113] on span "Fulfillment" at bounding box center [90, 118] width 102 height 14
click at [213, 68] on uib-tab-heading "Purchases Summary of purchases Fulfillment All purchases" at bounding box center [211, 56] width 343 height 35
click at [171, 120] on li "Fulfillment" at bounding box center [211, 118] width 343 height 20
click at [218, 48] on uib-tab-heading "Purchases Summary of purchases Fulfillment All purchases" at bounding box center [211, 56] width 343 height 35
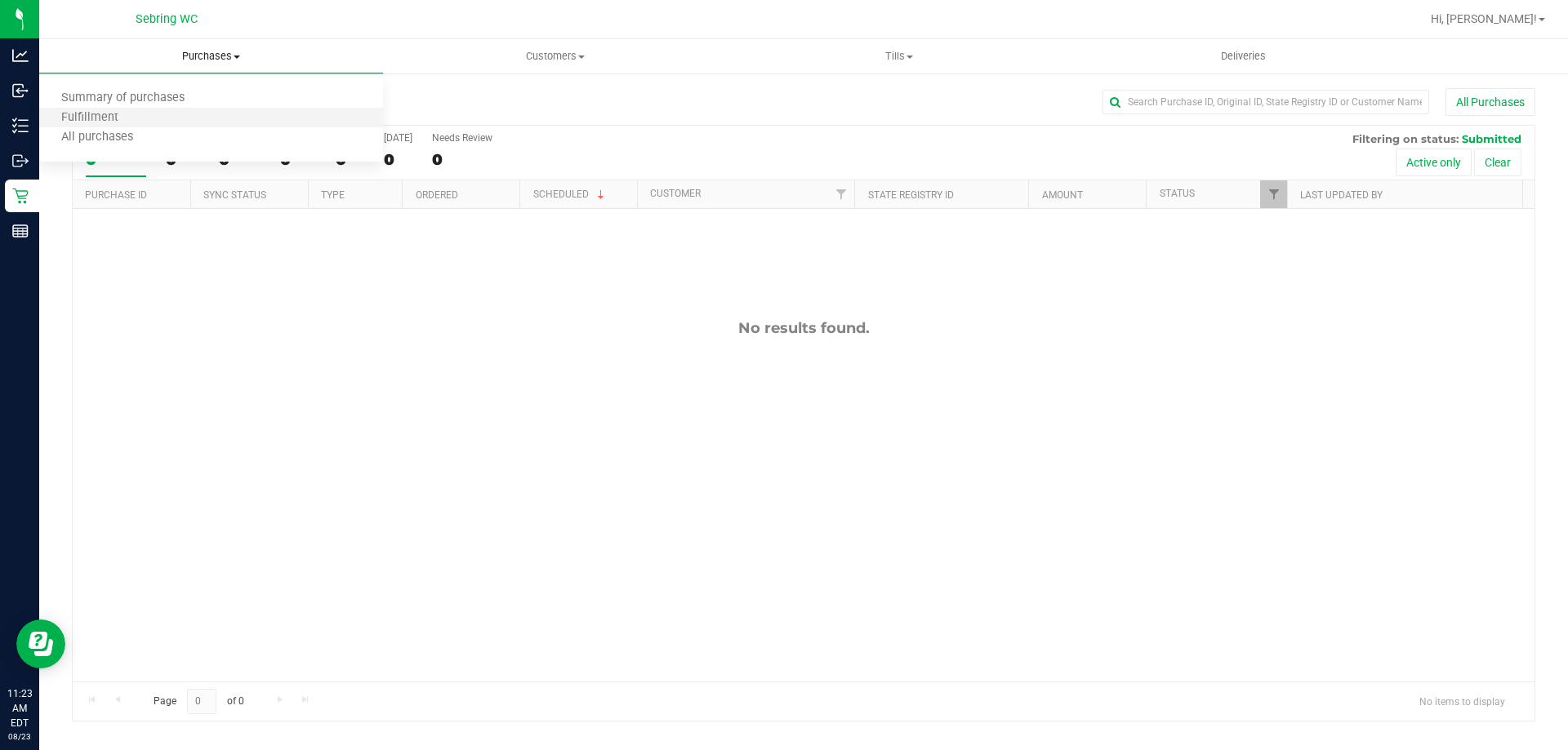
click at [188, 110] on li "Fulfillment" at bounding box center [211, 118] width 343 height 20
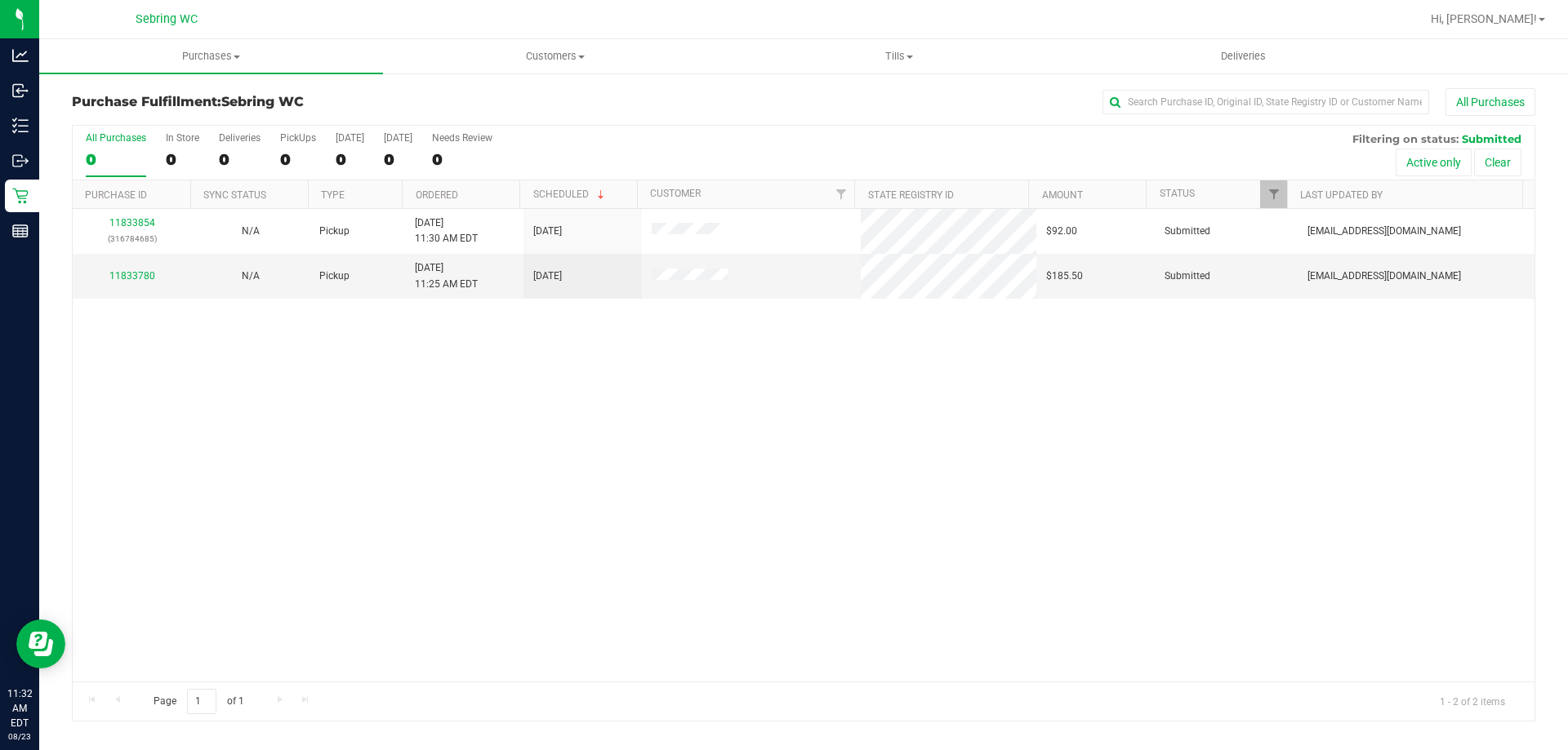
click at [941, 511] on div "11833854 (316784685) N/A Pickup [DATE] 11:30 AM EDT 8/23/2025 $92.00 Submitted …" at bounding box center [803, 445] width 1461 height 473
click at [231, 59] on span "Purchases" at bounding box center [211, 56] width 343 height 15
click at [185, 97] on span "Summary of purchases" at bounding box center [123, 99] width 168 height 14
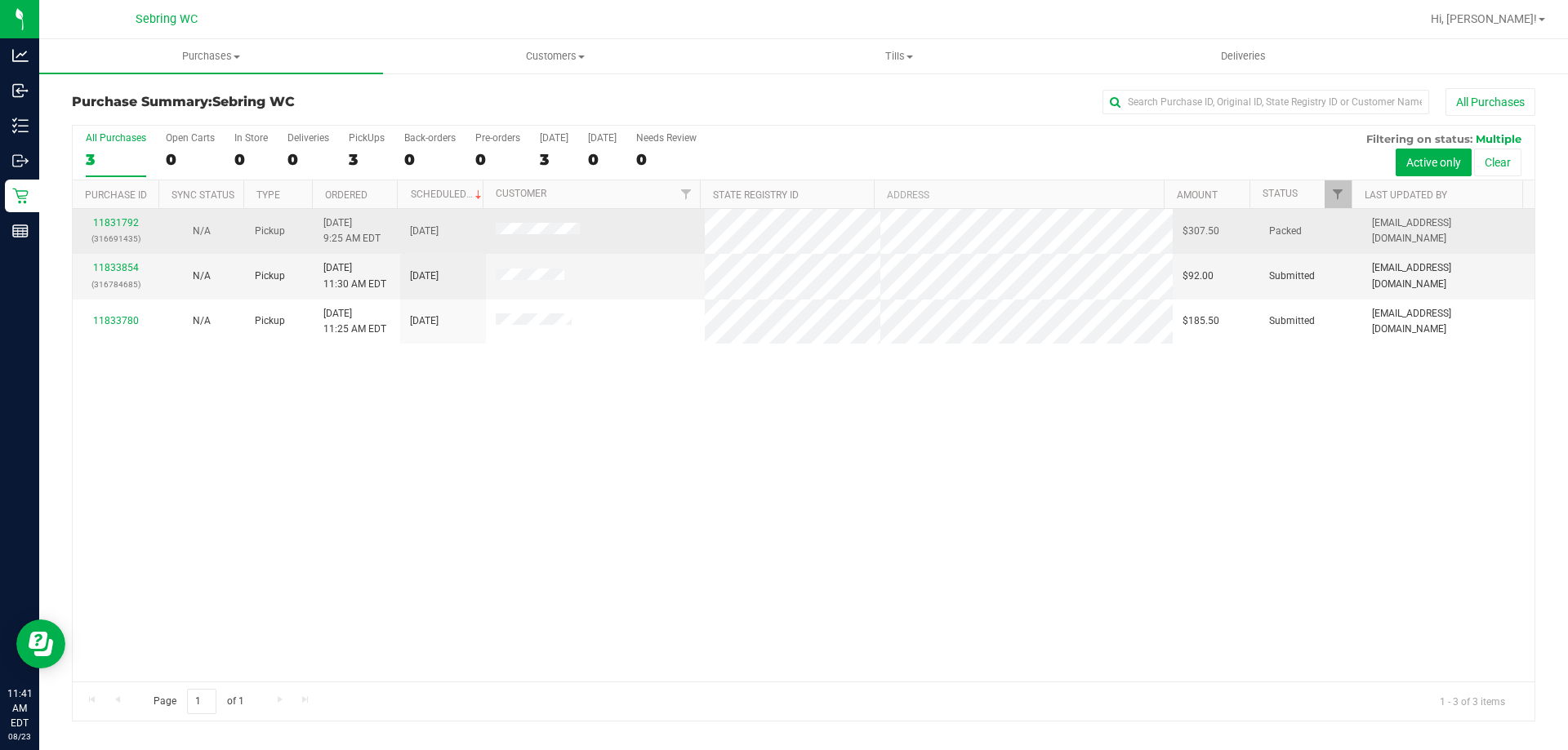
click at [541, 220] on td at bounding box center [595, 232] width 220 height 45
click at [118, 217] on link "11831792" at bounding box center [115, 223] width 45 height 12
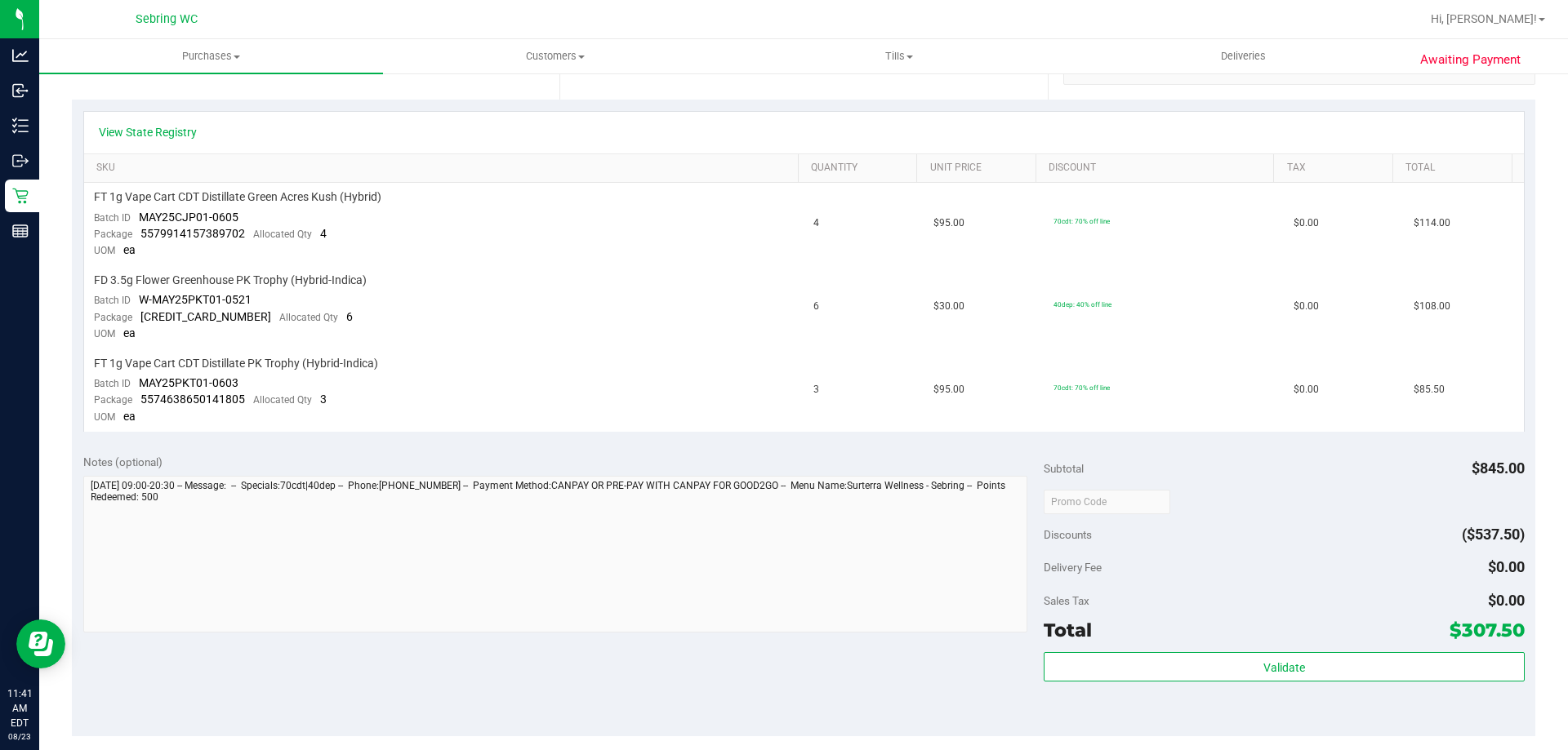
scroll to position [571, 0]
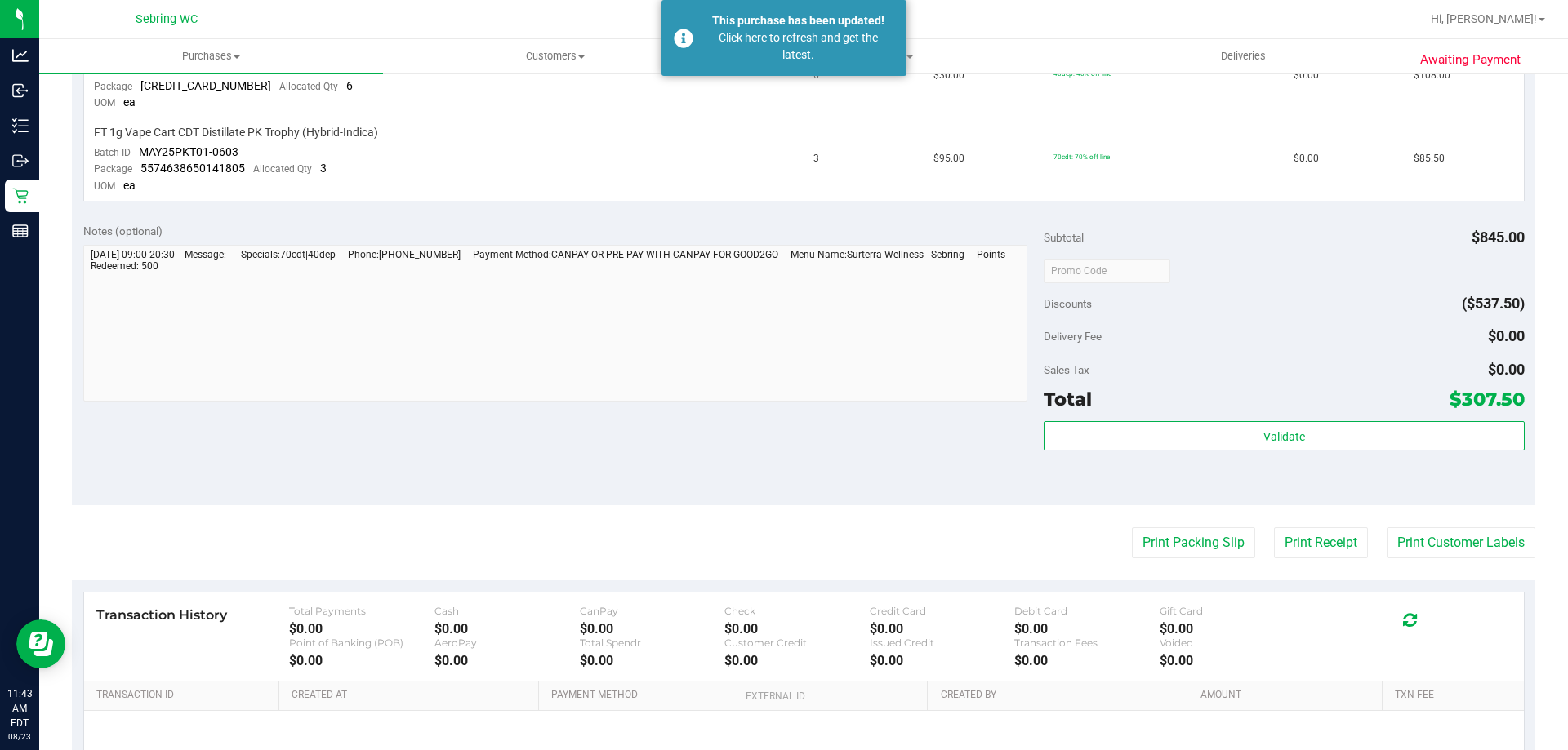
click at [771, 215] on div "Notes (optional) Subtotal $845.00 Discounts ($537.50) Delivery Fee $0.00 Sales …" at bounding box center [803, 358] width 1463 height 294
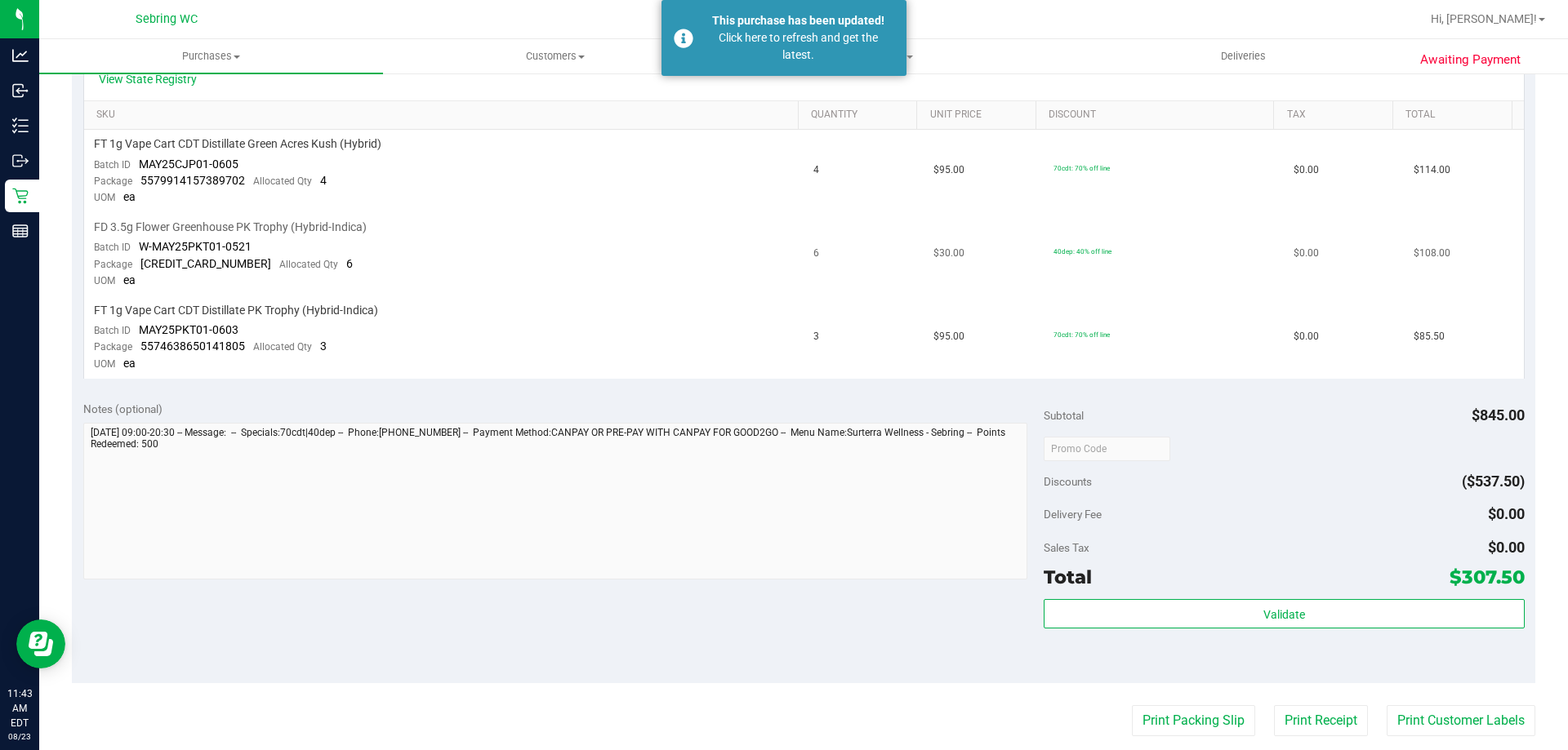
scroll to position [332, 0]
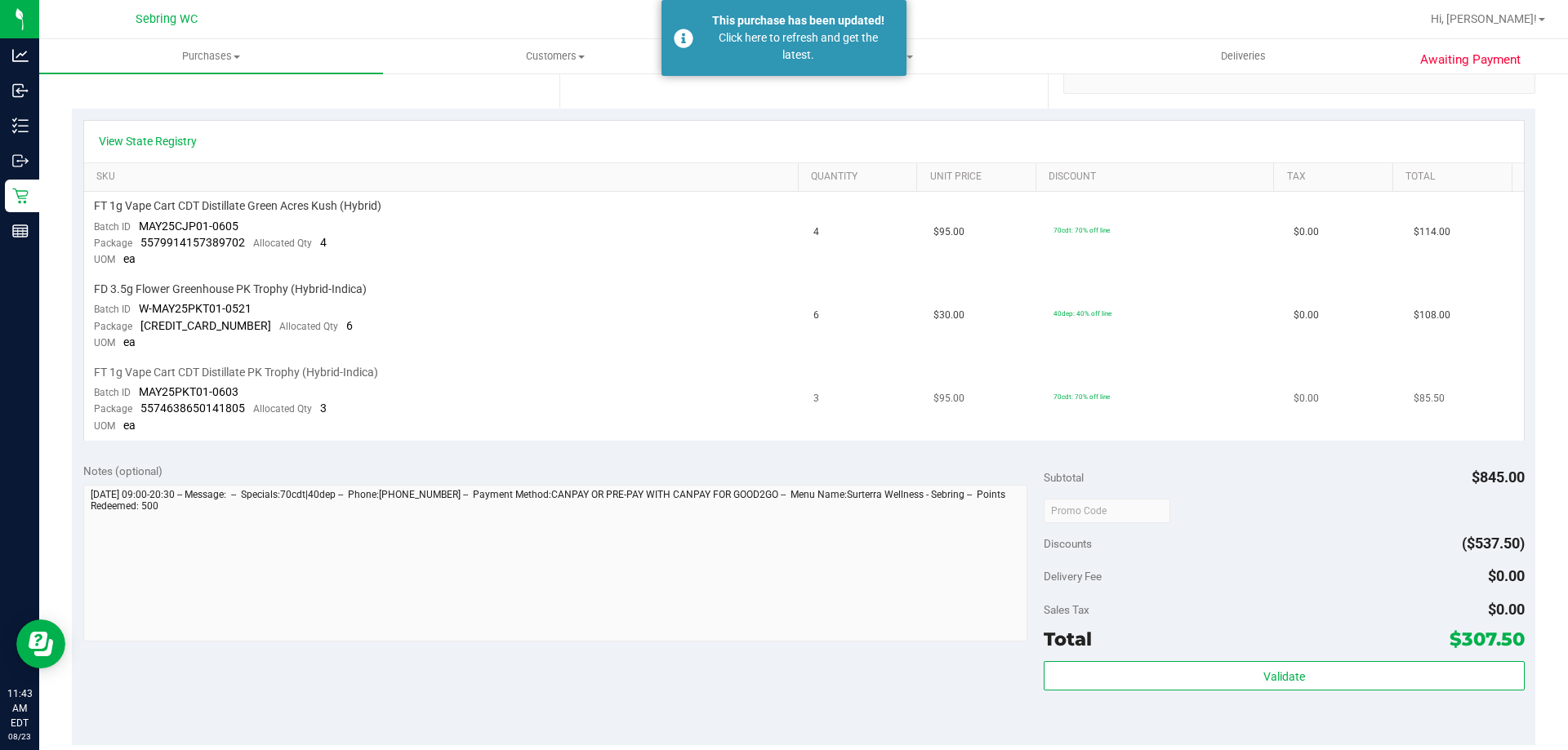
click at [1413, 398] on span "$85.50" at bounding box center [1428, 399] width 31 height 16
click at [1413, 310] on span "$108.00" at bounding box center [1431, 316] width 37 height 16
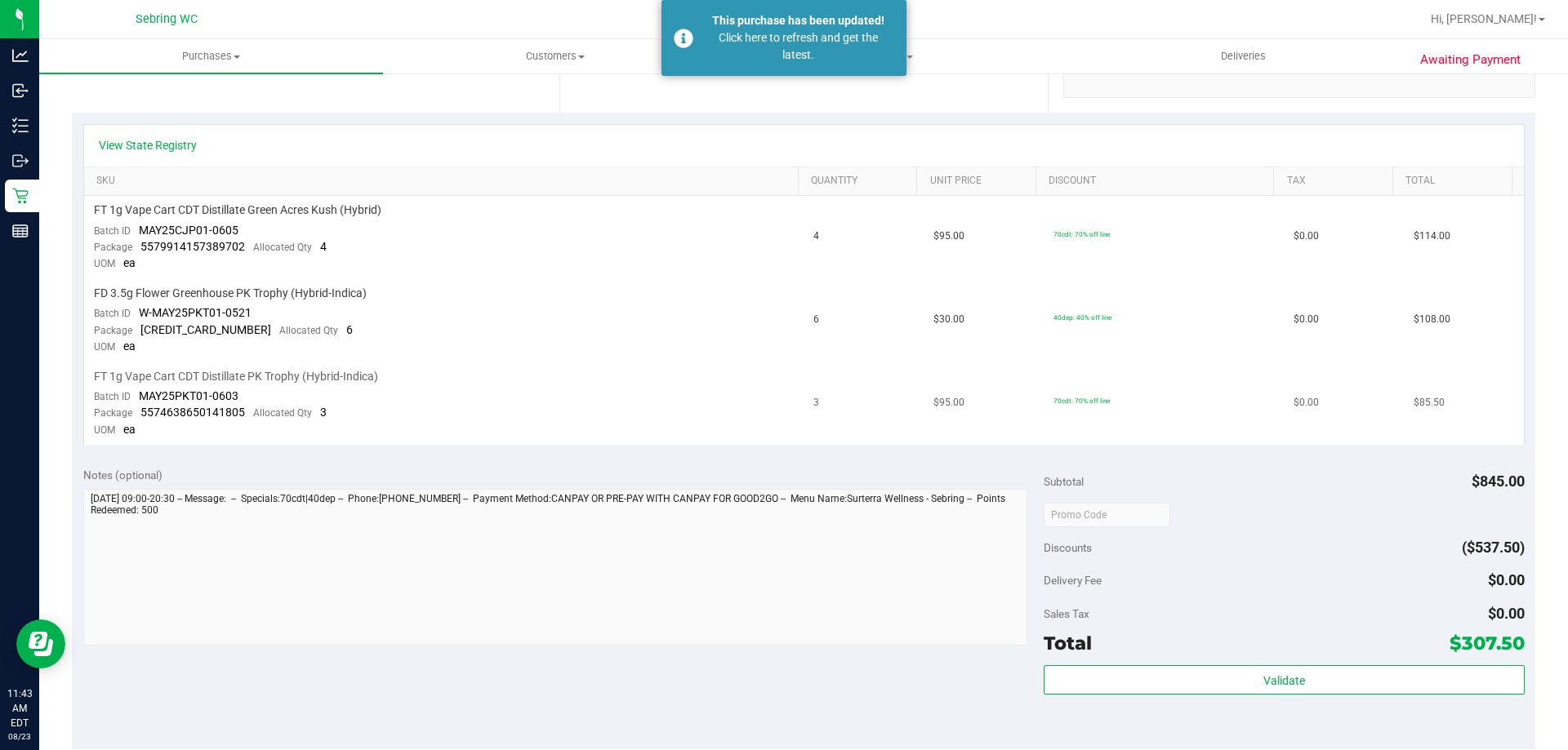
scroll to position [409, 0]
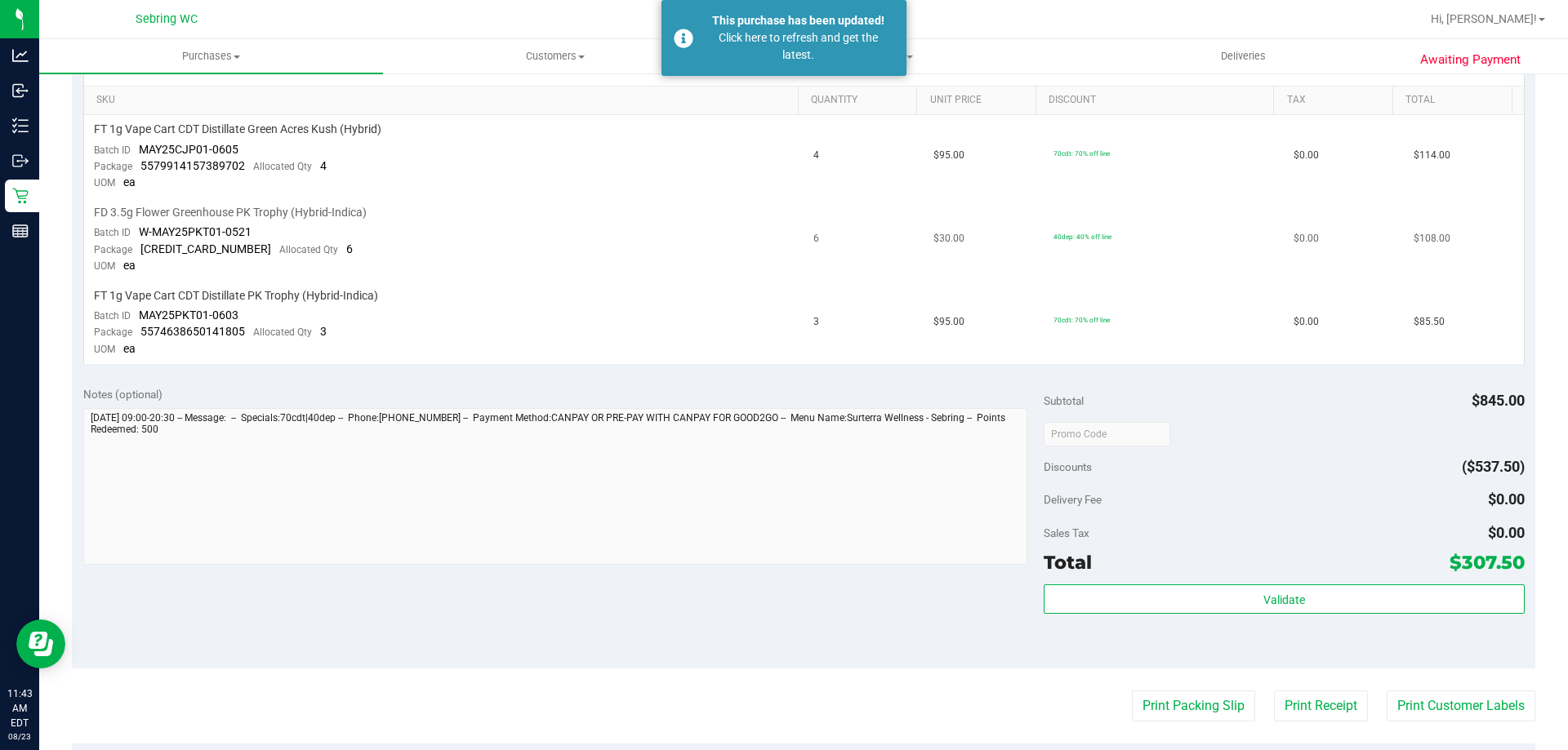
click at [1057, 238] on span "40dep: 40% off line" at bounding box center [1082, 237] width 58 height 8
click at [1053, 237] on span "40dep: 40% off line" at bounding box center [1082, 237] width 58 height 8
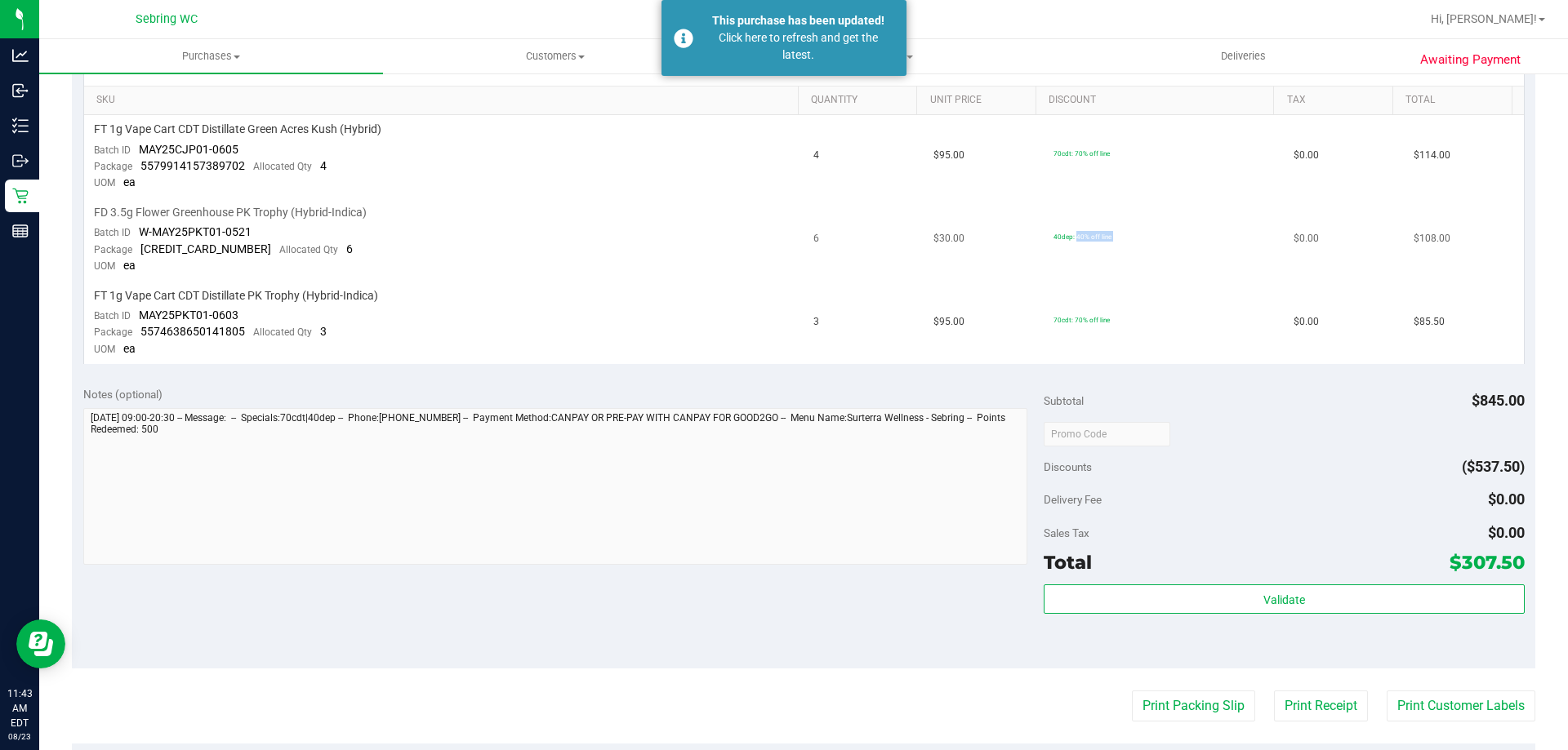
click at [1053, 237] on span "40dep: 40% off line" at bounding box center [1082, 237] width 58 height 8
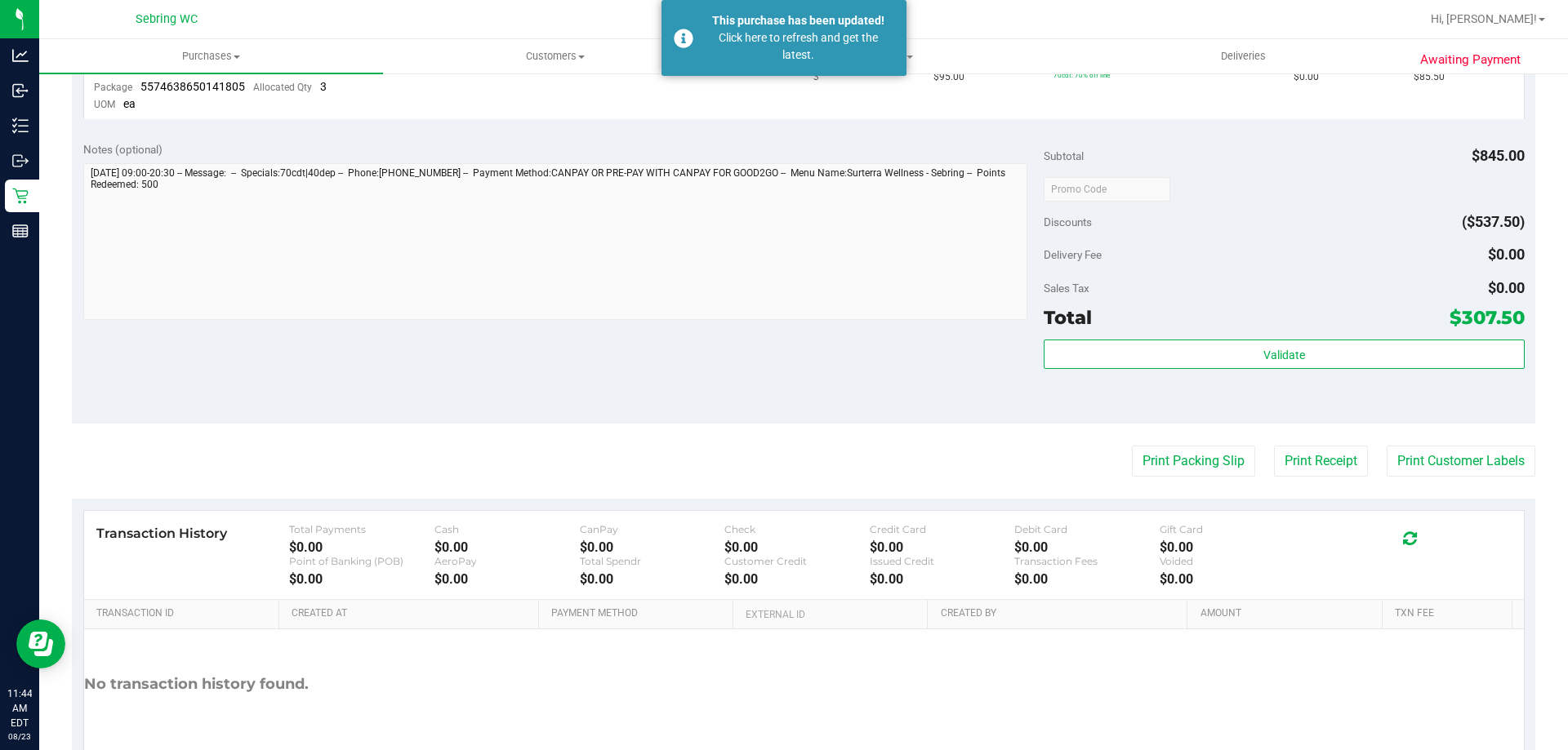
scroll to position [163, 0]
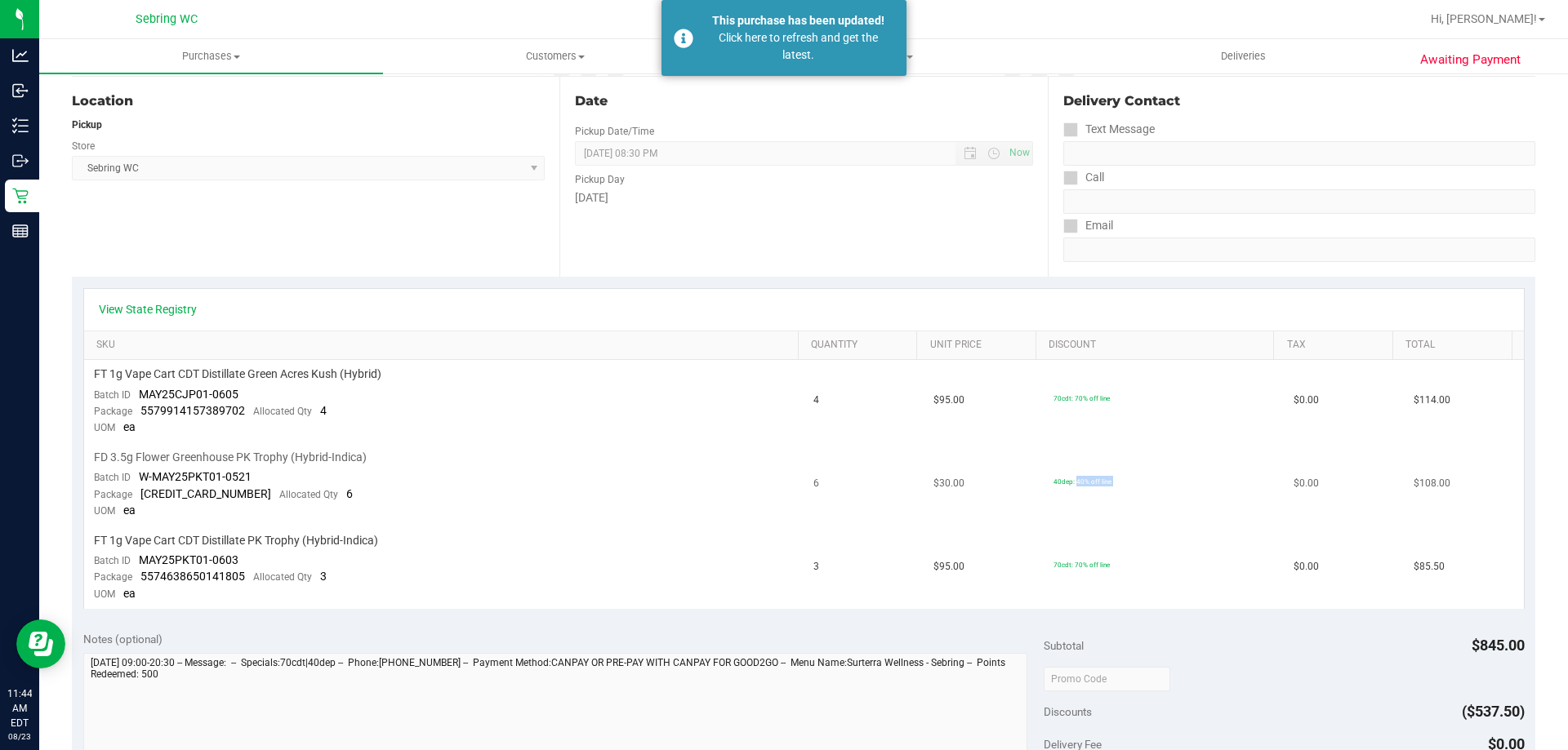
click at [1053, 485] on span "40dep: 40% off line" at bounding box center [1082, 482] width 58 height 8
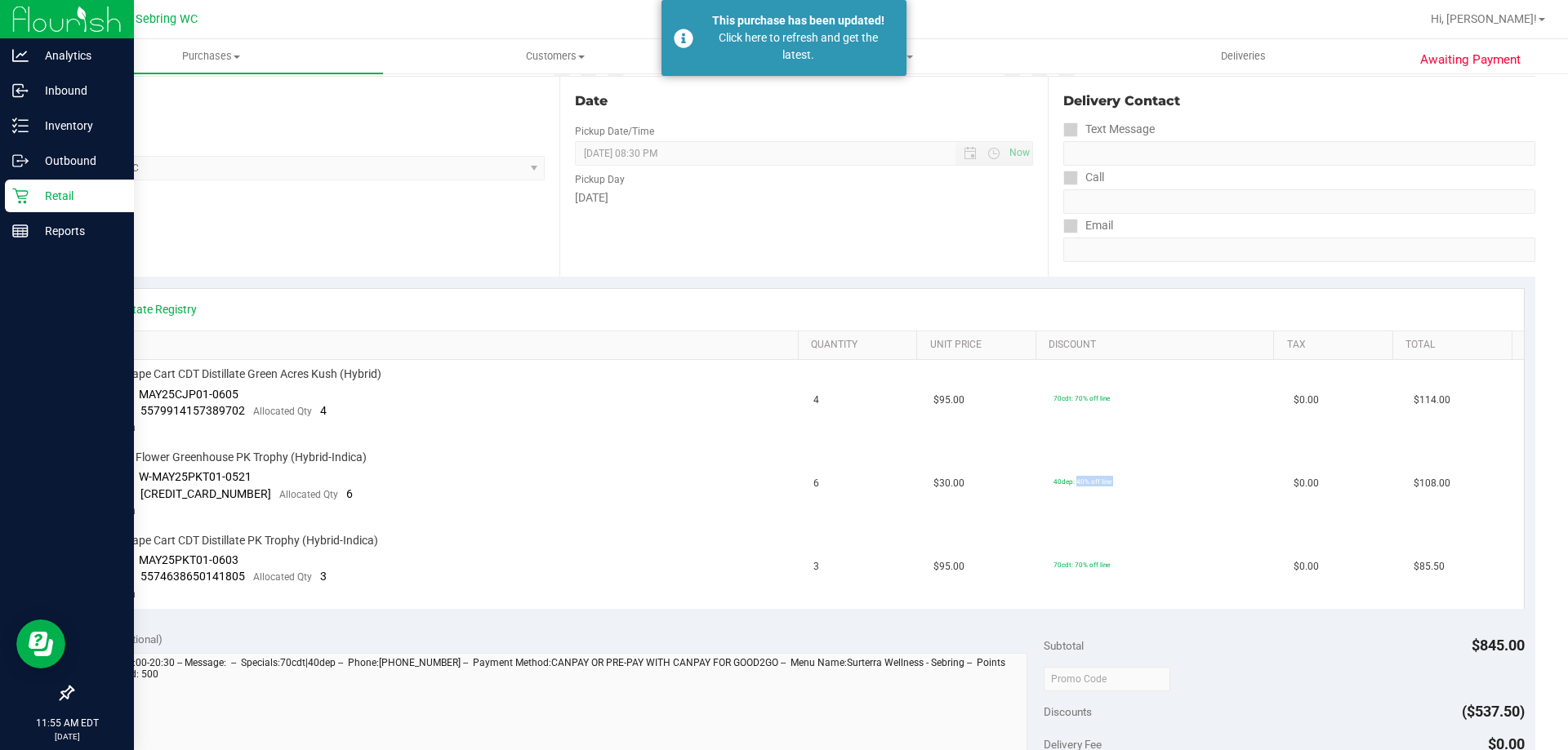
click at [61, 201] on p "Retail" at bounding box center [77, 196] width 98 height 20
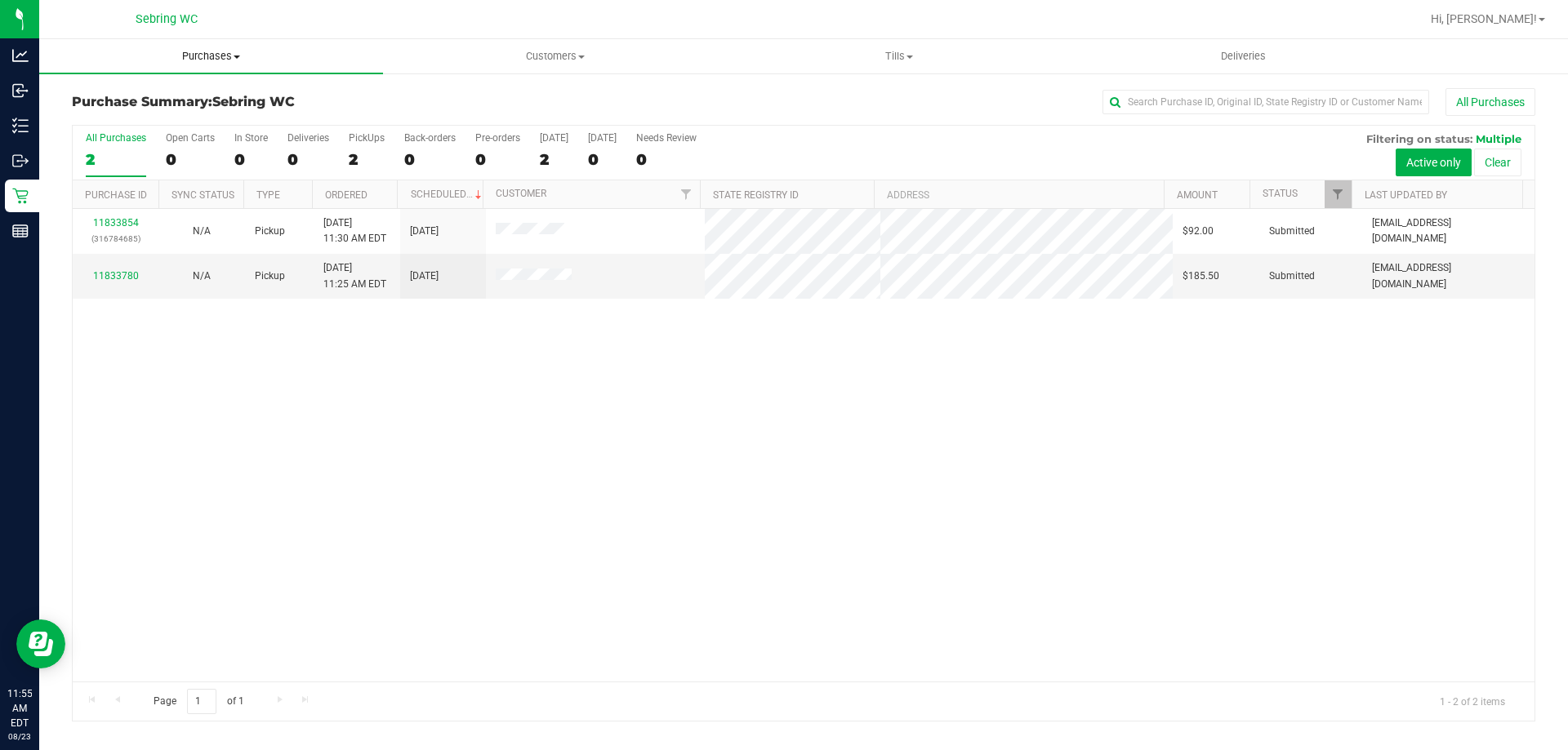
click at [217, 60] on span "Purchases" at bounding box center [211, 56] width 343 height 15
click at [144, 125] on li "Fulfillment" at bounding box center [211, 118] width 343 height 20
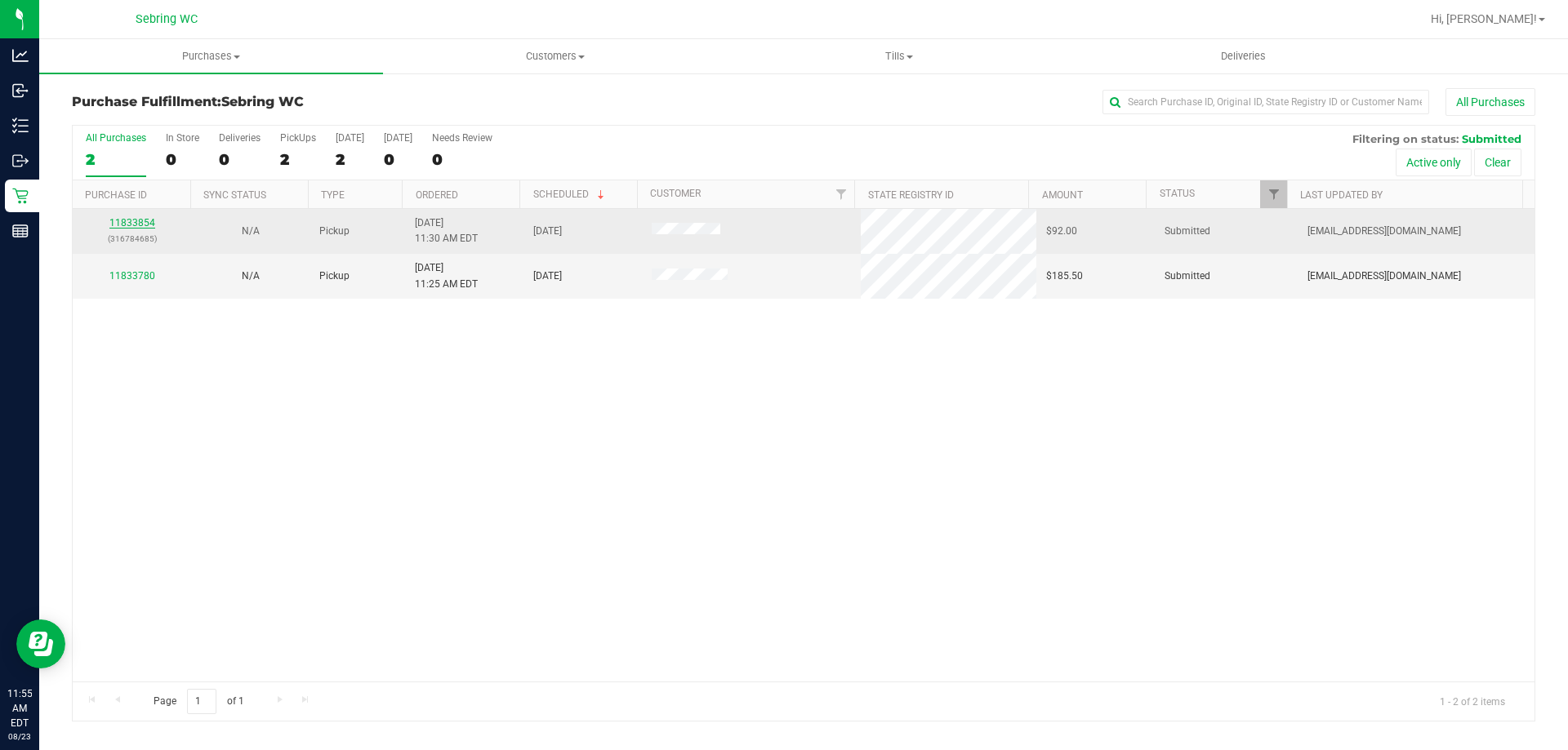
click at [138, 223] on link "11833854" at bounding box center [132, 223] width 45 height 12
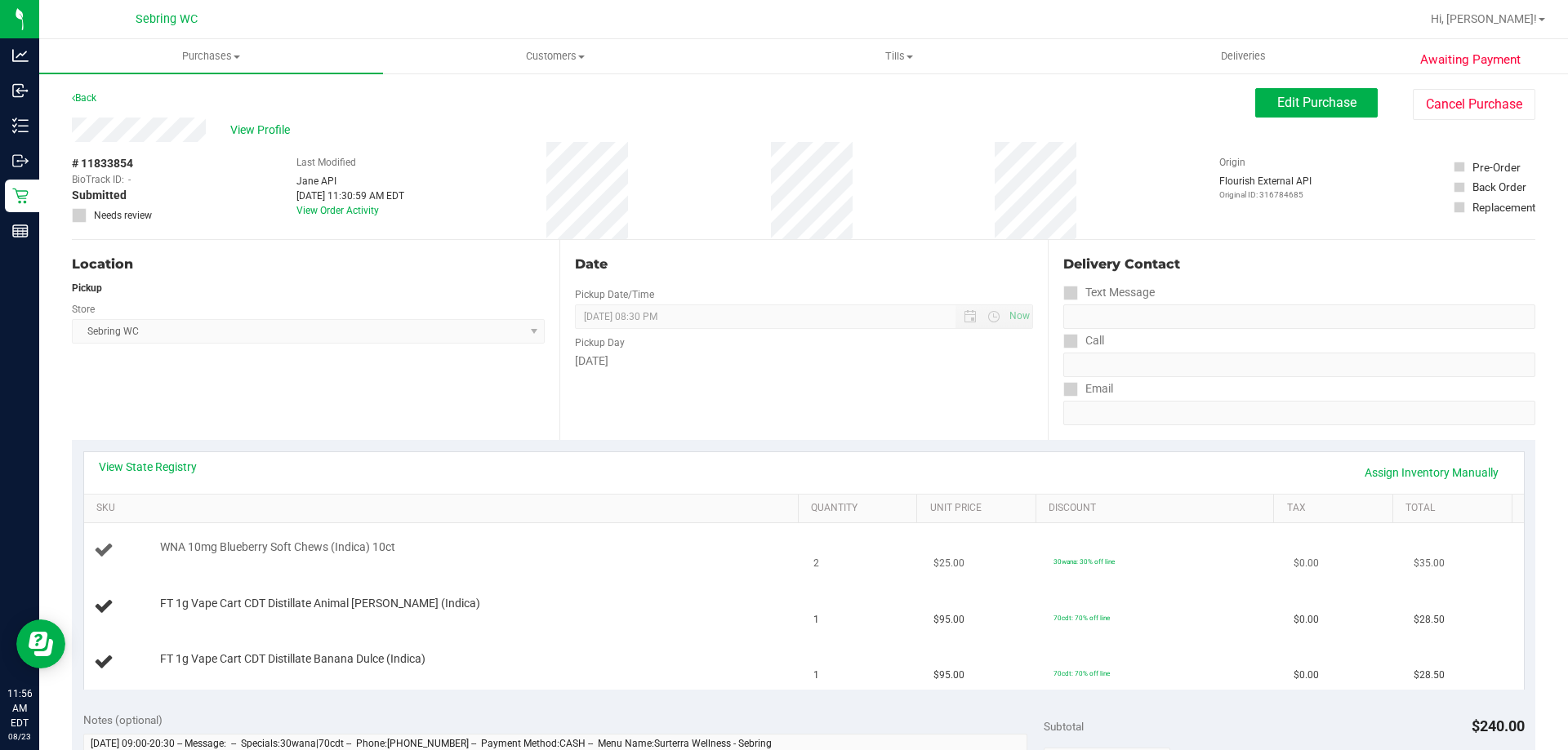
click at [280, 540] on span "WNA 10mg Blueberry Soft Chews (Indica) 10ct" at bounding box center [277, 548] width 235 height 16
click at [282, 540] on span "WNA 10mg Blueberry Soft Chews (Indica) 10ct" at bounding box center [277, 548] width 235 height 16
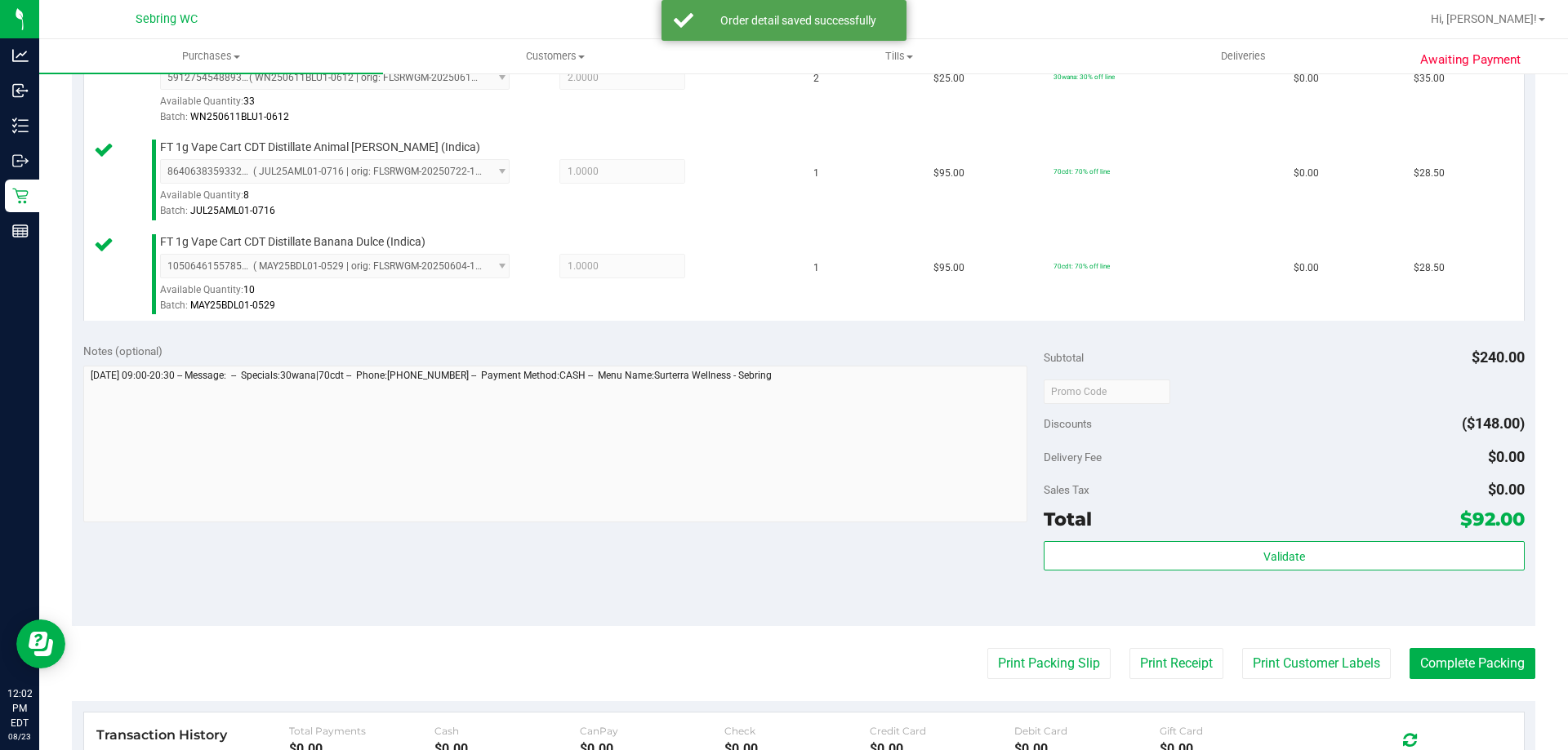
scroll to position [489, 0]
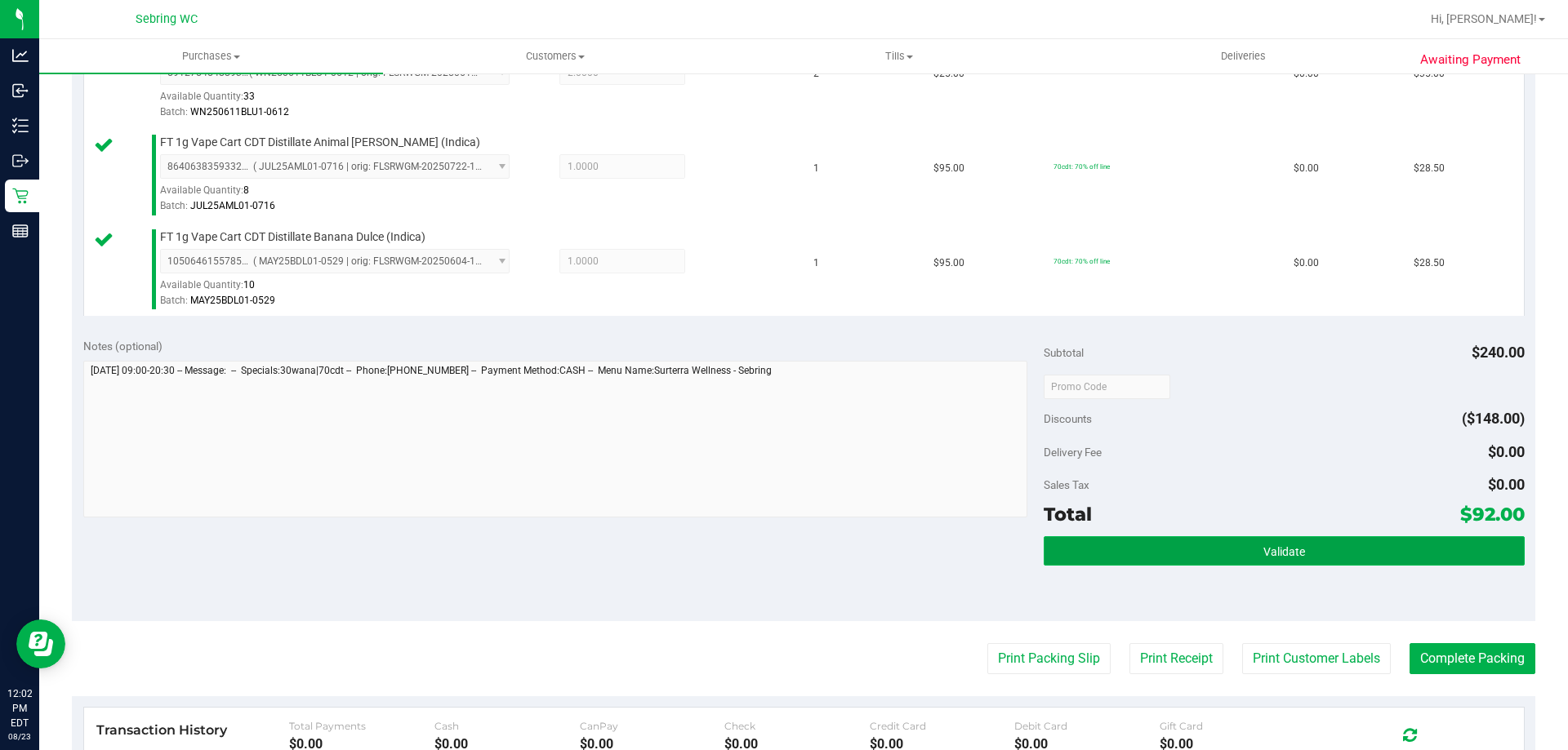
click at [1165, 550] on button "Validate" at bounding box center [1283, 552] width 480 height 30
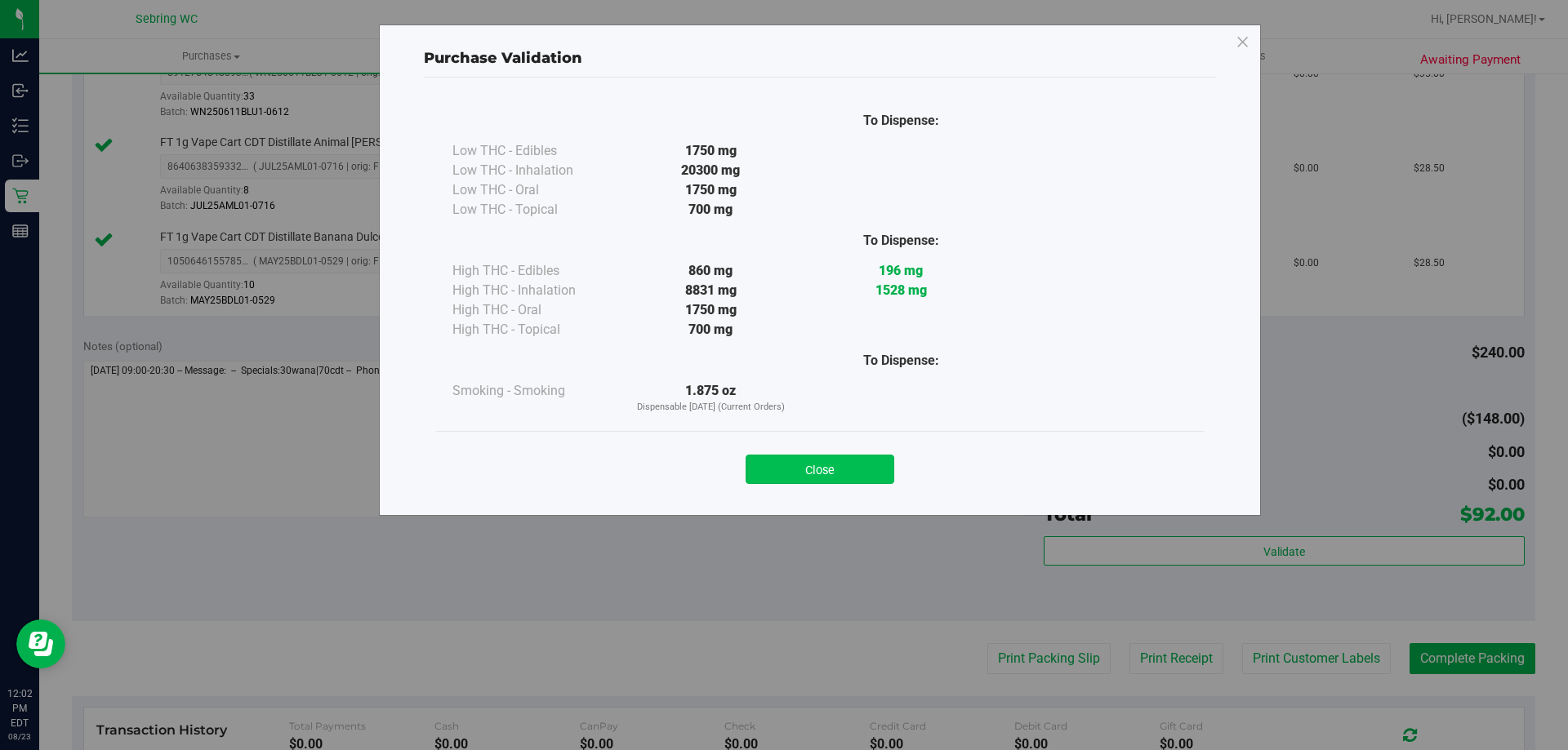
click at [845, 471] on button "Close" at bounding box center [819, 470] width 149 height 30
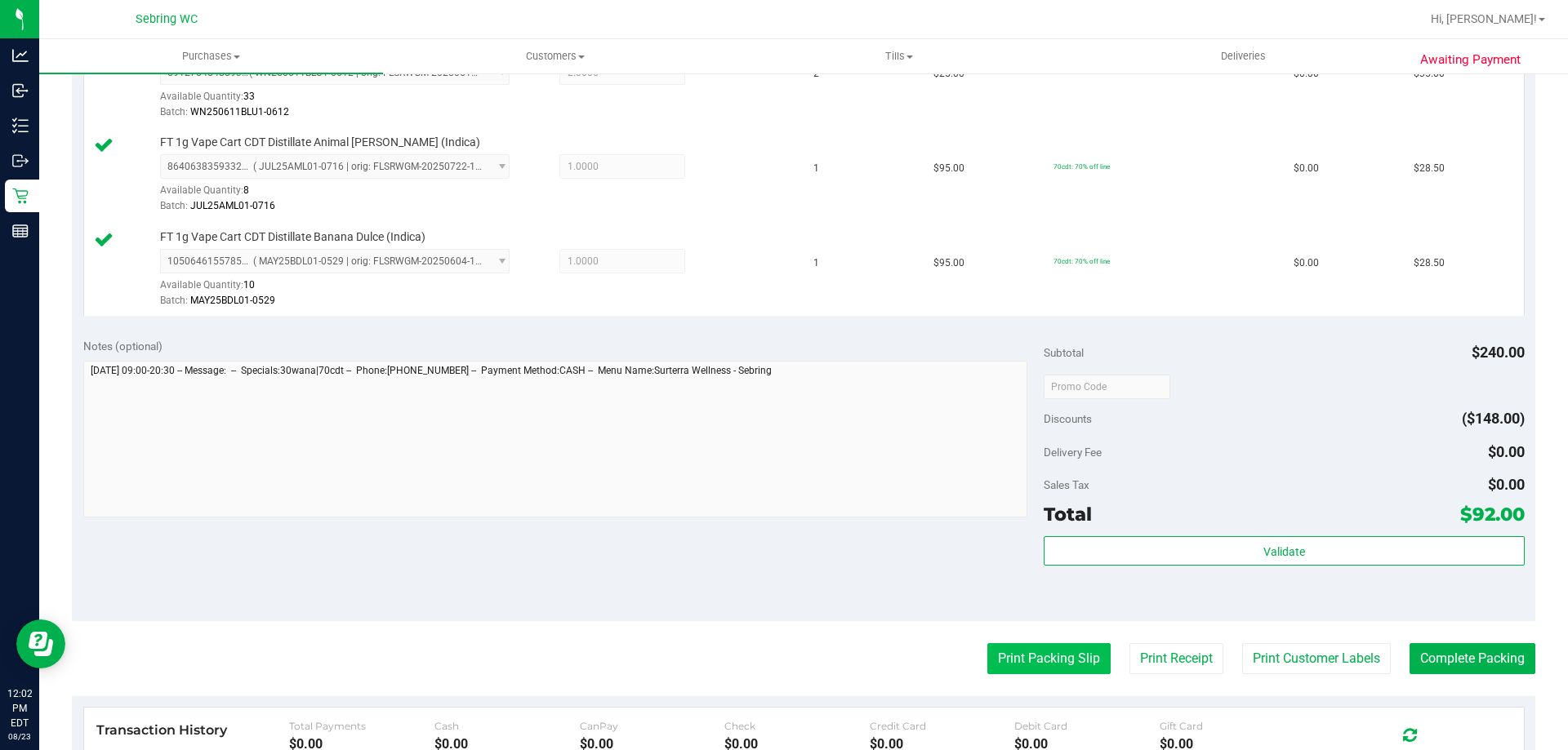
click at [1005, 652] on button "Print Packing Slip" at bounding box center [1048, 658] width 123 height 31
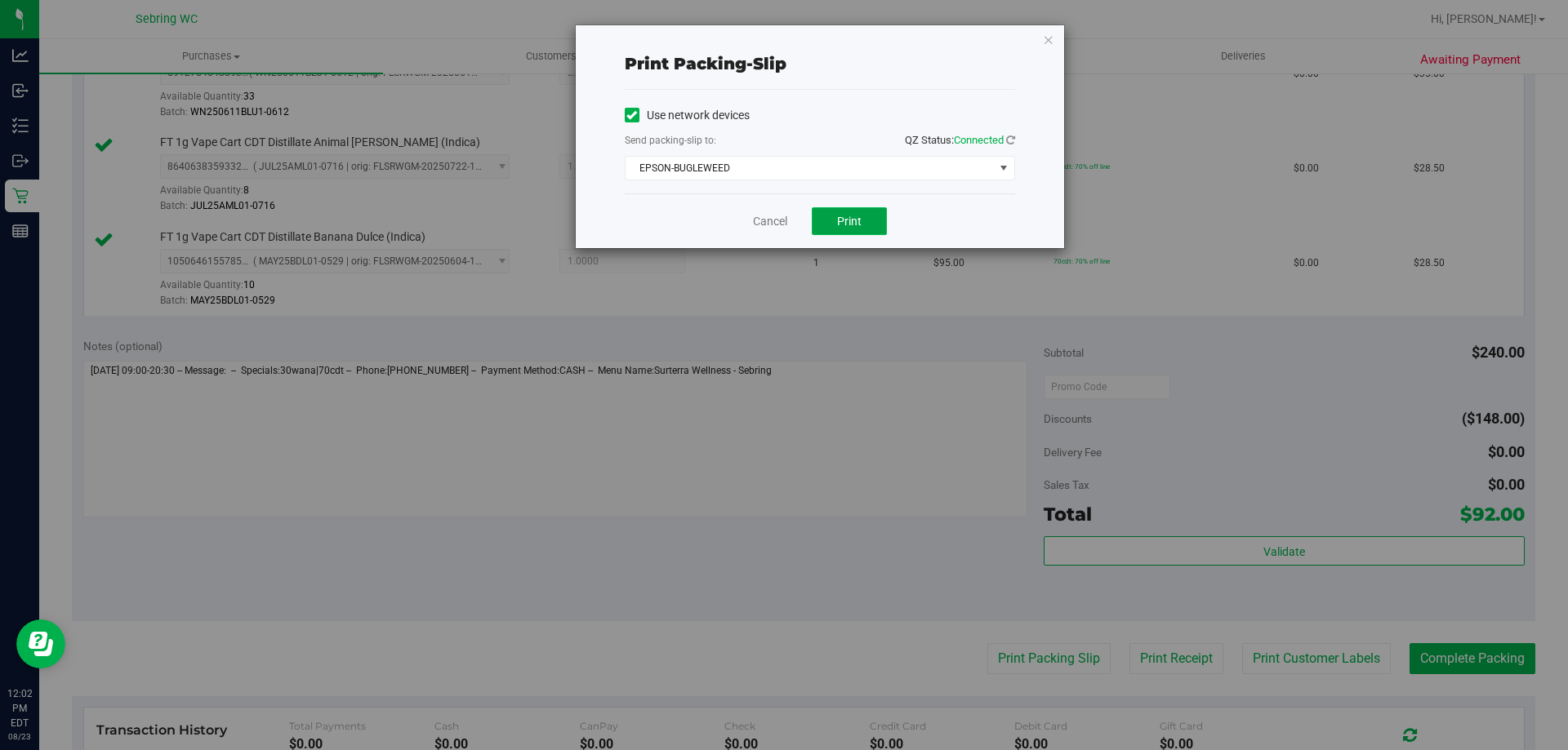
click at [849, 219] on span "Print" at bounding box center [849, 221] width 25 height 13
click at [1054, 38] on div "Print packing-slip Use network devices Send packing-slip to: QZ Status: Connect…" at bounding box center [819, 137] width 488 height 223
click at [1050, 39] on icon "button" at bounding box center [1049, 39] width 12 height 20
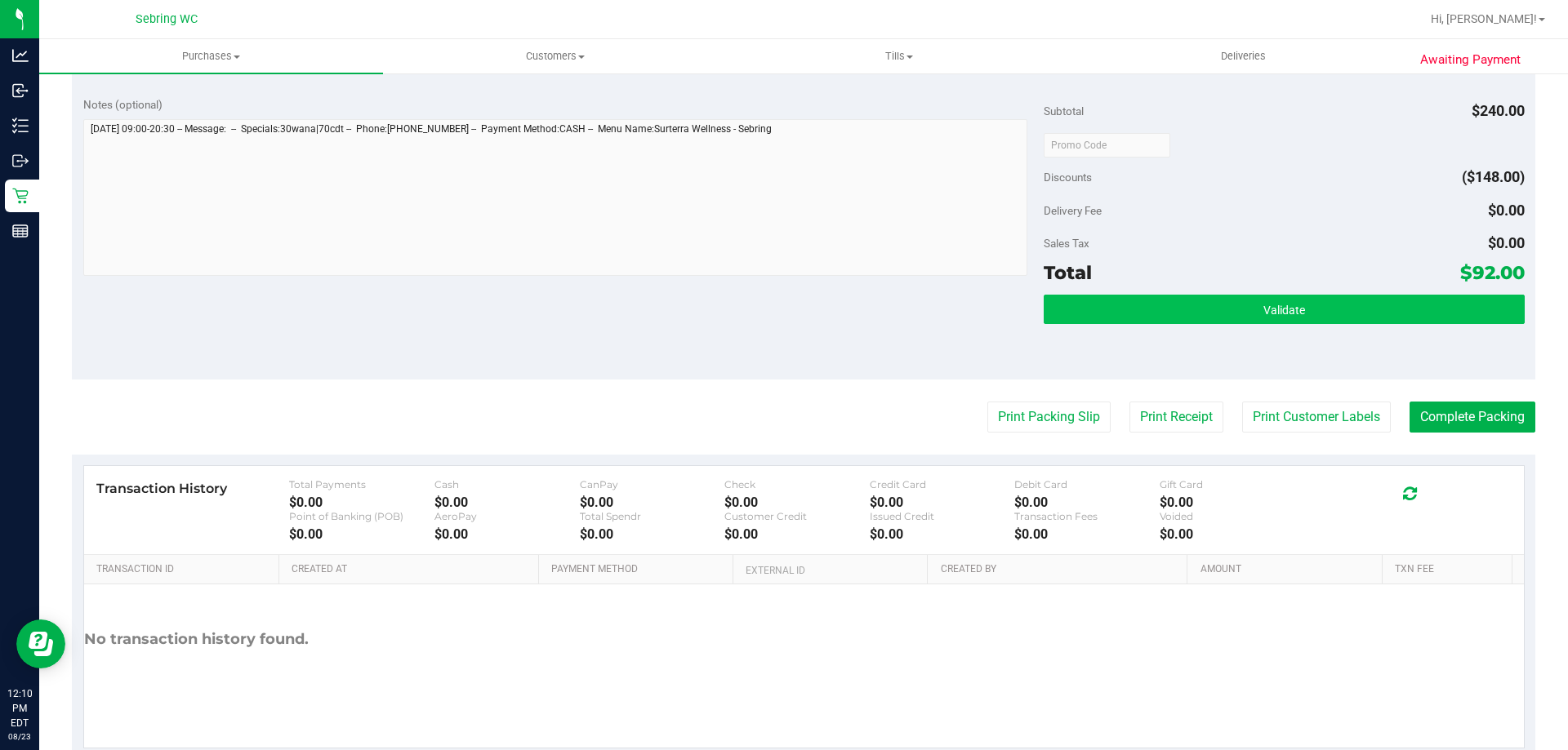
scroll to position [735, 0]
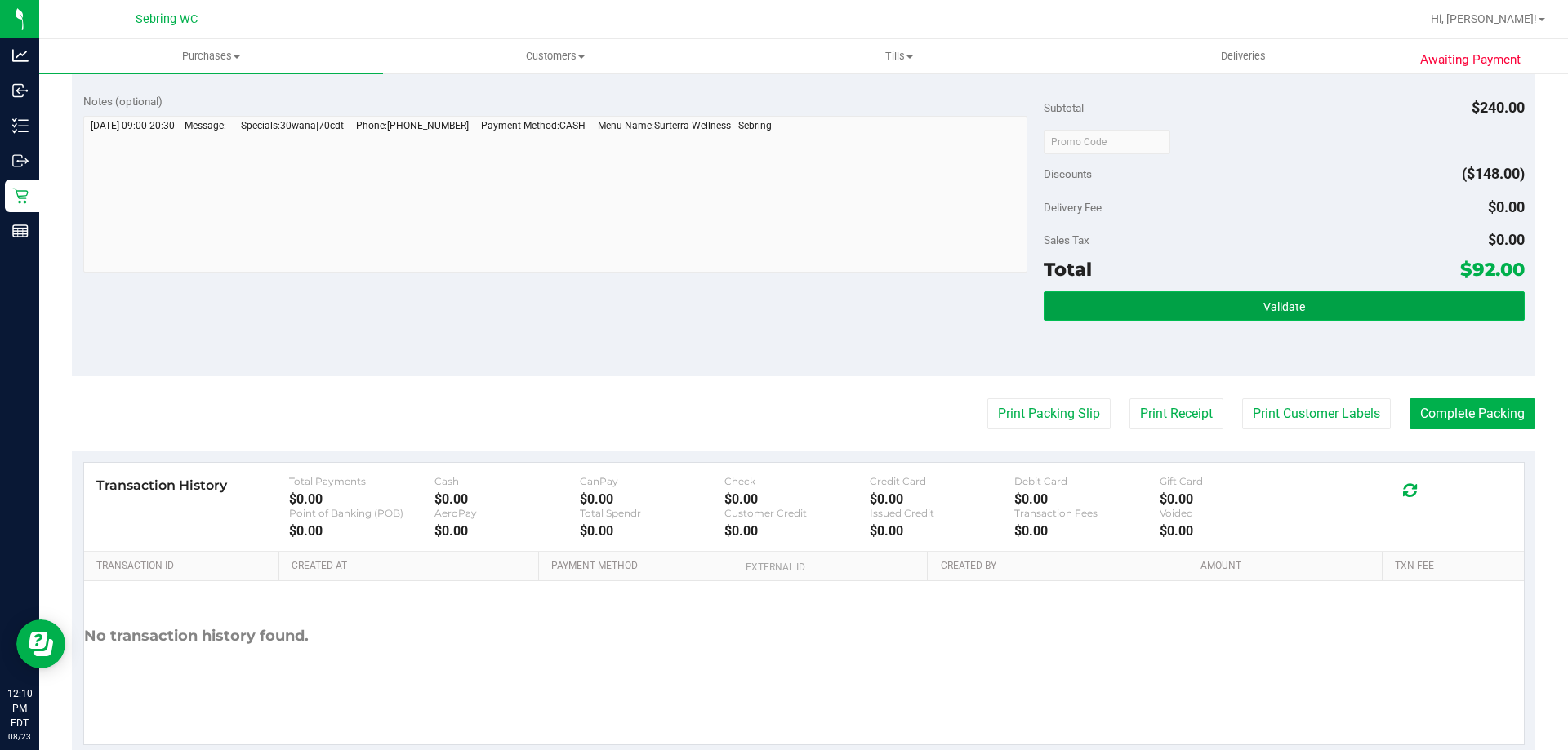
click at [1183, 316] on button "Validate" at bounding box center [1283, 306] width 480 height 30
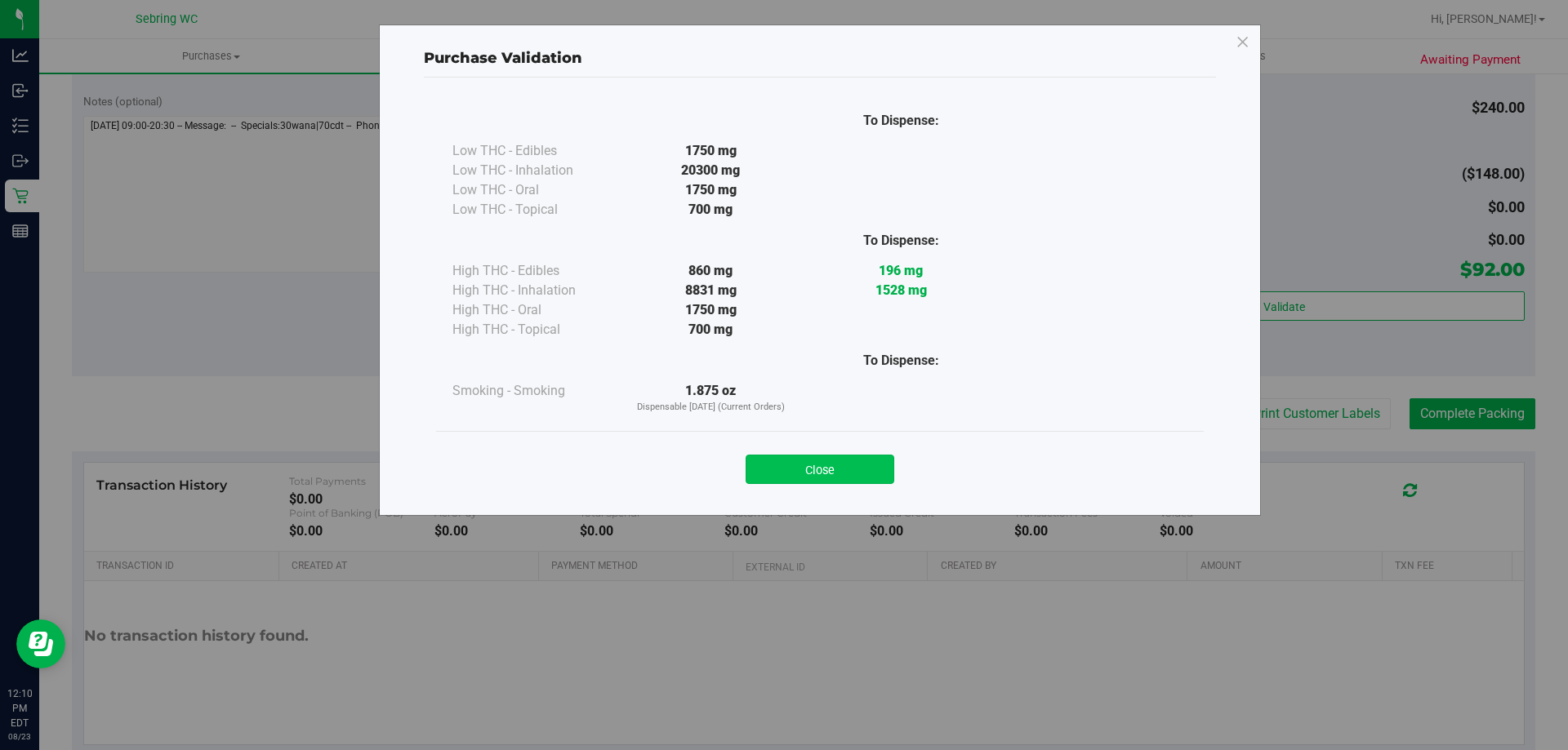
click at [788, 463] on button "Close" at bounding box center [819, 470] width 149 height 30
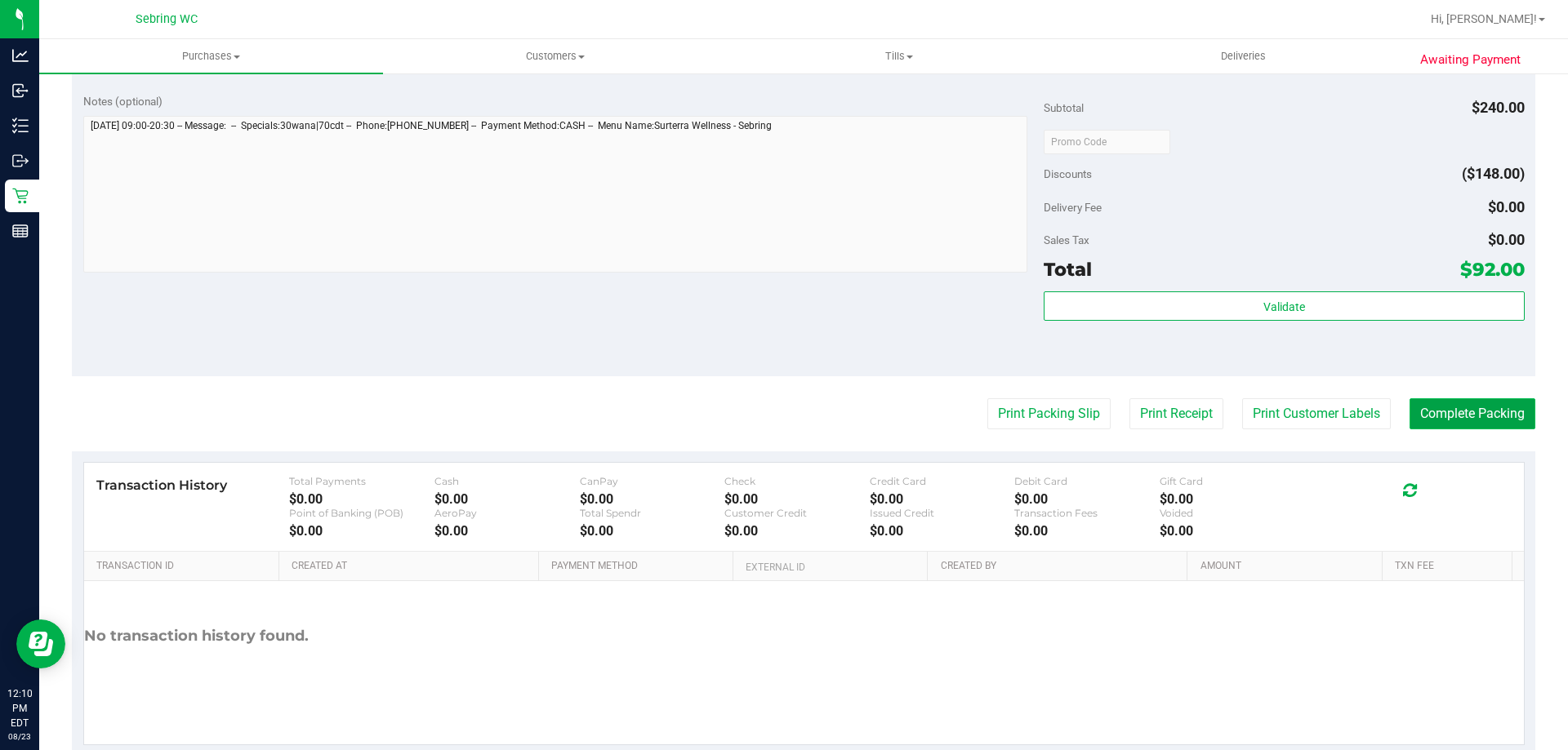
click at [1438, 407] on button "Complete Packing" at bounding box center [1471, 413] width 125 height 31
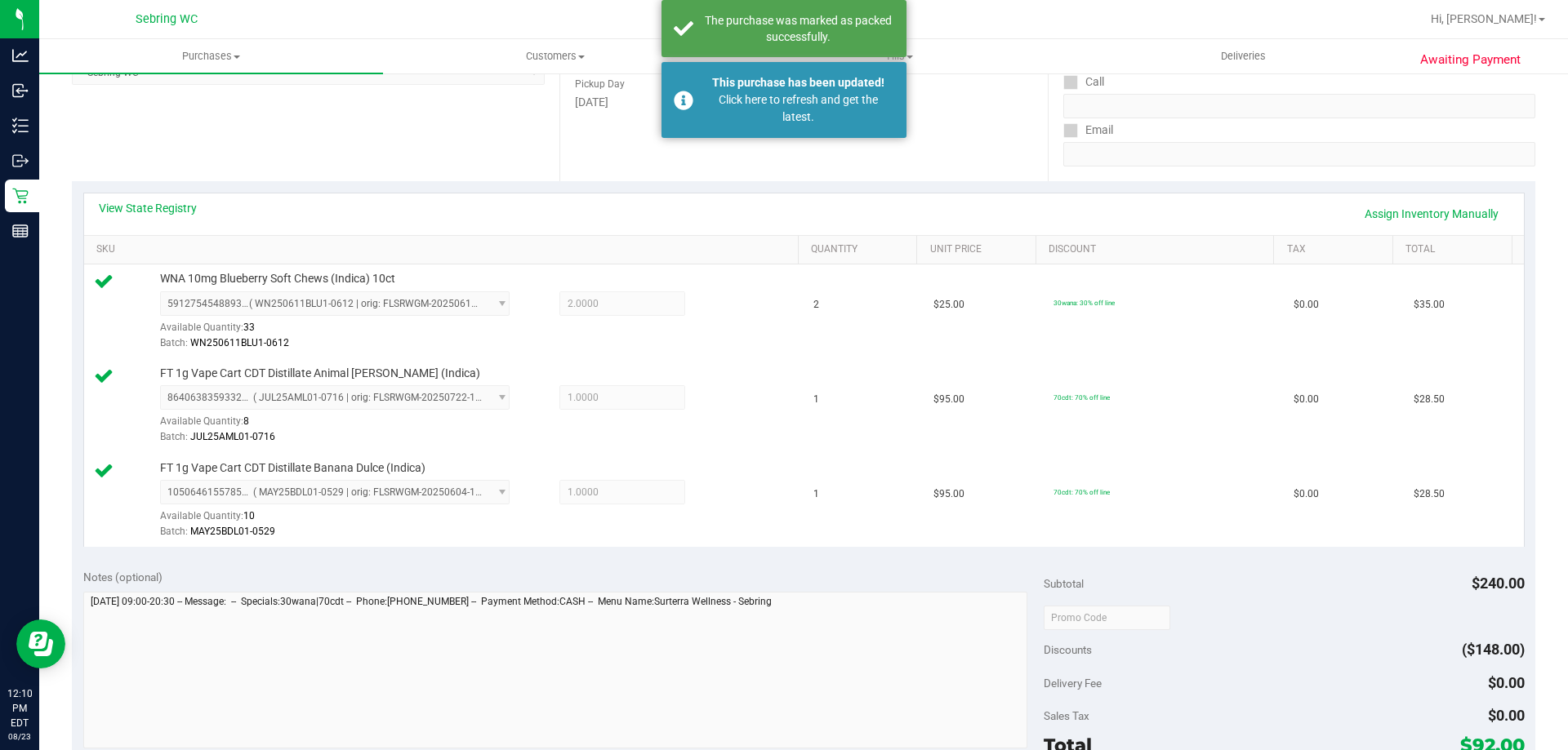
scroll to position [163, 0]
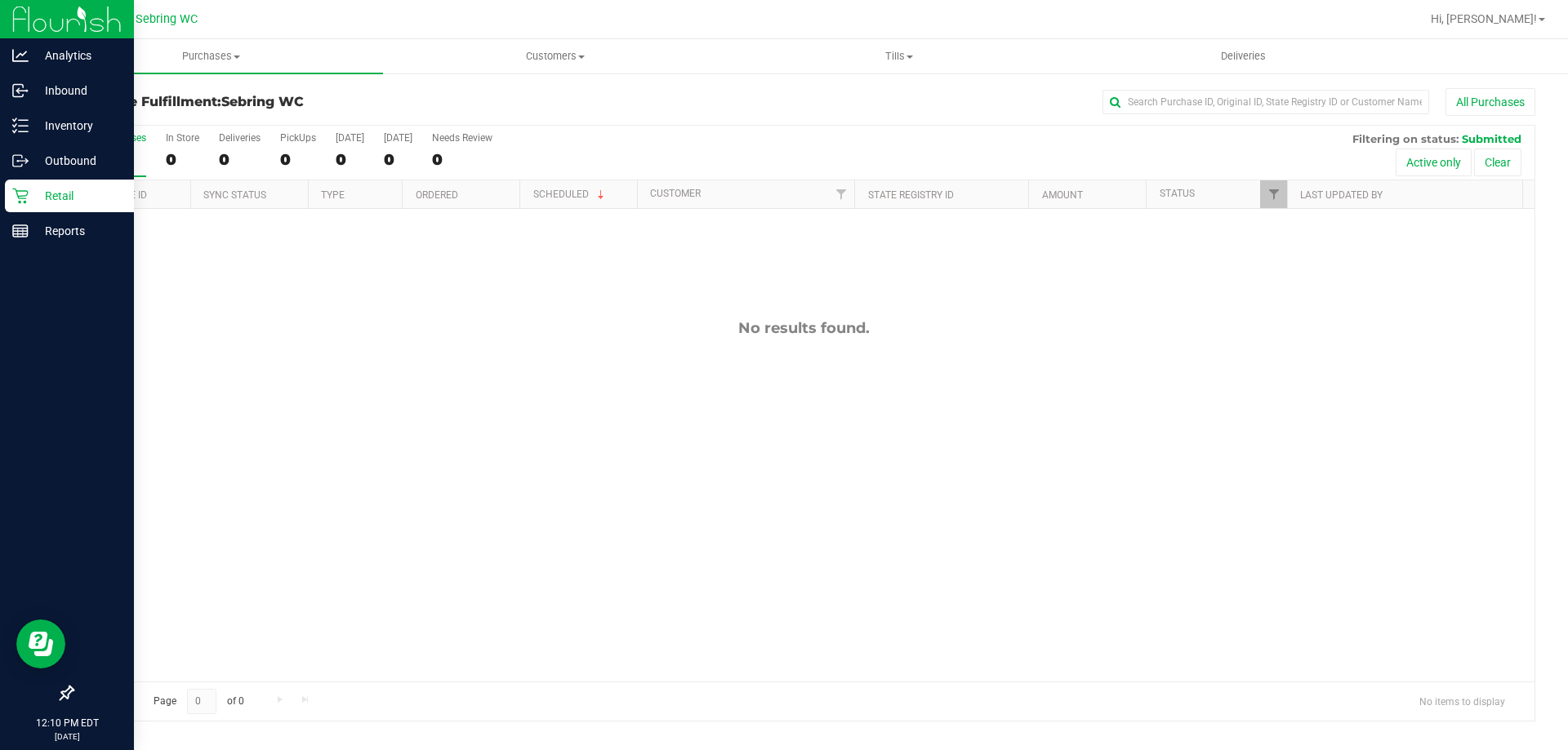
click at [45, 186] on div "Retail" at bounding box center [69, 195] width 129 height 33
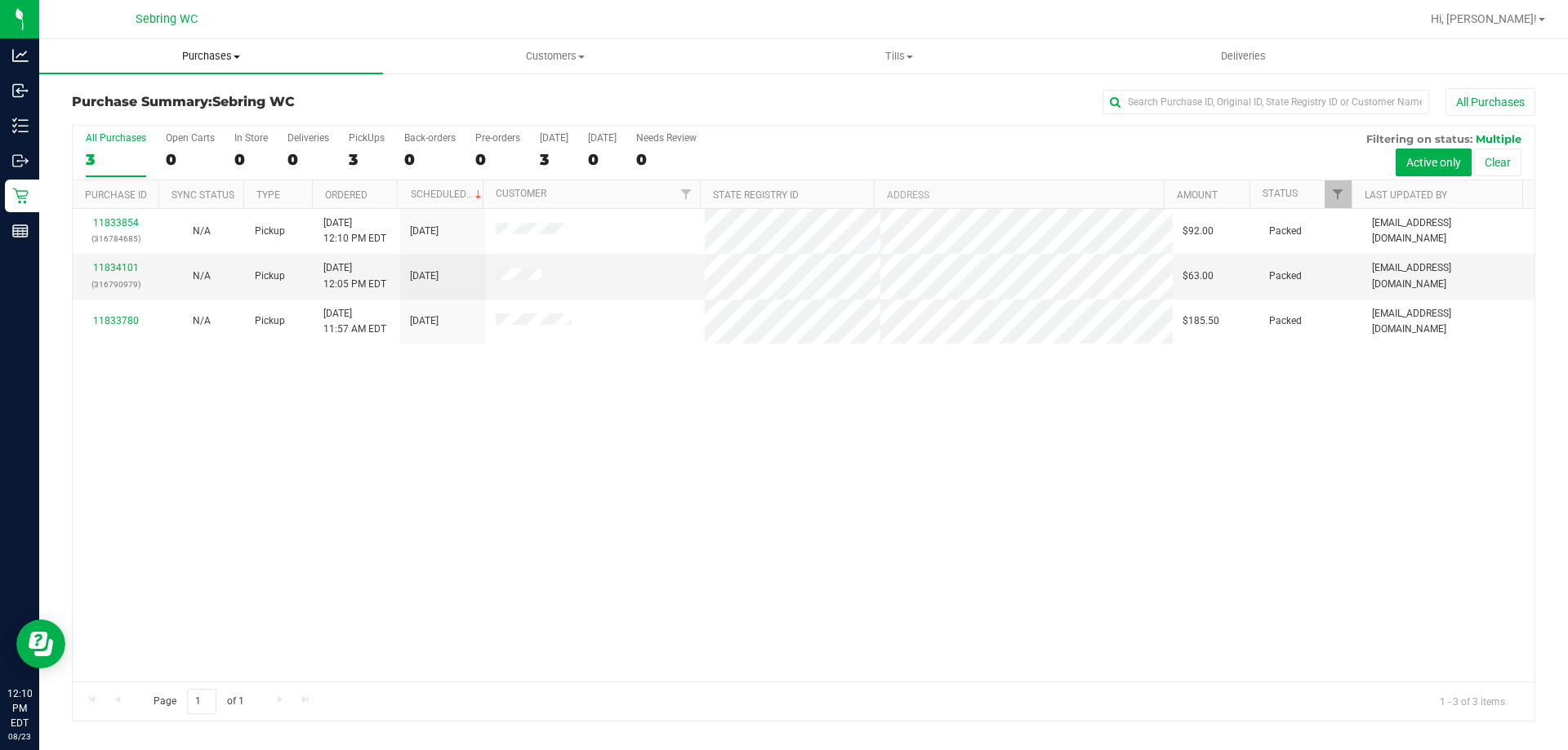
click at [232, 53] on span "Purchases" at bounding box center [211, 56] width 343 height 15
click at [130, 117] on span "Fulfillment" at bounding box center [90, 118] width 102 height 14
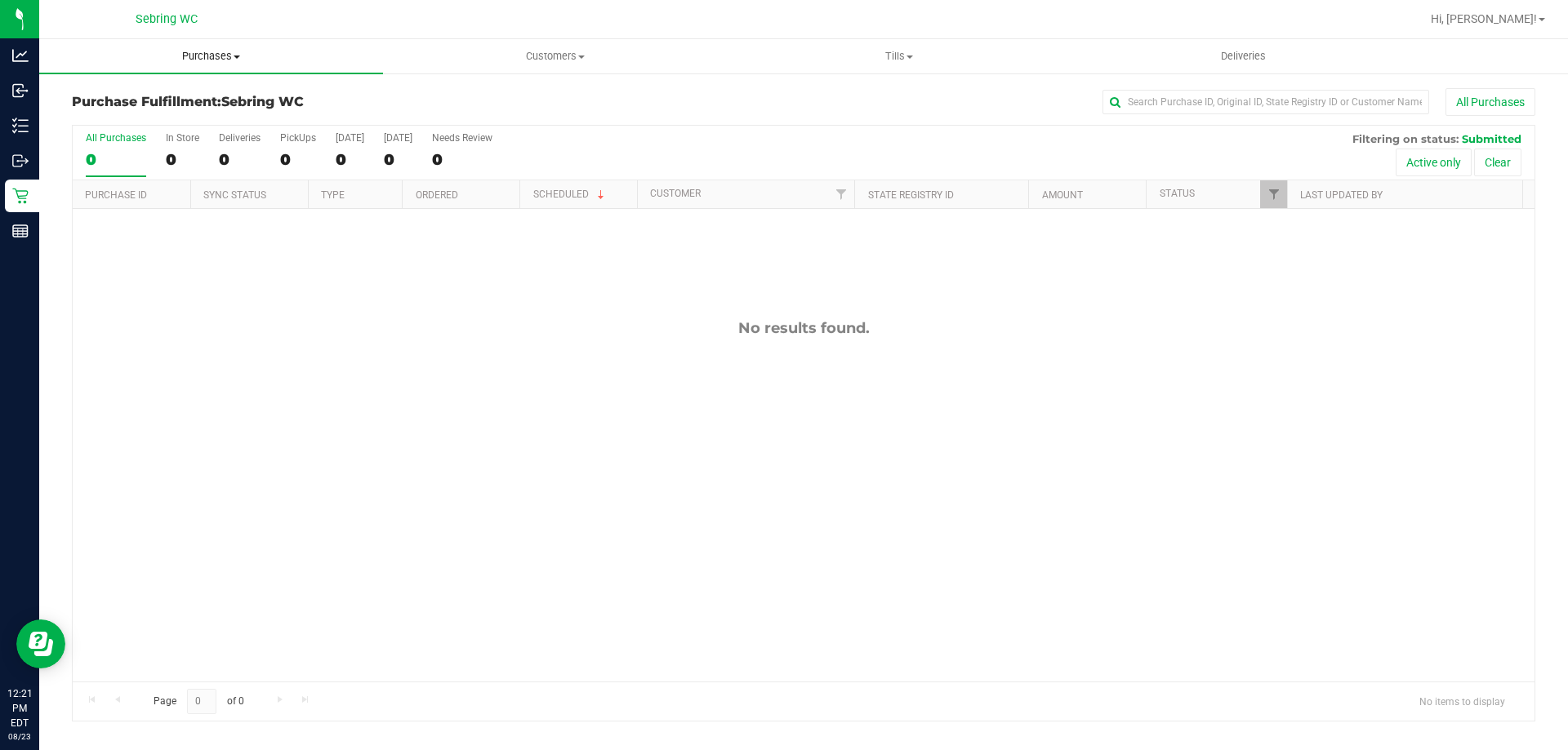
click at [229, 54] on span "Purchases" at bounding box center [211, 56] width 343 height 15
click at [175, 116] on li "Fulfillment" at bounding box center [211, 118] width 343 height 20
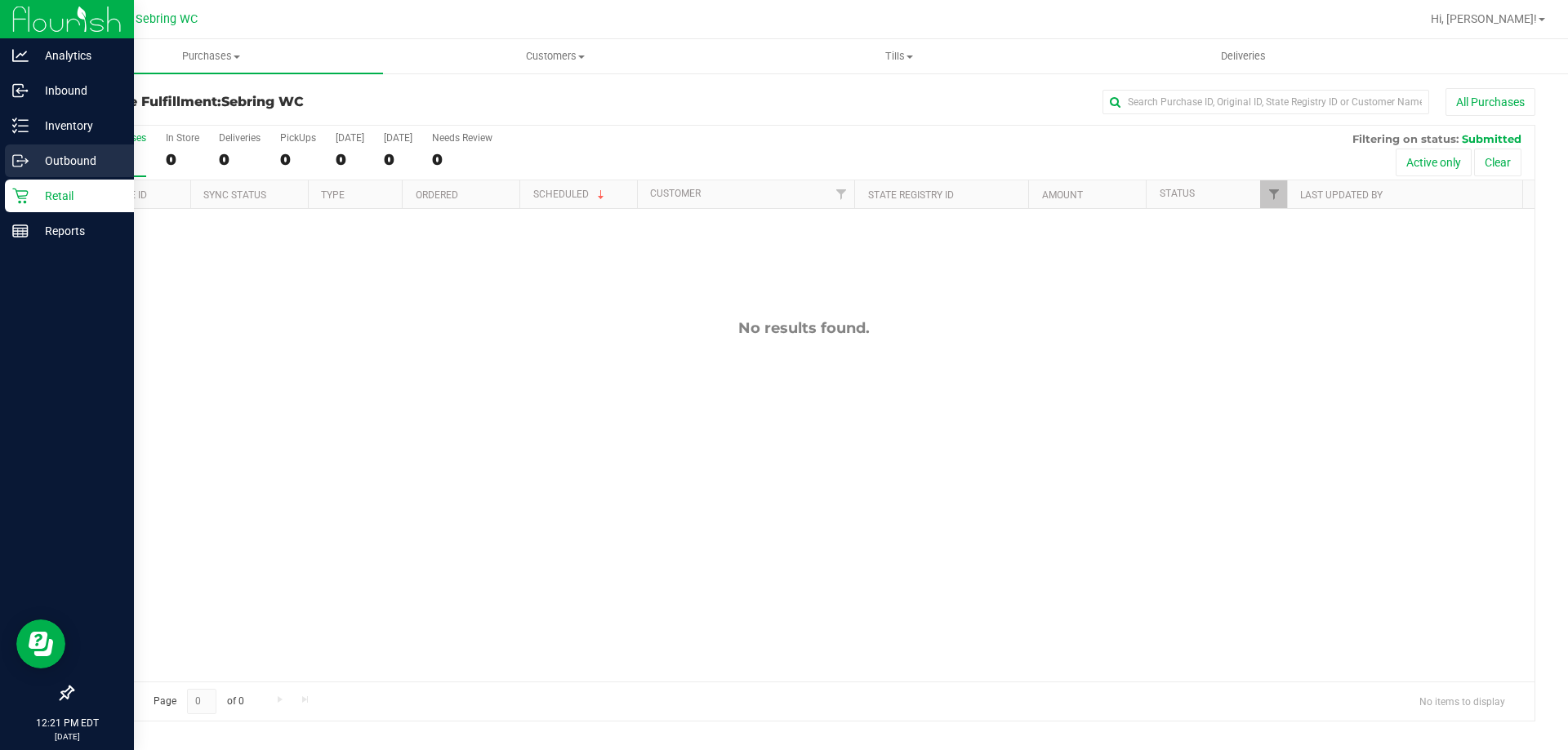
click at [45, 157] on p "Outbound" at bounding box center [77, 161] width 98 height 20
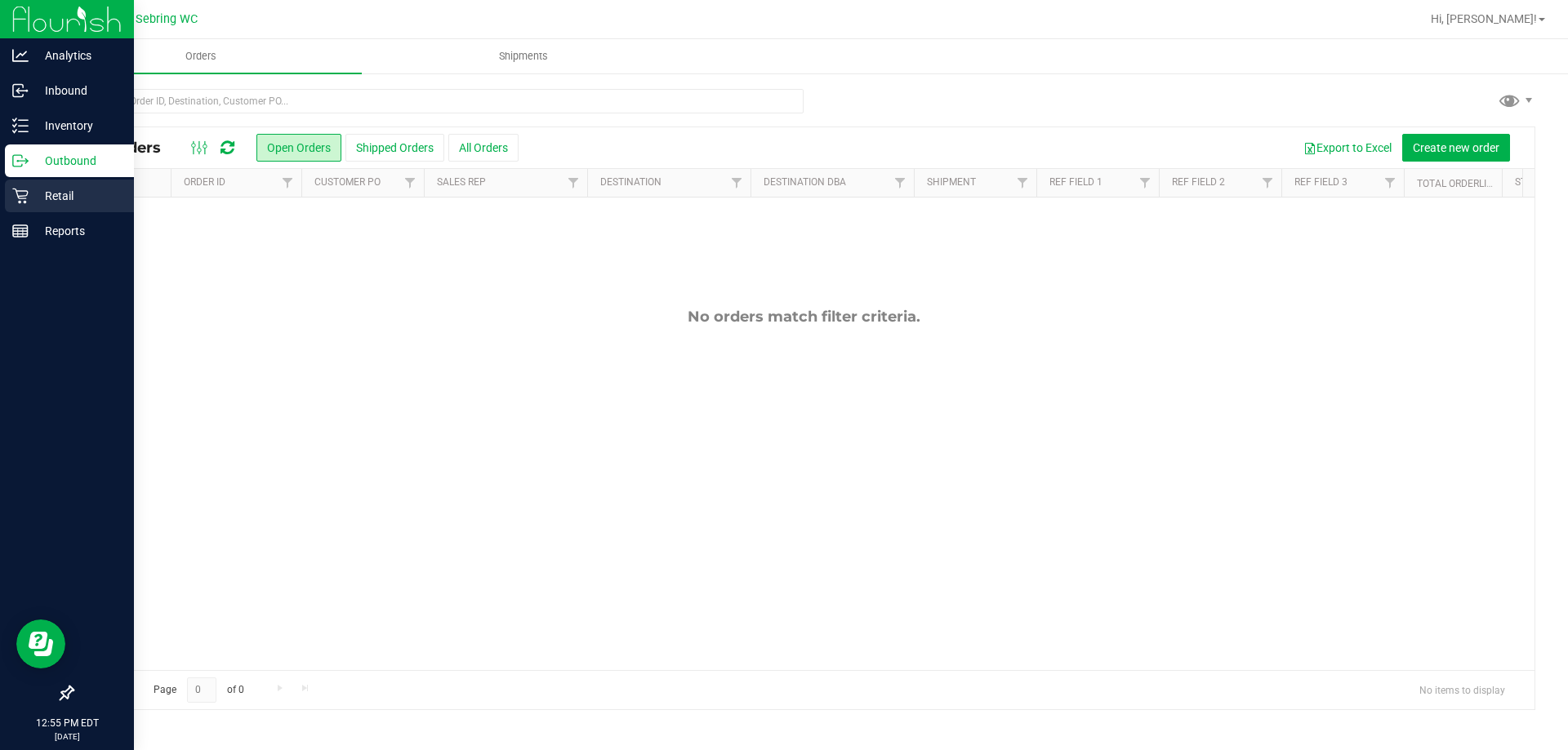
click at [68, 204] on p "Retail" at bounding box center [77, 196] width 98 height 20
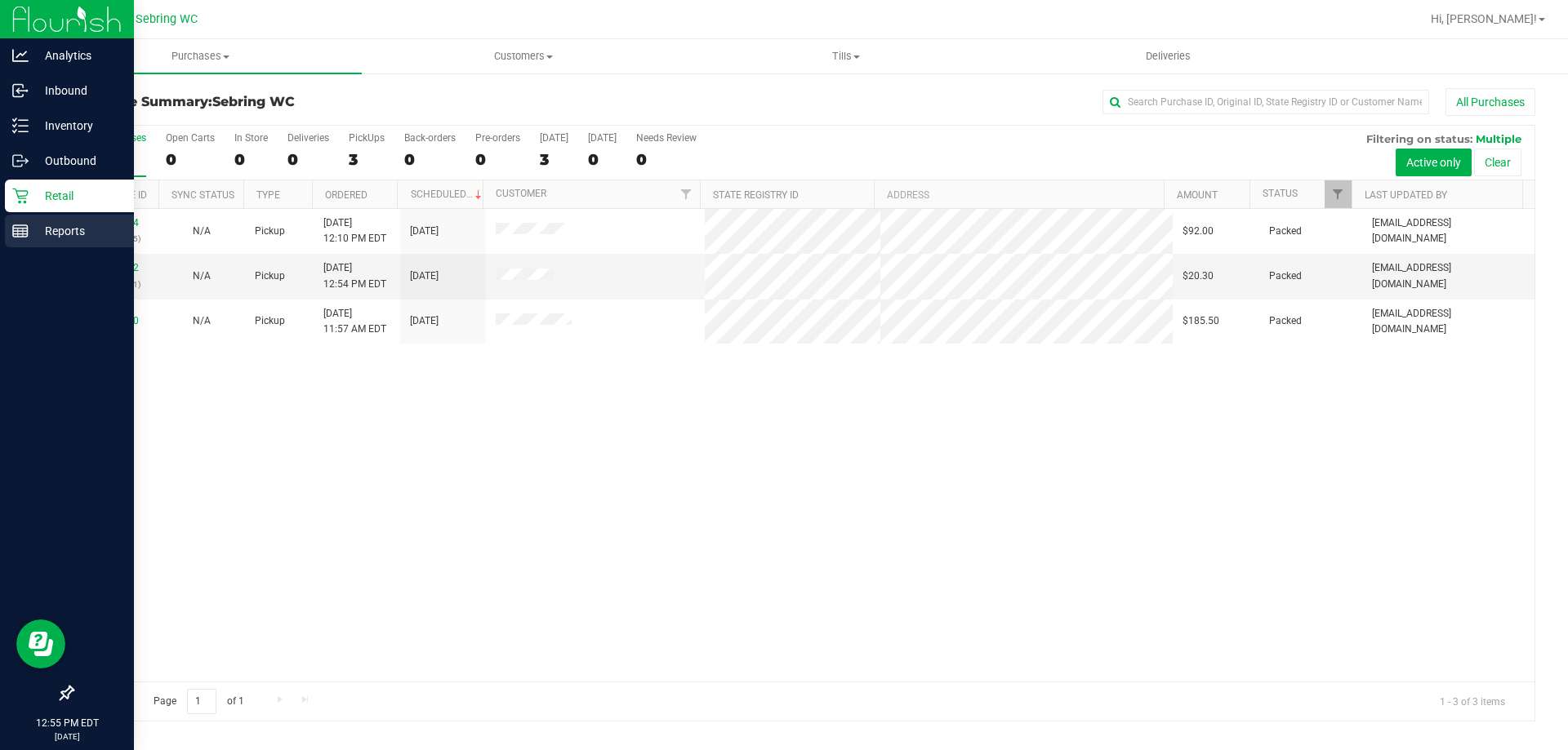
click at [73, 229] on p "Reports" at bounding box center [77, 231] width 98 height 20
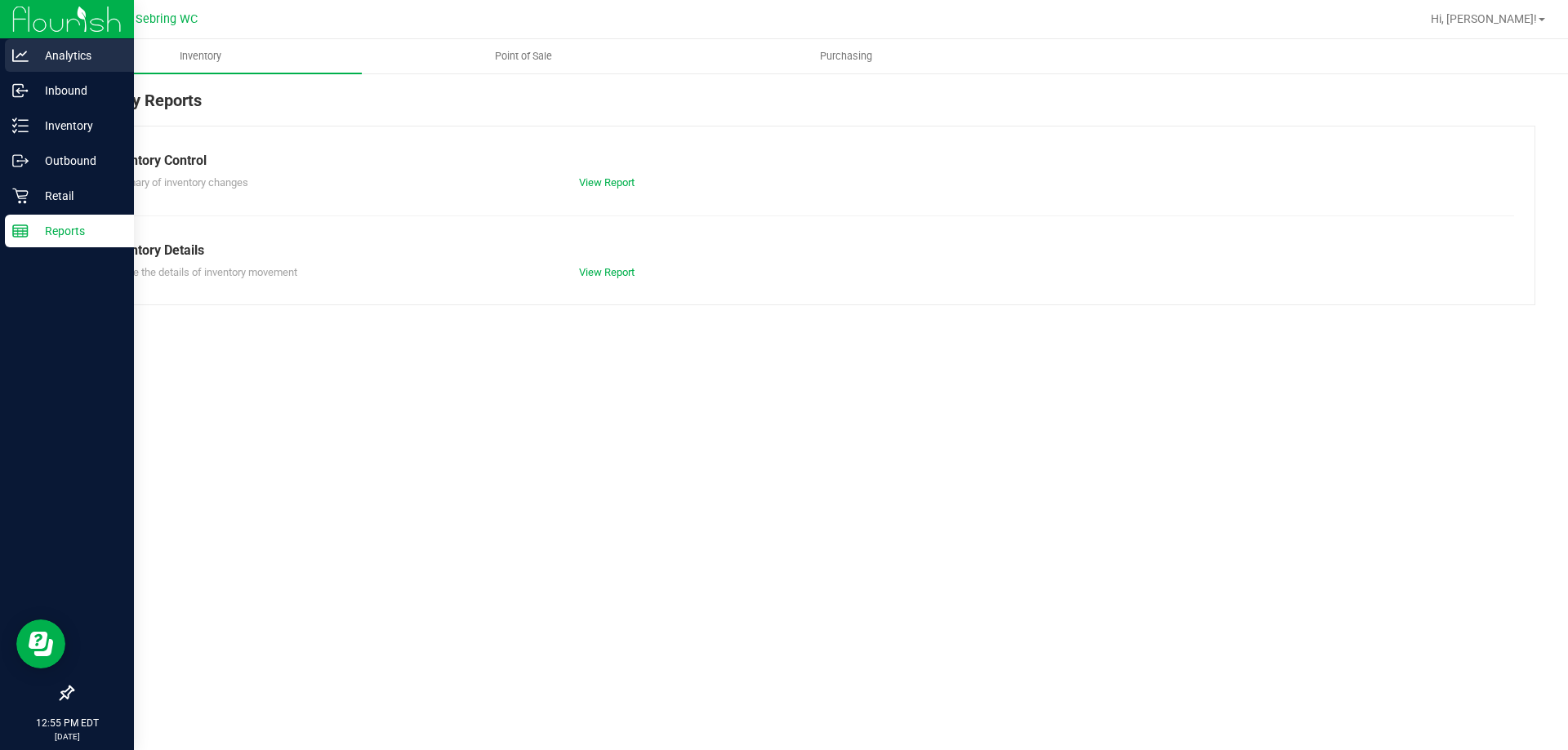
click at [88, 47] on p "Analytics" at bounding box center [77, 55] width 98 height 20
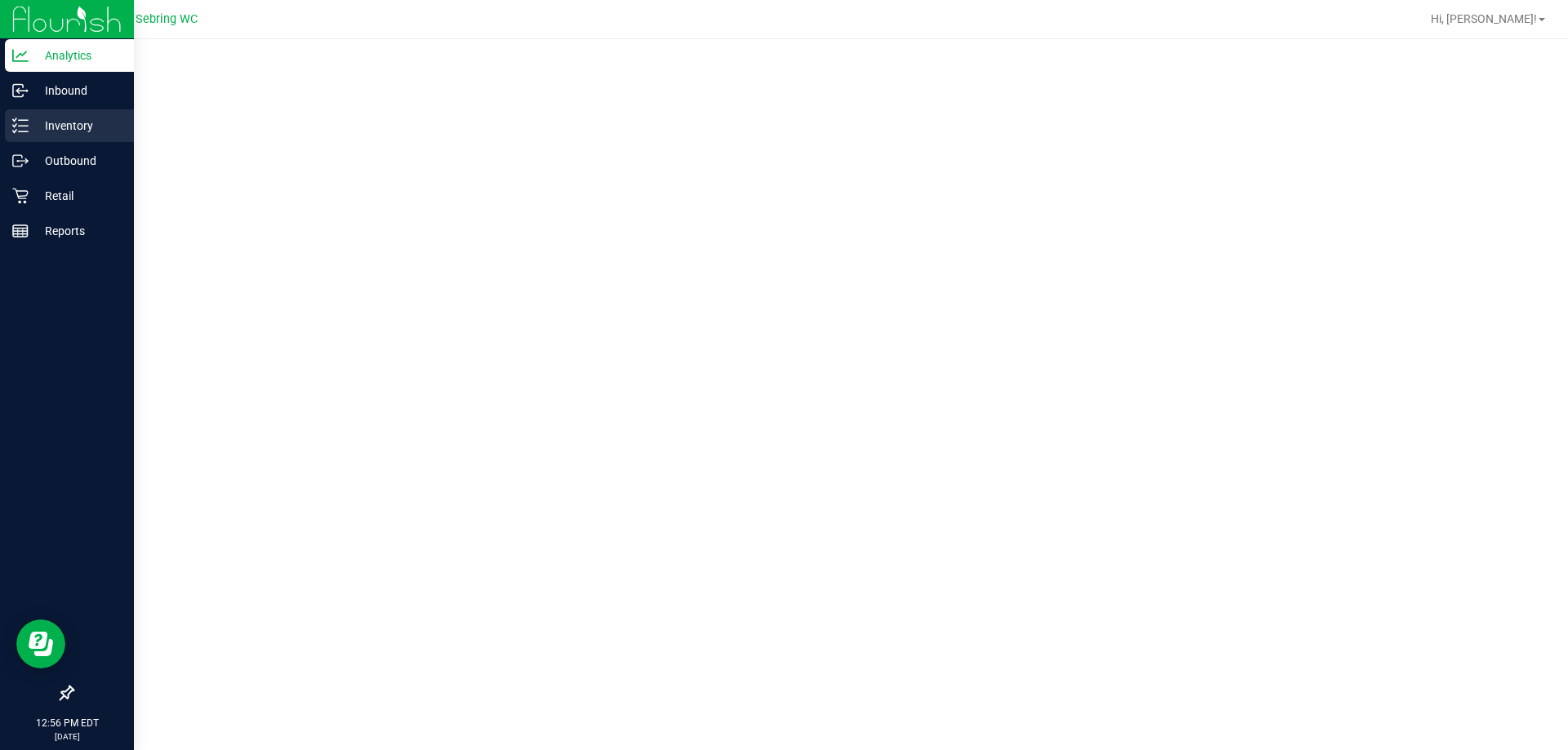
click at [82, 142] on link "Inventory" at bounding box center [67, 127] width 134 height 36
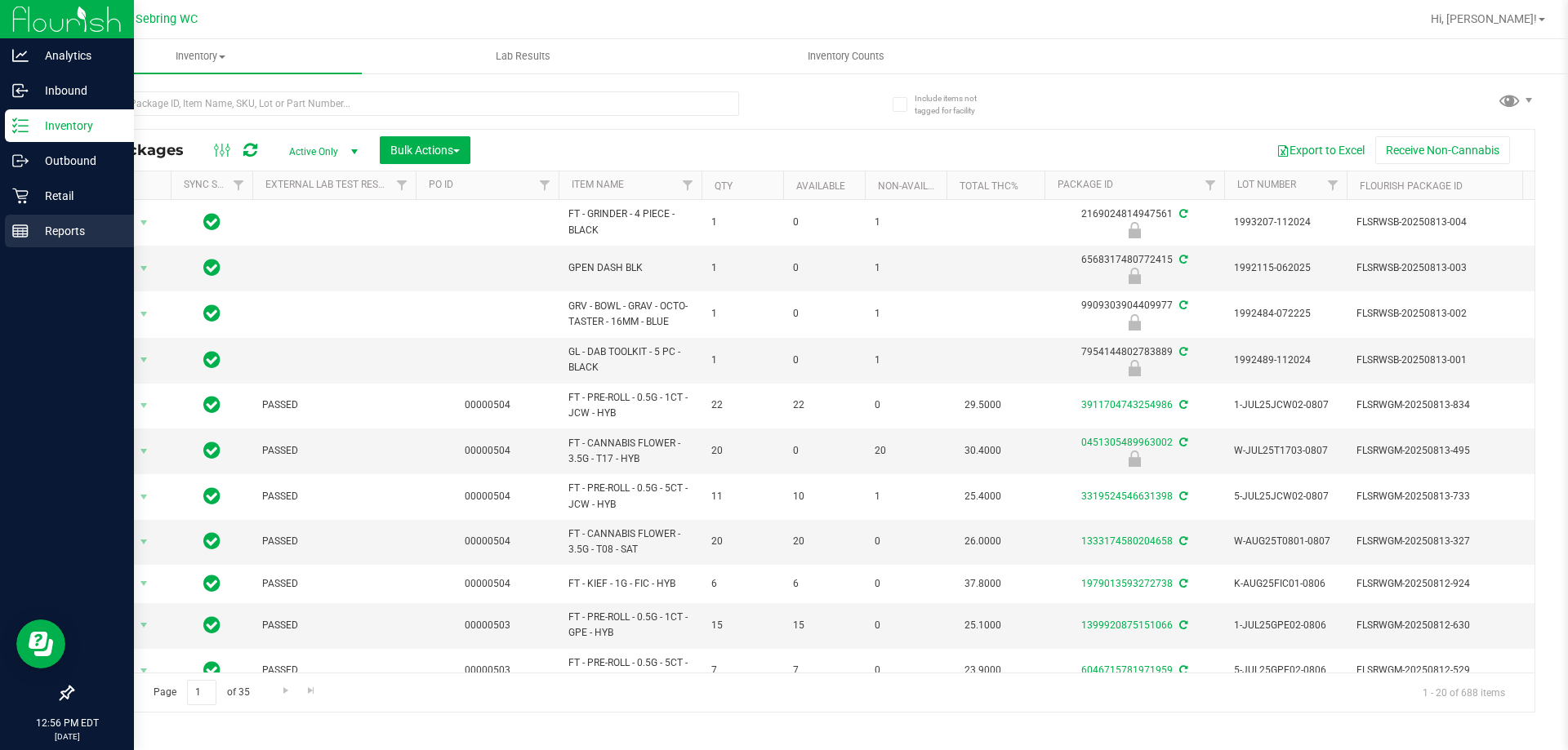
click at [93, 223] on p "Reports" at bounding box center [77, 231] width 98 height 20
